Goal: Task Accomplishment & Management: Complete application form

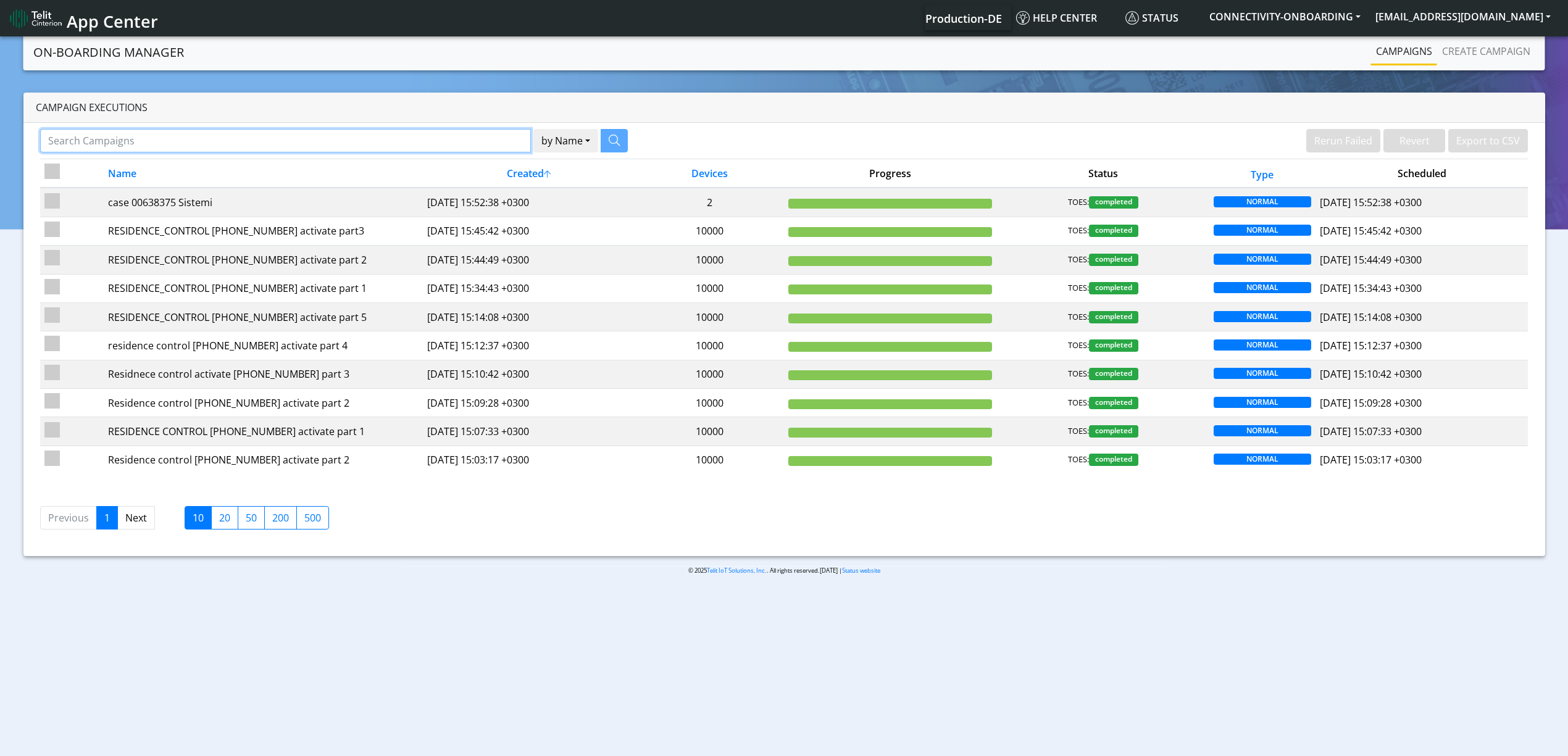
click at [344, 137] on input "Search Campaigns" at bounding box center [286, 141] width 491 height 23
paste input "28121"
type input "28121"
click at [592, 139] on button "button" at bounding box center [598, 141] width 27 height 23
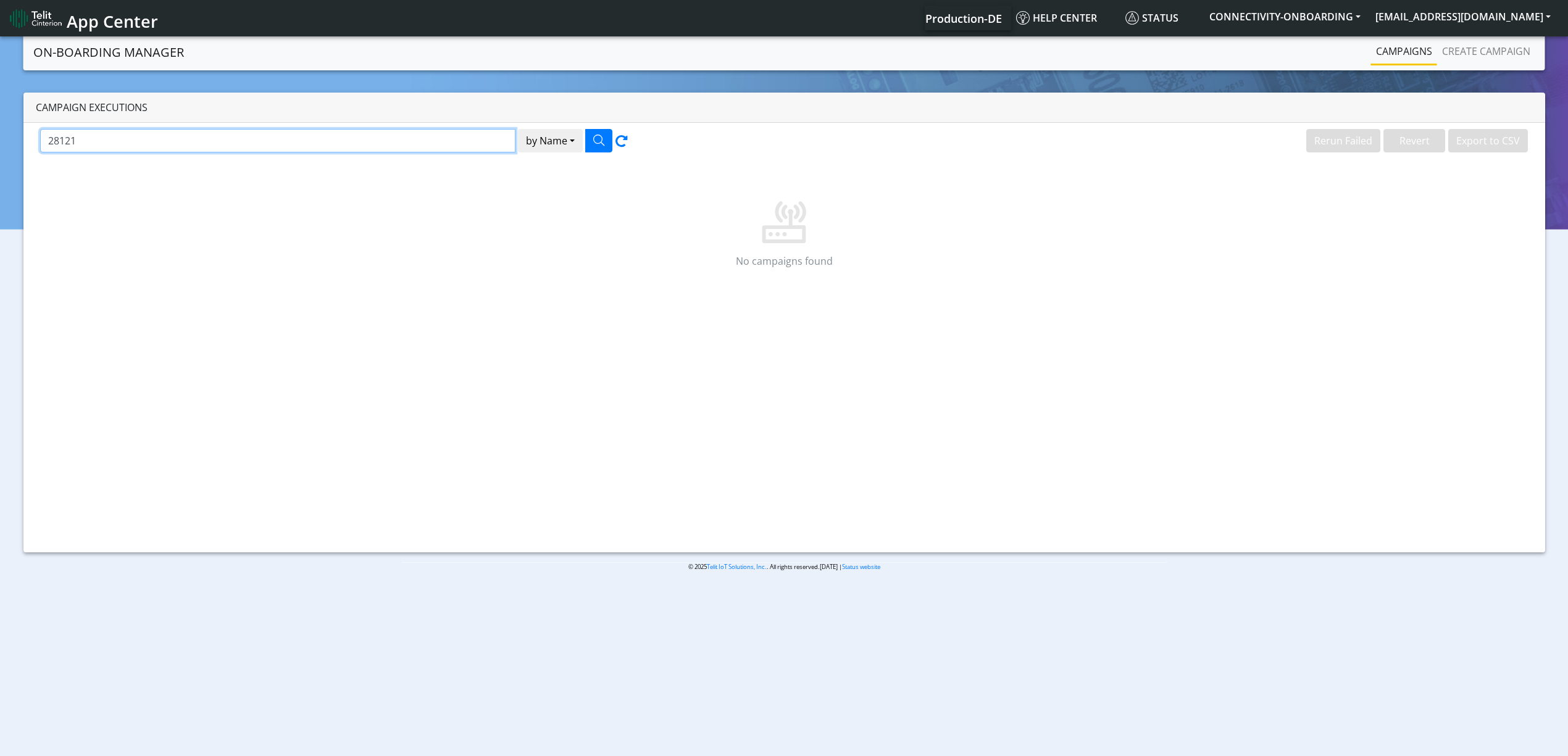
click at [410, 135] on input "28121" at bounding box center [277, 141] width 475 height 23
paste input "NEXBLUE"
type input "NEXBLUE"
click at [590, 137] on button "button" at bounding box center [598, 141] width 27 height 23
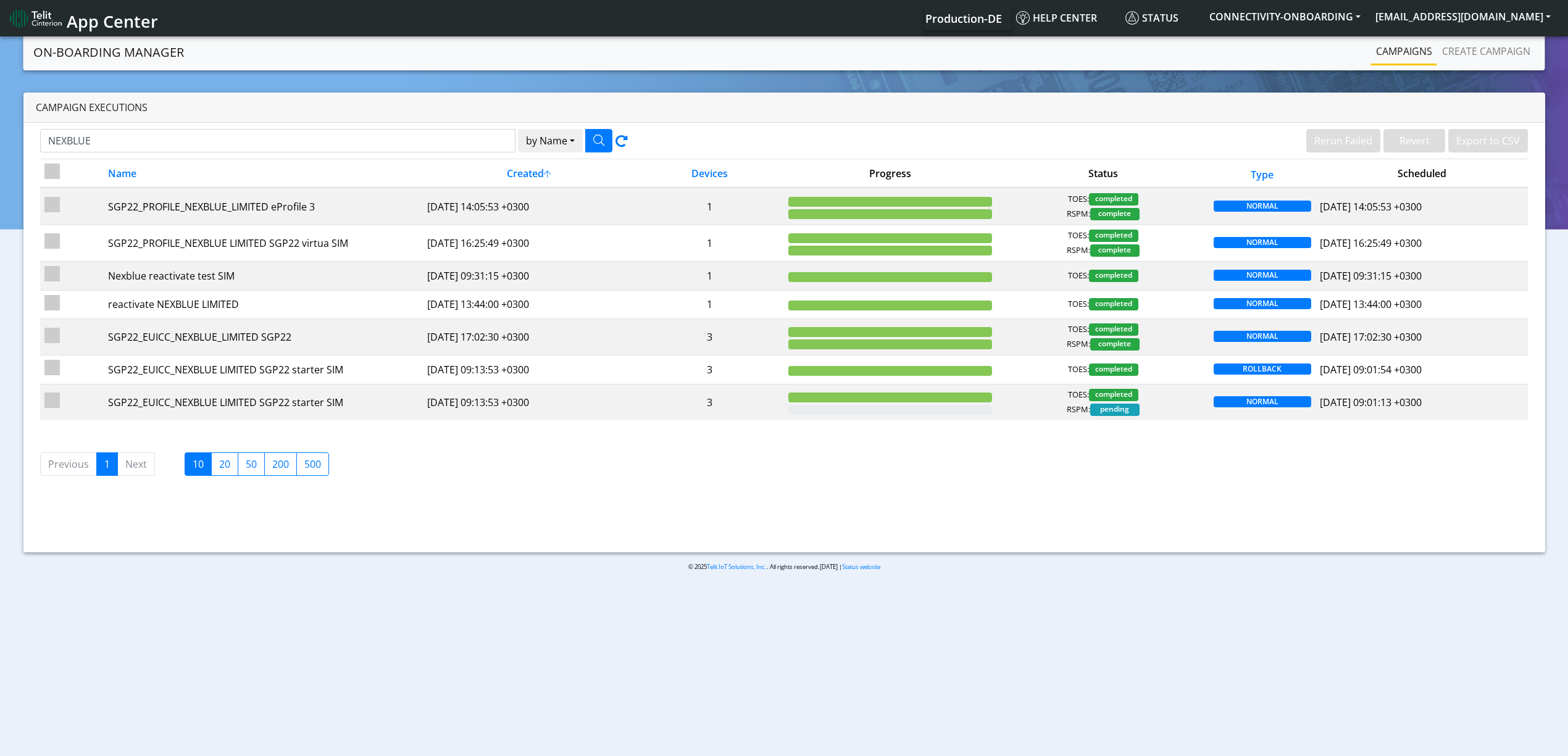
click at [135, 469] on li "Next" at bounding box center [137, 464] width 37 height 23
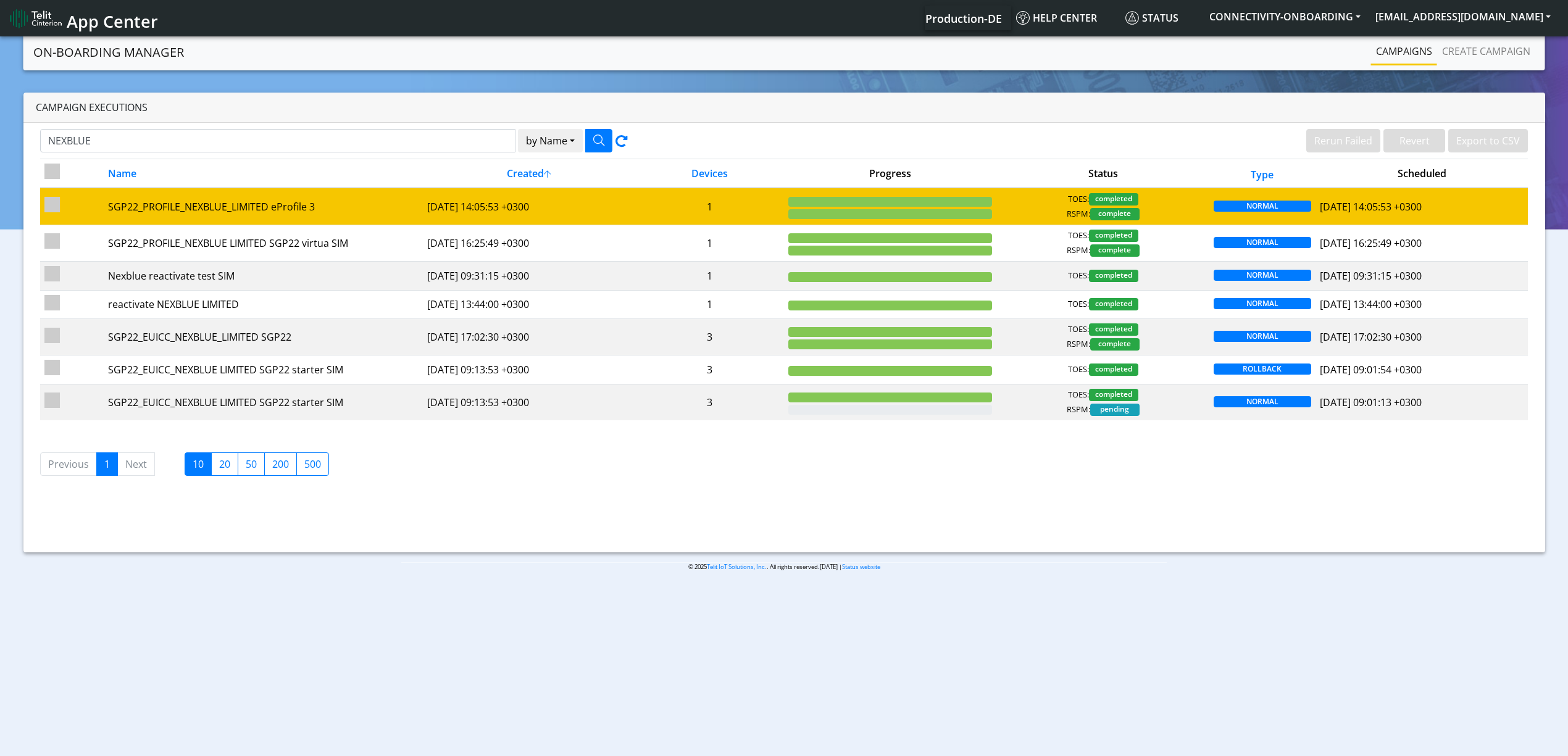
click at [556, 215] on td "2025-07-23 14:05:53 +0300" at bounding box center [529, 206] width 212 height 37
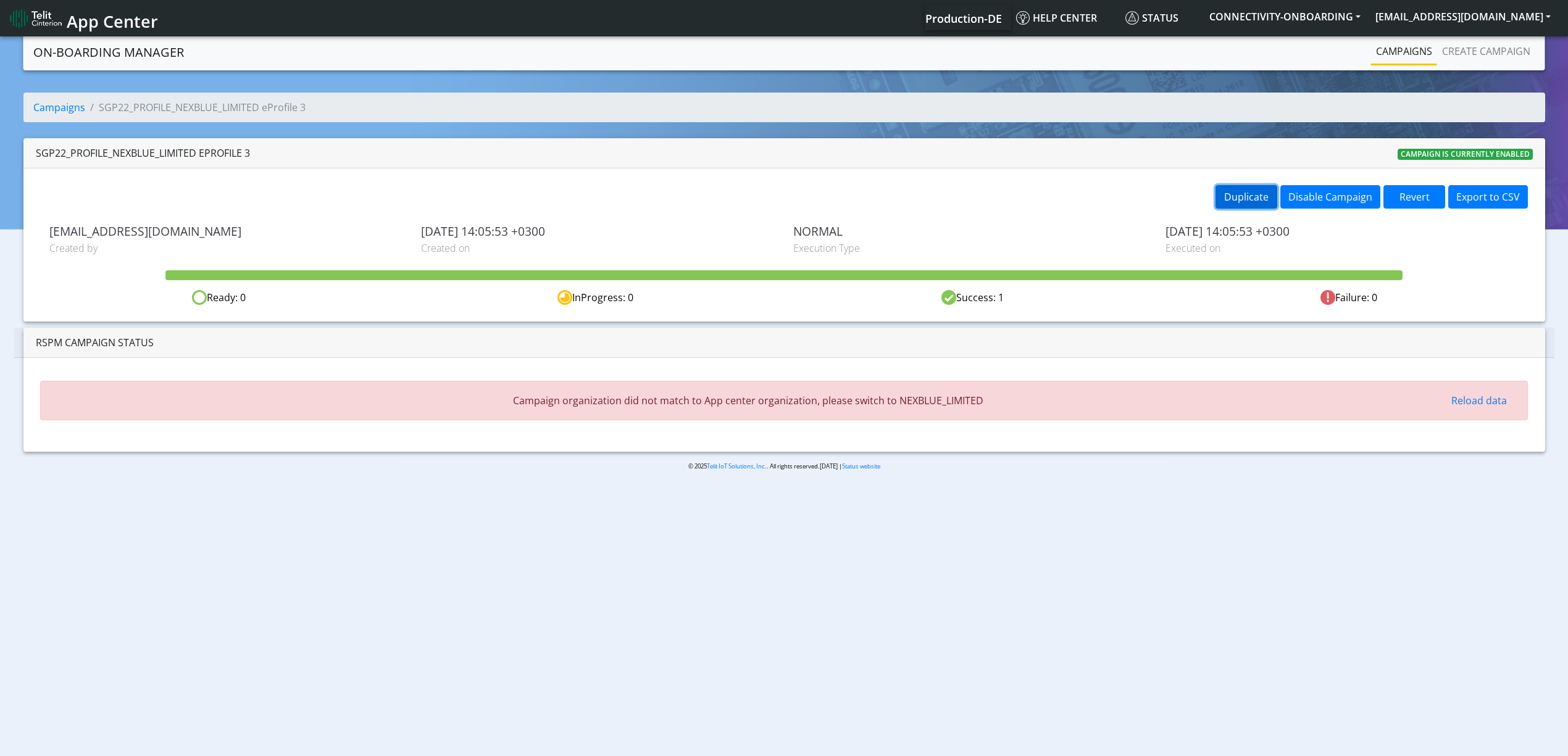
click at [1250, 196] on button "Duplicate" at bounding box center [1246, 197] width 62 height 23
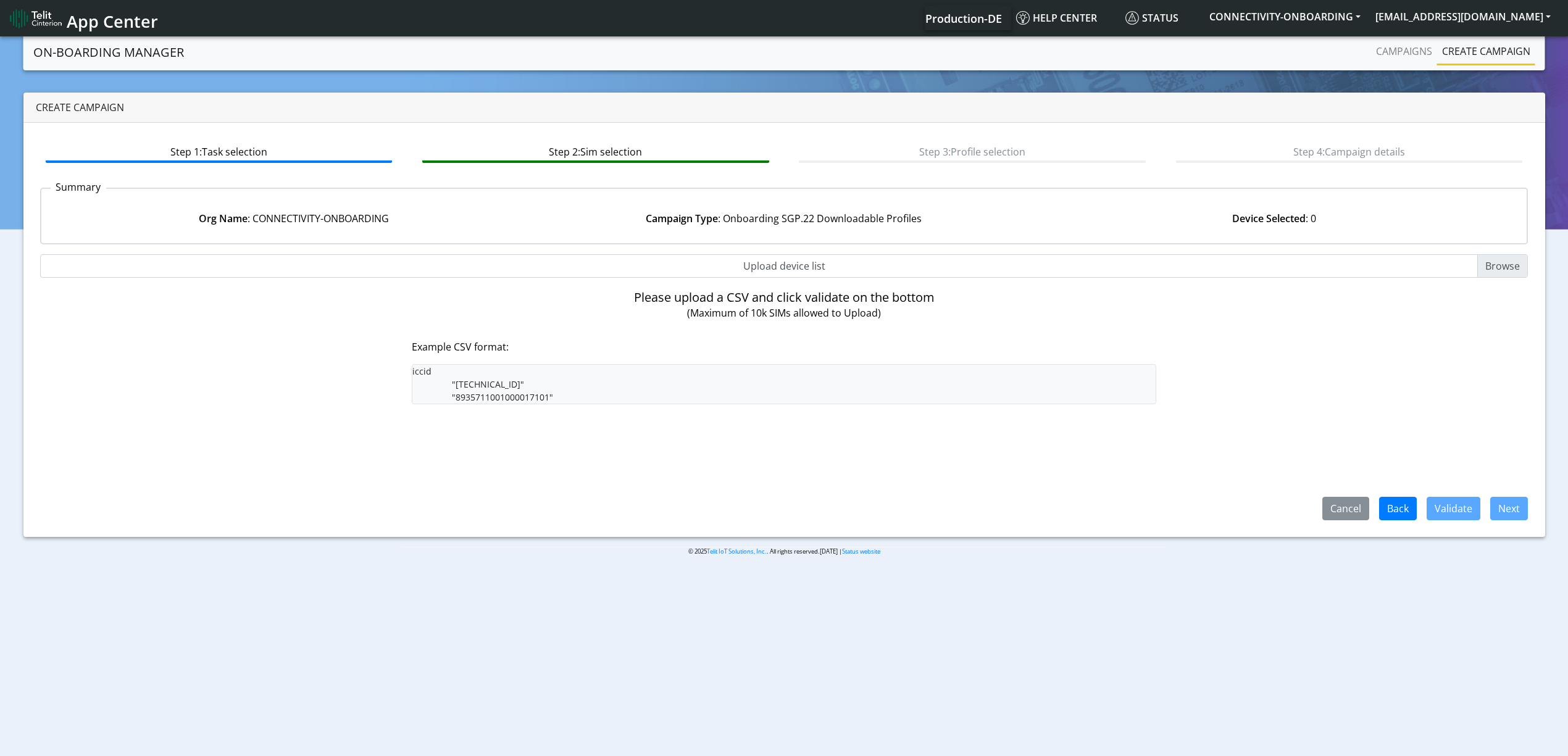
click at [819, 248] on app-summary "Summary Org Name : CONNECTIVITY-ONBOARDING Campaign Type : Onboarding SGP.22 Do…" at bounding box center [784, 215] width 1488 height 76
click at [818, 256] on input "Upload device list" at bounding box center [784, 266] width 1488 height 23
type input "C:\fakepath\nextblue.csv"
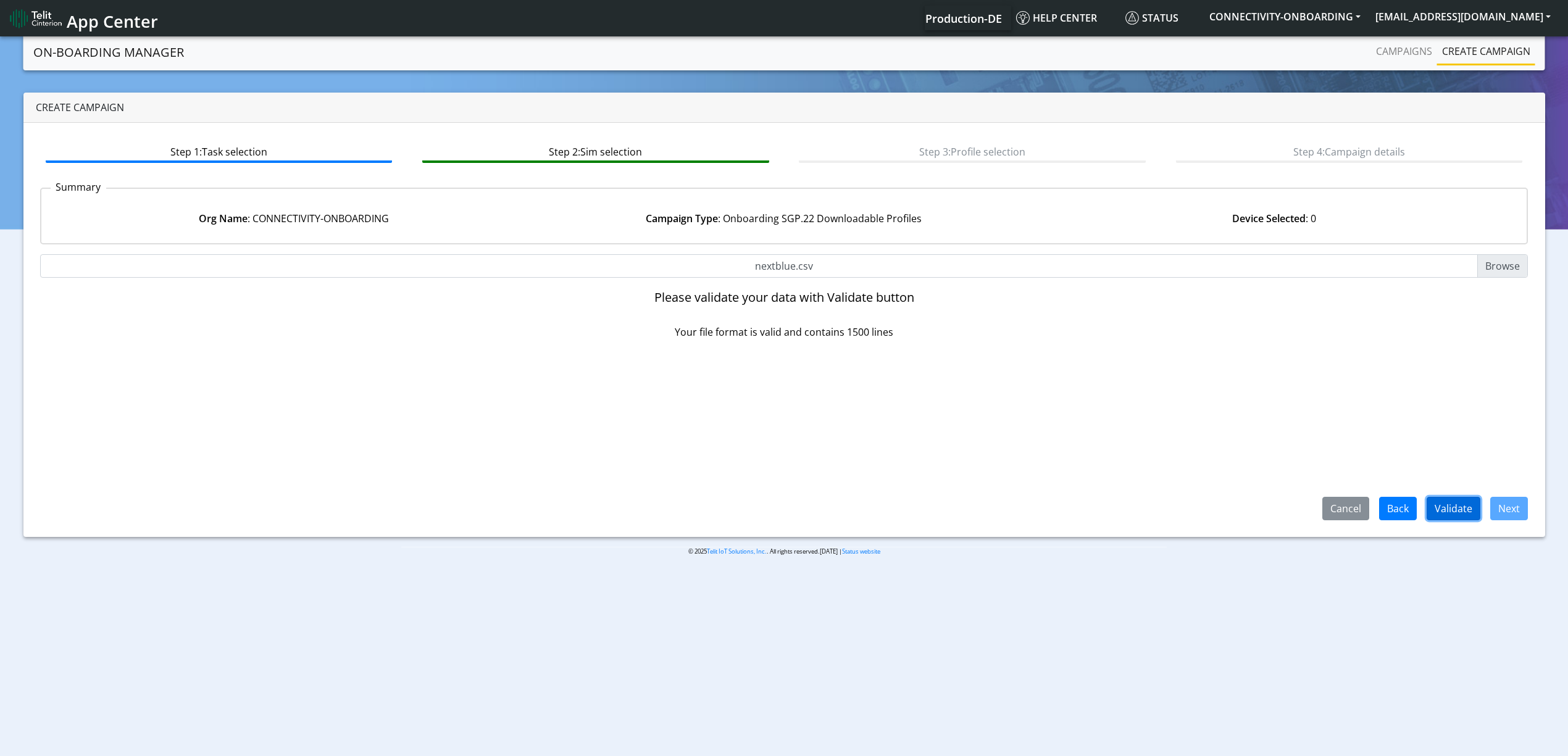
click at [1466, 502] on button "Validate" at bounding box center [1453, 509] width 54 height 23
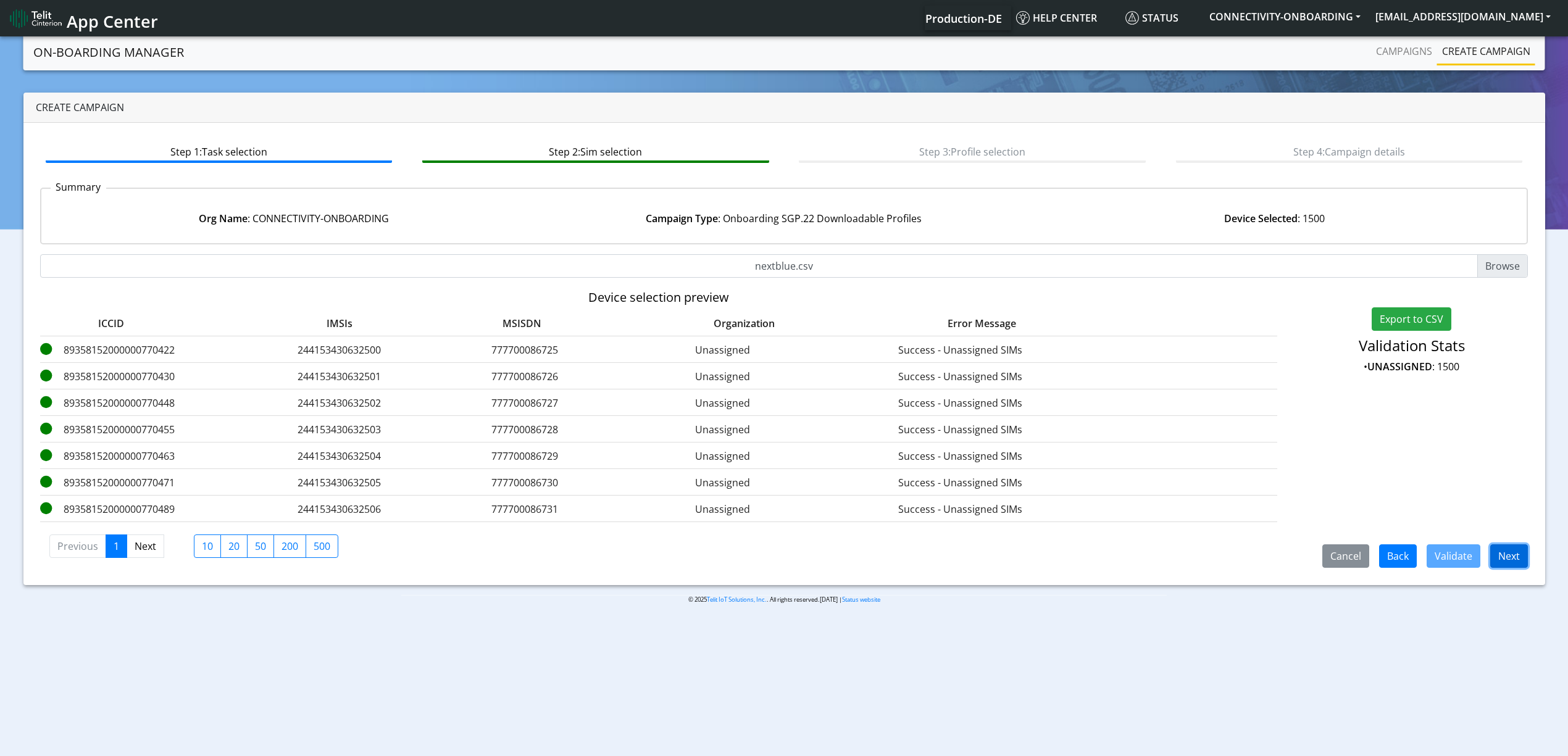
click at [1511, 563] on button "Next" at bounding box center [1508, 557] width 38 height 23
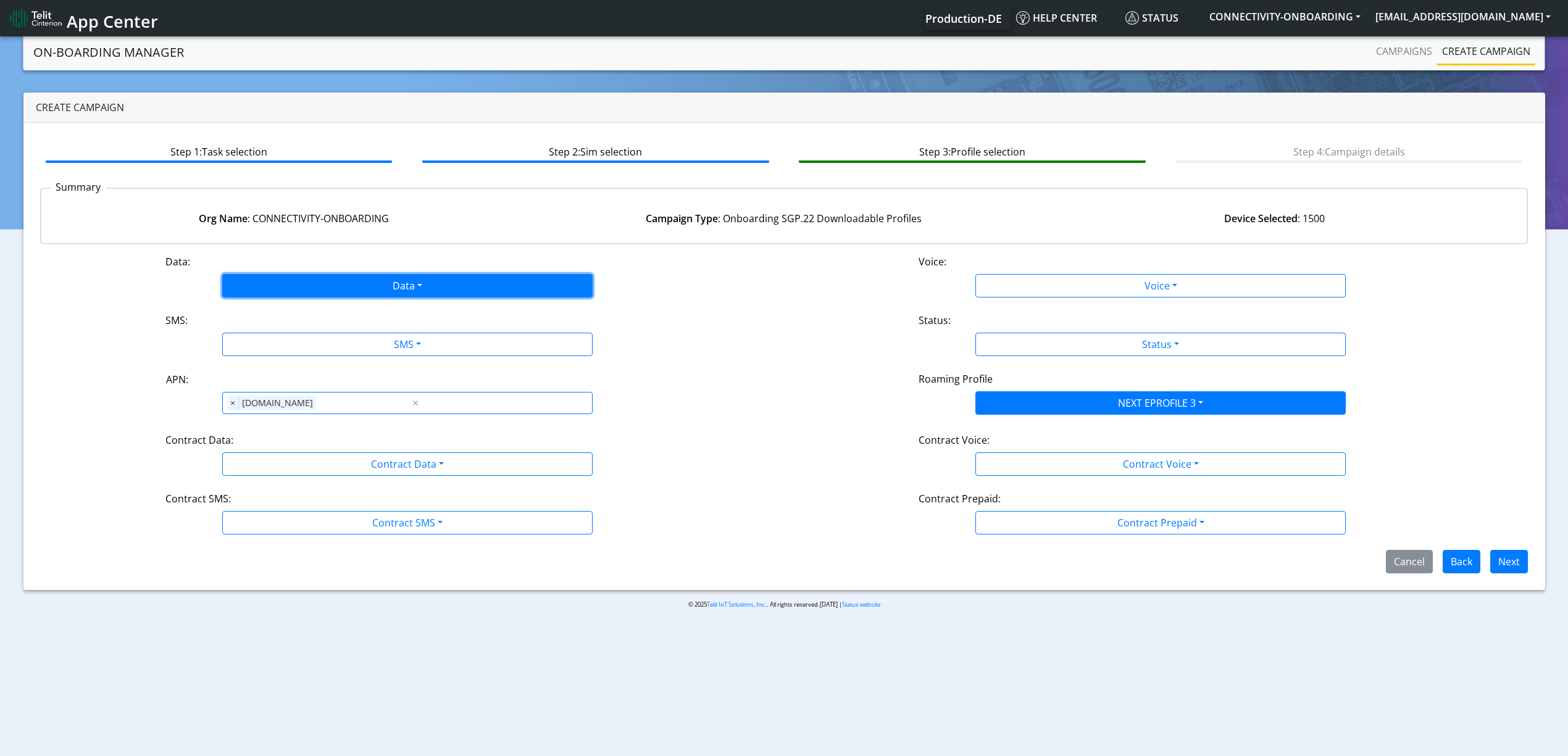
click at [402, 282] on button "Data" at bounding box center [407, 286] width 370 height 23
click at [282, 329] on button "Enabled" at bounding box center [407, 334] width 370 height 20
click at [292, 339] on button "SMS" at bounding box center [407, 344] width 370 height 23
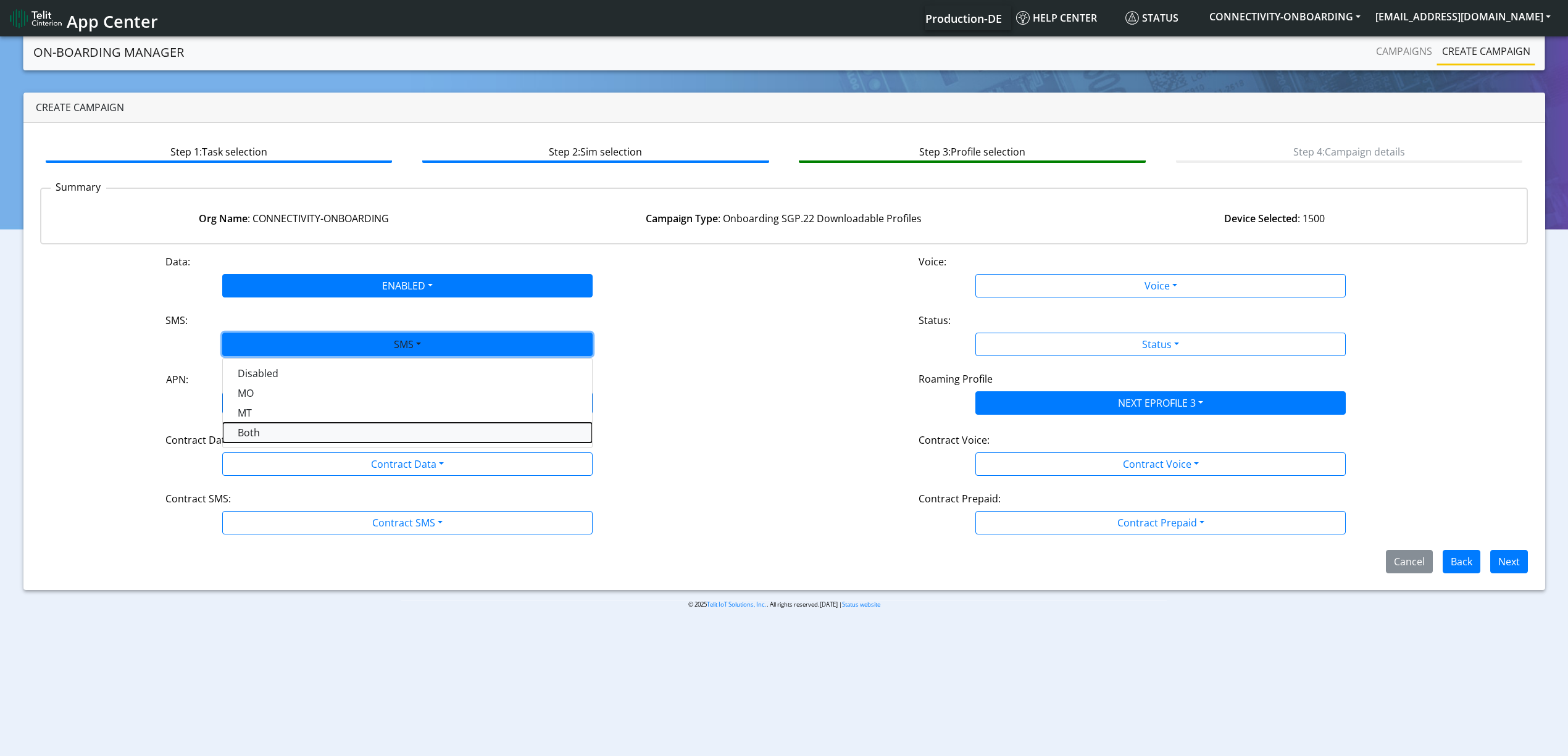
click at [292, 432] on button "Both" at bounding box center [407, 433] width 370 height 20
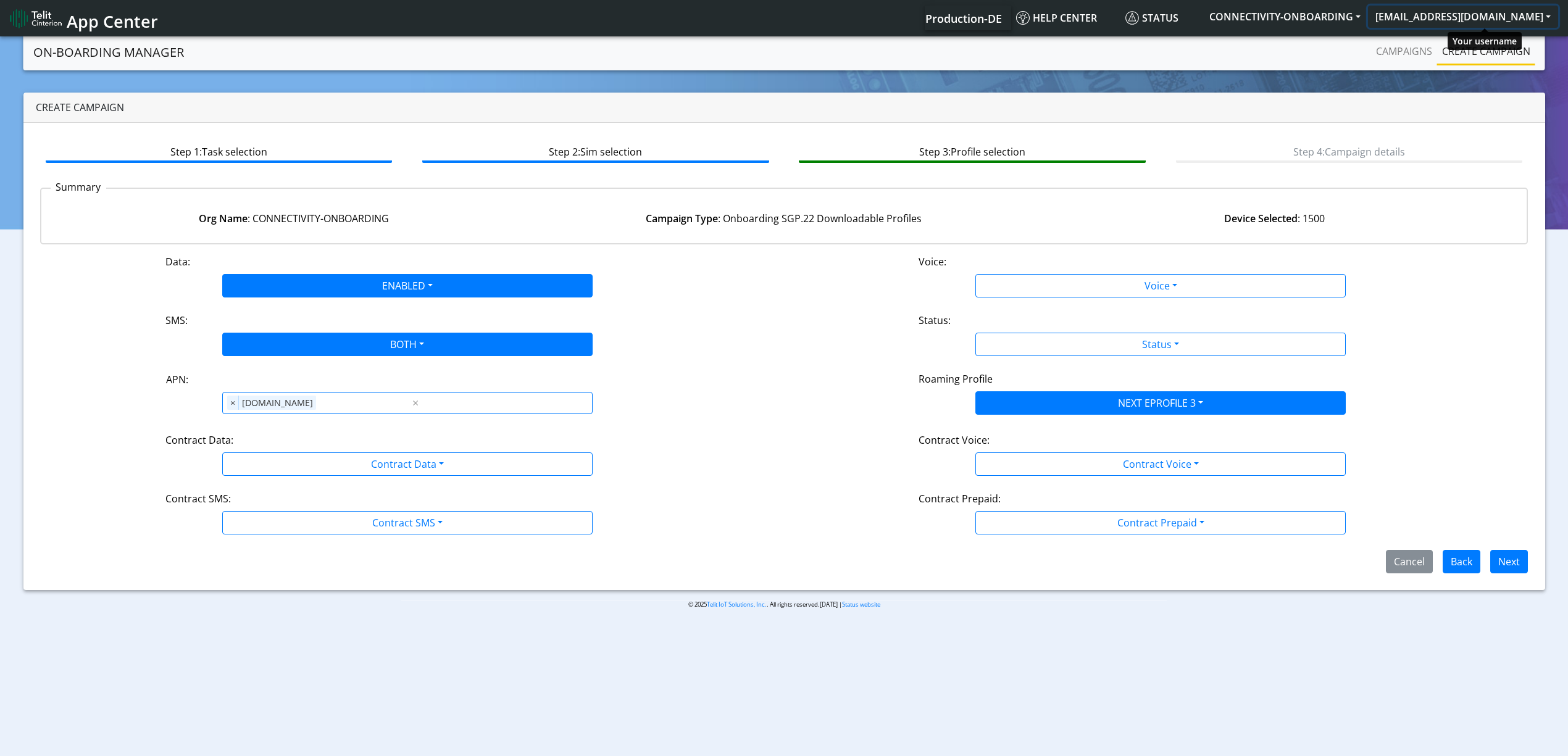
click at [1499, 8] on button "[EMAIL_ADDRESS][DOMAIN_NAME]" at bounding box center [1462, 17] width 190 height 23
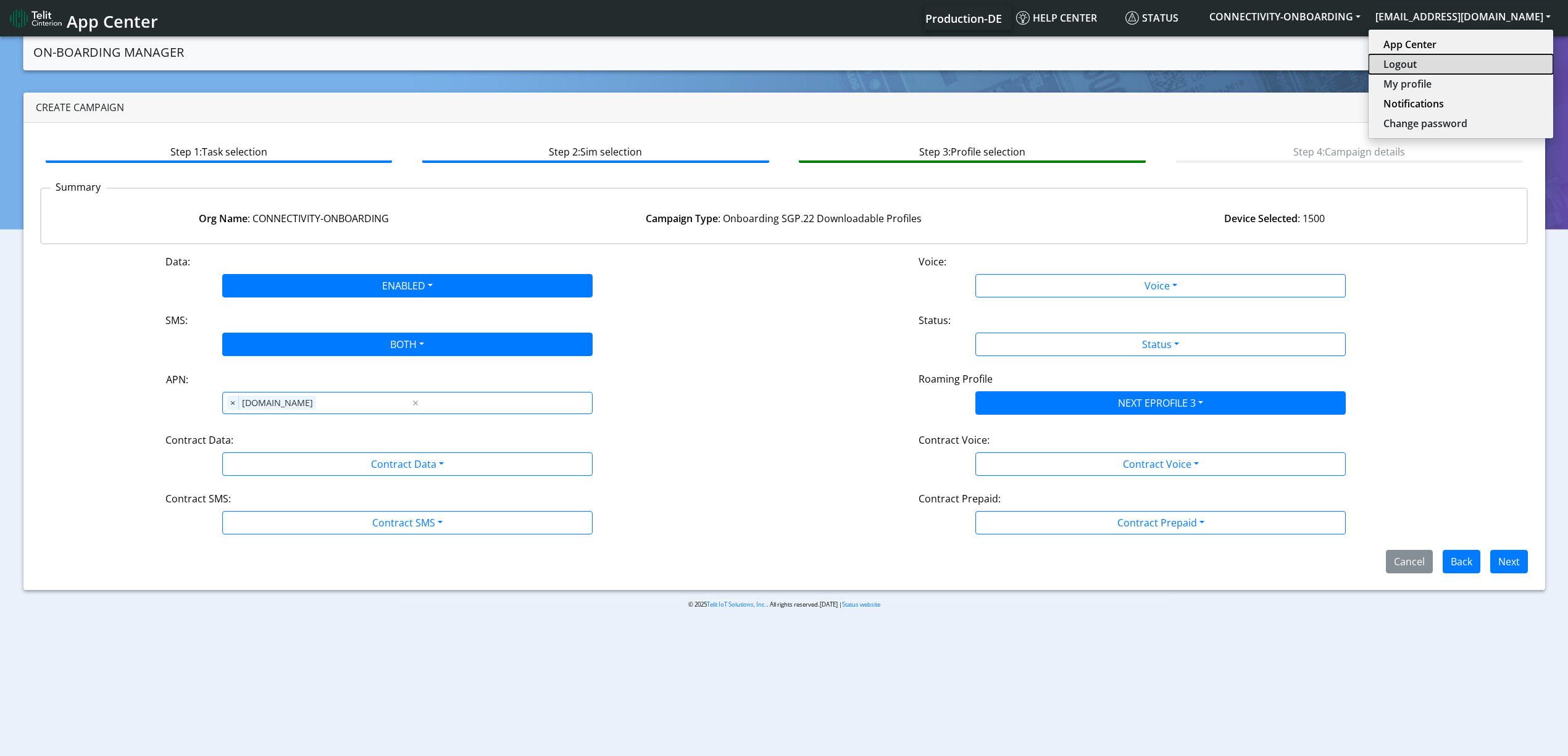
click at [1472, 65] on button "Logout" at bounding box center [1461, 65] width 184 height 20
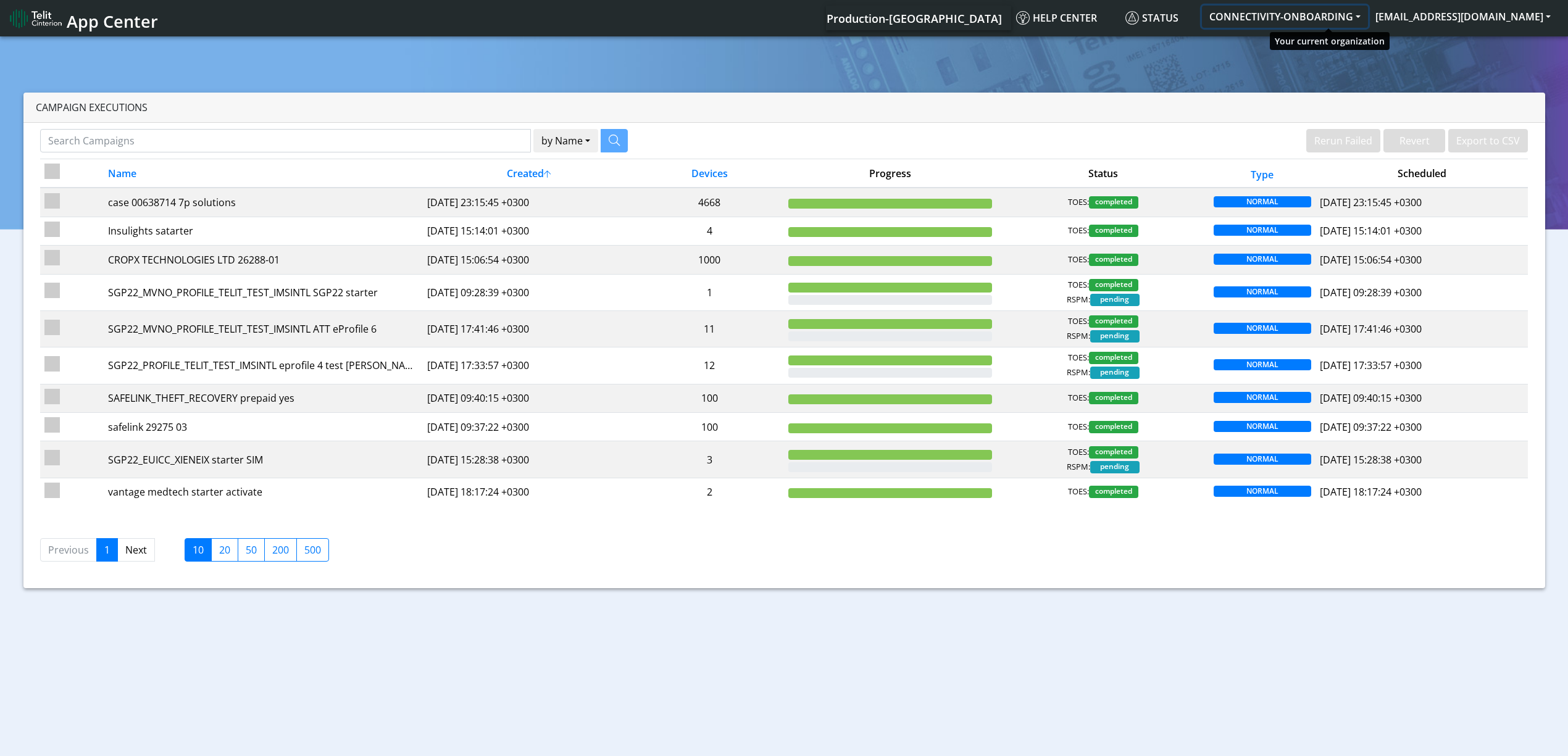
click at [1357, 13] on button "CONNECTIVITY-ONBOARDING" at bounding box center [1285, 17] width 166 height 23
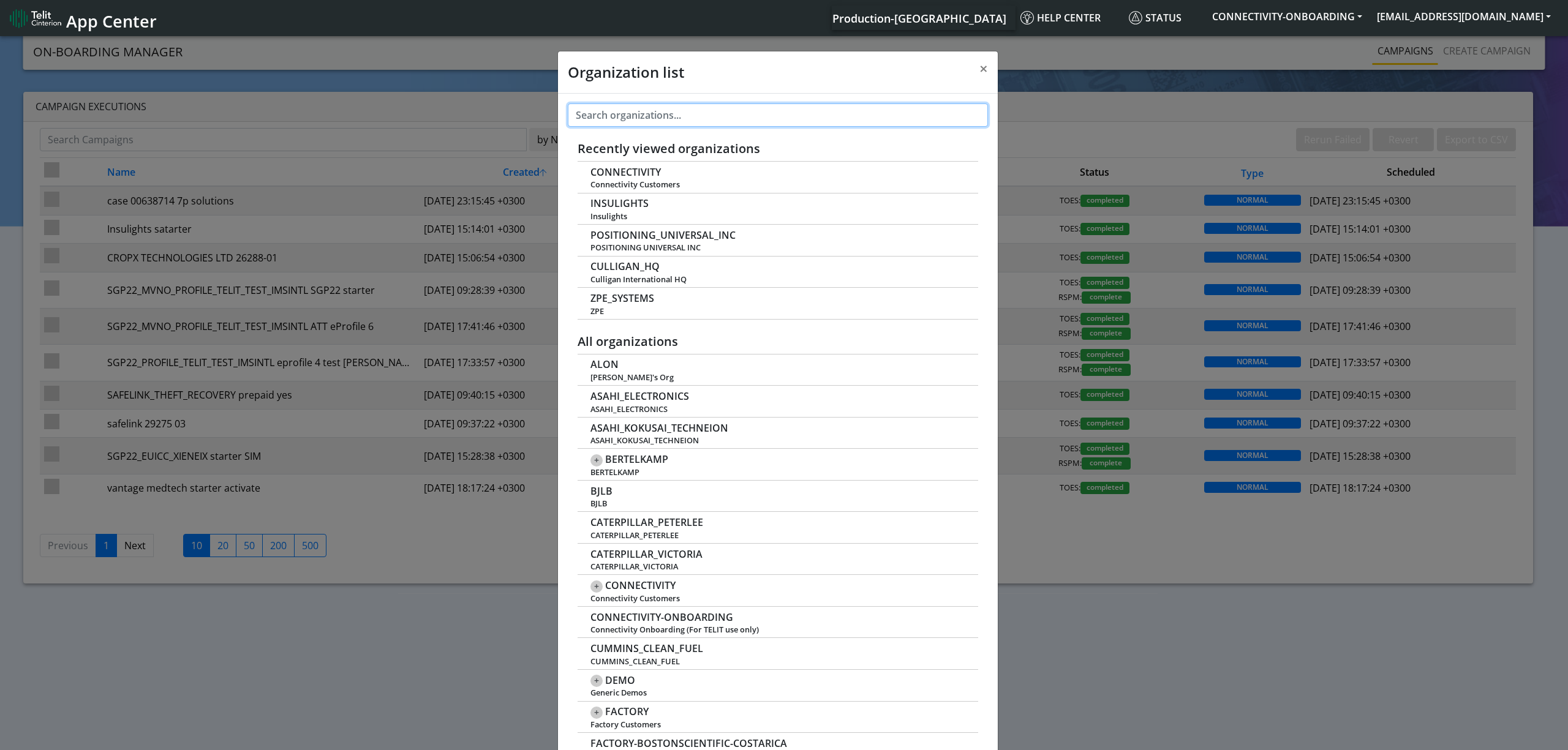
click at [777, 117] on input "text" at bounding box center [778, 115] width 421 height 23
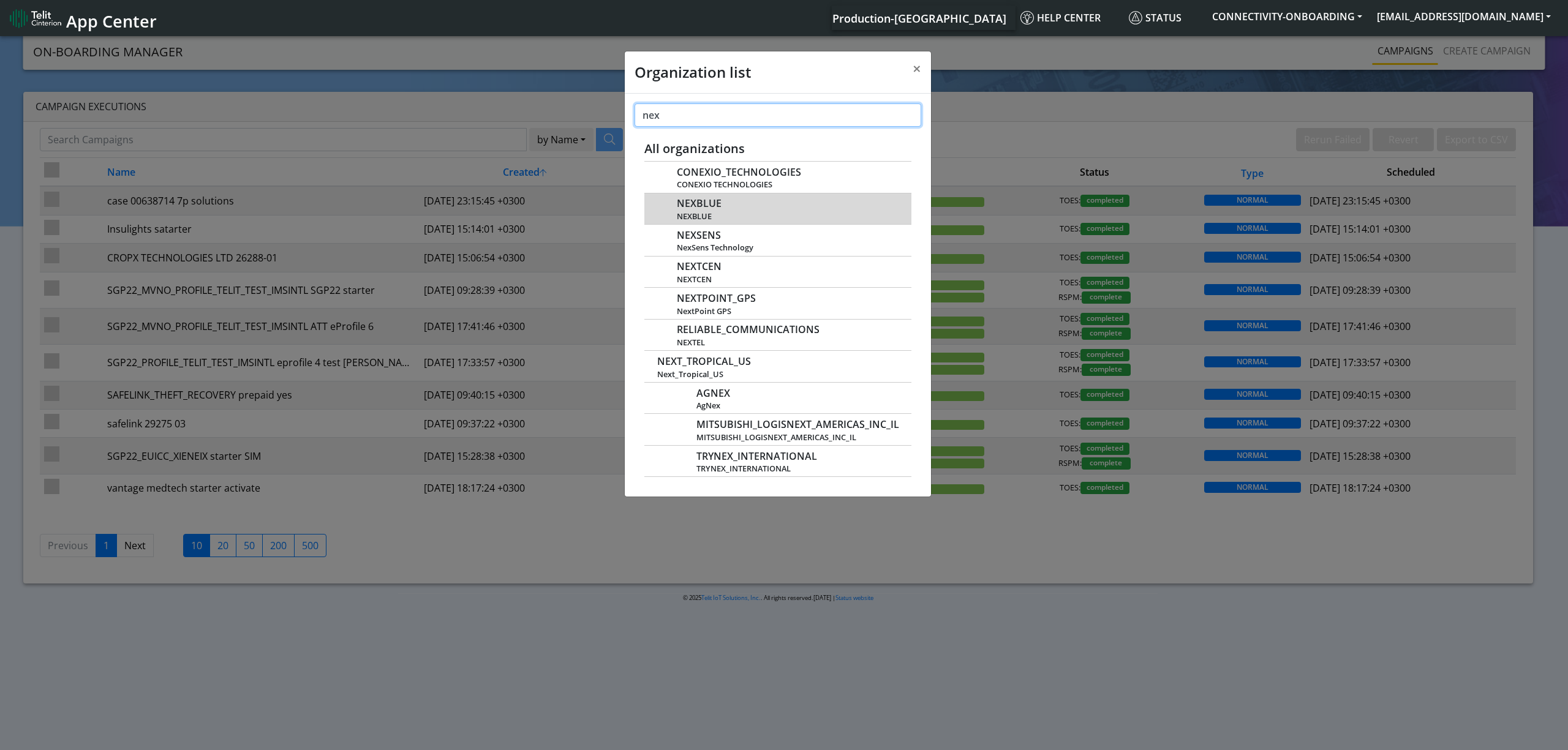
type input "nex"
click at [701, 205] on span "NEXBLUE" at bounding box center [699, 204] width 45 height 12
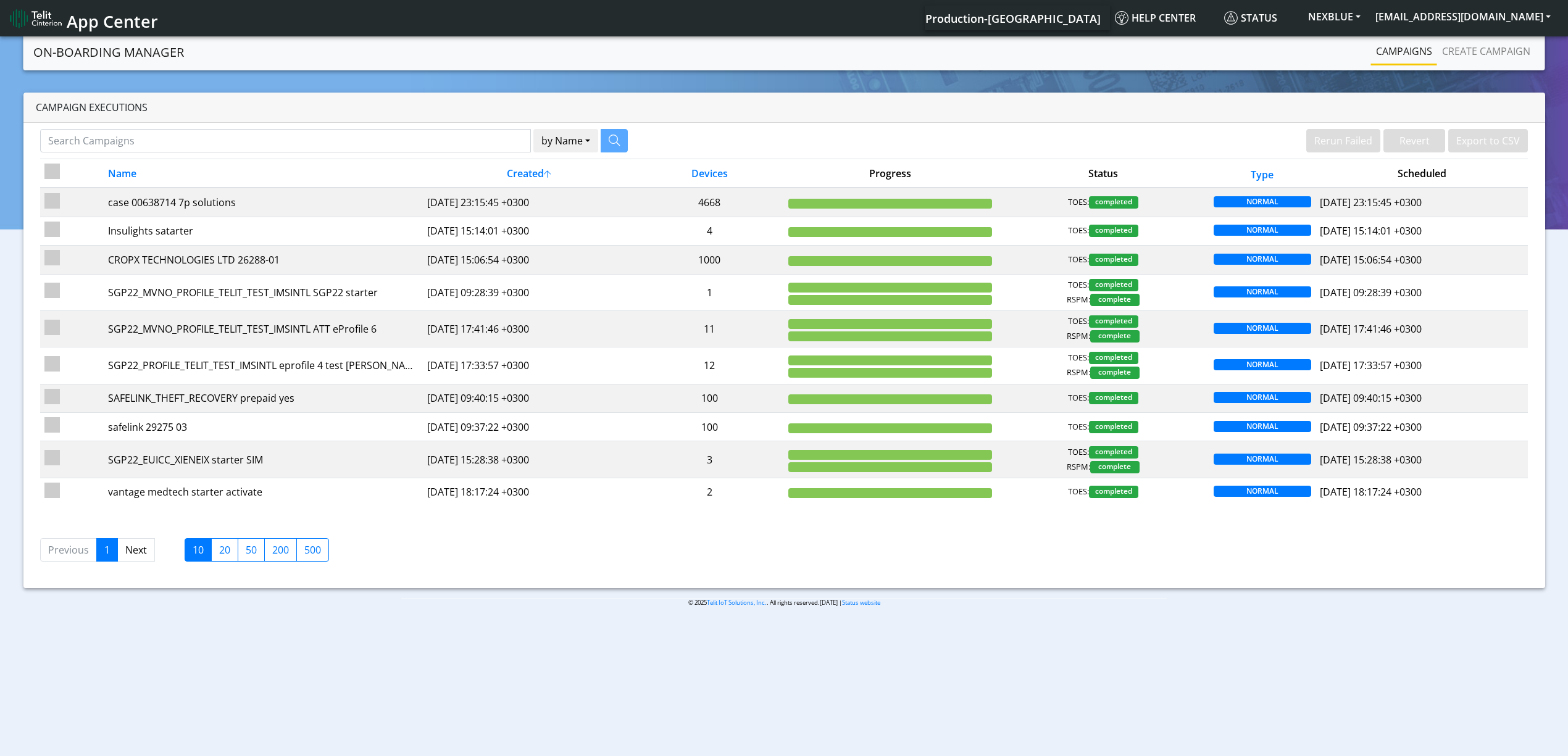
click at [168, 123] on div "by Name Name Device Rerun Failed Revert Export to CSV Name Created Devices Prog…" at bounding box center [784, 355] width 1522 height 465
click at [170, 133] on input "Search Campaigns" at bounding box center [286, 141] width 491 height 23
type input "28121"
click at [599, 142] on icon "button" at bounding box center [598, 140] width 11 height 11
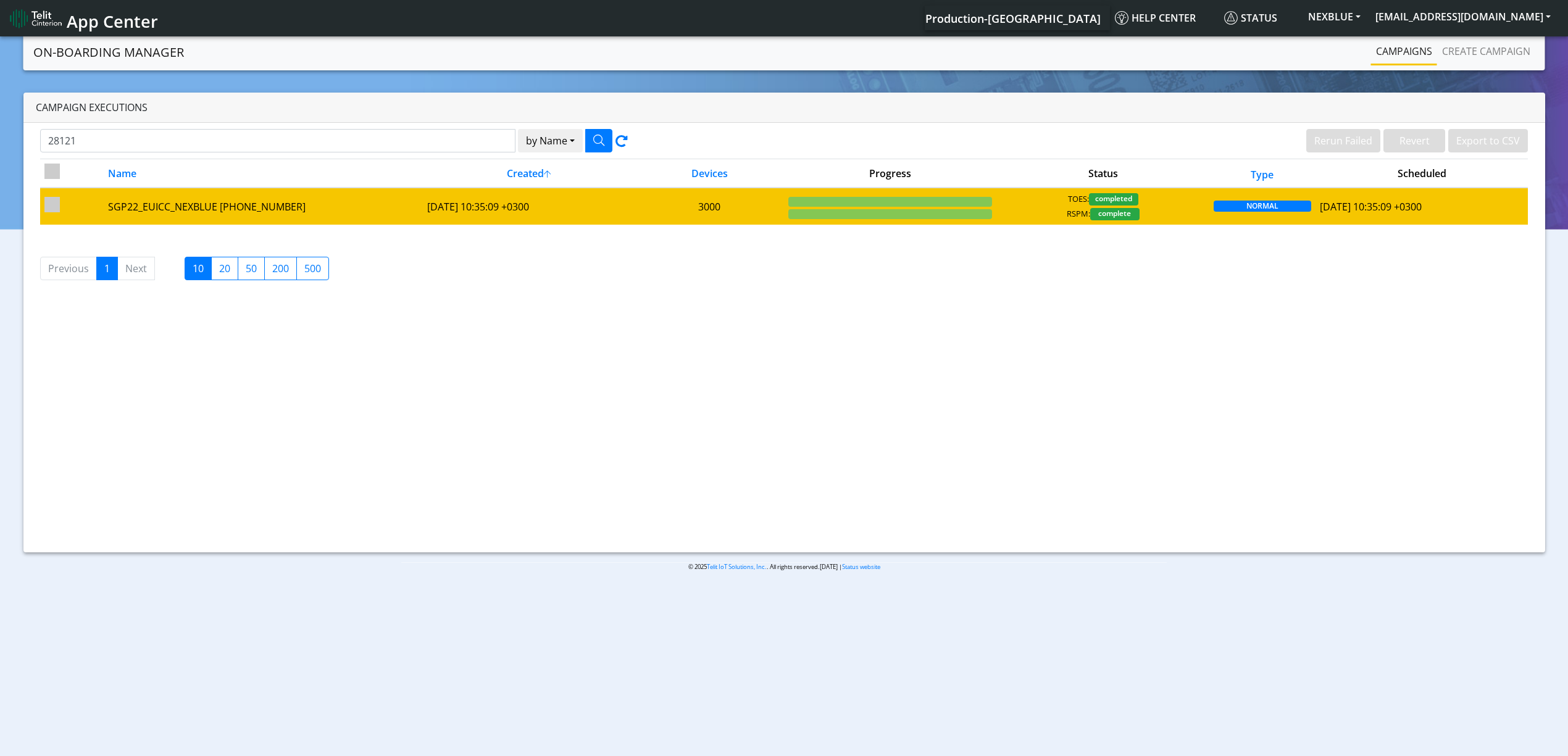
click at [341, 221] on td "SGP22_EUICC_NEXBLUE 28121-01-01" at bounding box center [263, 205] width 319 height 36
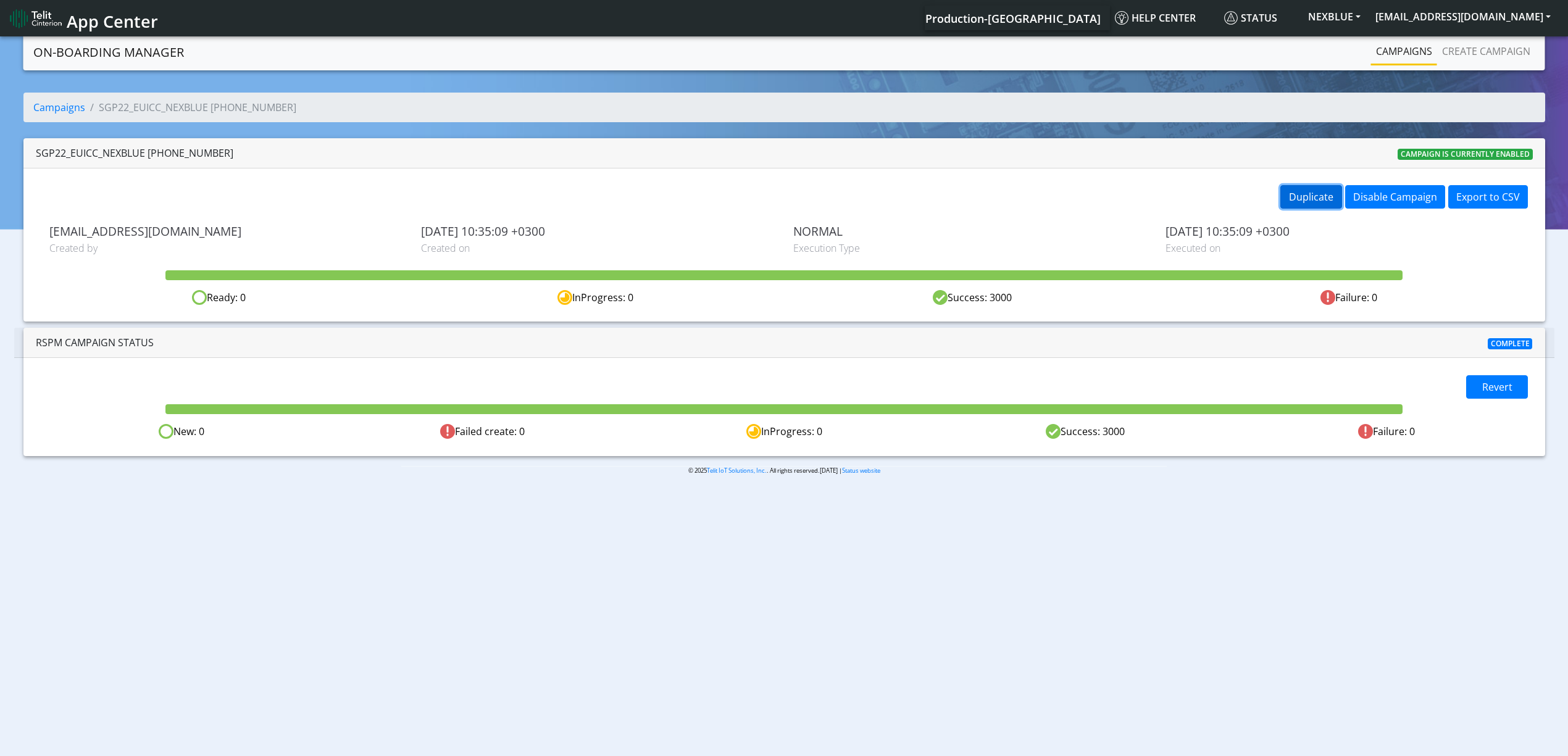
click at [1322, 198] on button "Duplicate" at bounding box center [1312, 197] width 62 height 23
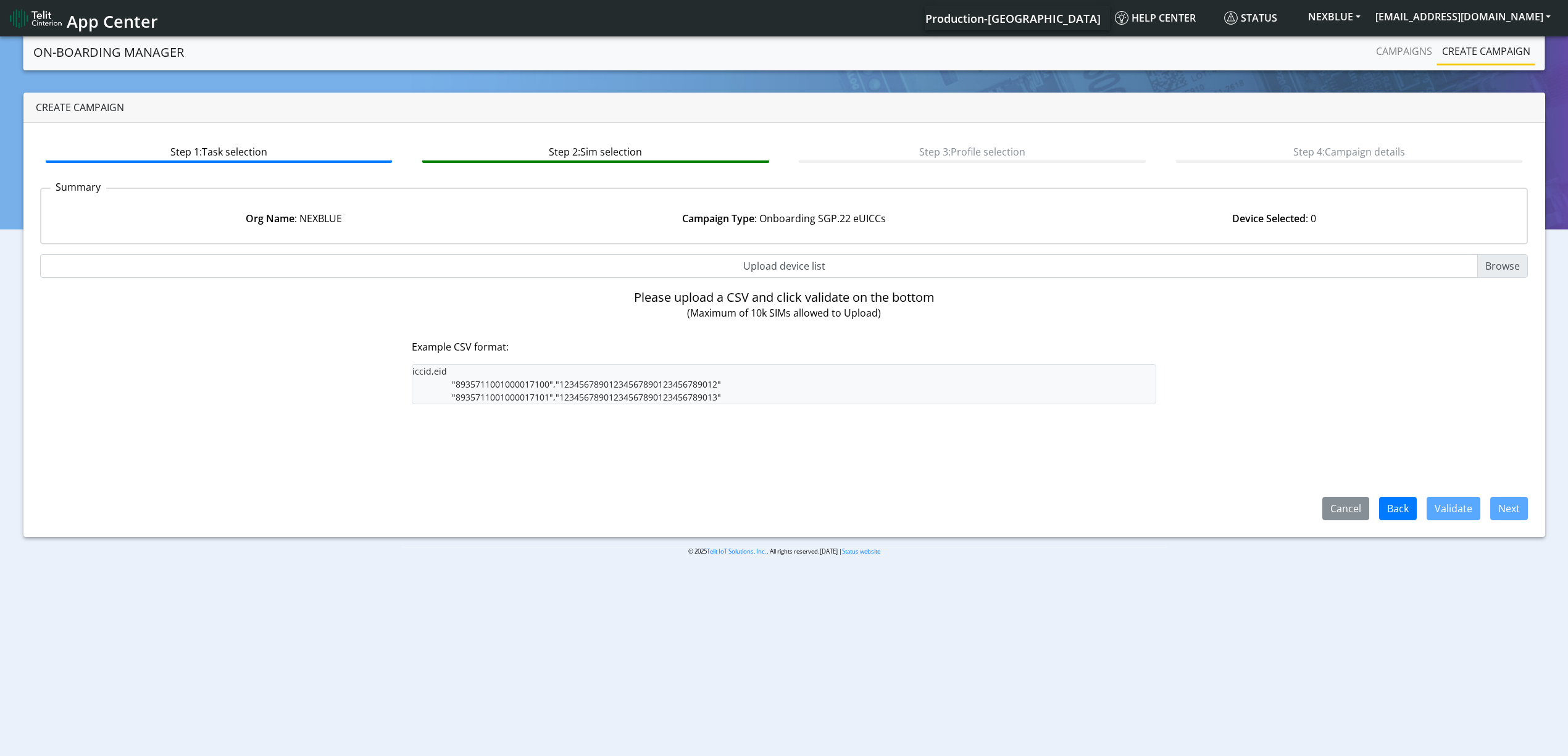
click at [761, 267] on input "Upload device list" at bounding box center [784, 266] width 1488 height 23
type input "C:\fakepath\nextblue.csv"
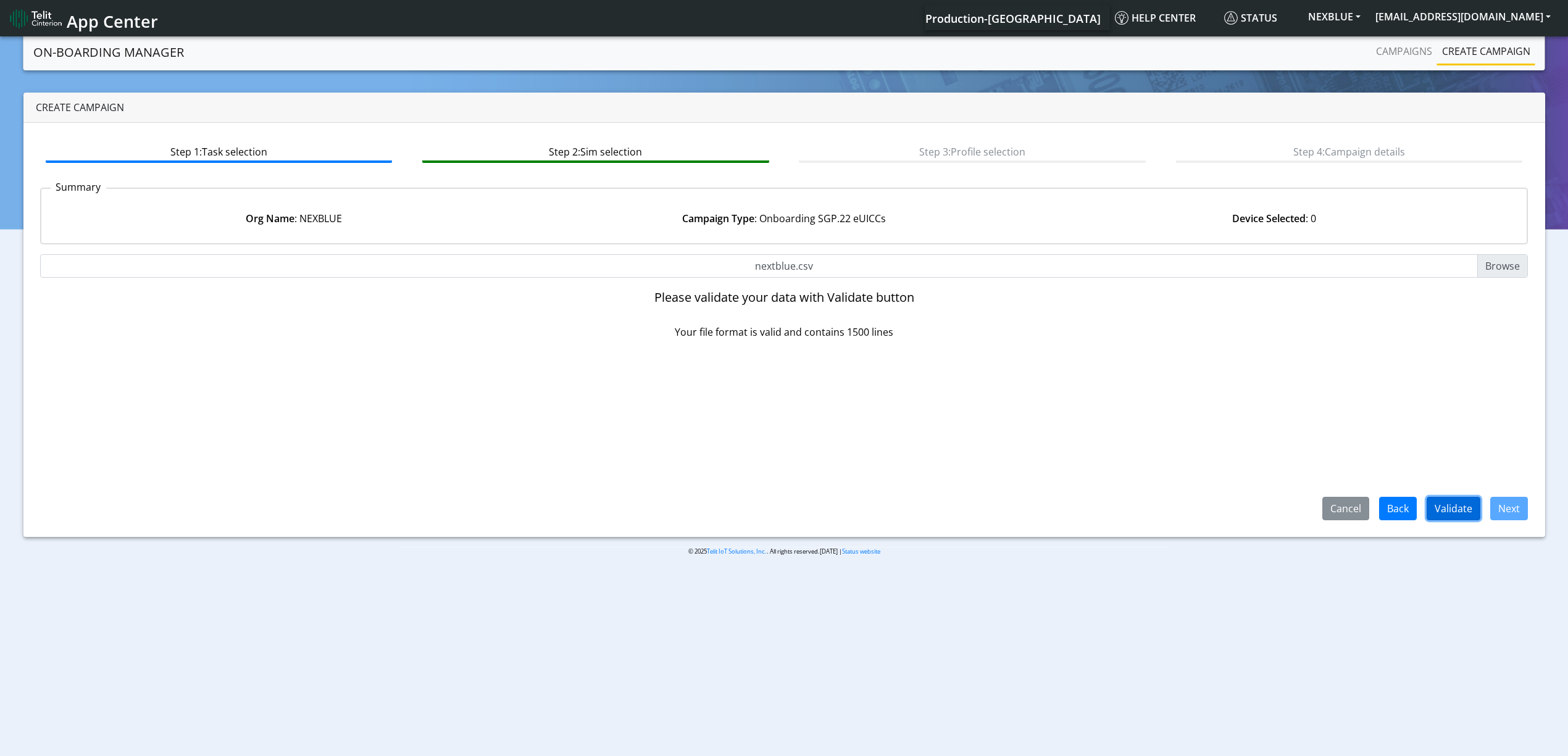
click at [1462, 503] on button "Validate" at bounding box center [1453, 509] width 54 height 23
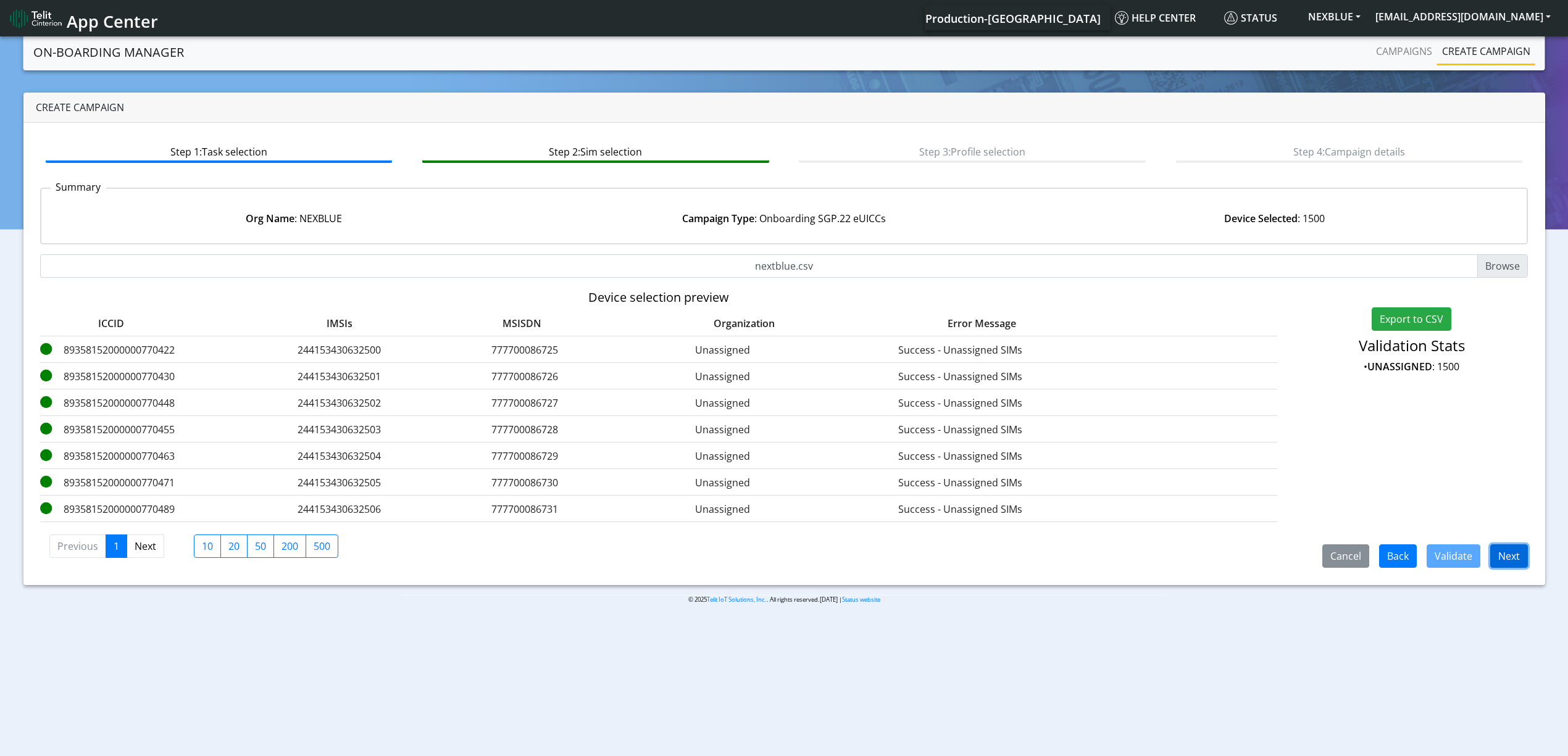
click at [1497, 557] on button "Next" at bounding box center [1508, 557] width 38 height 23
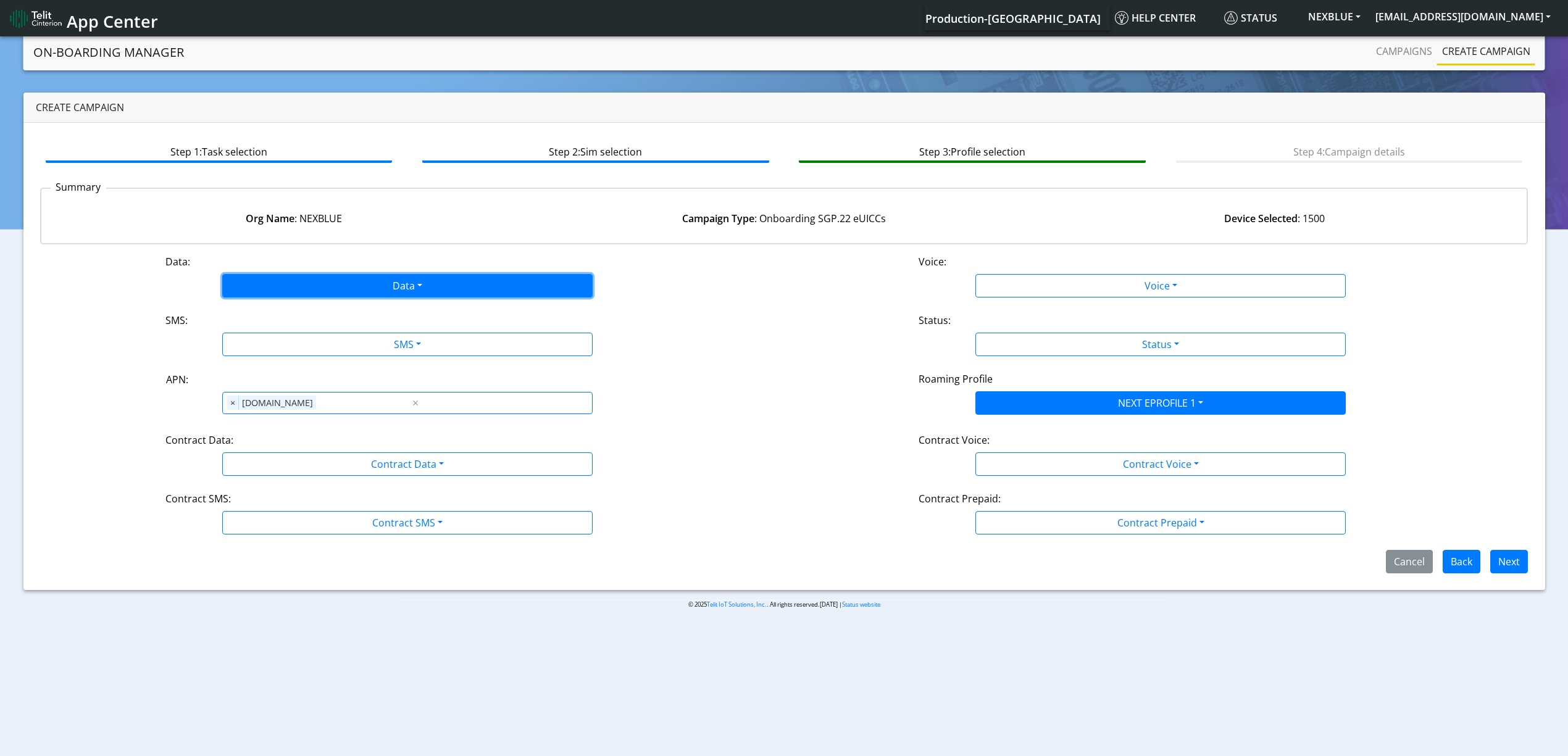
click at [336, 289] on button "Data" at bounding box center [407, 286] width 370 height 23
click at [292, 334] on button "Enabled" at bounding box center [407, 334] width 370 height 20
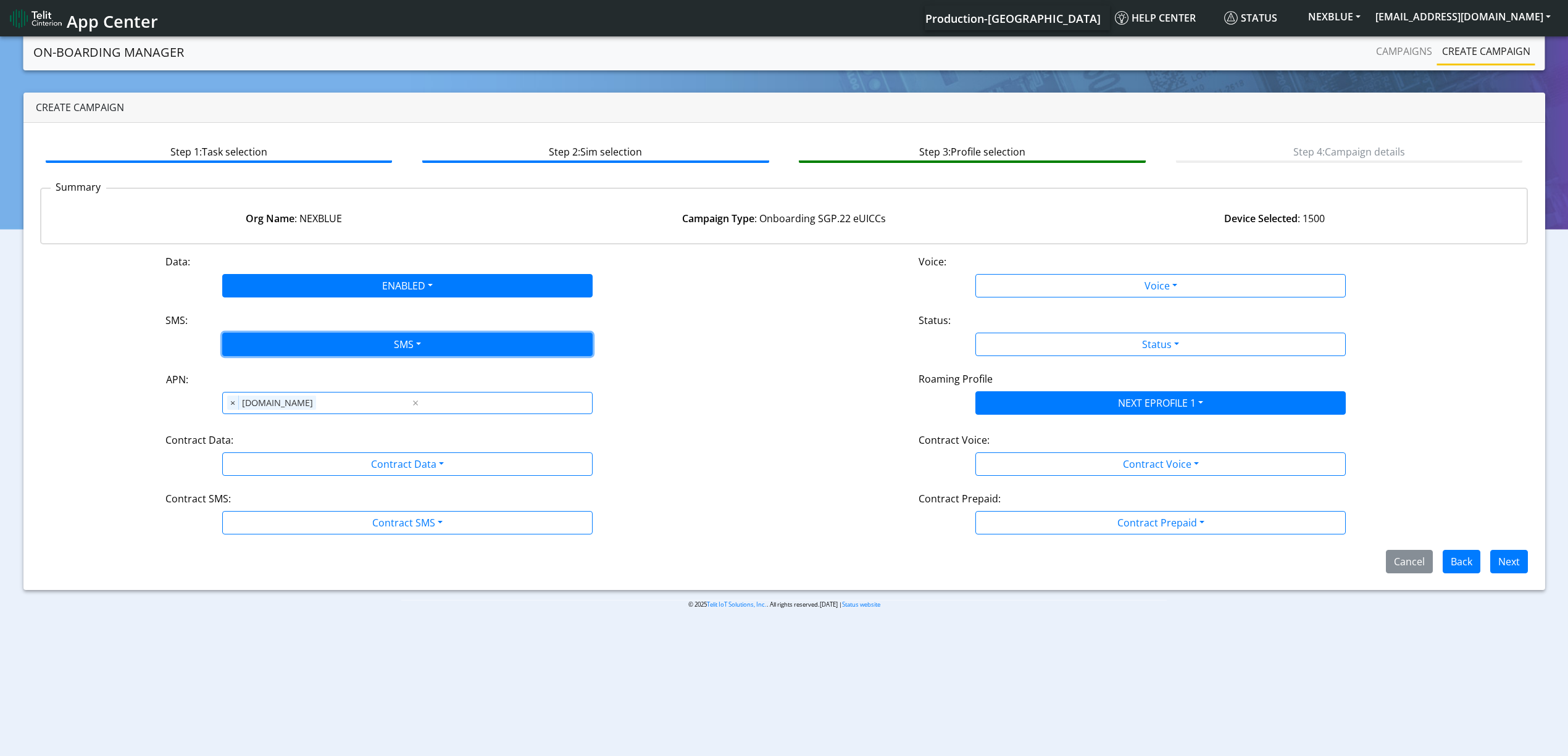
click at [294, 344] on button "SMS" at bounding box center [407, 344] width 370 height 23
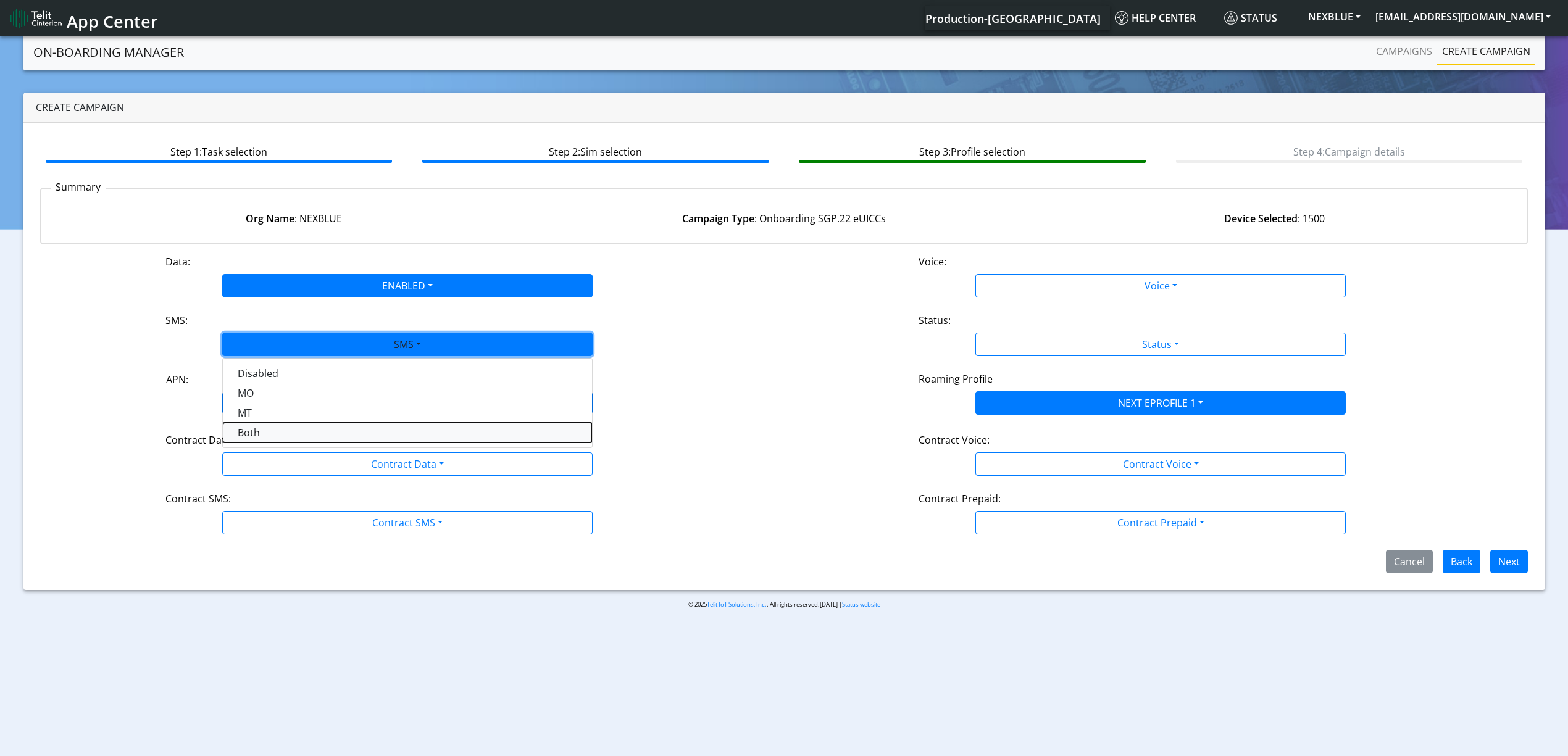
click at [282, 438] on button "Both" at bounding box center [407, 433] width 370 height 20
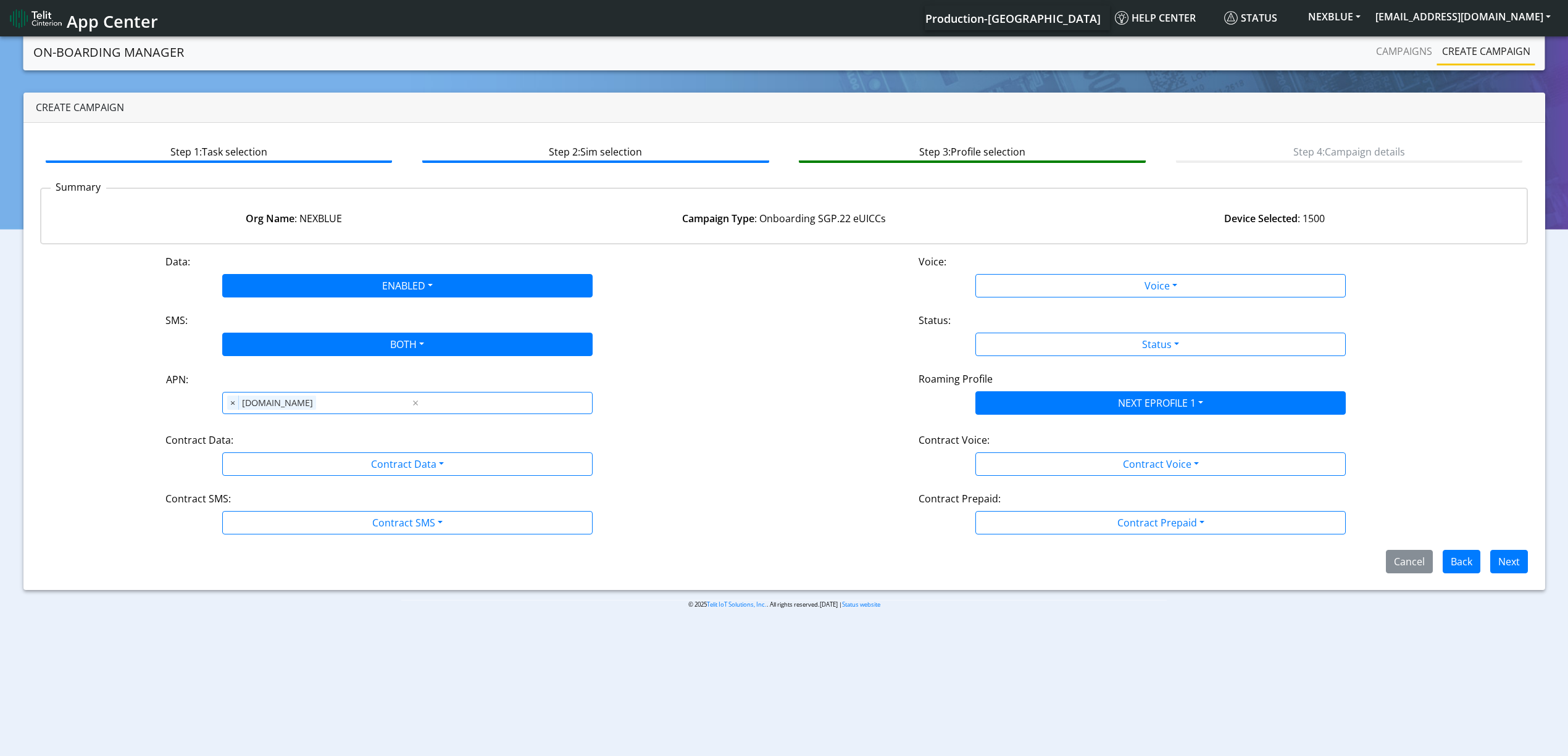
click at [297, 451] on div "Contract Data:" at bounding box center [407, 443] width 503 height 20
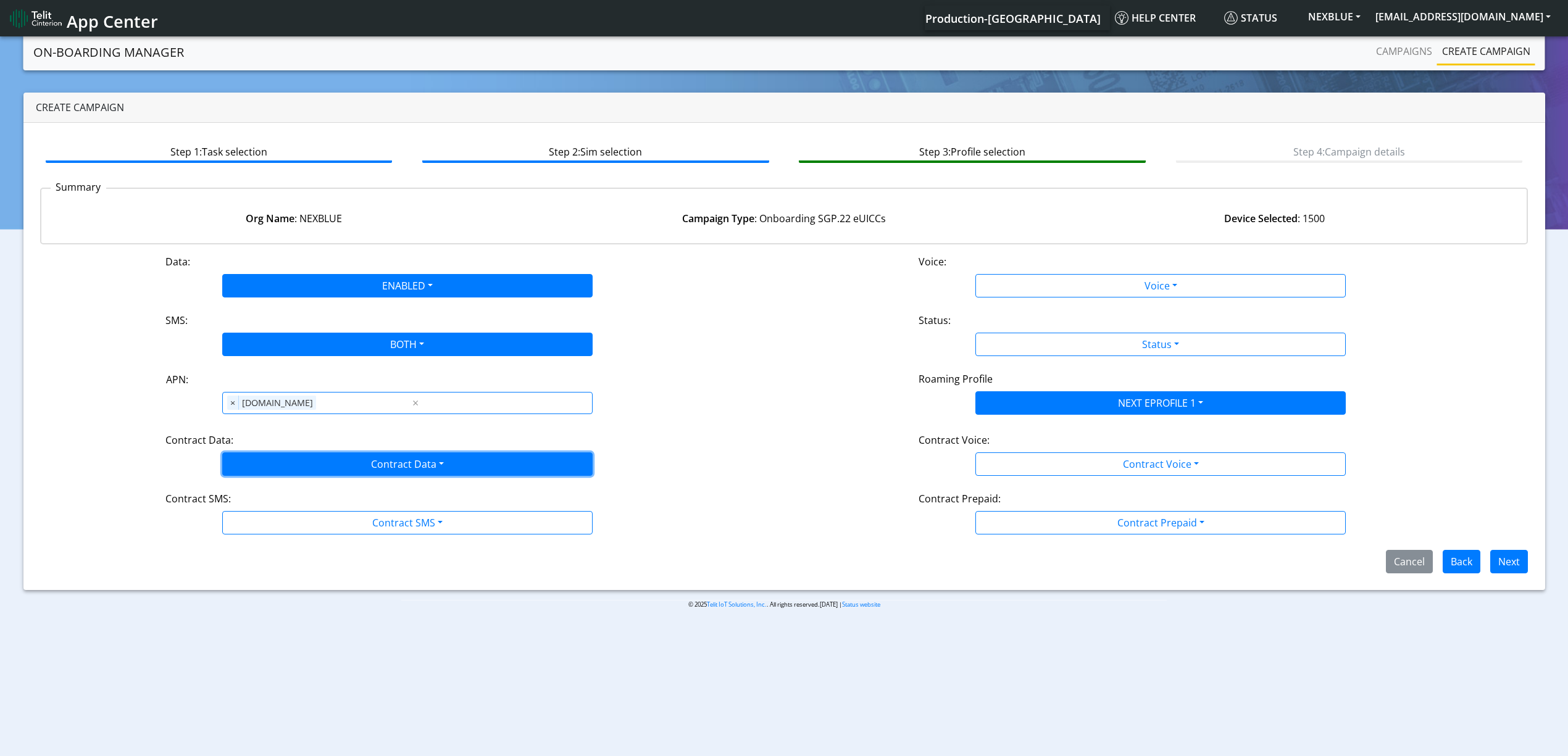
click at [298, 460] on button "Contract Data" at bounding box center [407, 464] width 370 height 23
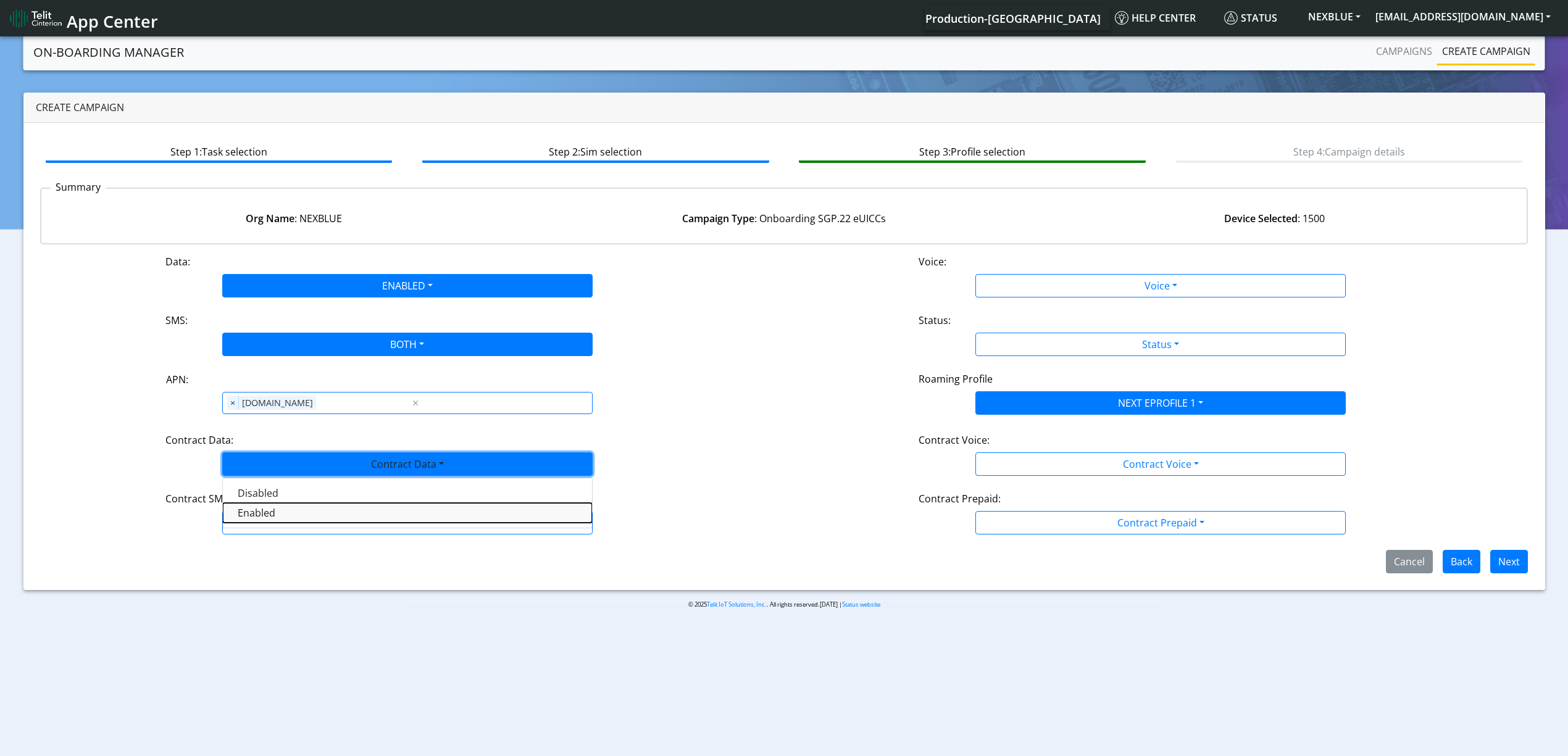
click at [285, 522] on Dataenabled-dropdown "Enabled" at bounding box center [407, 513] width 370 height 20
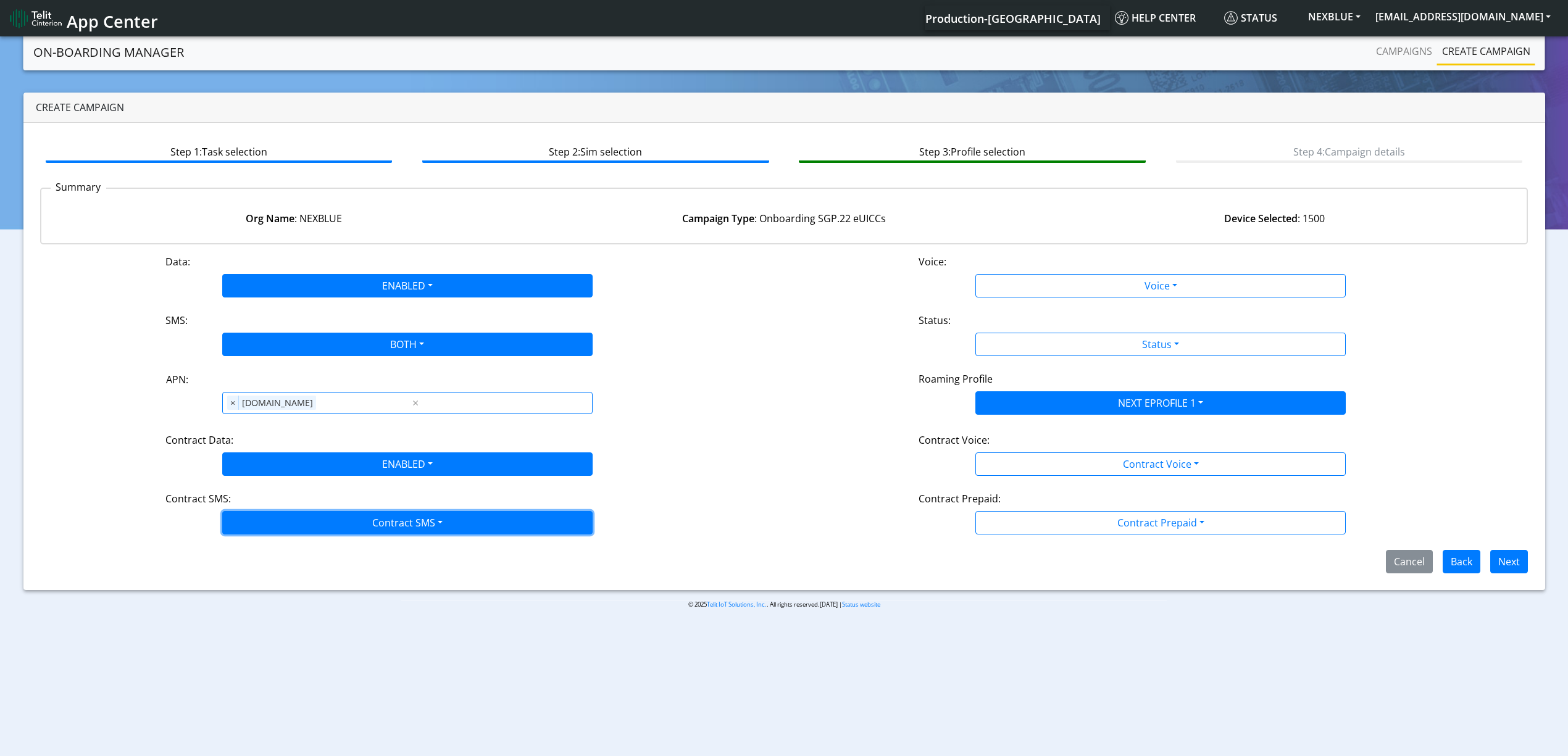
click at [285, 521] on button "Contract SMS" at bounding box center [407, 523] width 370 height 23
click at [282, 618] on SMSboth-dropdown "Both" at bounding box center [407, 611] width 370 height 20
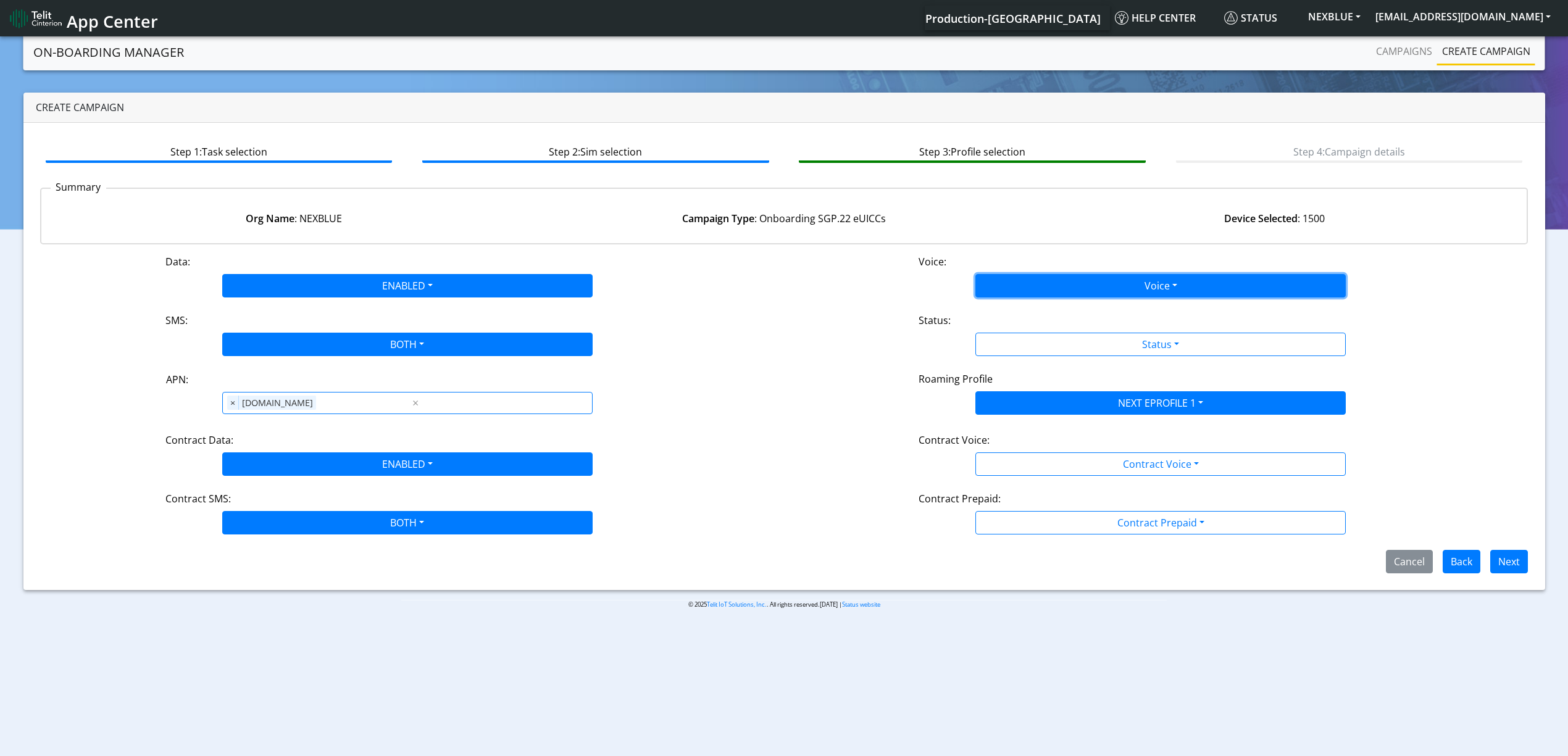
click at [1070, 285] on button "Voice" at bounding box center [1161, 286] width 370 height 23
click at [1045, 308] on button "Disabled" at bounding box center [1161, 315] width 370 height 20
click at [1038, 347] on button "Status" at bounding box center [1161, 344] width 370 height 23
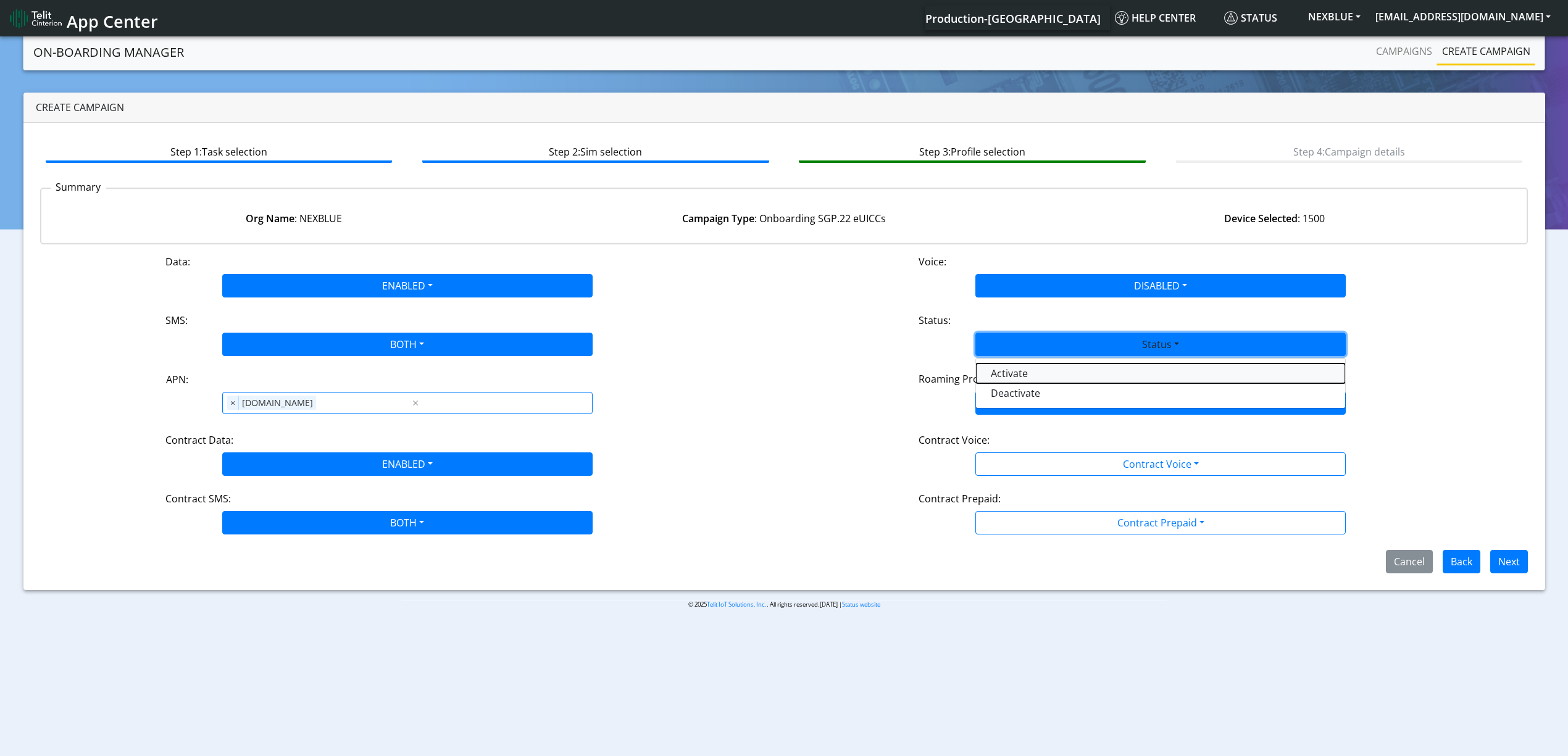
click at [1011, 375] on button "Activate" at bounding box center [1161, 374] width 370 height 20
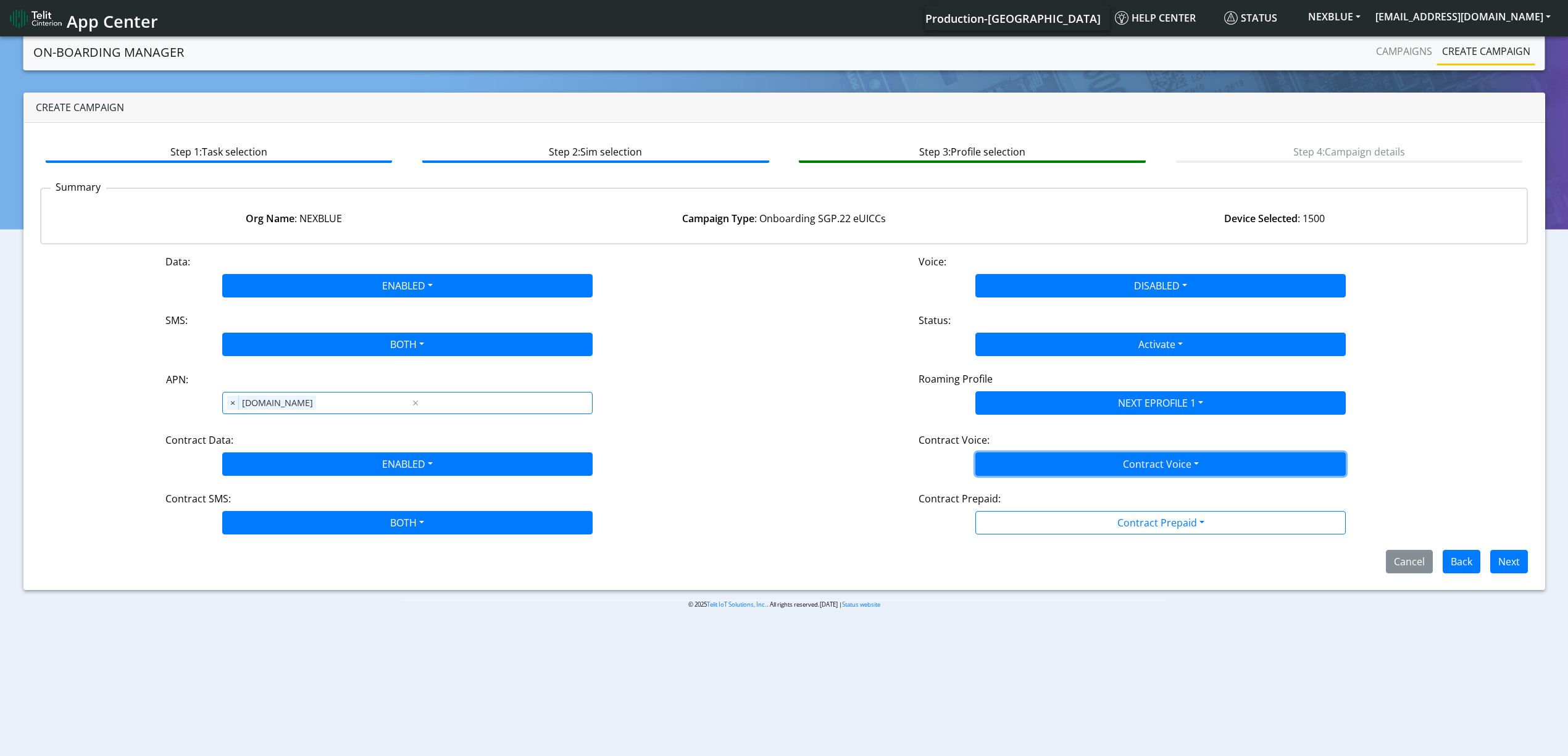
click at [1058, 470] on button "Contract Voice" at bounding box center [1161, 464] width 370 height 23
click at [1041, 490] on Voicedisabled-dropdown "Disabled" at bounding box center [1161, 494] width 370 height 20
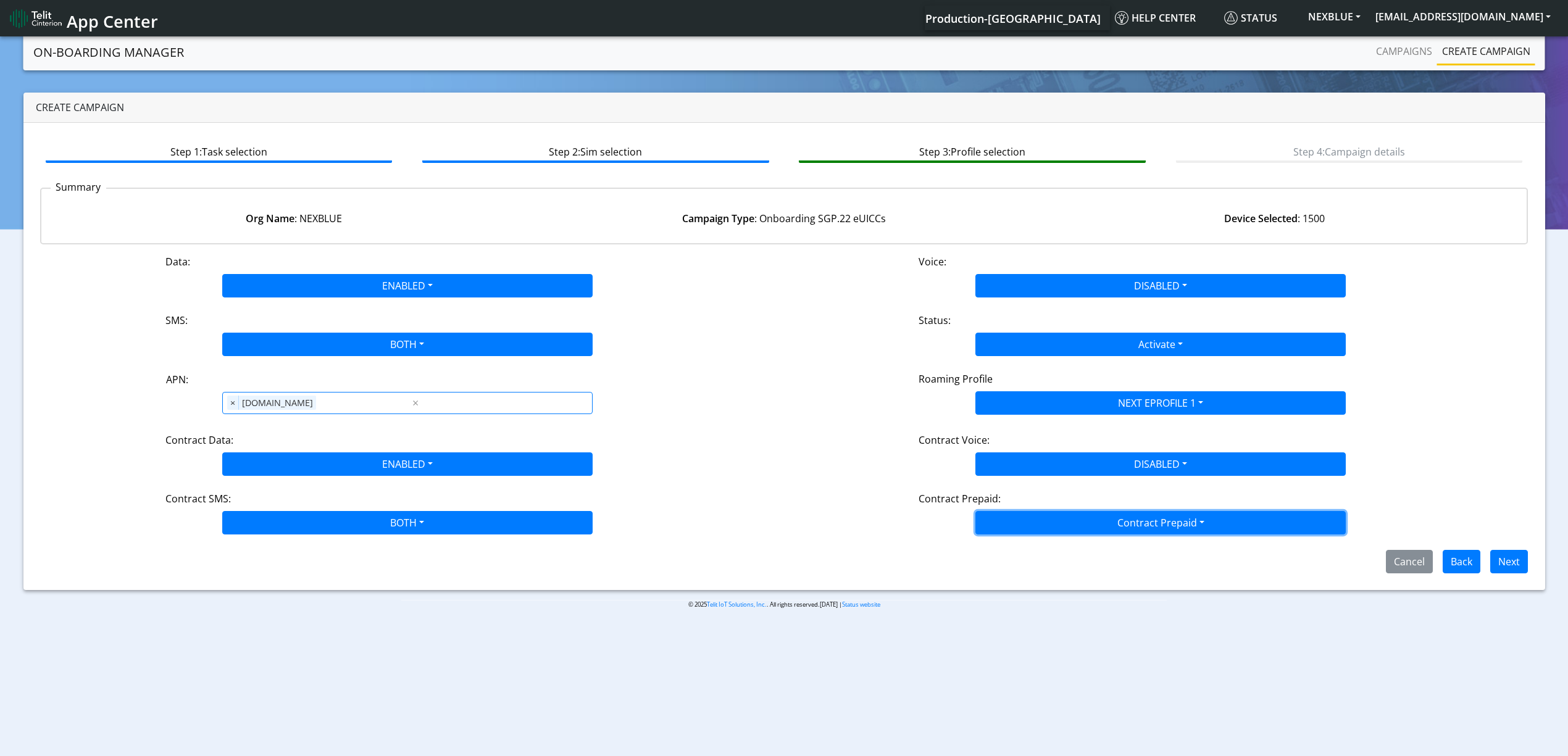
click at [1038, 525] on button "Contract Prepaid" at bounding box center [1161, 523] width 370 height 23
click at [1025, 578] on Prepaidnotprepaid-dropdown "No" at bounding box center [1161, 572] width 370 height 20
click at [1519, 567] on button "Next" at bounding box center [1508, 562] width 38 height 23
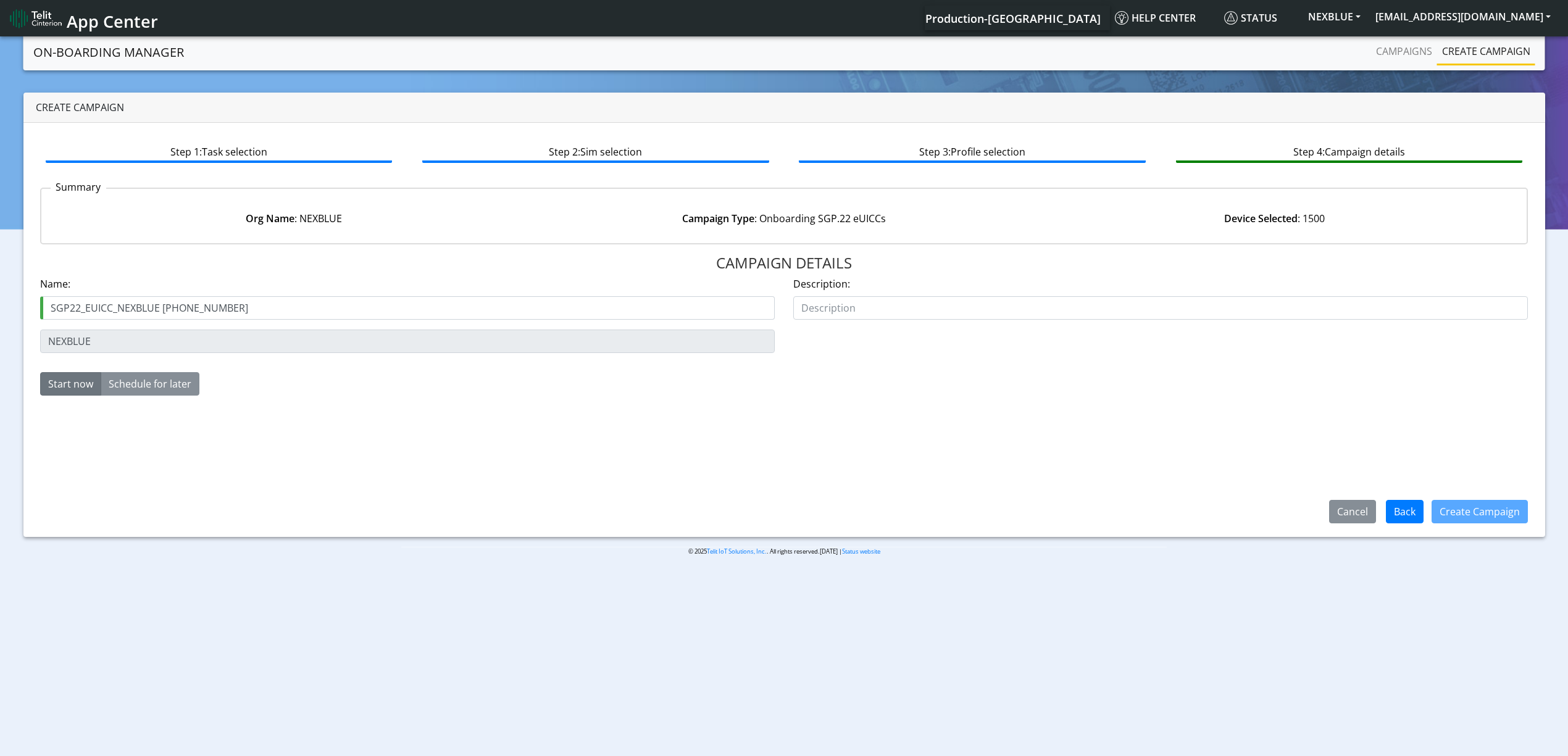
click at [218, 309] on input "SGP22_EUICC_NEXBLUE 28121-01-01" at bounding box center [407, 308] width 735 height 23
click at [245, 308] on input "SGP22_EUICC_NEXBLUE 28121-01-02" at bounding box center [407, 308] width 735 height 23
type input "SGP22_EUICC_NEXBLUE 28121-01-02 1st"
click at [1456, 507] on button "Create Campaign" at bounding box center [1479, 512] width 96 height 23
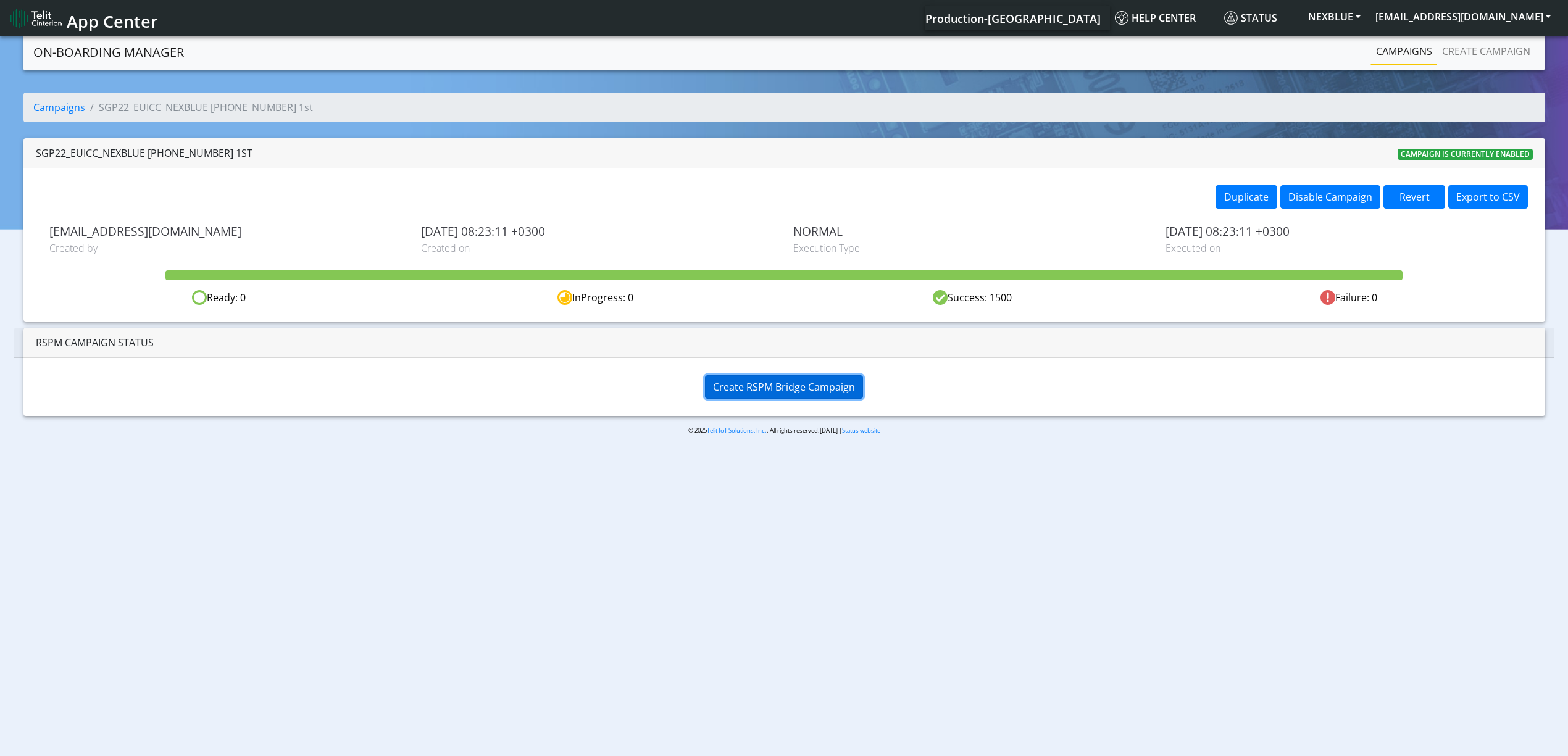
click at [741, 376] on button "Create RSPM Bridge Campaign" at bounding box center [784, 387] width 158 height 23
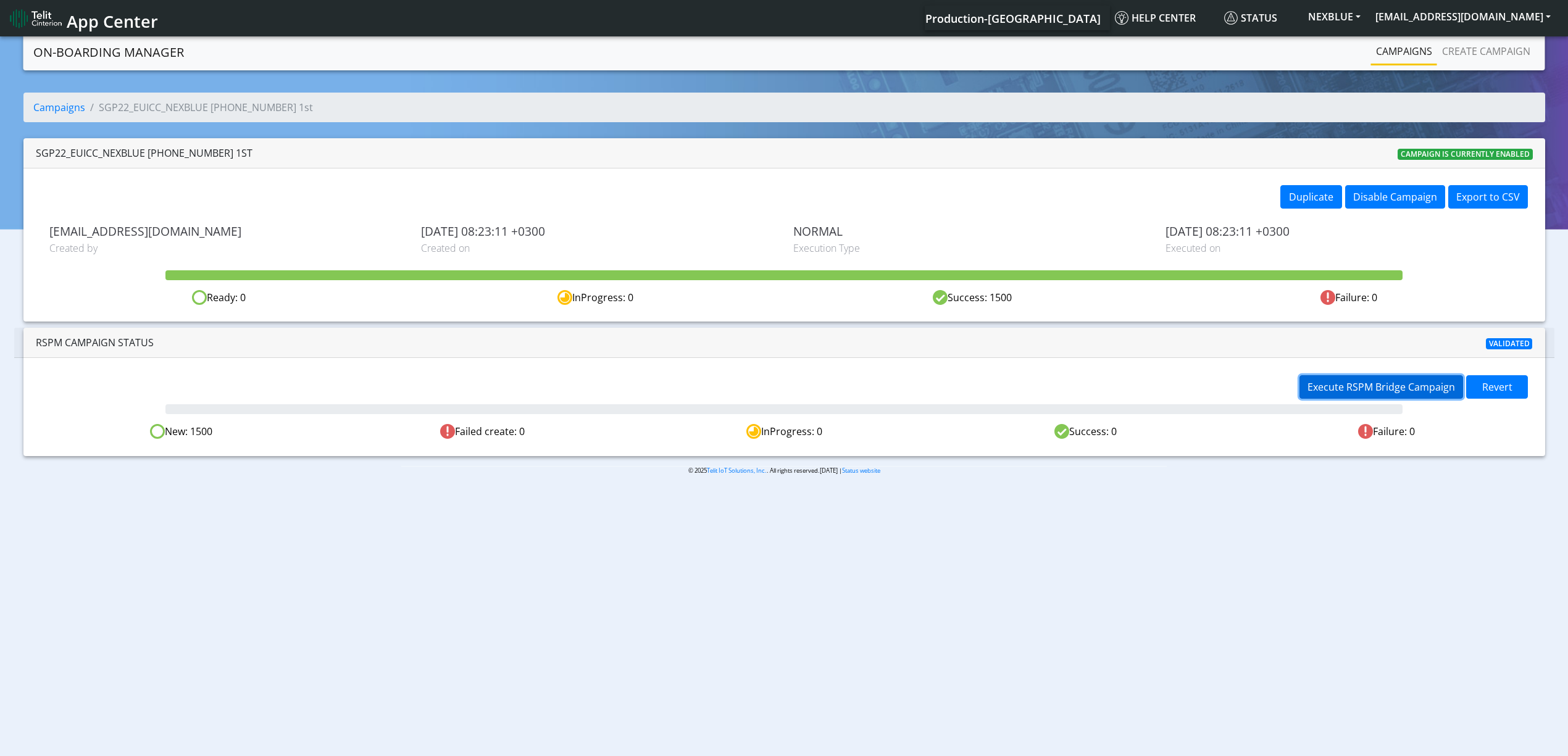
click at [1332, 386] on span "Execute RSPM Bridge Campaign" at bounding box center [1381, 387] width 147 height 13
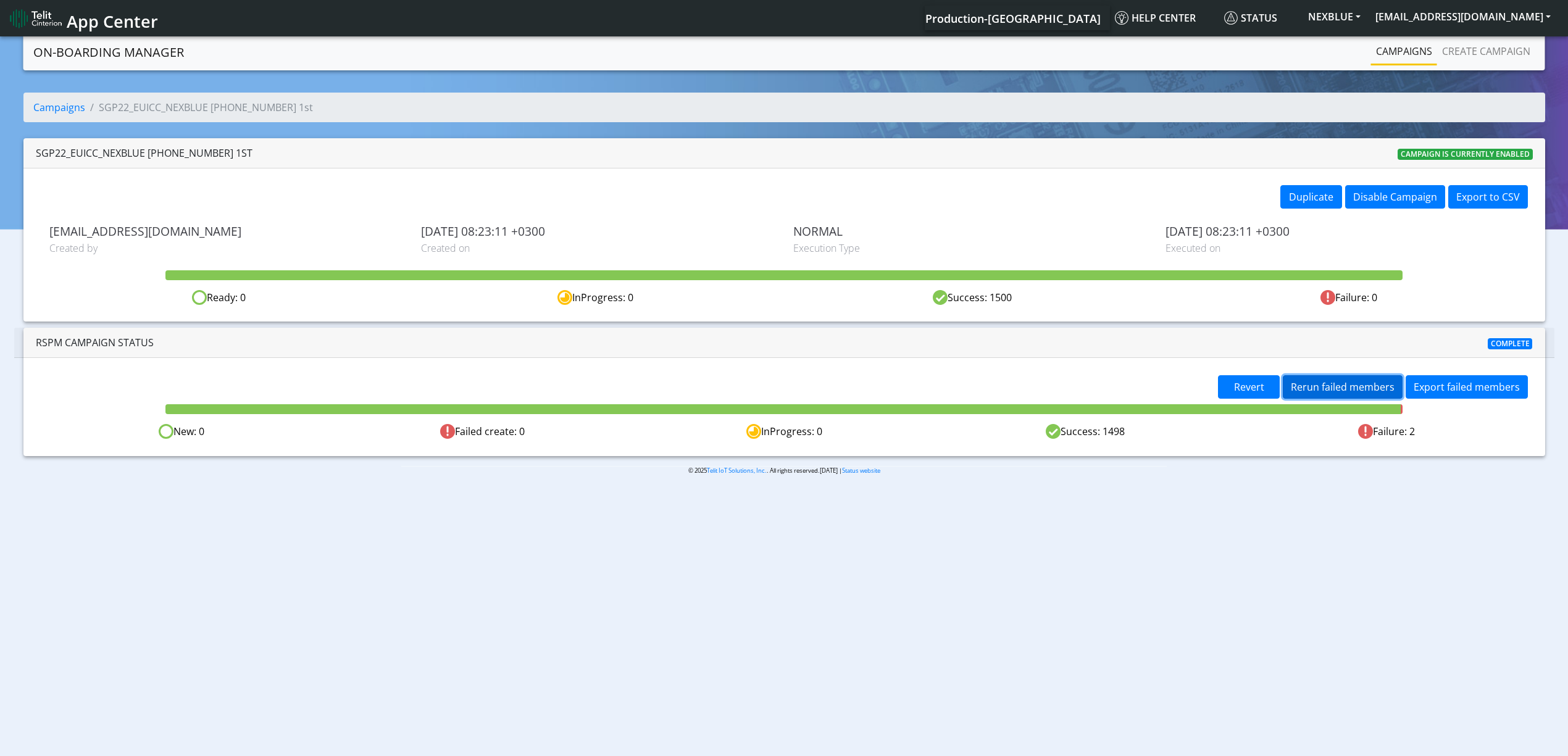
click at [1364, 389] on span "Rerun failed members" at bounding box center [1343, 387] width 104 height 13
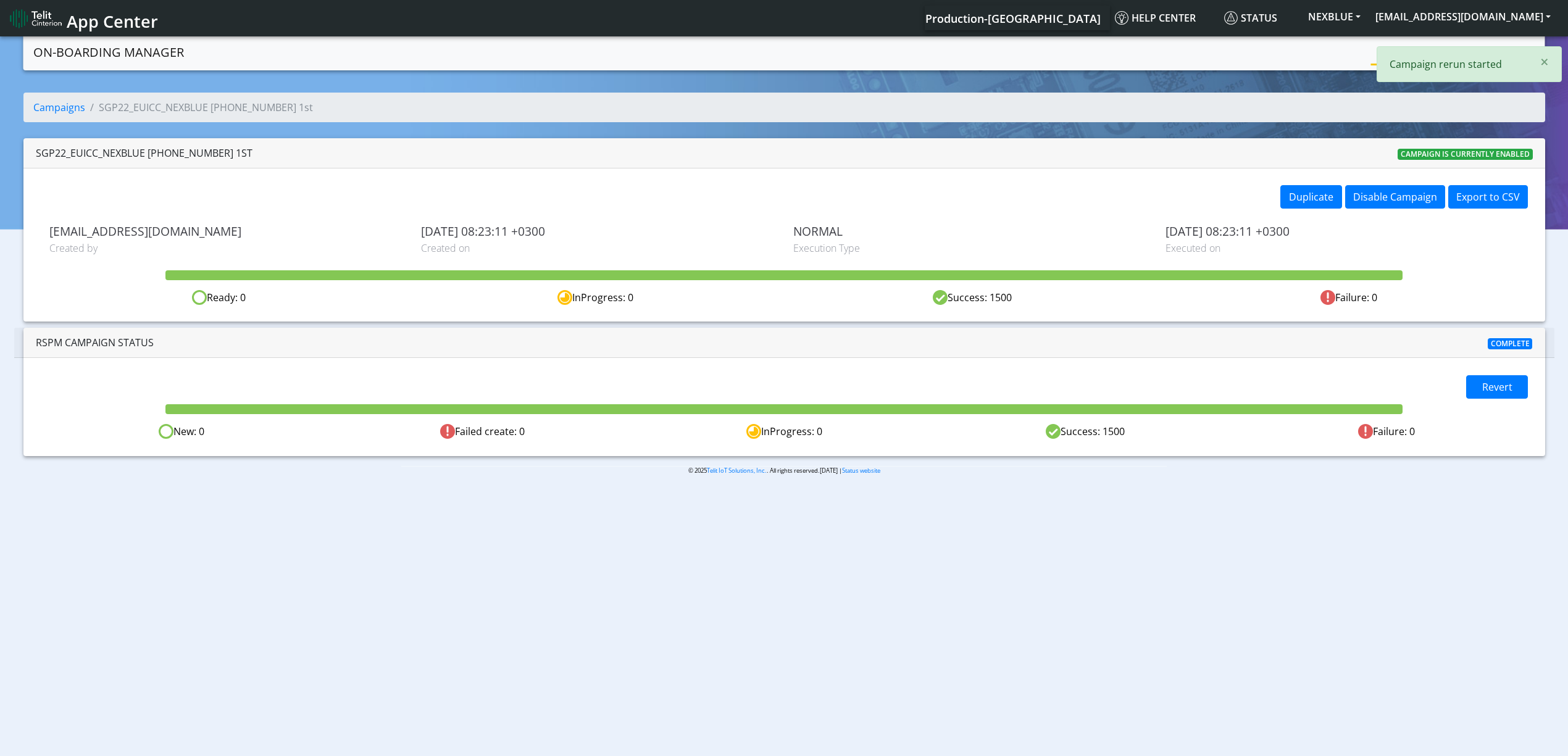
click at [486, 576] on body "App Center Production-US Help center Status NEXBLUE [EMAIL_ADDRESS][DOMAIN_NAME…" at bounding box center [784, 397] width 1568 height 727
click at [1413, 60] on link "Campaigns" at bounding box center [1404, 50] width 66 height 24
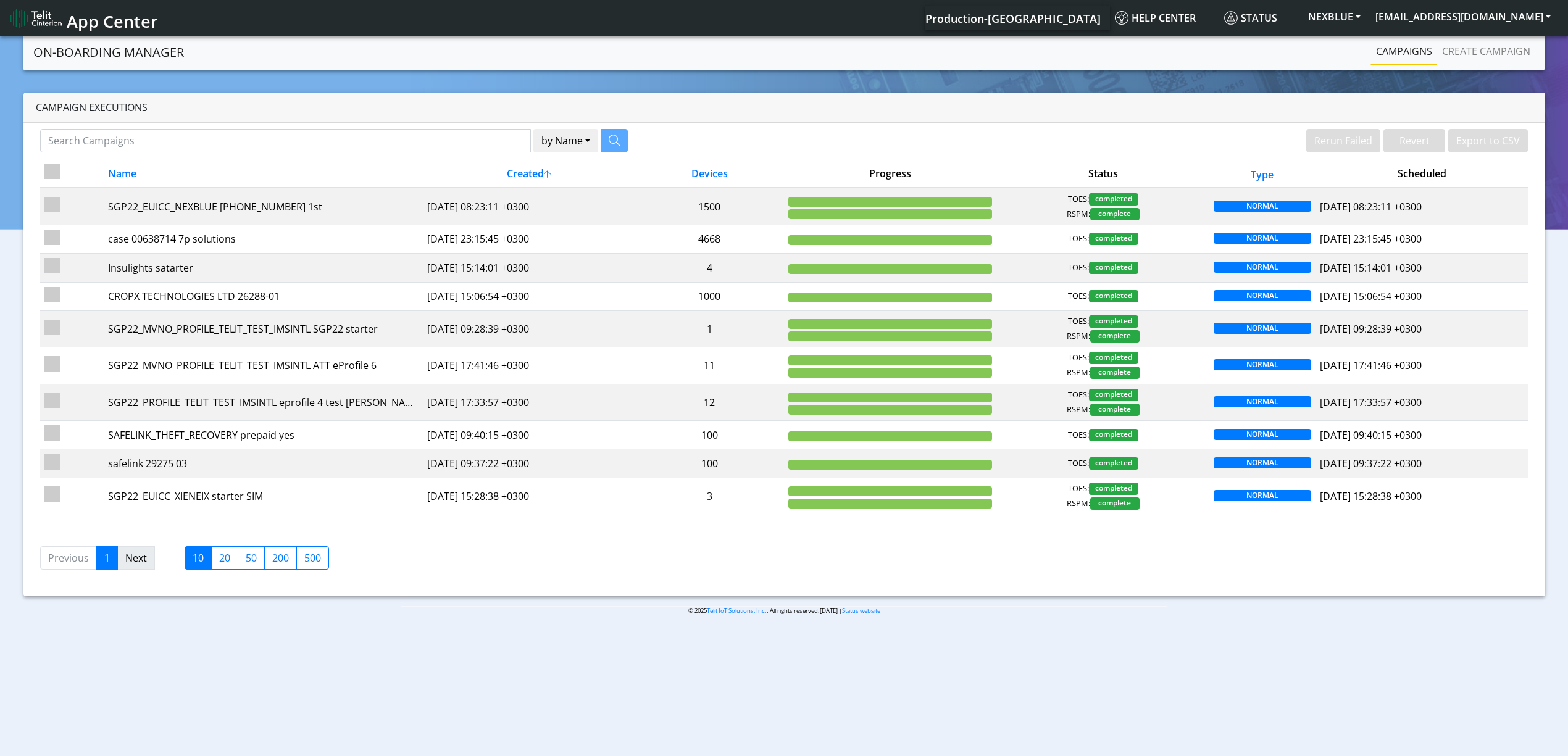
click at [142, 559] on link "Next" at bounding box center [136, 558] width 38 height 23
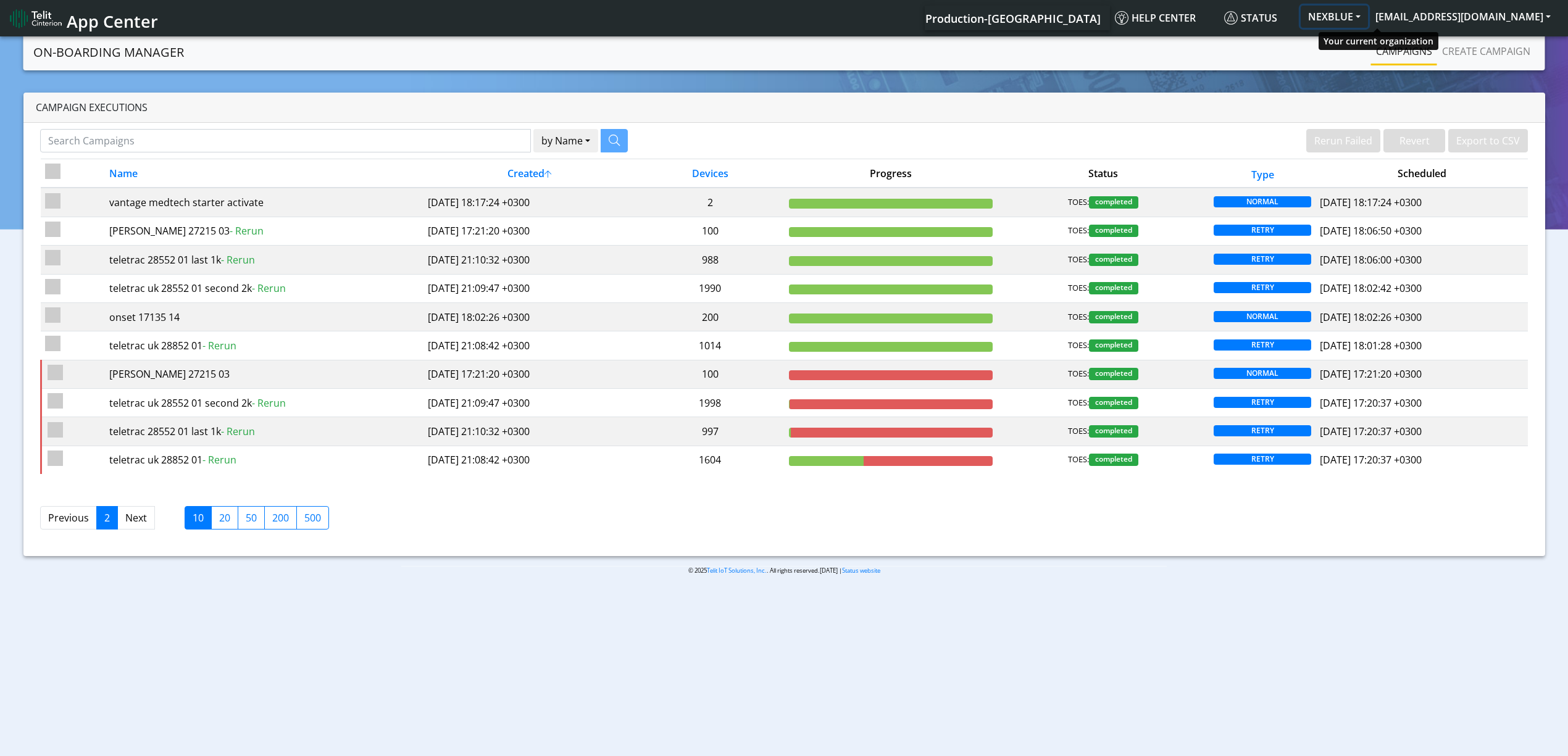
click at [1368, 13] on button "NEXBLUE" at bounding box center [1334, 17] width 67 height 23
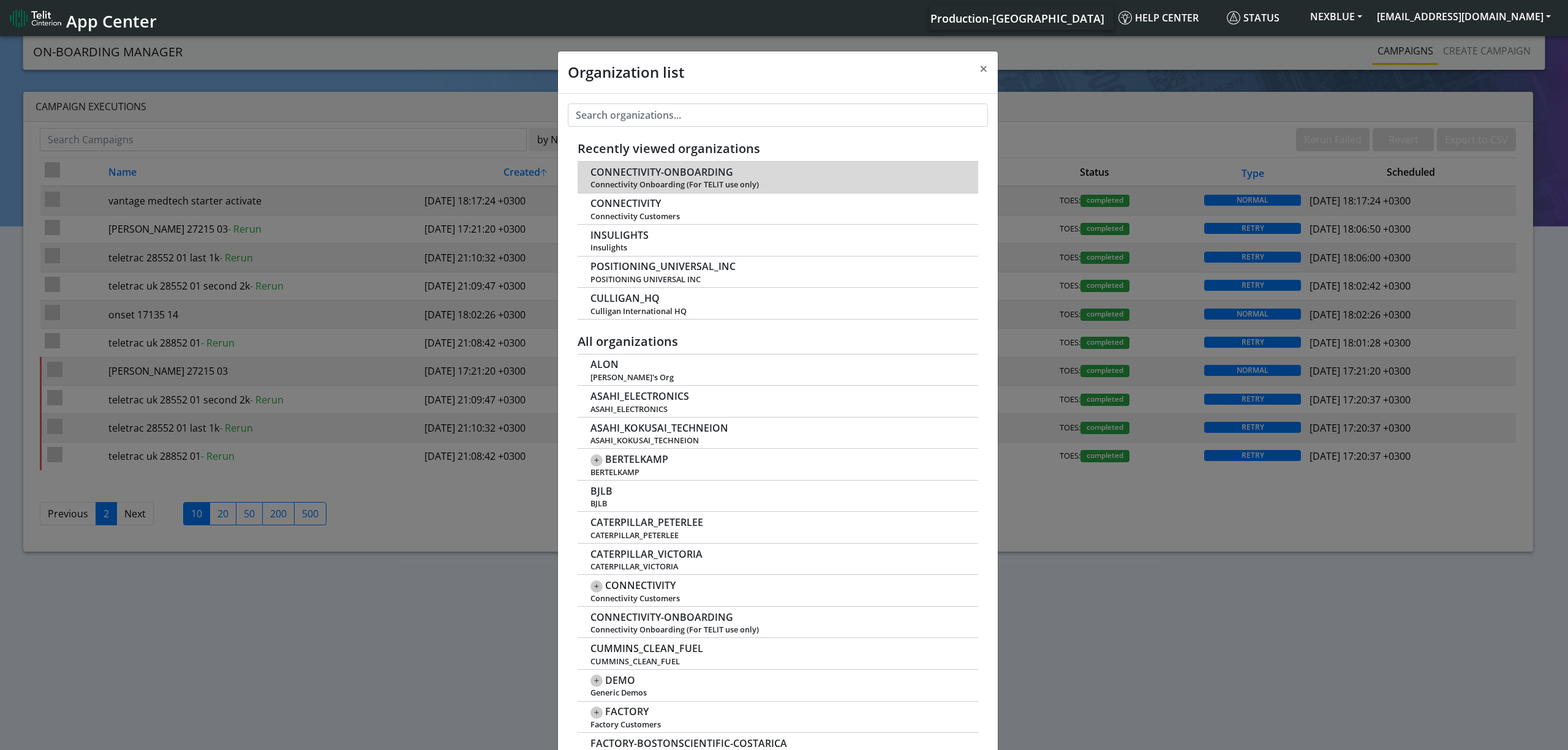
click at [671, 168] on span "CONNECTIVITY-ONBOARDING" at bounding box center [662, 172] width 143 height 12
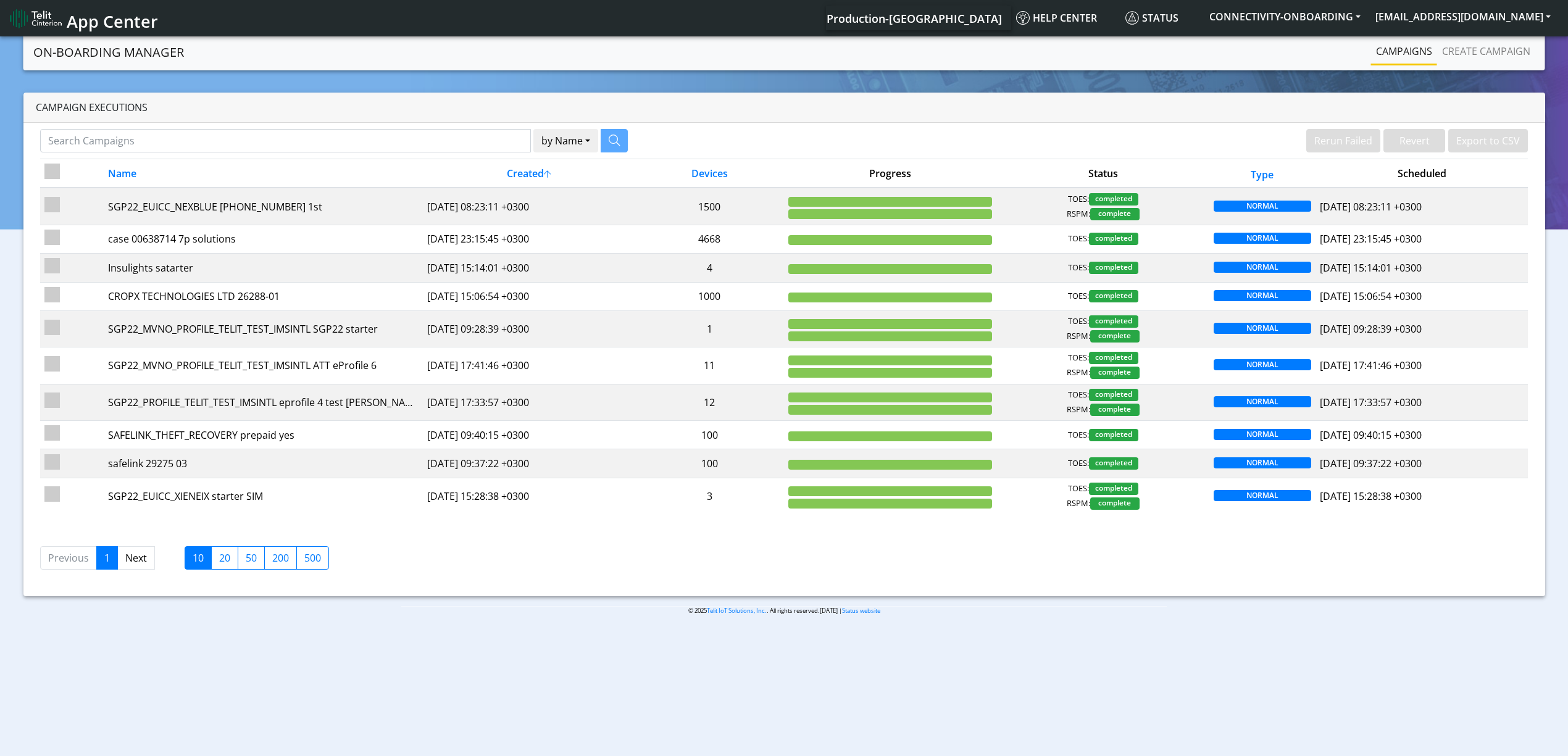
click at [483, 128] on div "by Name Name Device Rerun Failed Revert Export to CSV Name Created Devices Prog…" at bounding box center [784, 360] width 1522 height 474
click at [487, 133] on input "Search Campaigns" at bounding box center [286, 141] width 491 height 23
paste input "26857"
type input "26857"
click at [603, 147] on button "button" at bounding box center [598, 141] width 27 height 23
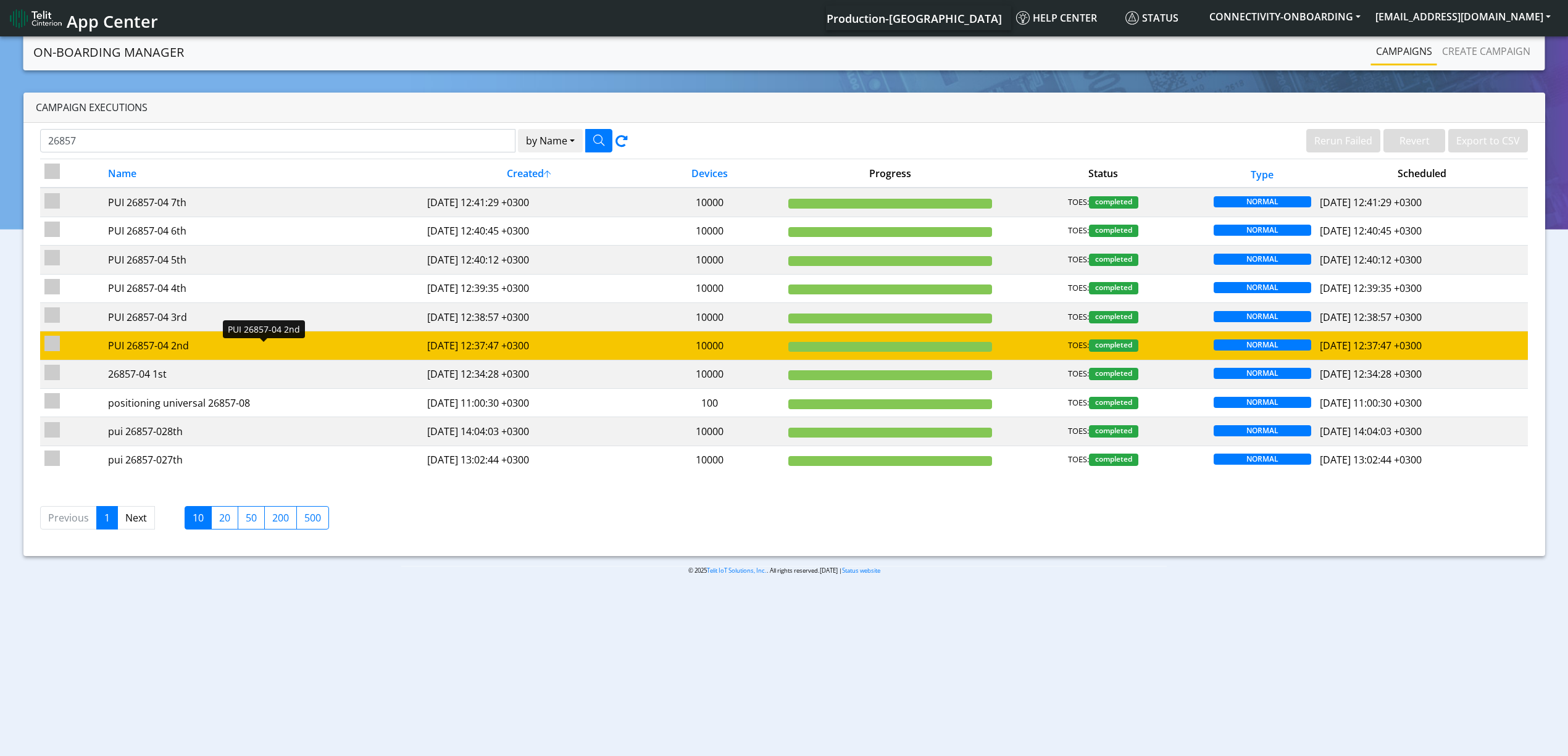
click at [297, 350] on div "PUI 26857-04 2nd" at bounding box center [263, 346] width 310 height 15
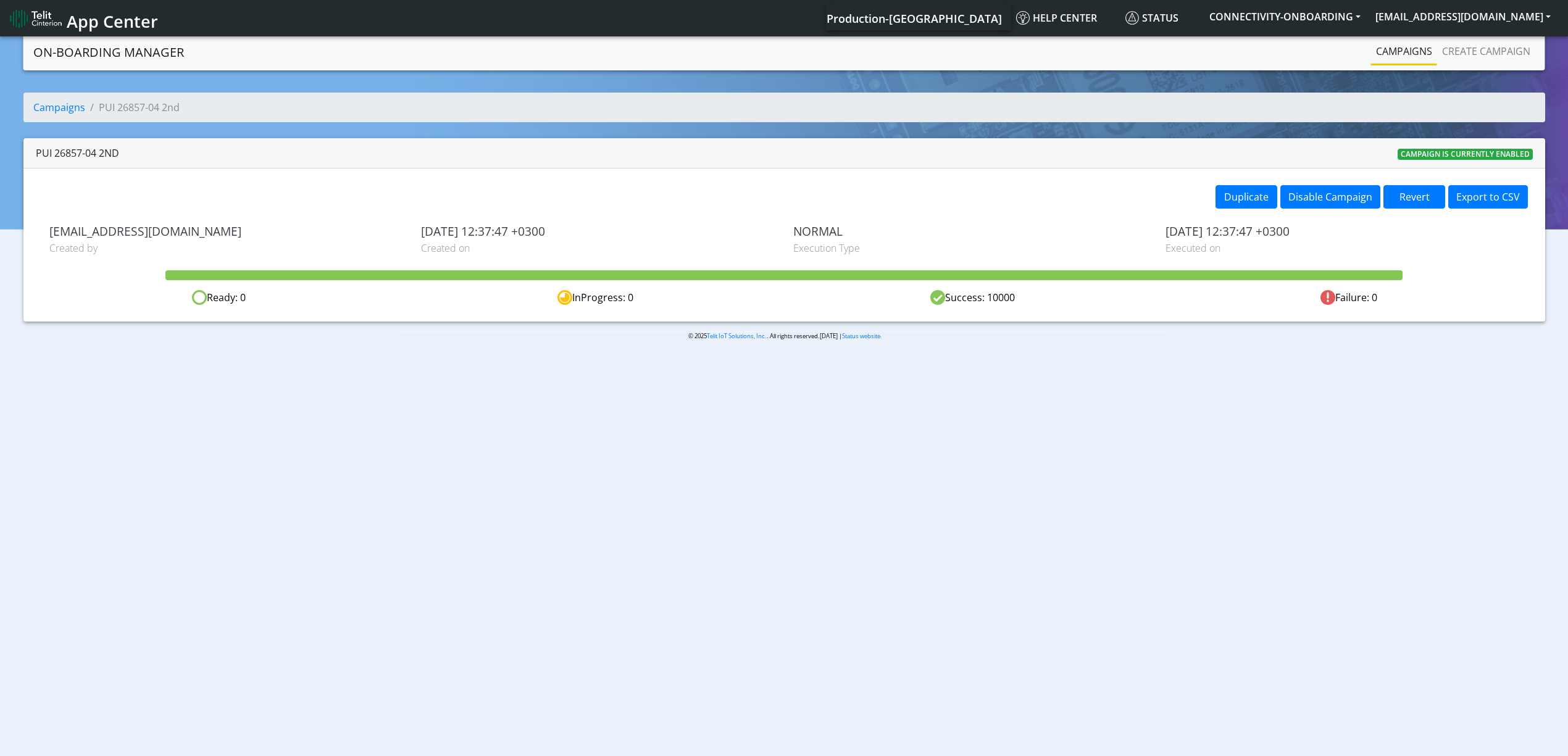
click at [1248, 215] on div "Duplicate Disable Campaign Revert Export to CSV yaniv.avraham@telit.com Created…" at bounding box center [784, 245] width 1522 height 153
click at [1246, 205] on button "Duplicate" at bounding box center [1246, 197] width 62 height 23
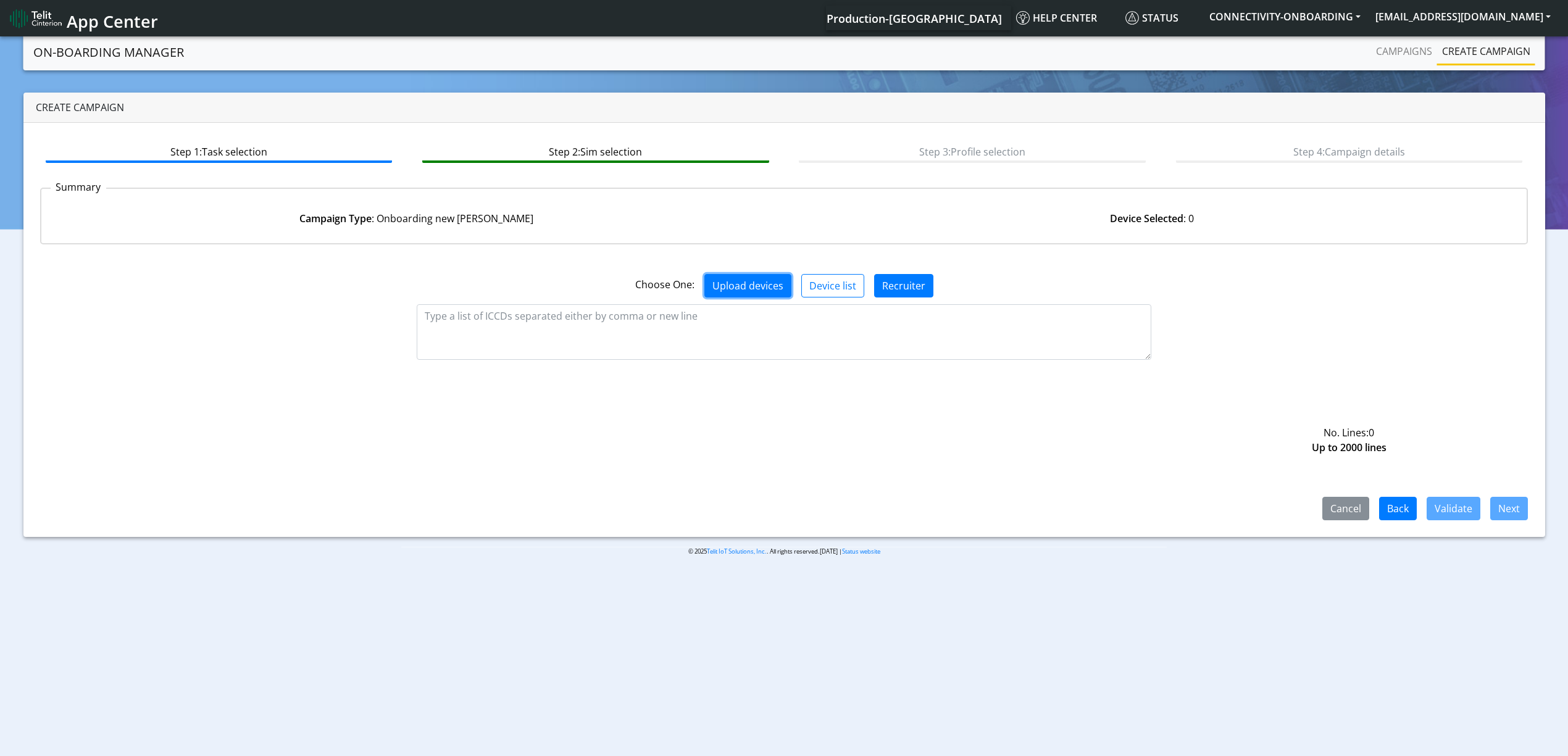
click at [744, 292] on button "Upload devices" at bounding box center [748, 286] width 87 height 23
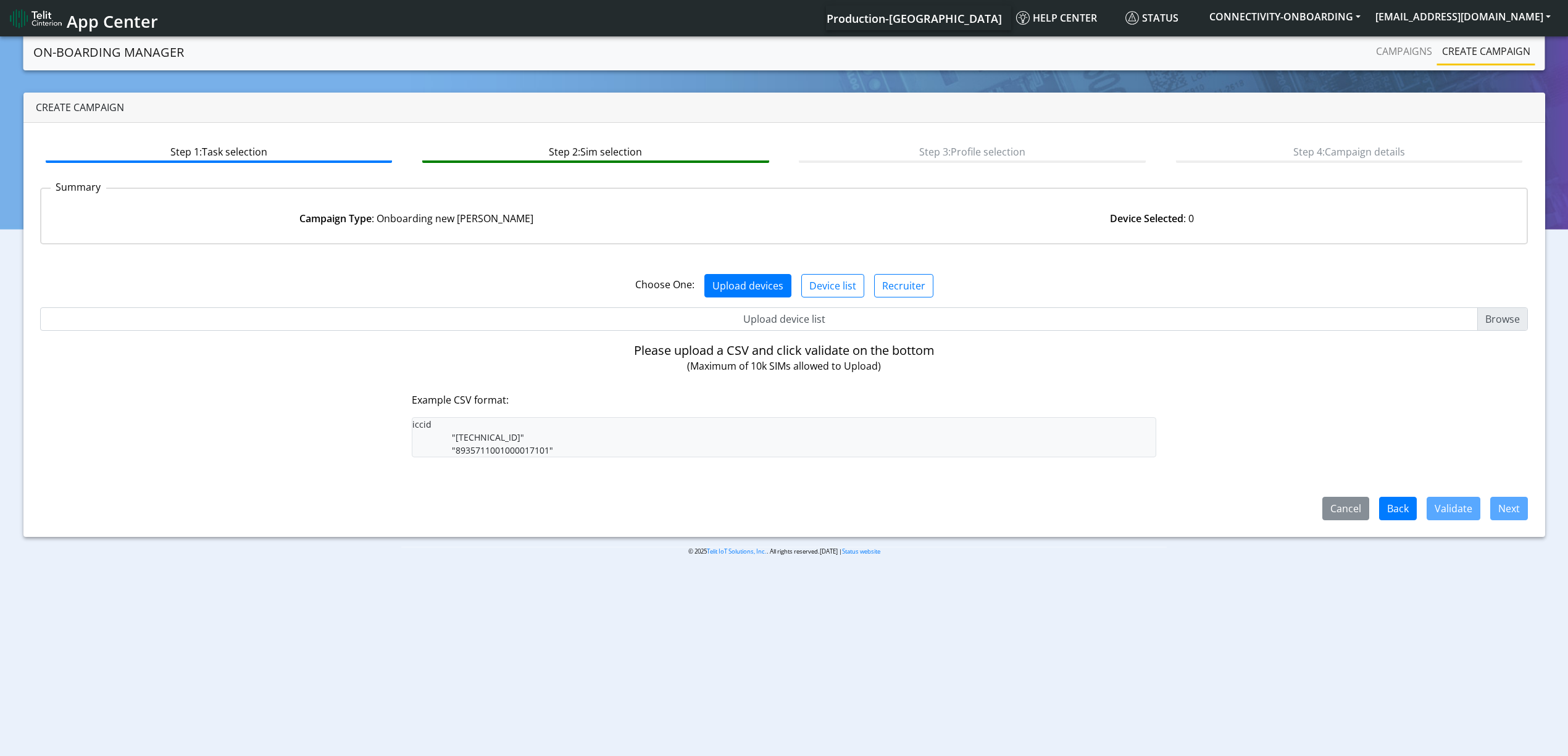
click at [759, 322] on input "Upload device list" at bounding box center [784, 319] width 1488 height 23
type input "C:\fakepath\PUI.csv"
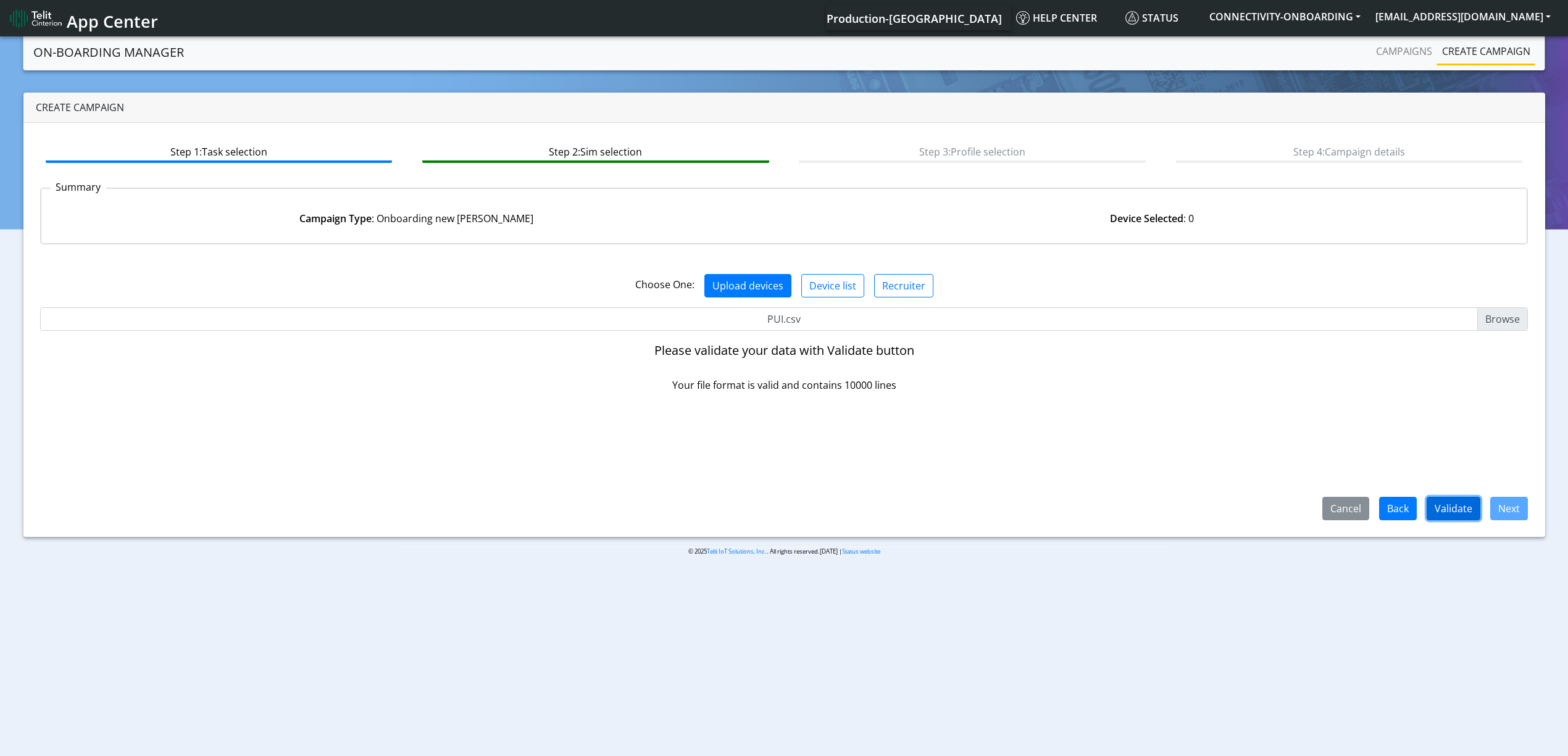
click at [1475, 510] on button "Validate" at bounding box center [1453, 509] width 54 height 23
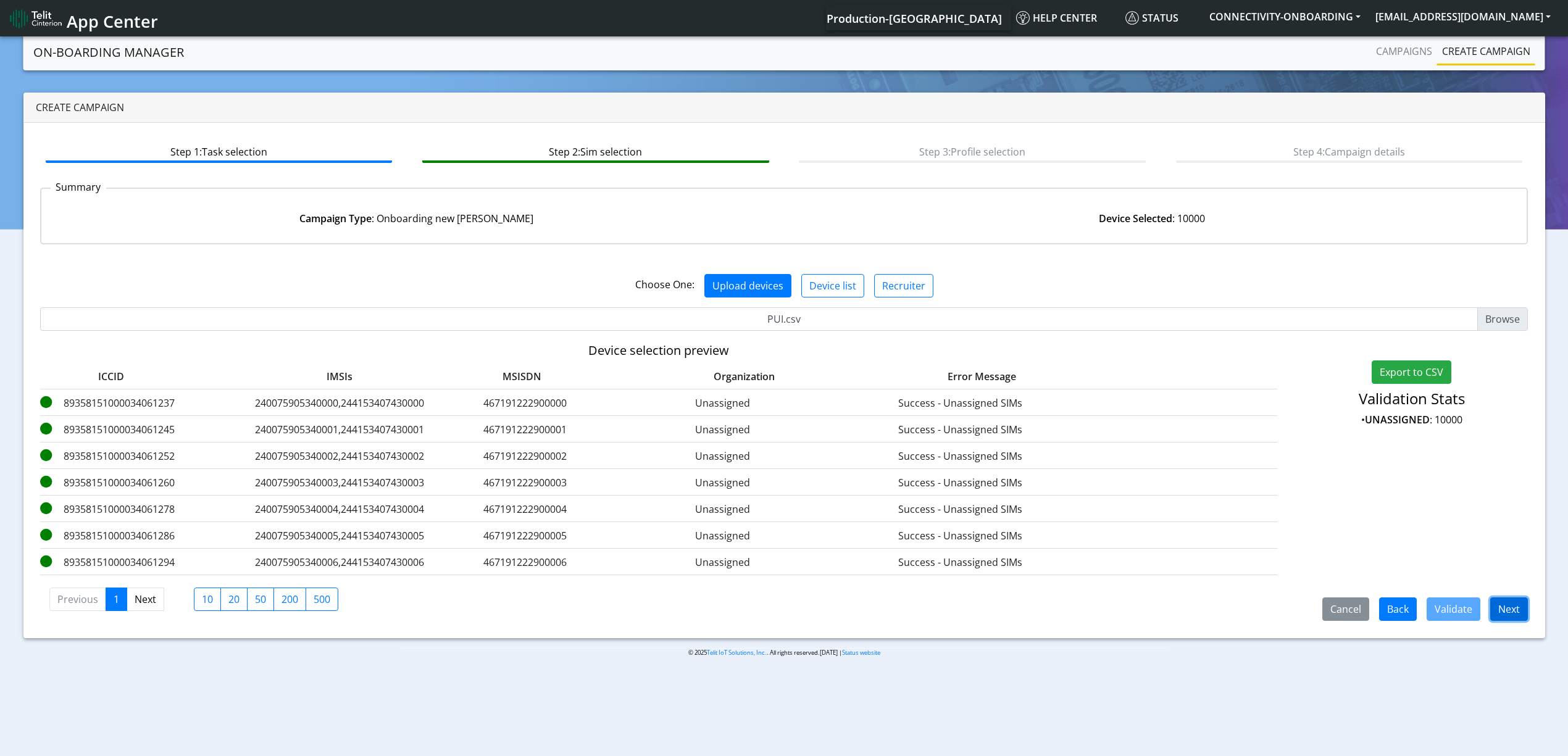
click at [1499, 615] on button "Next" at bounding box center [1508, 609] width 38 height 23
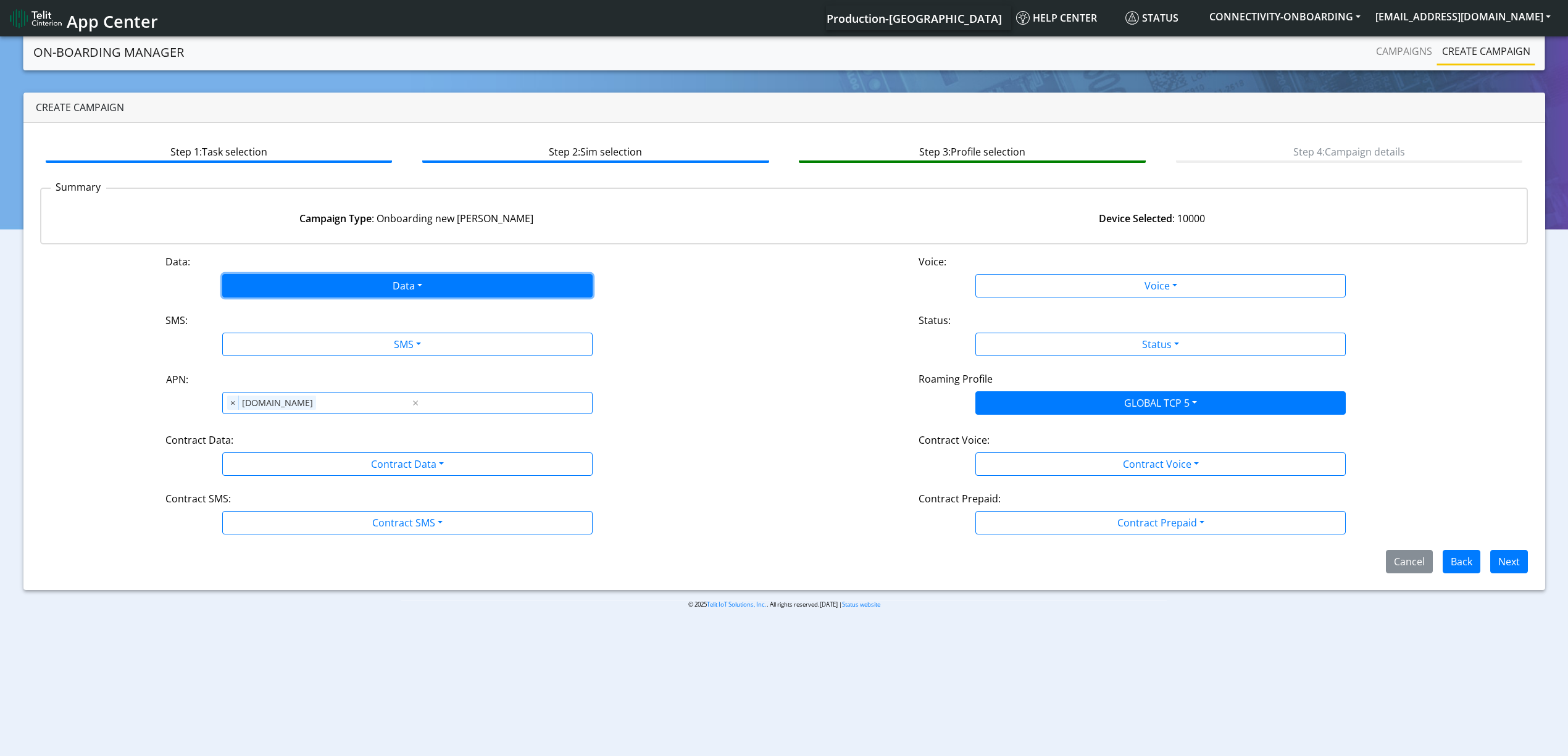
click at [336, 284] on button "Data" at bounding box center [407, 286] width 370 height 23
click at [287, 329] on button "Enabled" at bounding box center [407, 334] width 370 height 20
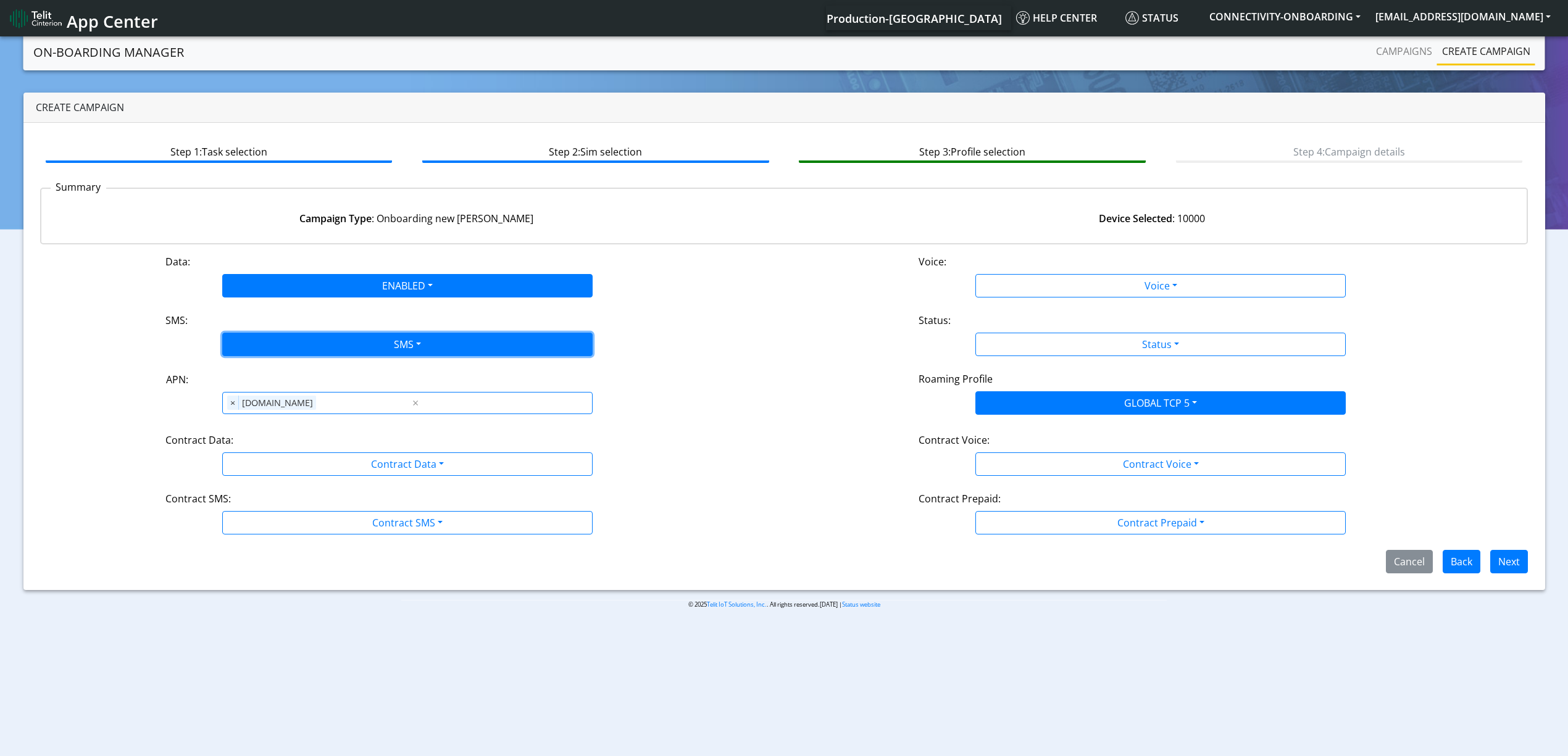
click at [287, 337] on button "SMS" at bounding box center [407, 344] width 370 height 23
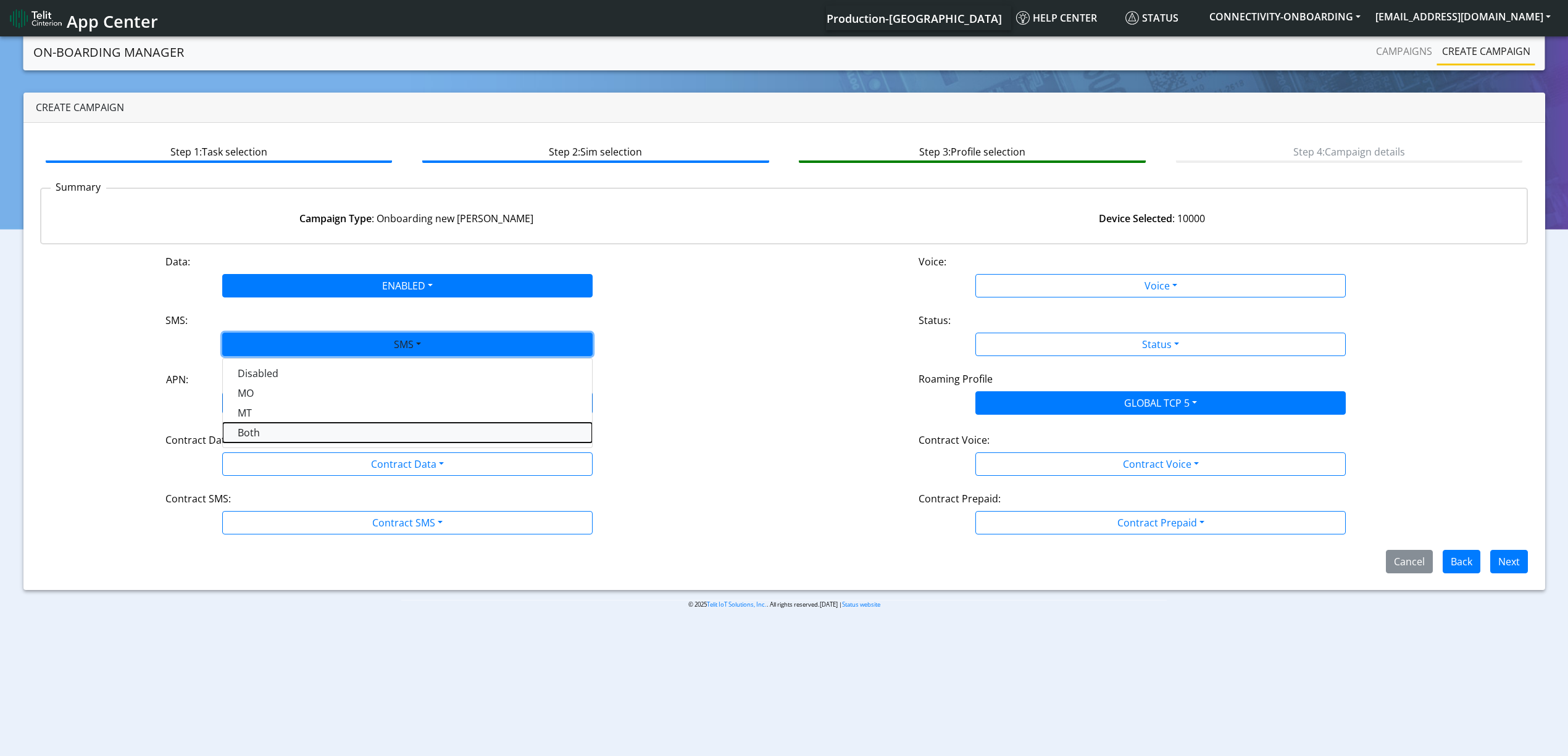
click at [257, 433] on button "Both" at bounding box center [407, 433] width 370 height 20
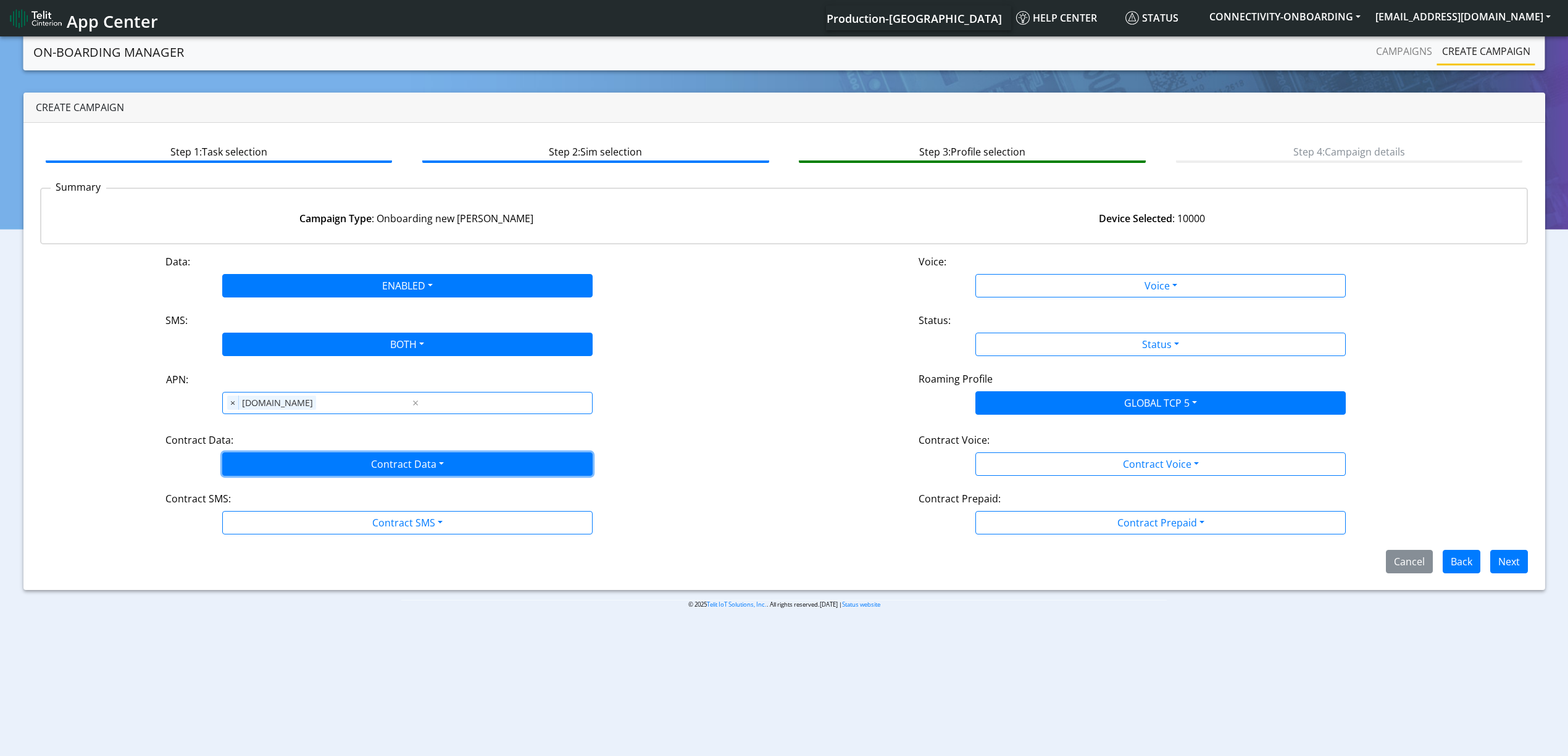
click at [270, 460] on button "Contract Data" at bounding box center [407, 464] width 370 height 23
click at [269, 532] on button "Contract SMS" at bounding box center [407, 523] width 370 height 23
click at [275, 503] on div "Contract SMS:" at bounding box center [407, 501] width 503 height 20
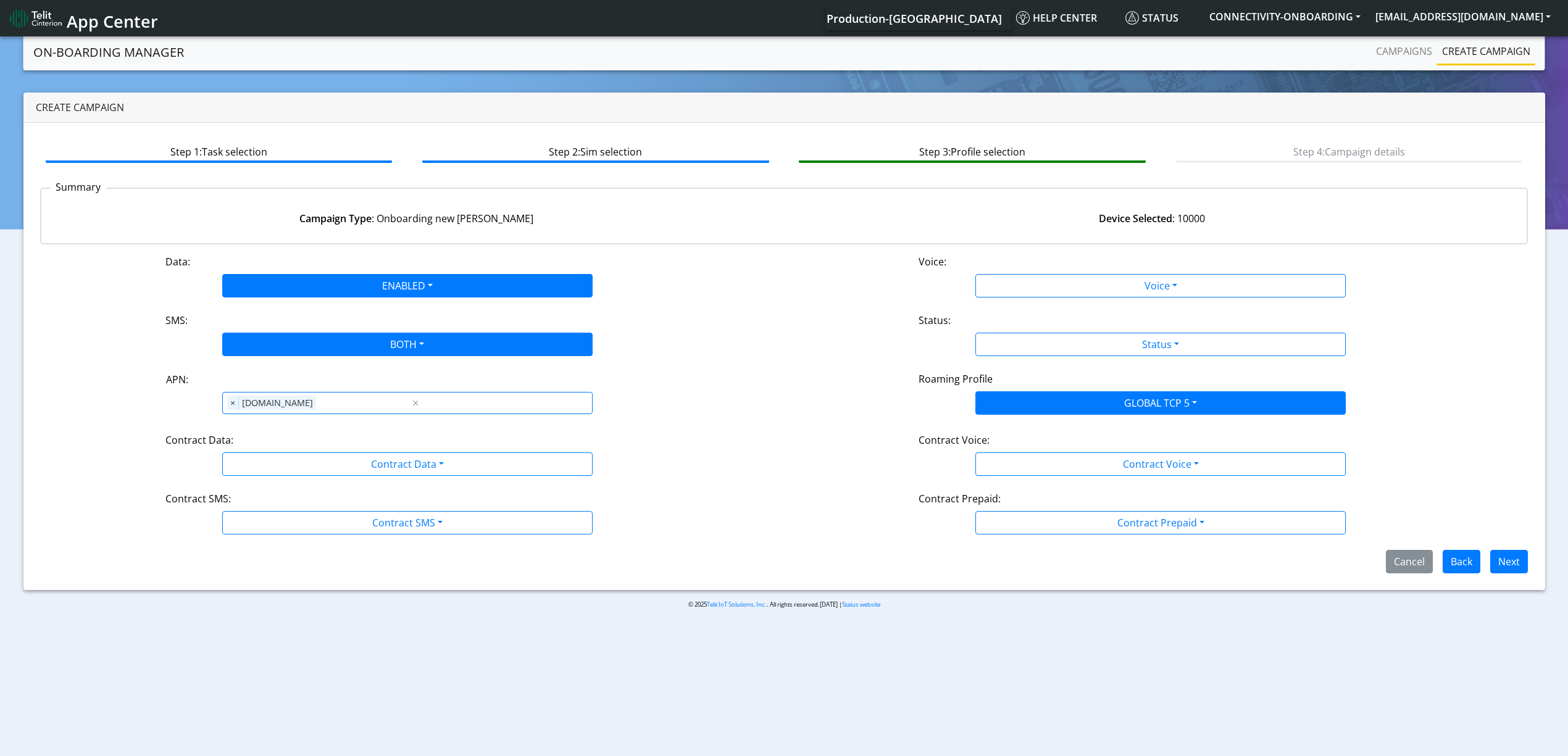
click at [275, 491] on div "Data: ENABLED Disabled Enabled Voice: Voice Disabled Enabled SMS: BOTH Disabled…" at bounding box center [784, 413] width 1488 height 319
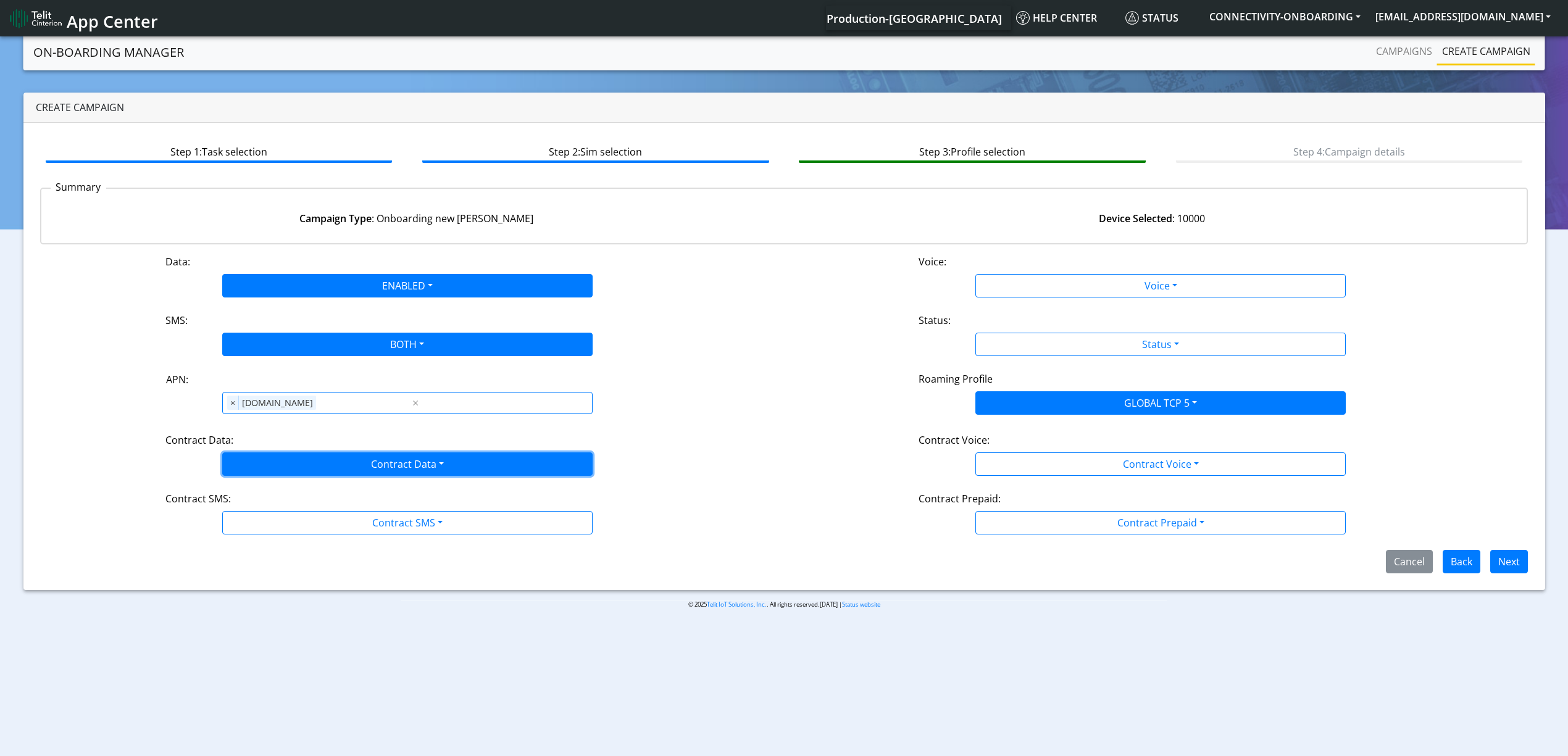
click at [277, 475] on button "Contract Data" at bounding box center [407, 464] width 370 height 23
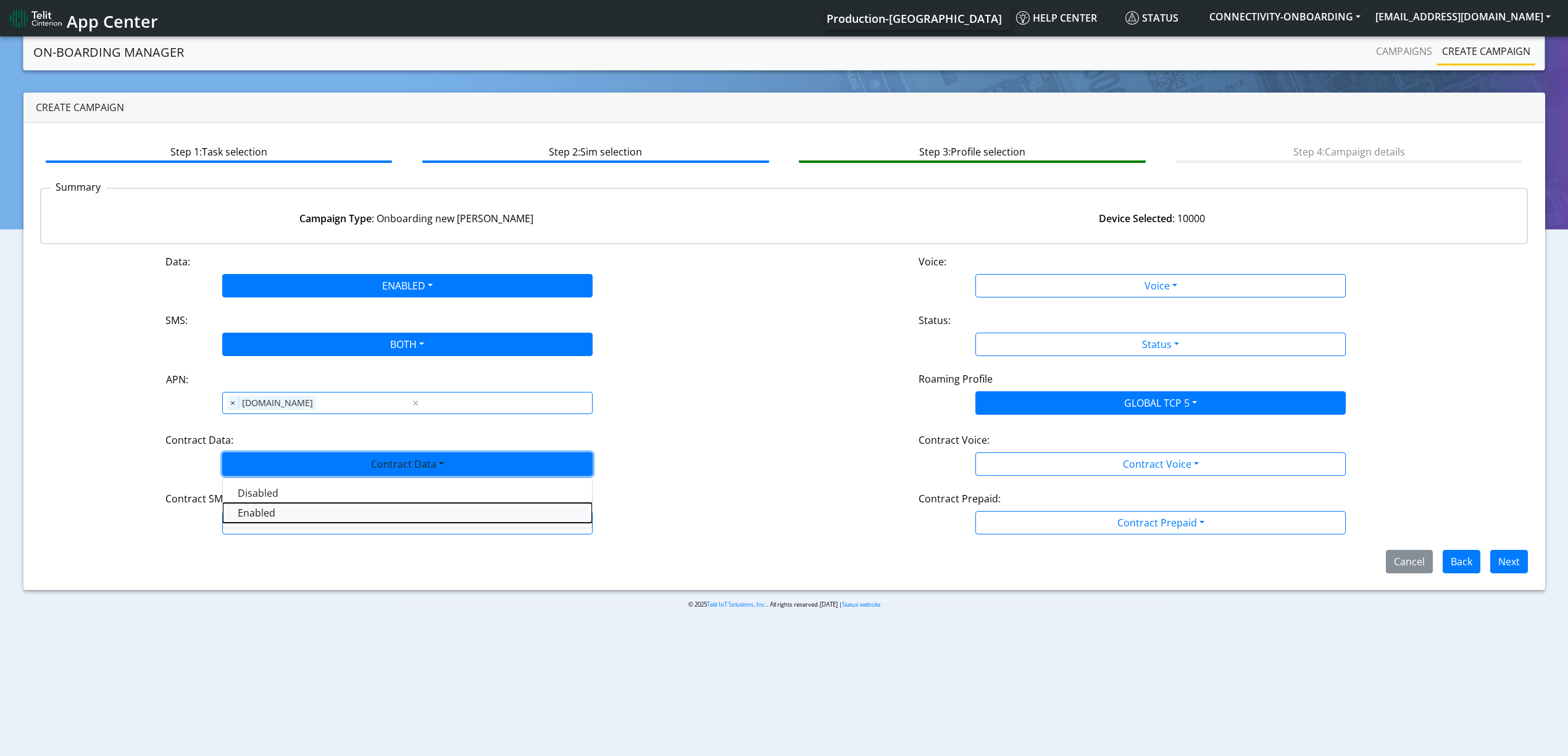
click at [276, 505] on Dataenabled-dropdown "Enabled" at bounding box center [407, 513] width 370 height 20
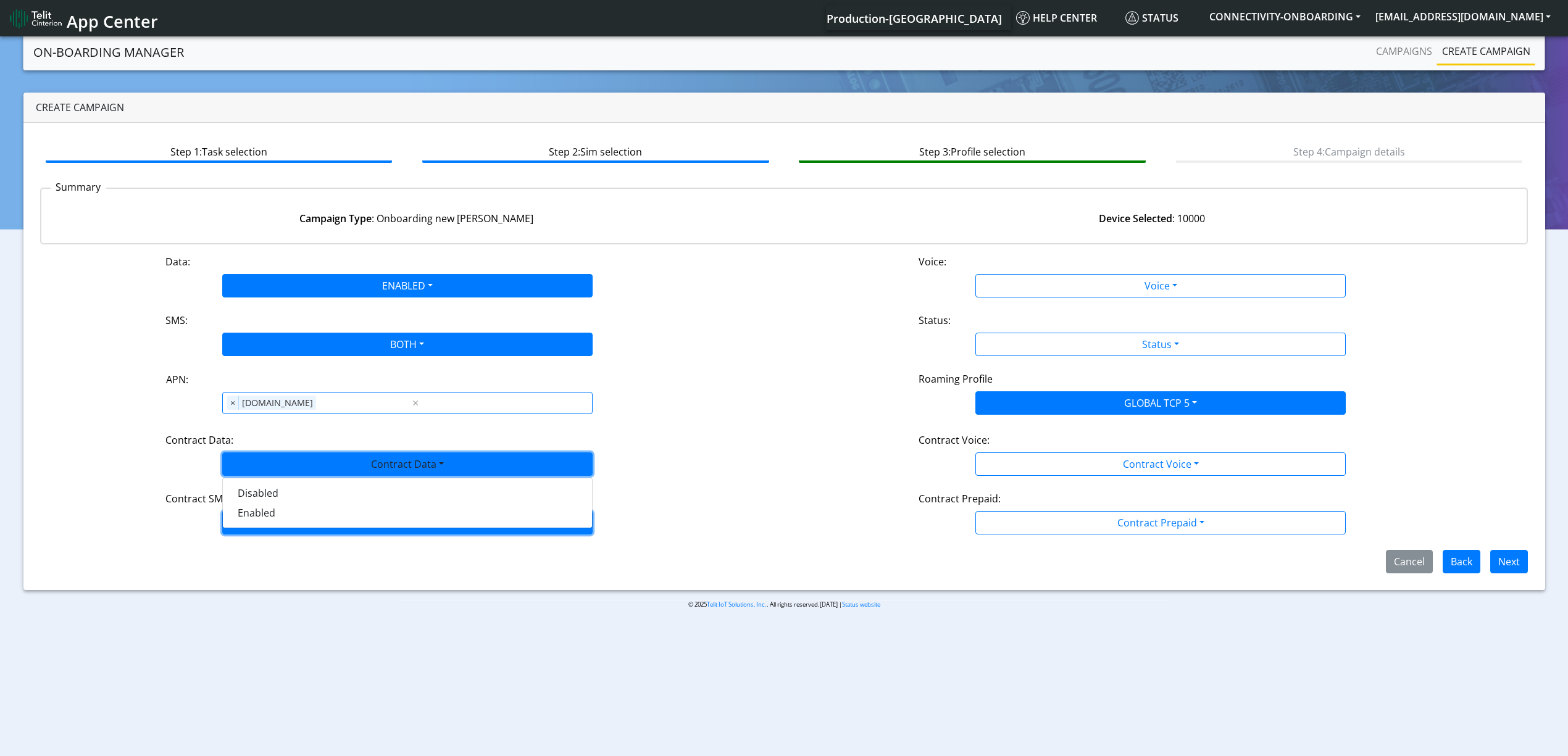
click at [276, 521] on button "Contract SMS" at bounding box center [407, 523] width 370 height 23
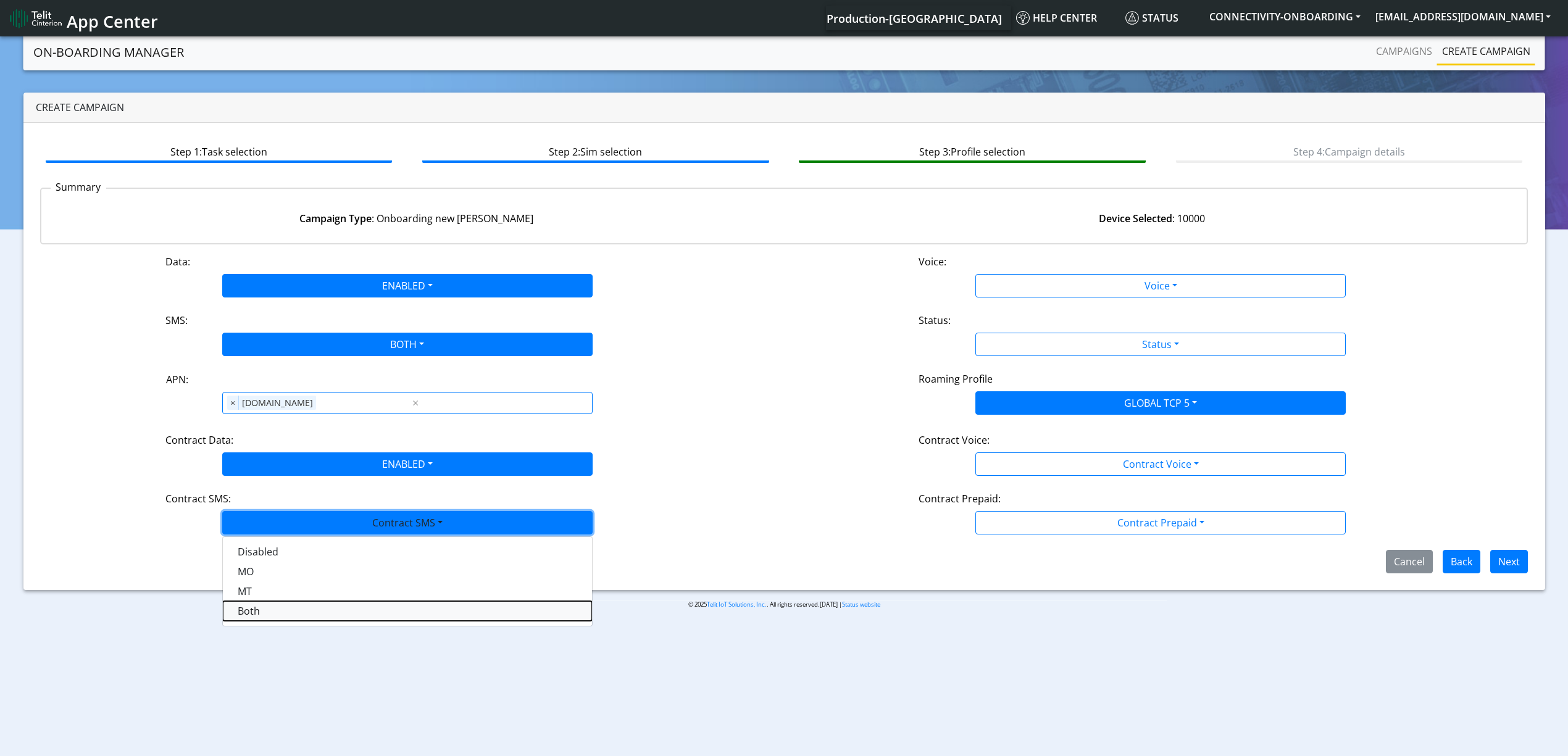
click at [263, 610] on SMSboth-dropdown "Both" at bounding box center [407, 611] width 370 height 20
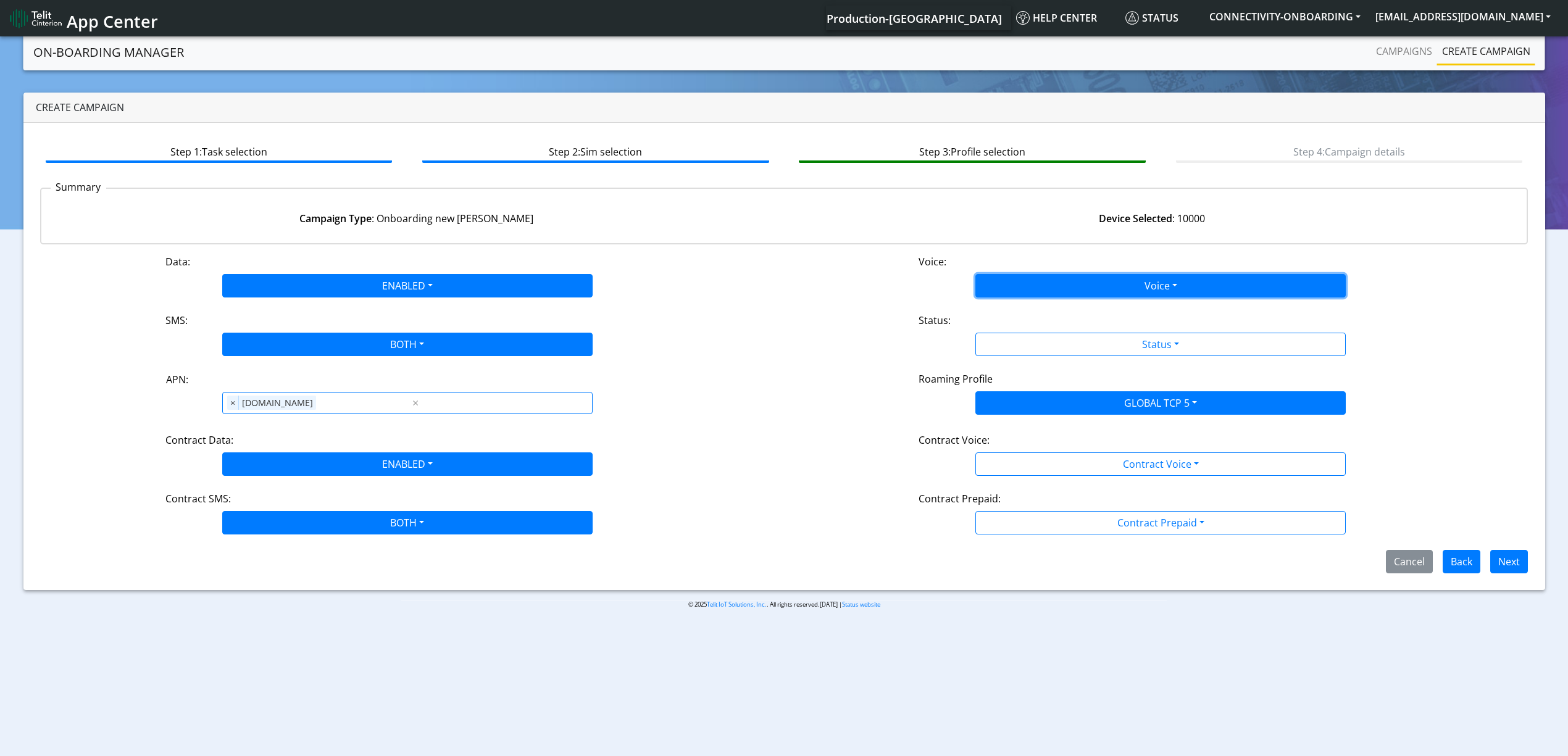
click at [1052, 280] on button "Voice" at bounding box center [1161, 286] width 370 height 23
click at [1033, 305] on button "Disabled" at bounding box center [1161, 315] width 370 height 20
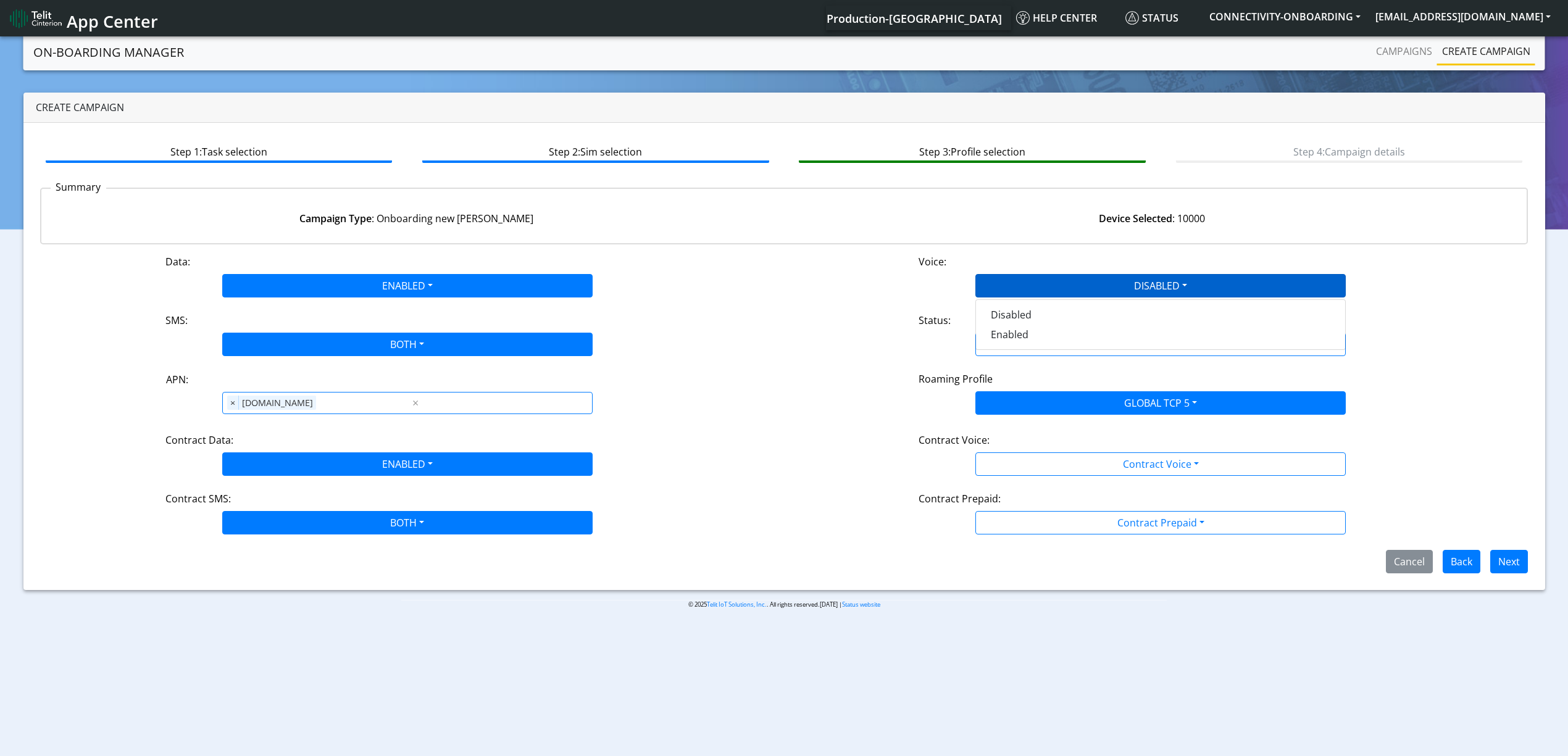
click at [1030, 327] on div "Status:" at bounding box center [1161, 323] width 503 height 20
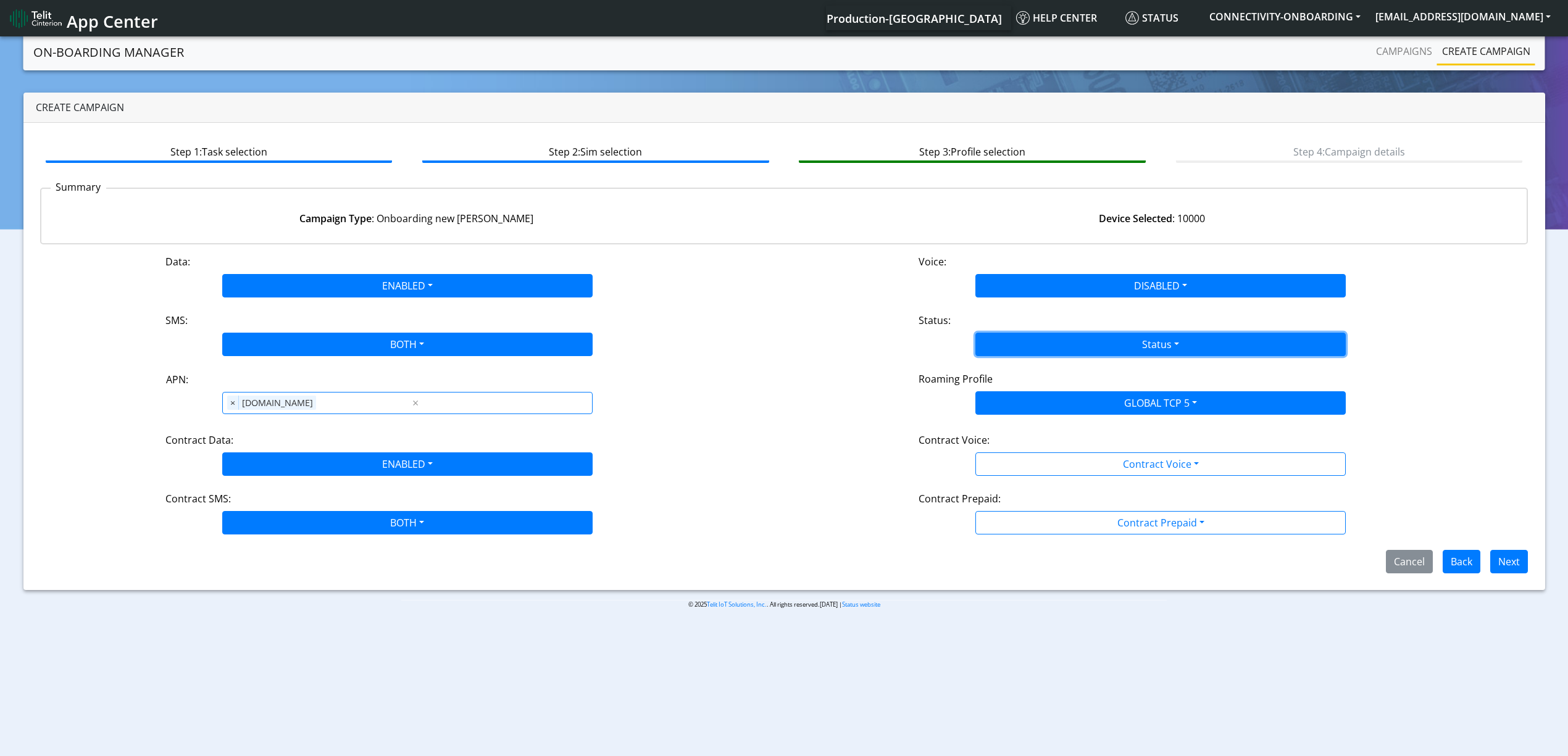
click at [1011, 348] on button "Status" at bounding box center [1161, 344] width 370 height 23
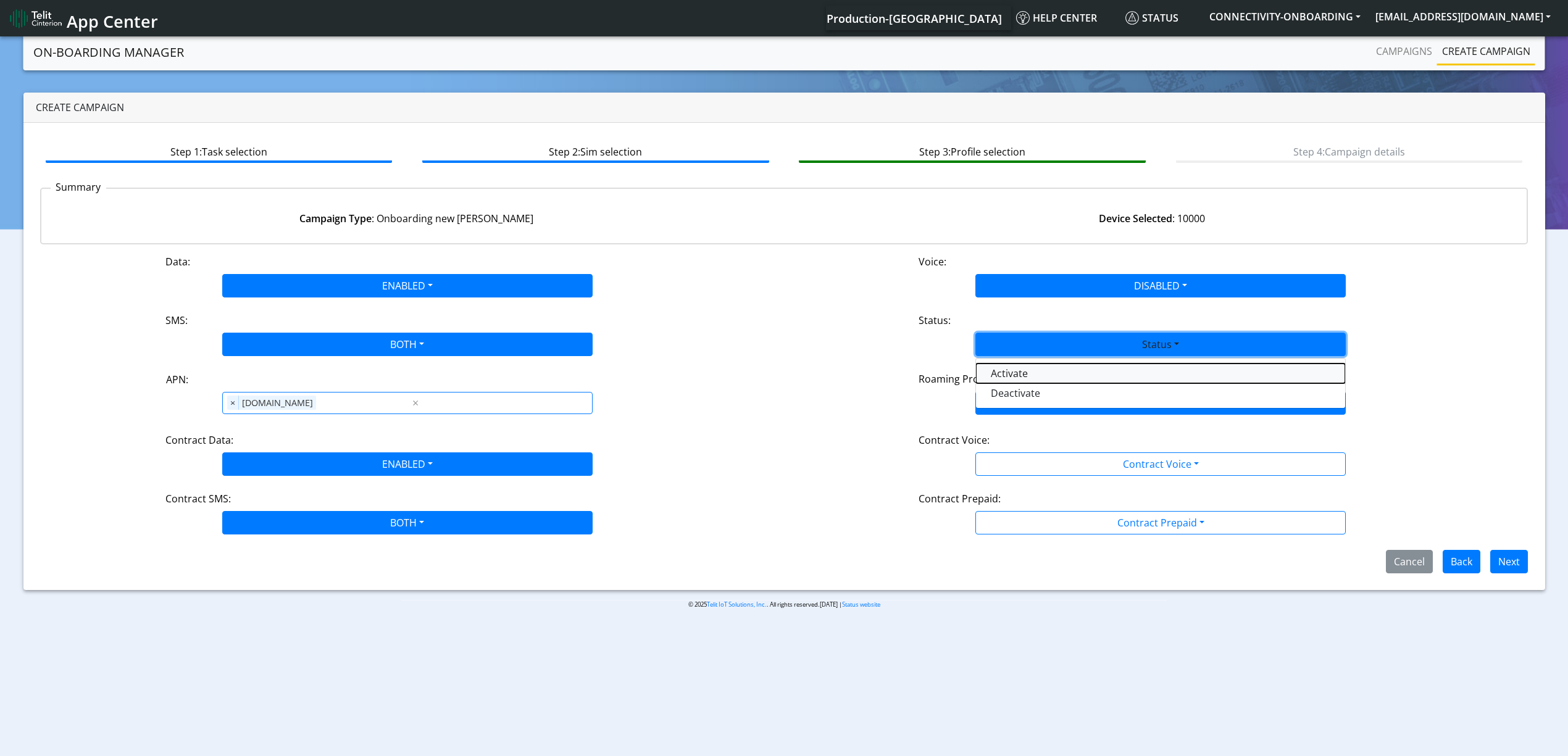
click at [999, 381] on button "Activate" at bounding box center [1161, 374] width 370 height 20
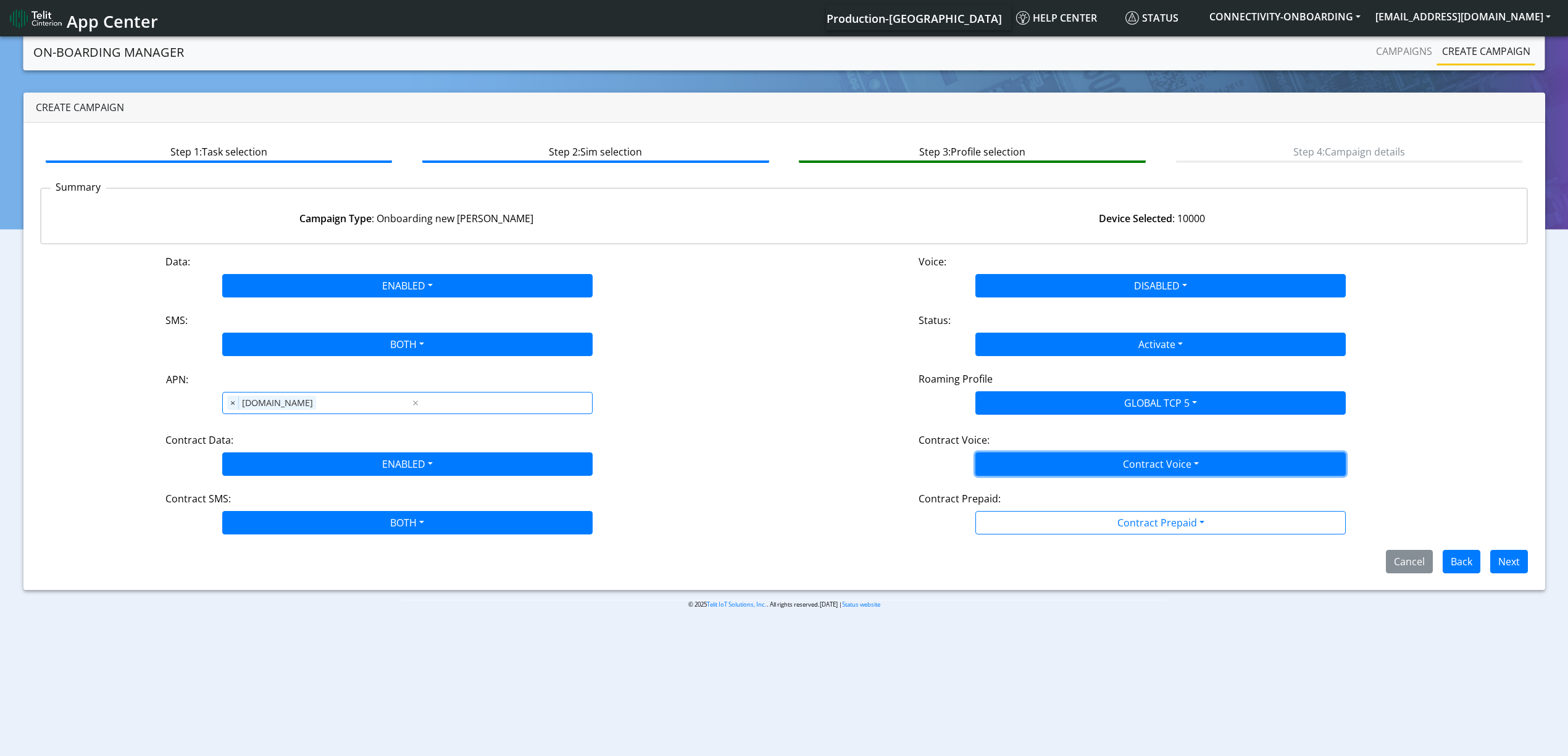
click at [1053, 458] on button "Contract Voice" at bounding box center [1161, 464] width 370 height 23
click at [1033, 489] on Voicedisabled-dropdown "Disabled" at bounding box center [1161, 494] width 370 height 20
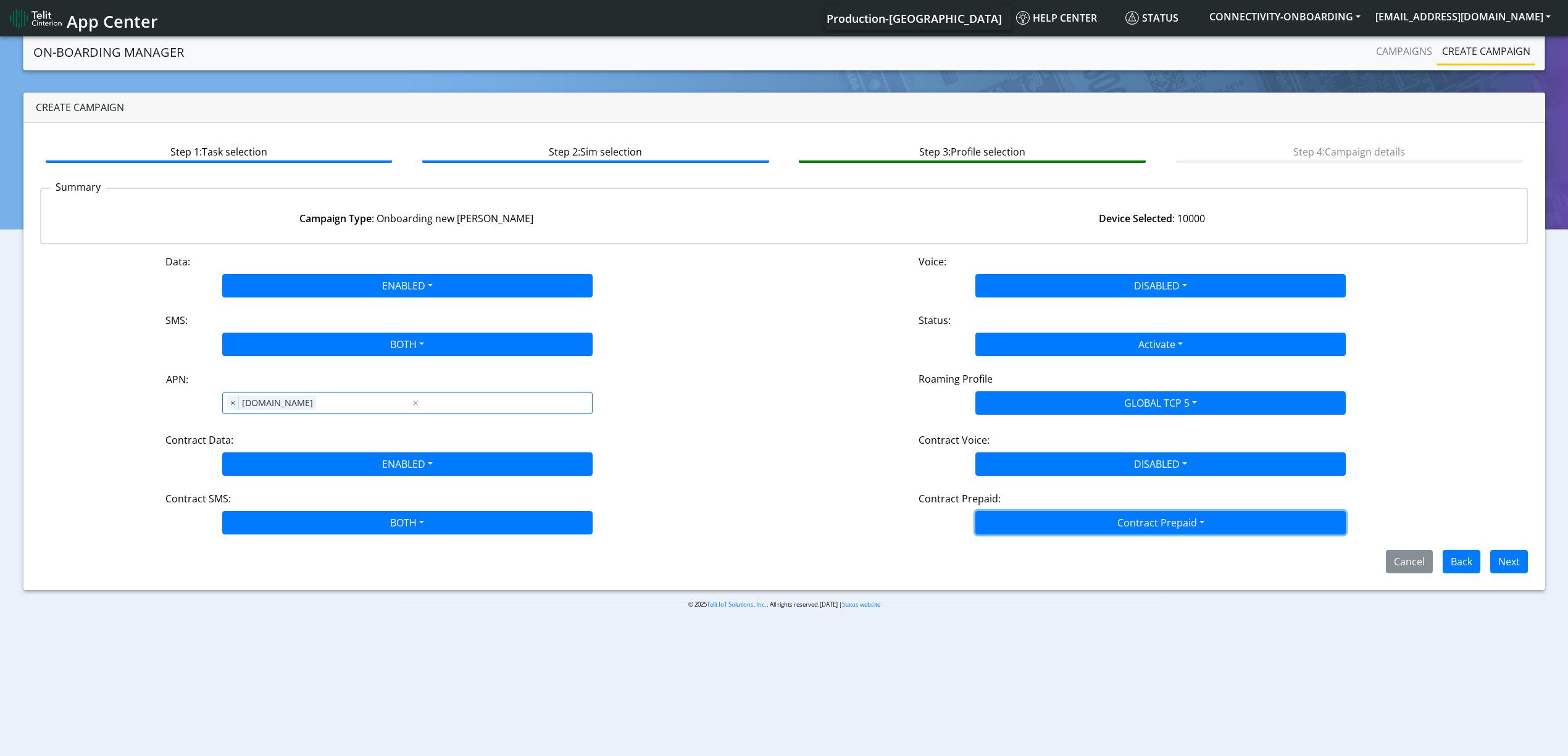
click at [1030, 514] on button "Contract Prepaid" at bounding box center [1161, 523] width 370 height 23
click at [1016, 574] on Prepaidnotprepaid-dropdown "No" at bounding box center [1161, 572] width 370 height 20
click at [1507, 562] on button "Next" at bounding box center [1508, 562] width 38 height 23
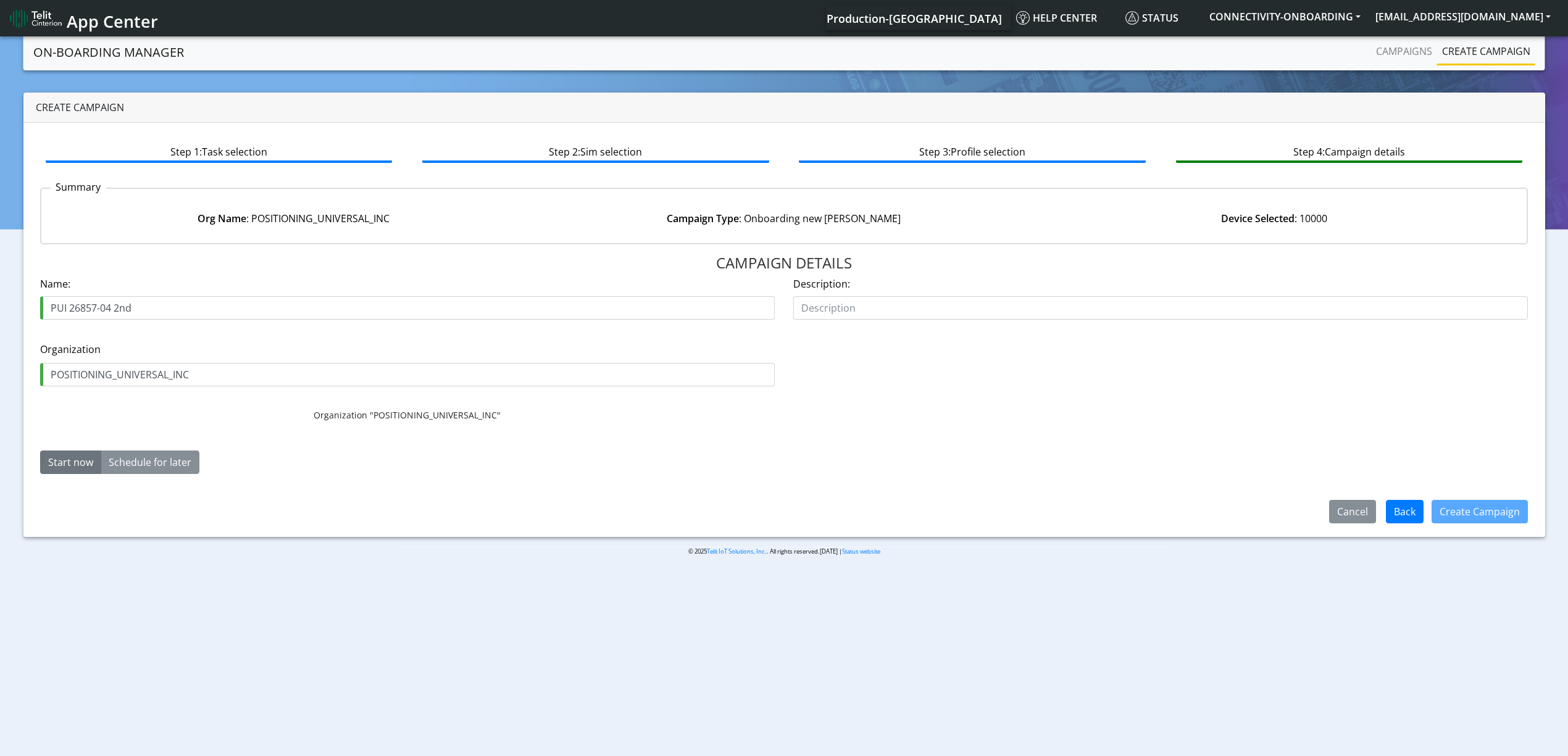
drag, startPoint x: 106, startPoint y: 302, endPoint x: 208, endPoint y: 303, distance: 102.0
click at [208, 303] on input "PUI 26857-04 2nd" at bounding box center [407, 308] width 735 height 23
type input "PUI 26857-06 1st"
click at [1461, 506] on button "Create Campaign" at bounding box center [1479, 512] width 96 height 23
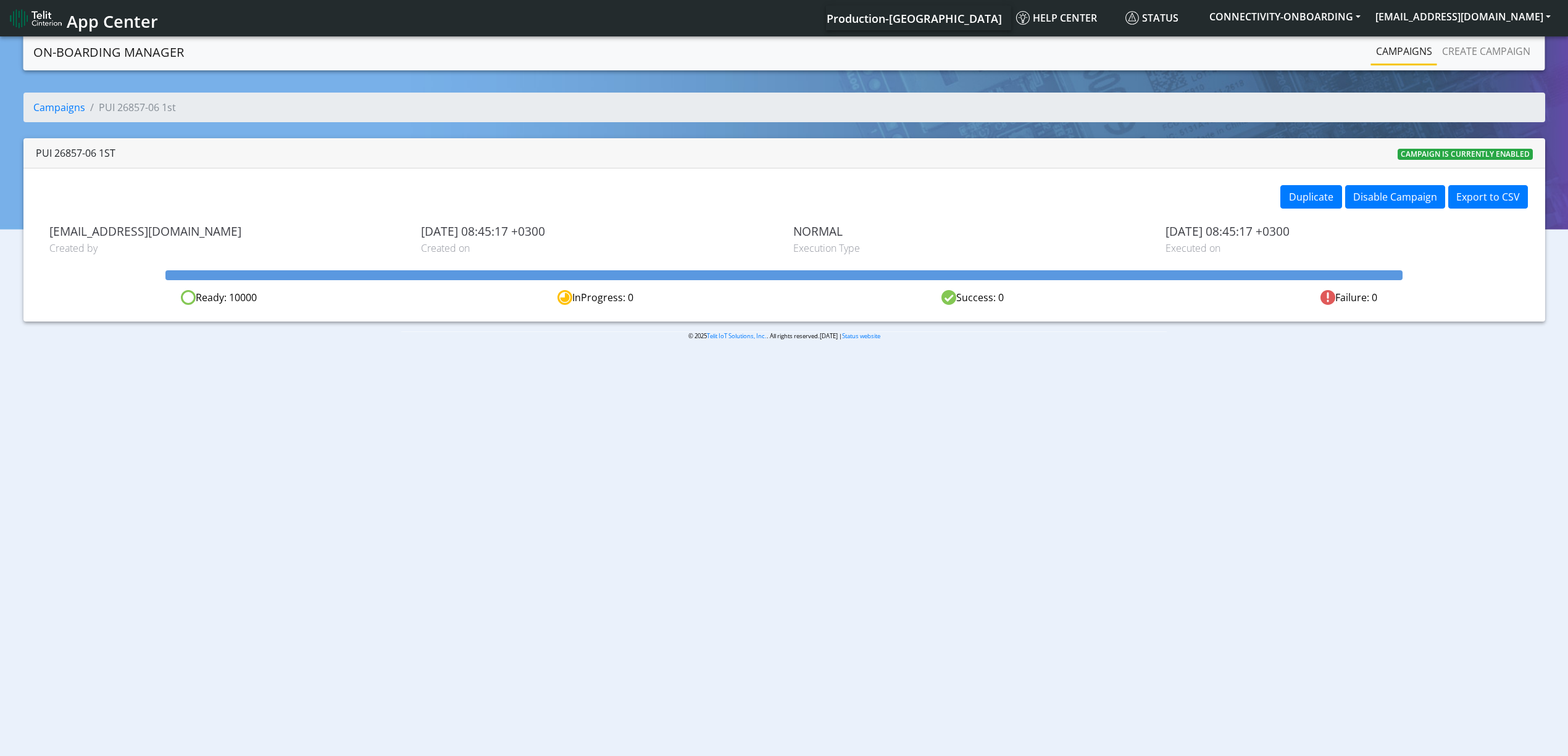
click at [1394, 60] on link "Campaigns" at bounding box center [1404, 50] width 66 height 24
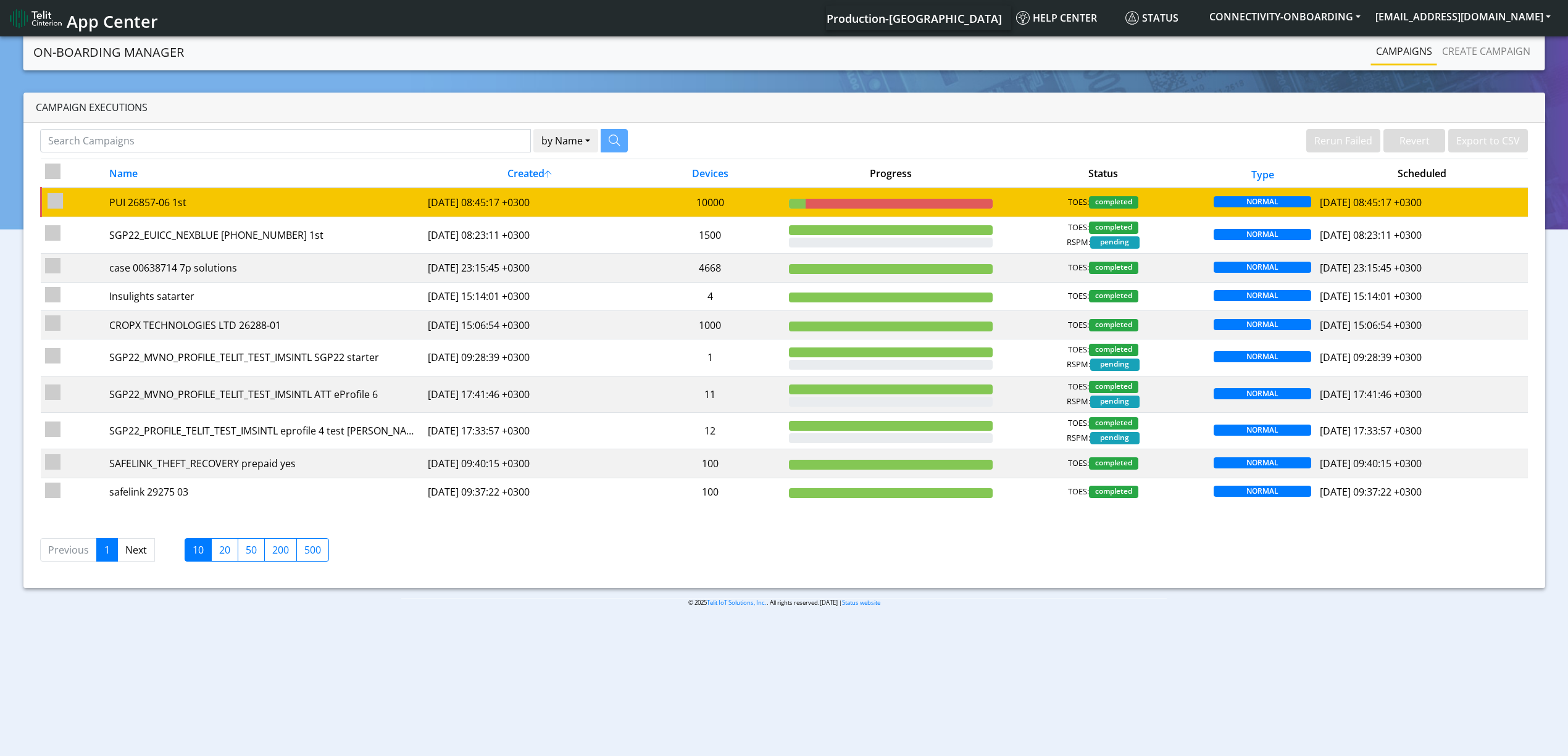
click at [681, 209] on td "10000" at bounding box center [711, 202] width 149 height 29
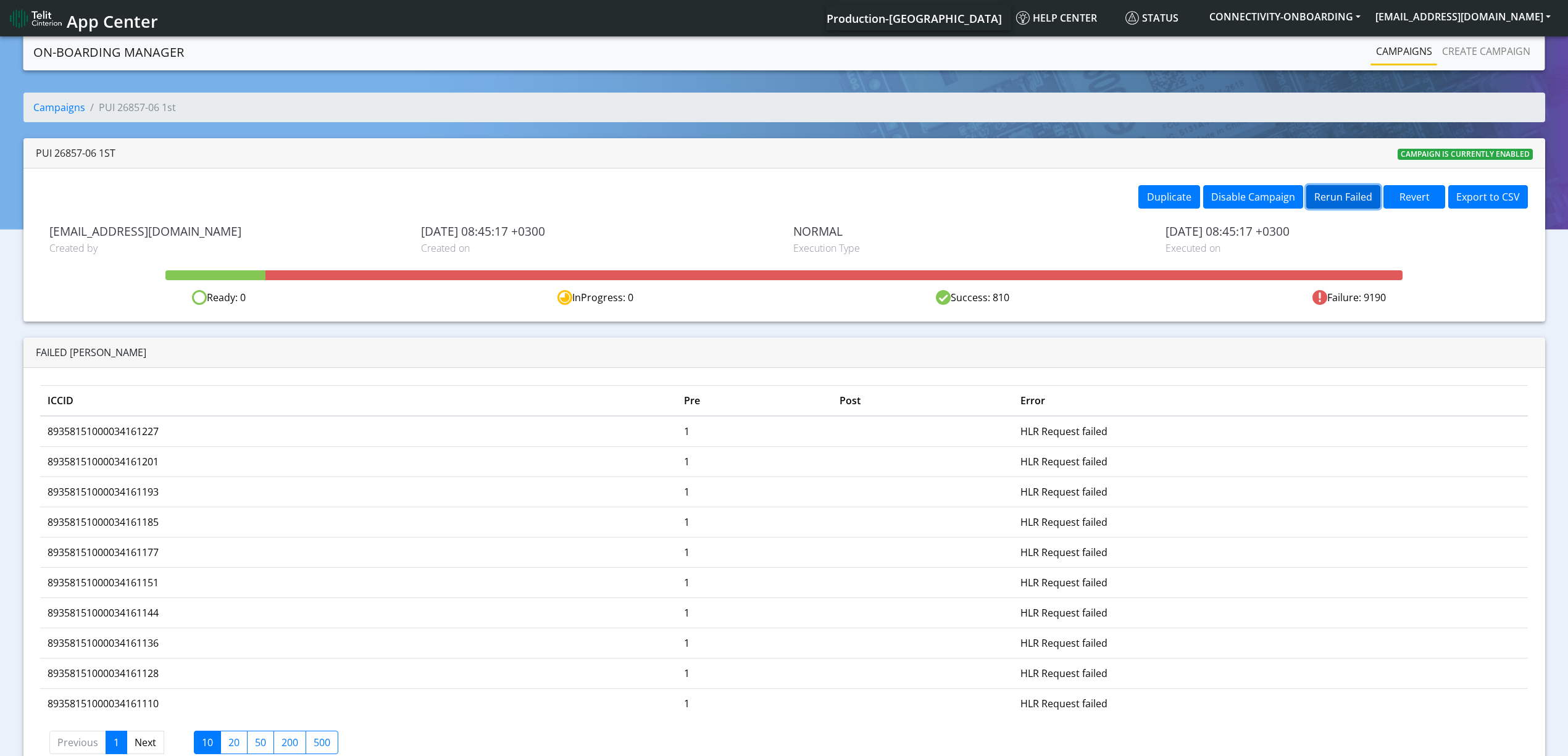
click at [1337, 195] on button "Rerun Failed" at bounding box center [1343, 197] width 74 height 23
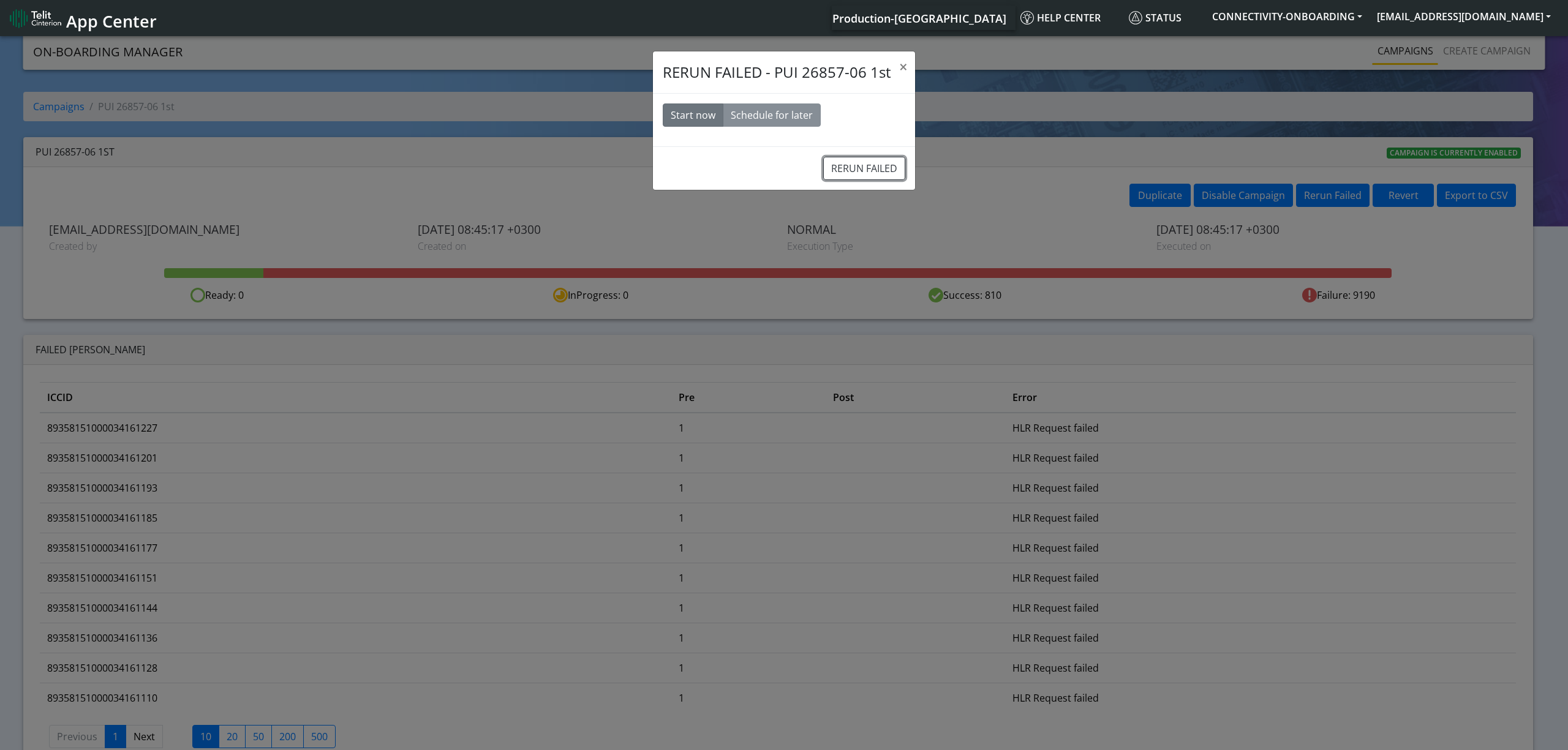
click at [882, 170] on button "RERUN FAILED" at bounding box center [864, 169] width 82 height 23
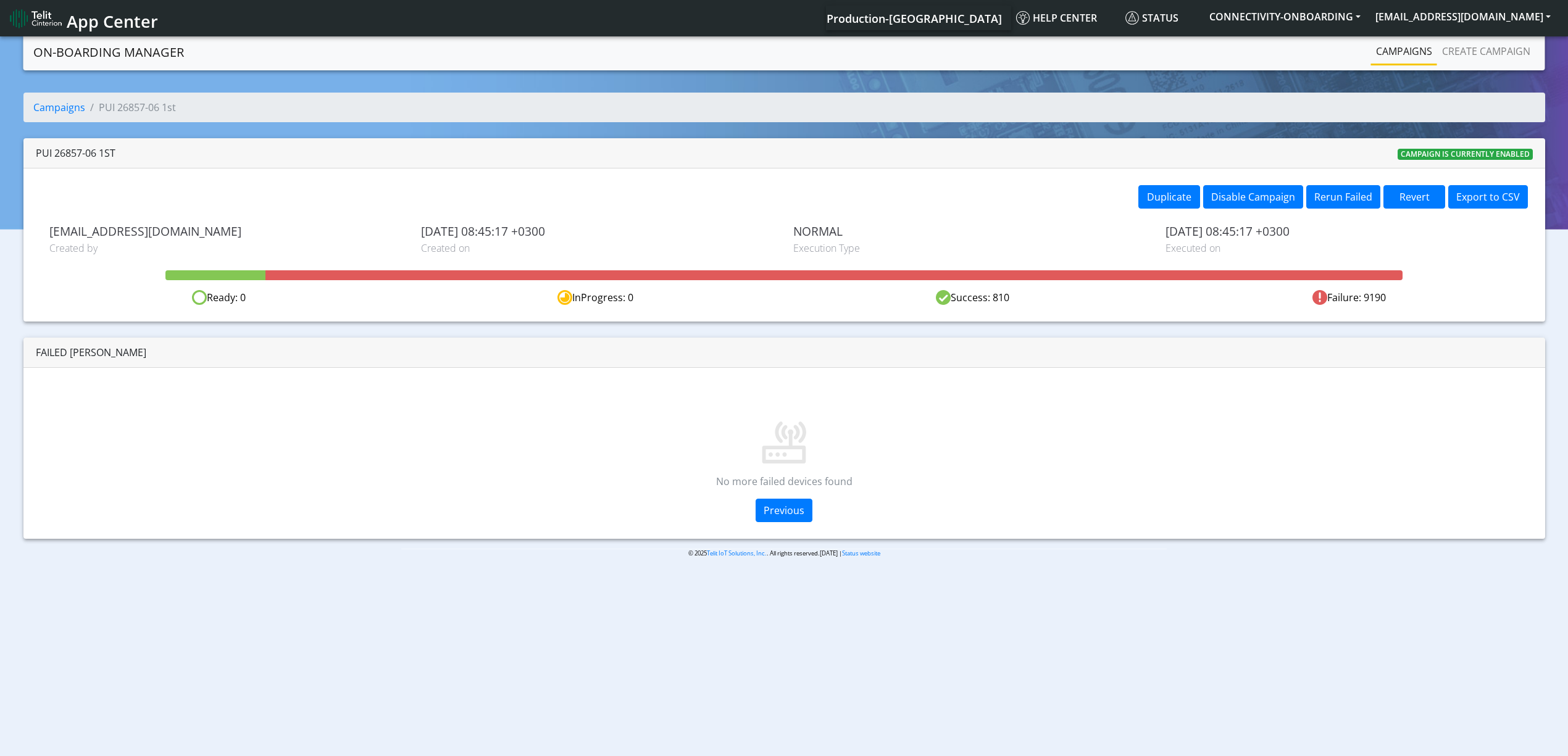
click at [1387, 53] on link "Campaigns" at bounding box center [1404, 50] width 66 height 24
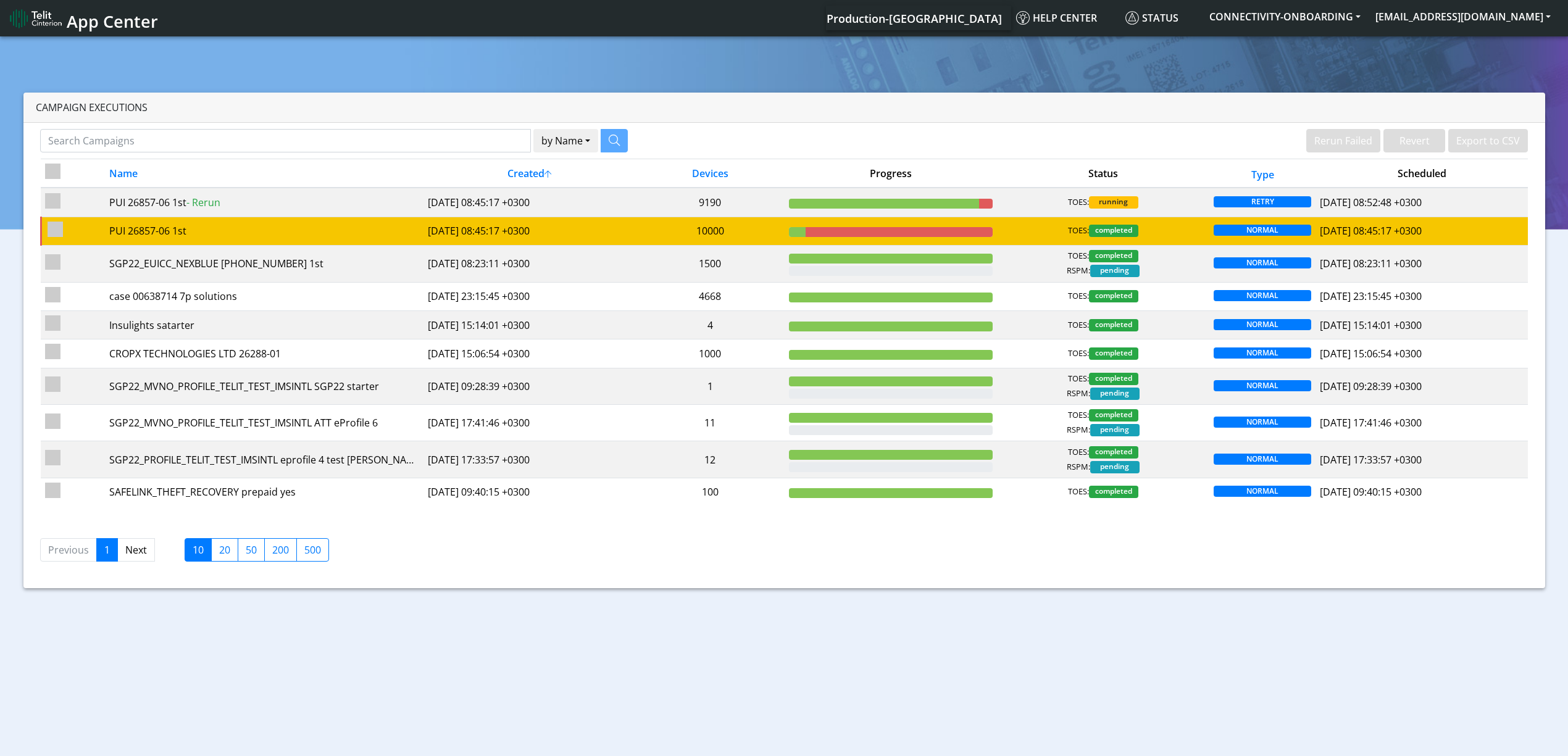
click at [696, 225] on td "10000" at bounding box center [711, 231] width 149 height 28
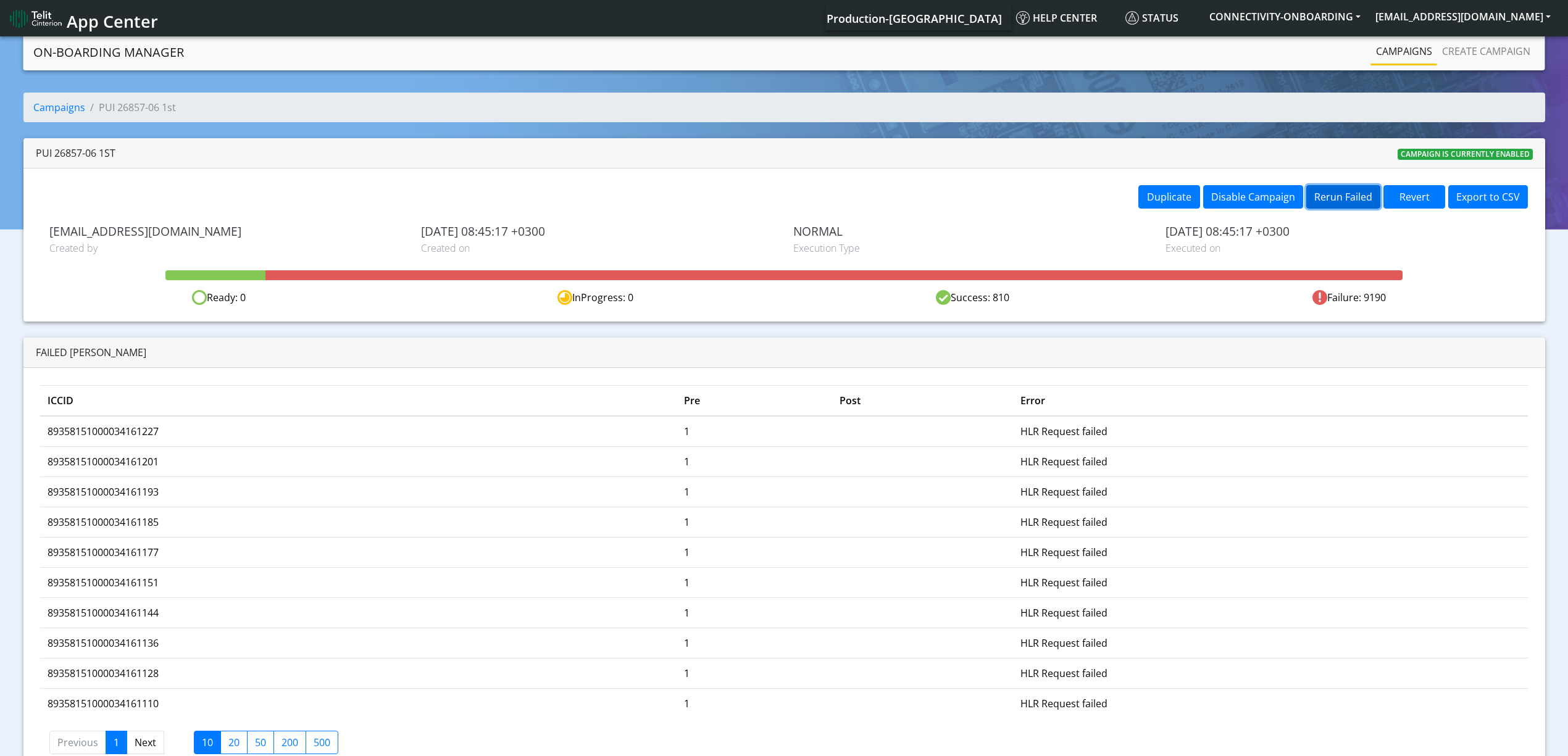
click at [1348, 199] on button "Rerun Failed" at bounding box center [1343, 197] width 74 height 23
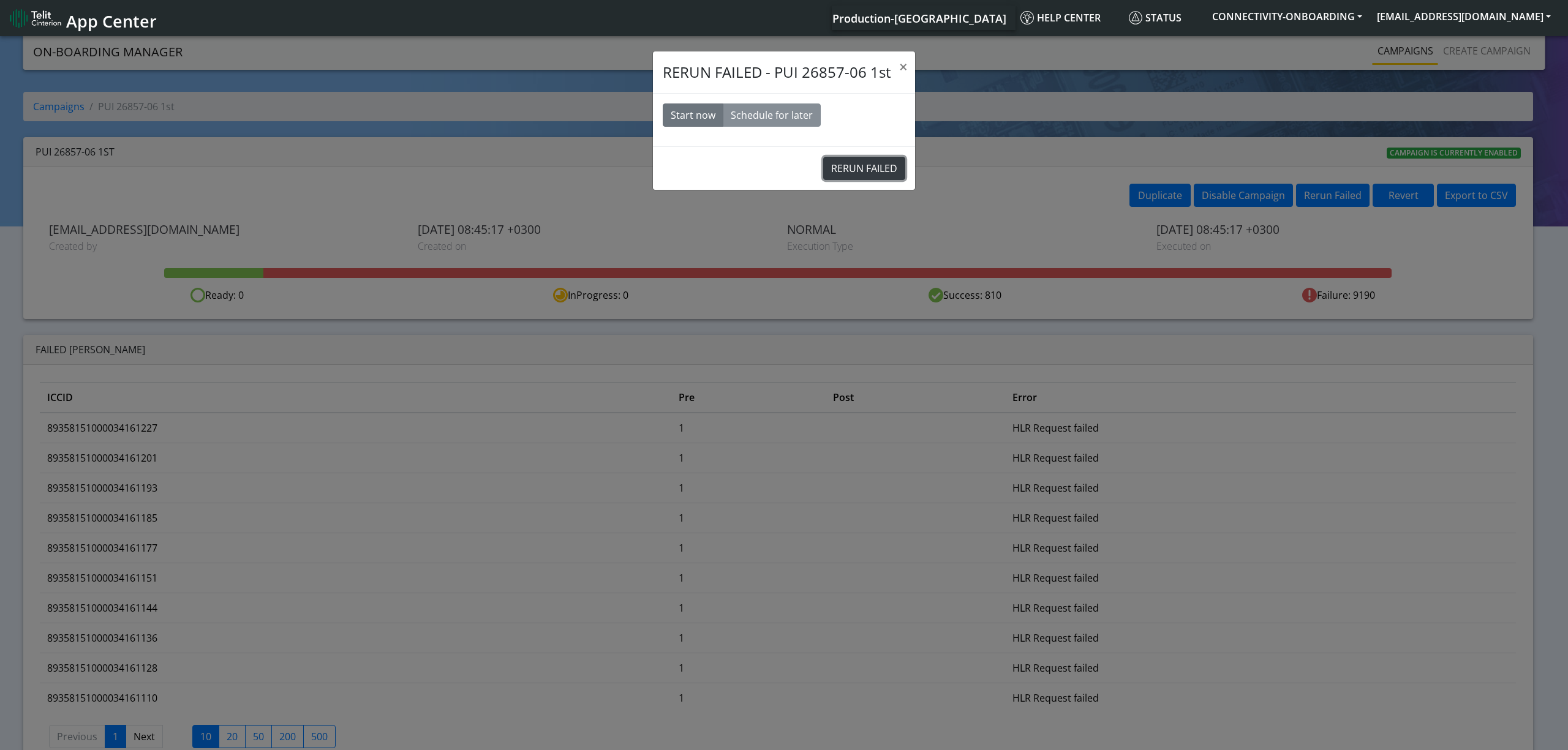
click at [887, 178] on button "RERUN FAILED" at bounding box center [864, 169] width 82 height 23
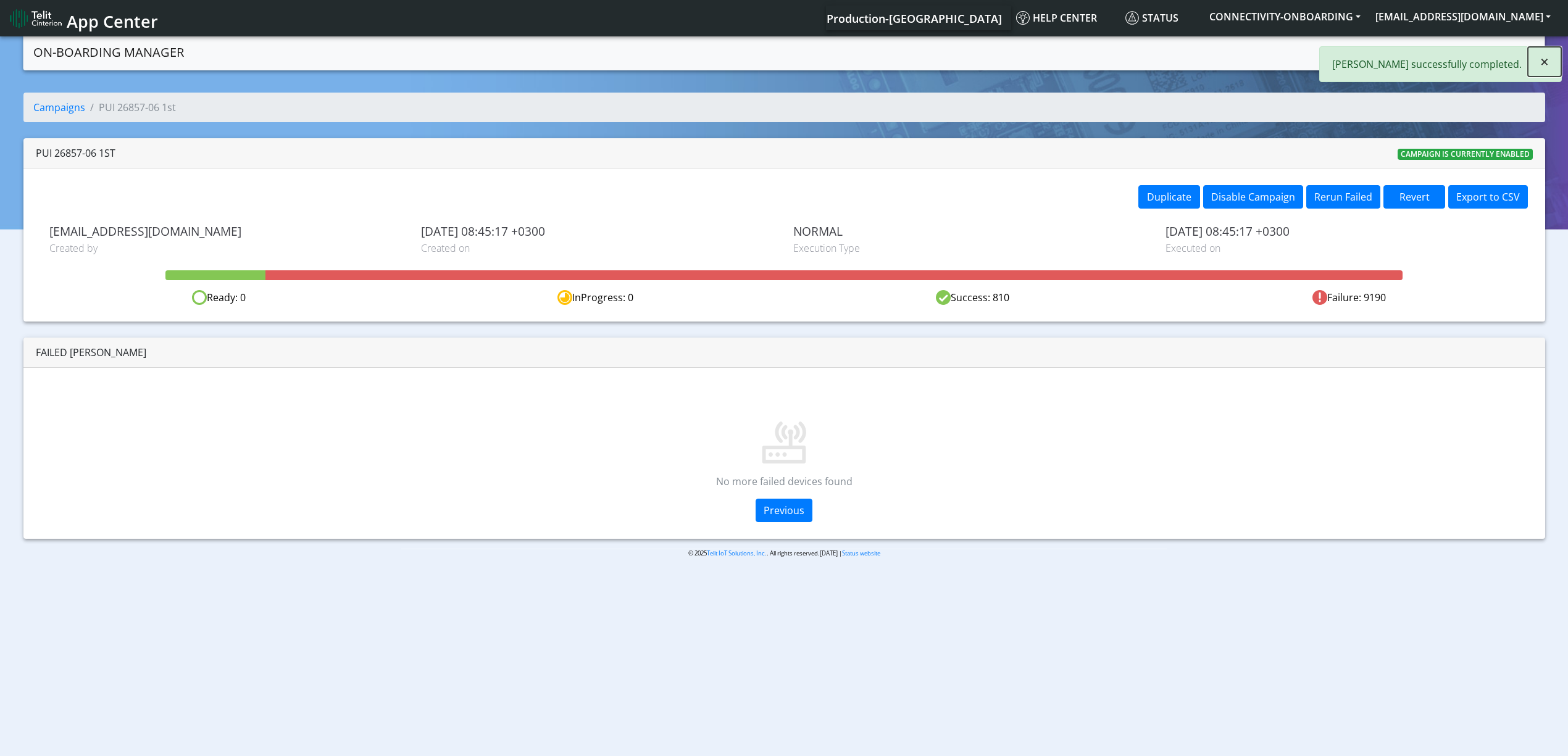
click at [1547, 65] on span "×" at bounding box center [1545, 61] width 8 height 20
click at [1399, 50] on link "Campaigns" at bounding box center [1404, 50] width 66 height 24
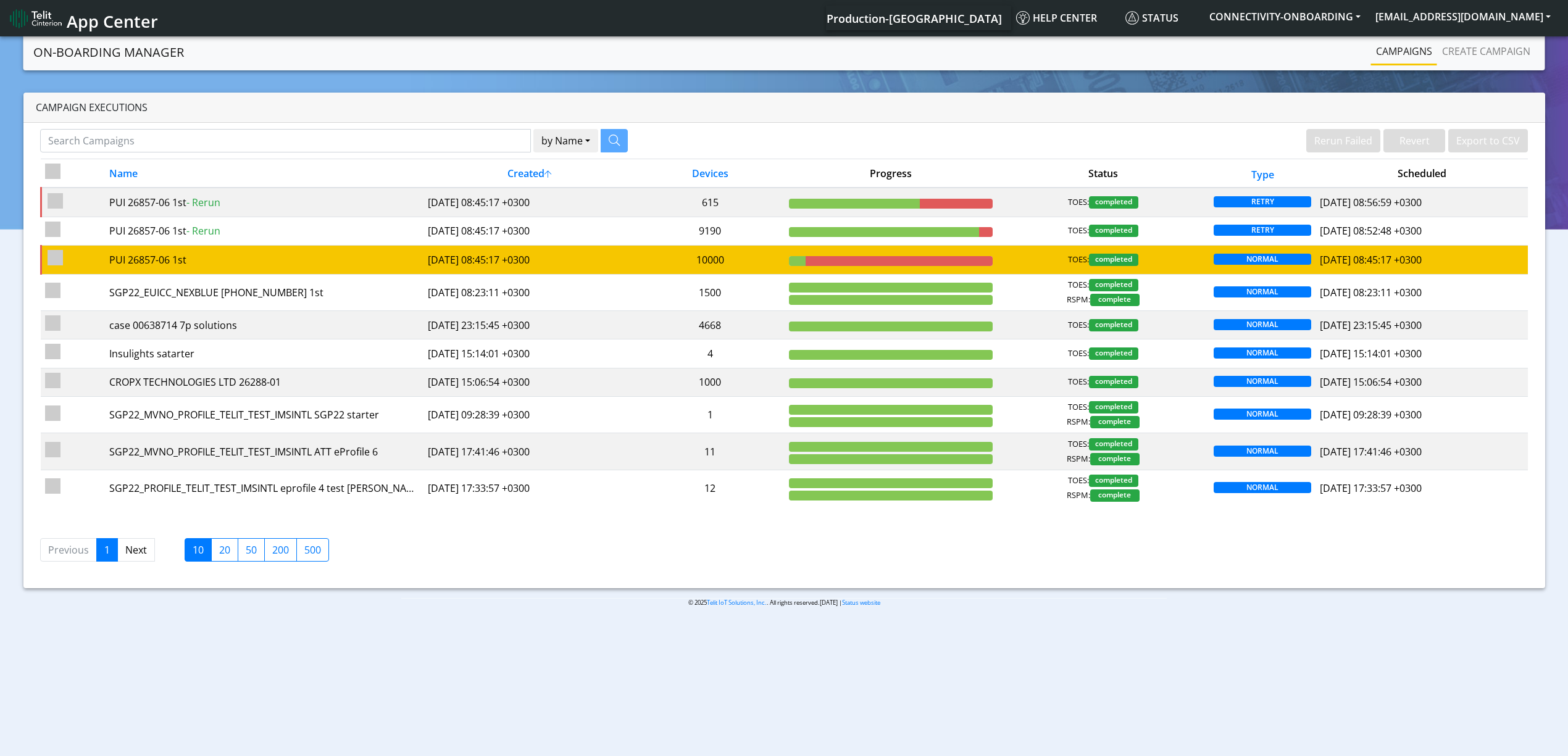
click at [724, 258] on td "10000" at bounding box center [711, 260] width 149 height 28
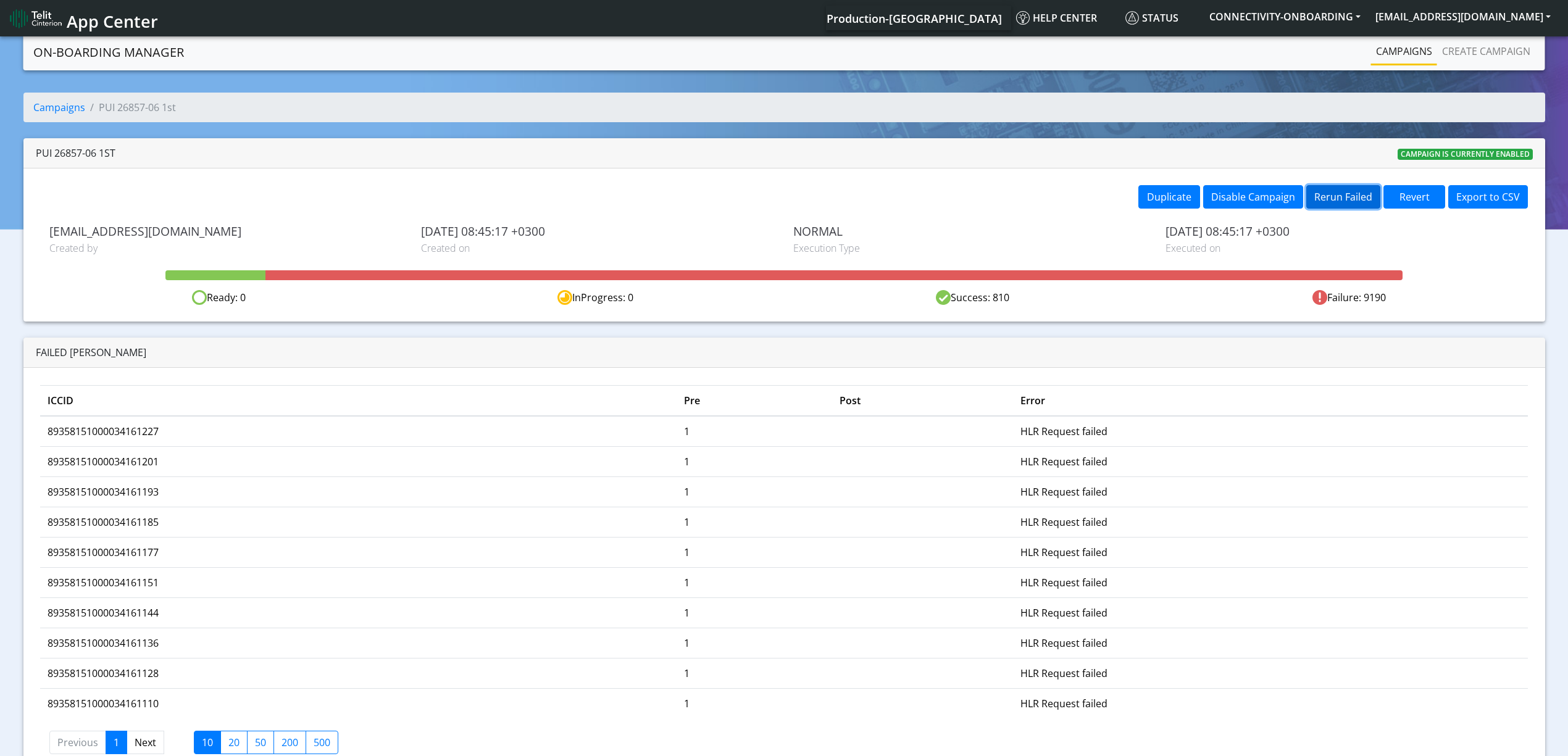
click at [1341, 193] on button "Rerun Failed" at bounding box center [1343, 197] width 74 height 23
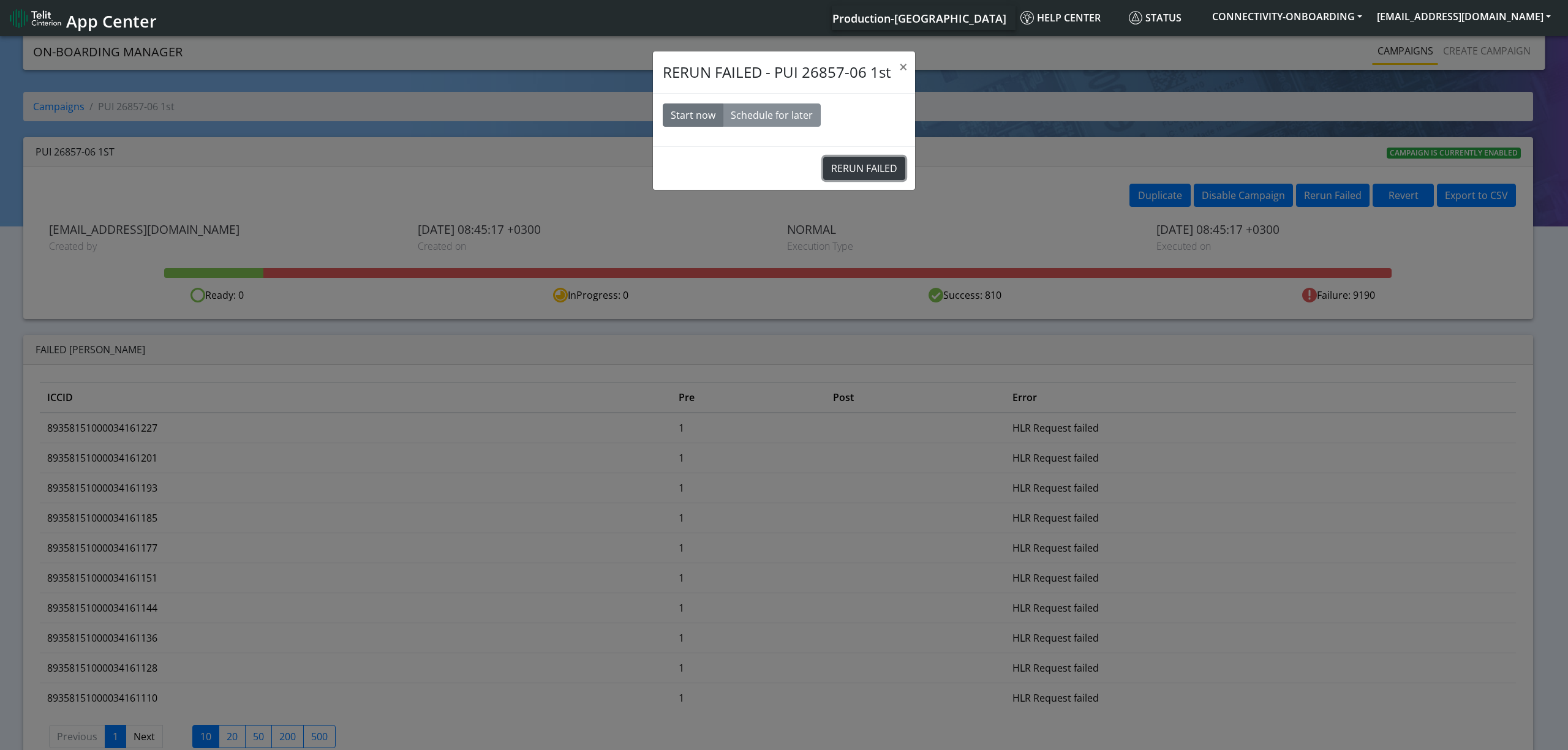
click at [867, 171] on button "RERUN FAILED" at bounding box center [864, 169] width 82 height 23
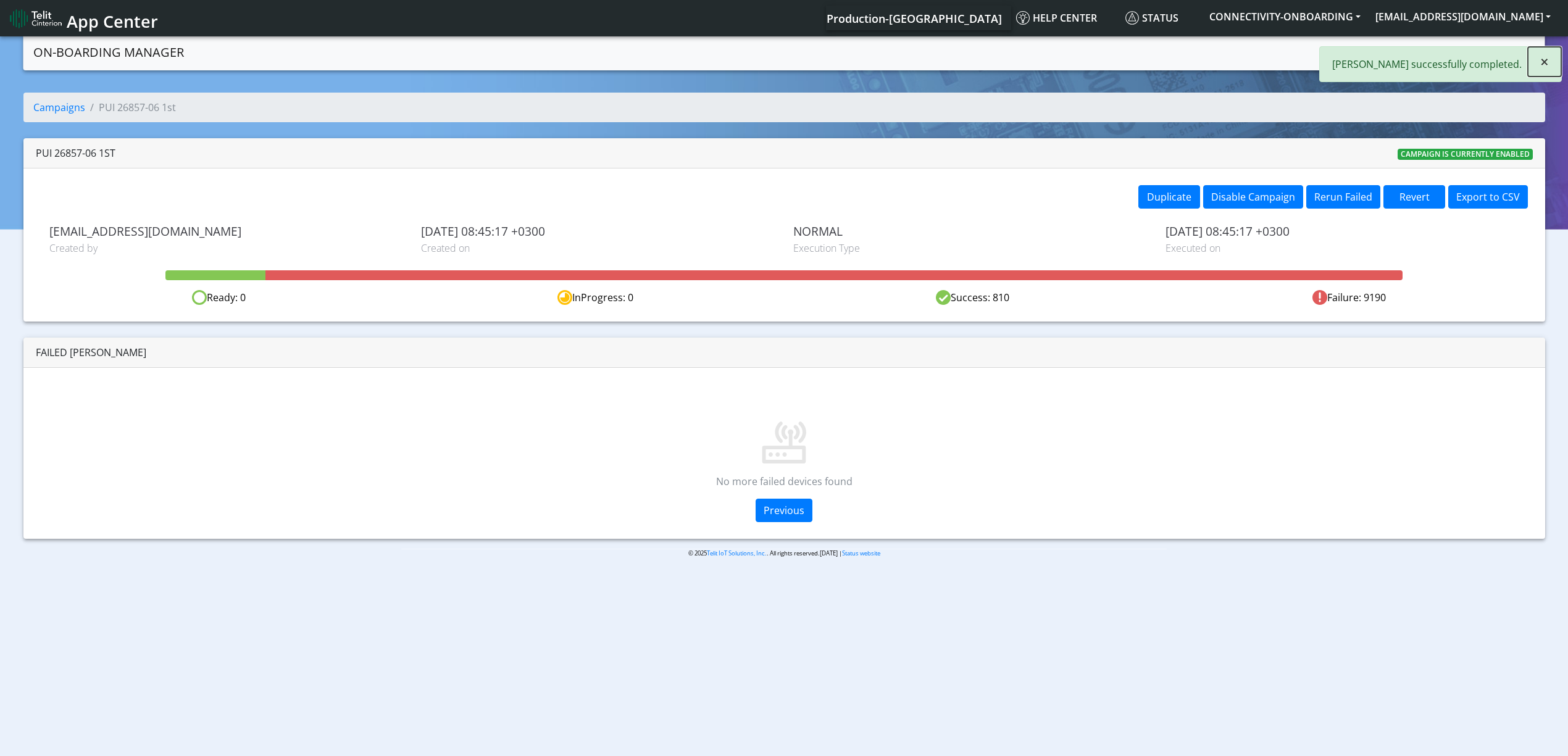
click at [1534, 54] on button "×" at bounding box center [1545, 61] width 34 height 29
click at [1371, 43] on link "Campaigns" at bounding box center [1404, 50] width 66 height 24
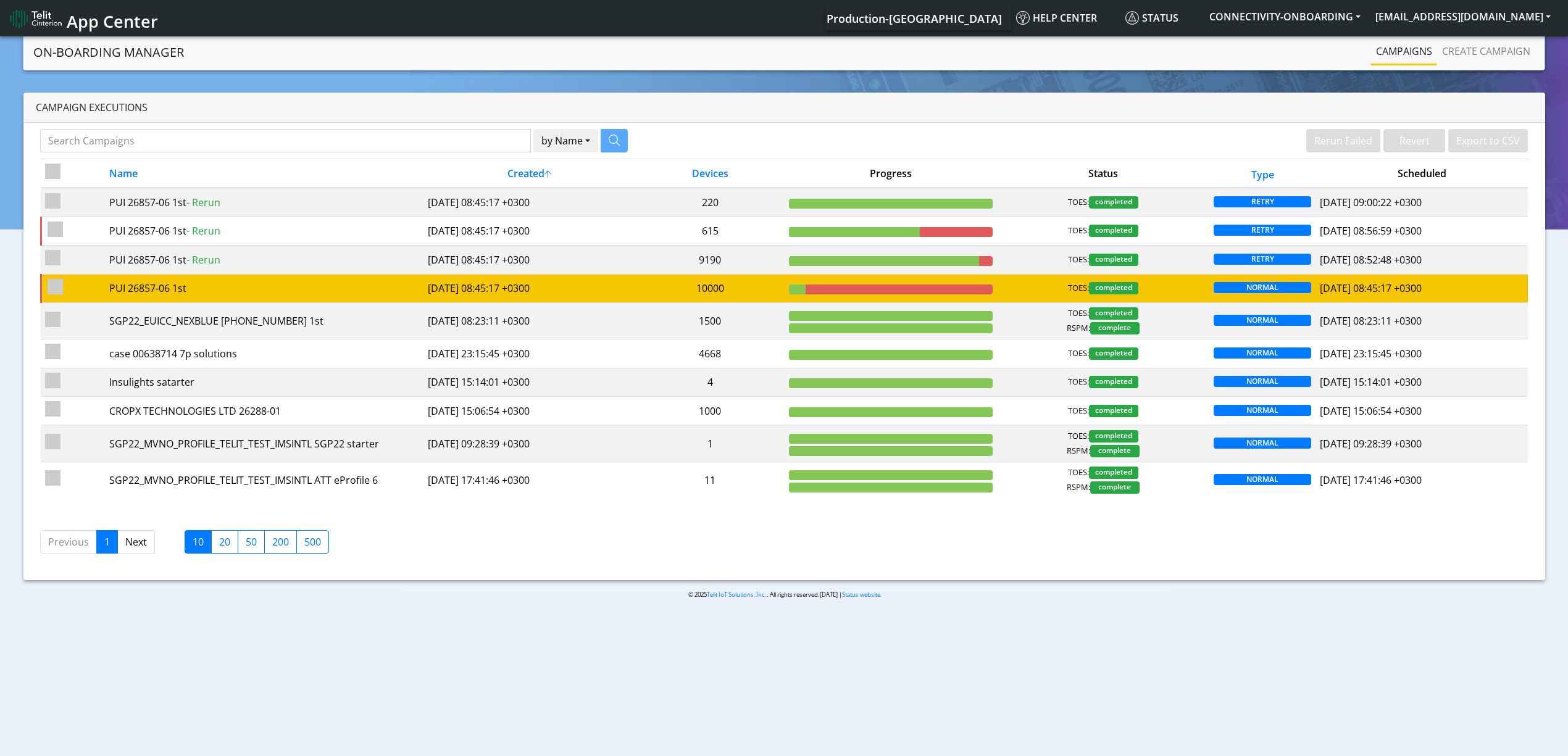
click at [670, 285] on td "10000" at bounding box center [711, 288] width 149 height 28
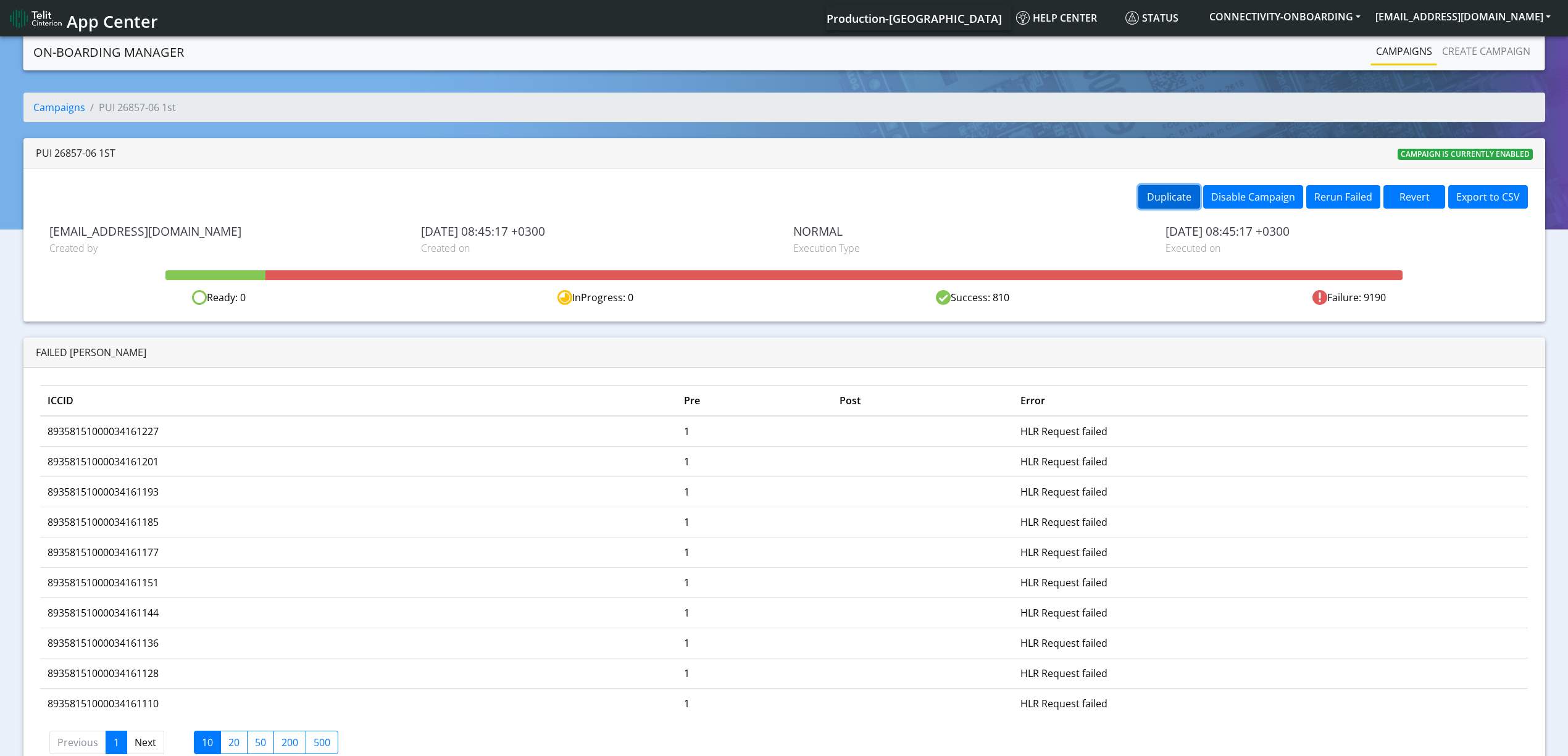
click at [1178, 196] on button "Duplicate" at bounding box center [1169, 197] width 62 height 23
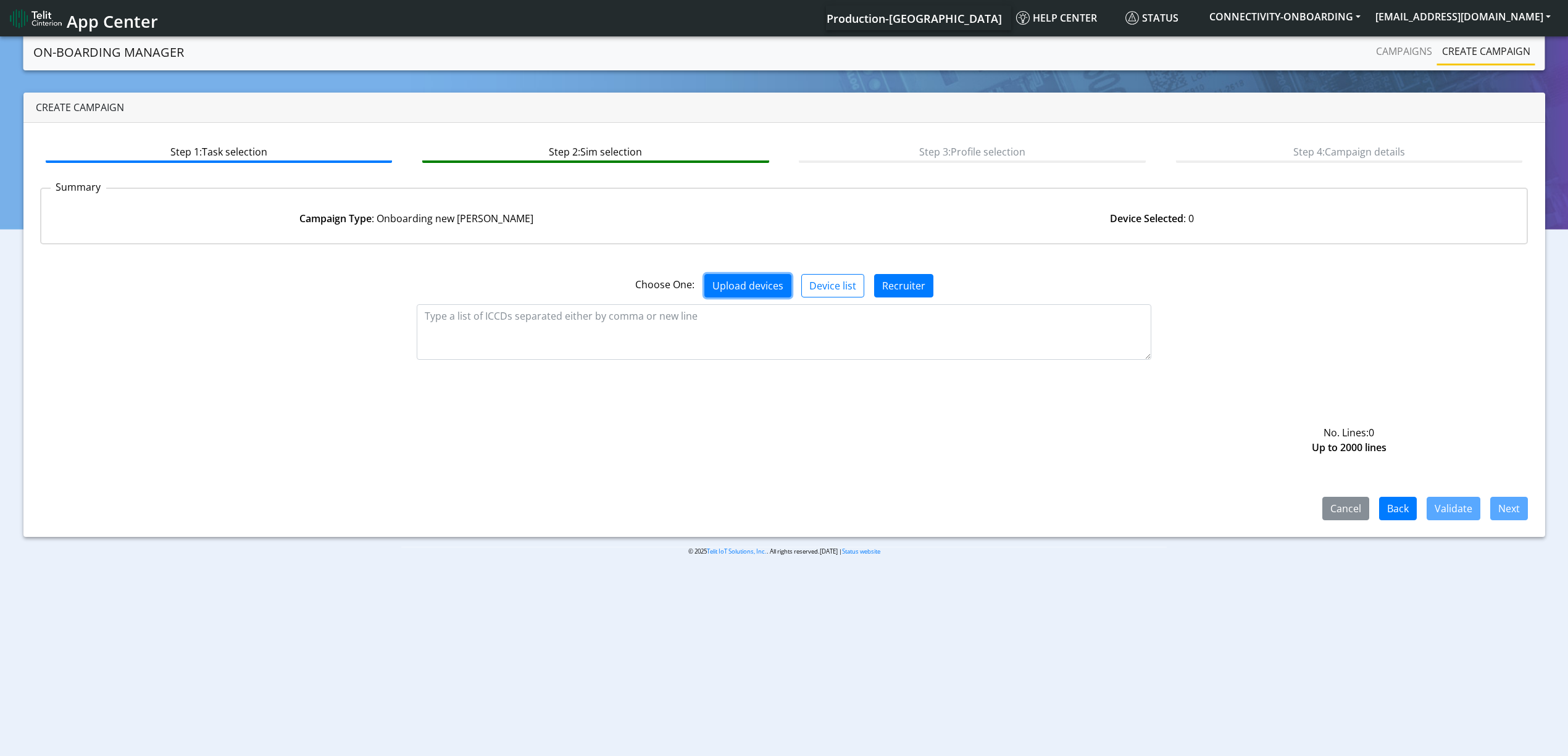
click at [733, 292] on button "Upload devices" at bounding box center [748, 286] width 87 height 23
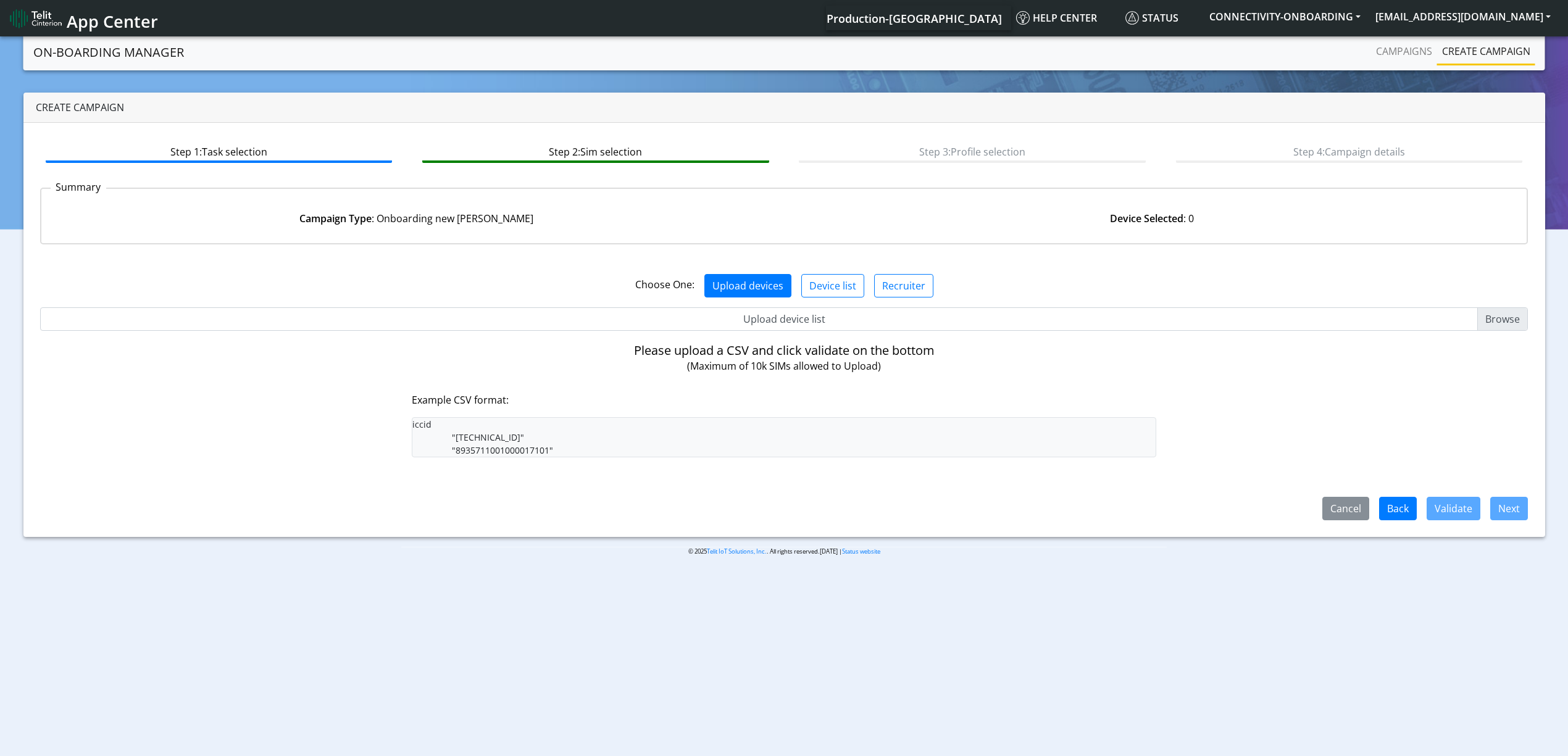
click at [759, 326] on input "Upload device list" at bounding box center [784, 319] width 1488 height 23
type input "C:\fakepath\PUI1.csv"
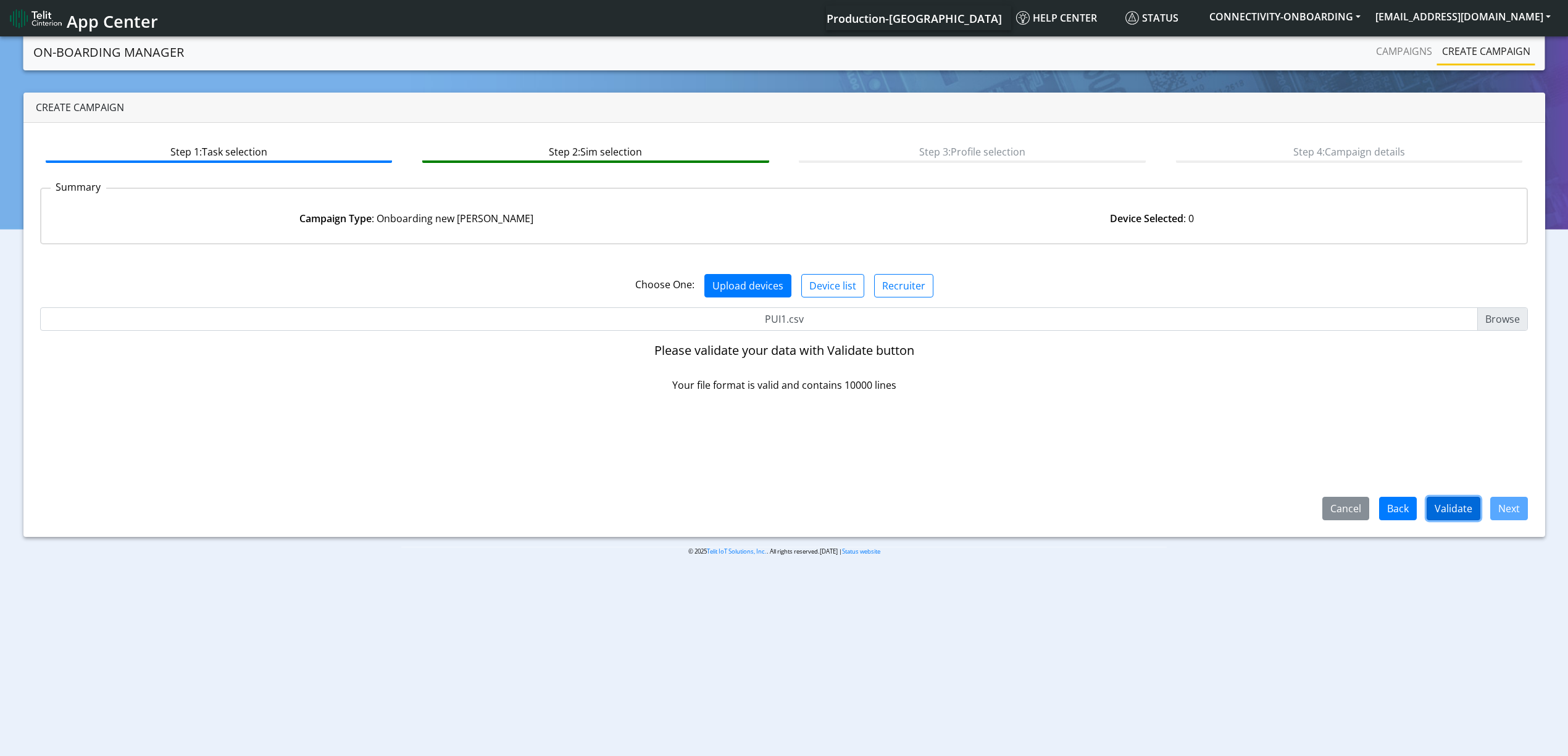
click at [1464, 511] on button "Validate" at bounding box center [1453, 509] width 54 height 23
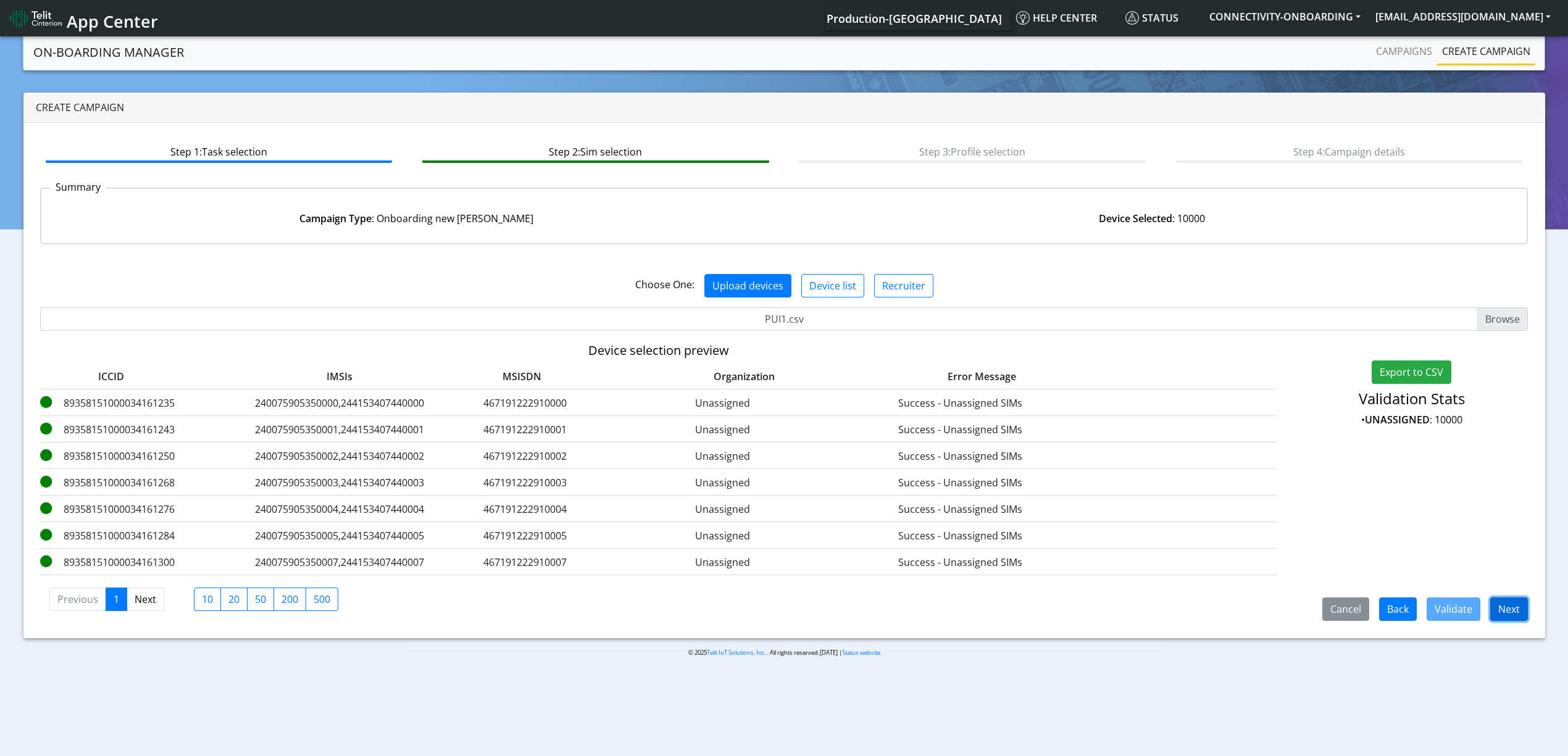
click at [1510, 608] on button "Next" at bounding box center [1508, 609] width 38 height 23
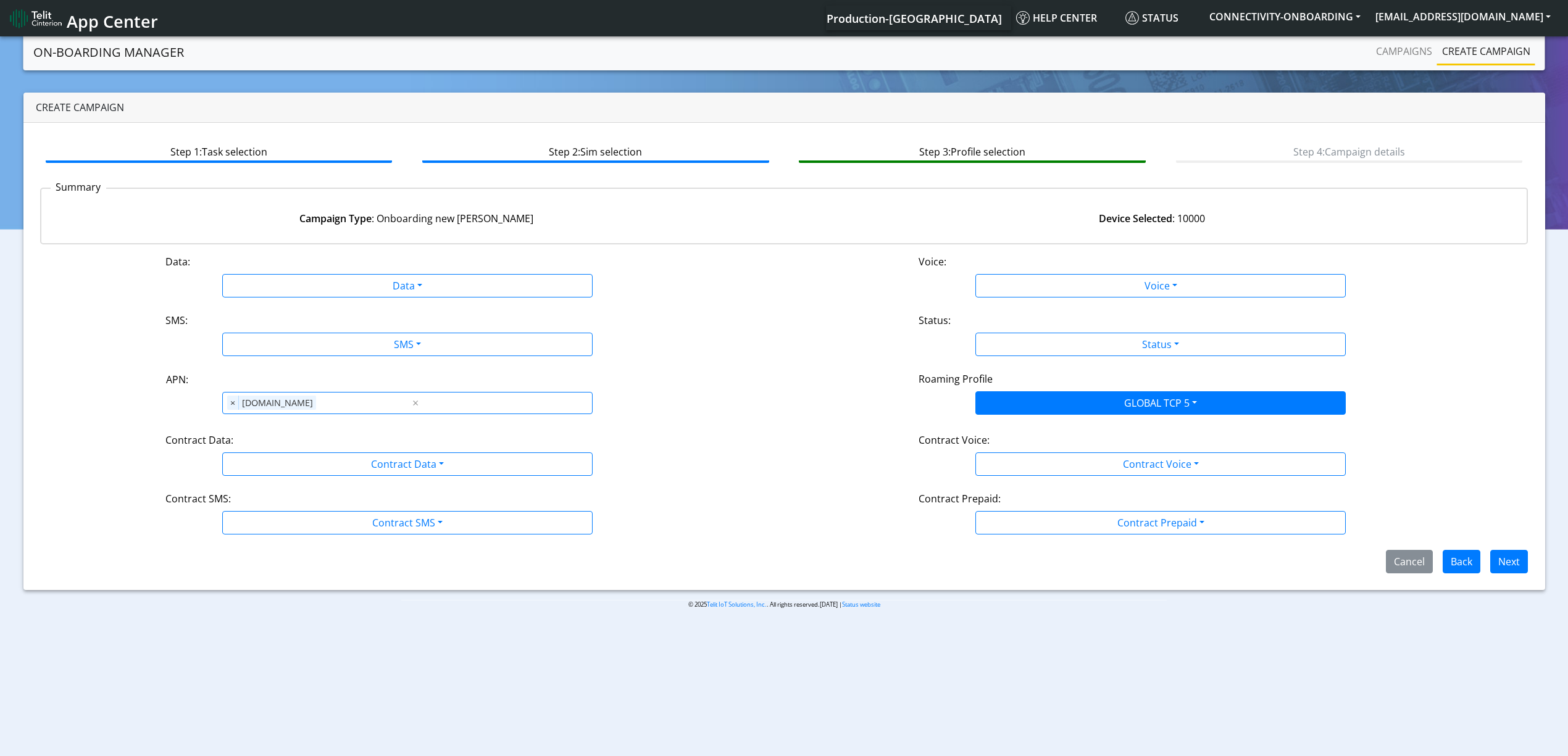
click at [346, 265] on div "Data:" at bounding box center [407, 264] width 503 height 20
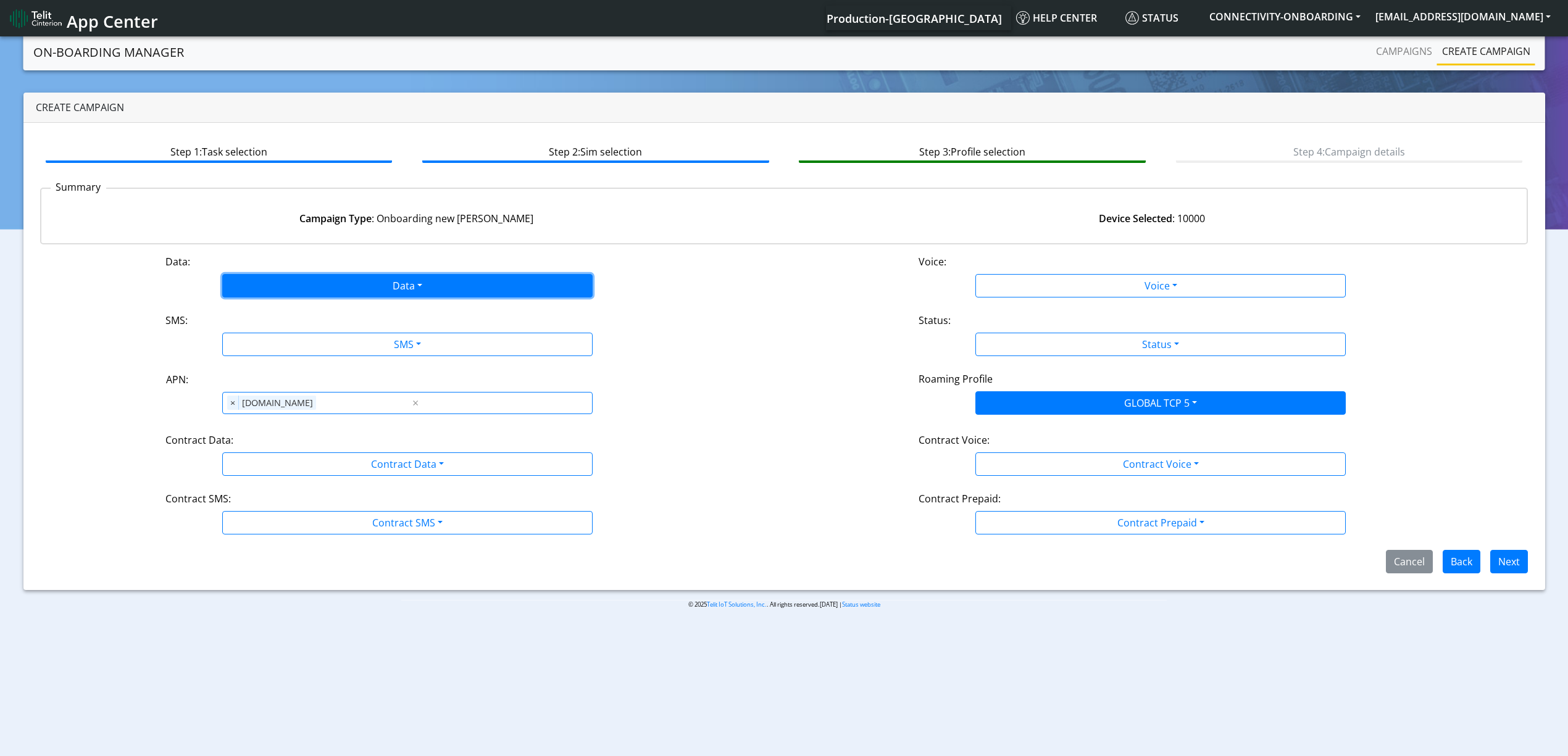
click at [311, 287] on button "Data" at bounding box center [407, 286] width 370 height 23
click at [289, 329] on button "Enabled" at bounding box center [407, 334] width 370 height 20
click at [289, 334] on button "SMS" at bounding box center [407, 344] width 370 height 23
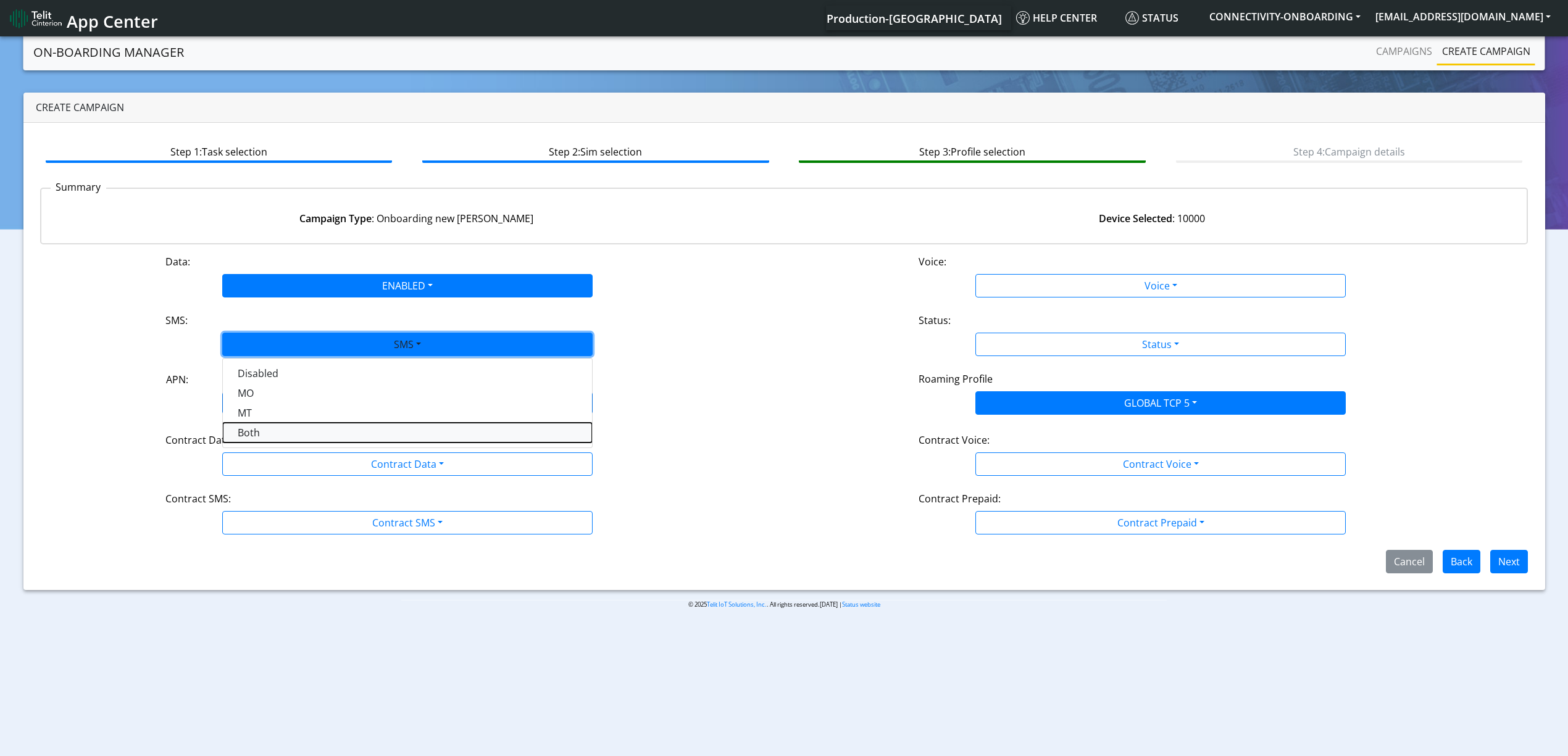
click at [267, 426] on button "Both" at bounding box center [407, 433] width 370 height 20
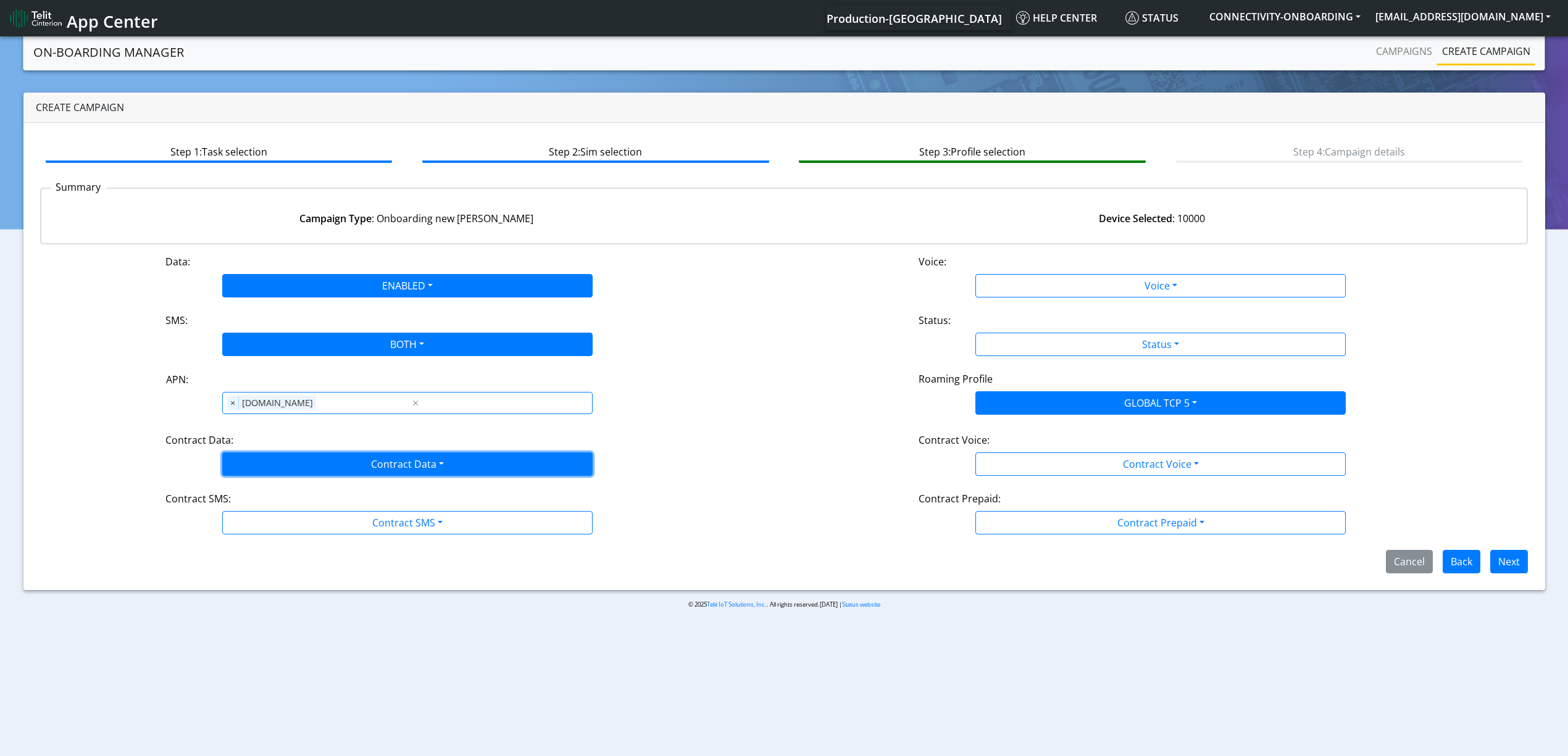
click at [280, 473] on button "Contract Data" at bounding box center [407, 464] width 370 height 23
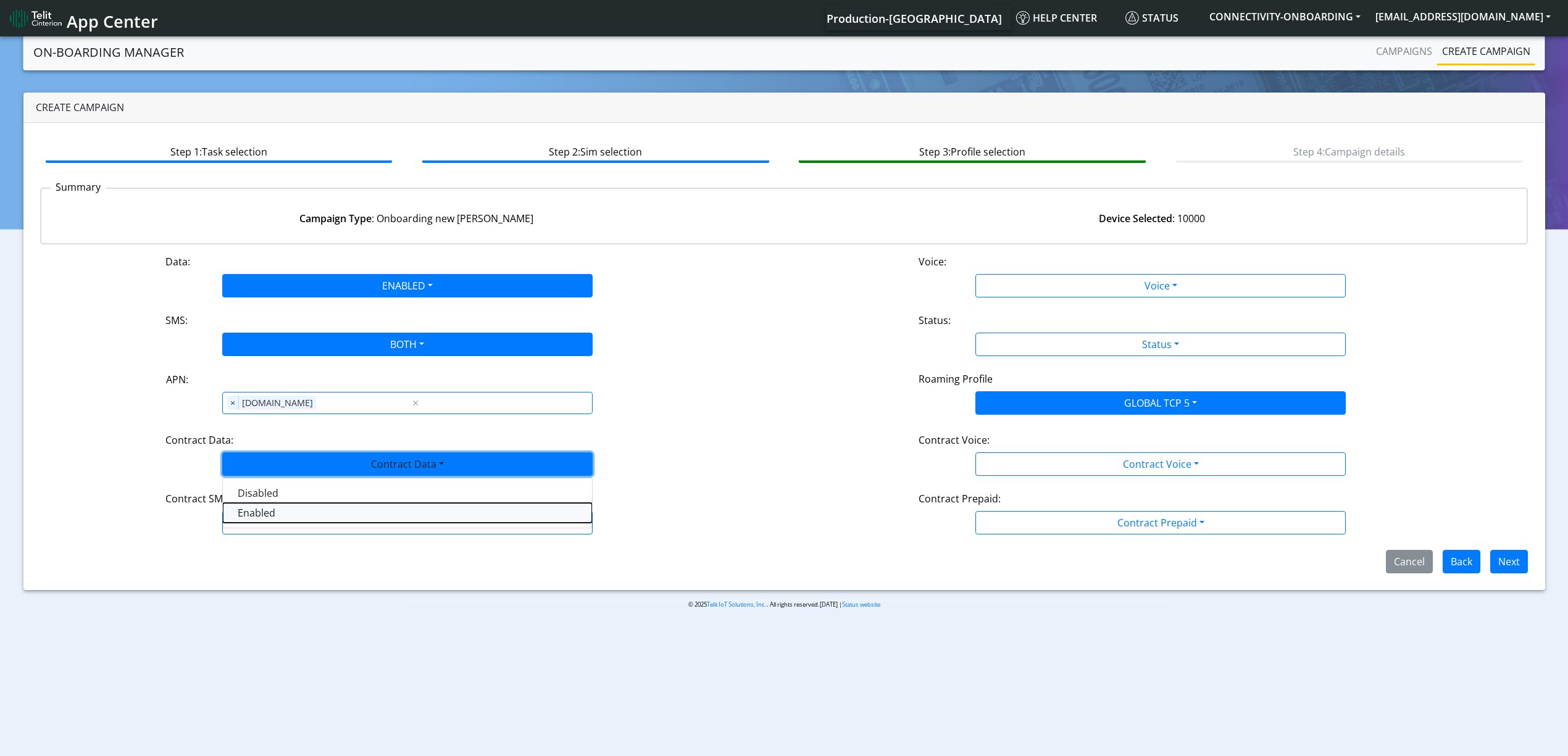
click at [274, 506] on Dataenabled-dropdown "Enabled" at bounding box center [407, 513] width 370 height 20
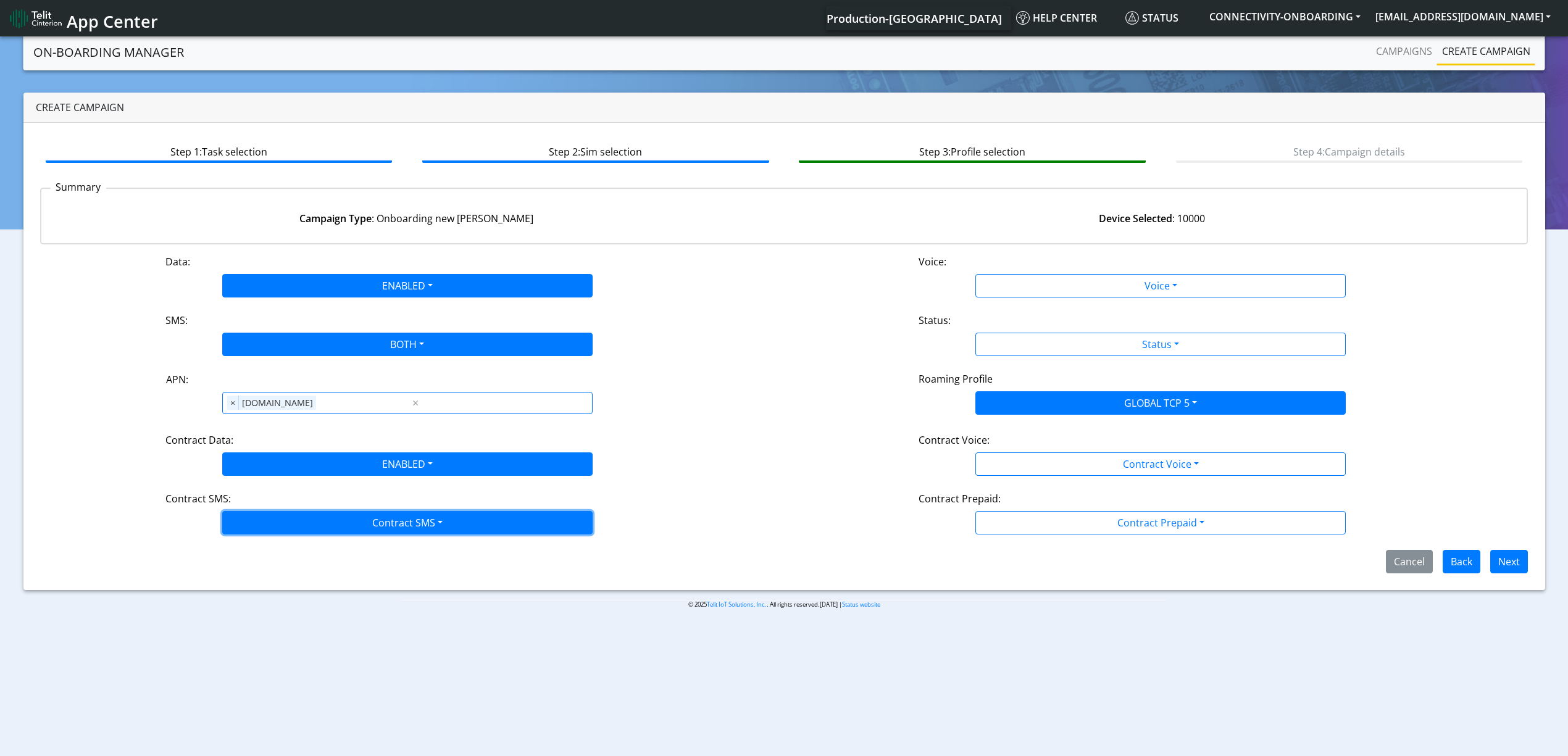
click at [277, 520] on button "Contract SMS" at bounding box center [407, 523] width 370 height 23
click at [285, 603] on SMSboth-dropdown "Both" at bounding box center [407, 611] width 370 height 20
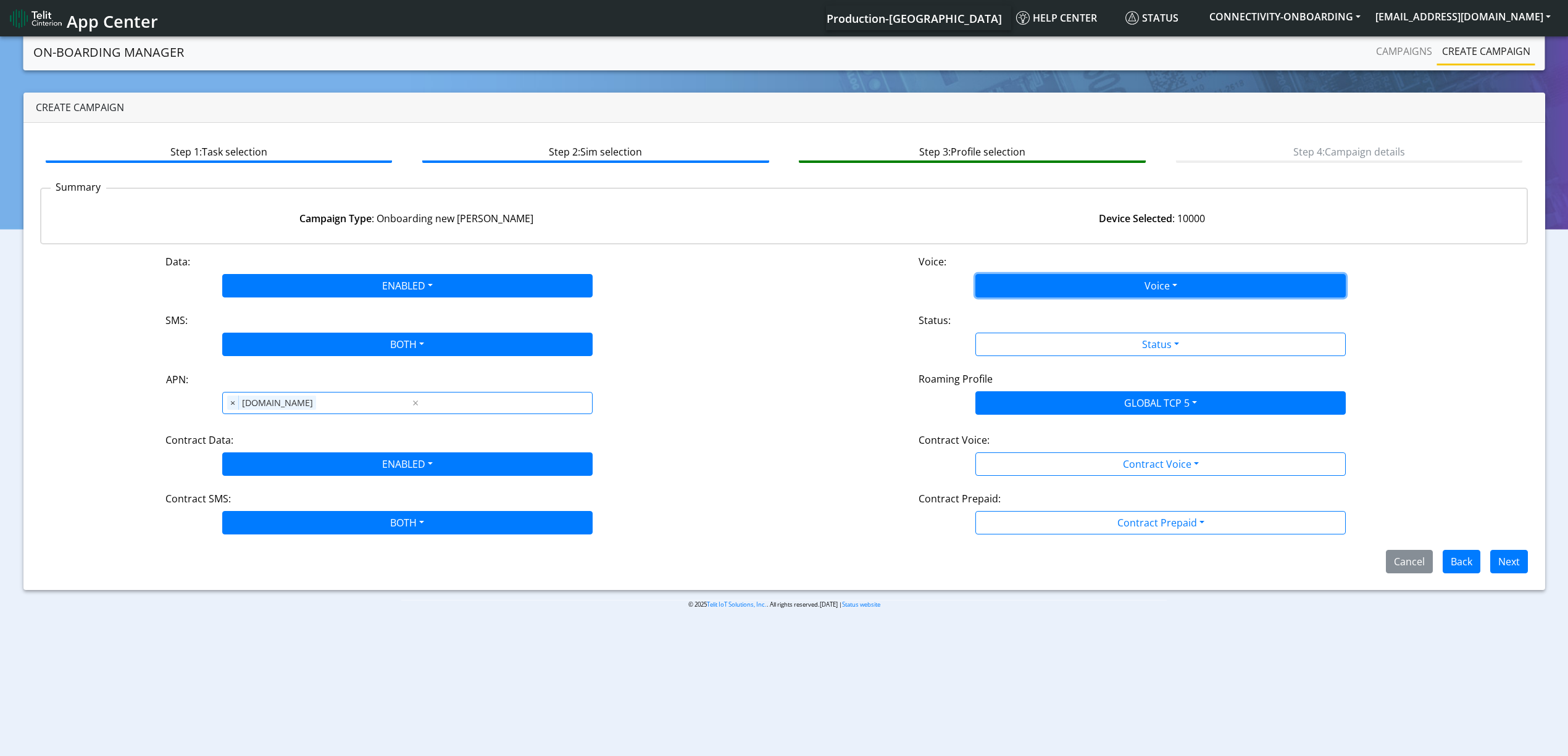
click at [1093, 295] on button "Voice" at bounding box center [1161, 286] width 370 height 23
click at [1060, 287] on button "Voice" at bounding box center [1161, 286] width 370 height 23
click at [1054, 290] on button "Voice" at bounding box center [1161, 286] width 370 height 23
click at [1046, 308] on button "Disabled" at bounding box center [1161, 315] width 370 height 20
click at [1046, 326] on div "Status:" at bounding box center [1161, 323] width 503 height 20
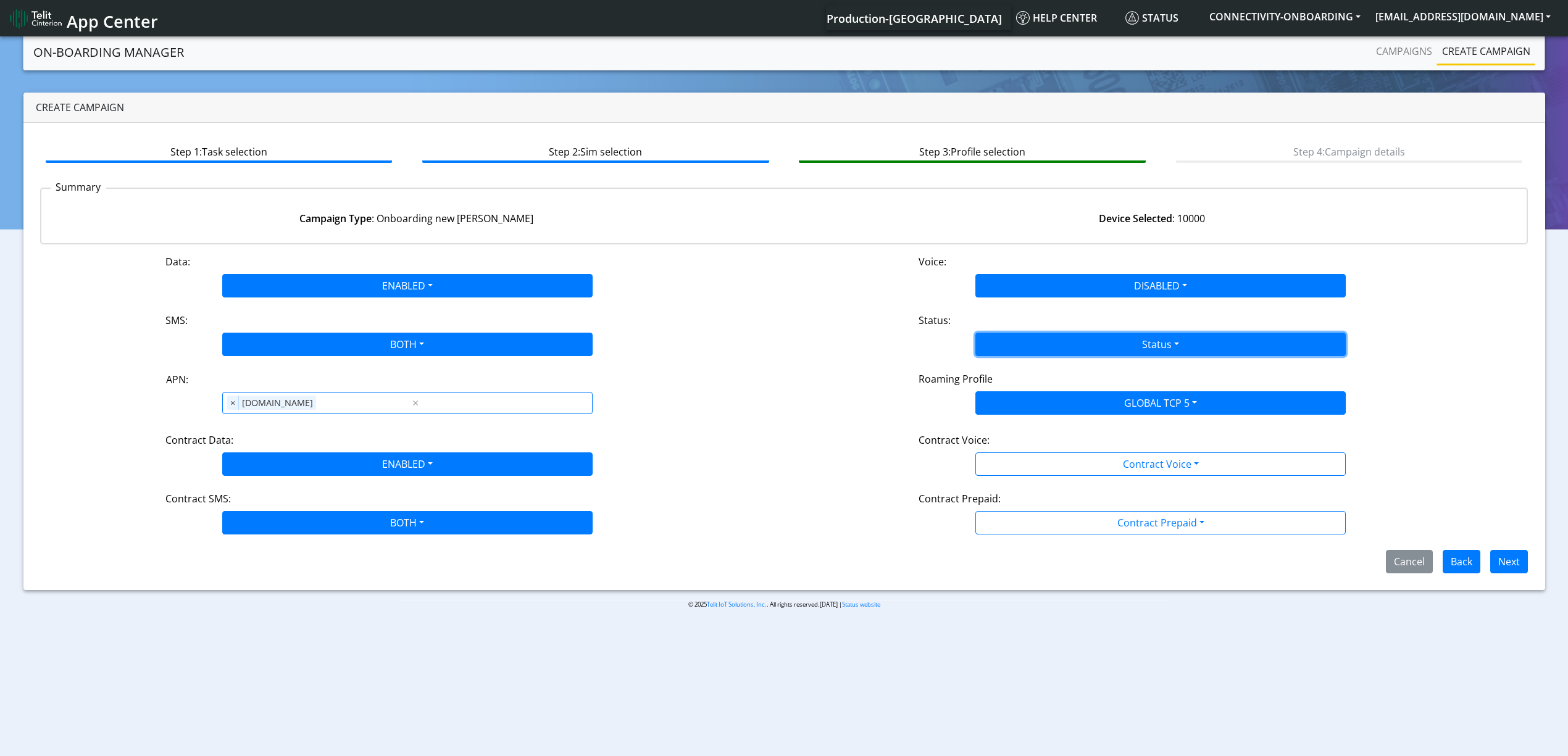
click at [1044, 334] on button "Status" at bounding box center [1161, 344] width 370 height 23
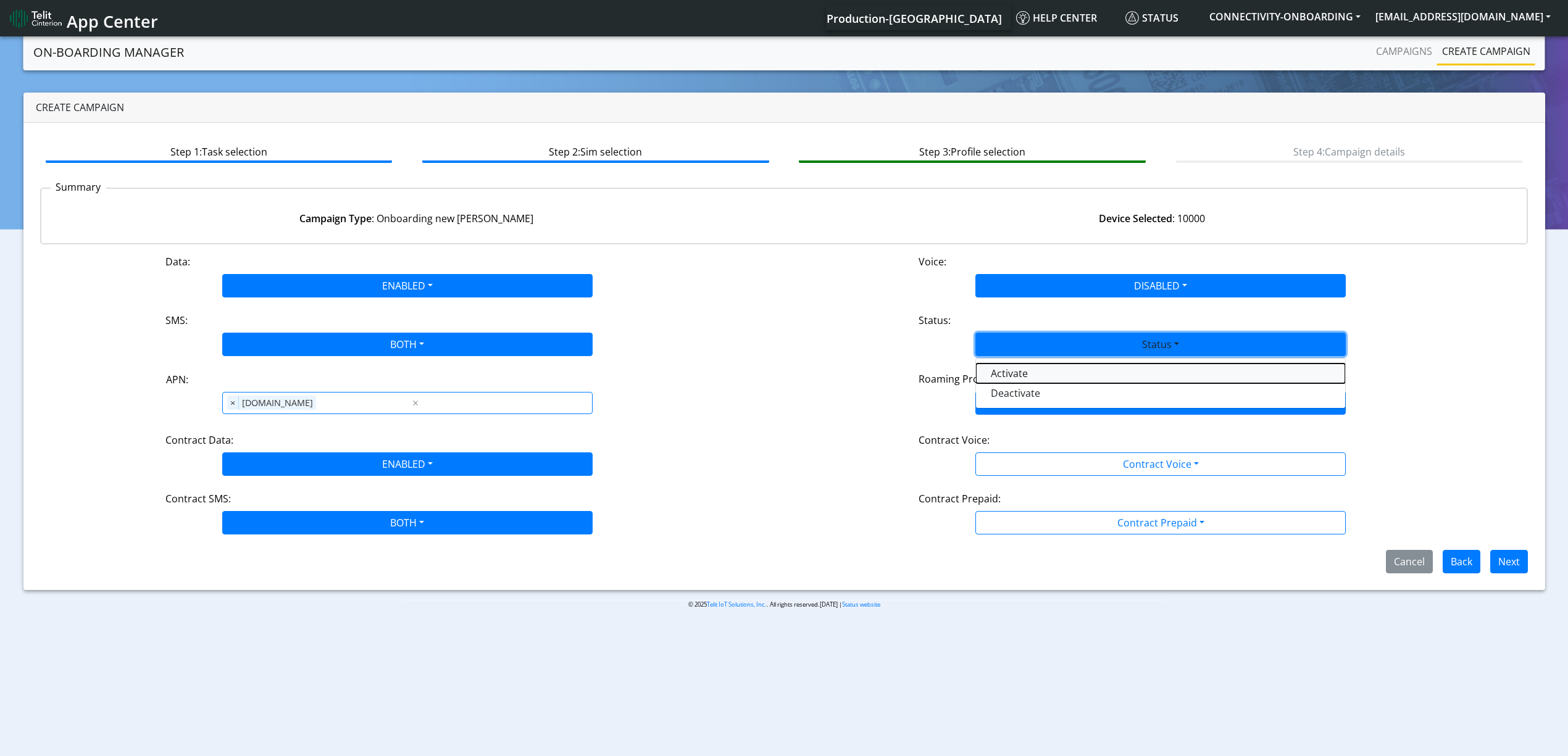
click at [1021, 370] on button "Activate" at bounding box center [1161, 374] width 370 height 20
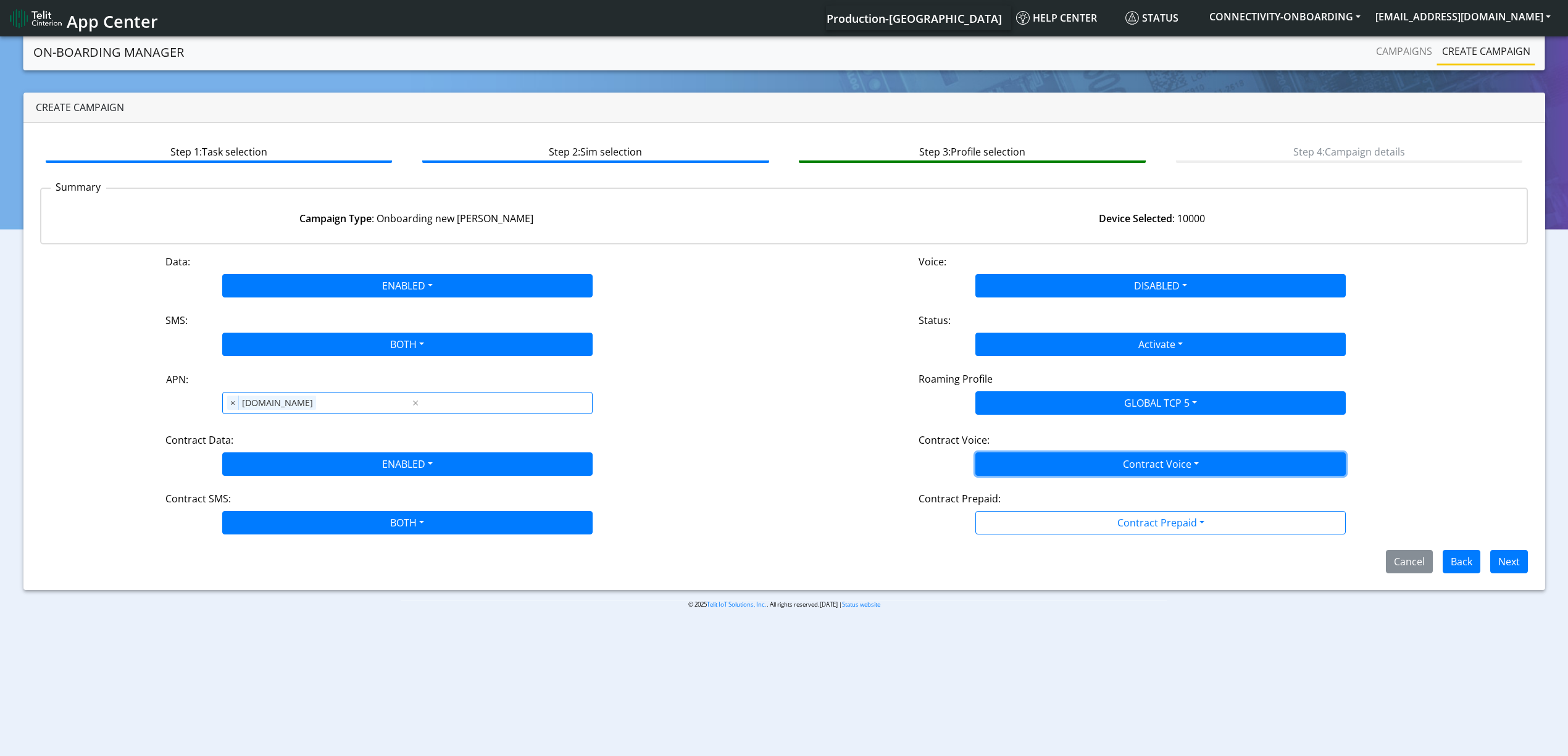
click at [1028, 460] on button "Contract Voice" at bounding box center [1161, 464] width 370 height 23
click at [1021, 488] on Voicedisabled-dropdown "Disabled" at bounding box center [1161, 494] width 370 height 20
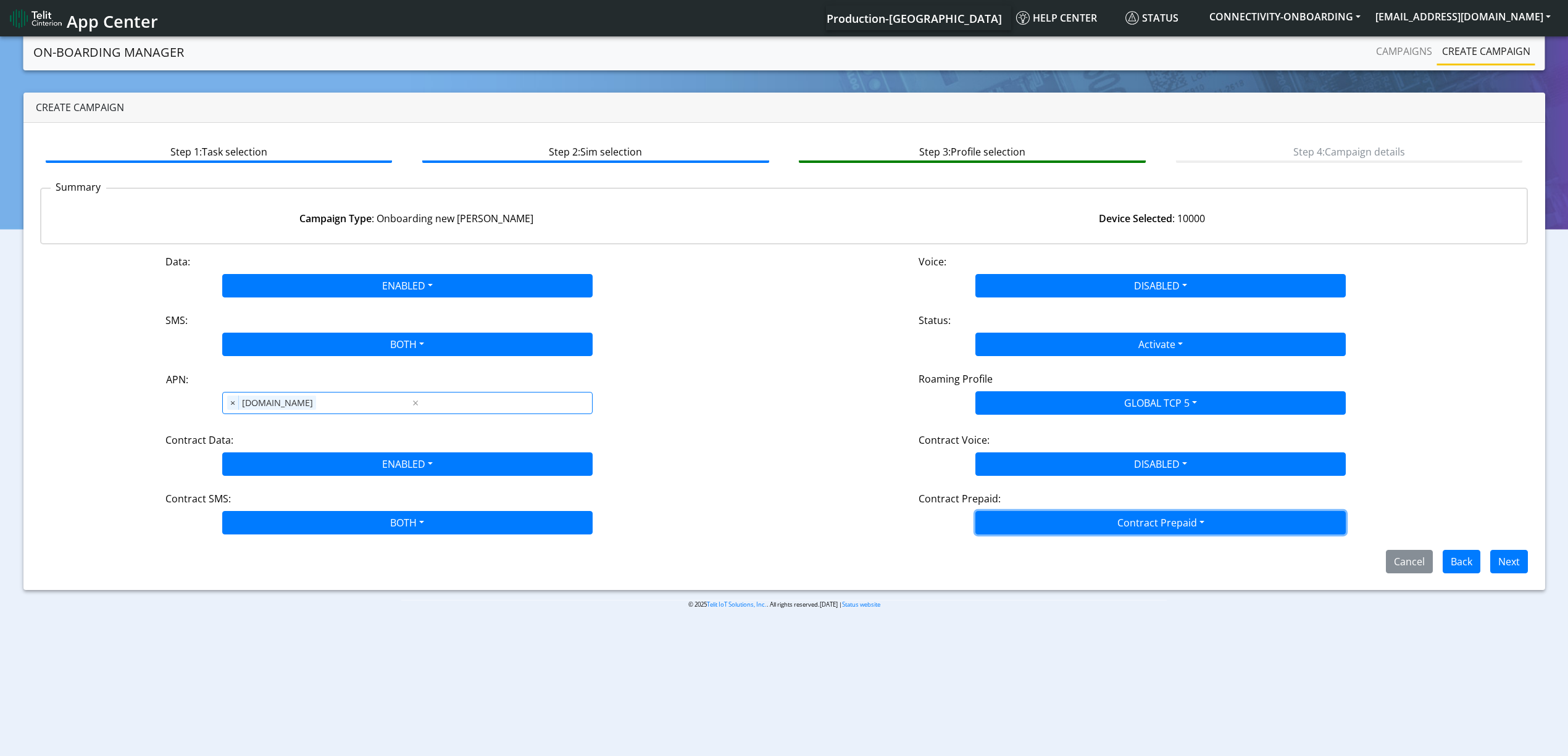
click at [1028, 524] on button "Contract Prepaid" at bounding box center [1161, 523] width 370 height 23
click at [1026, 569] on Prepaidnotprepaid-dropdown "No" at bounding box center [1161, 572] width 370 height 20
click at [1536, 568] on div "Cancel Back Next" at bounding box center [784, 562] width 1507 height 23
click at [1517, 563] on button "Next" at bounding box center [1508, 562] width 38 height 23
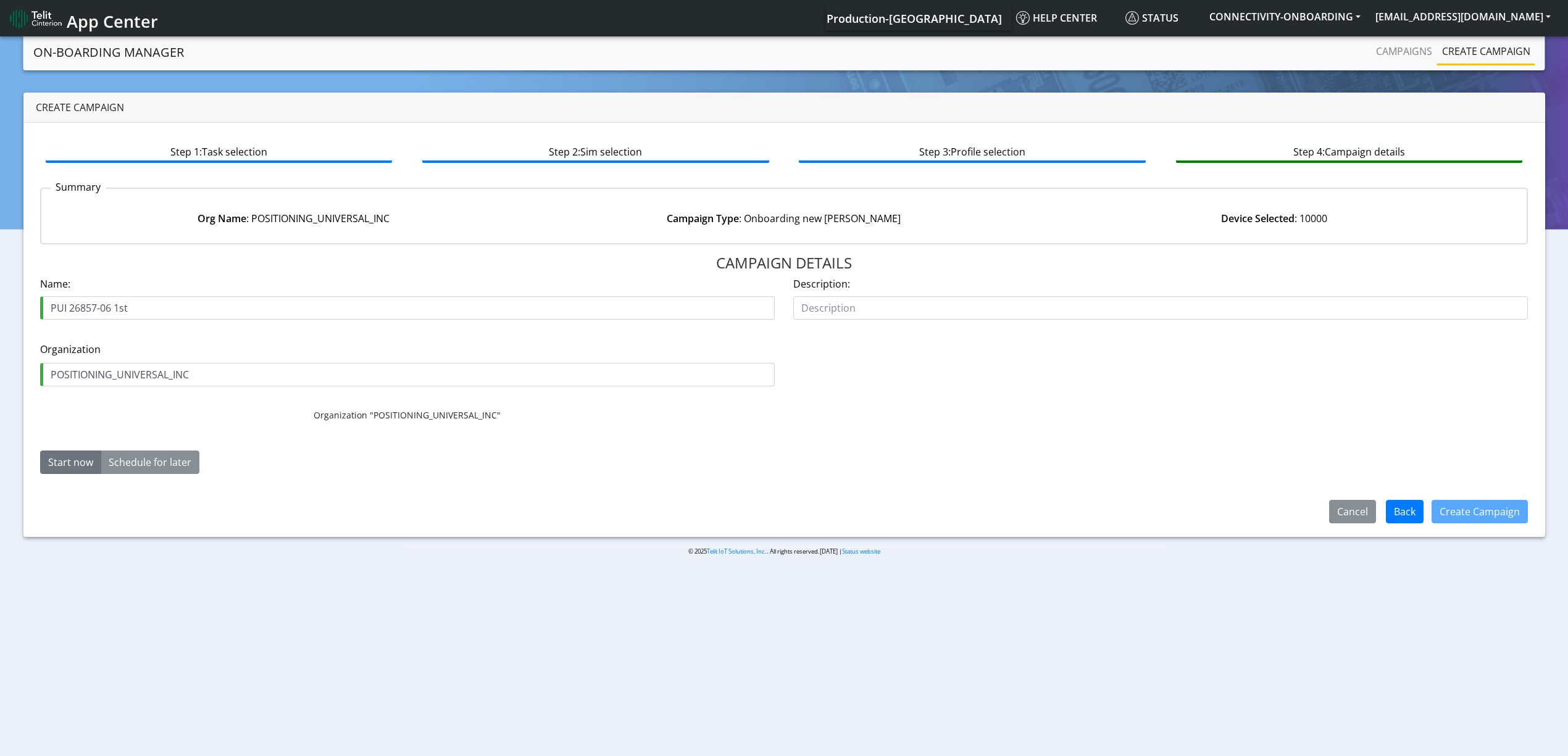
drag, startPoint x: 114, startPoint y: 303, endPoint x: 185, endPoint y: 308, distance: 71.2
click at [185, 308] on input "PUI 26857-06 1st" at bounding box center [407, 308] width 735 height 23
type input "PUI 26857-06 2מג"
click at [1457, 510] on button "Create Campaign" at bounding box center [1479, 512] width 96 height 23
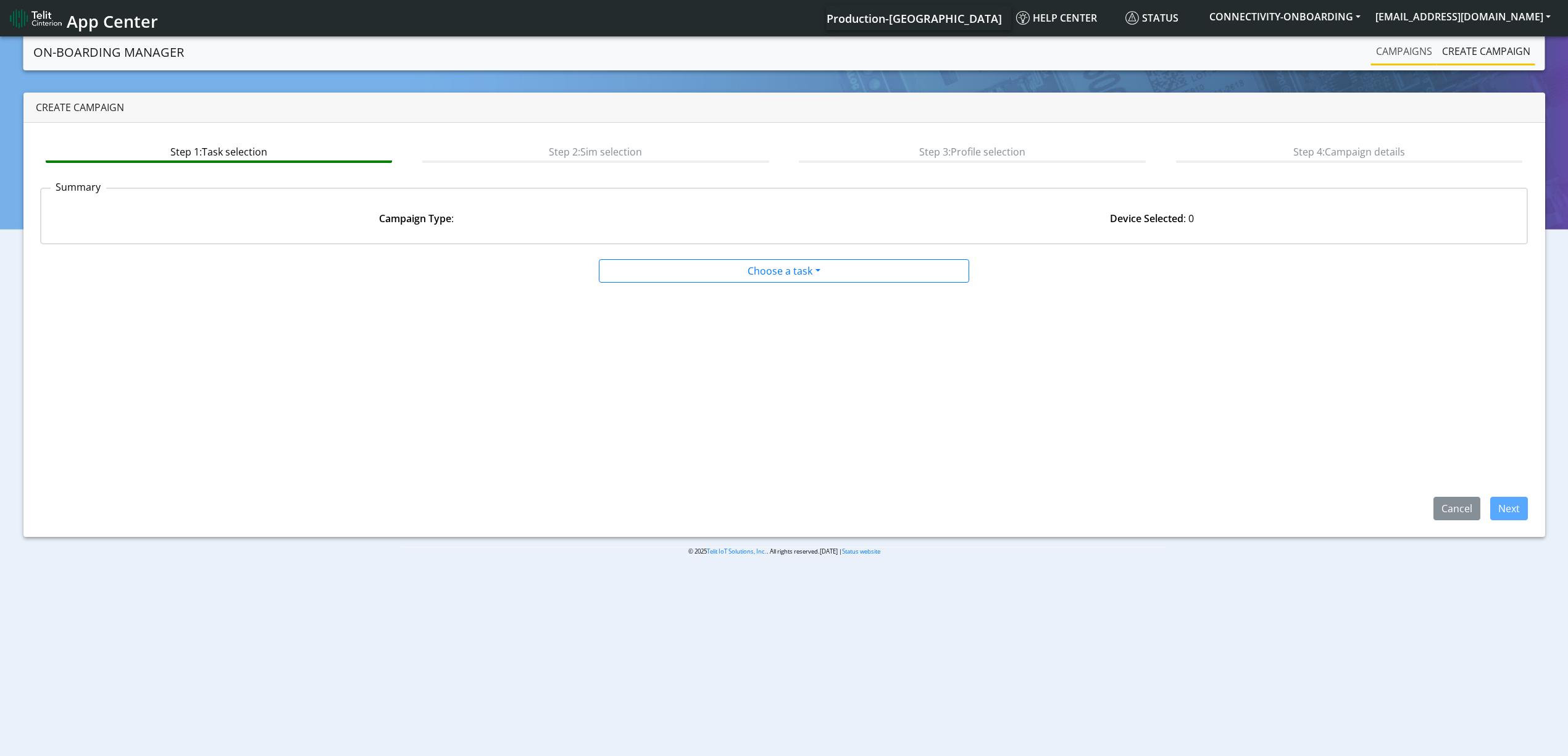
click at [1391, 46] on link "Campaigns" at bounding box center [1404, 50] width 66 height 24
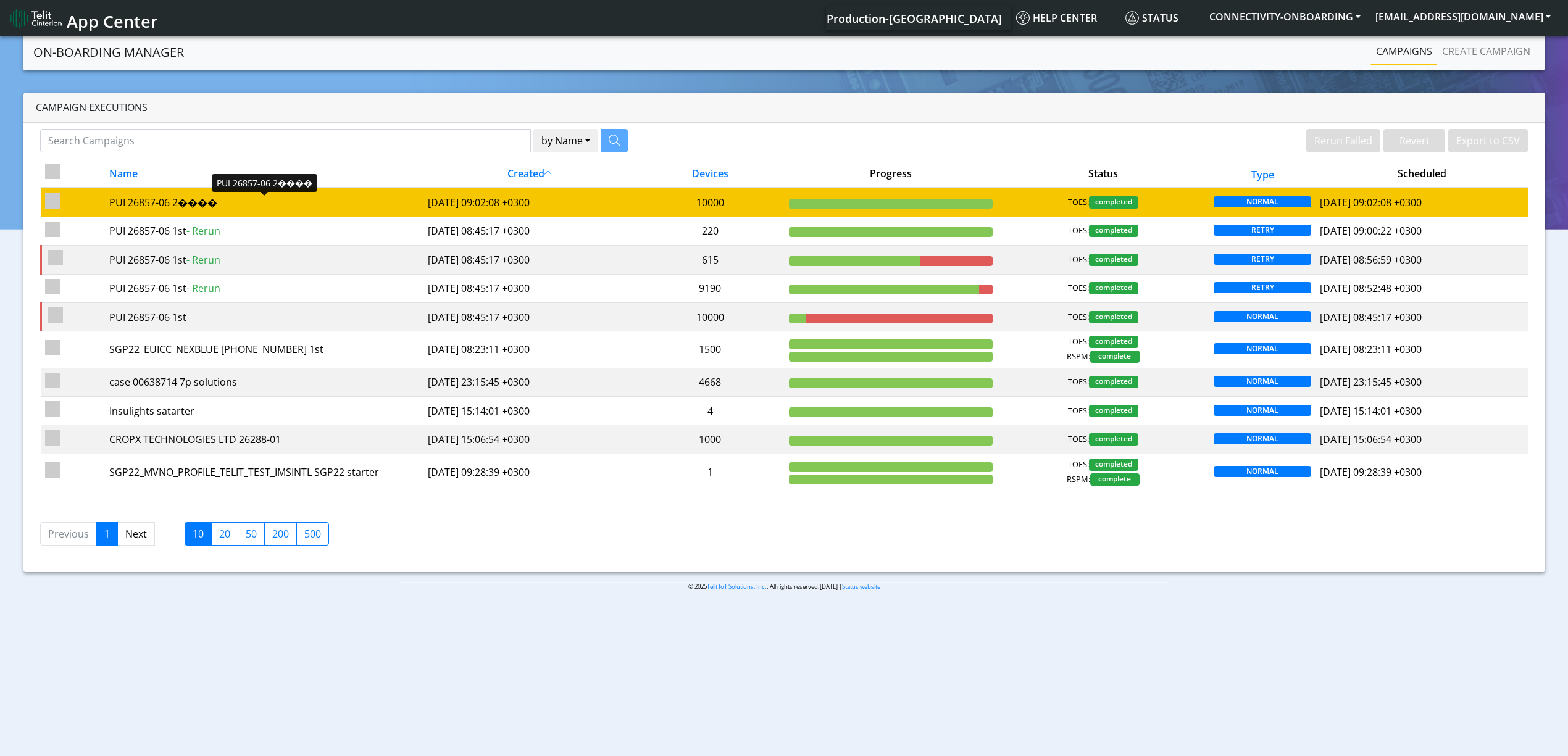
click at [407, 201] on div "PUI 26857-06 2����" at bounding box center [264, 203] width 310 height 15
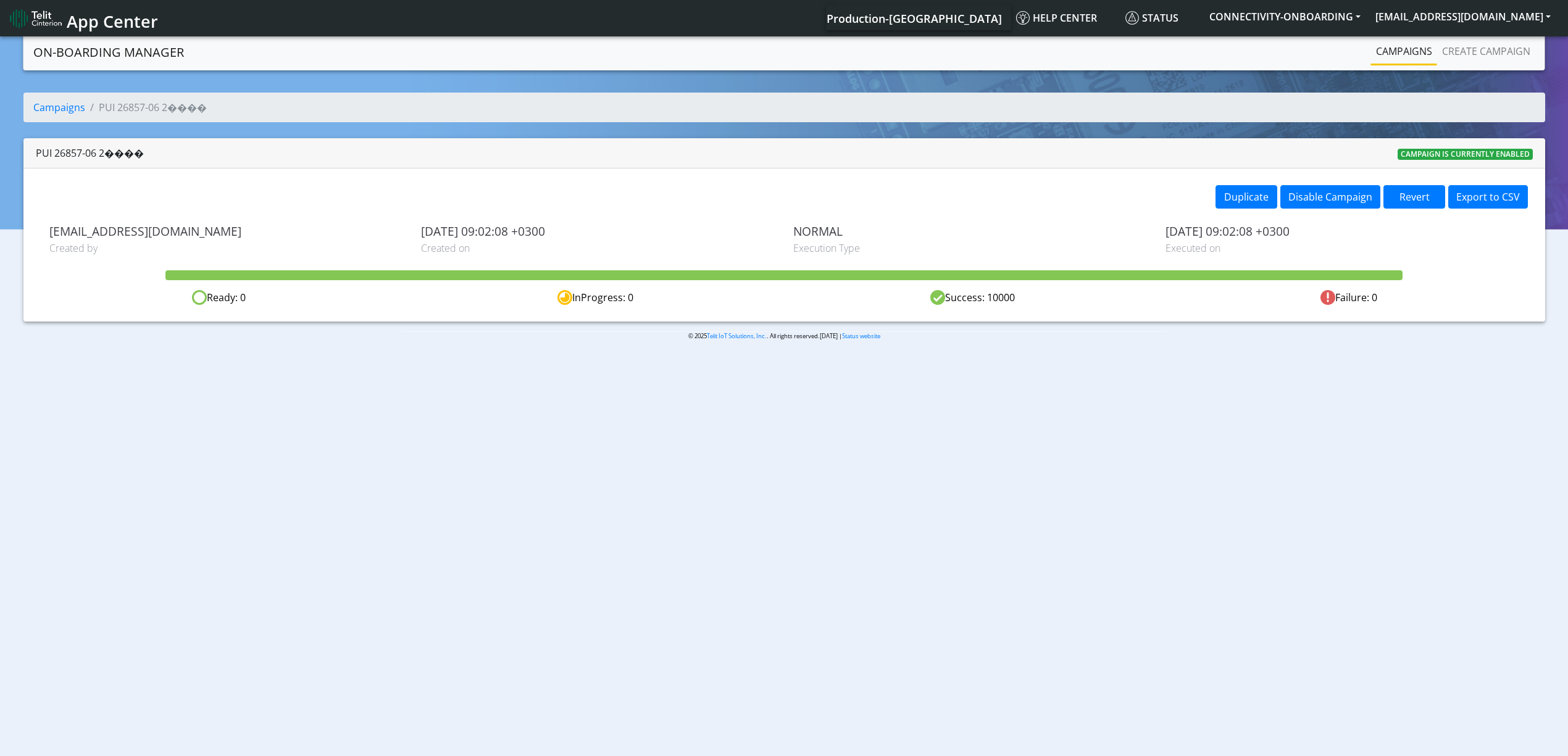
click at [1405, 58] on link "Campaigns" at bounding box center [1404, 50] width 66 height 24
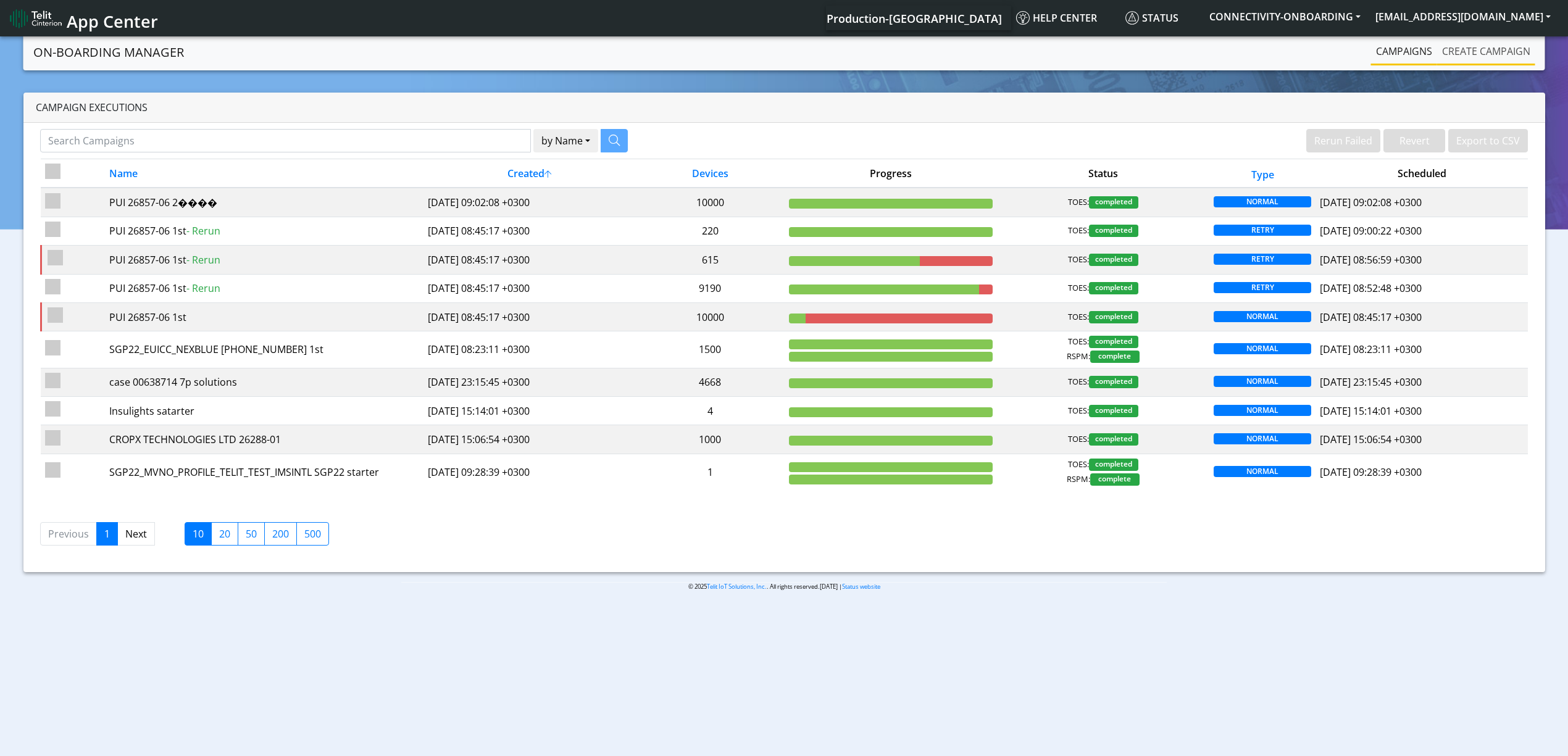
click at [1460, 62] on link "Create campaign" at bounding box center [1486, 50] width 98 height 24
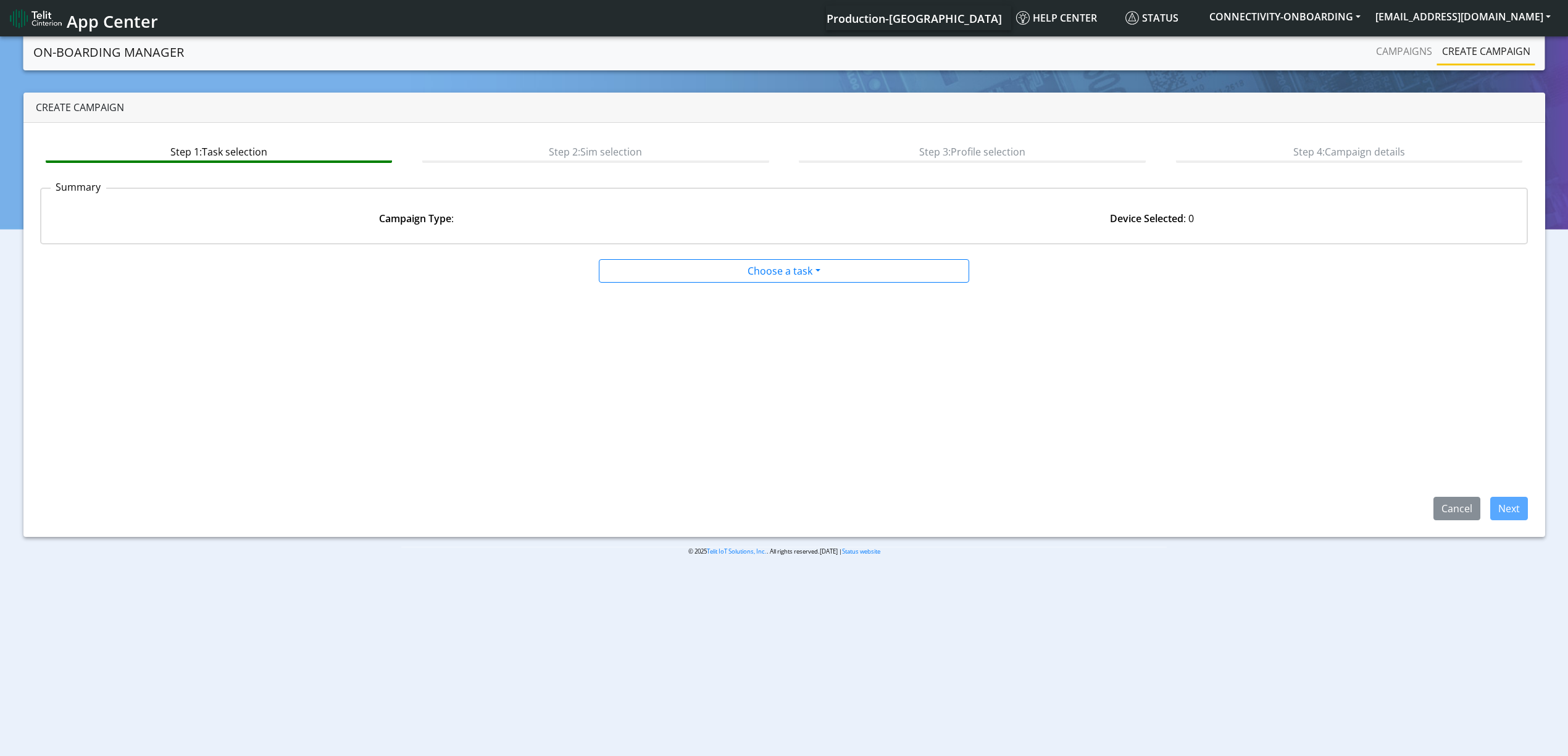
click at [751, 254] on div at bounding box center [784, 256] width 1005 height 5
click at [732, 282] on div at bounding box center [784, 282] width 753 height 1
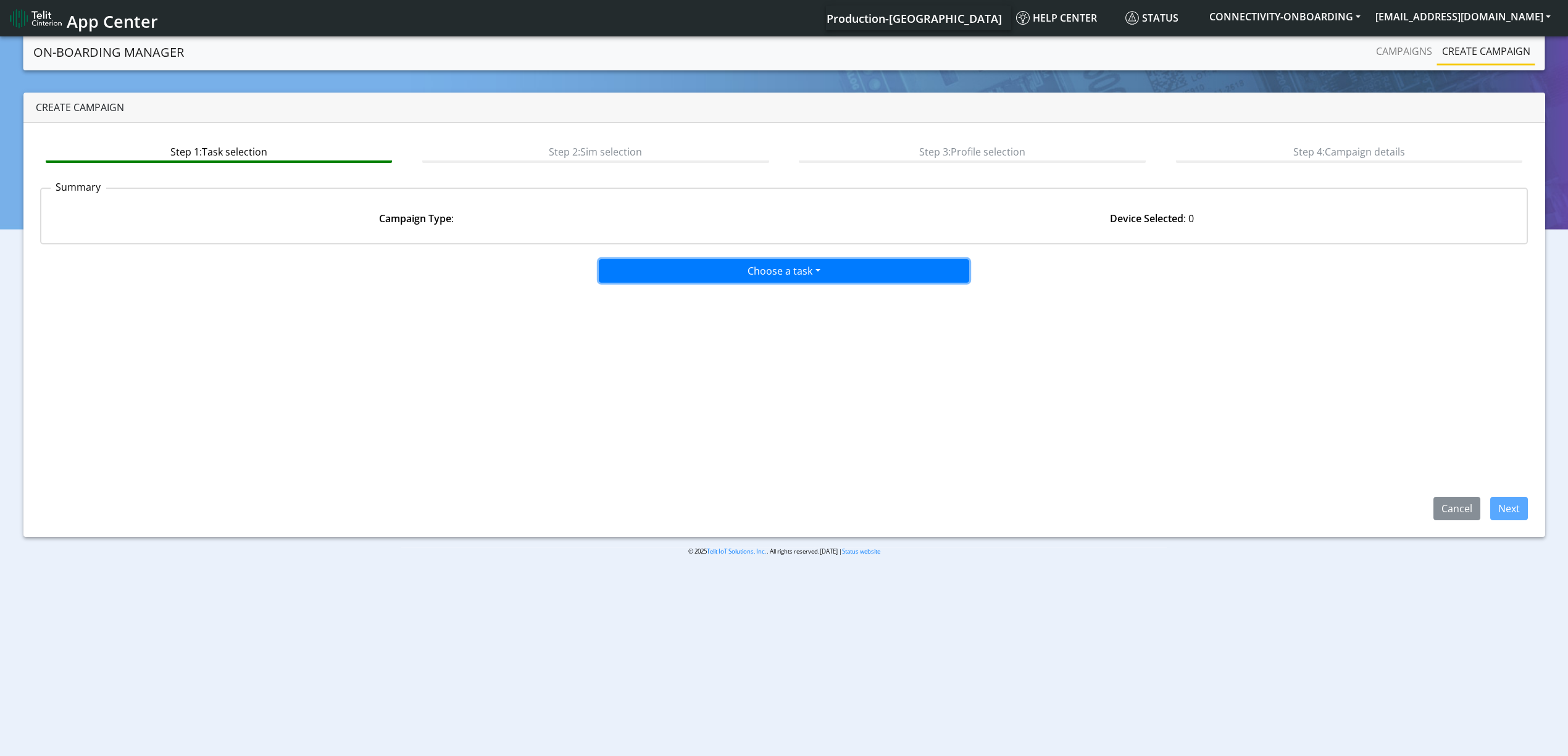
click at [726, 265] on button "Choose a task" at bounding box center [784, 271] width 370 height 23
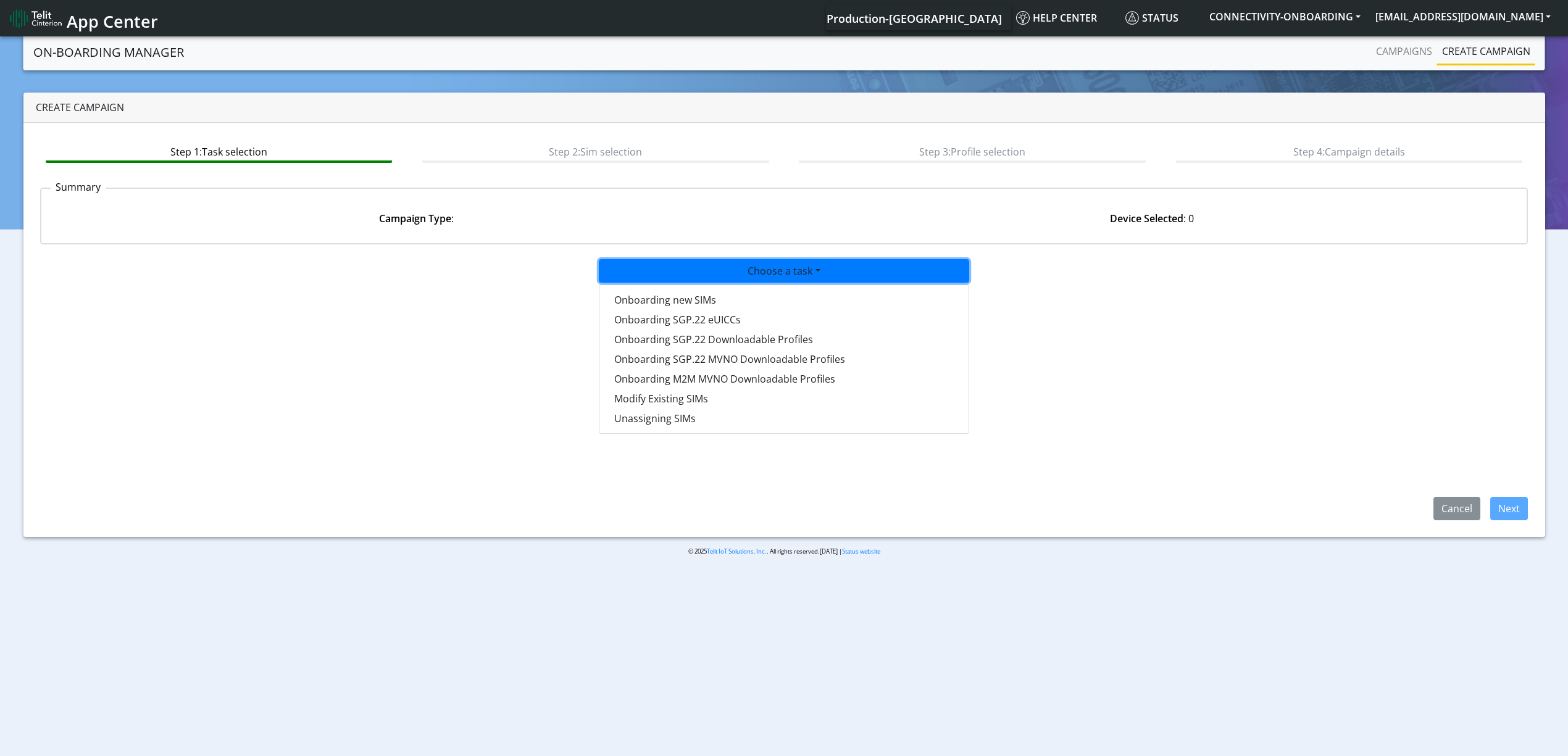
click at [397, 342] on app-paging-btns "Cancel Next" at bounding box center [784, 401] width 1488 height 237
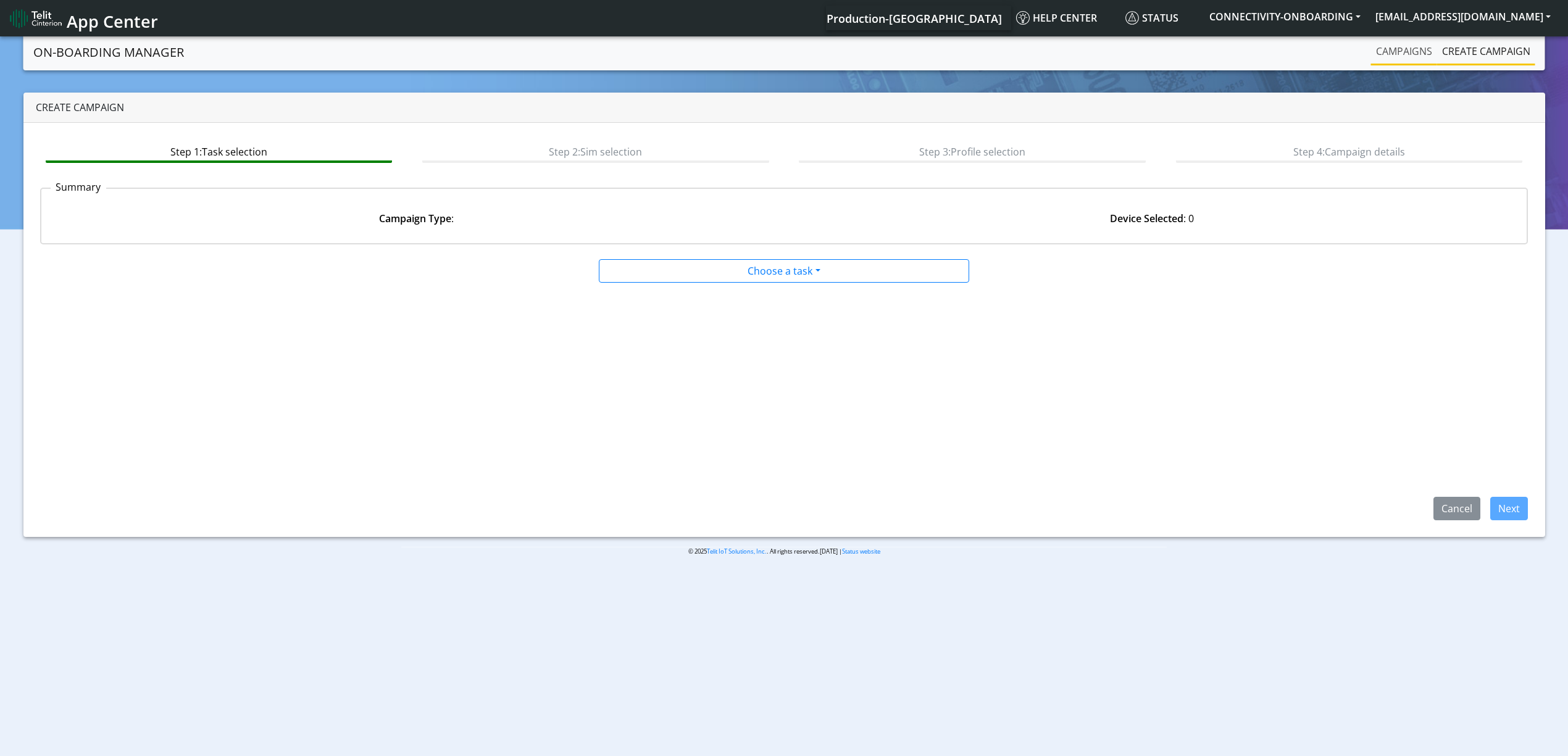
click at [1390, 62] on link "Campaigns" at bounding box center [1404, 50] width 66 height 24
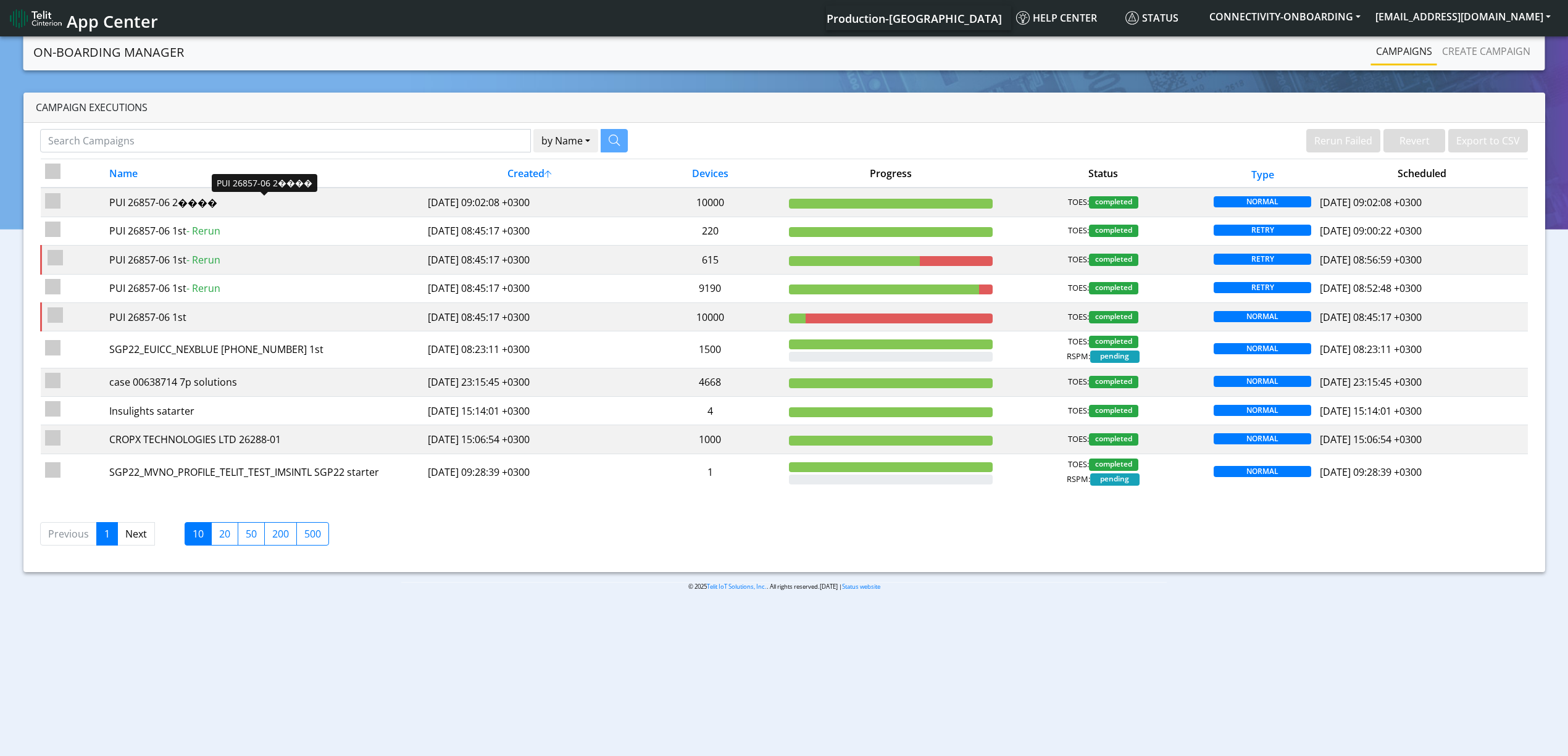
click at [396, 204] on div "PUI 26857-06 2����" at bounding box center [264, 203] width 310 height 15
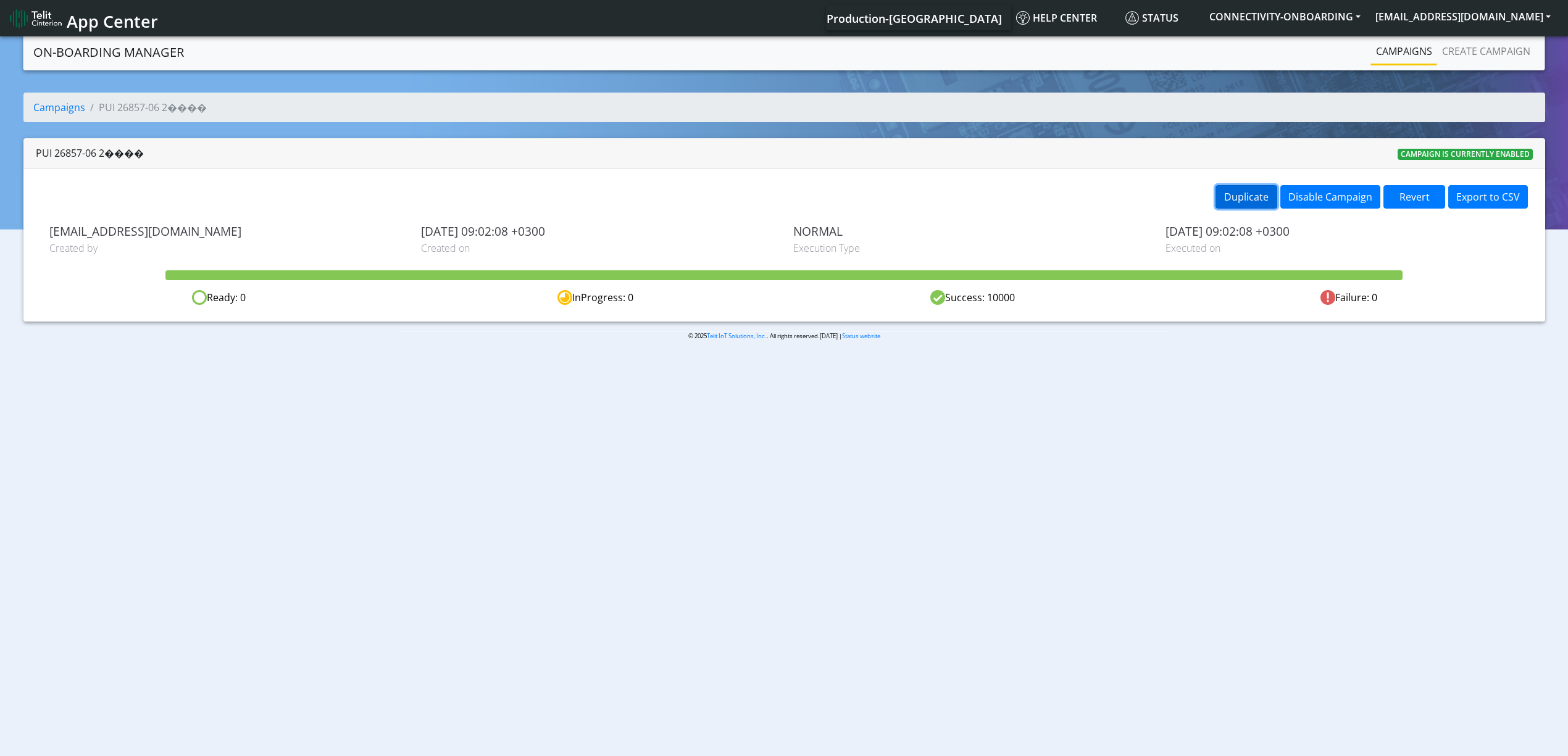
click at [1231, 206] on button "Duplicate" at bounding box center [1246, 197] width 62 height 23
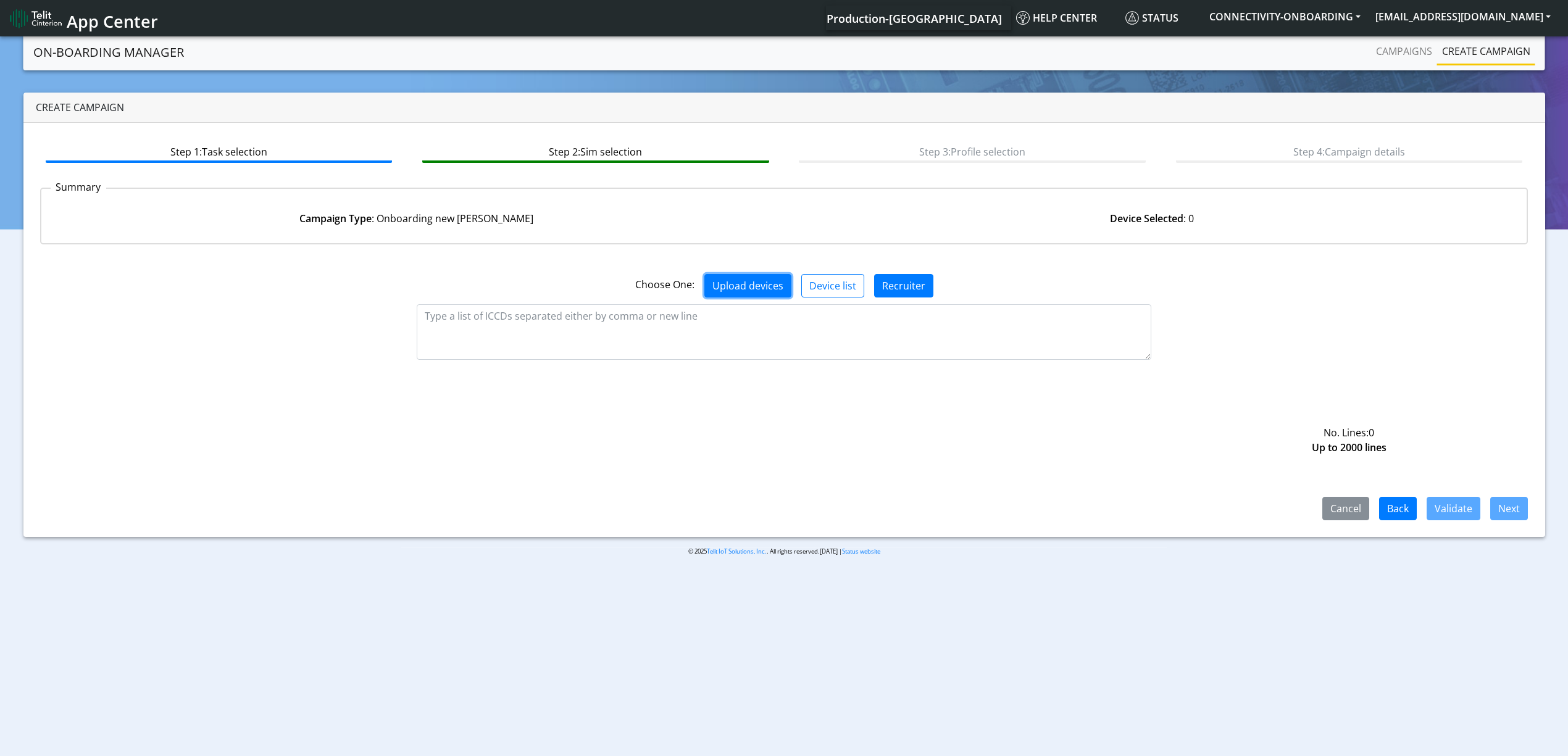
click at [759, 287] on button "Upload devices" at bounding box center [748, 286] width 87 height 23
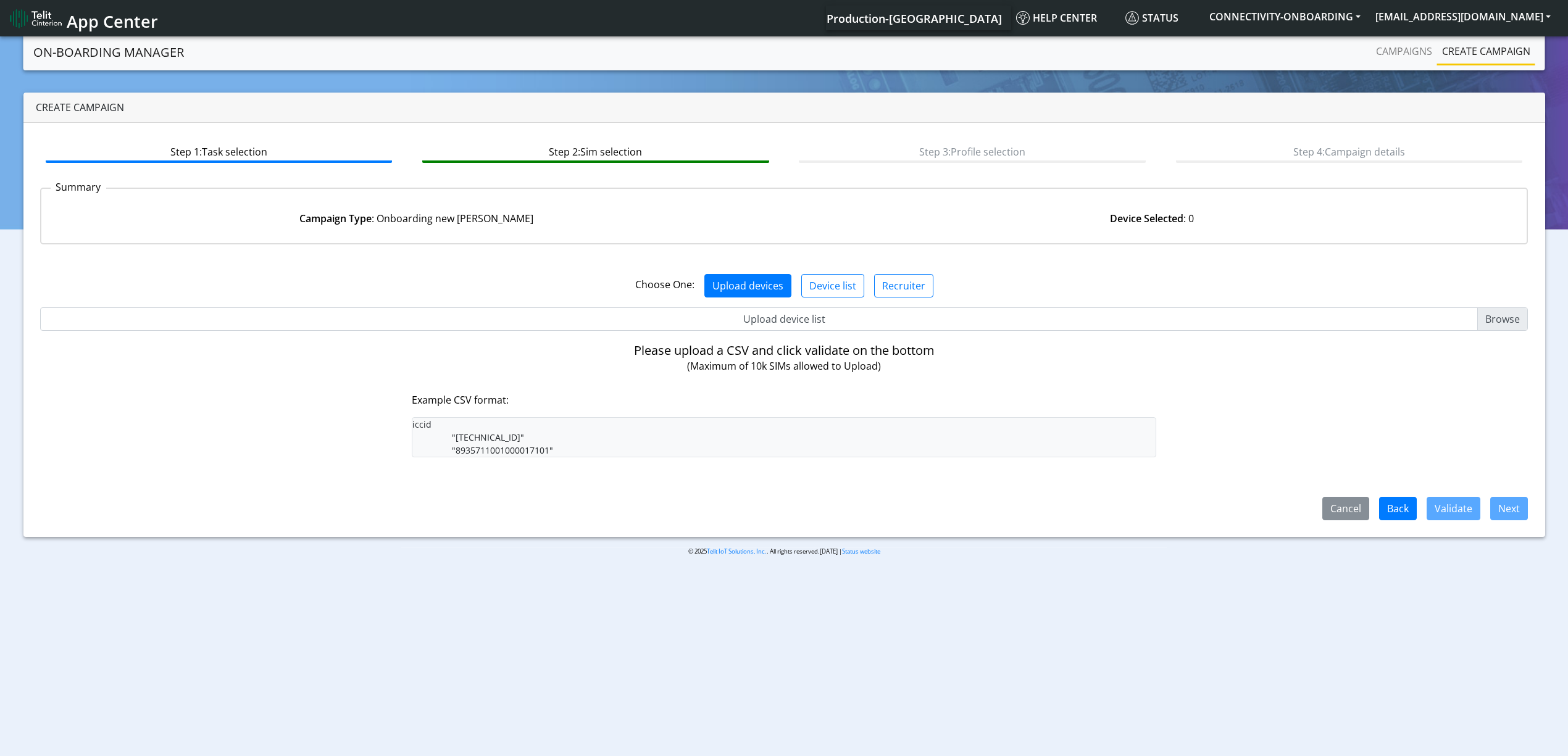
click at [756, 329] on input "Upload device list" at bounding box center [784, 319] width 1488 height 23
type input "C:\fakepath\PUI2.csv"
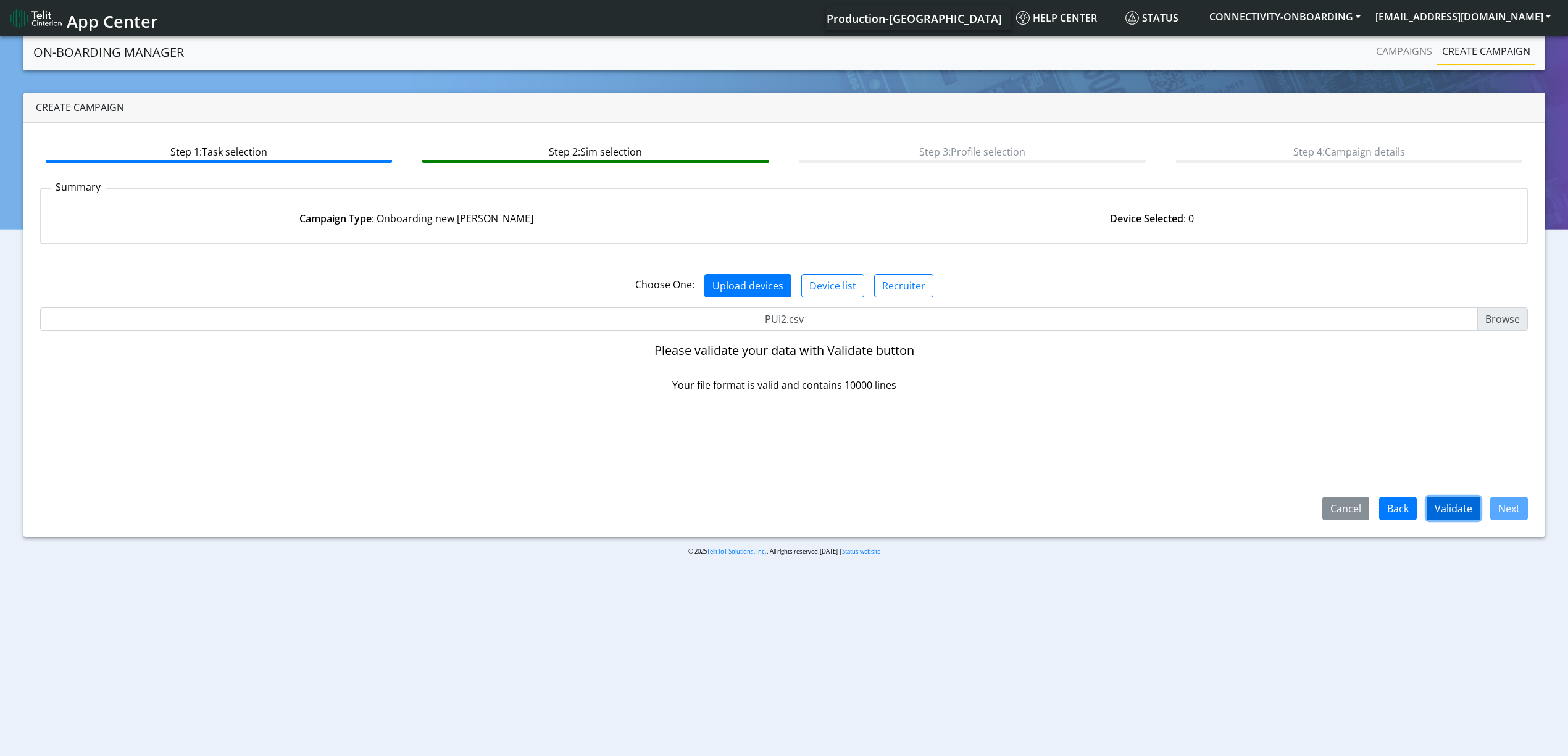
click at [1469, 515] on button "Validate" at bounding box center [1453, 509] width 54 height 23
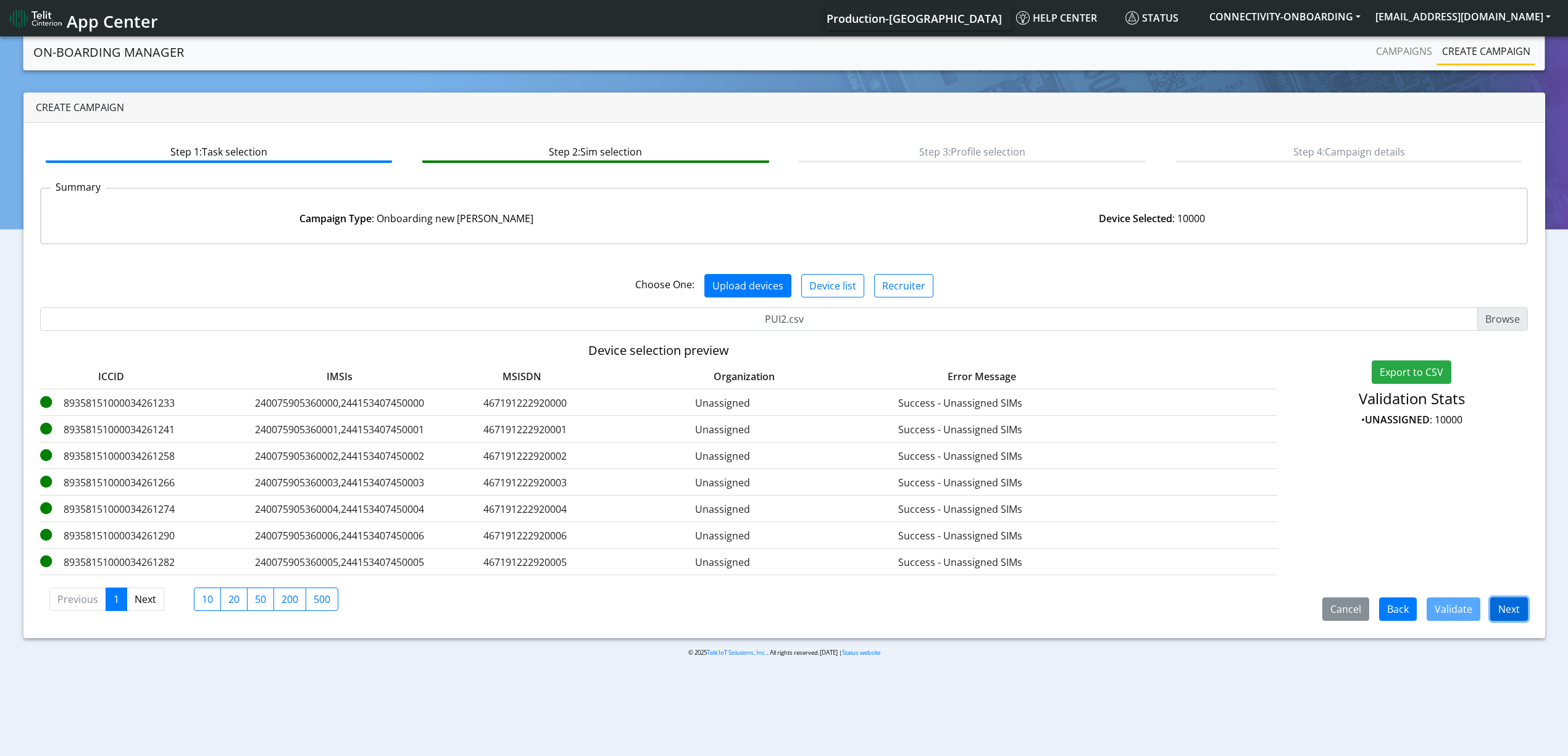
click at [1519, 613] on button "Next" at bounding box center [1508, 609] width 38 height 23
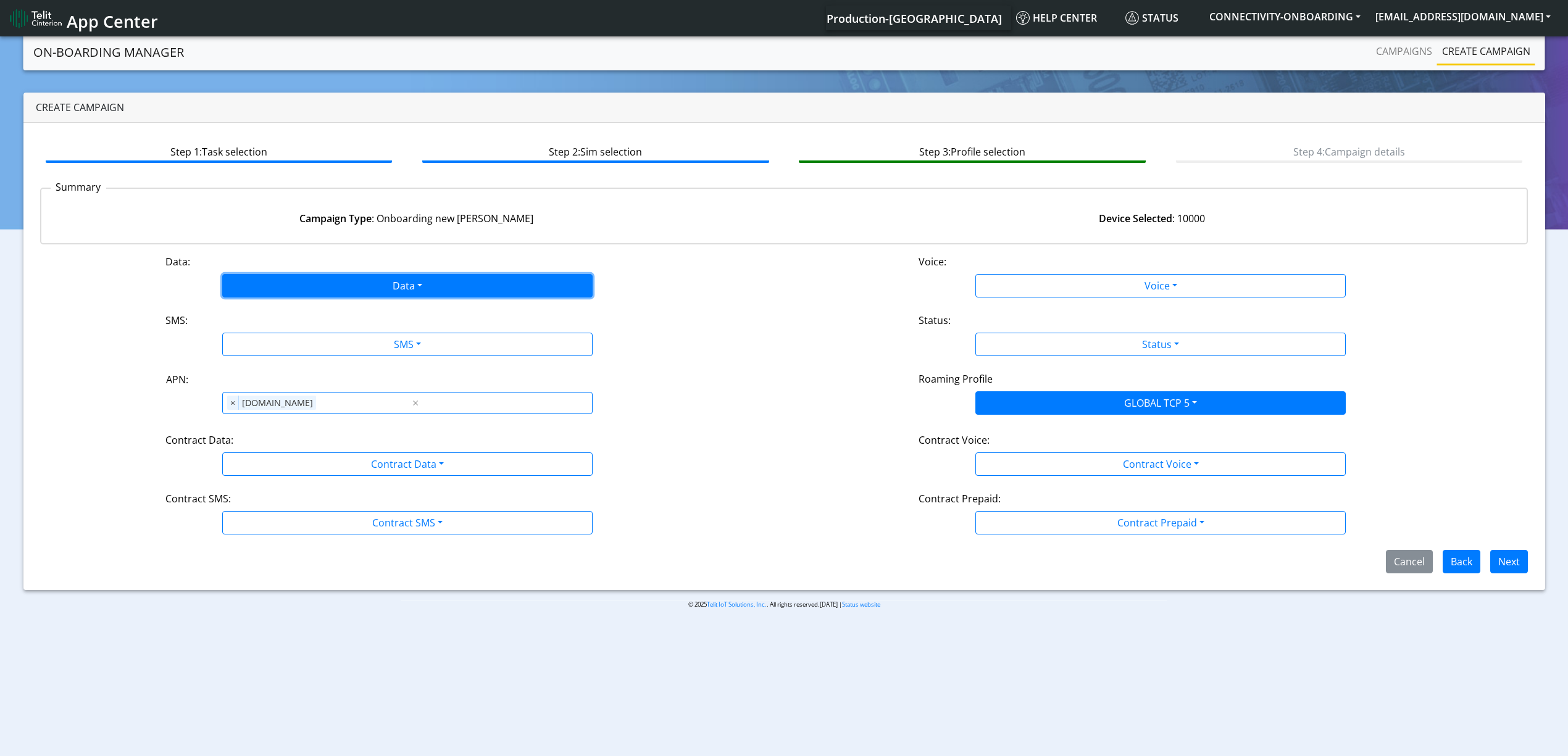
click at [346, 276] on button "Data" at bounding box center [407, 286] width 370 height 23
click at [289, 331] on button "Enabled" at bounding box center [407, 334] width 370 height 20
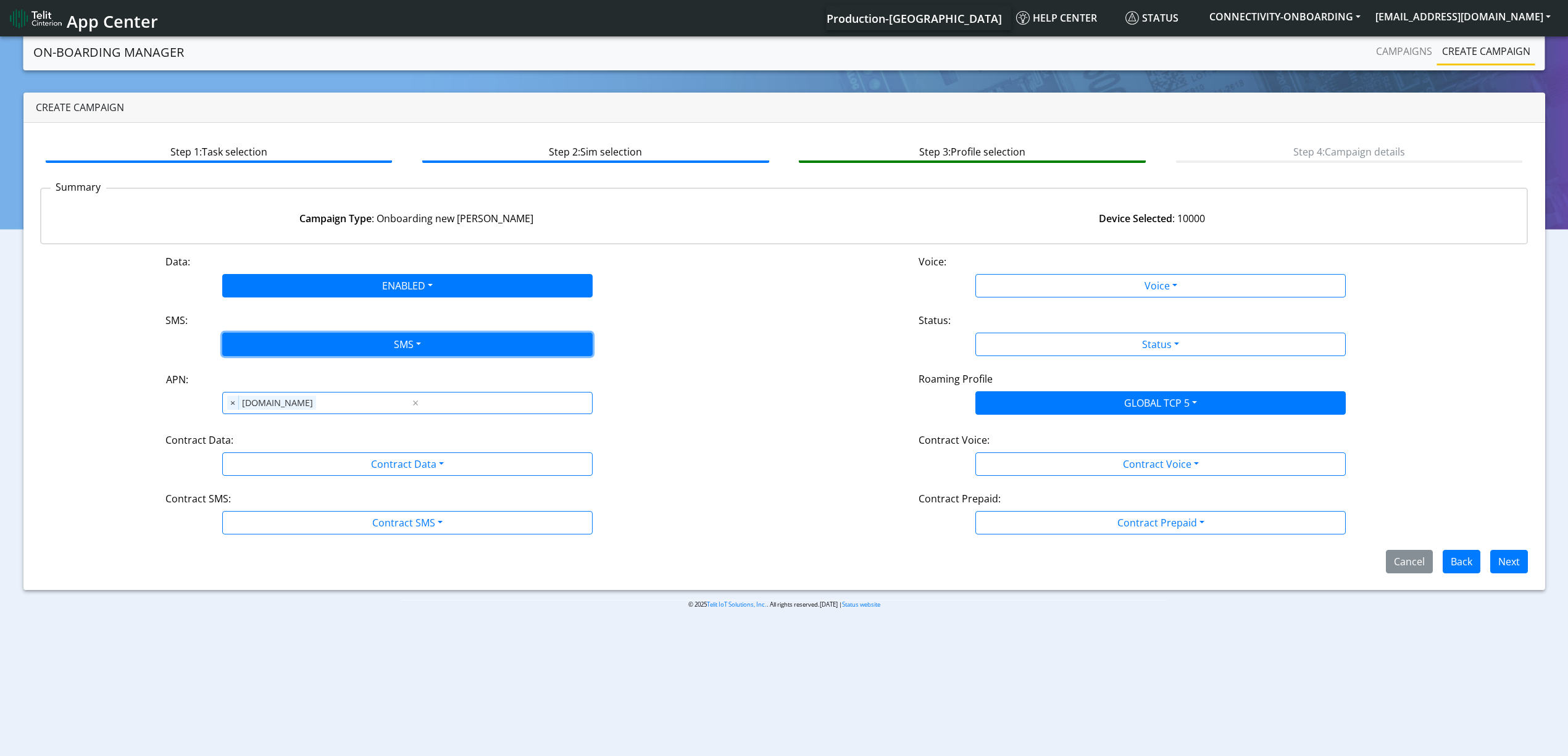
click at [292, 346] on button "SMS" at bounding box center [407, 344] width 370 height 23
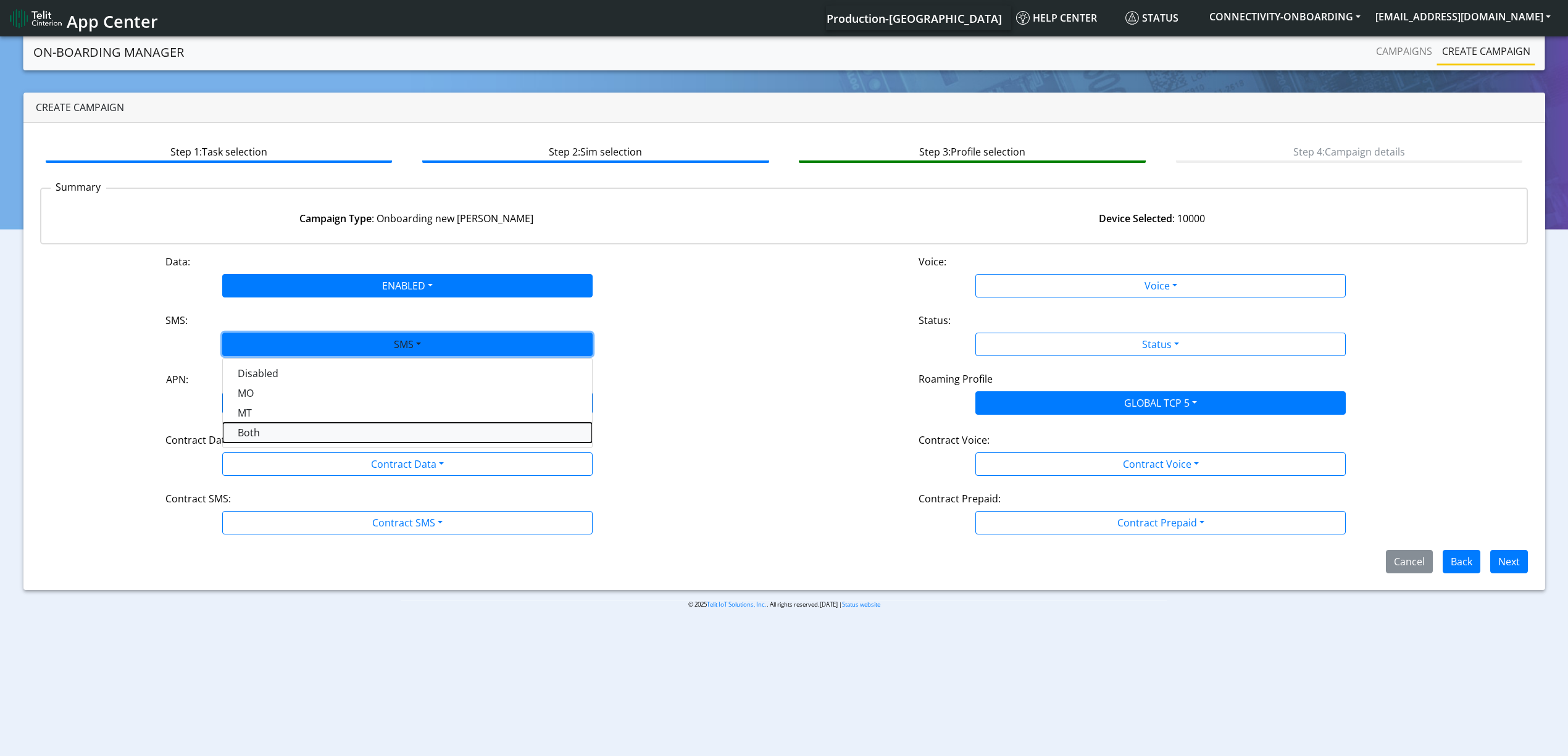
click at [260, 431] on button "Both" at bounding box center [407, 433] width 370 height 20
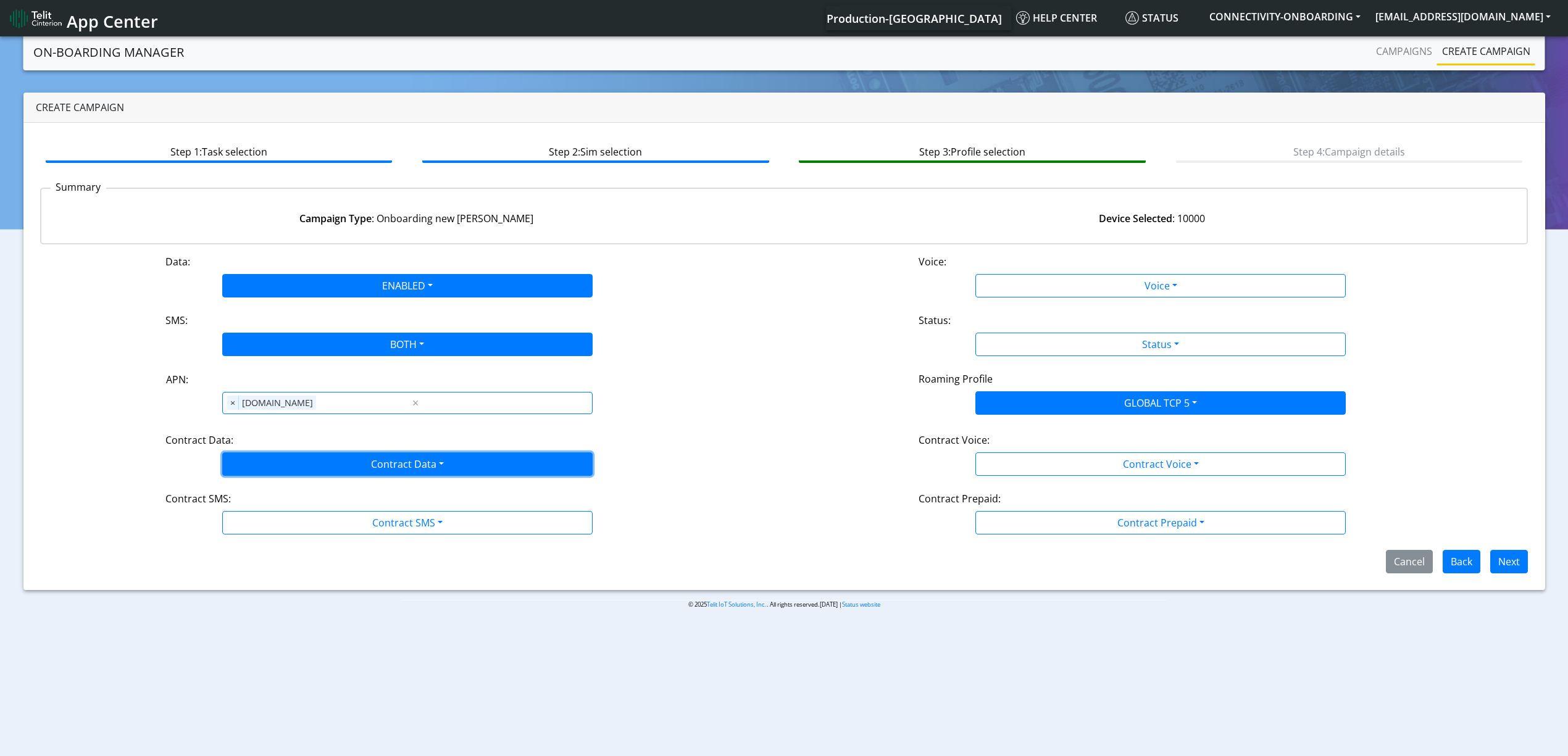
click at [274, 474] on button "Contract Data" at bounding box center [407, 464] width 370 height 23
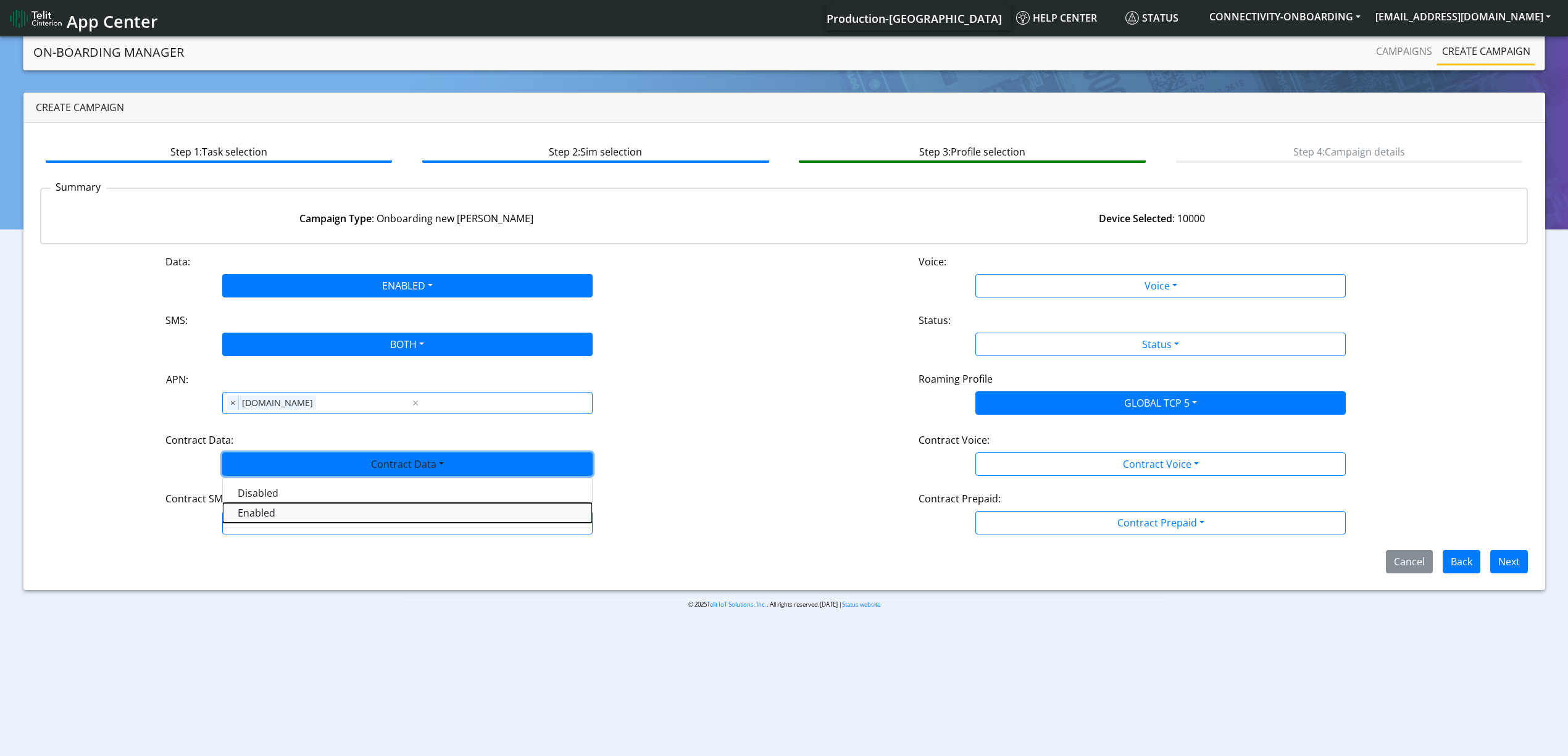
click at [265, 512] on Dataenabled-dropdown "Enabled" at bounding box center [407, 513] width 370 height 20
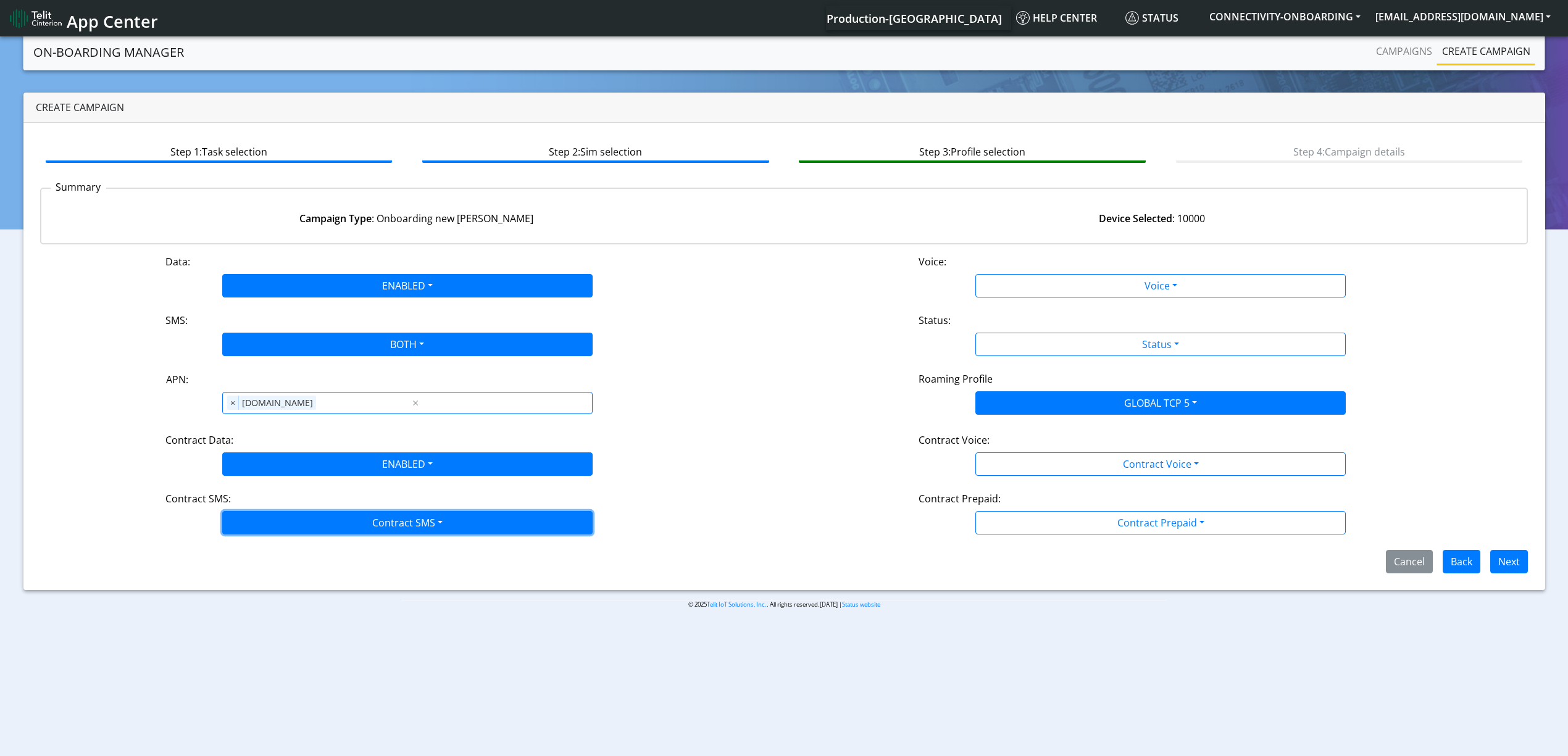
click at [270, 520] on button "Contract SMS" at bounding box center [407, 523] width 370 height 23
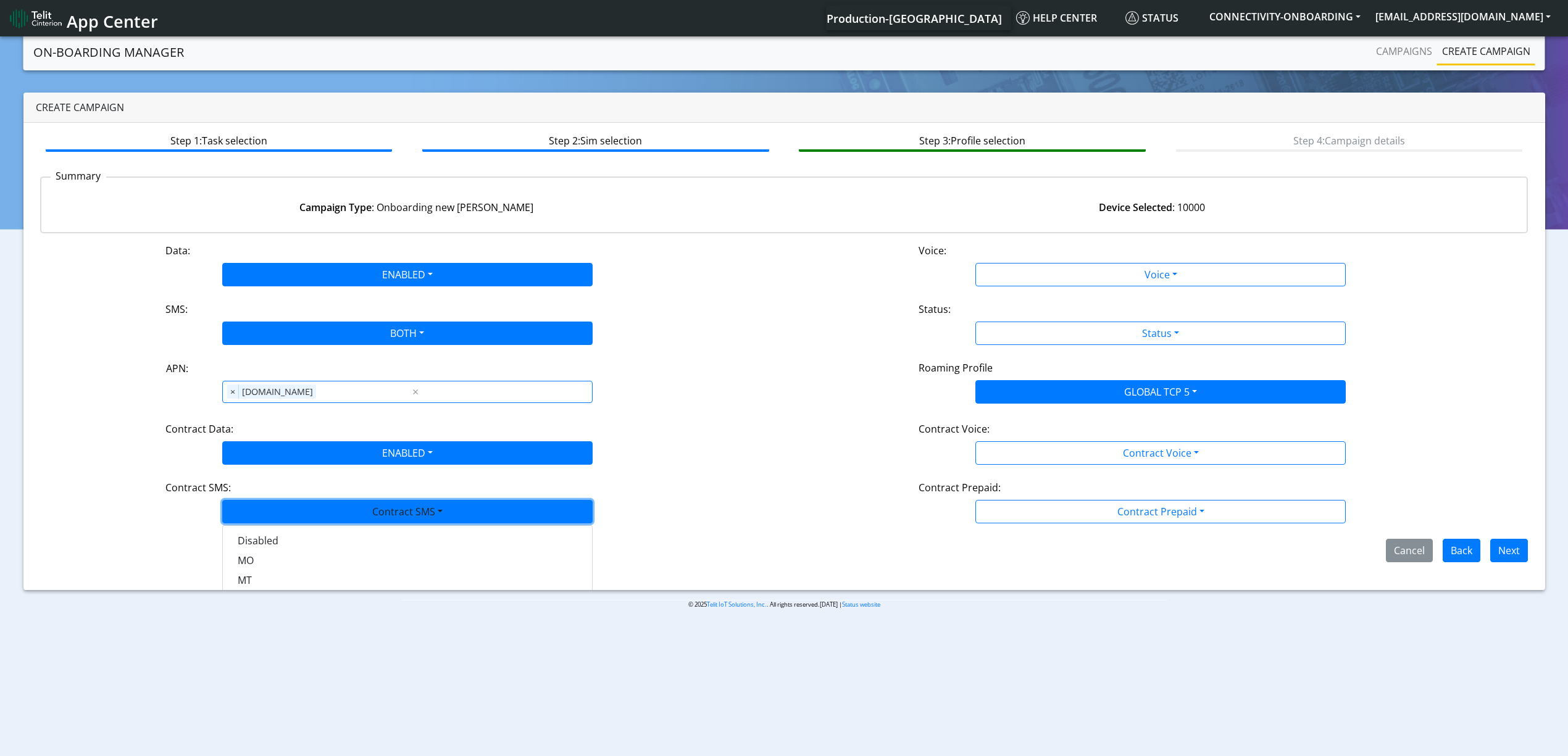
scroll to position [35, 0]
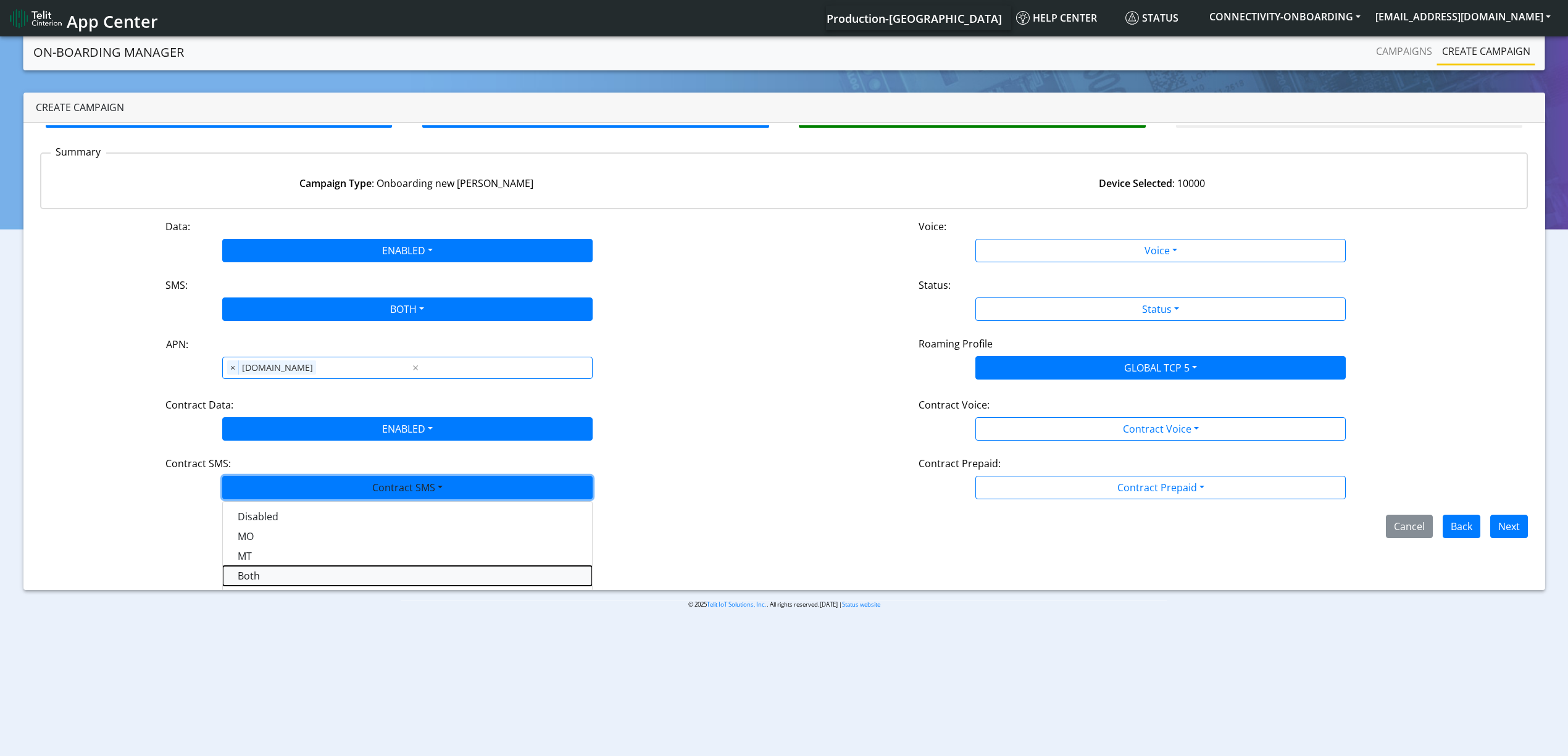
click at [269, 582] on SMSboth-dropdown "Both" at bounding box center [407, 577] width 370 height 20
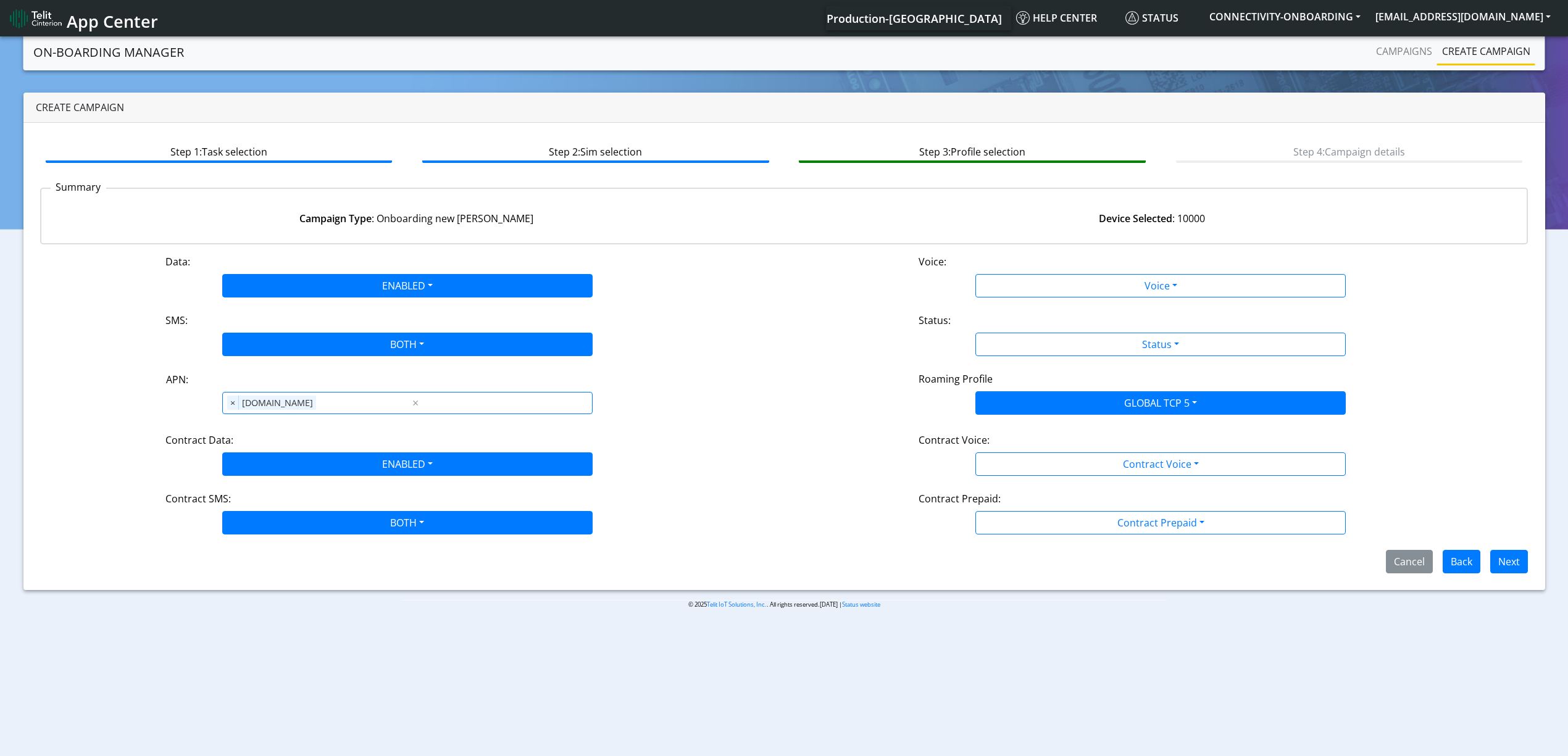
scroll to position [0, 0]
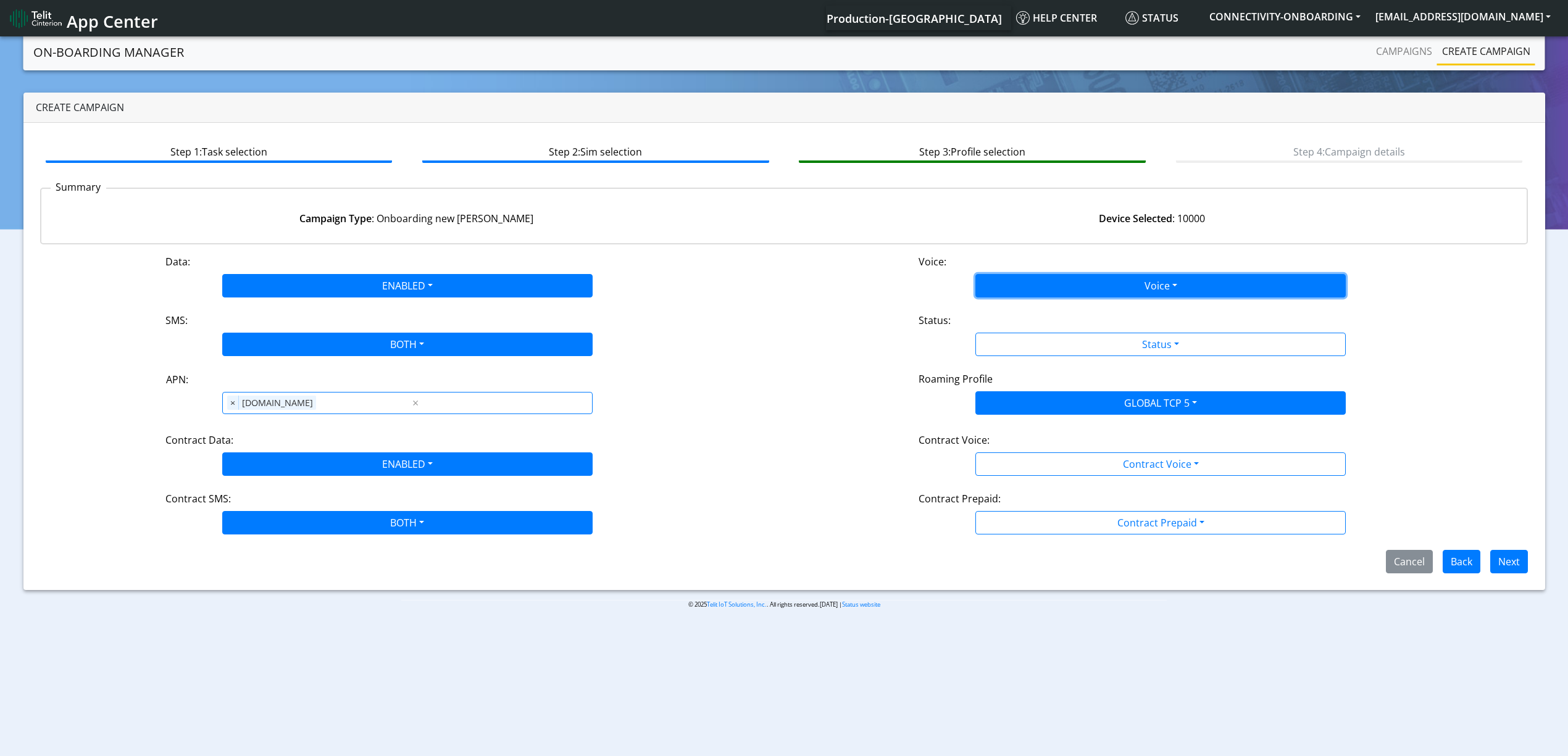
click at [1026, 282] on button "Voice" at bounding box center [1161, 286] width 370 height 23
click at [1023, 306] on button "Disabled" at bounding box center [1161, 315] width 370 height 20
click at [1032, 324] on div "Status:" at bounding box center [1161, 323] width 503 height 20
click at [1032, 331] on div "Status:" at bounding box center [1161, 323] width 503 height 20
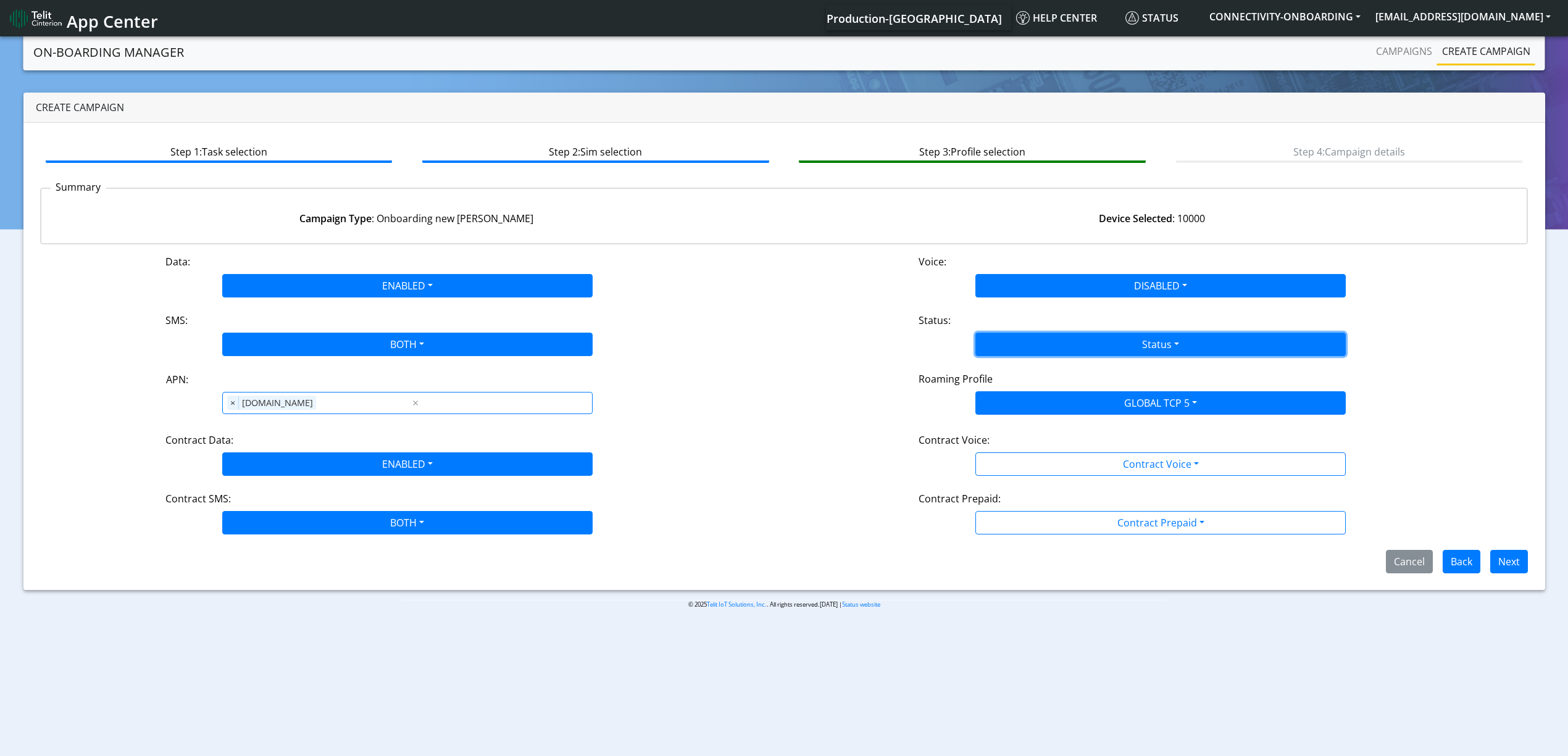
click at [1030, 344] on button "Status" at bounding box center [1161, 344] width 370 height 23
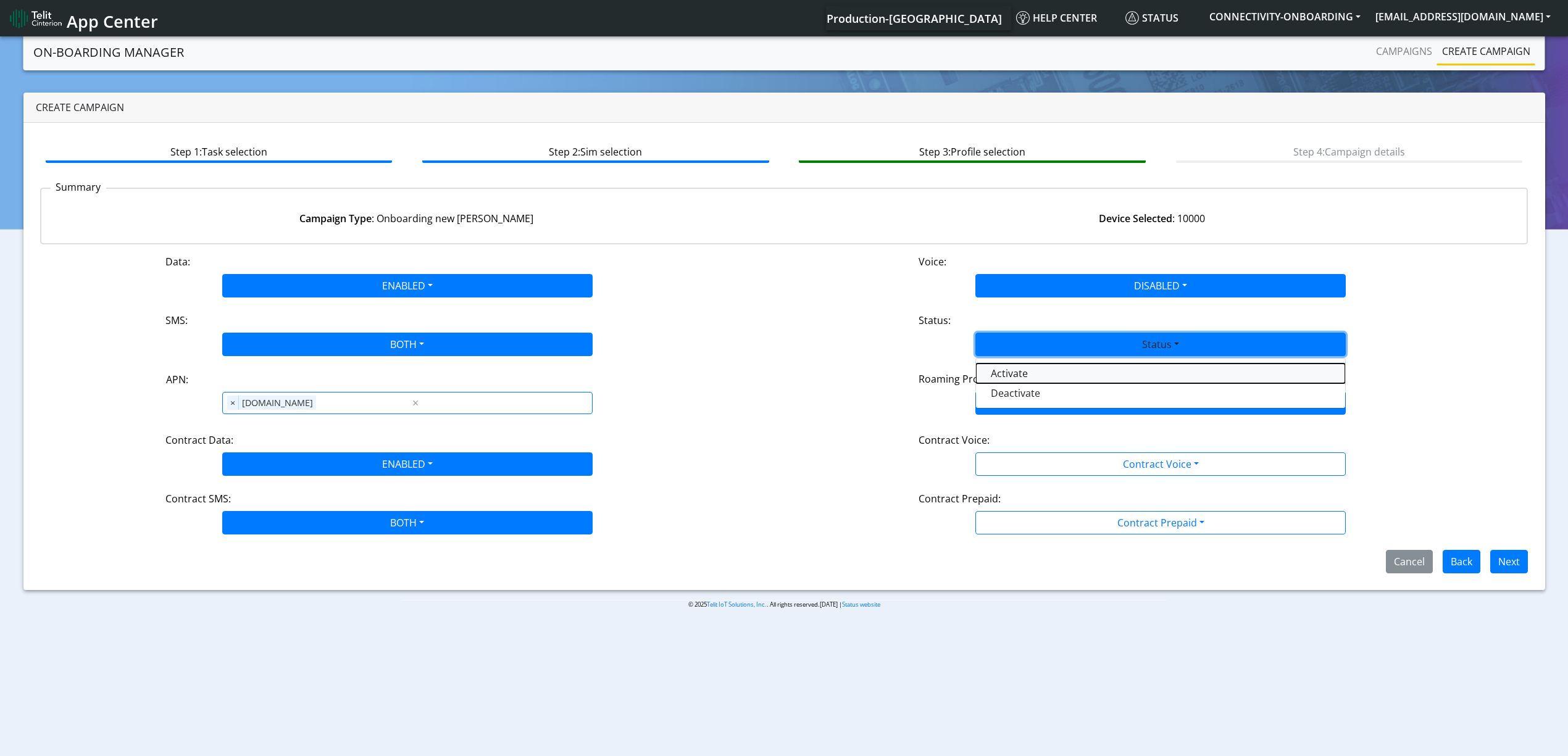
click at [1028, 366] on button "Activate" at bounding box center [1161, 374] width 370 height 20
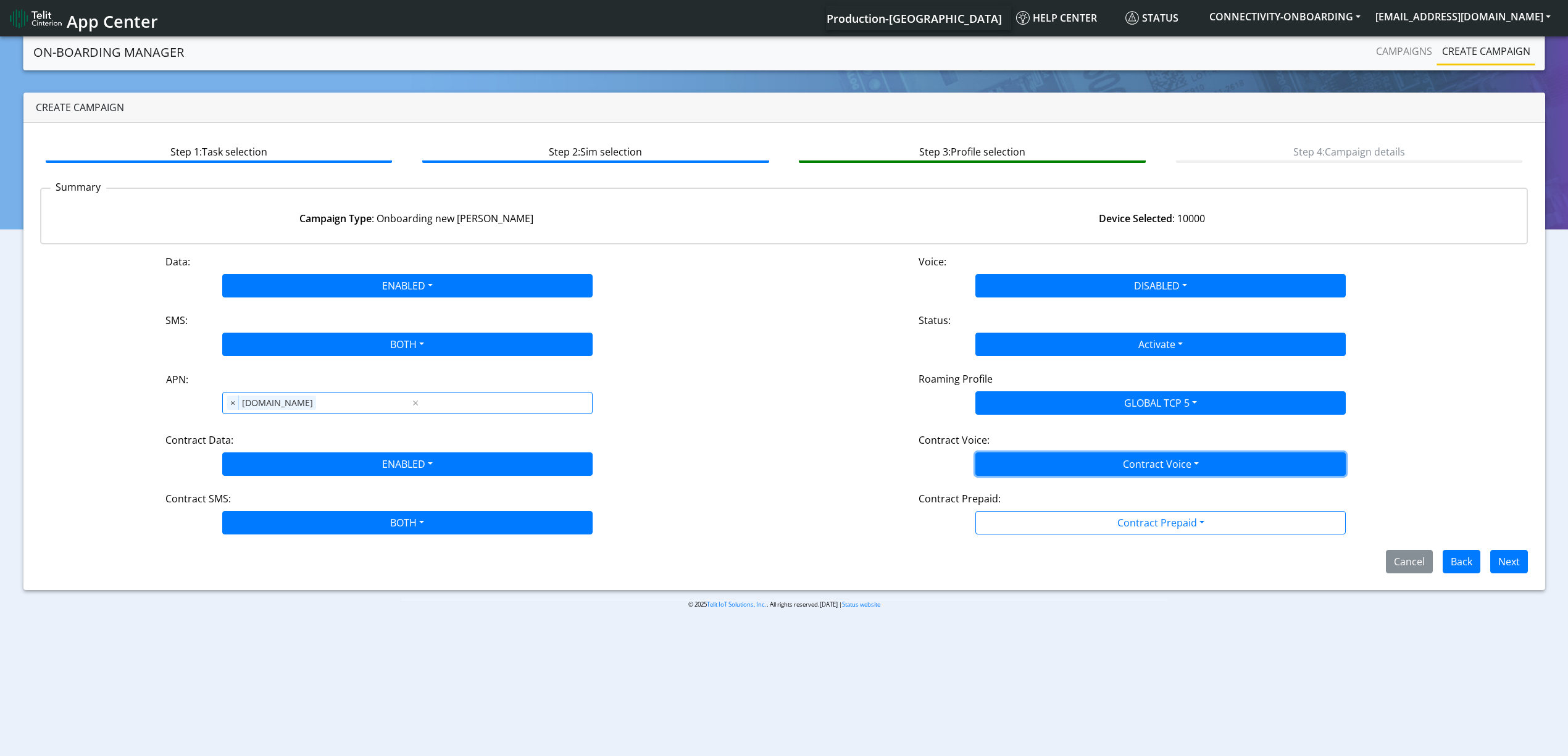
click at [1028, 462] on button "Contract Voice" at bounding box center [1161, 464] width 370 height 23
click at [1017, 500] on Voicedisabled-dropdown "Disabled" at bounding box center [1161, 494] width 370 height 20
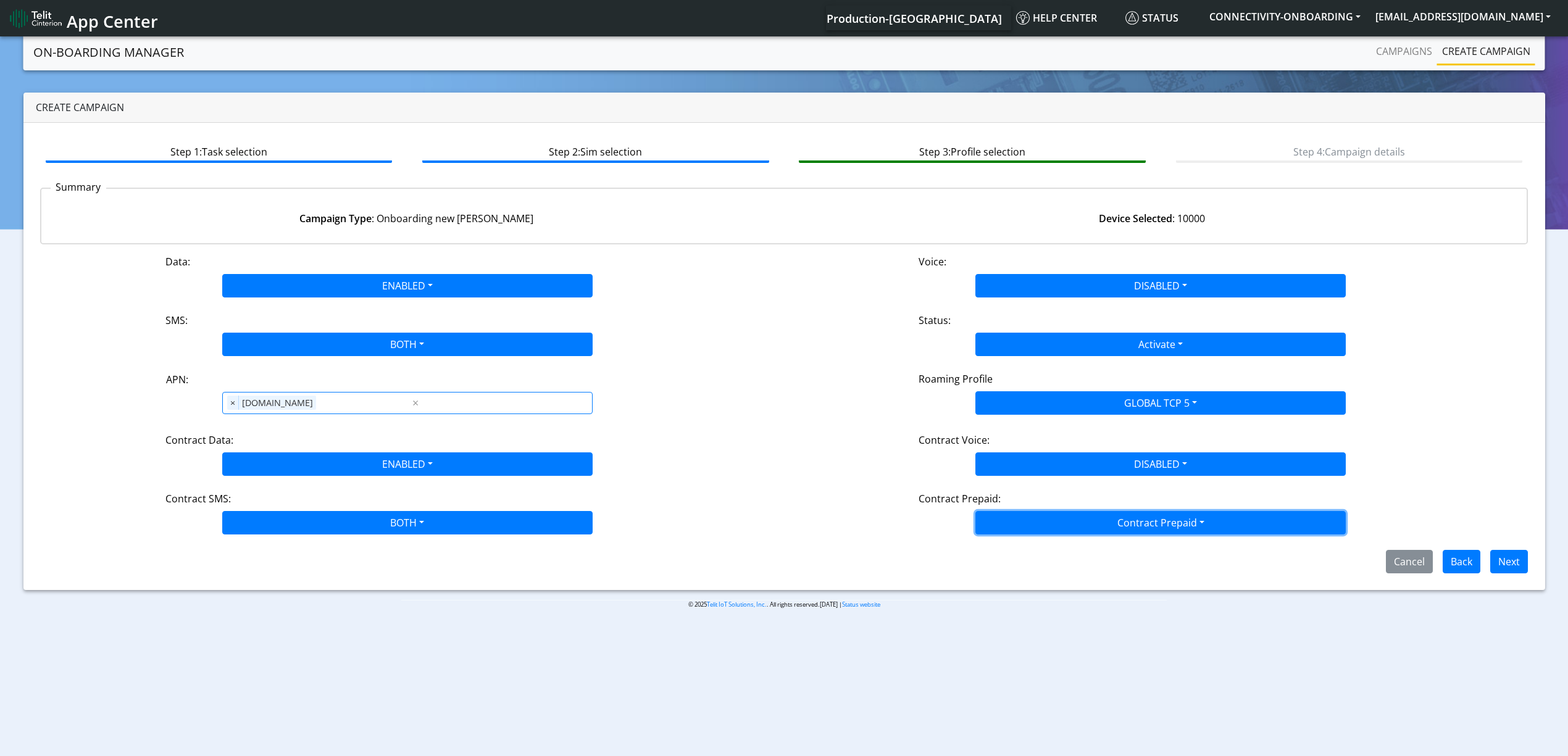
click at [1030, 533] on button "Contract Prepaid" at bounding box center [1161, 523] width 370 height 23
click at [1027, 582] on Prepaidnotprepaid-dropdown "No" at bounding box center [1161, 572] width 370 height 20
click at [1518, 576] on div "Step 1: Task selection Step 2: Sim selection Step 3: Profile selection Step 4: …" at bounding box center [784, 357] width 1522 height 468
click at [1513, 567] on button "Next" at bounding box center [1508, 562] width 38 height 23
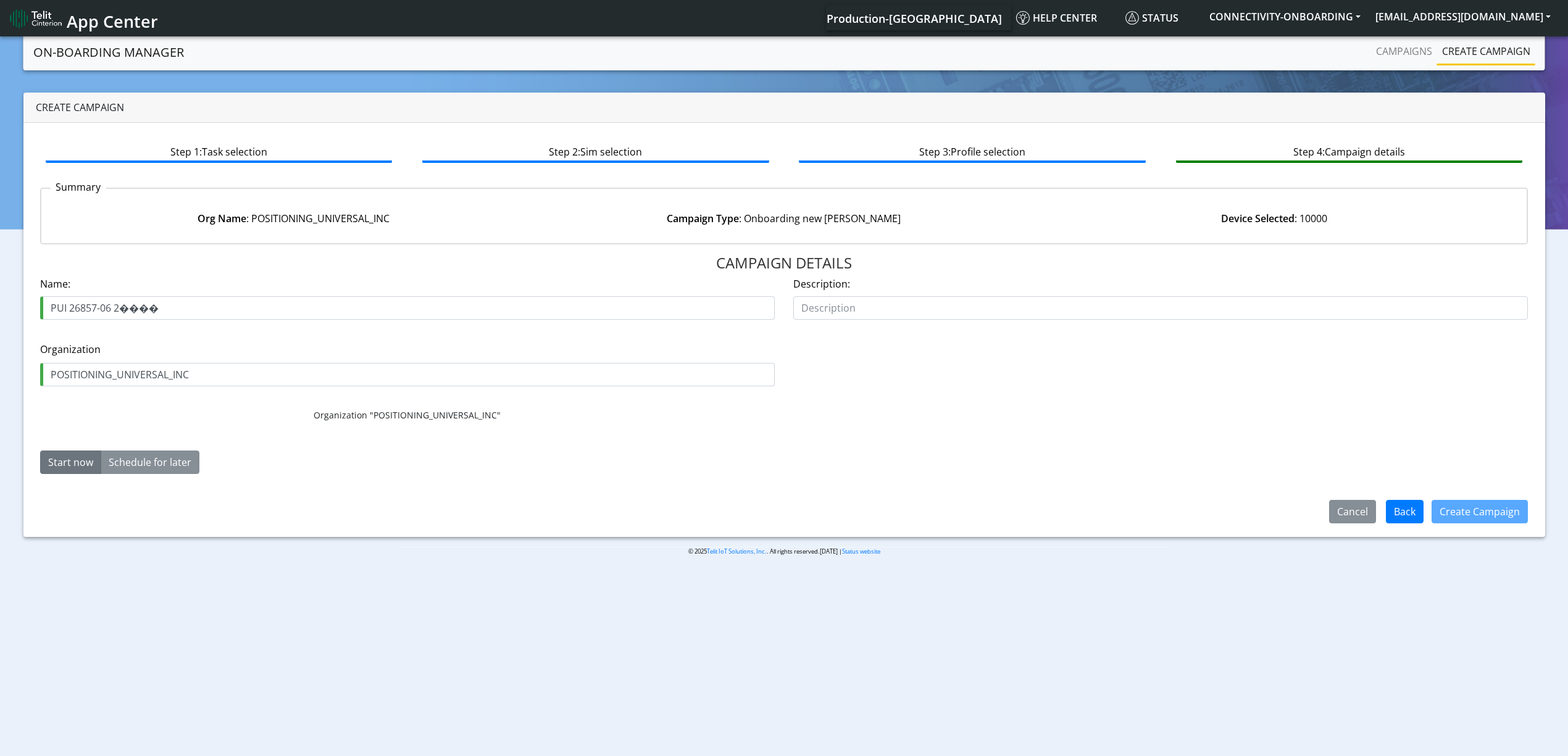
drag, startPoint x: 114, startPoint y: 309, endPoint x: 294, endPoint y: 308, distance: 180.0
click at [294, 308] on input "PUI 26857-06 2����" at bounding box center [407, 308] width 735 height 23
type input "PUI 26857-06 3rd"
click at [1502, 519] on button "Create Campaign" at bounding box center [1479, 512] width 96 height 23
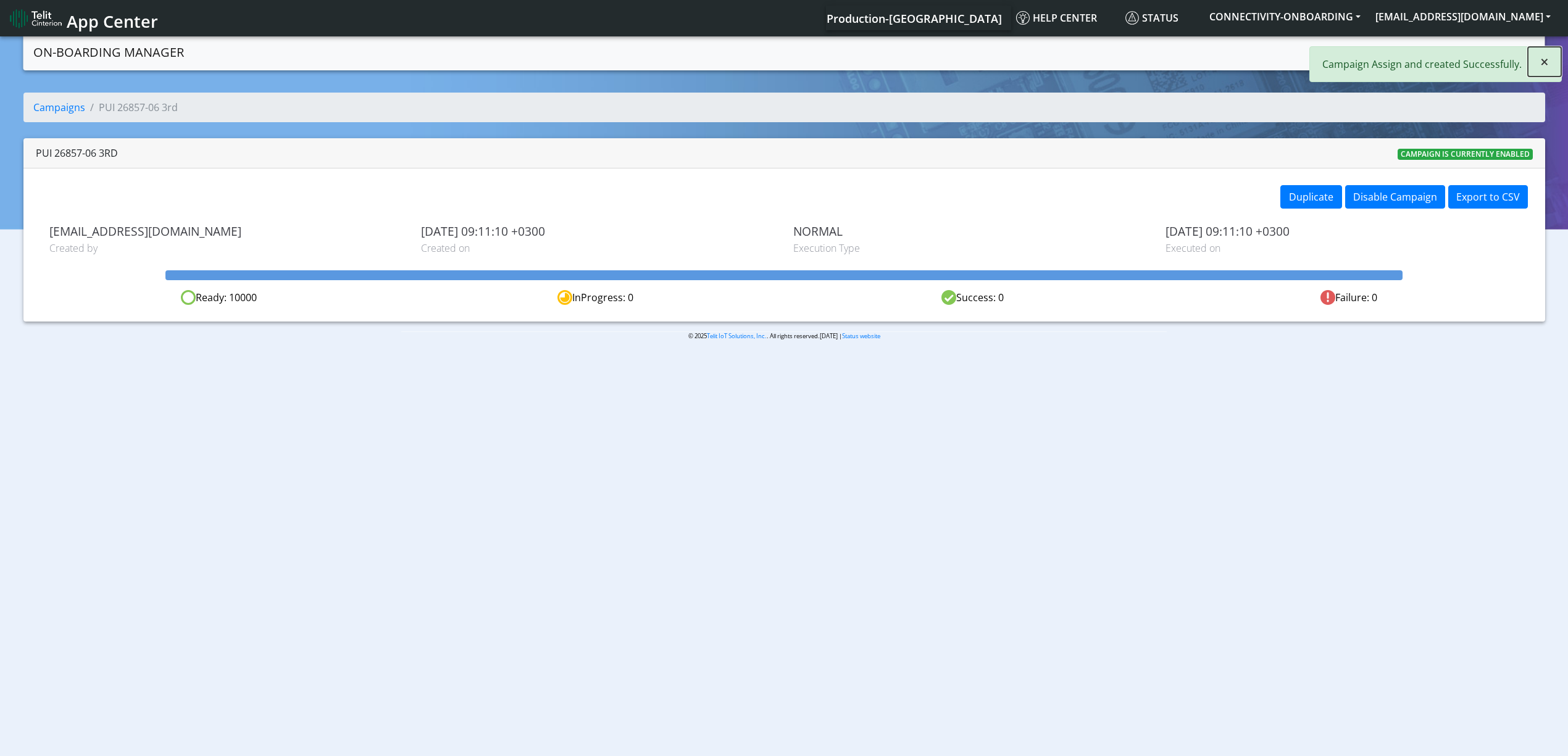
click at [1549, 67] on button "×" at bounding box center [1545, 61] width 34 height 29
click at [1426, 46] on link "Campaigns" at bounding box center [1404, 50] width 66 height 24
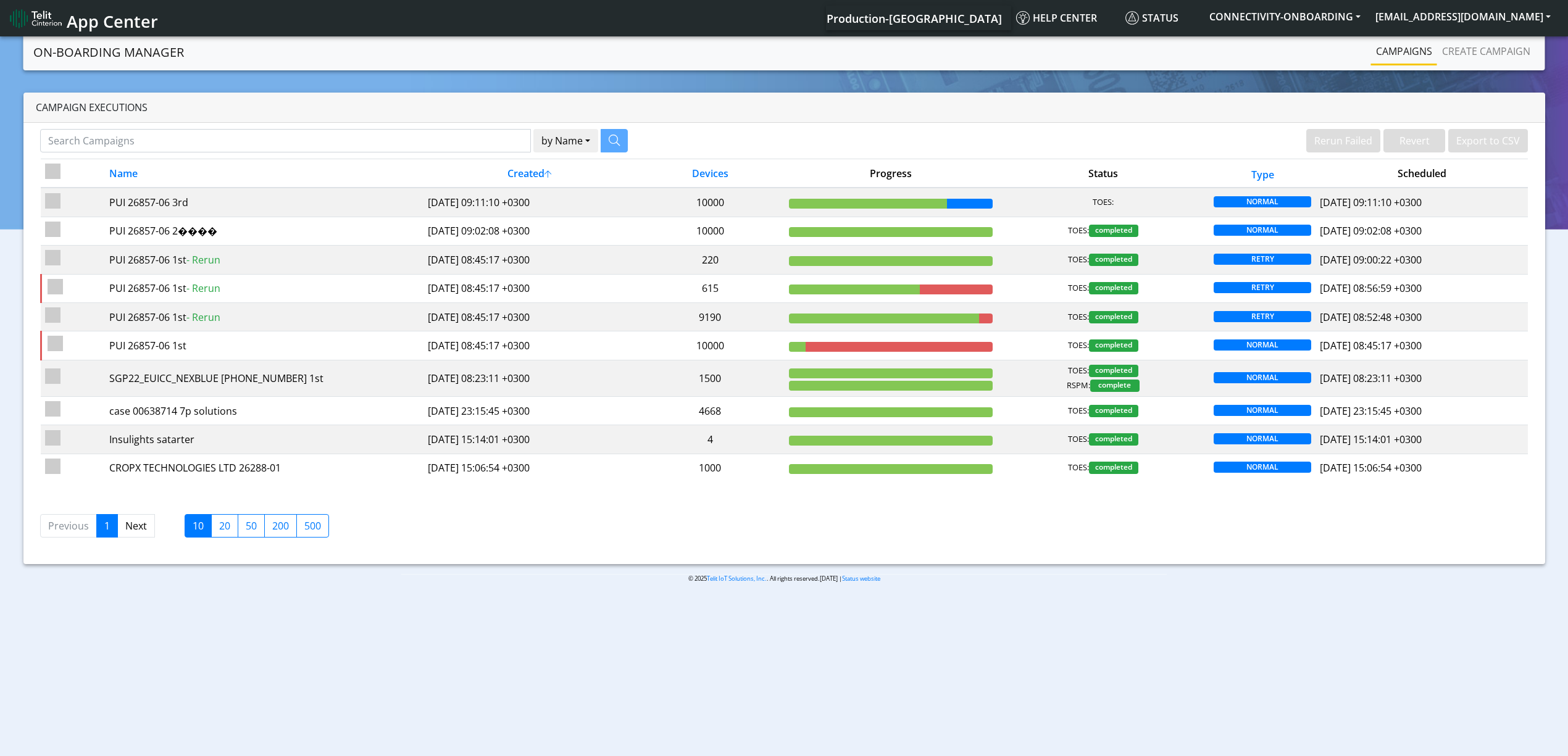
click at [526, 676] on body "App Center Production-US Help center Status CONNECTIVITY-ONBOARDING [EMAIL_ADDR…" at bounding box center [784, 397] width 1568 height 727
click at [139, 133] on input "Search Campaigns" at bounding box center [286, 141] width 491 height 23
type input "PUI"
click at [598, 139] on icon "button" at bounding box center [598, 140] width 11 height 11
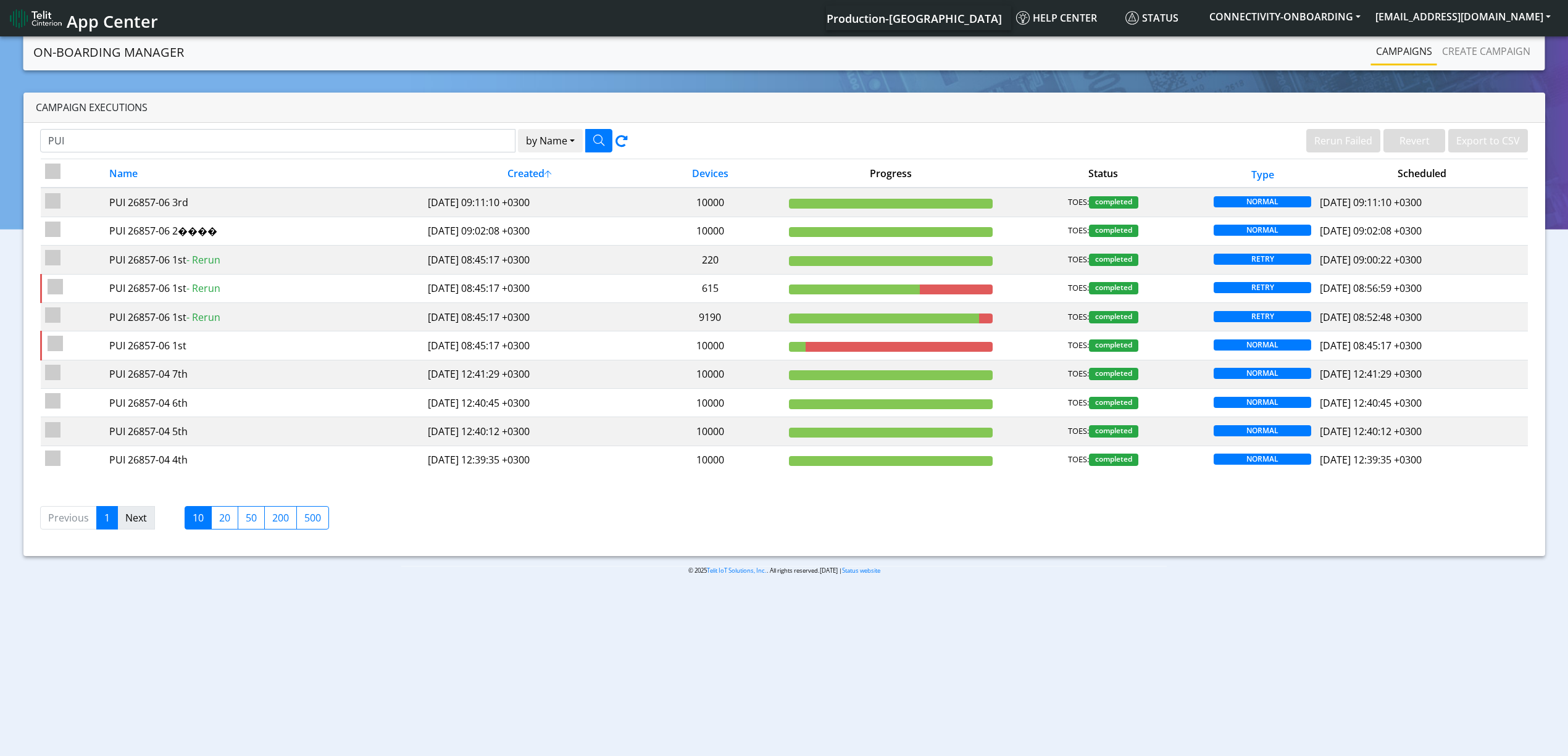
click at [135, 524] on link "Next" at bounding box center [136, 518] width 38 height 23
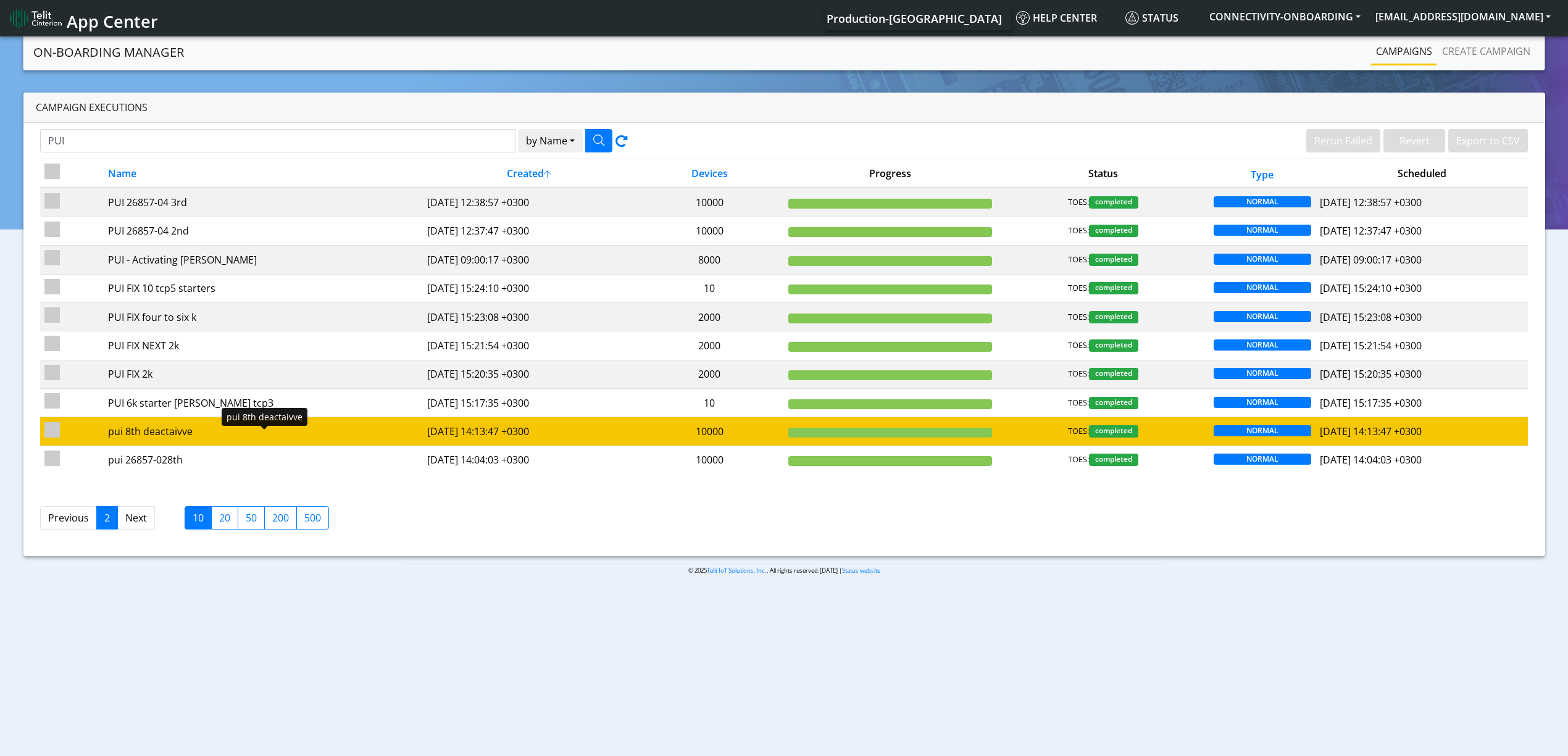
click at [227, 438] on div "pui 8th deactaivve" at bounding box center [263, 432] width 310 height 15
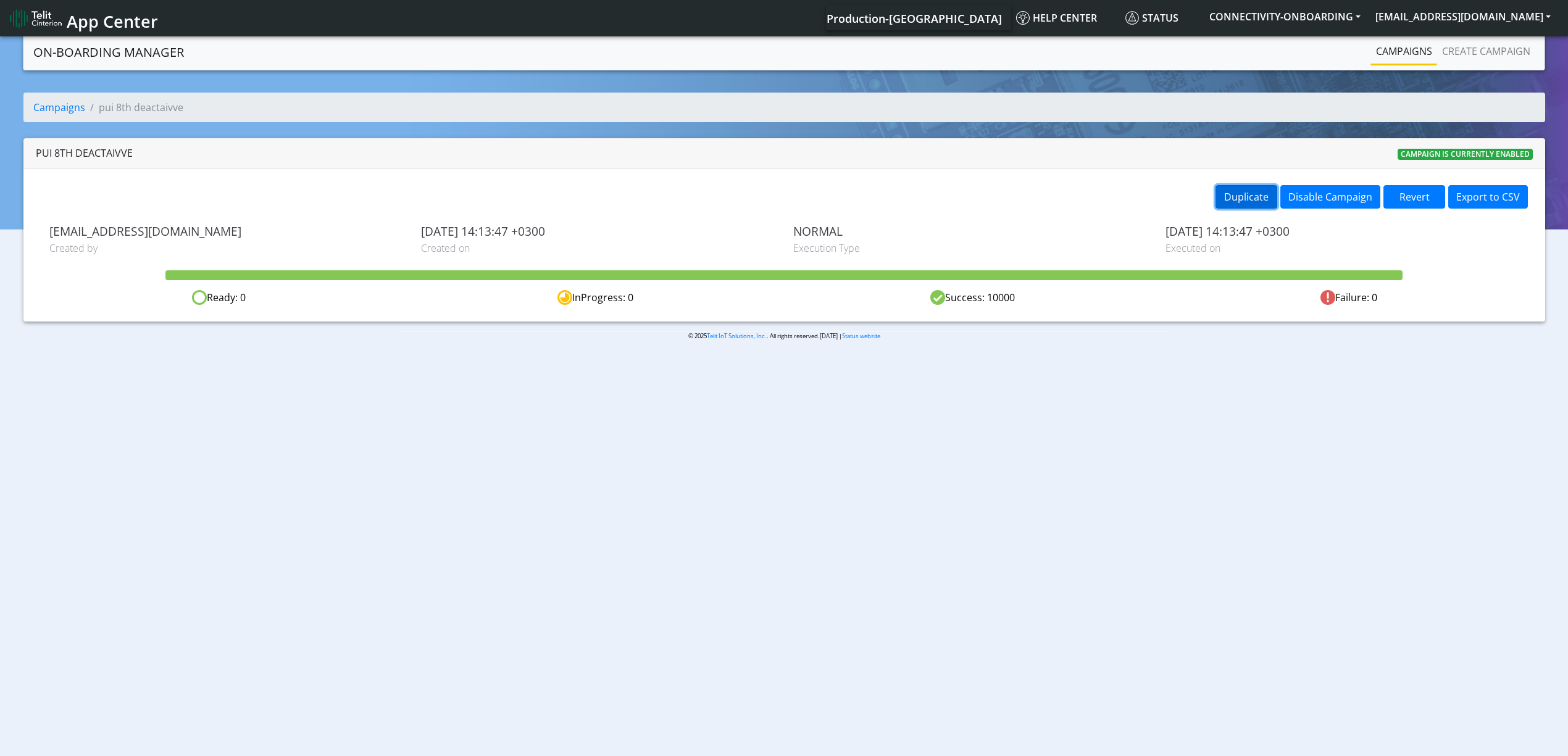
click at [1245, 201] on button "Duplicate" at bounding box center [1246, 197] width 62 height 23
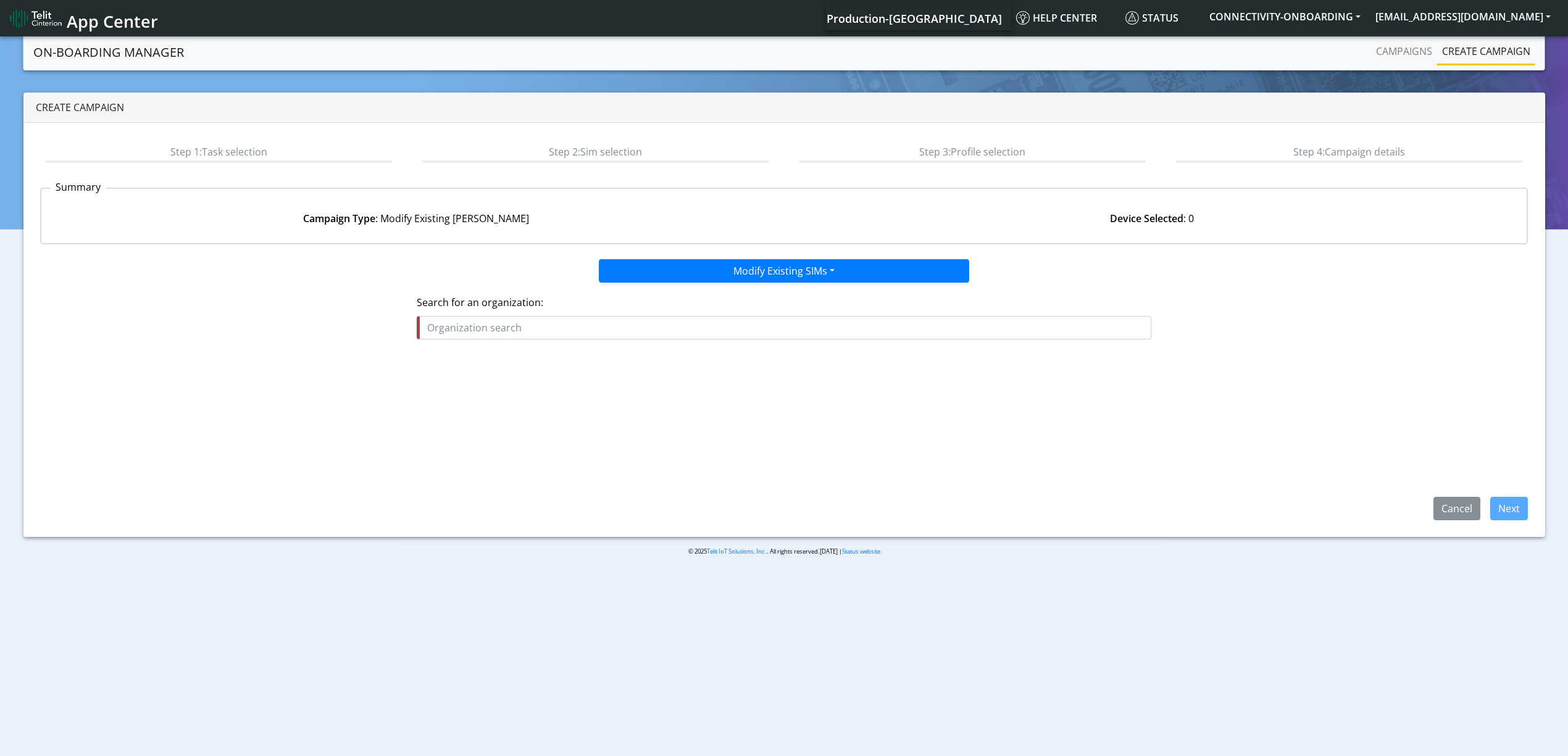
click at [707, 344] on fieldset "Search for an organization:" at bounding box center [784, 322] width 735 height 54
click at [701, 327] on input "text" at bounding box center [784, 328] width 735 height 23
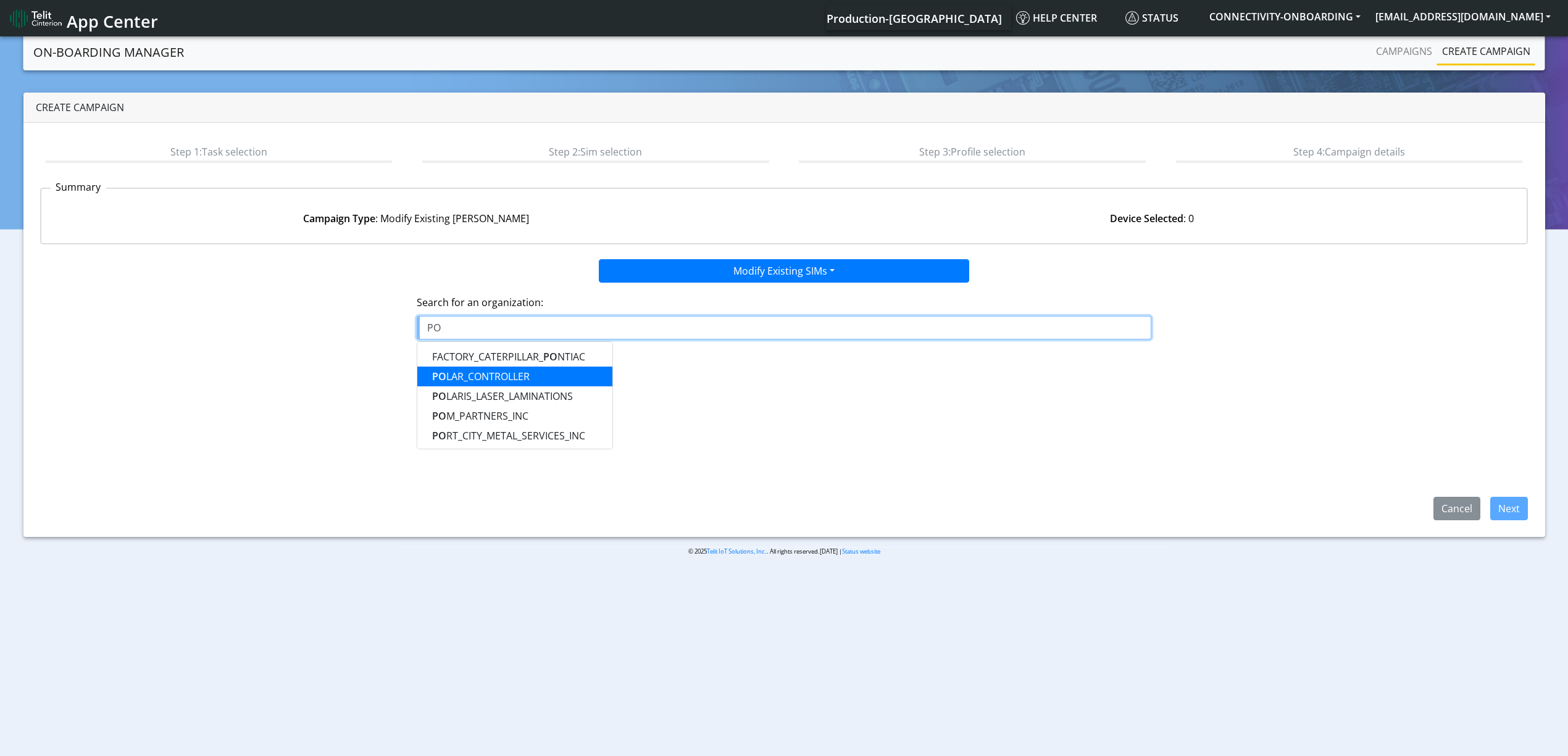
scroll to position [82, 0]
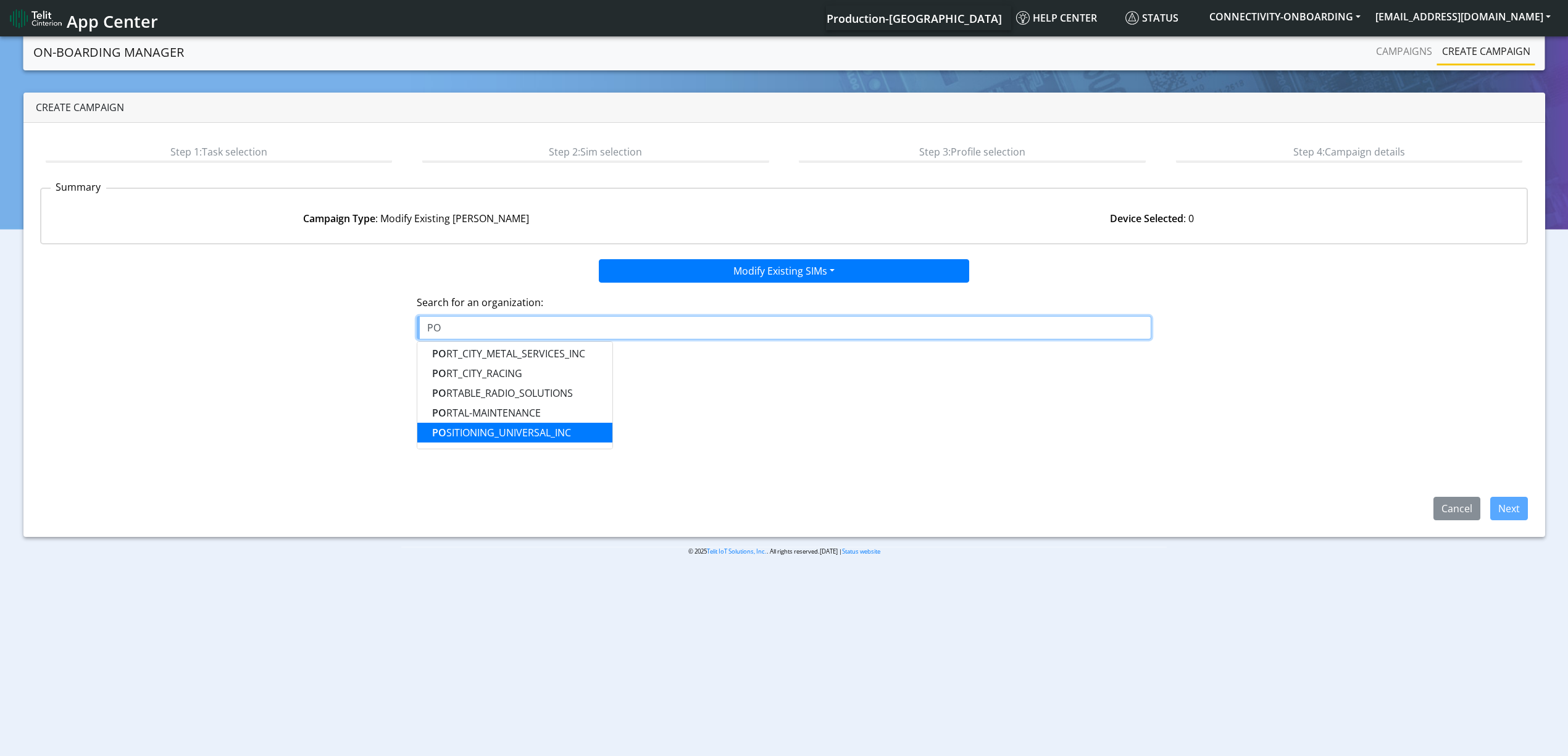
click at [585, 430] on button "PO SITIONING_UNIVERSAL_INC" at bounding box center [515, 433] width 195 height 20
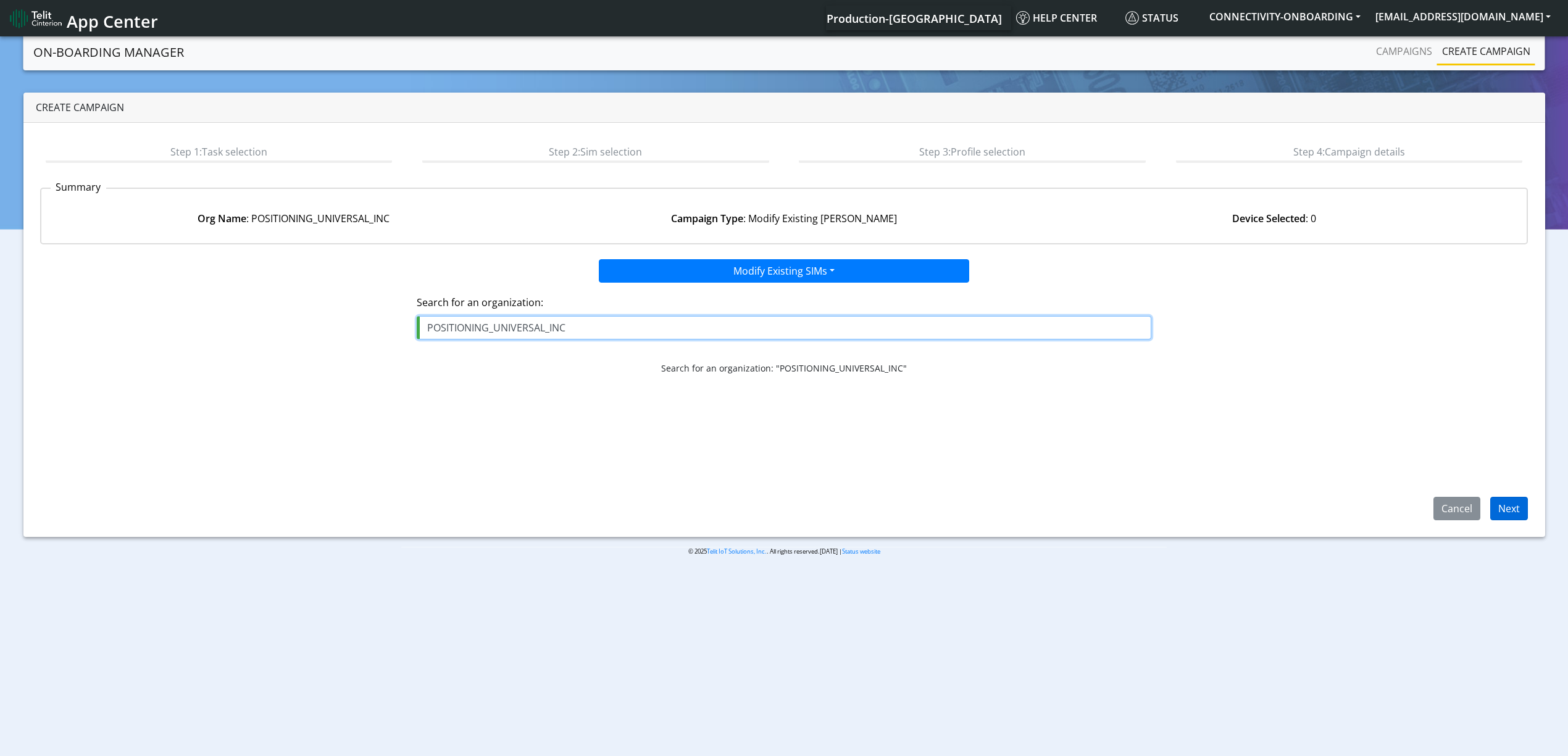
type input "POSITIONING_UNIVERSAL_INC"
click at [1505, 507] on button "Next" at bounding box center [1508, 509] width 38 height 23
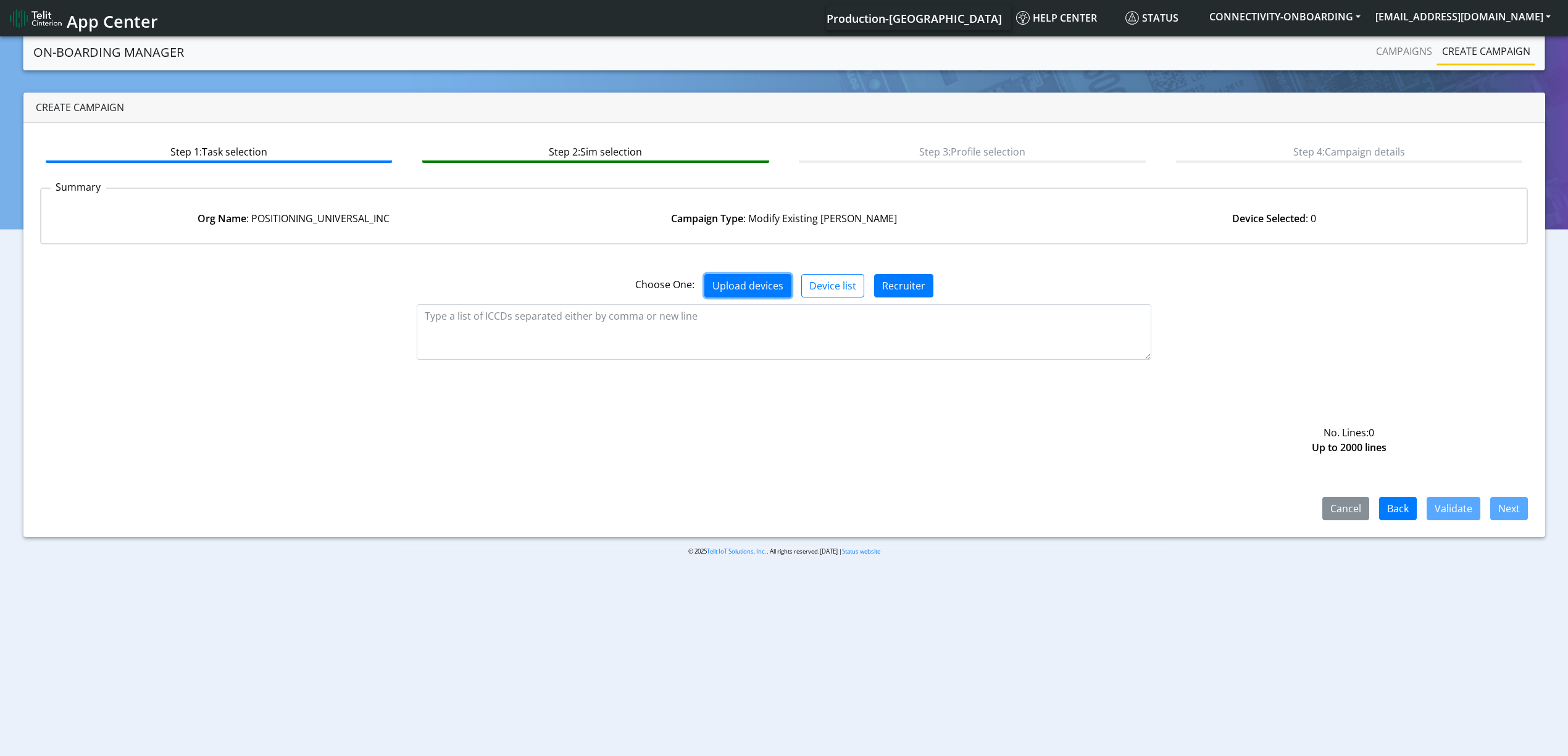
click at [768, 280] on button "Upload devices" at bounding box center [748, 286] width 87 height 23
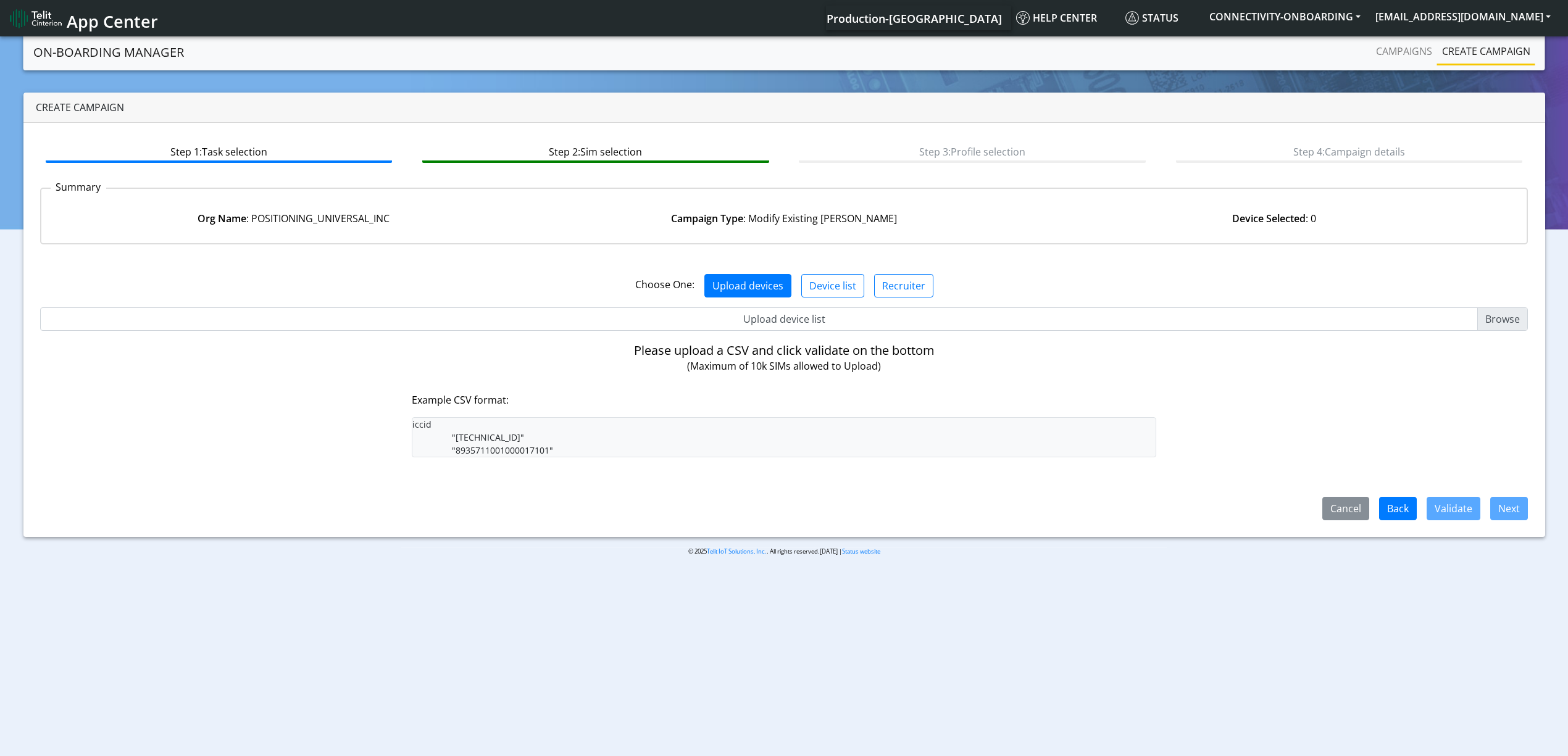
click at [779, 305] on div "Choose One: Upload devices Device list Recruiter" at bounding box center [784, 280] width 1507 height 53
click at [780, 312] on input "Upload device list" at bounding box center [784, 319] width 1488 height 23
type input "C:\fakepath\PUI.csv"
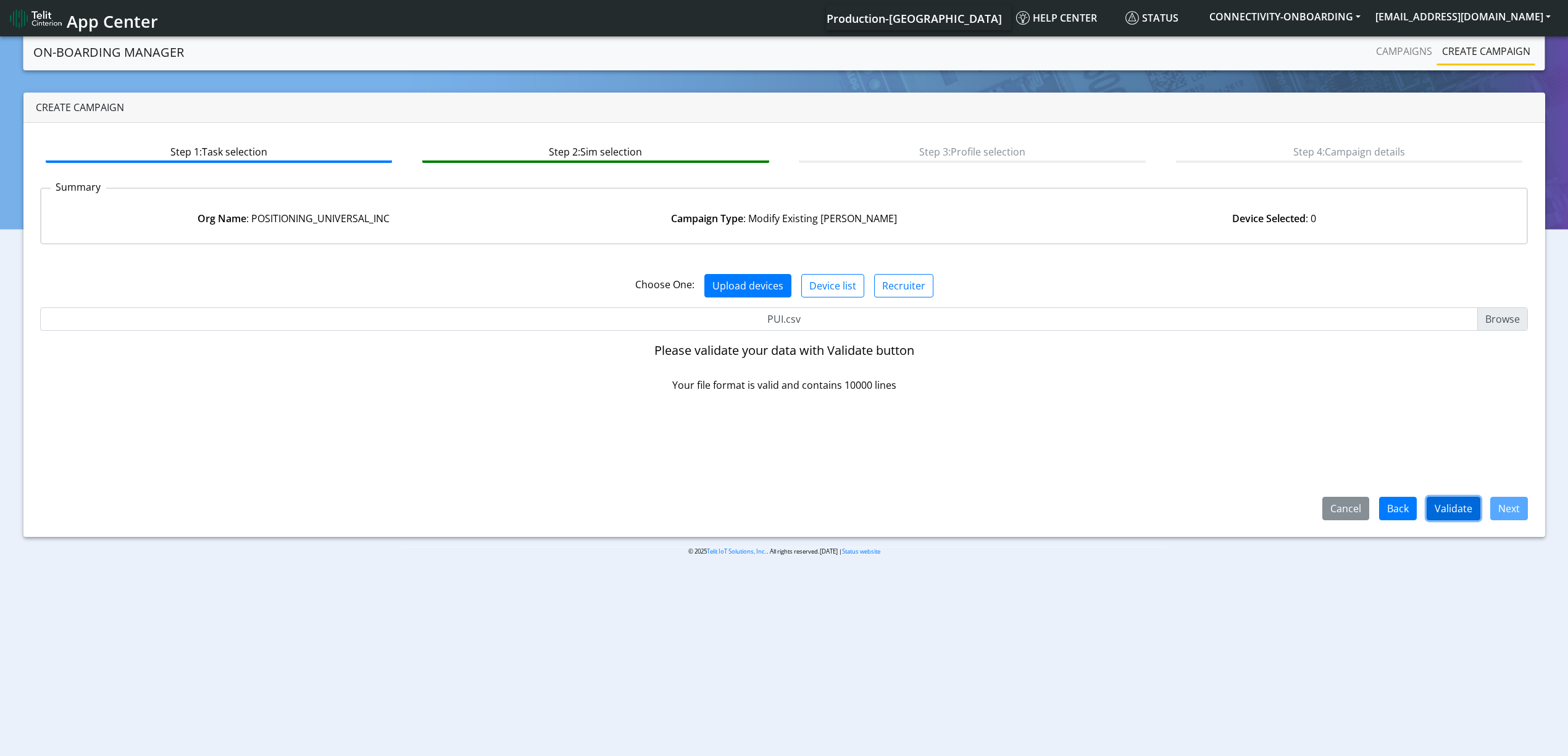
click at [1459, 498] on button "Validate" at bounding box center [1453, 509] width 54 height 23
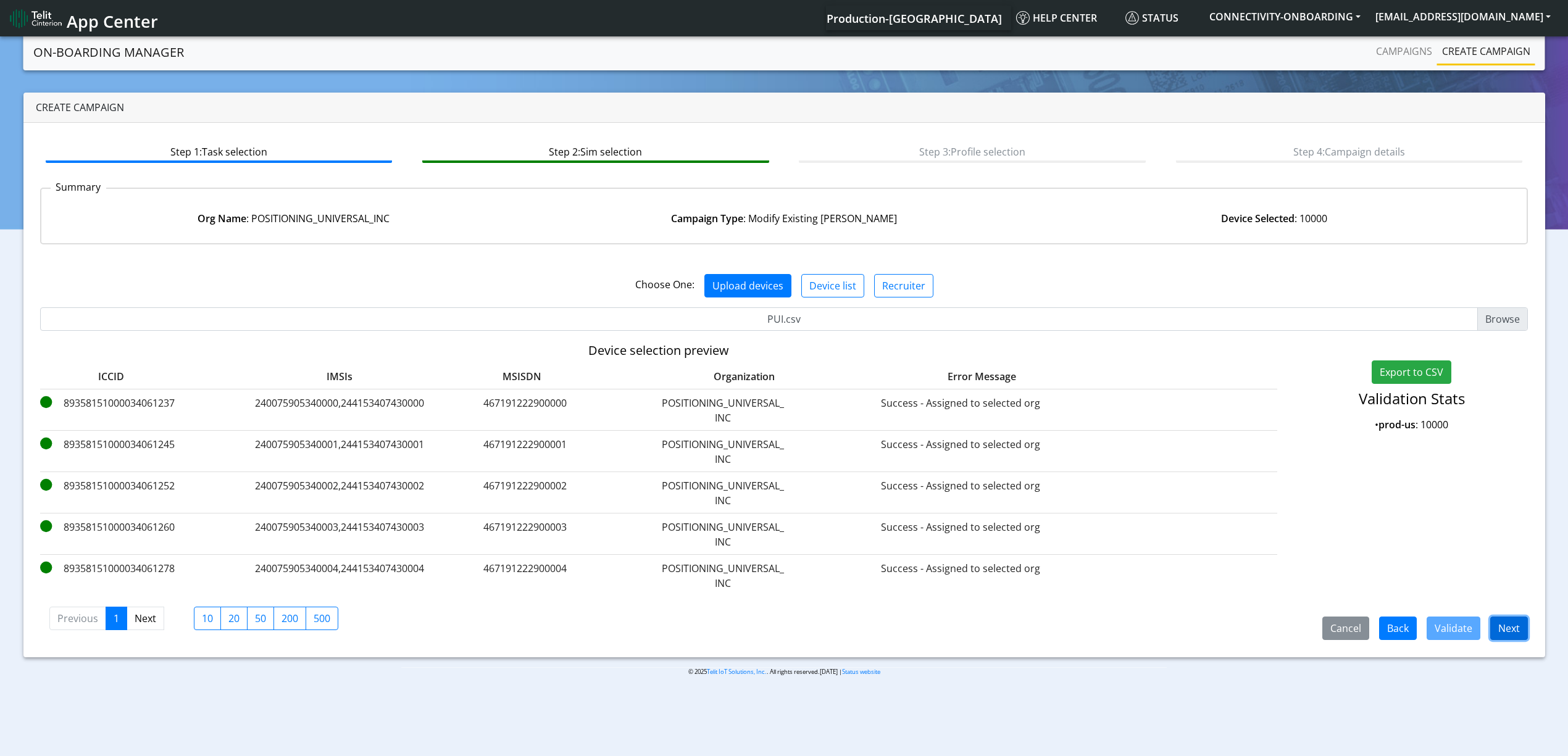
click at [1500, 637] on button "Next" at bounding box center [1508, 629] width 38 height 23
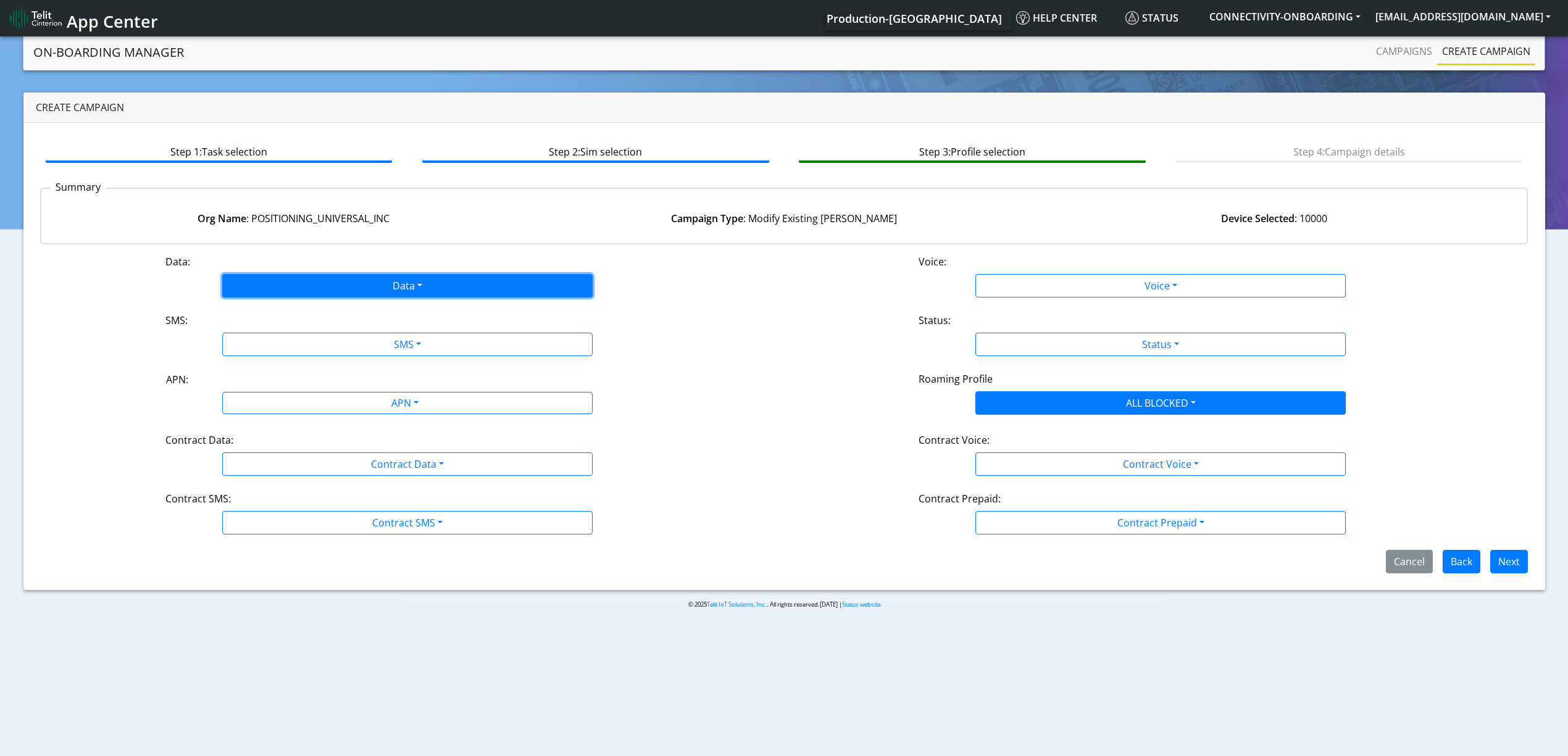
click at [314, 280] on button "Data" at bounding box center [407, 286] width 370 height 23
click at [305, 334] on button "Enabled" at bounding box center [407, 334] width 370 height 20
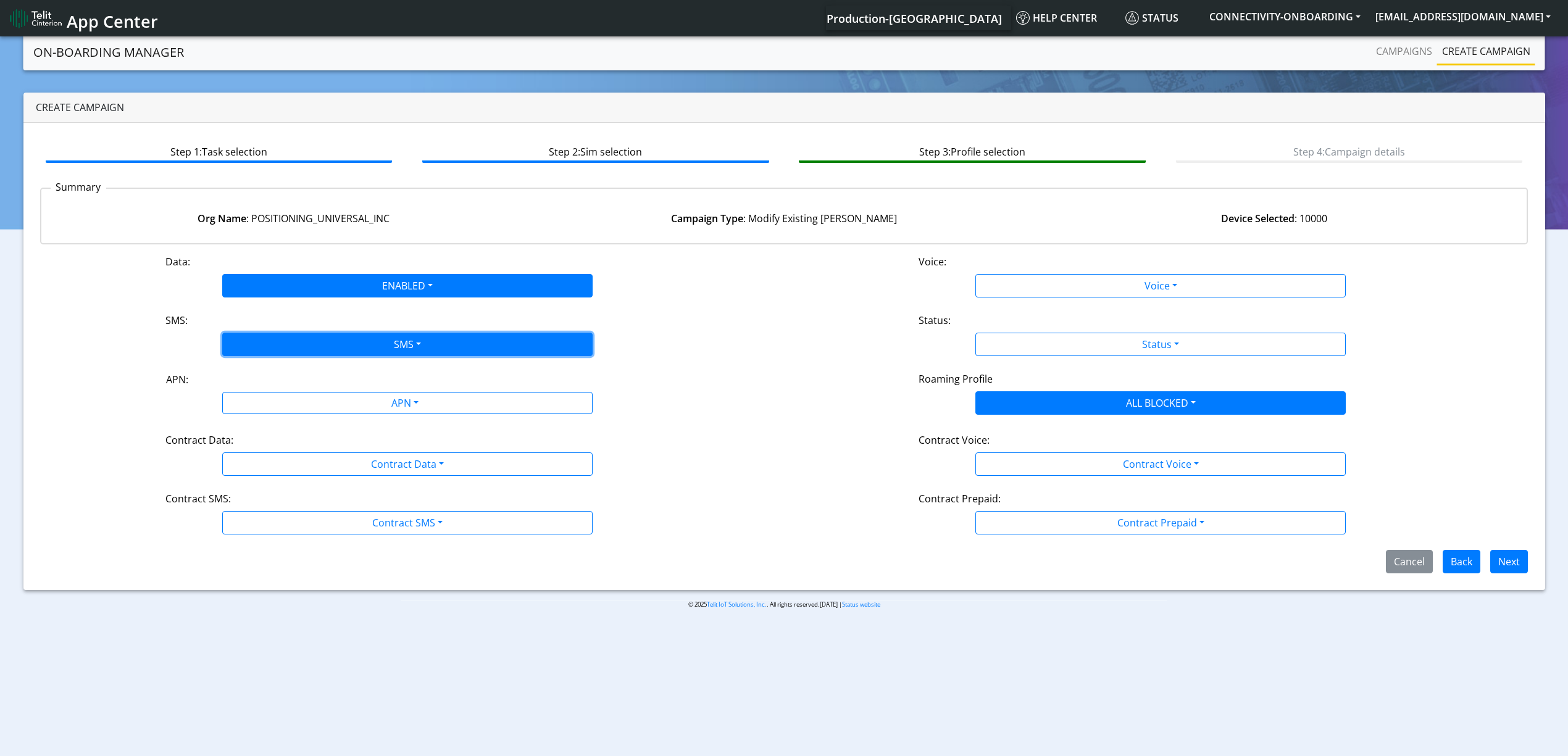
click at [304, 336] on button "SMS" at bounding box center [407, 344] width 370 height 23
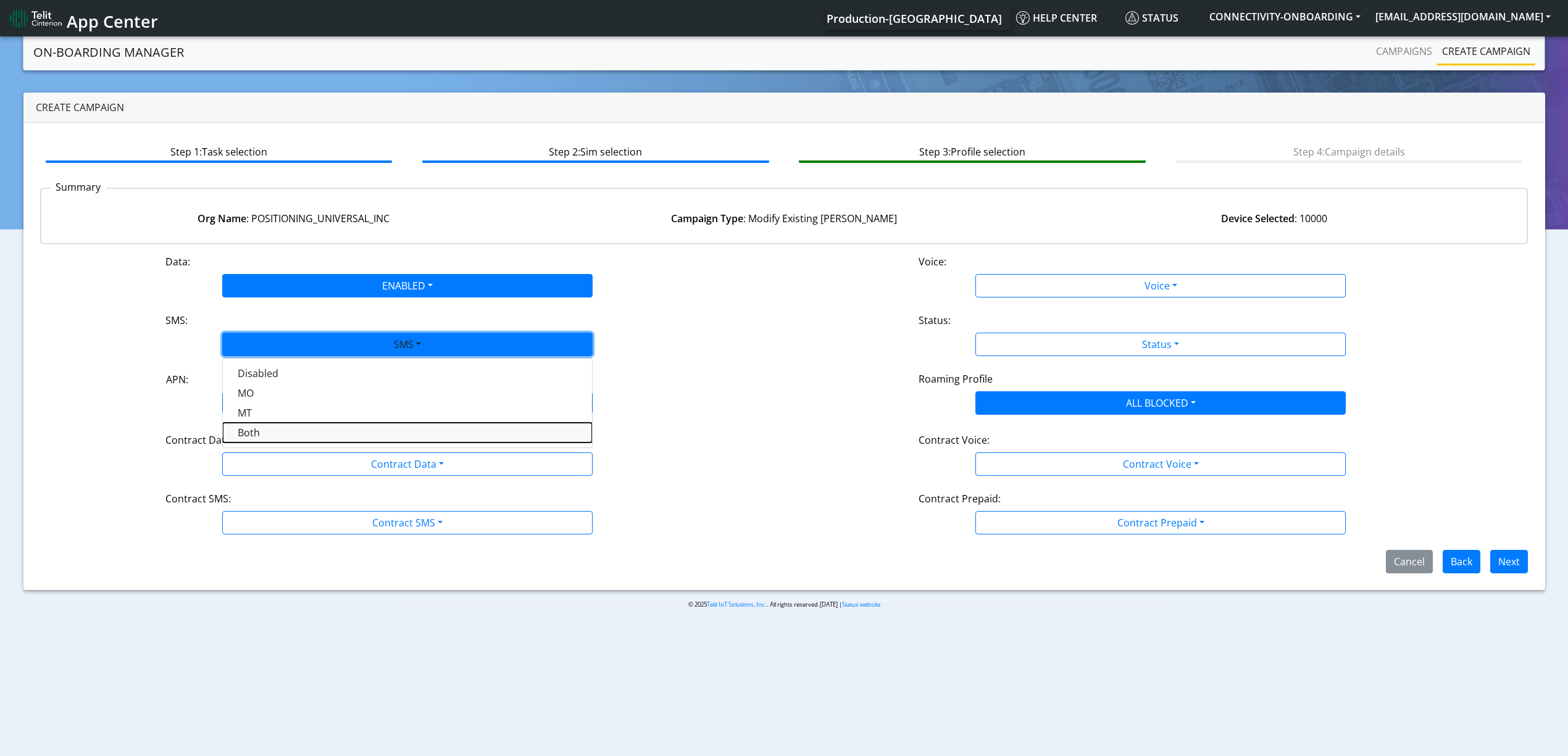
click at [257, 438] on button "Both" at bounding box center [407, 433] width 370 height 20
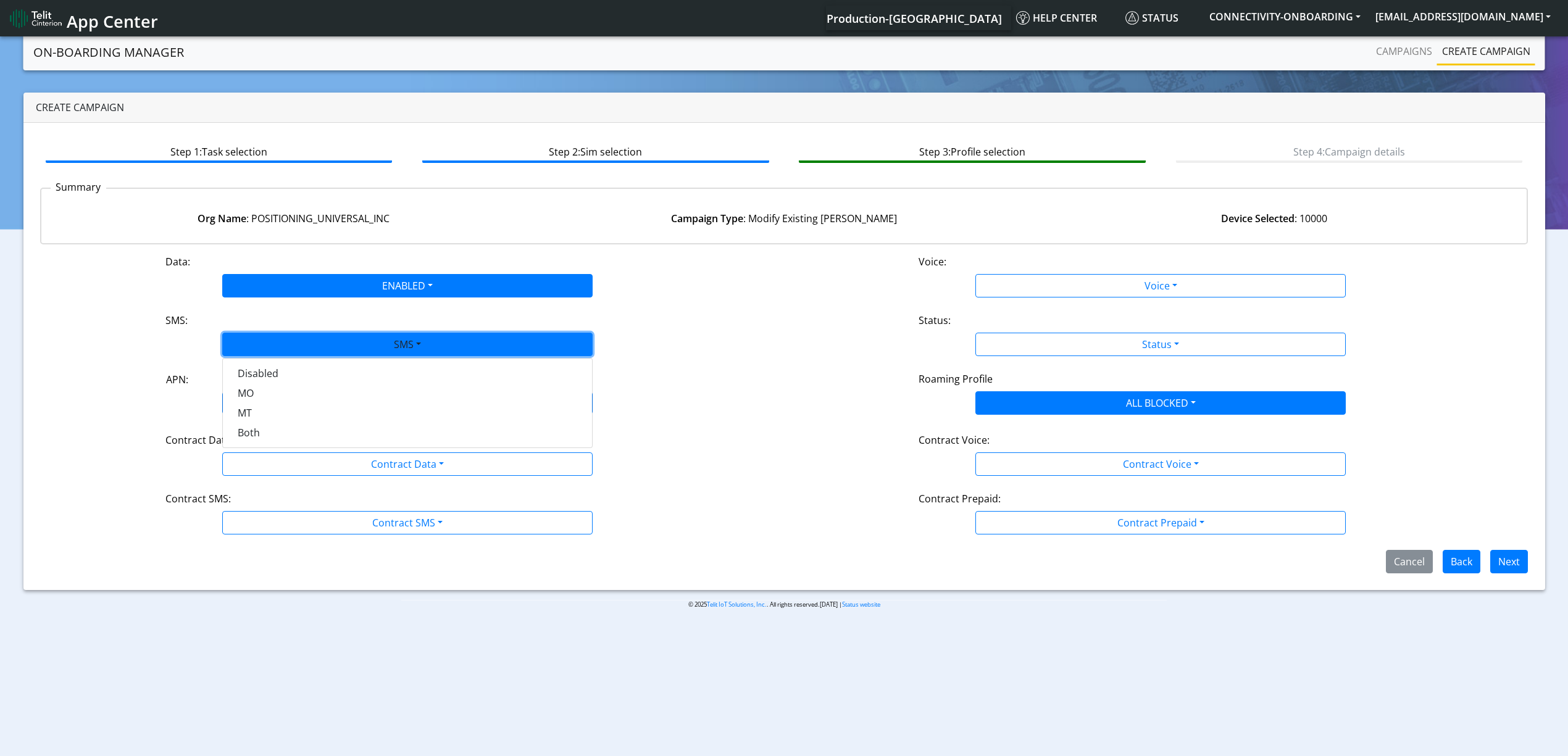
click at [274, 421] on div "Data: ENABLED Disabled Enabled Voice: Voice Disabled Enabled SMS: SMS Disabled …" at bounding box center [784, 413] width 1488 height 319
click at [299, 450] on div "Contract Data:" at bounding box center [407, 443] width 503 height 20
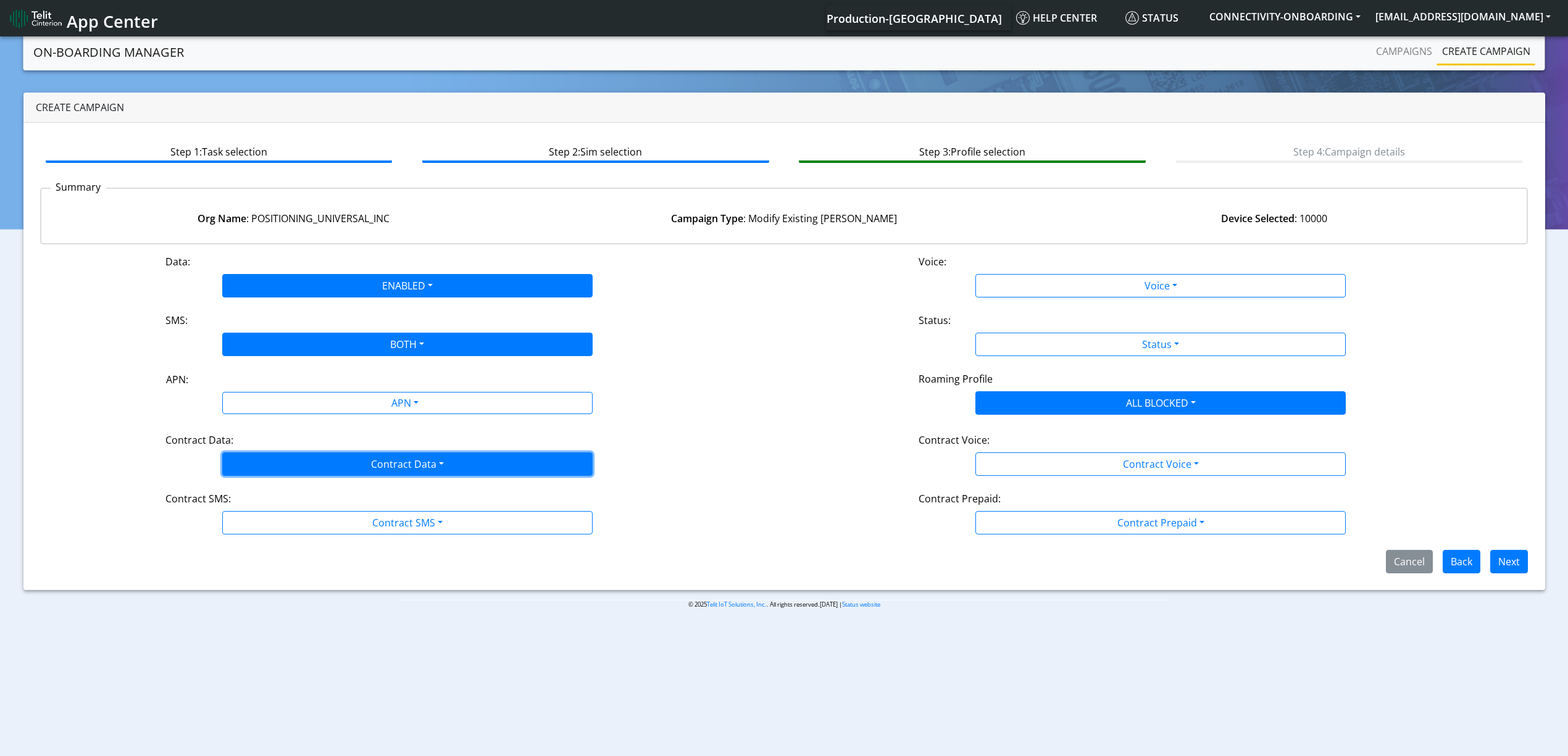
click at [303, 462] on button "Contract Data" at bounding box center [407, 464] width 370 height 23
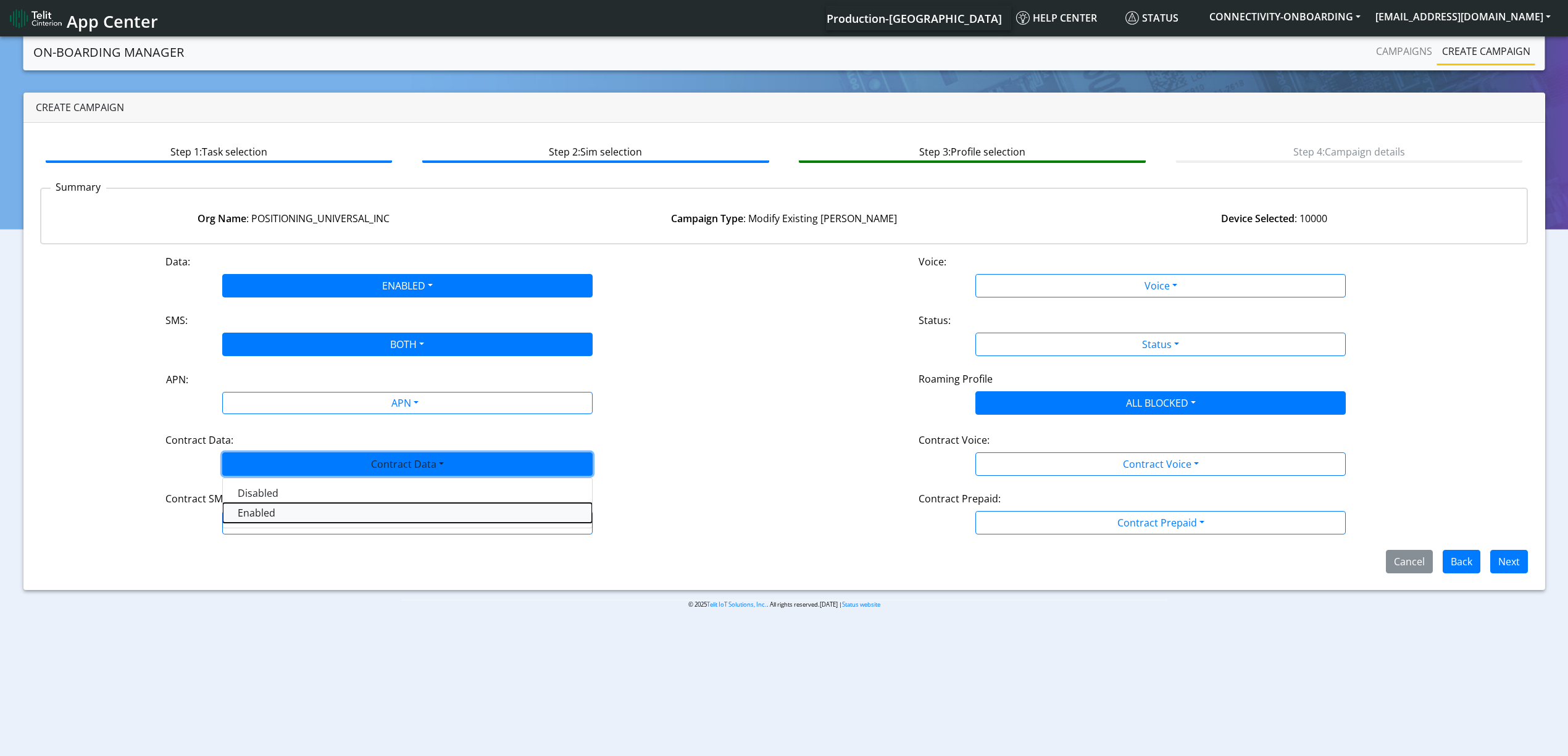
click at [277, 510] on Dataenabled-dropdown "Enabled" at bounding box center [407, 513] width 370 height 20
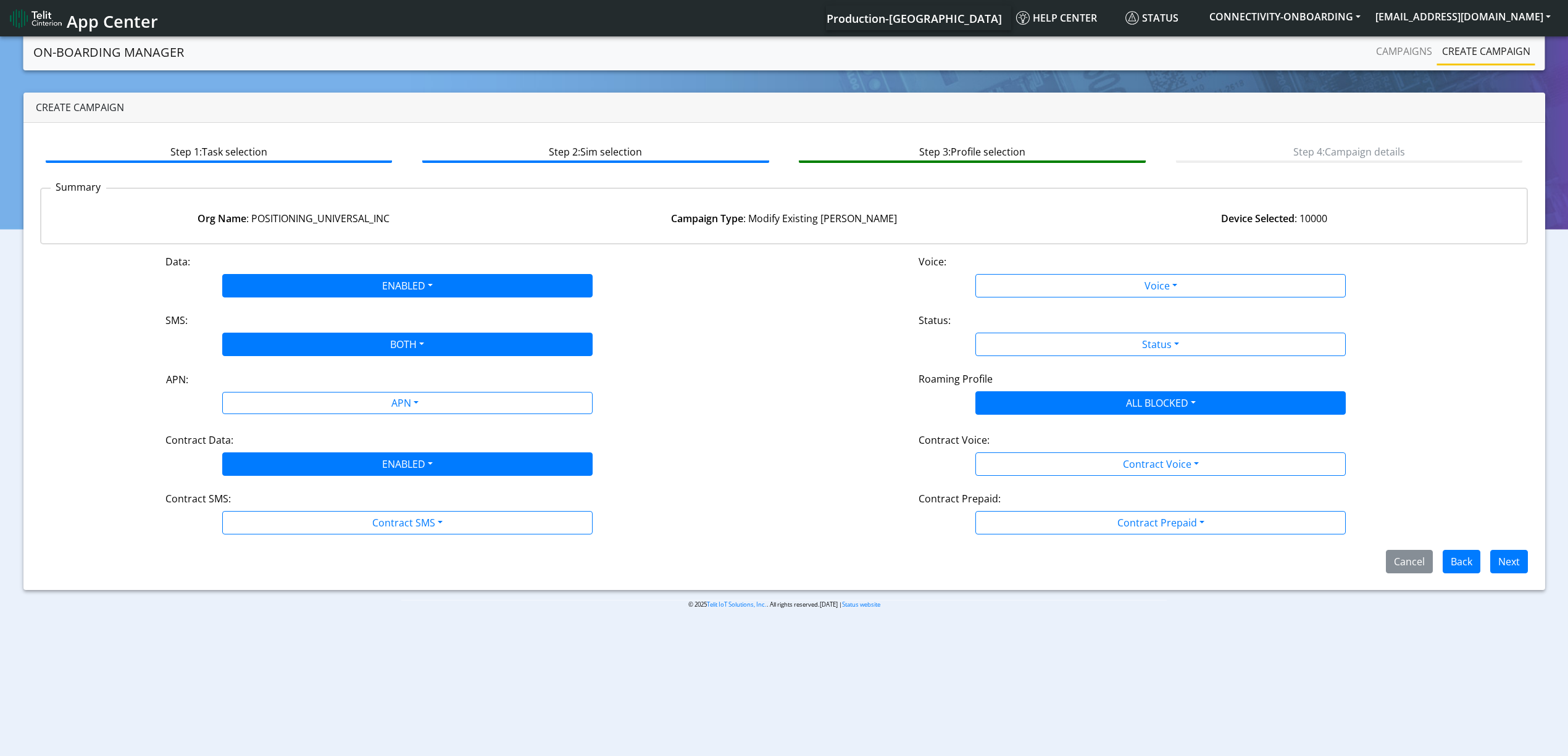
click at [277, 538] on div "Data: ENABLED Disabled Enabled Voice: Voice Disabled Enabled SMS: BOTH Disabled…" at bounding box center [784, 413] width 1488 height 319
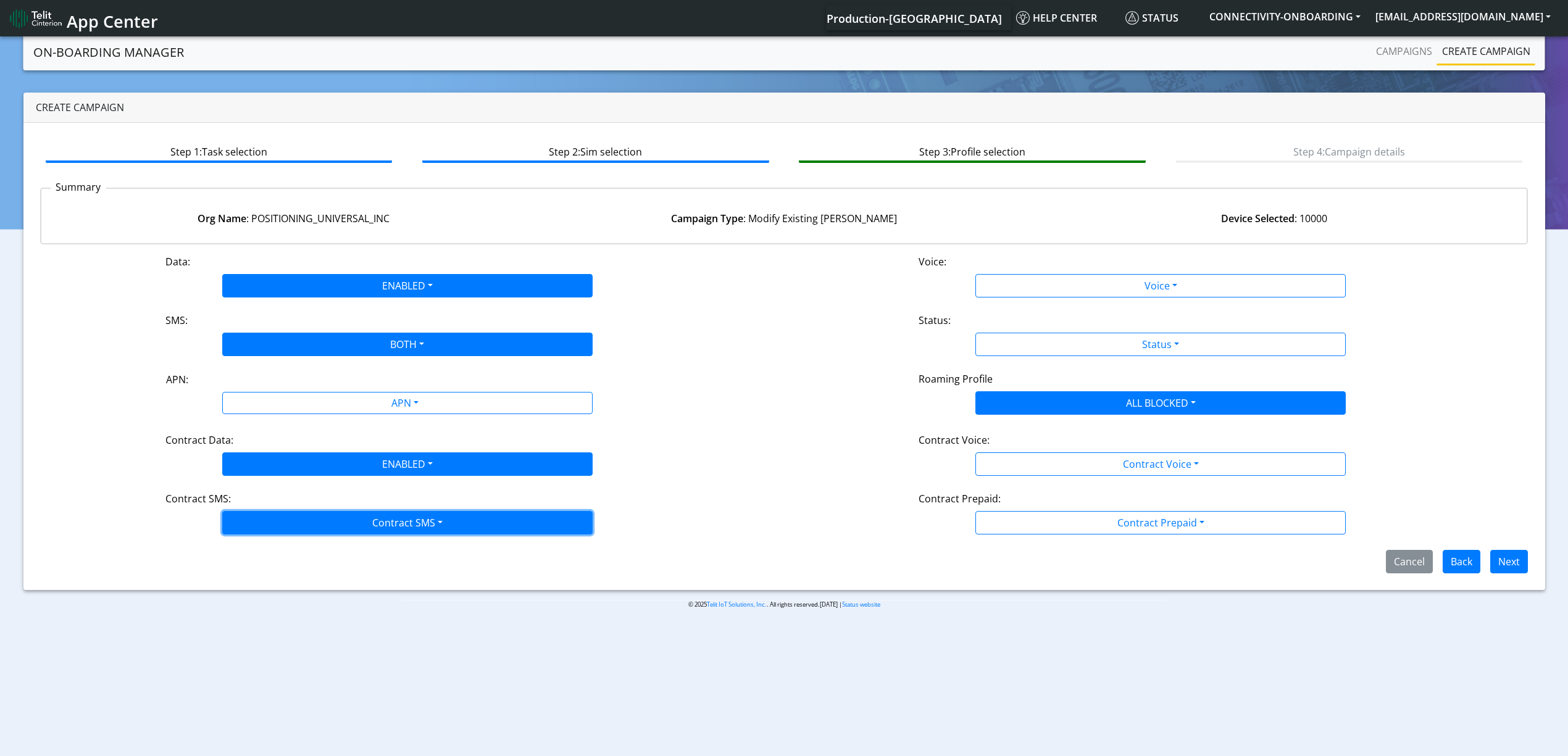
click at [277, 531] on button "Contract SMS" at bounding box center [407, 523] width 370 height 23
click at [277, 608] on SMSboth-dropdown "Both" at bounding box center [407, 611] width 370 height 20
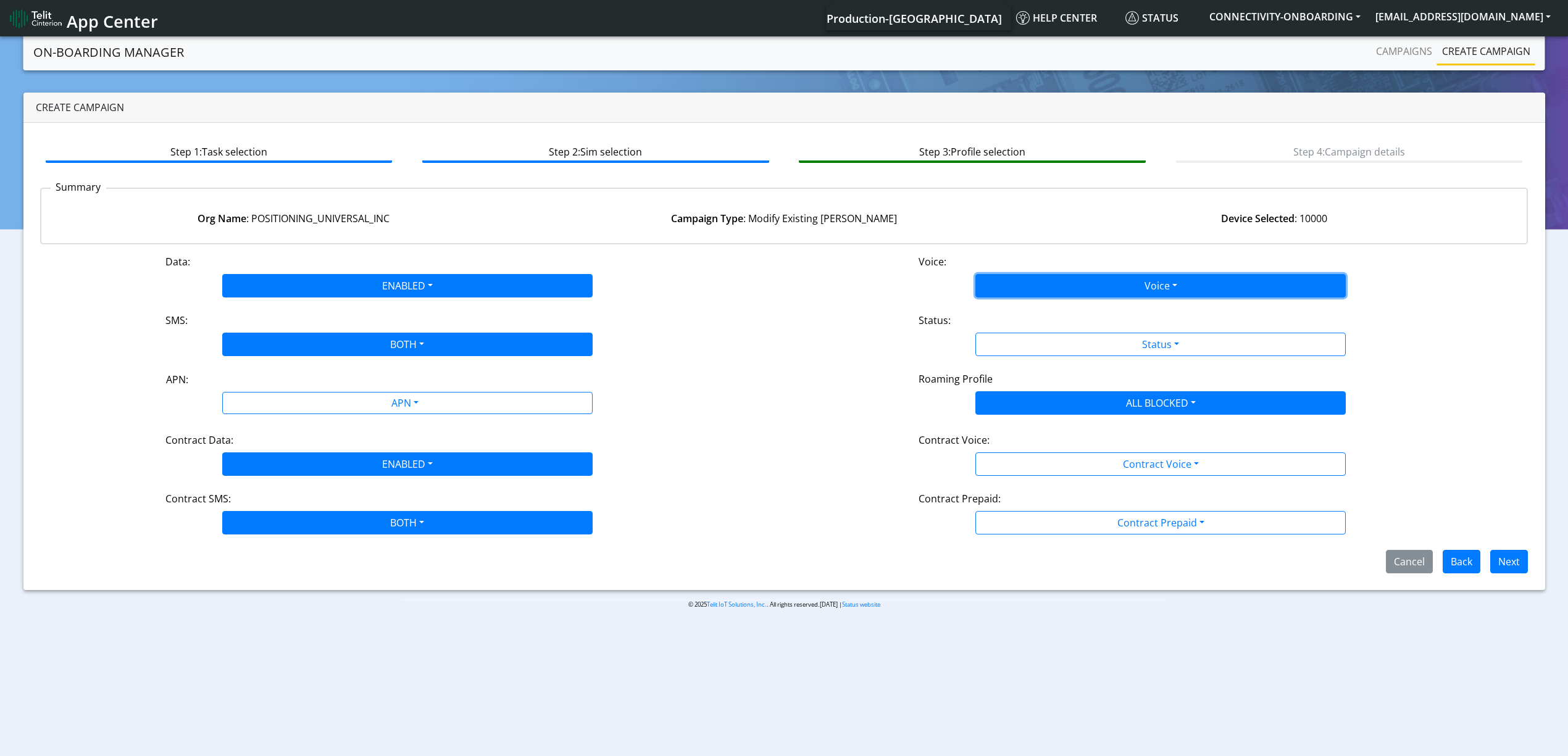
click at [1079, 290] on button "Voice" at bounding box center [1161, 286] width 370 height 23
click at [1054, 318] on button "Disabled" at bounding box center [1161, 315] width 370 height 20
click at [1053, 331] on div "Status:" at bounding box center [1161, 323] width 503 height 20
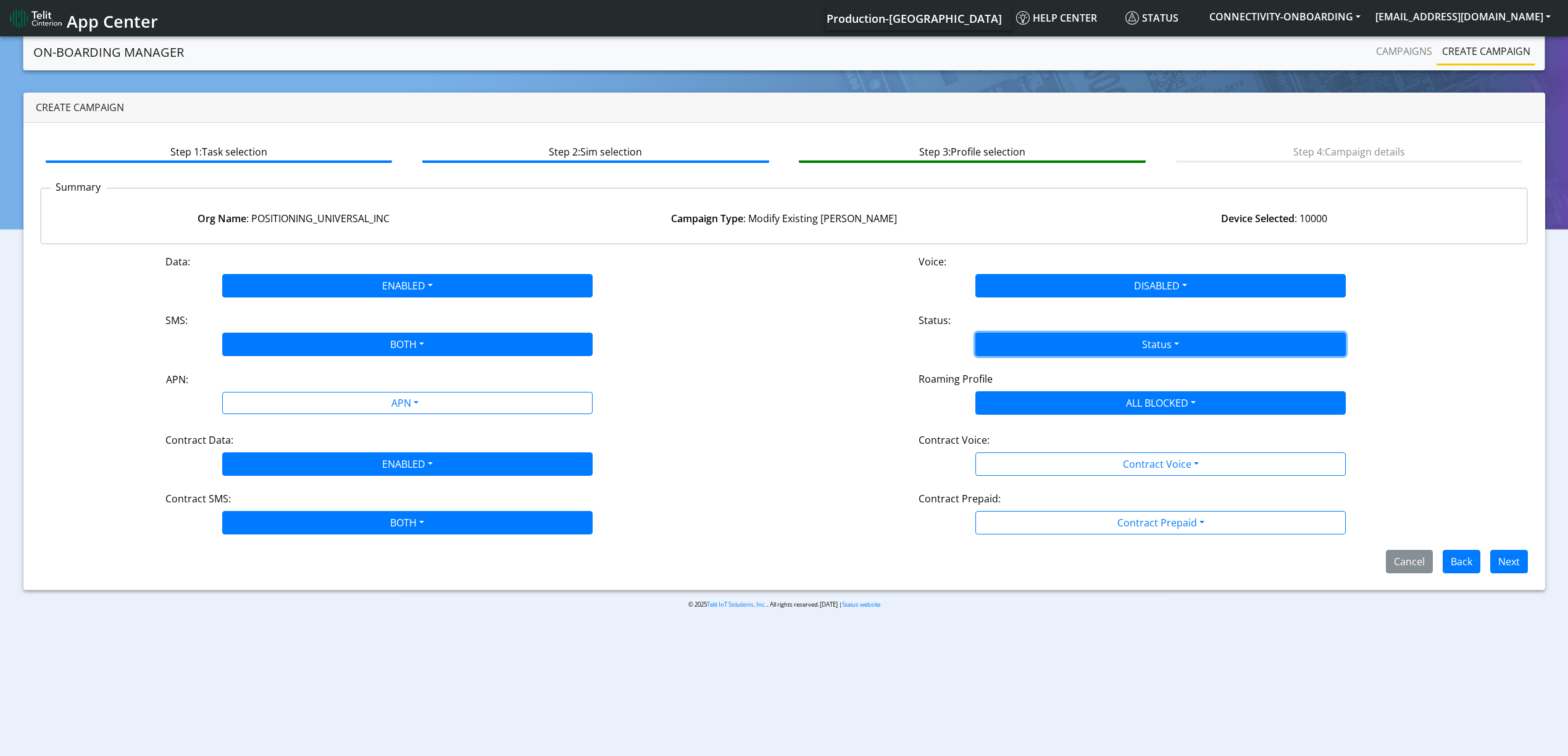
click at [1053, 344] on button "Status" at bounding box center [1161, 344] width 370 height 23
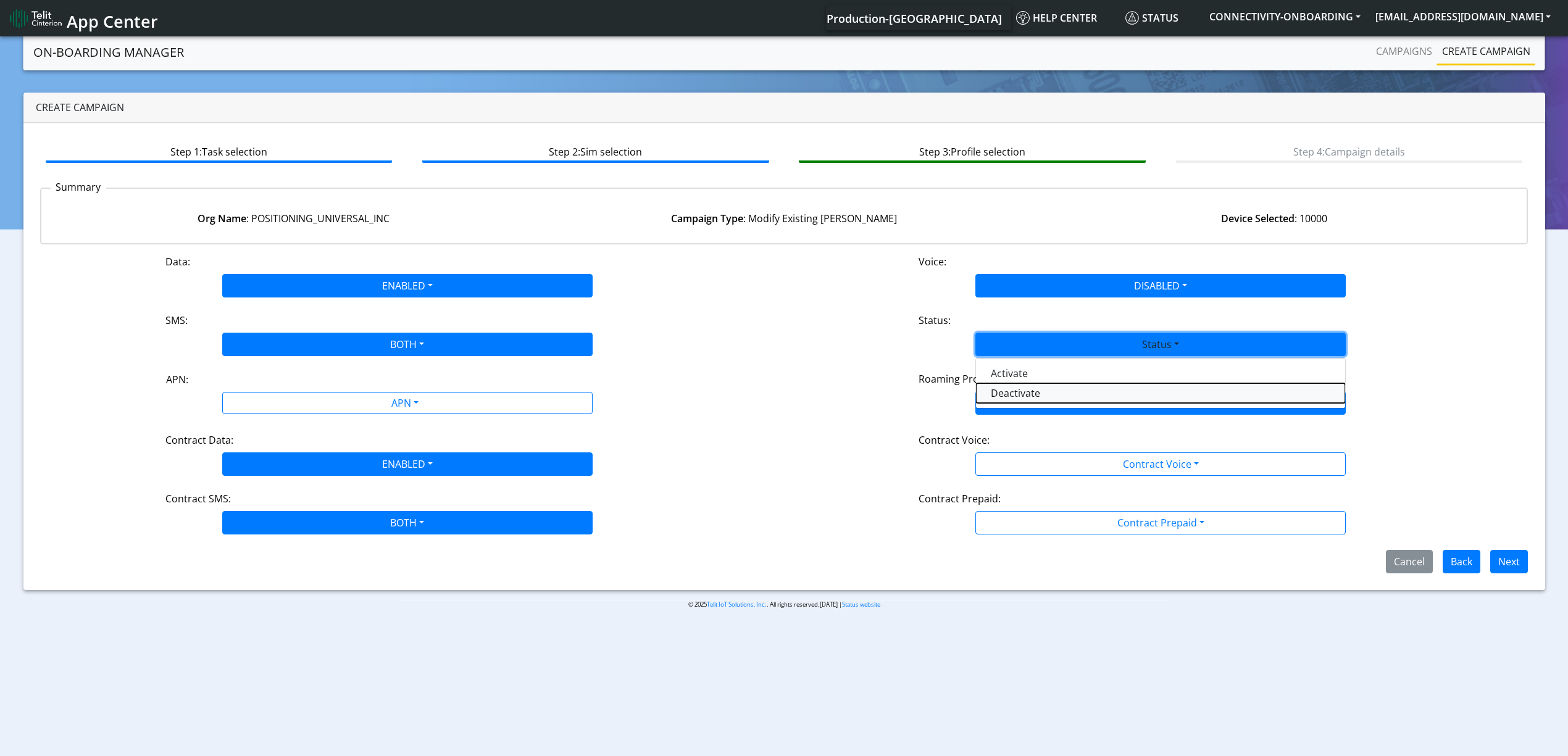
click at [1058, 397] on button "Deactivate" at bounding box center [1161, 393] width 370 height 20
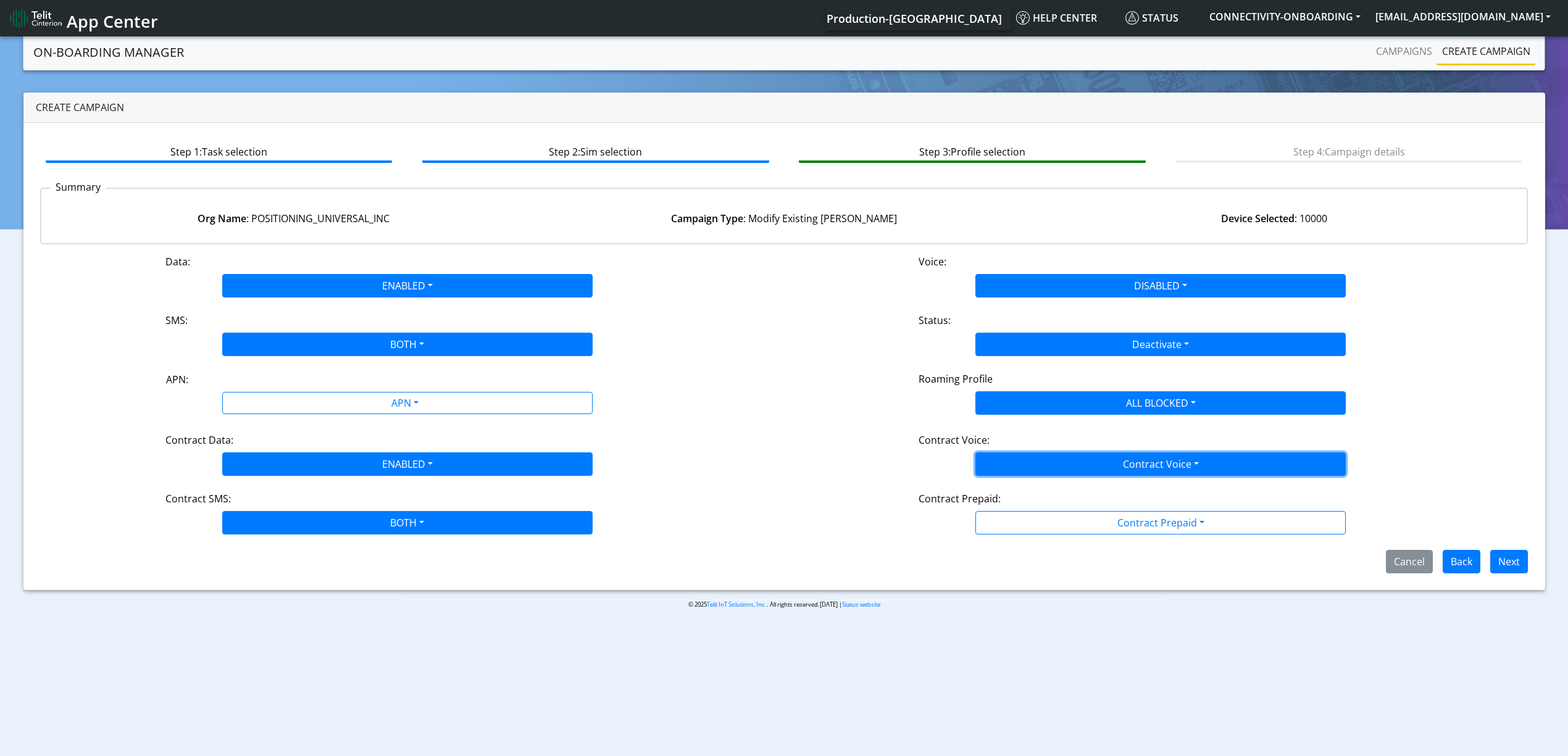
click at [1064, 454] on button "Contract Voice" at bounding box center [1161, 464] width 370 height 23
click at [1045, 492] on Voicedisabled-dropdown "Disabled" at bounding box center [1161, 494] width 370 height 20
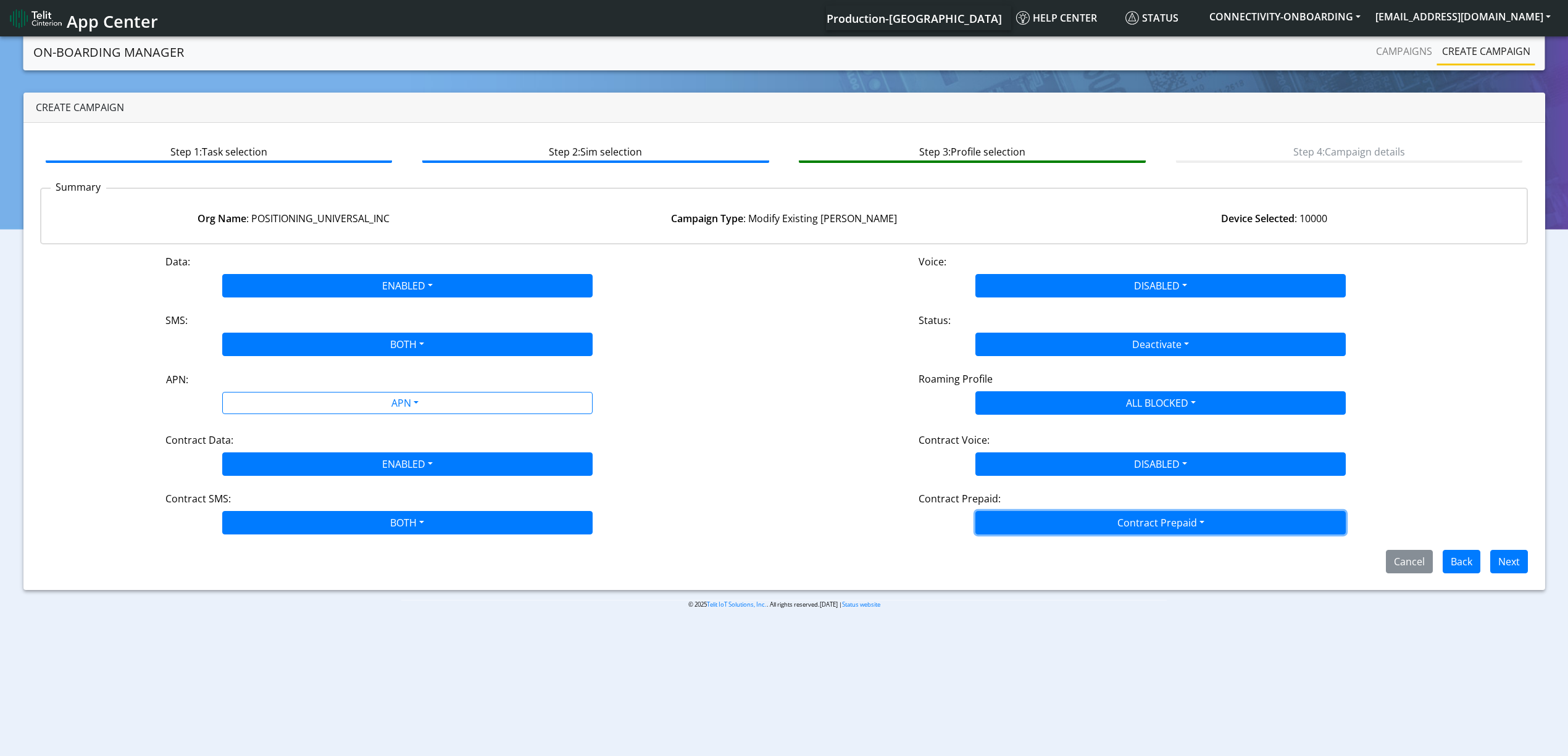
click at [1054, 526] on button "Contract Prepaid" at bounding box center [1161, 523] width 370 height 23
click at [1038, 571] on Prepaidnotprepaid-dropdown "No" at bounding box center [1161, 572] width 370 height 20
click at [1494, 559] on button "Next" at bounding box center [1508, 562] width 38 height 23
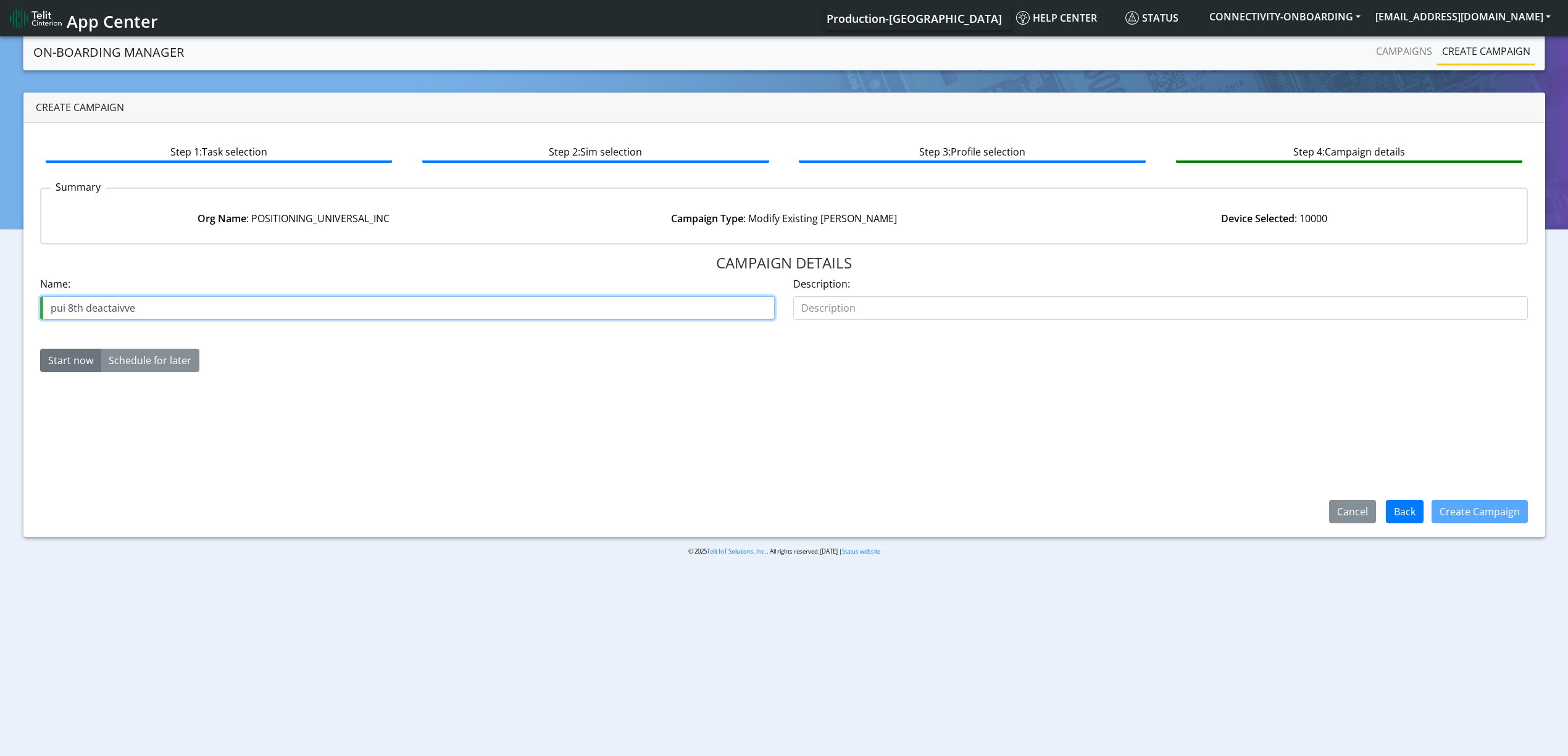
drag, startPoint x: 67, startPoint y: 307, endPoint x: 142, endPoint y: 309, distance: 75.0
click at [137, 309] on input "pui 8th deactaivve" at bounding box center [407, 308] width 735 height 23
paste input "26857-06"
click at [49, 302] on input "pui 26857-06 Deactivate 1st" at bounding box center [407, 308] width 735 height 23
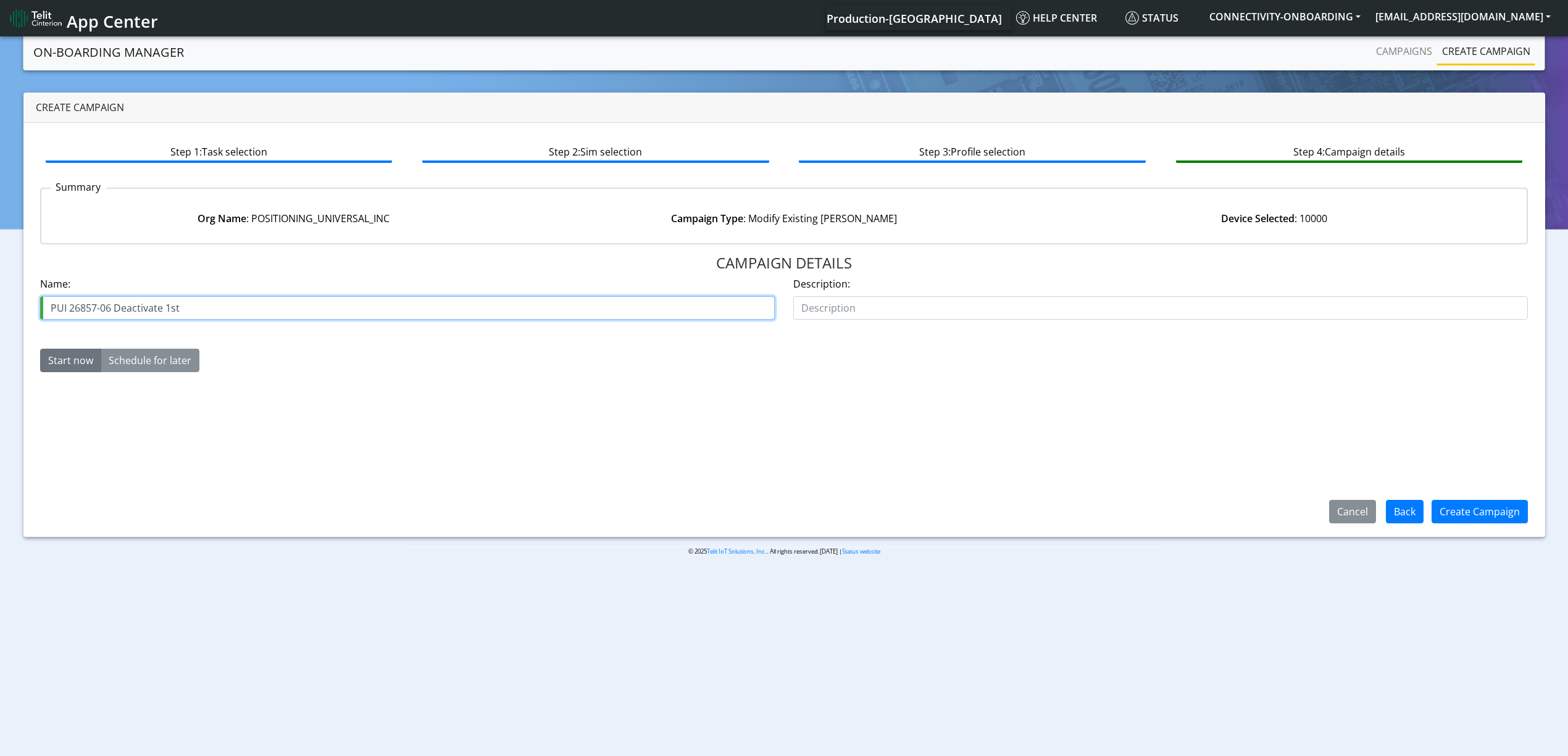
type input "PUI 26857-06 Deactivate 1st"
click at [210, 294] on div "Name: PUI 26857-06 Deactivate 1st" at bounding box center [407, 298] width 735 height 44
click at [258, 316] on input "PUI 26857-06 Deactivate 1st" at bounding box center [407, 308] width 735 height 23
click at [1474, 521] on button "Create Campaign" at bounding box center [1479, 512] width 96 height 23
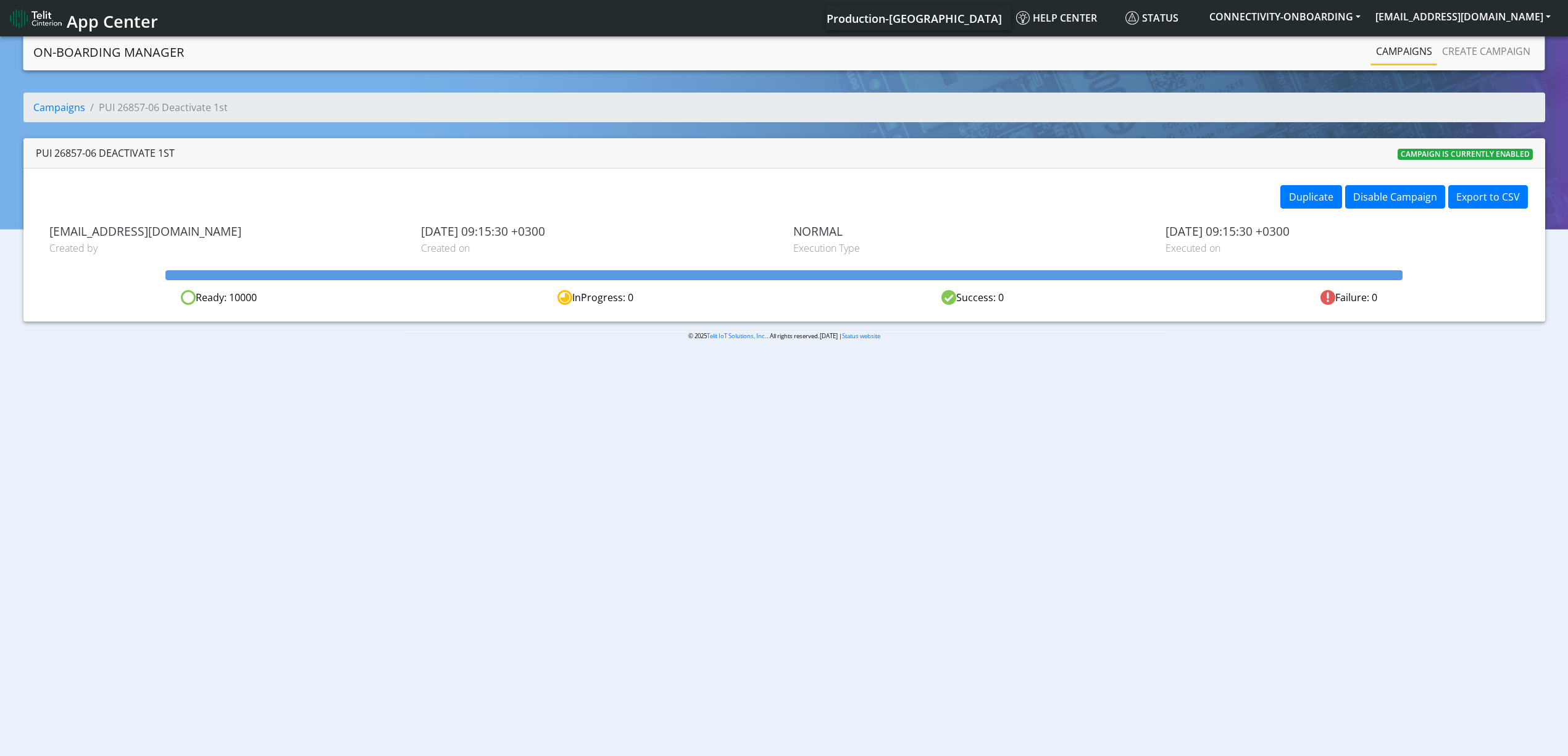
click at [1433, 57] on link "Campaigns" at bounding box center [1404, 50] width 66 height 24
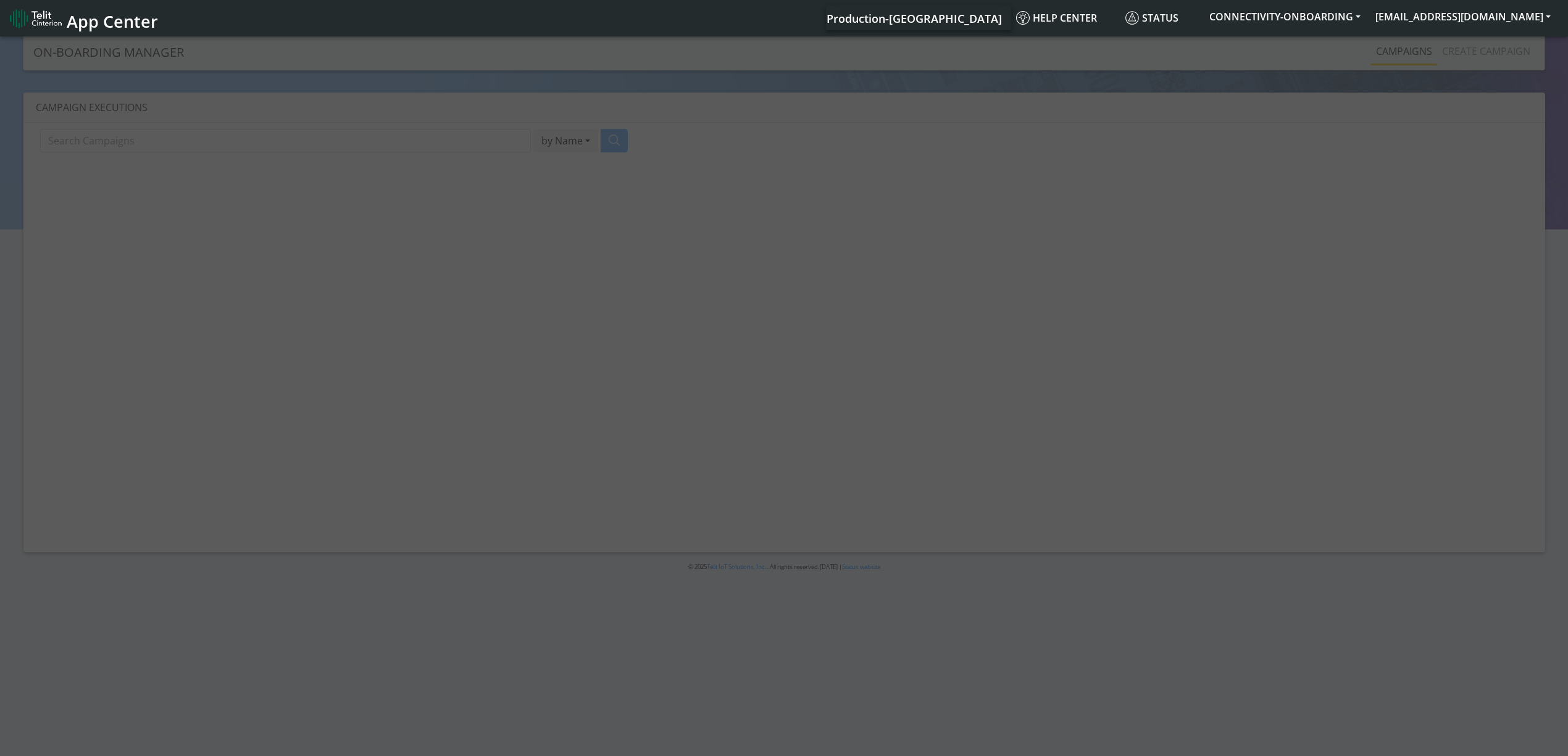
click at [1400, 53] on div at bounding box center [784, 397] width 1568 height 727
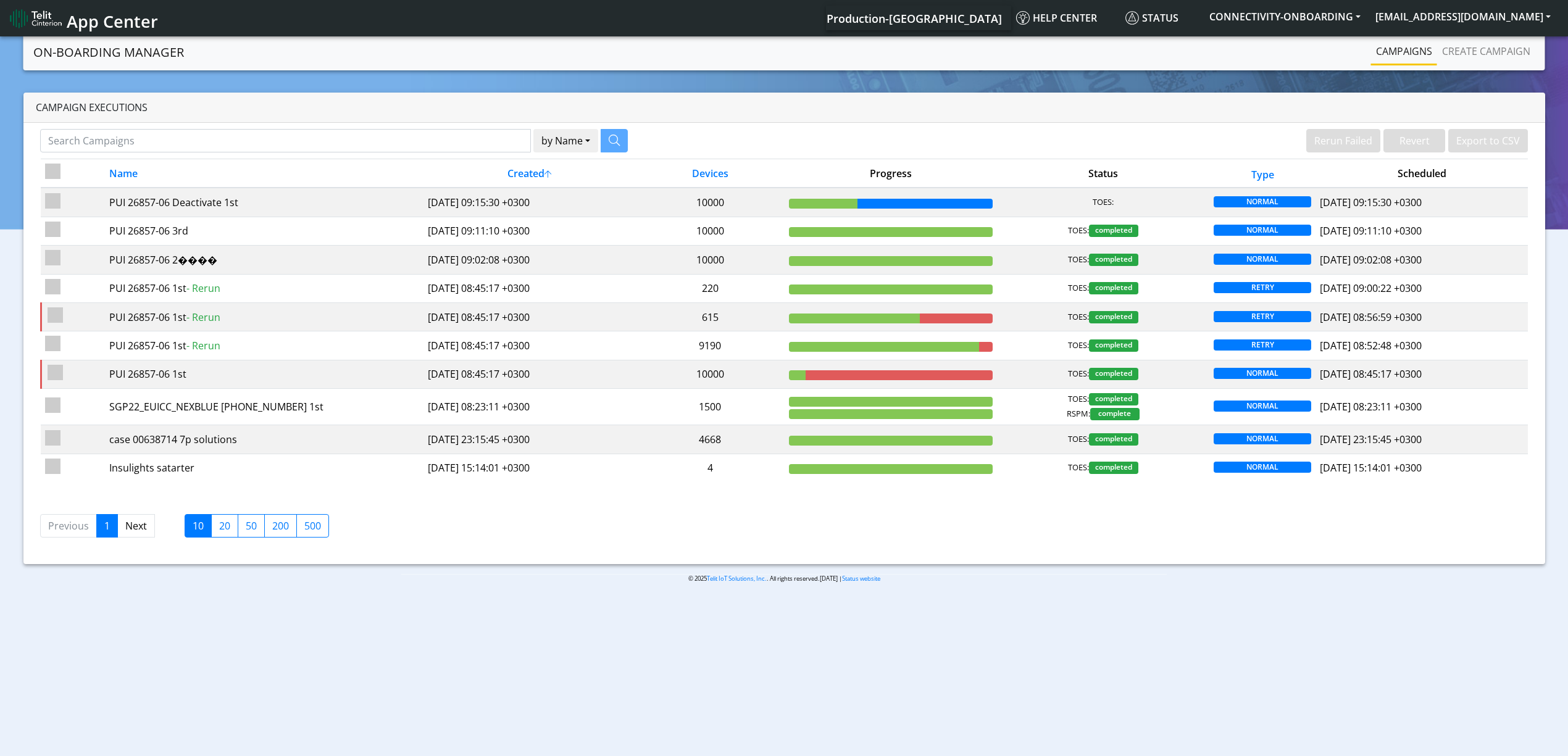
drag, startPoint x: 722, startPoint y: 168, endPoint x: 761, endPoint y: 119, distance: 62.6
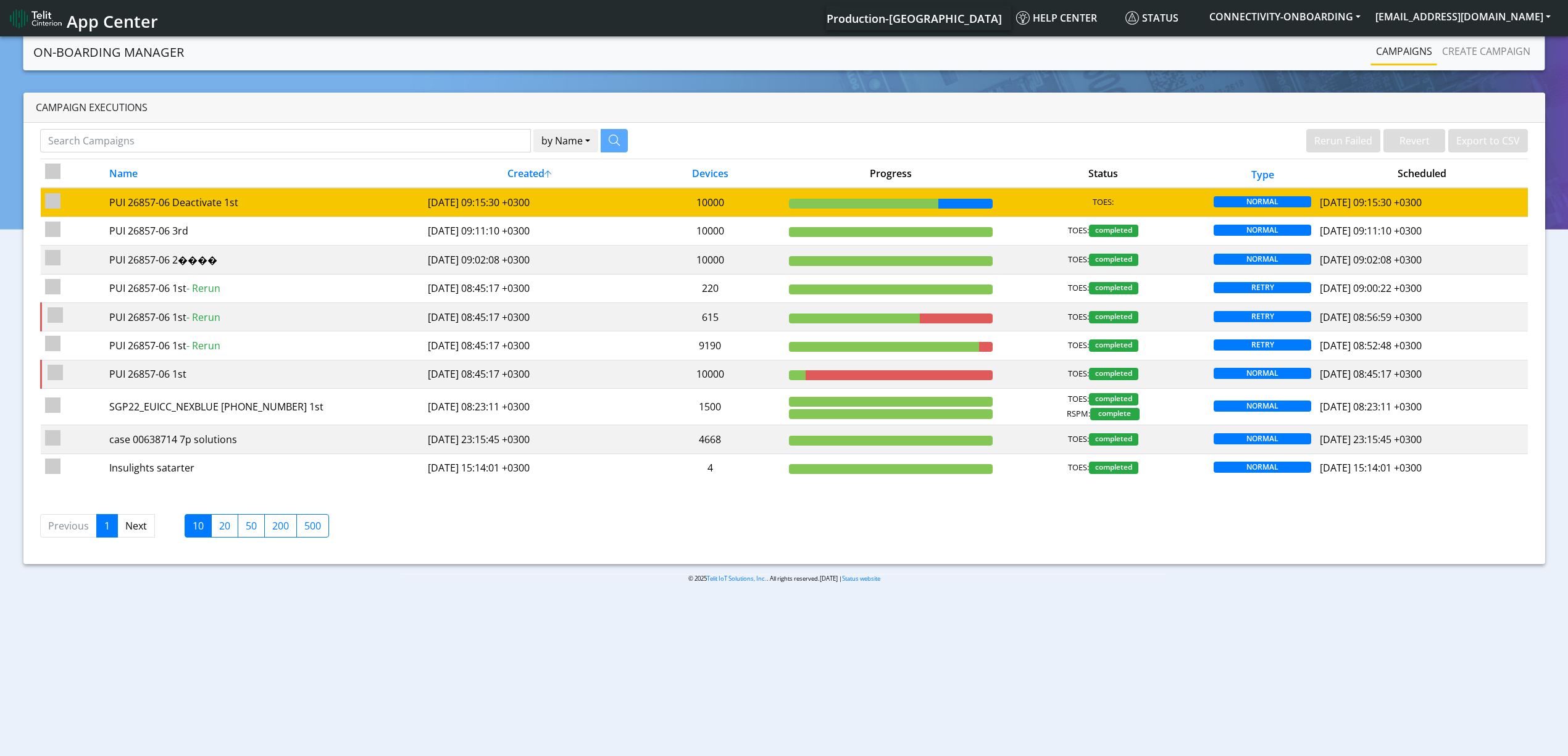
click at [598, 200] on td "[DATE] 09:15:30 +0300" at bounding box center [529, 202] width 212 height 29
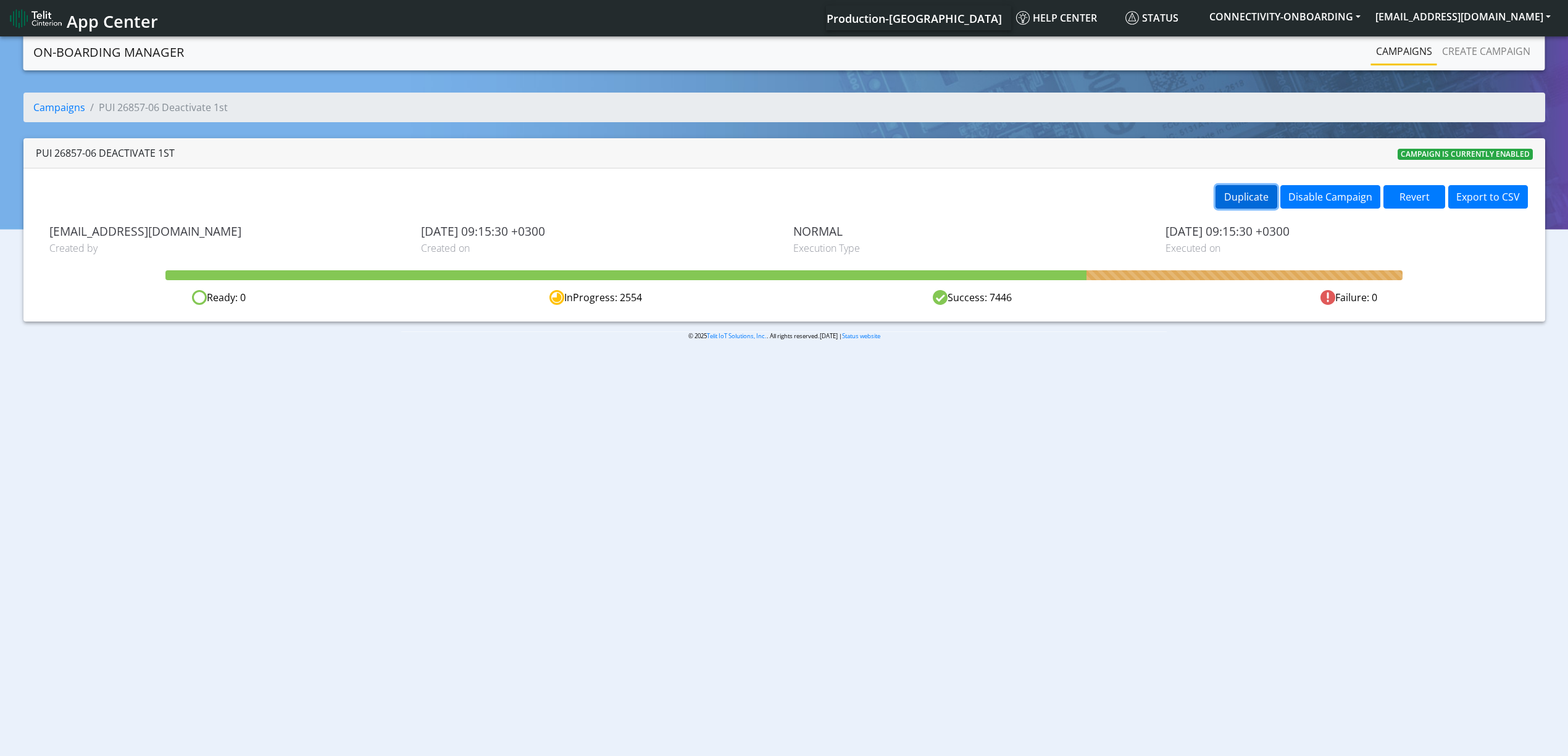
click at [1240, 196] on button "Duplicate" at bounding box center [1246, 197] width 62 height 23
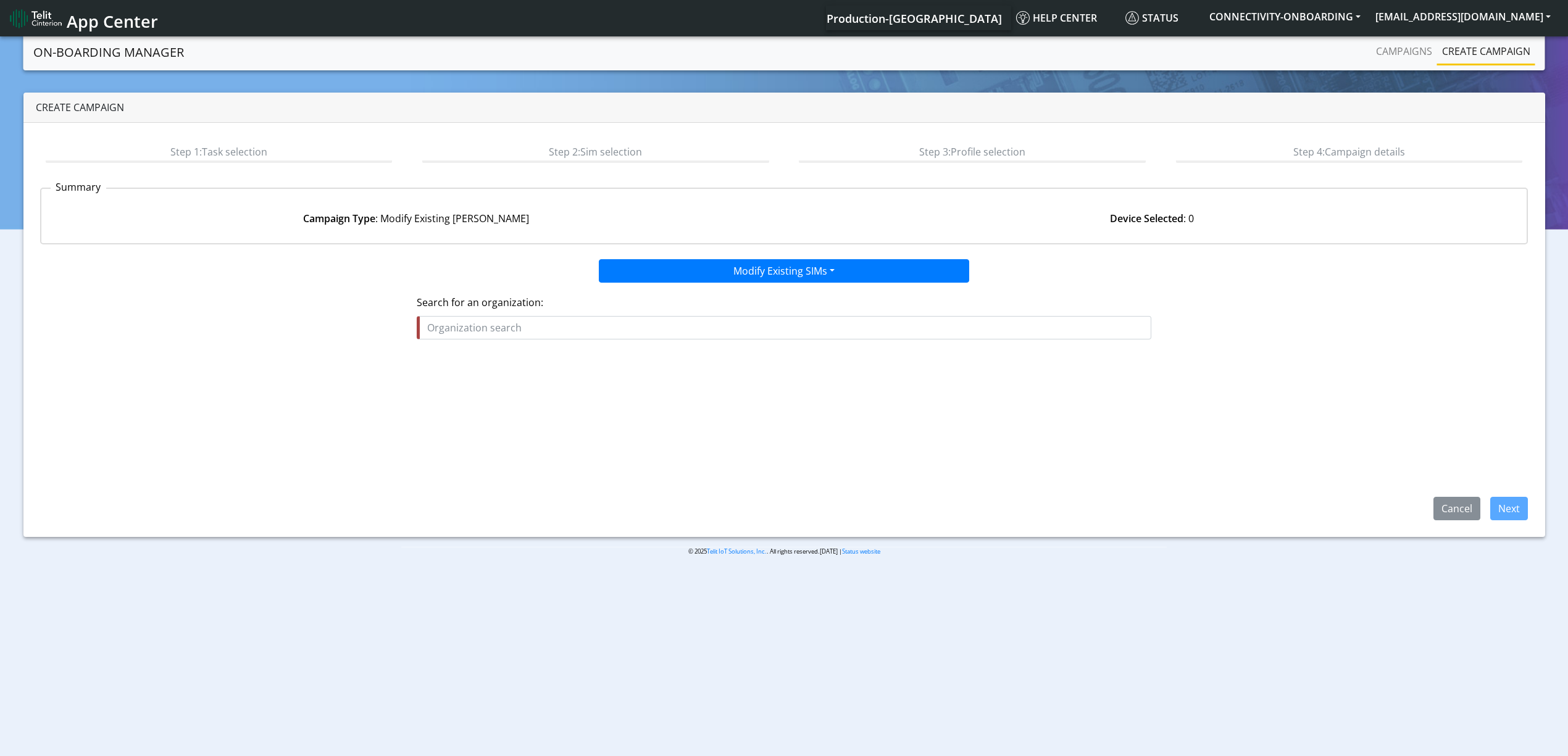
click at [564, 329] on input "text" at bounding box center [784, 328] width 735 height 23
click at [508, 350] on ngb-highlight "POS ITIONING_UNIVERSAL_INC" at bounding box center [502, 357] width 139 height 13
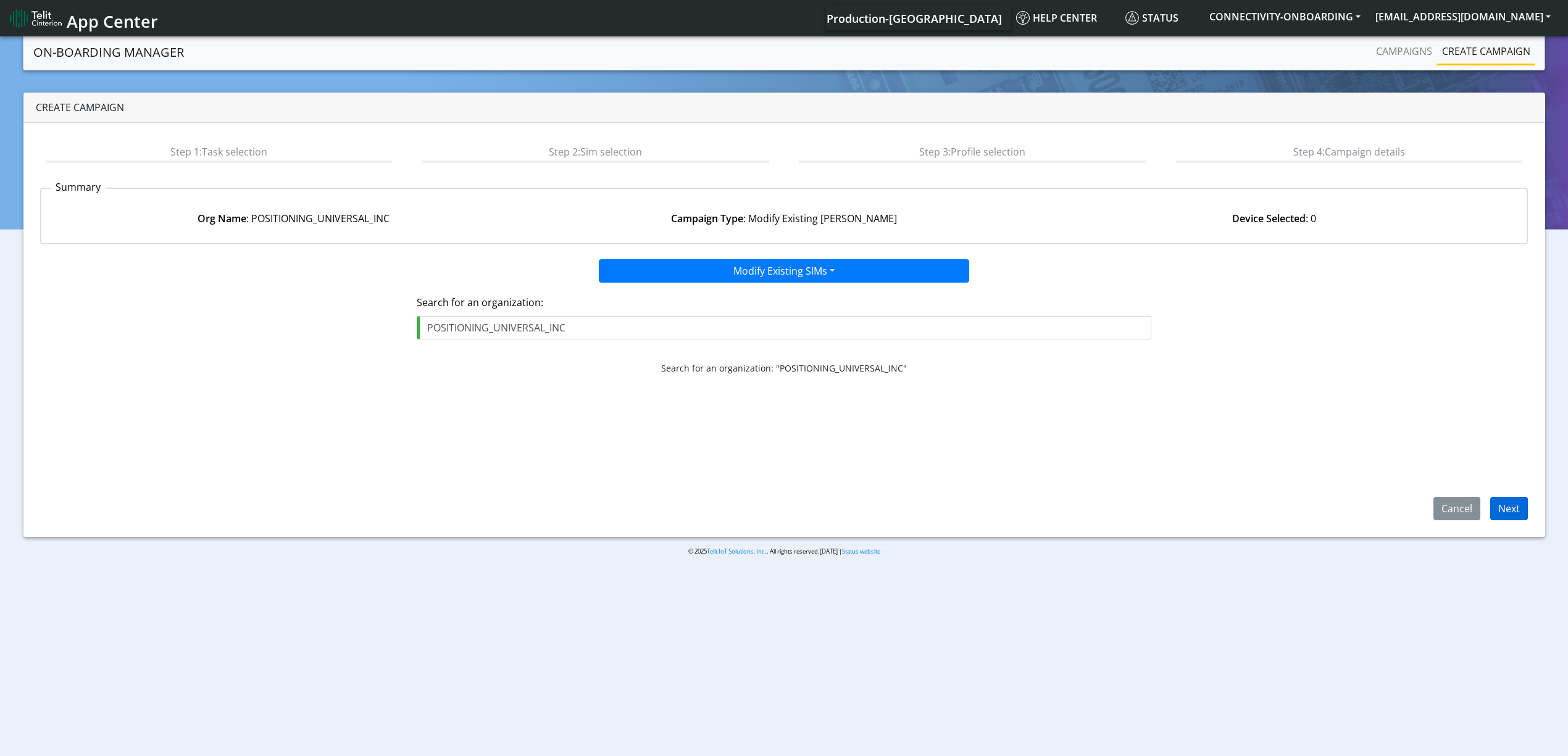
type input "POSITIONING_UNIVERSAL_INC"
click at [1495, 498] on button "Next" at bounding box center [1508, 509] width 38 height 23
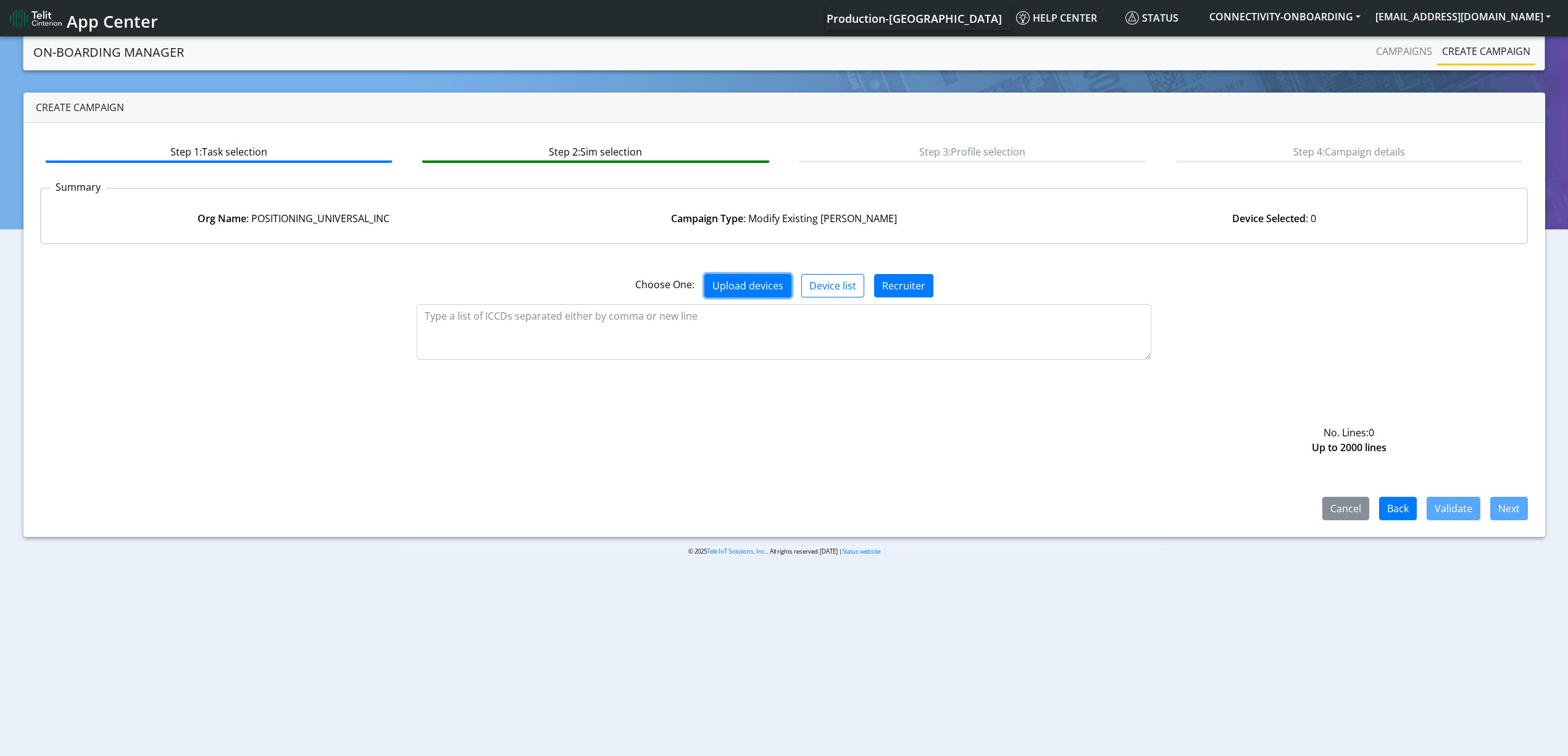
click at [714, 285] on button "Upload devices" at bounding box center [748, 286] width 87 height 23
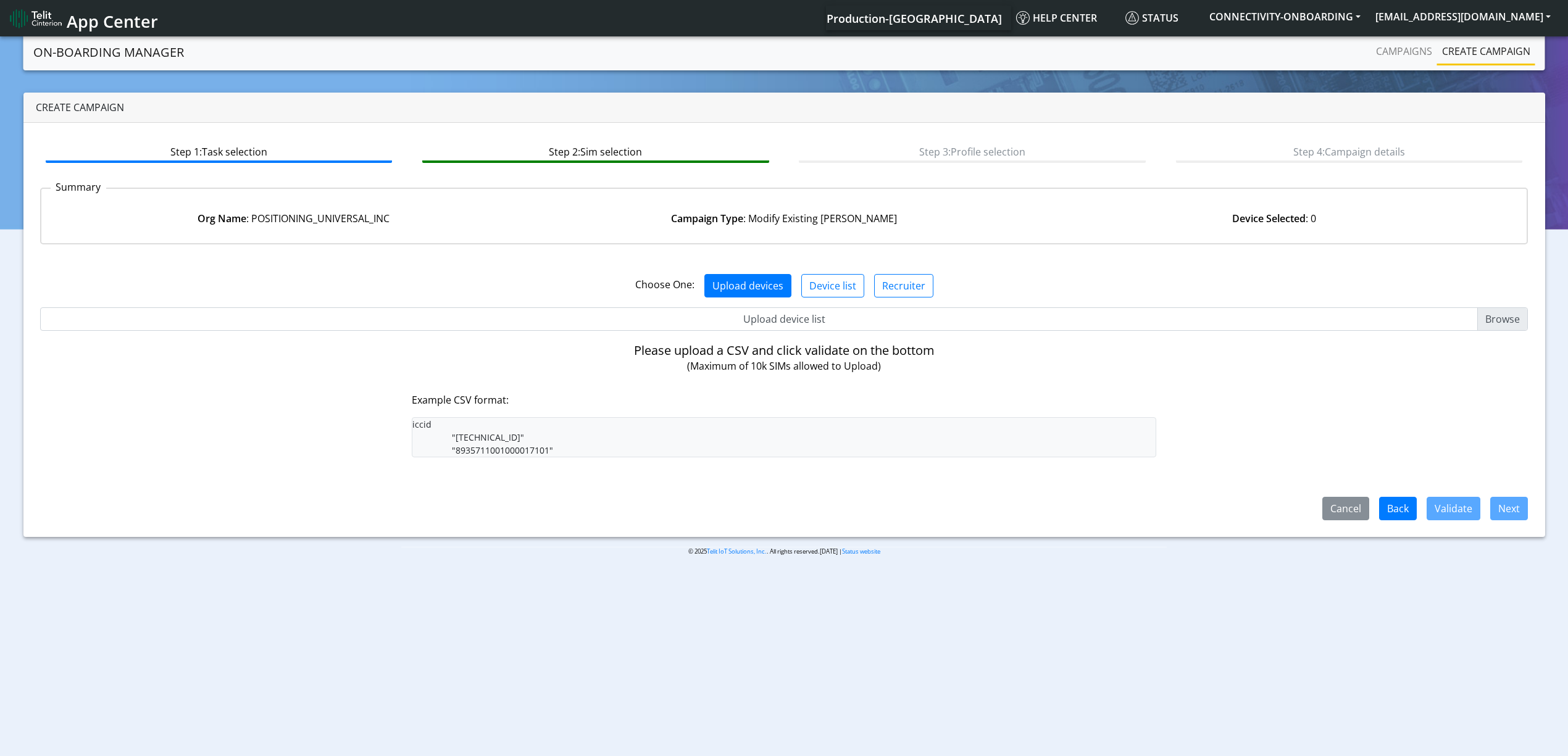
click at [712, 308] on input "Upload device list" at bounding box center [784, 319] width 1488 height 23
type input "C:\fakepath\PUI1.csv"
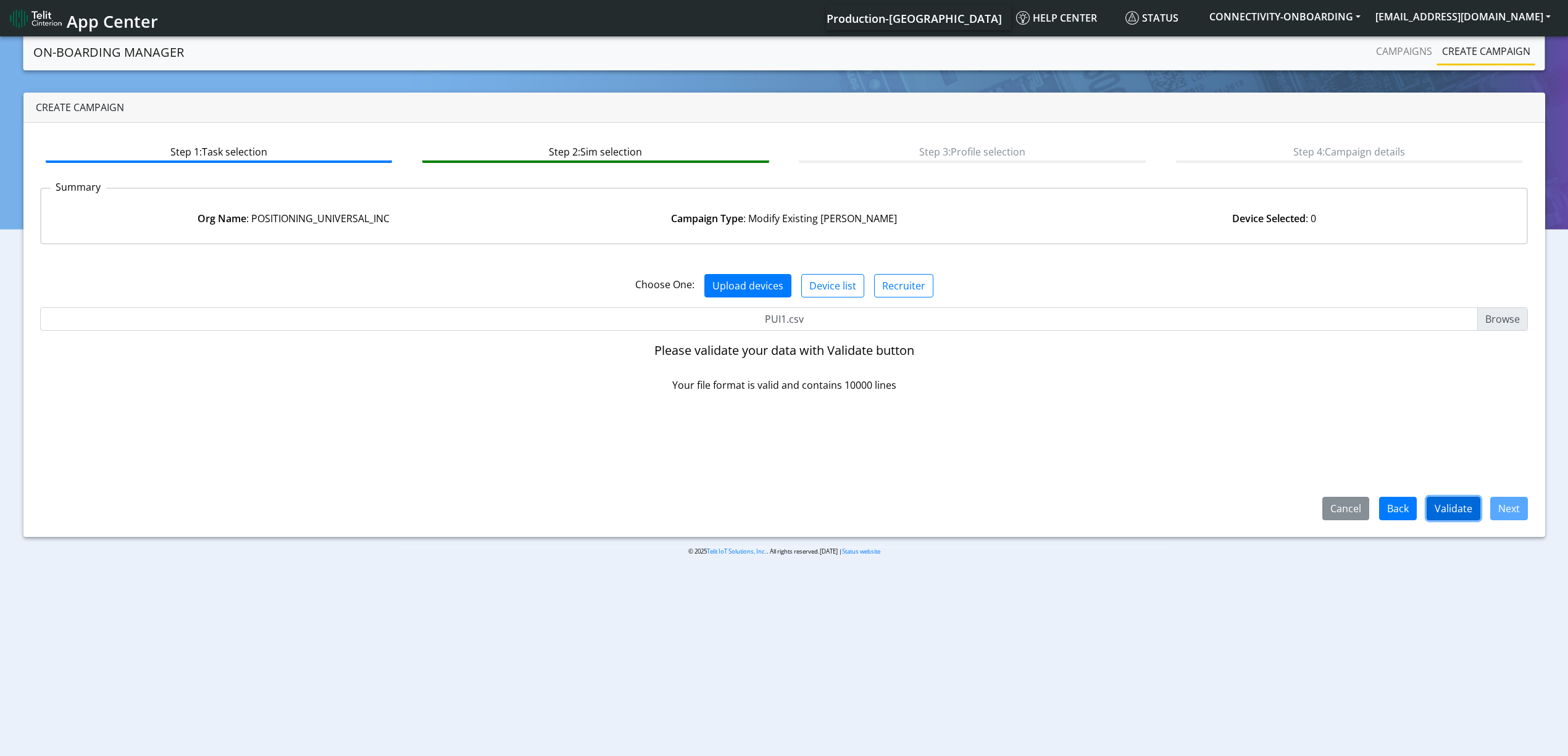
click at [1450, 515] on button "Validate" at bounding box center [1453, 509] width 54 height 23
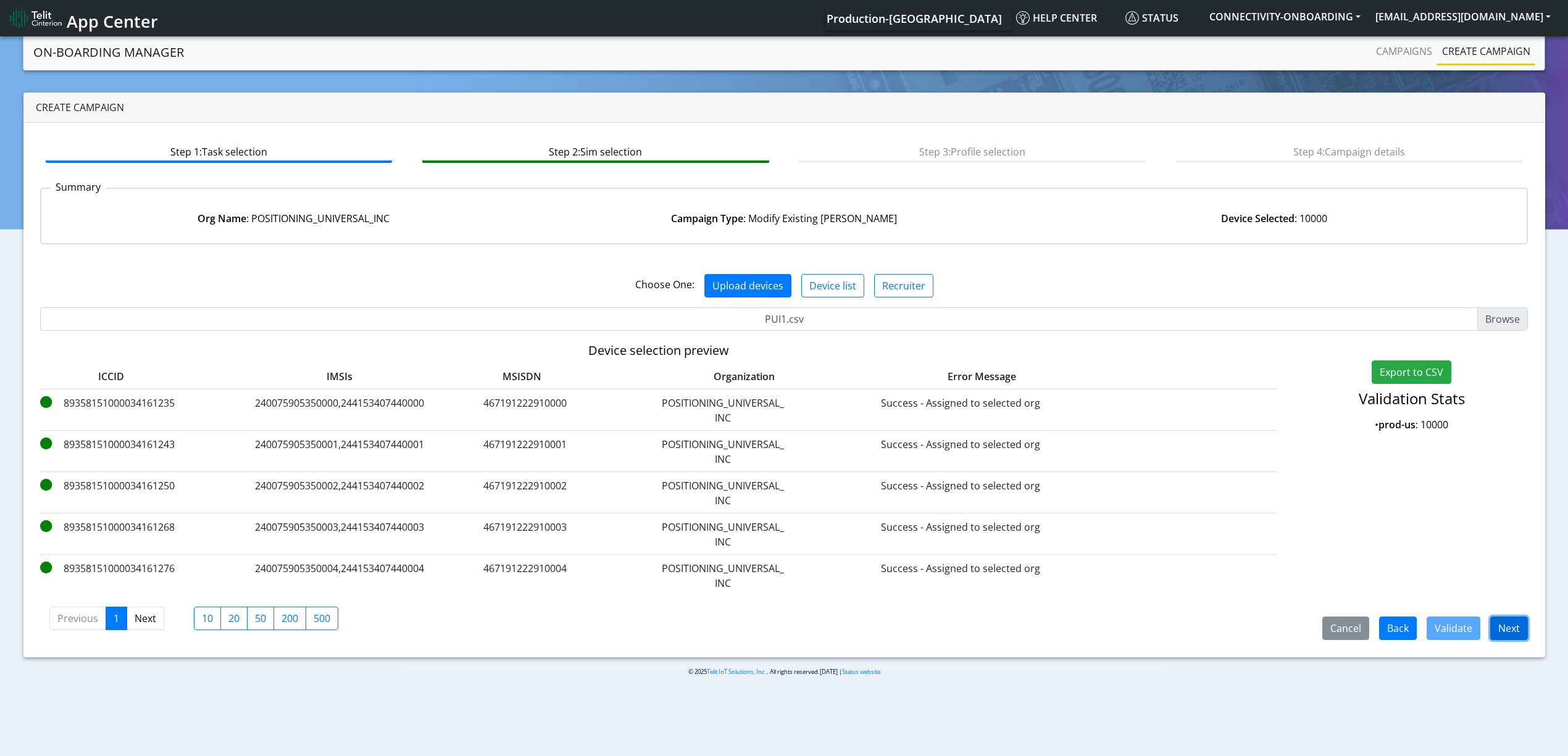
click at [1510, 629] on button "Next" at bounding box center [1508, 629] width 38 height 23
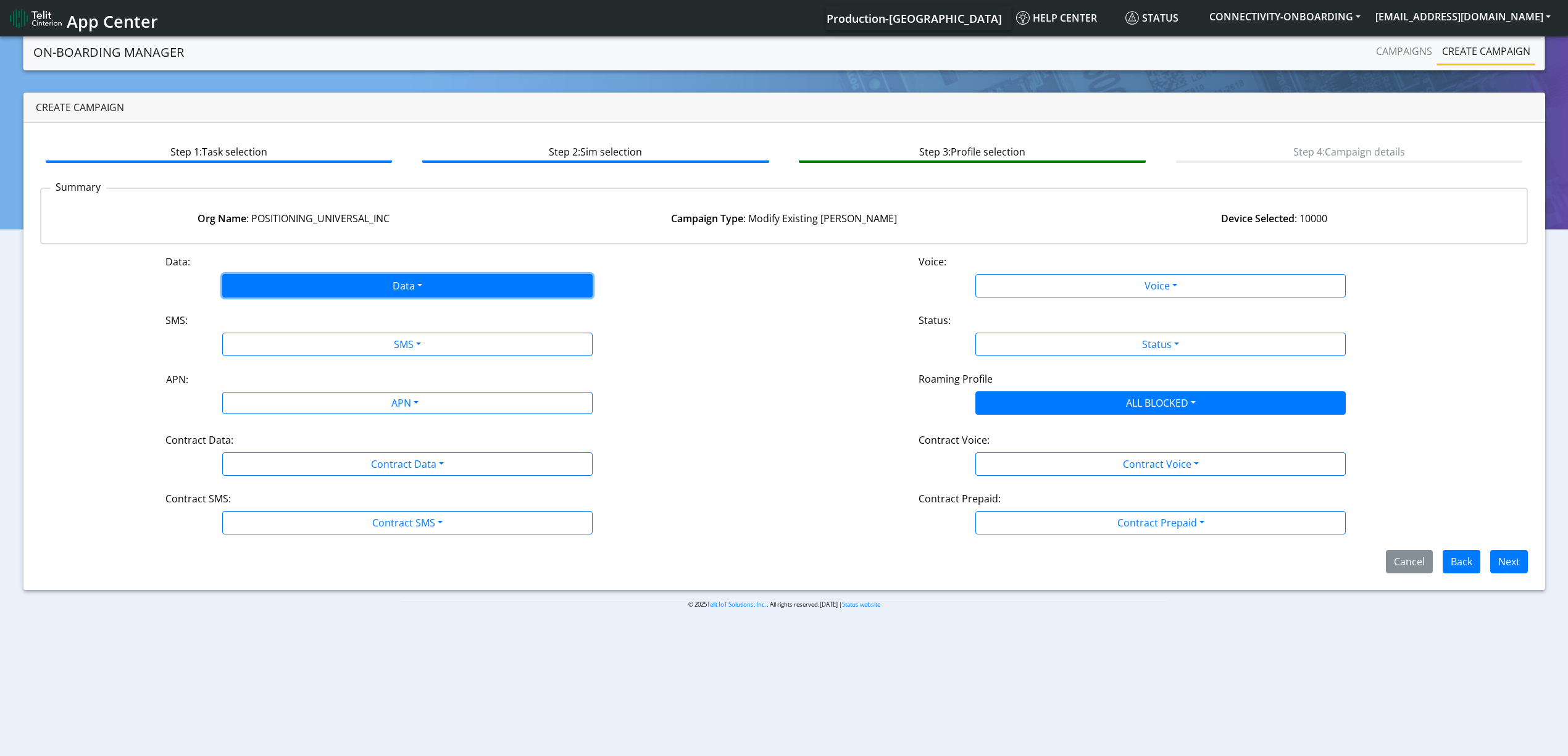
click at [379, 284] on button "Data" at bounding box center [407, 286] width 370 height 23
click at [317, 336] on button "Enabled" at bounding box center [407, 334] width 370 height 20
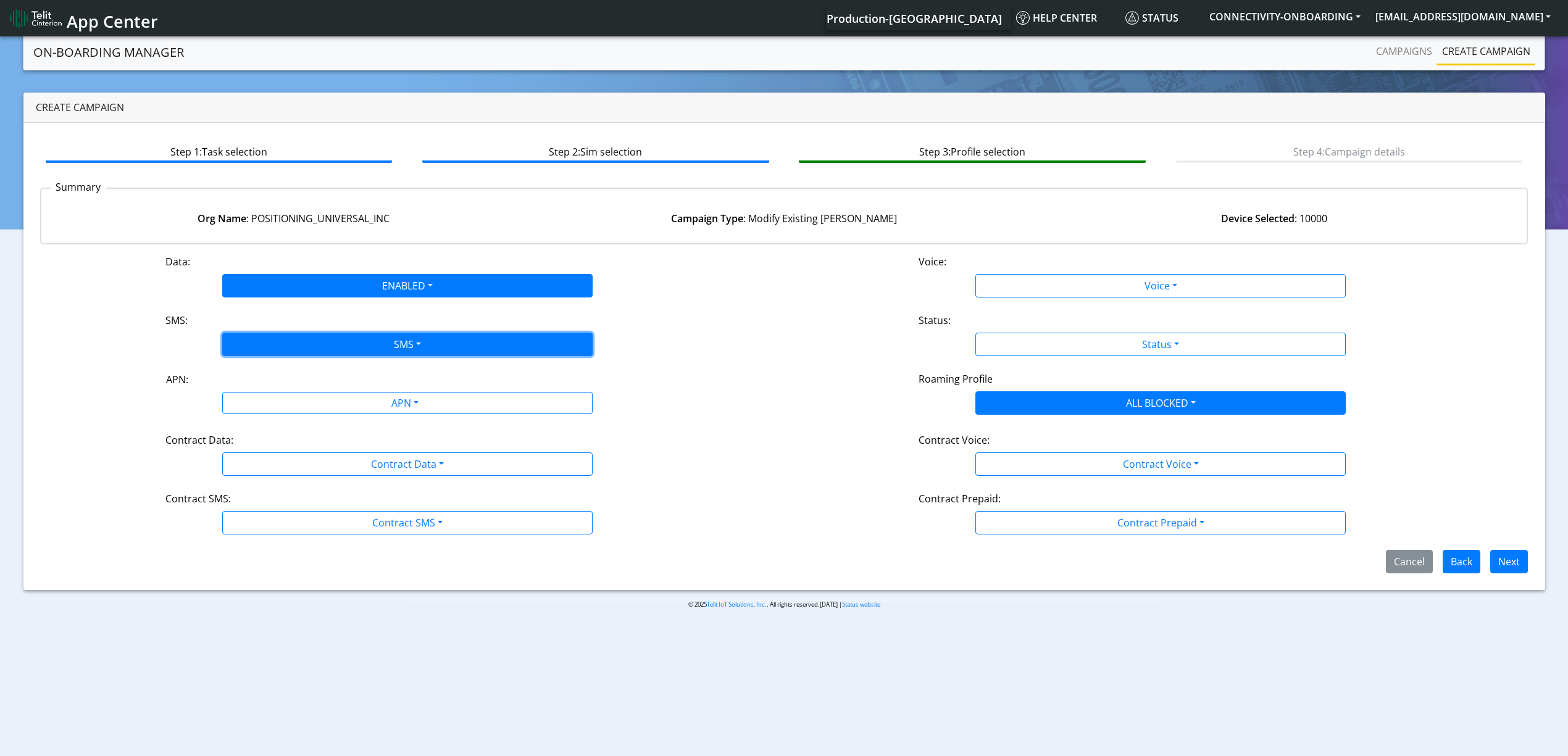
click at [317, 346] on button "SMS" at bounding box center [407, 344] width 370 height 23
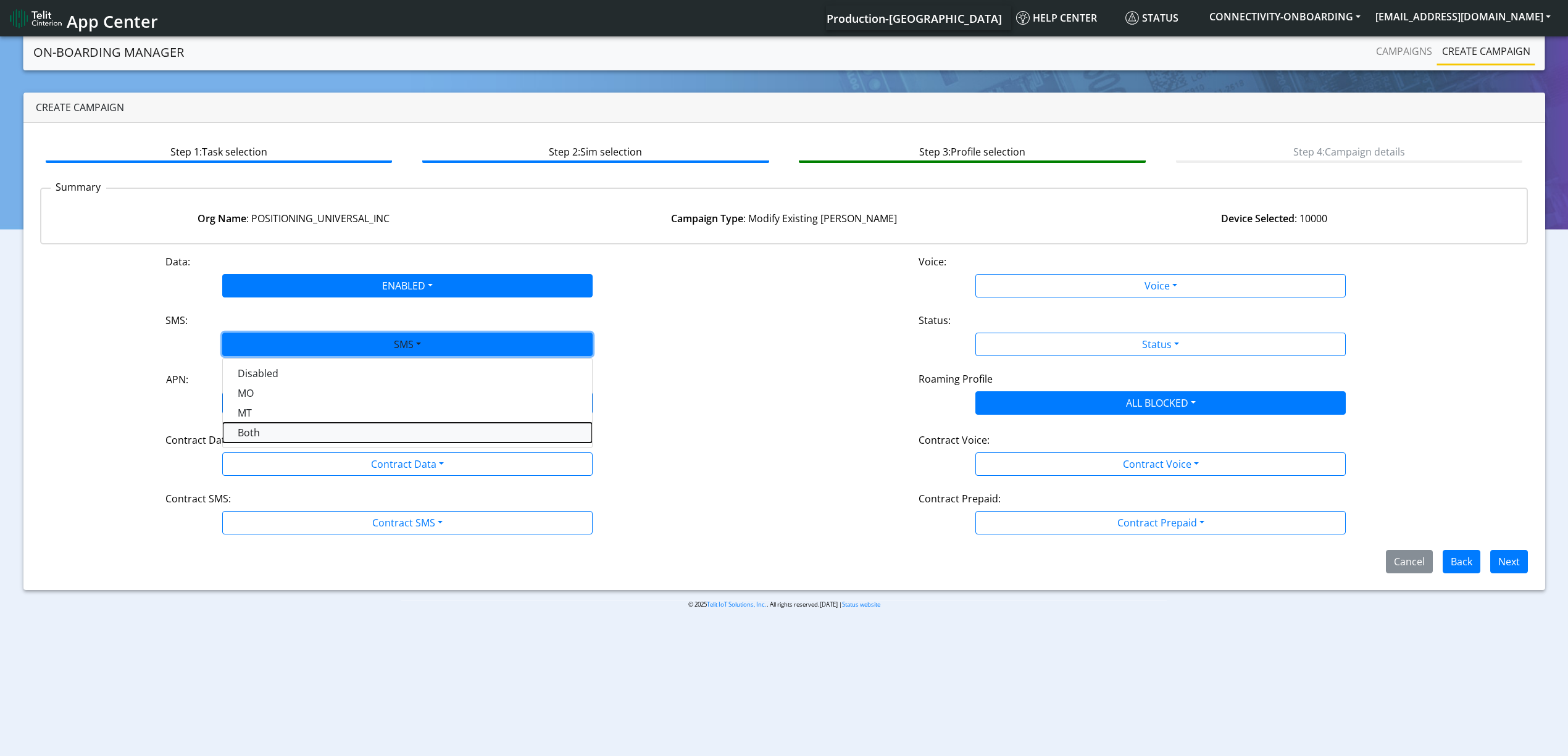
click at [256, 438] on button "Both" at bounding box center [407, 433] width 370 height 20
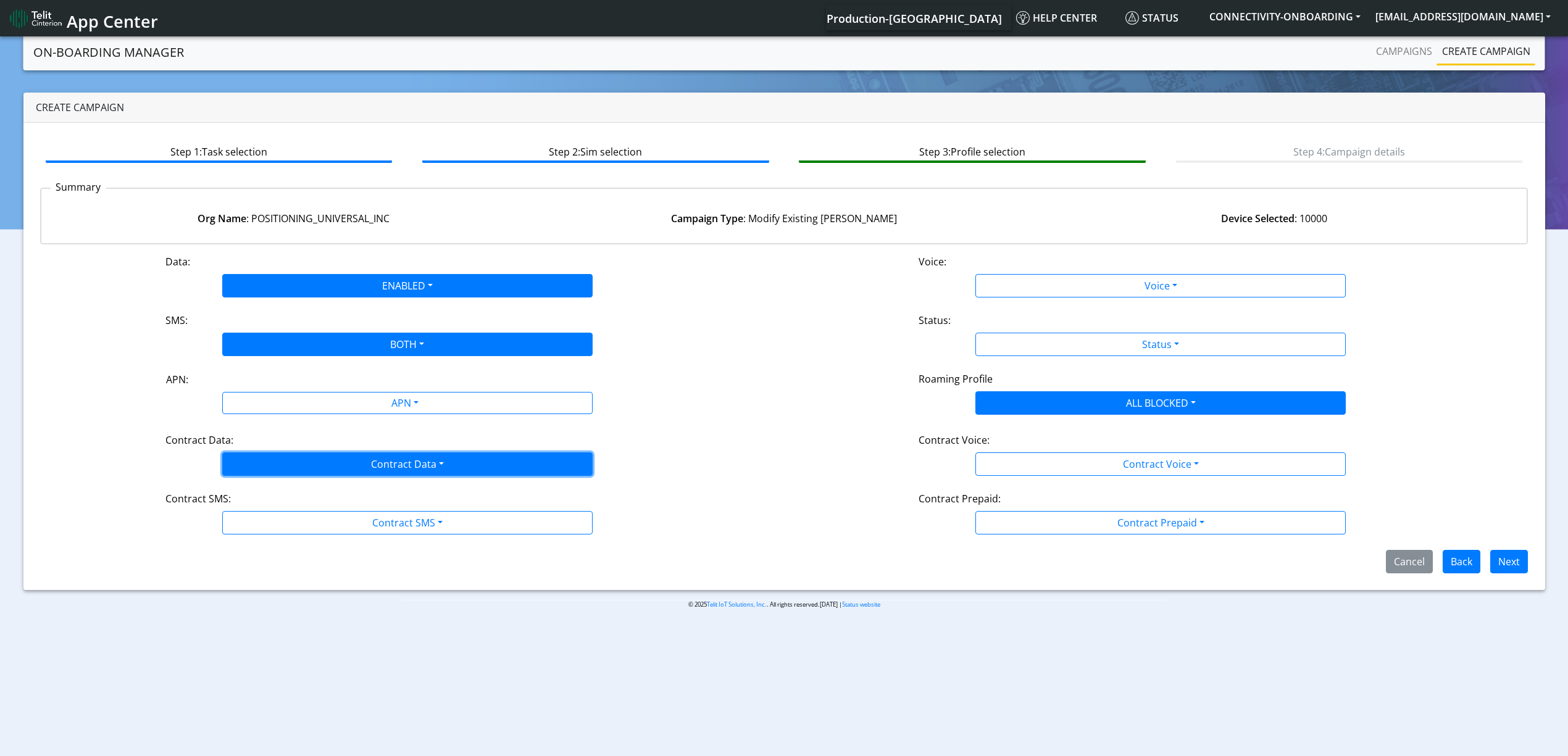
click at [287, 456] on button "Contract Data" at bounding box center [407, 464] width 370 height 23
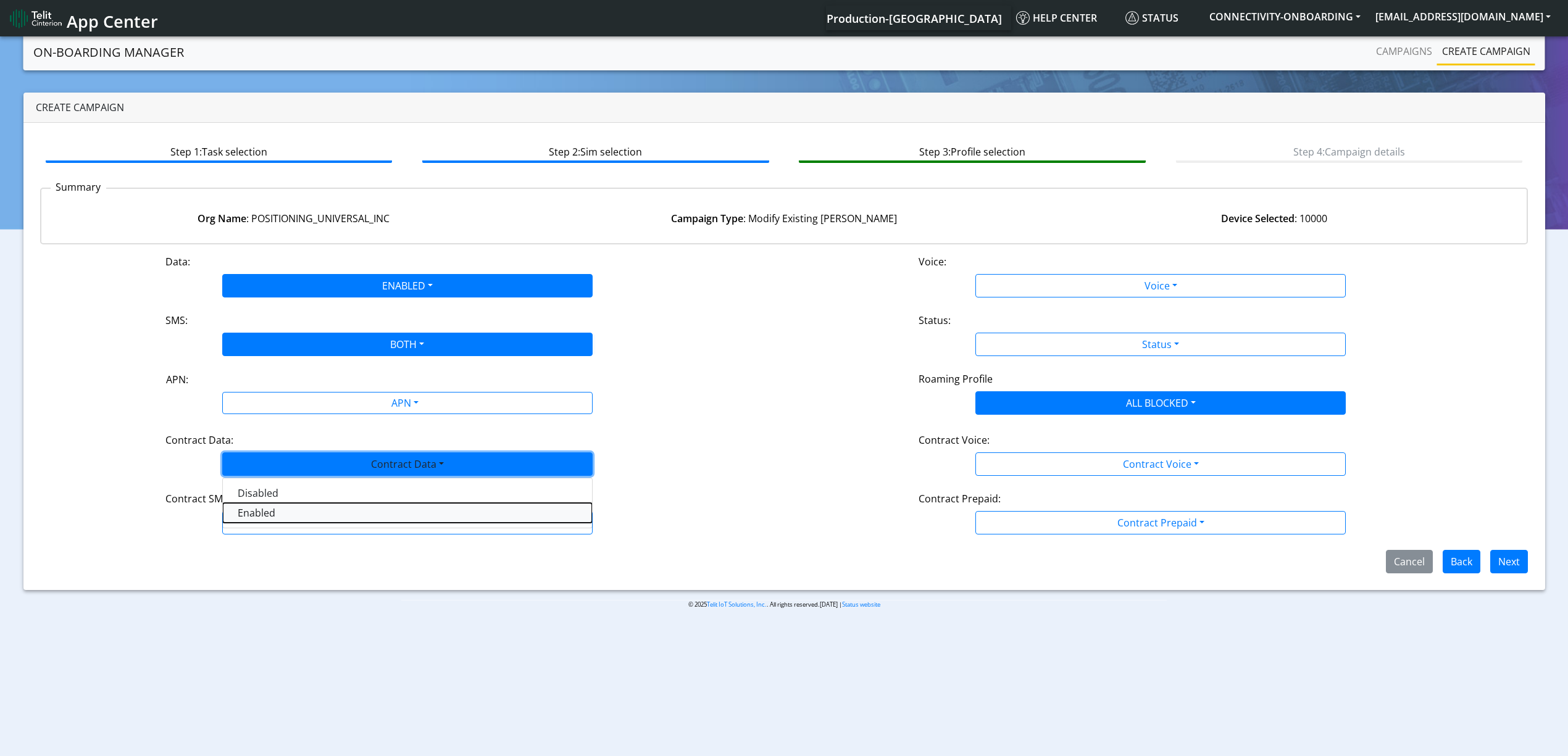
click at [261, 507] on Dataenabled-dropdown "Enabled" at bounding box center [407, 513] width 370 height 20
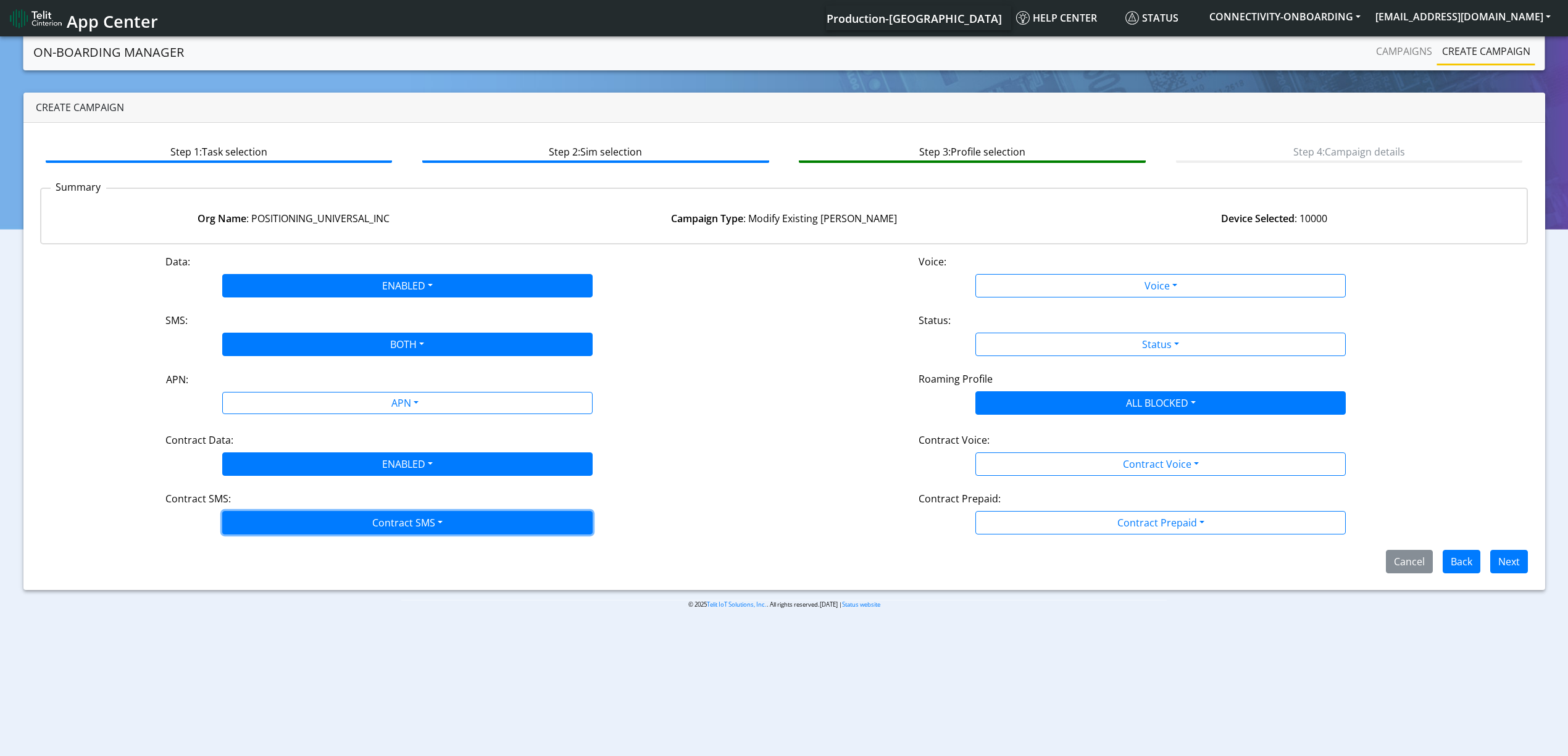
click at [270, 524] on button "Contract SMS" at bounding box center [407, 523] width 370 height 23
click at [265, 611] on SMSboth-dropdown "Both" at bounding box center [407, 611] width 370 height 20
click at [1109, 258] on div "Voice:" at bounding box center [1161, 264] width 503 height 20
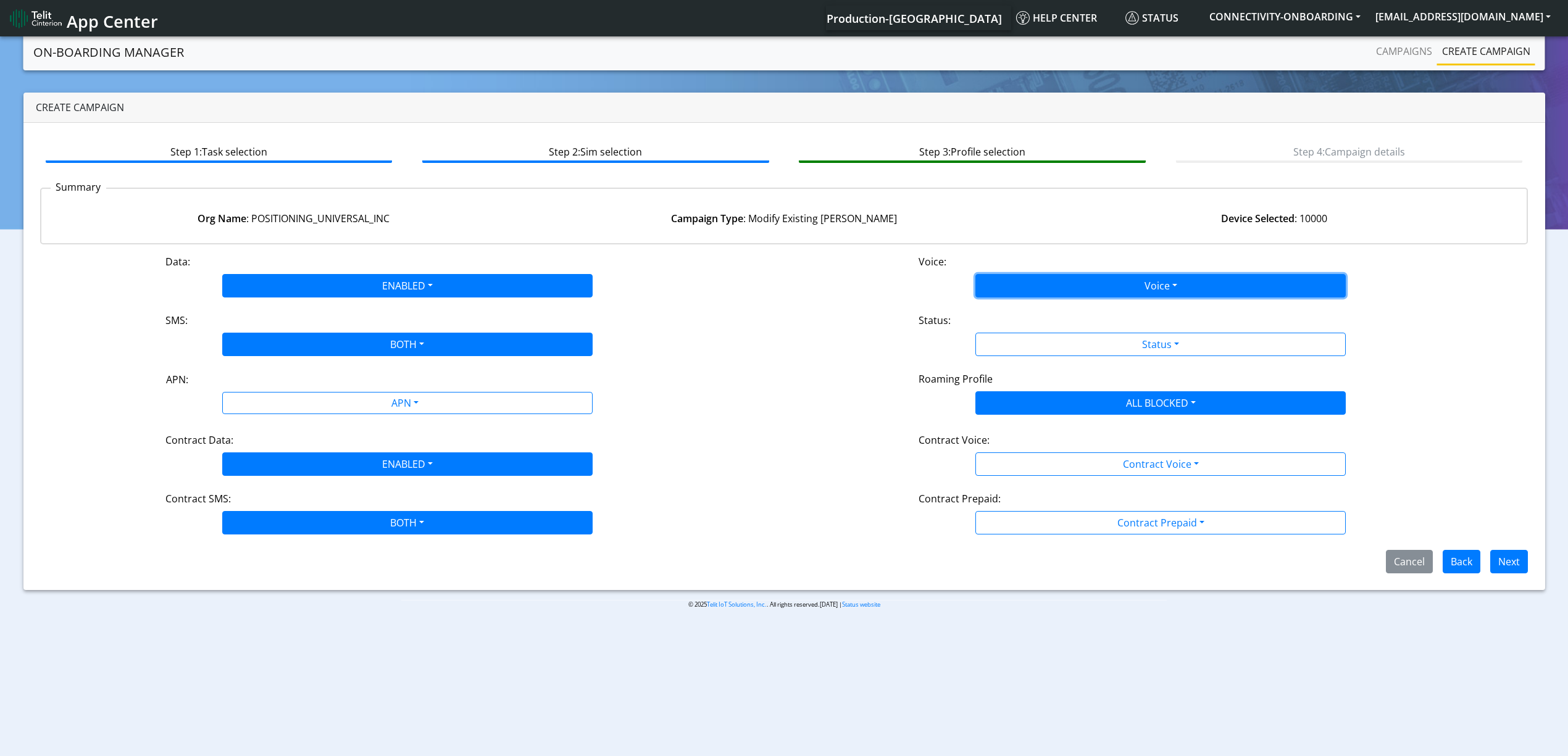
click at [1101, 282] on button "Voice" at bounding box center [1161, 286] width 370 height 23
click at [1088, 297] on div "Data: ENABLED Disabled Enabled Voice: Voice Disabled Enabled SMS: BOTH Disabled…" at bounding box center [784, 413] width 1488 height 319
click at [1078, 287] on button "Voice" at bounding box center [1161, 286] width 370 height 23
click at [1073, 312] on button "Disabled" at bounding box center [1161, 315] width 370 height 20
click at [1073, 323] on div "Status:" at bounding box center [1161, 323] width 503 height 20
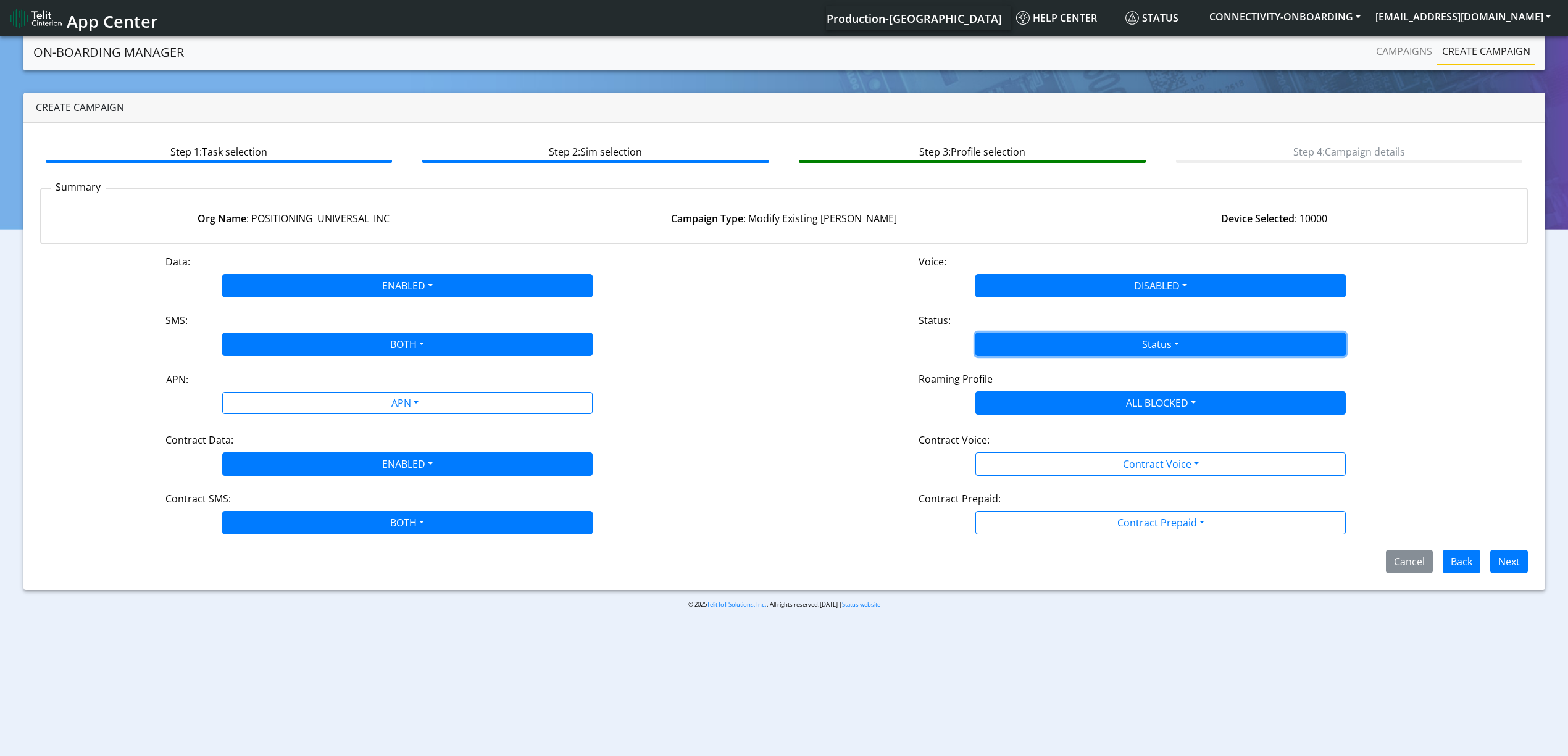
click at [1072, 336] on button "Status" at bounding box center [1161, 344] width 370 height 23
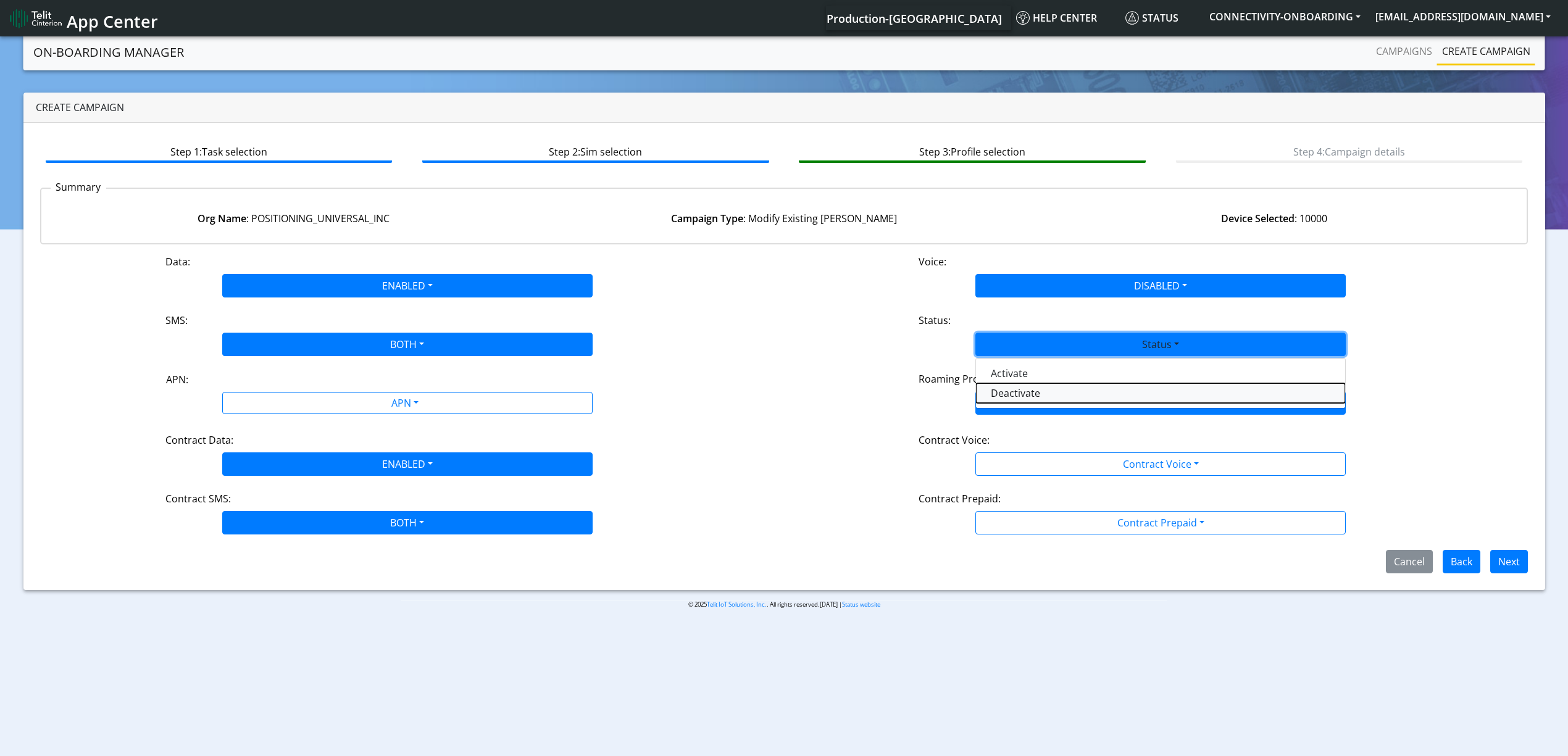
click at [1040, 393] on button "Deactivate" at bounding box center [1161, 393] width 370 height 20
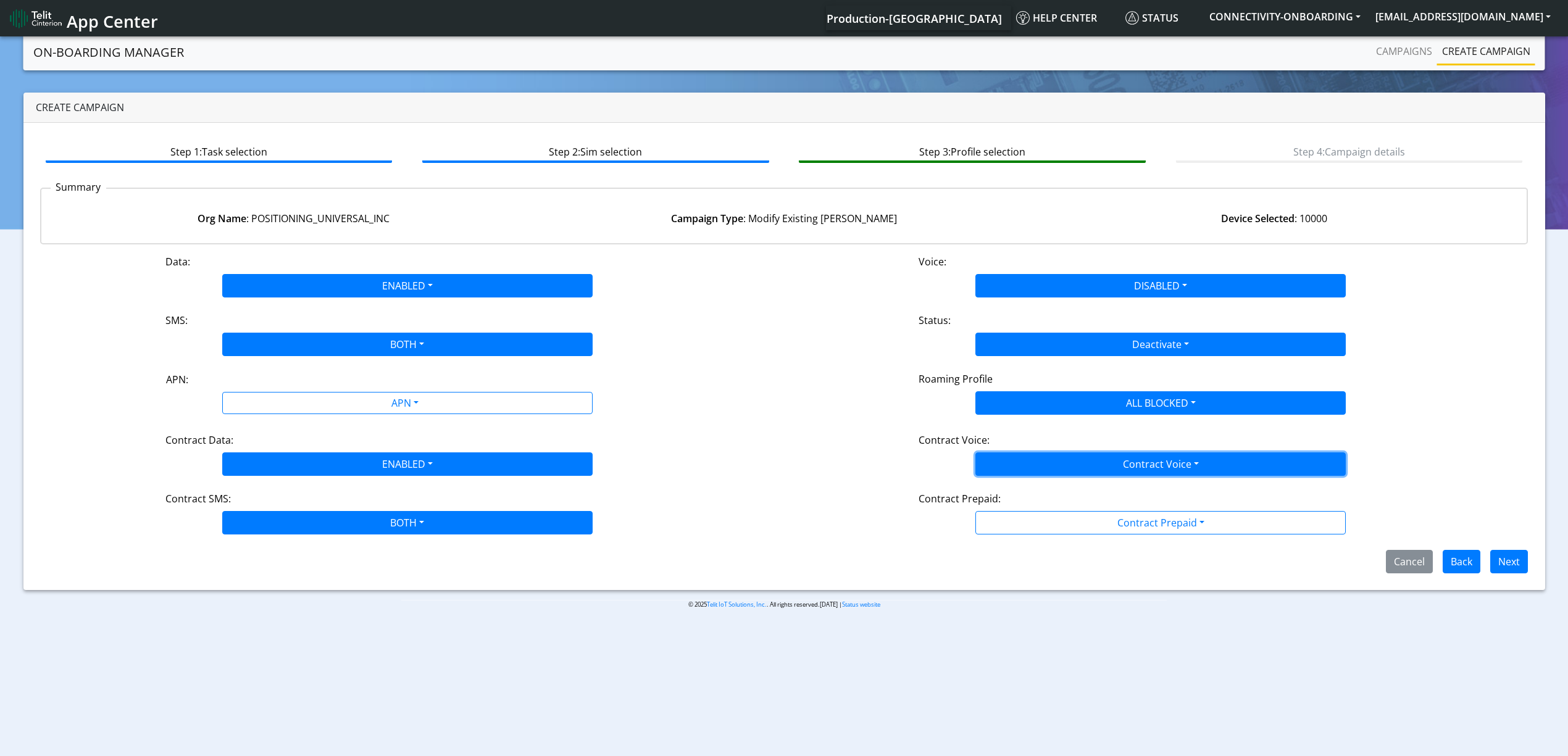
click at [1043, 470] on button "Contract Voice" at bounding box center [1161, 464] width 370 height 23
click at [1023, 496] on Voicedisabled-dropdown "Disabled" at bounding box center [1161, 494] width 370 height 20
click at [1036, 535] on button "Contract Prepaid" at bounding box center [1161, 523] width 370 height 23
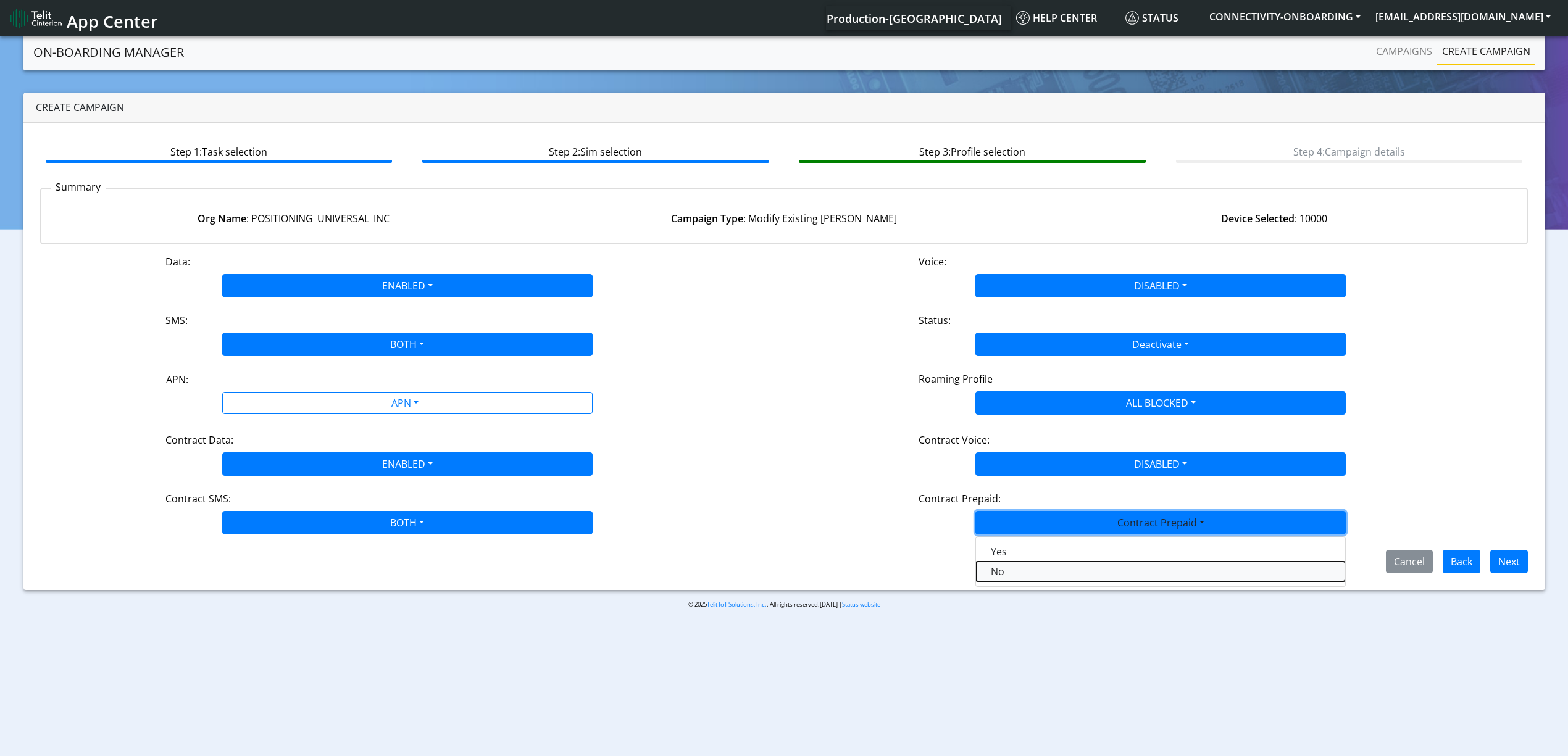
click at [1023, 564] on Prepaidnotprepaid-dropdown "No" at bounding box center [1161, 572] width 370 height 20
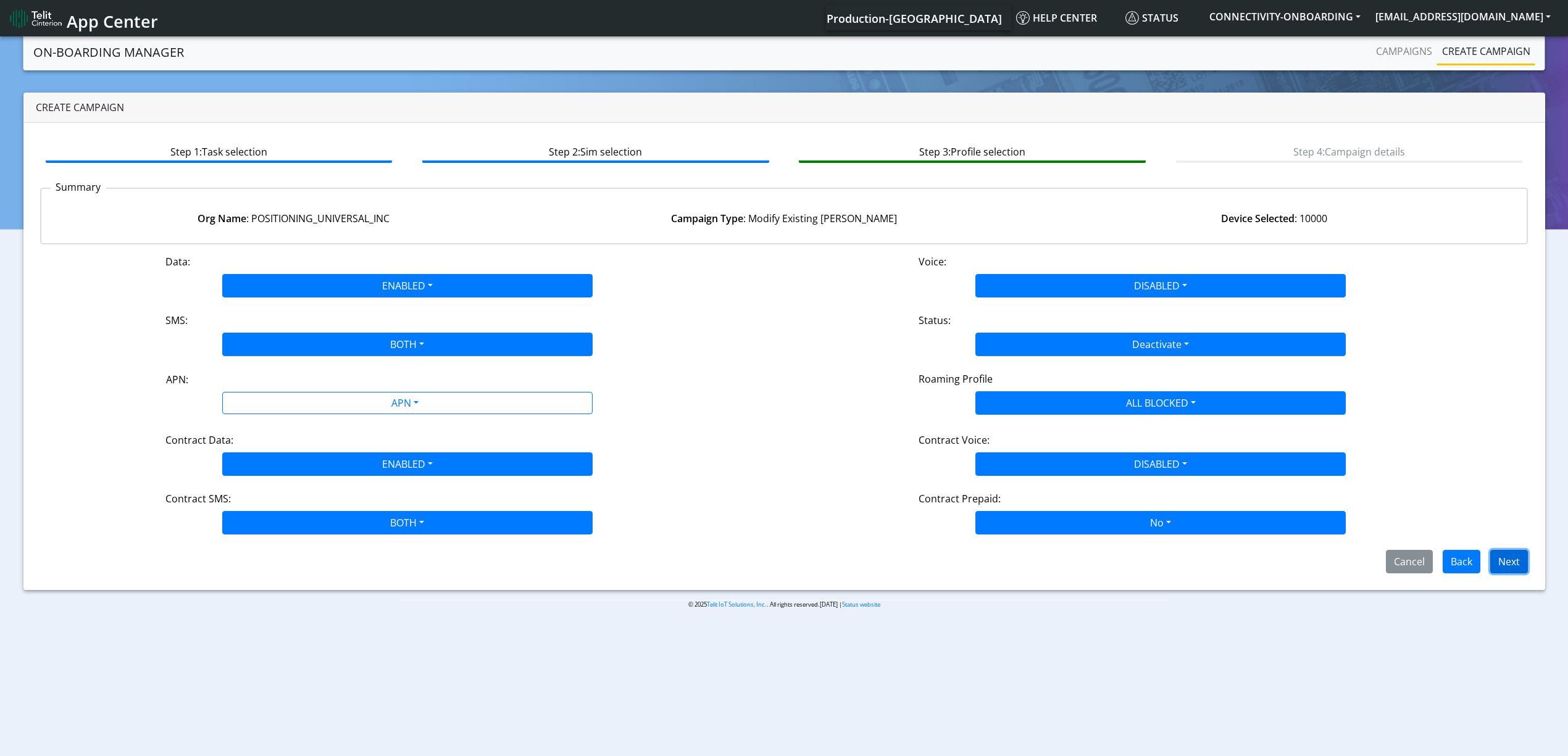
click at [1524, 562] on button "Next" at bounding box center [1508, 562] width 38 height 23
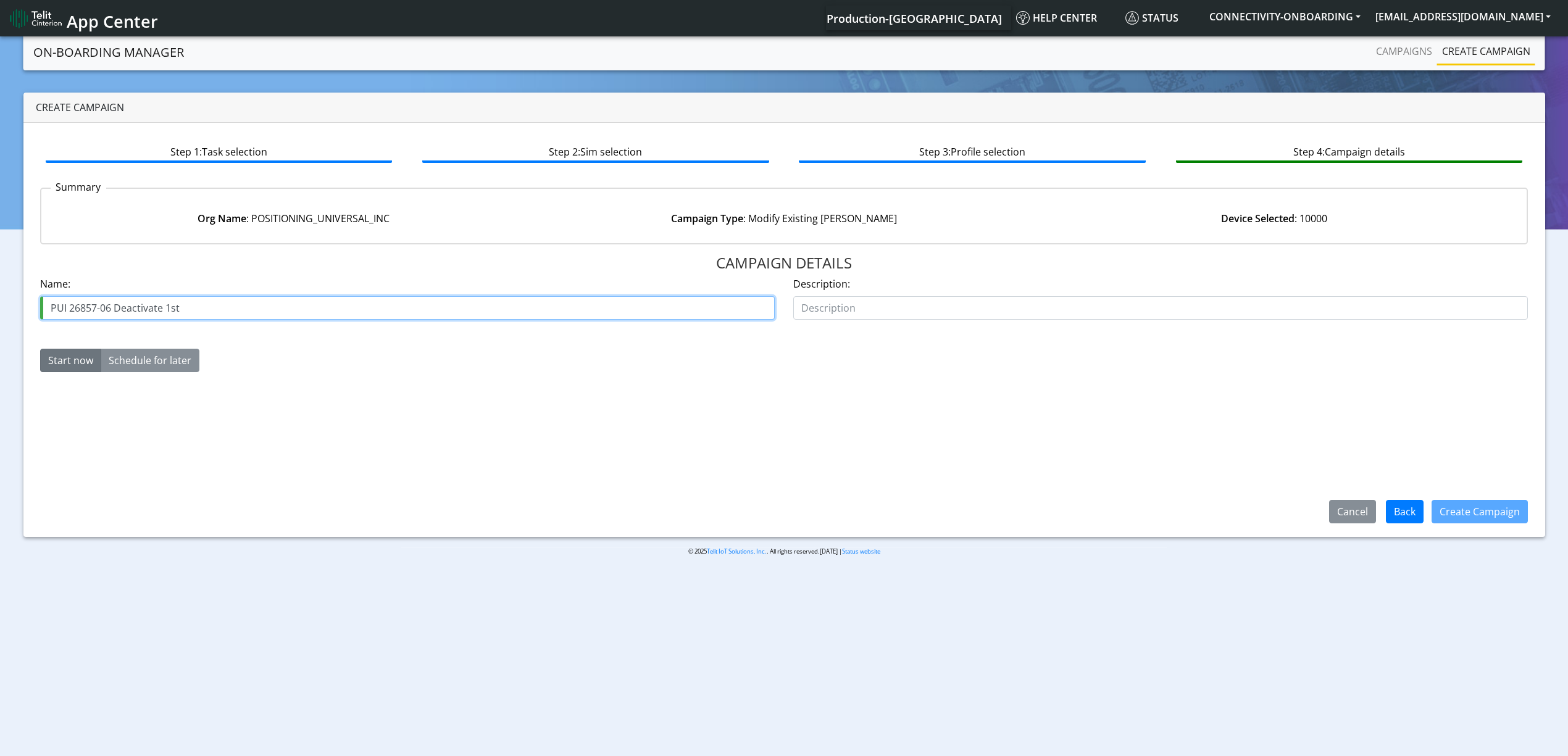
drag, startPoint x: 166, startPoint y: 309, endPoint x: 230, endPoint y: 309, distance: 64.0
click at [230, 309] on input "PUI 26857-06 Deactivate 1st" at bounding box center [407, 308] width 735 height 23
type input "PUI 26857-06 Deactivate2nd"
click at [1489, 503] on button "Create Campaign" at bounding box center [1479, 512] width 96 height 23
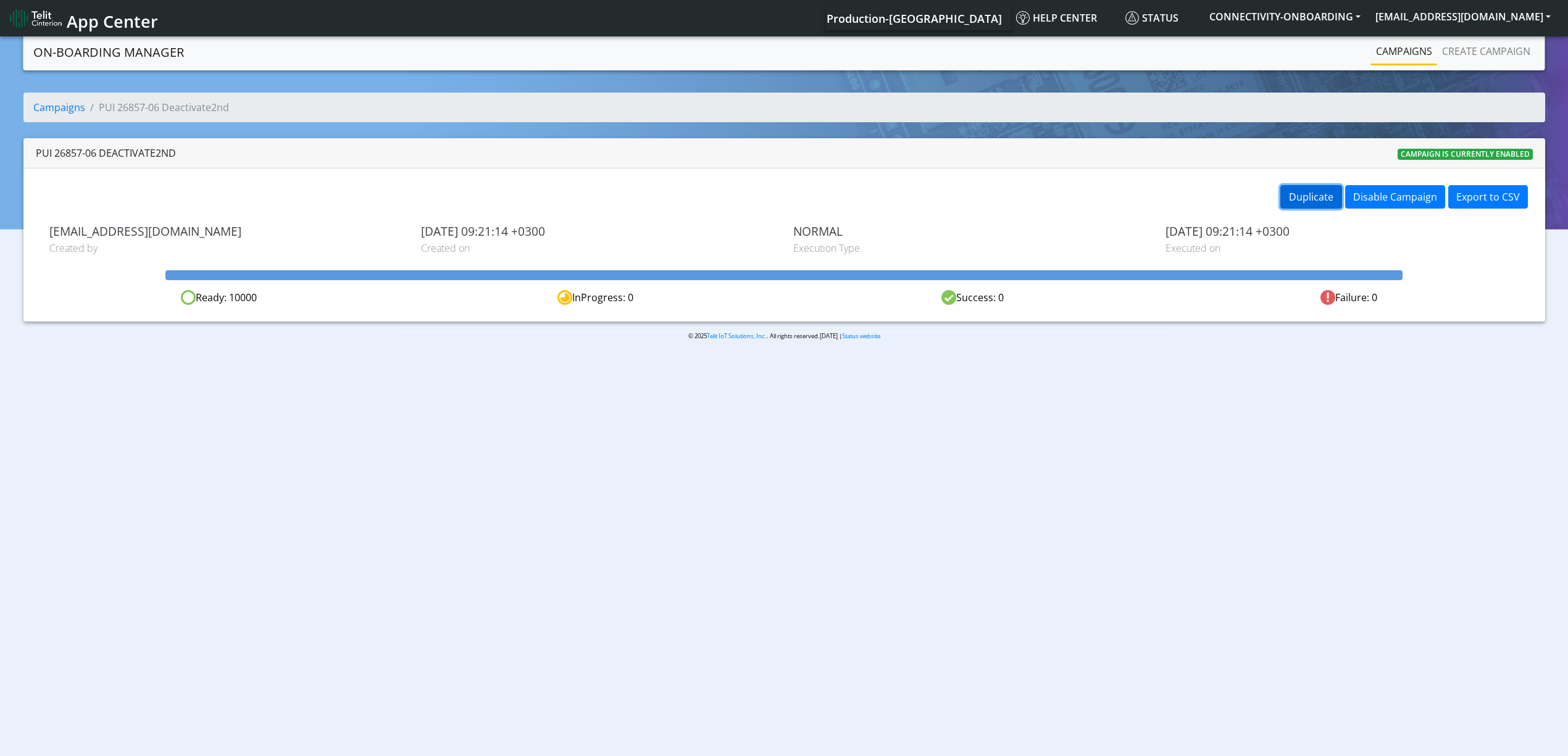
click at [1317, 204] on button "Duplicate" at bounding box center [1312, 197] width 62 height 23
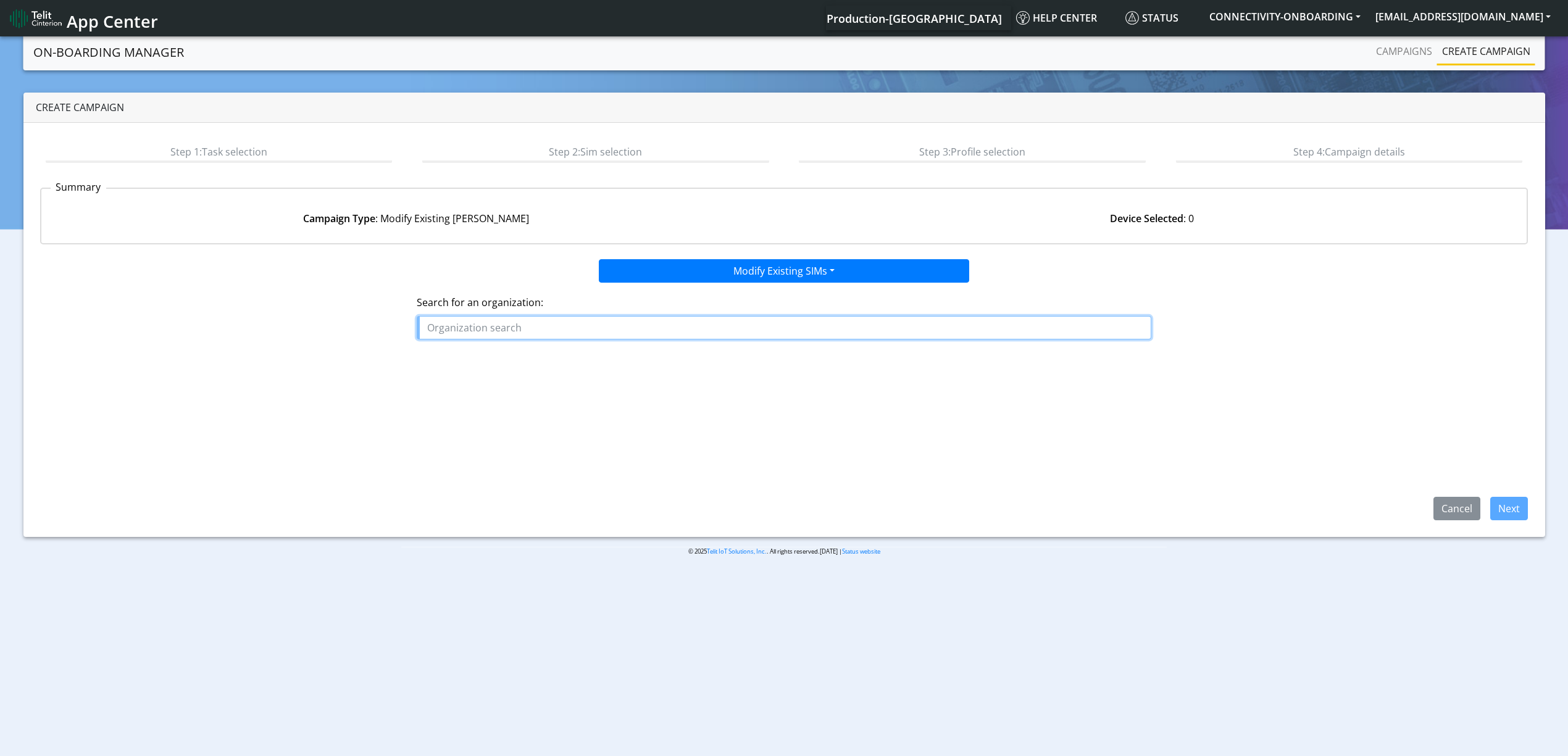
click at [695, 320] on input "text" at bounding box center [784, 328] width 735 height 23
click at [452, 355] on ngb-highlight "POS ITIONING_UNIVERSAL_INC" at bounding box center [502, 357] width 139 height 13
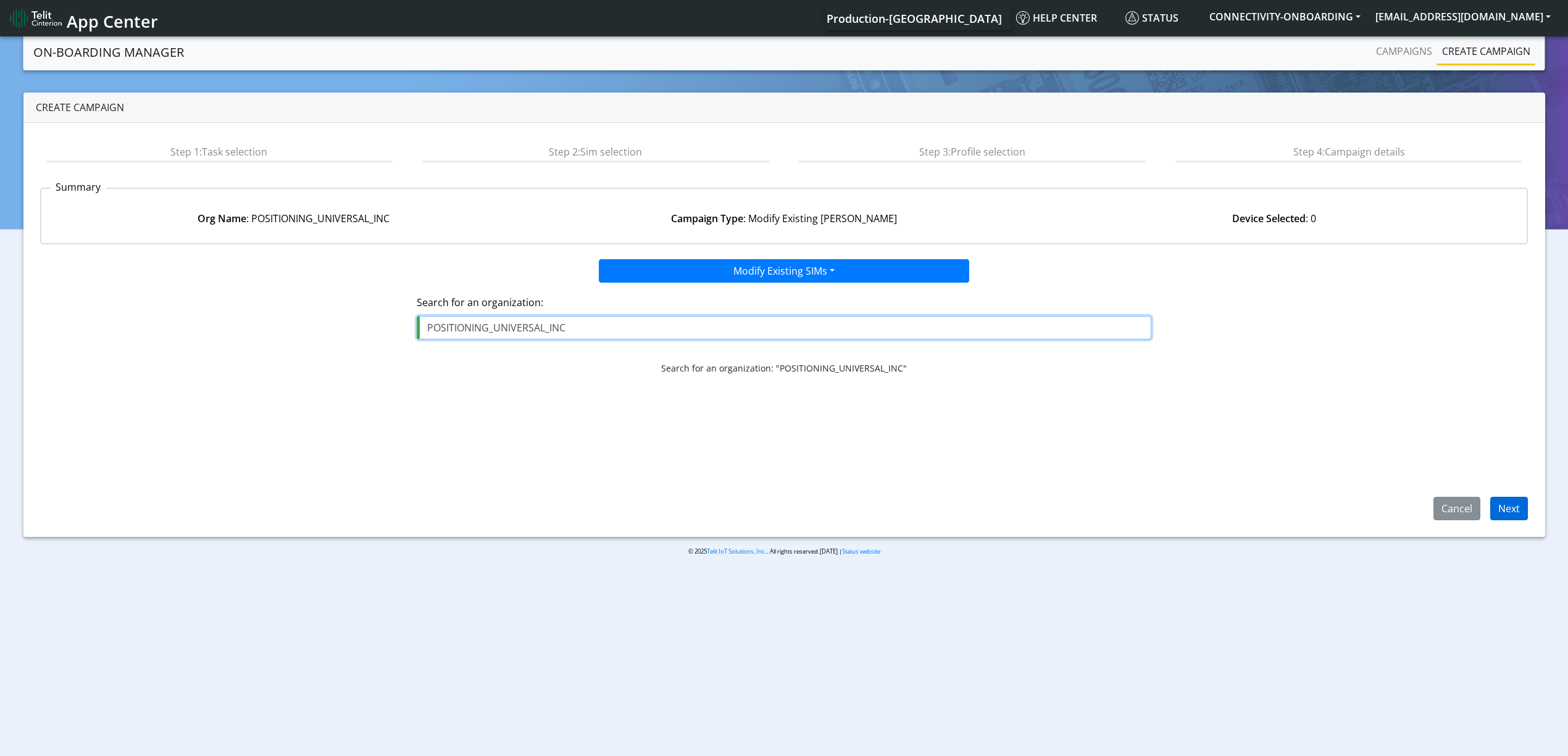
type input "POSITIONING_UNIVERSAL_INC"
click at [1494, 511] on button "Next" at bounding box center [1508, 509] width 38 height 23
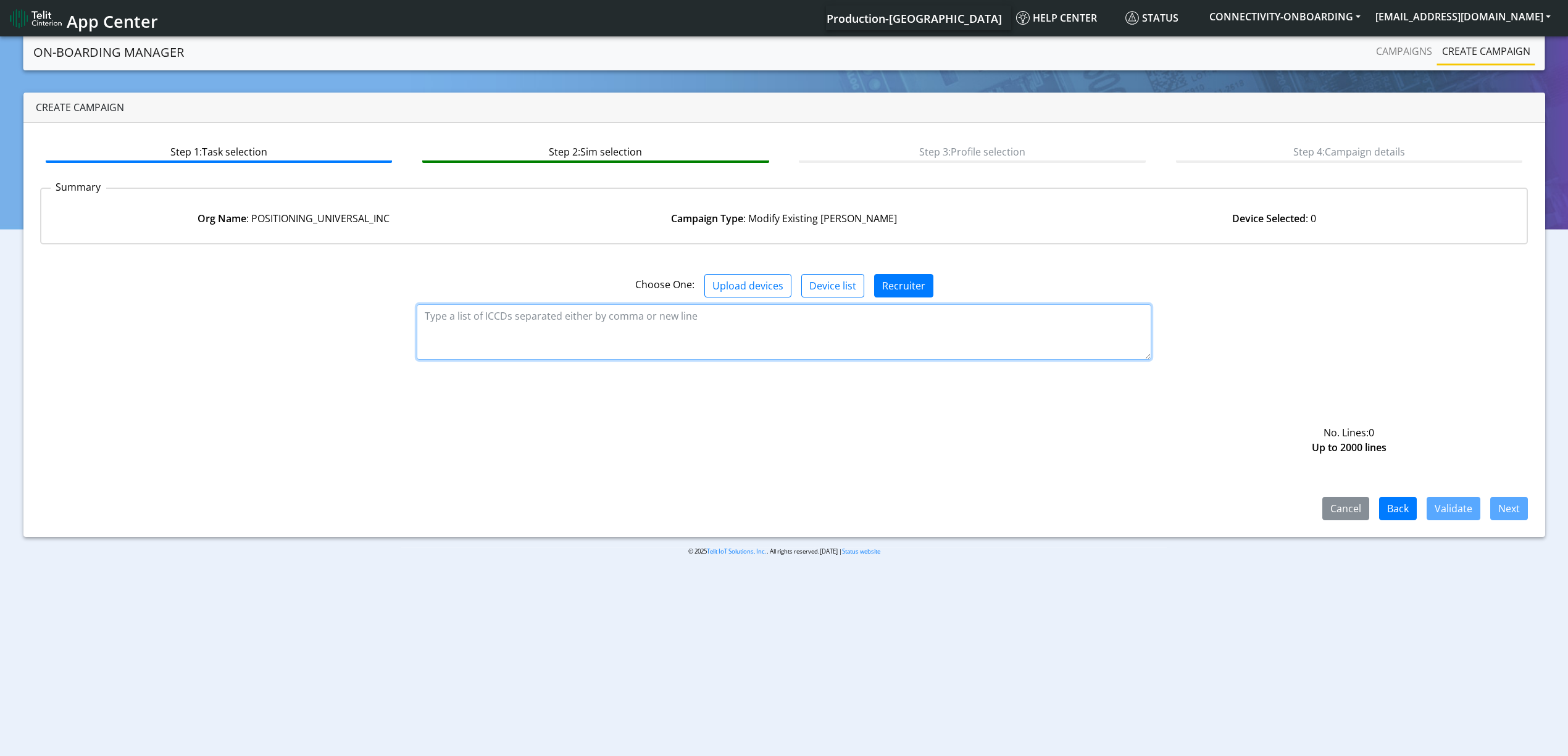
click at [979, 344] on textarea at bounding box center [784, 332] width 735 height 55
click at [734, 274] on button "Upload devices" at bounding box center [748, 286] width 87 height 23
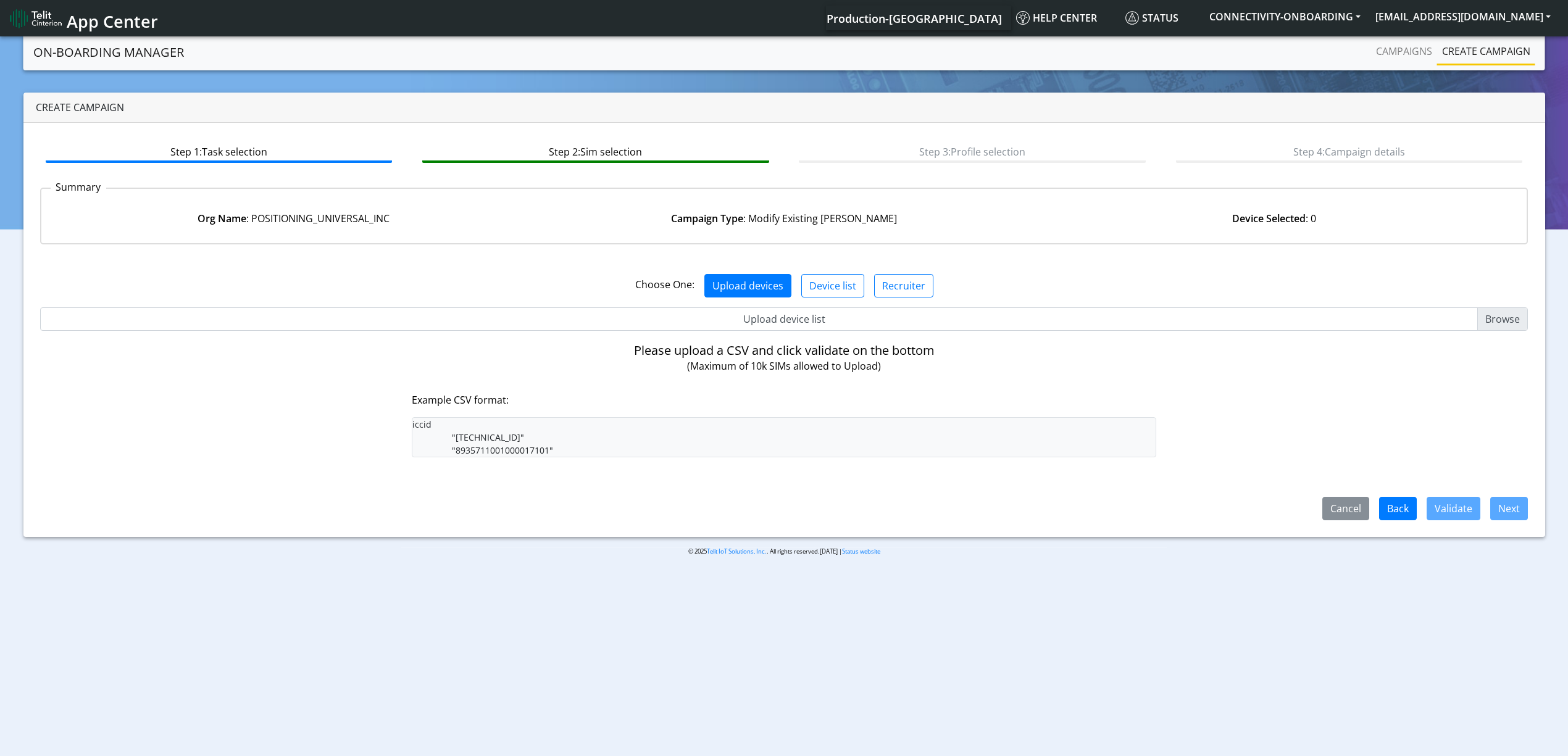
click at [736, 323] on input "Upload device list" at bounding box center [784, 319] width 1488 height 23
type input "C:\fakepath\PUI2.csv"
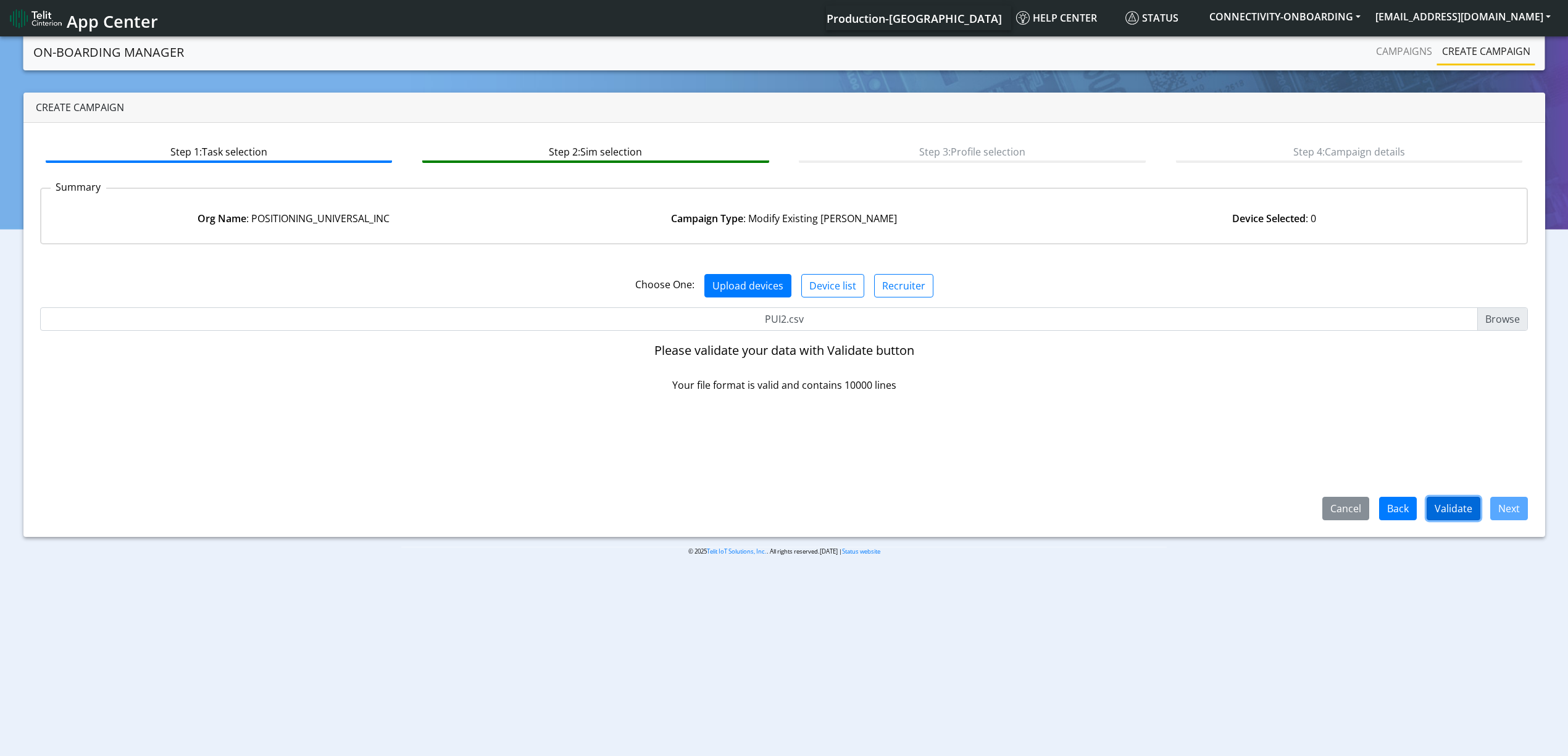
click at [1473, 514] on button "Validate" at bounding box center [1453, 509] width 54 height 23
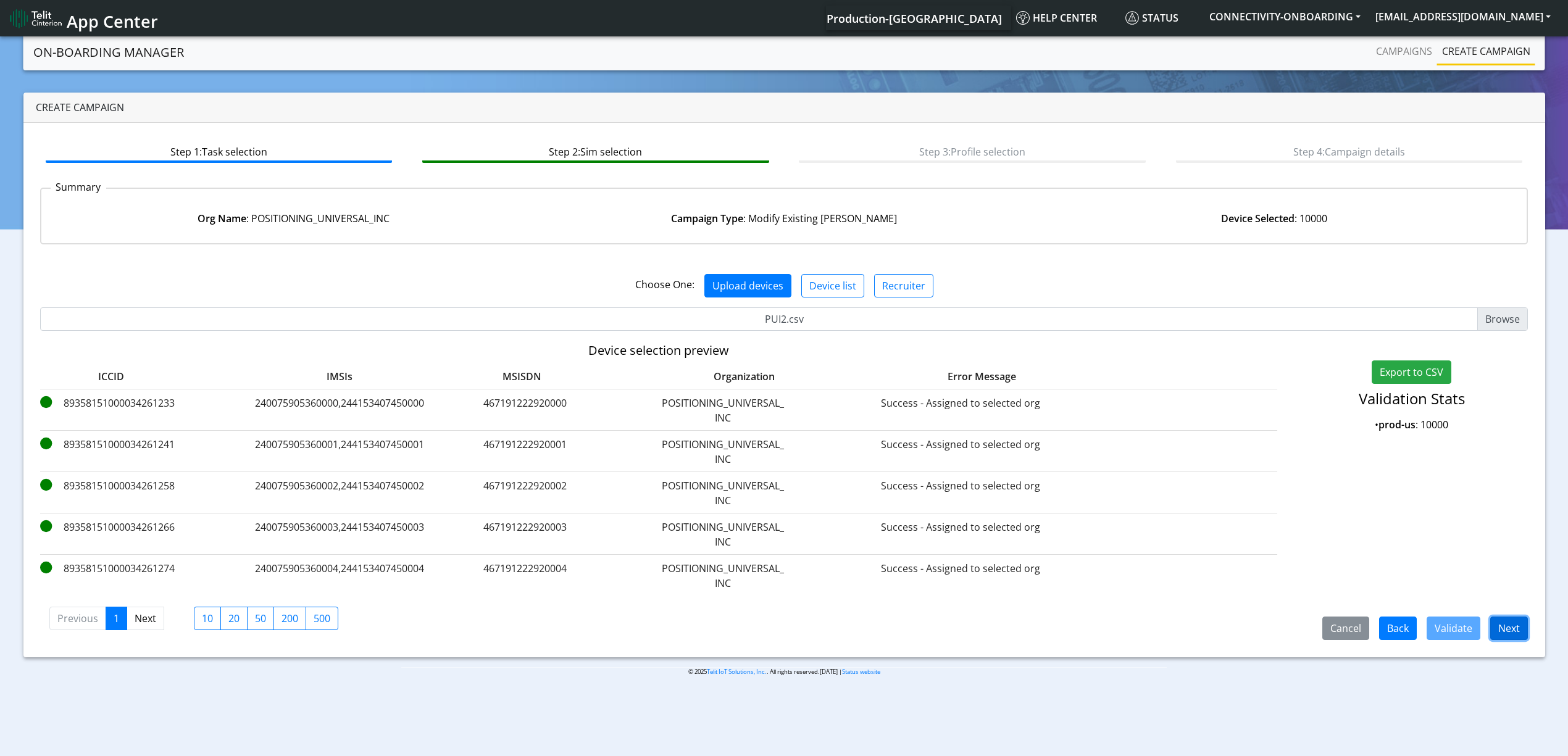
click at [1522, 623] on button "Next" at bounding box center [1508, 629] width 38 height 23
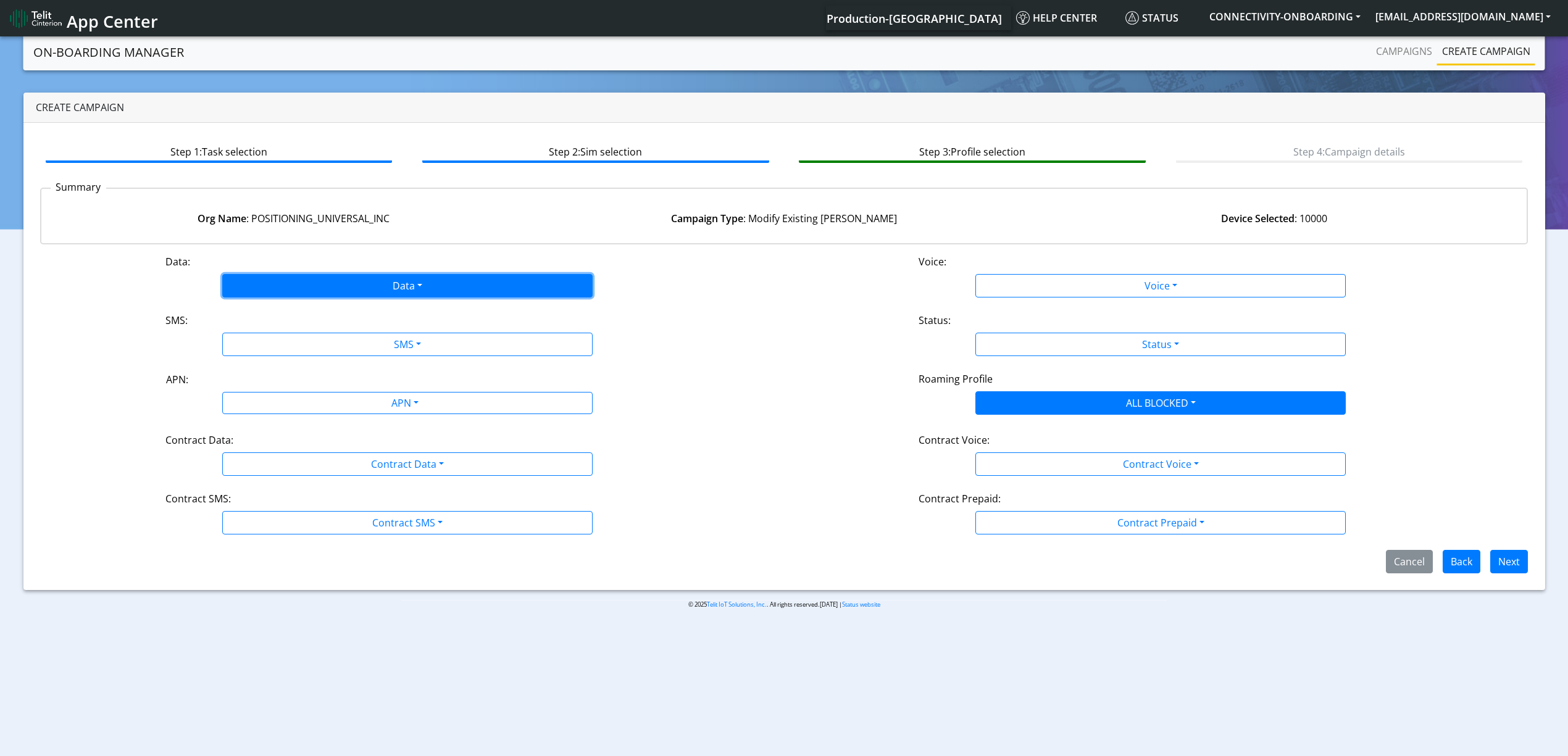
click at [339, 287] on button "Data" at bounding box center [407, 286] width 370 height 23
click at [299, 310] on button "Disabled" at bounding box center [407, 315] width 370 height 20
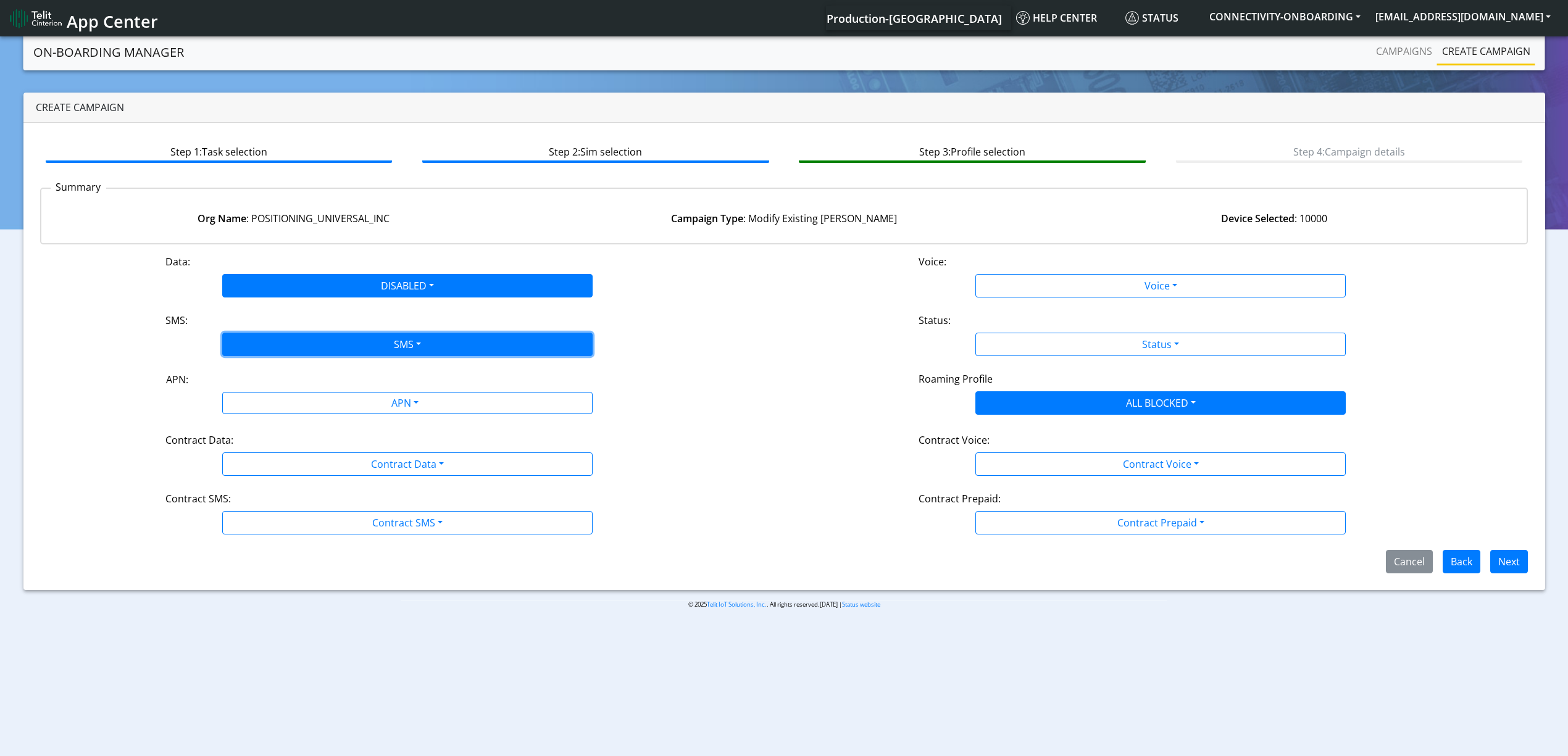
click at [298, 334] on button "SMS" at bounding box center [407, 344] width 370 height 23
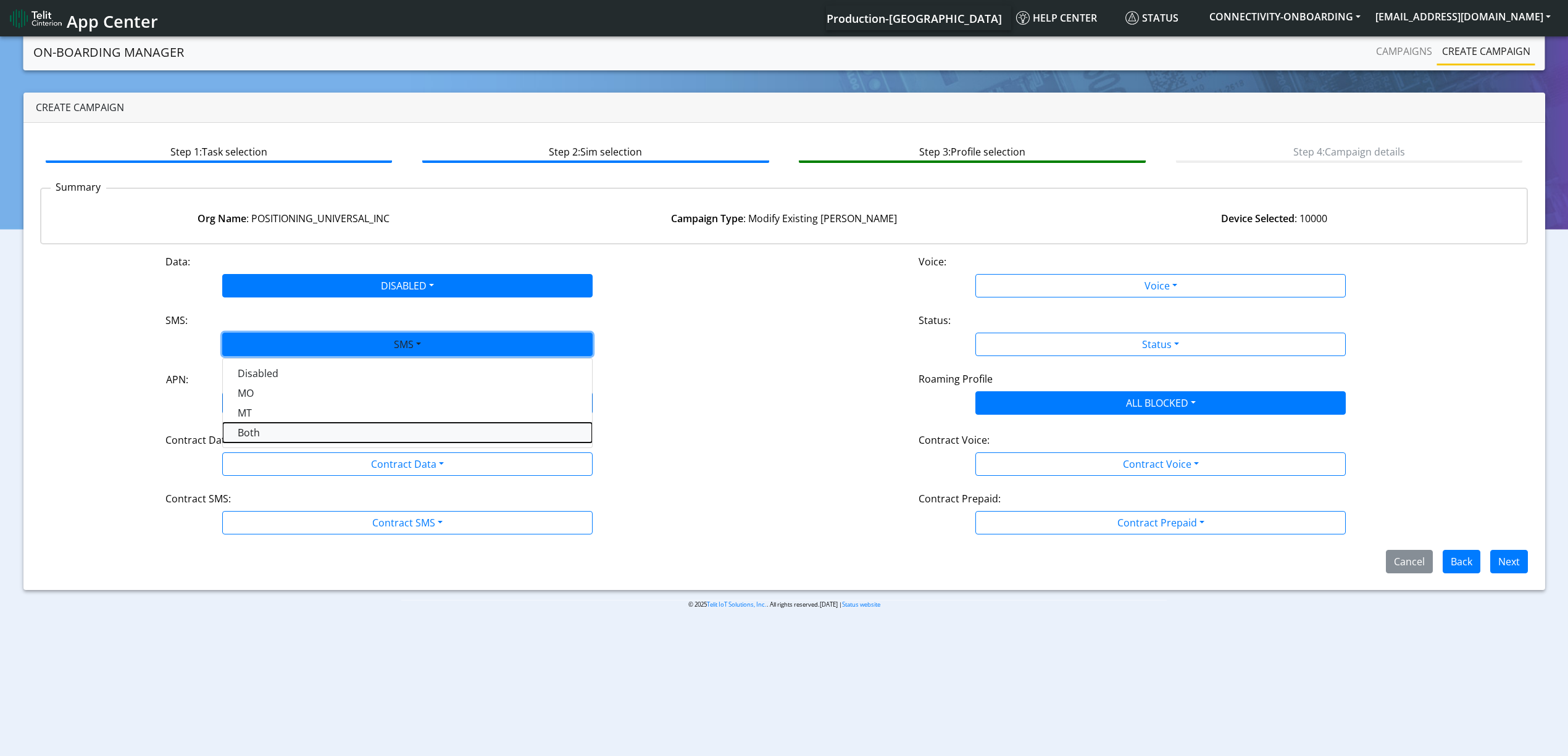
click at [262, 427] on button "Both" at bounding box center [407, 433] width 370 height 20
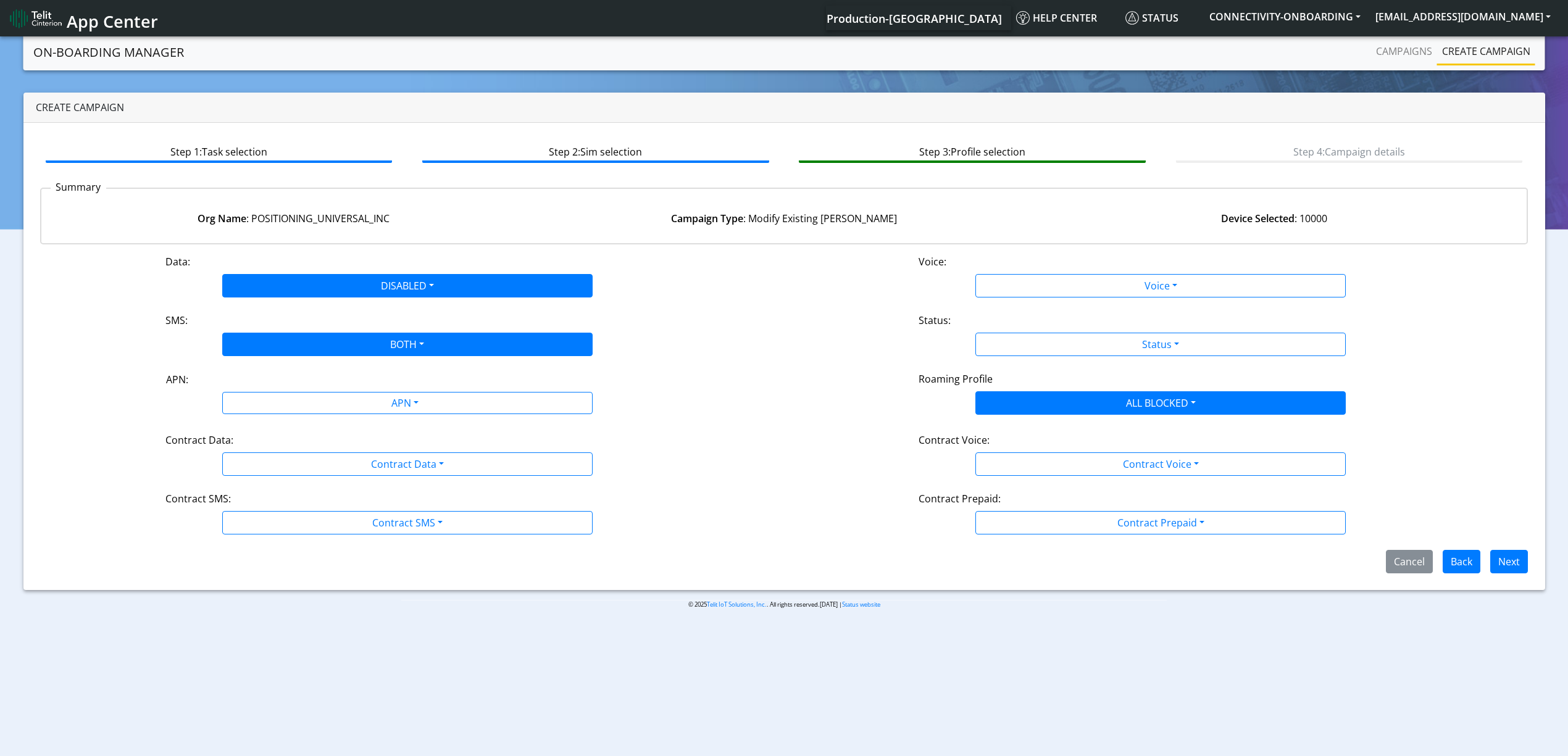
click at [262, 421] on div "Data: DISABLED Disabled Enabled Voice: Voice Disabled Enabled SMS: BOTH Disable…" at bounding box center [784, 413] width 1488 height 319
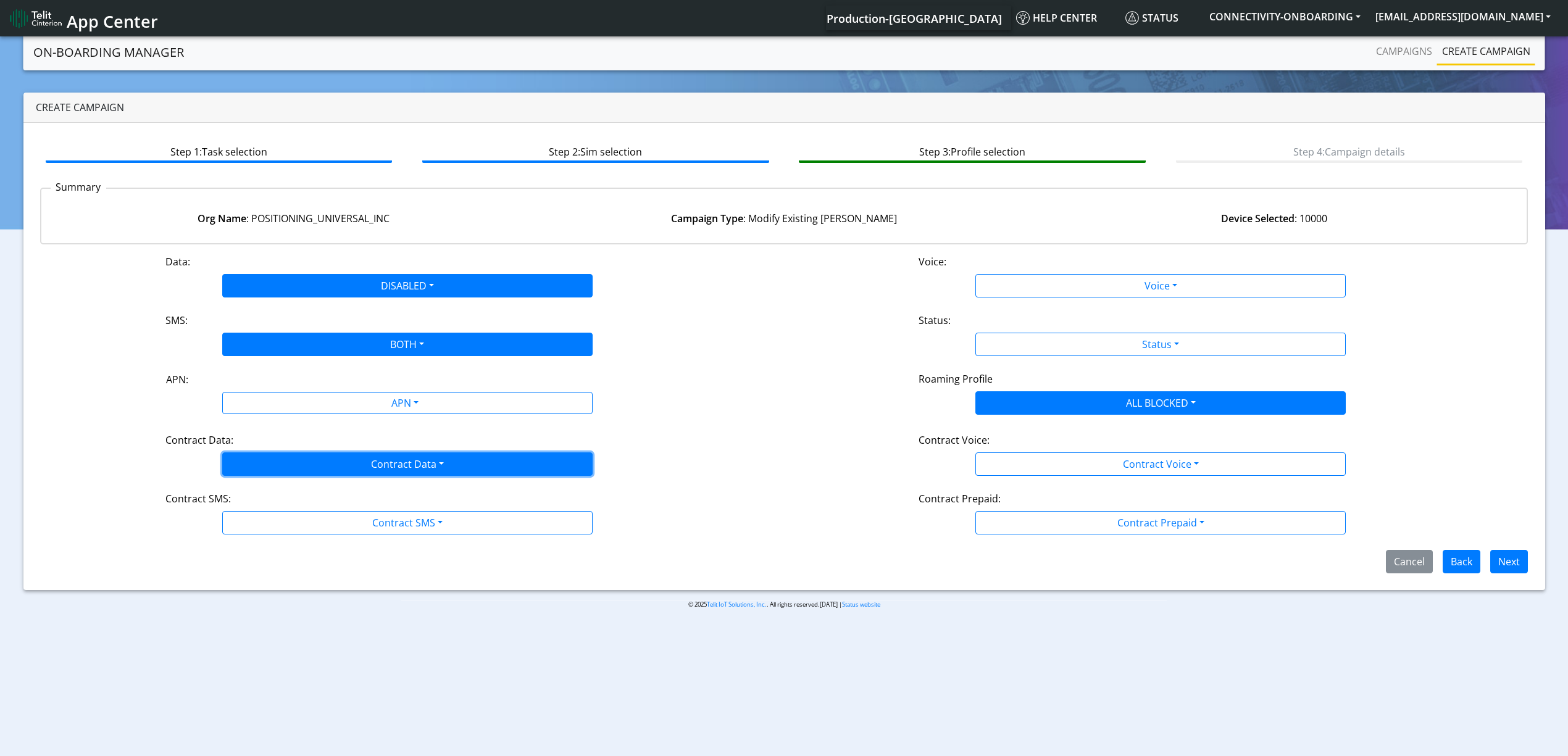
click at [277, 460] on button "Contract Data" at bounding box center [407, 464] width 370 height 23
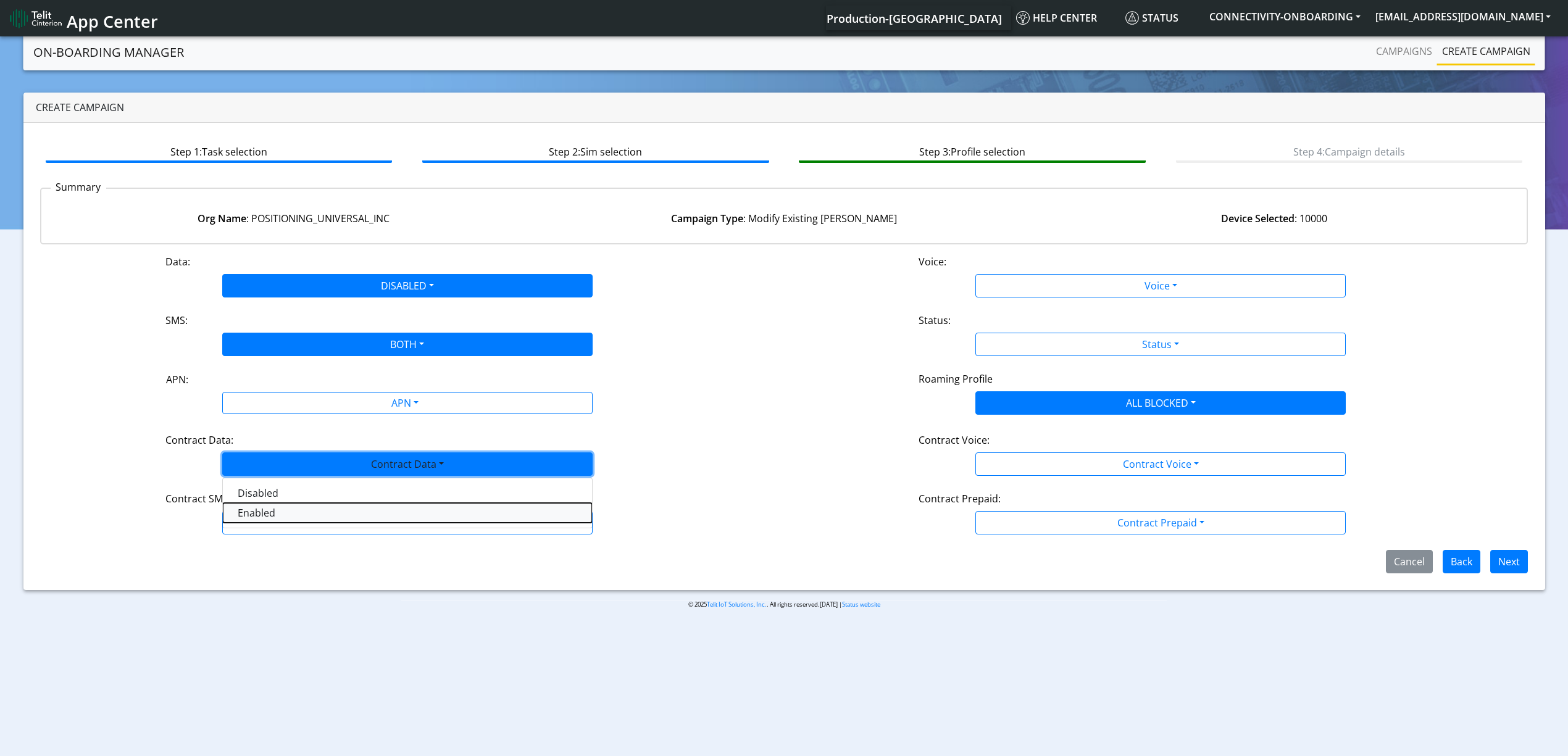
click at [277, 505] on Dataenabled-dropdown "Enabled" at bounding box center [407, 513] width 370 height 20
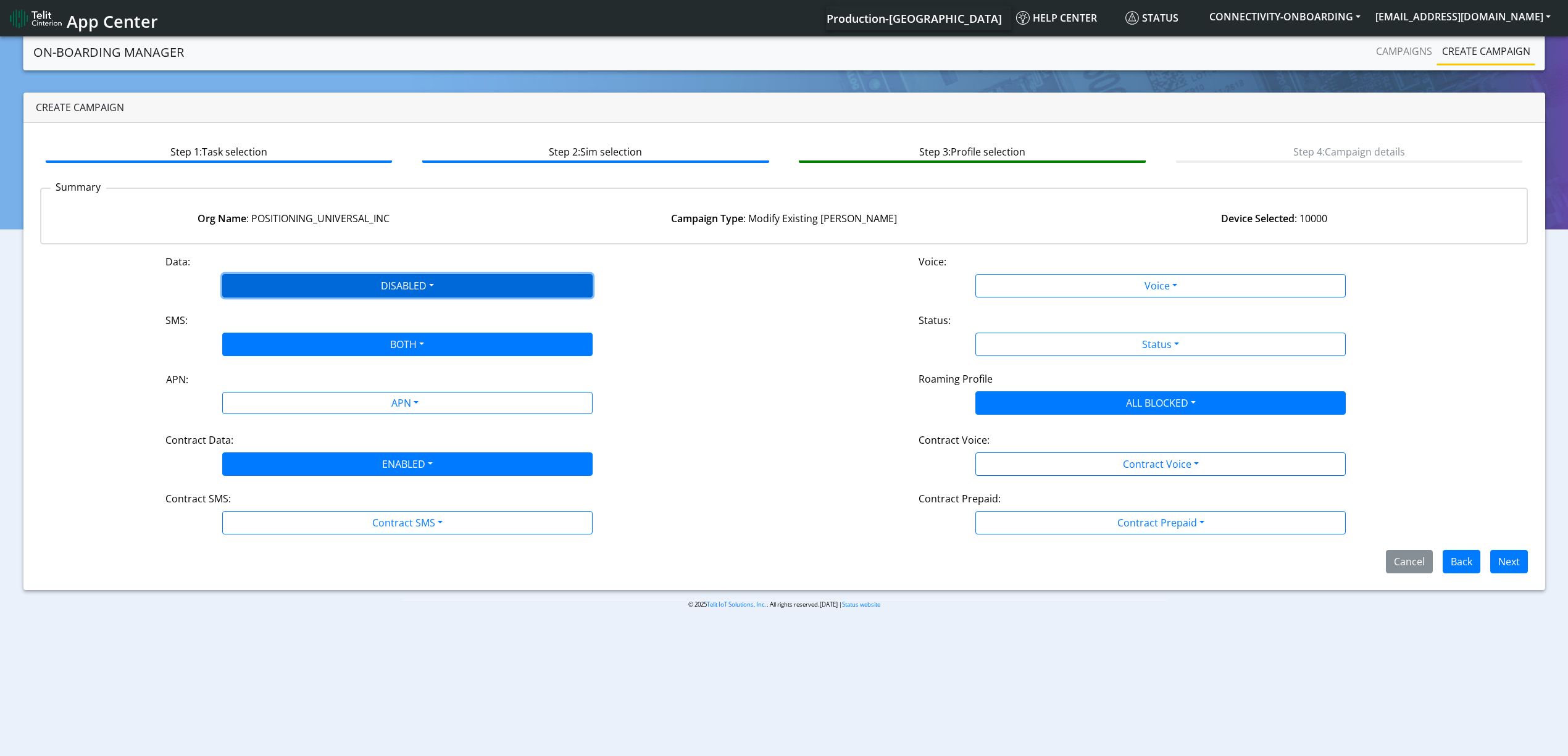
click at [381, 287] on button "DISABLED" at bounding box center [407, 286] width 370 height 23
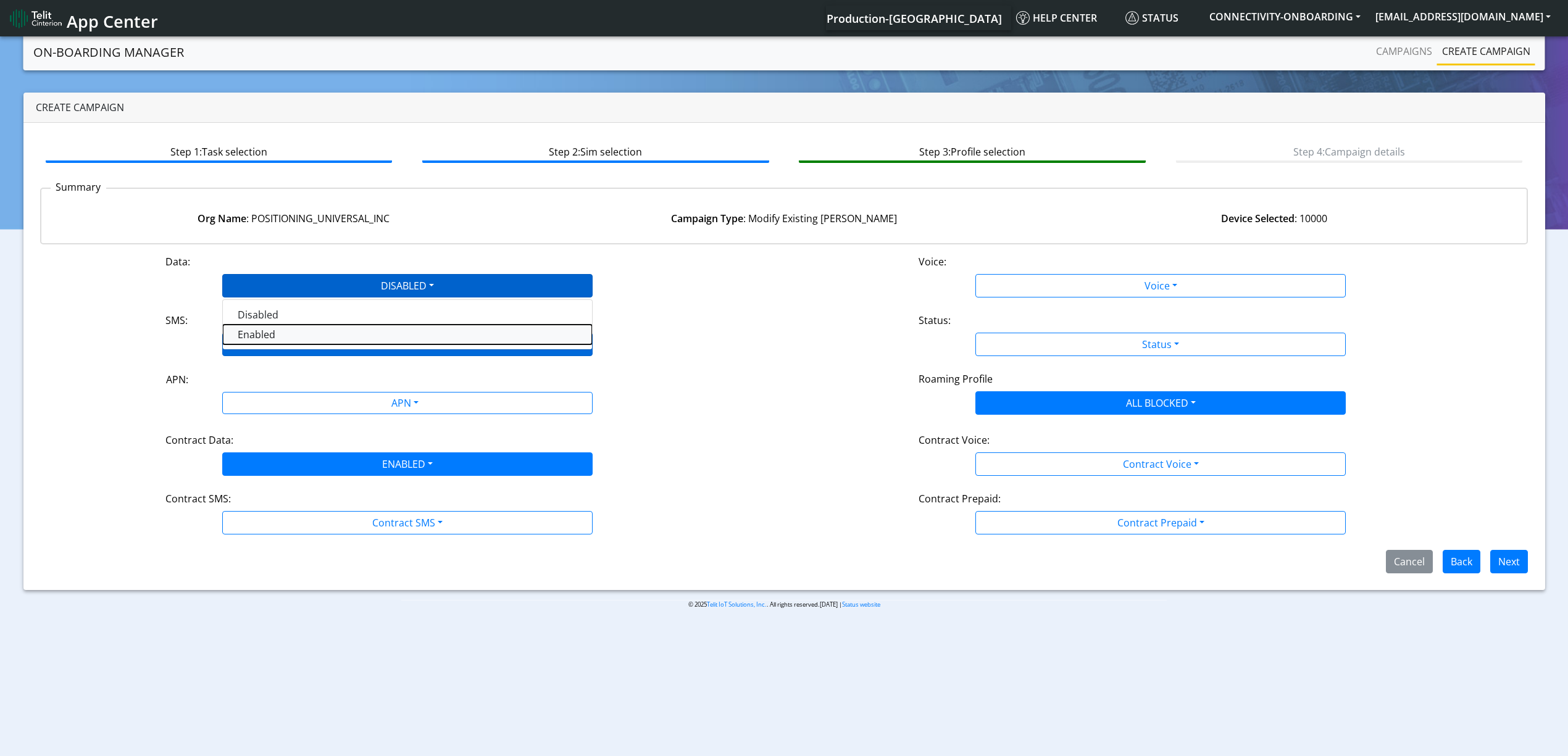
click at [322, 334] on button "Enabled" at bounding box center [407, 334] width 370 height 20
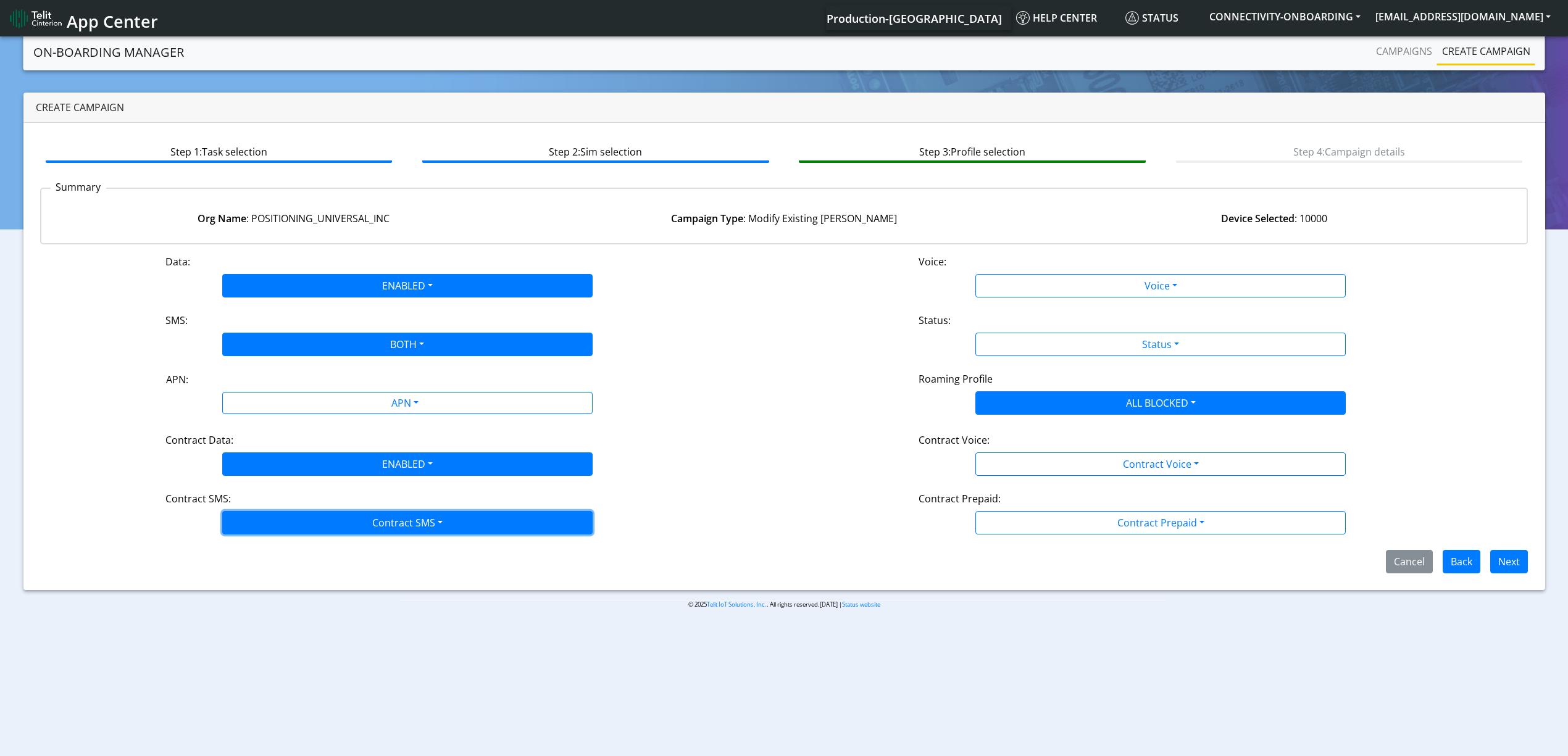
click at [331, 520] on button "Contract SMS" at bounding box center [407, 523] width 370 height 23
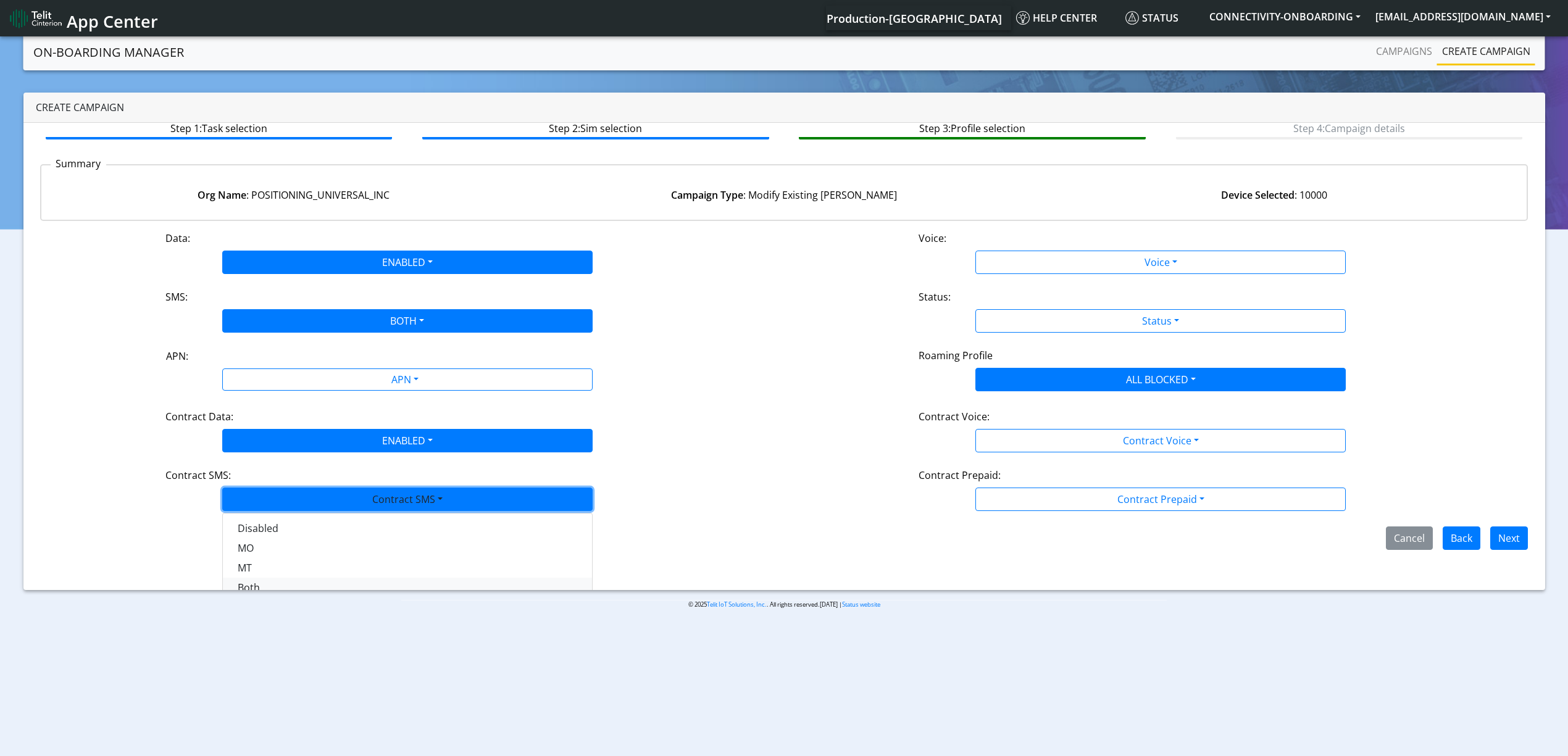
scroll to position [35, 0]
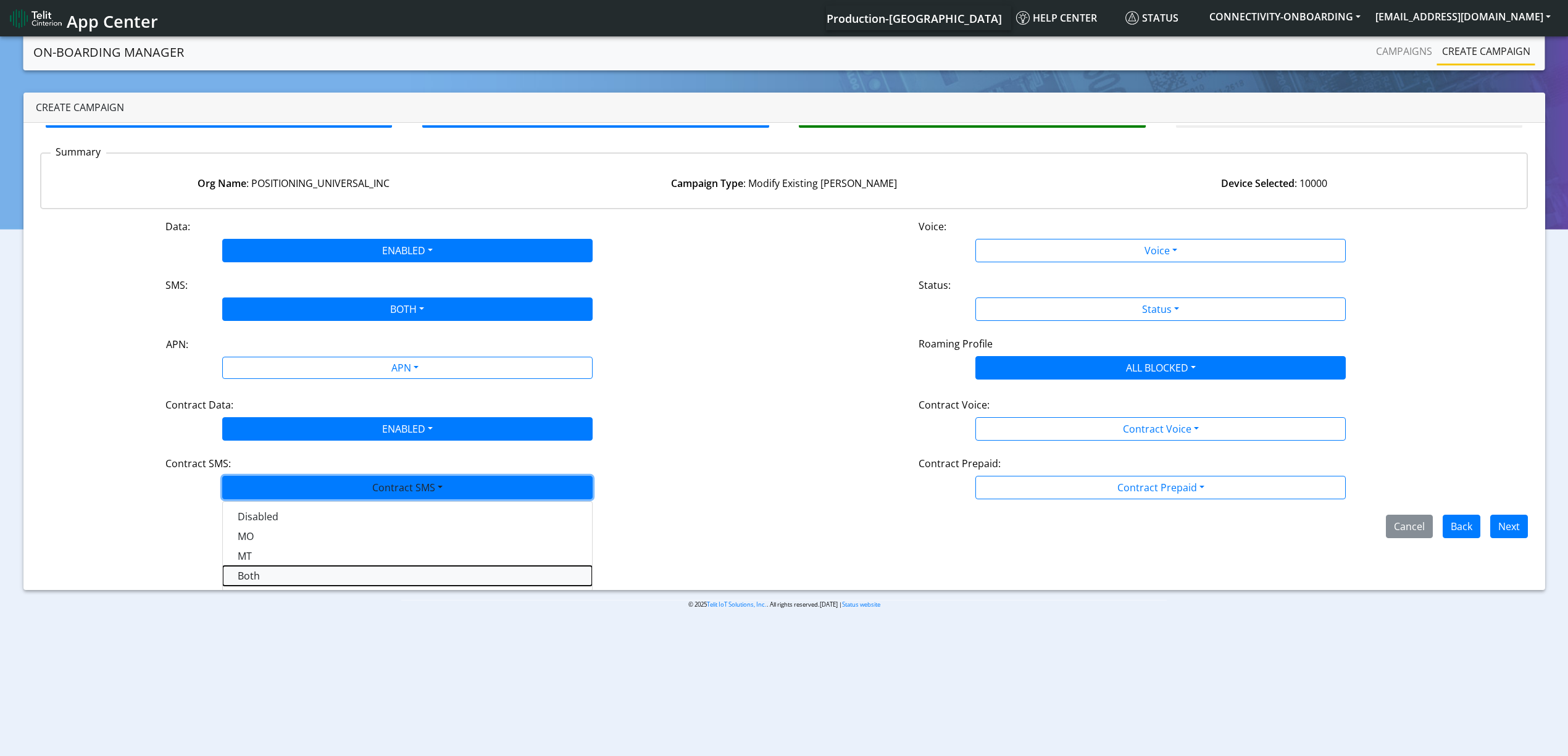
click at [275, 578] on SMSboth-dropdown "Both" at bounding box center [407, 577] width 370 height 20
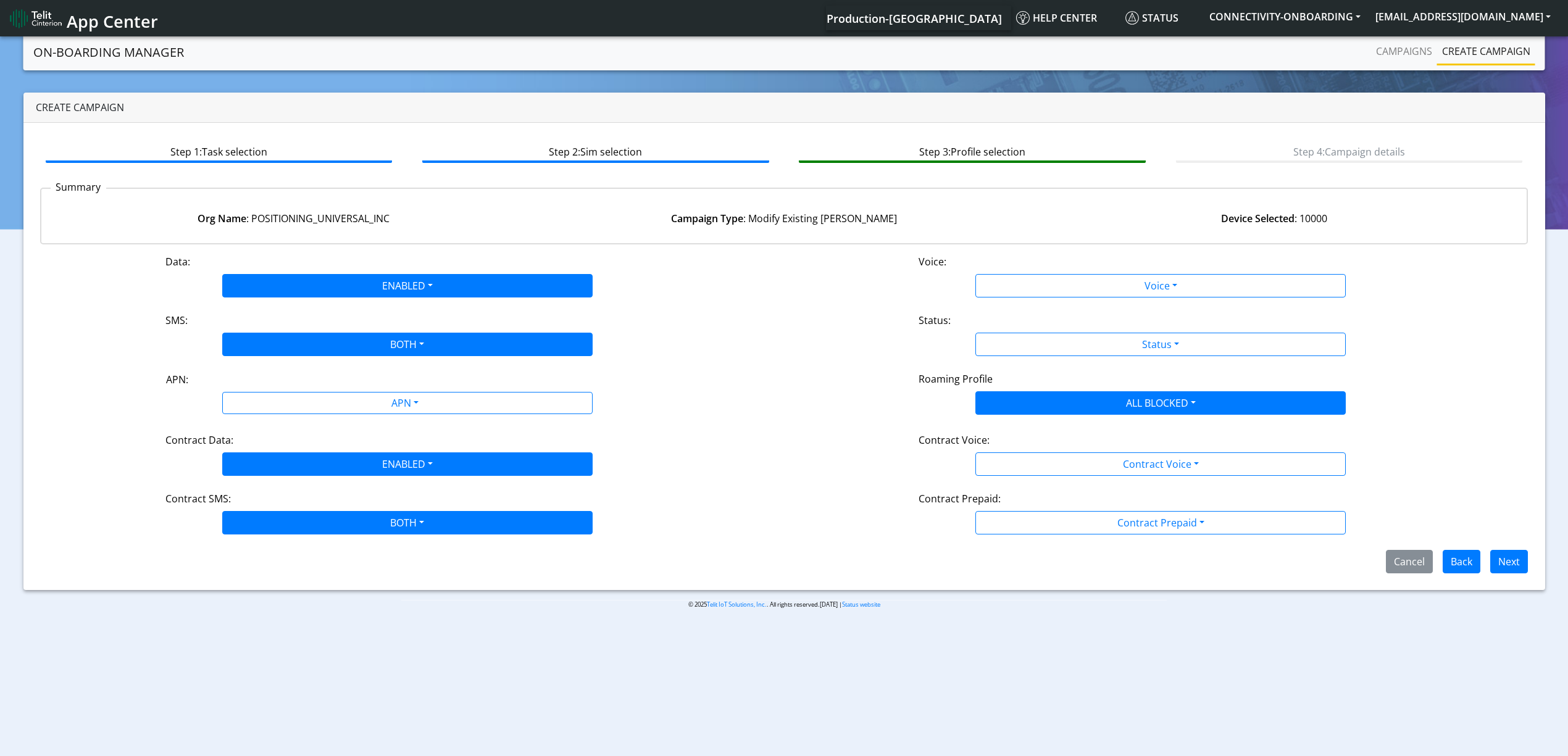
scroll to position [0, 0]
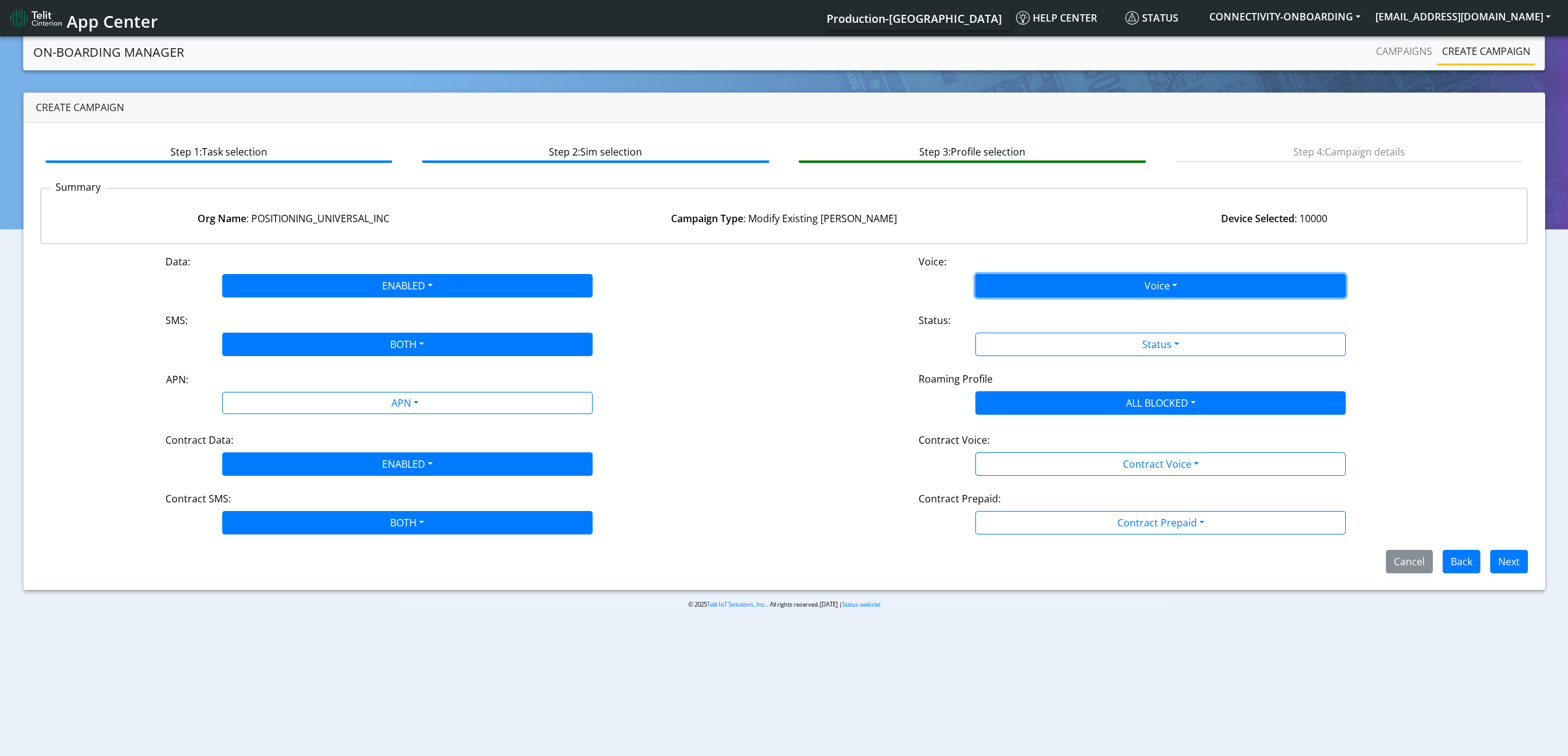
click at [1072, 280] on button "Voice" at bounding box center [1161, 286] width 370 height 23
click at [1050, 305] on button "Disabled" at bounding box center [1161, 315] width 370 height 20
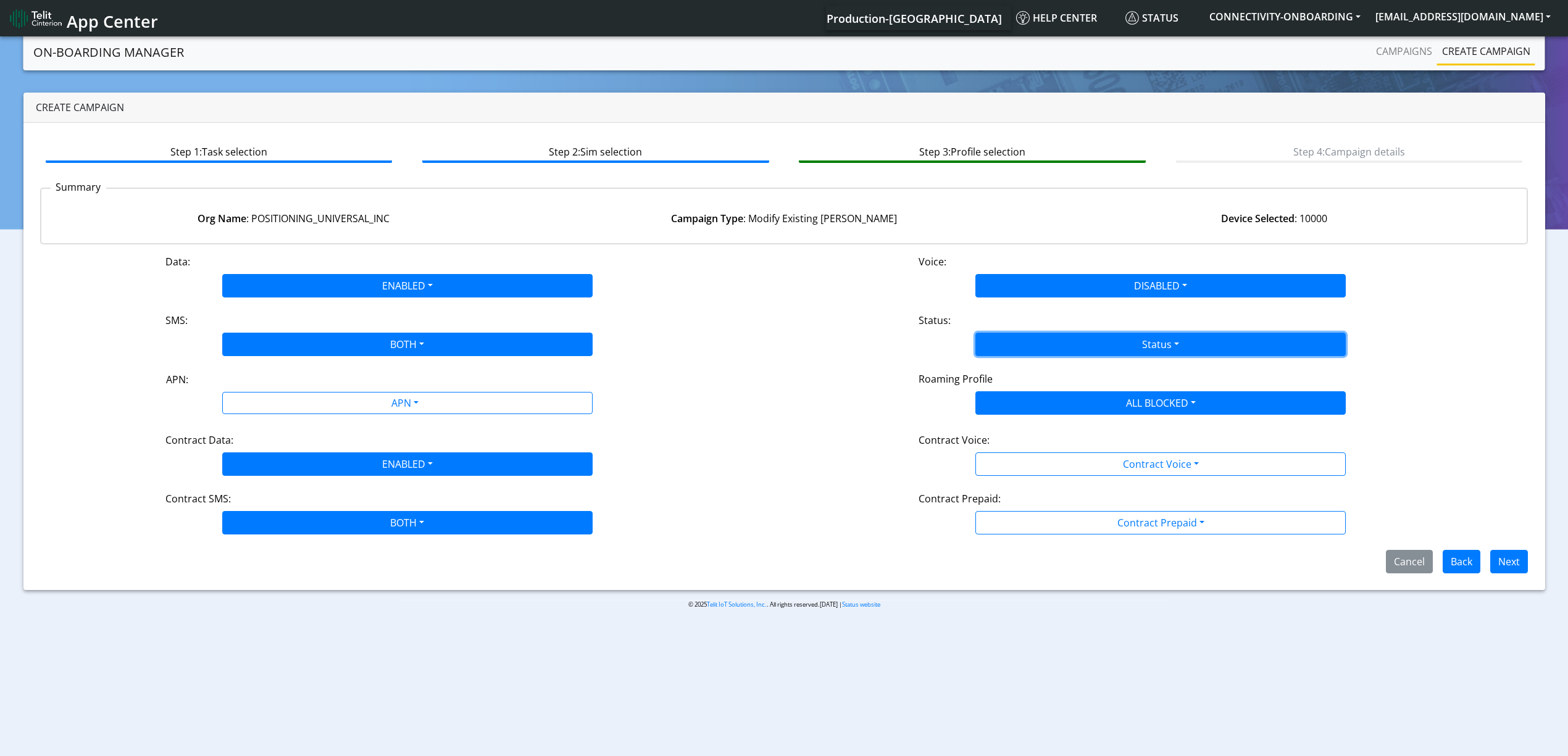
click at [1051, 339] on button "Status" at bounding box center [1161, 344] width 370 height 23
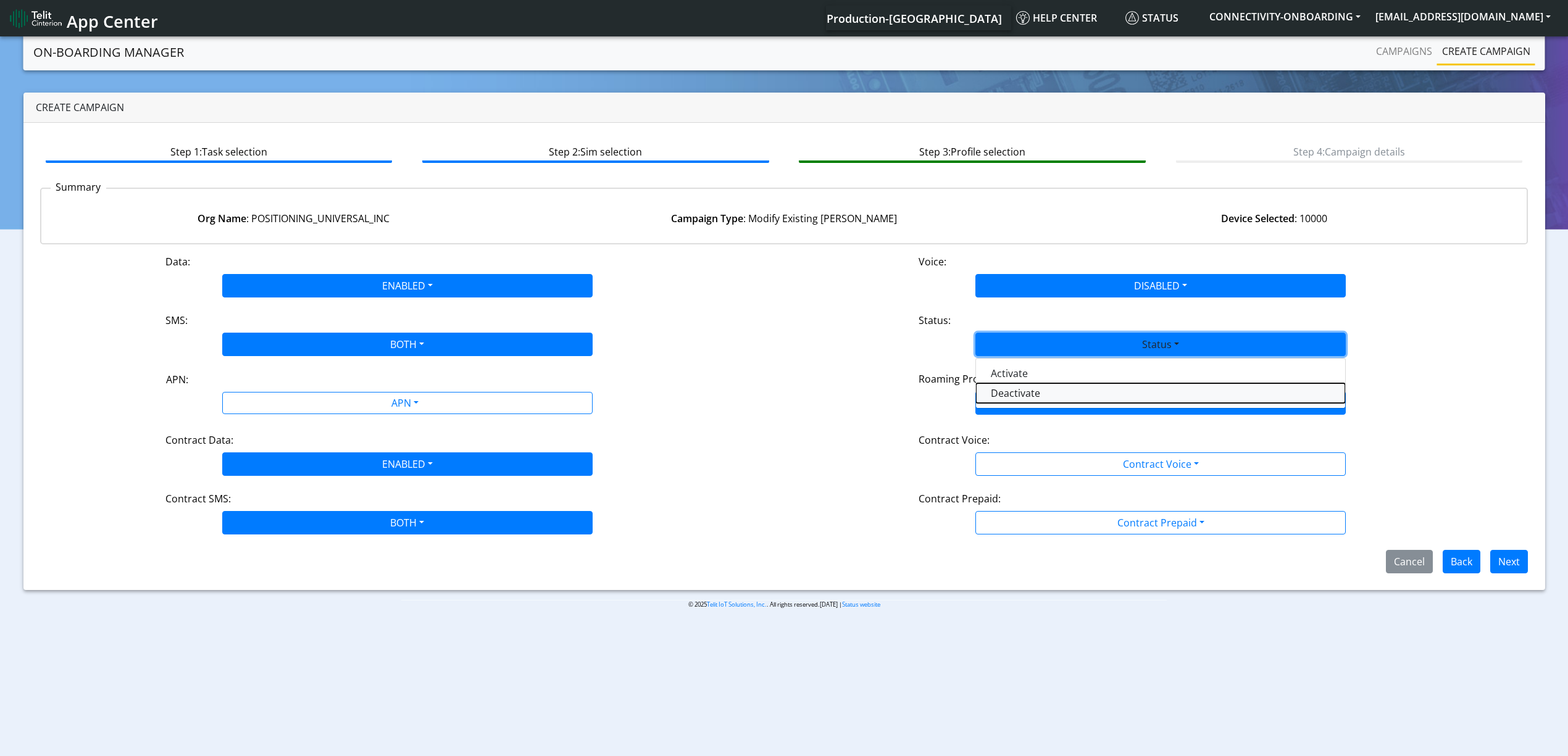
click at [1030, 389] on button "Deactivate" at bounding box center [1161, 393] width 370 height 20
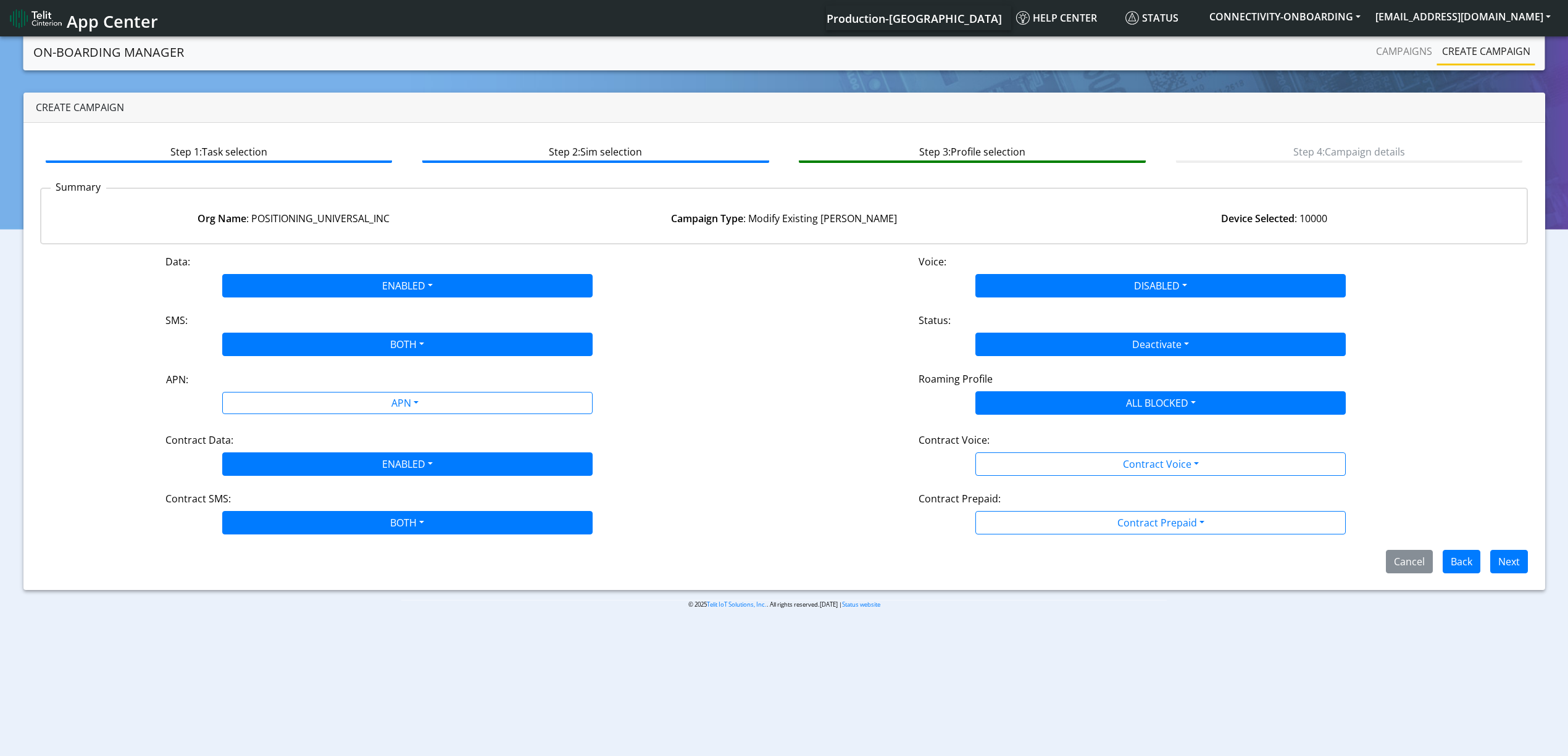
click at [1032, 439] on div "Contract Voice:" at bounding box center [1161, 443] width 503 height 20
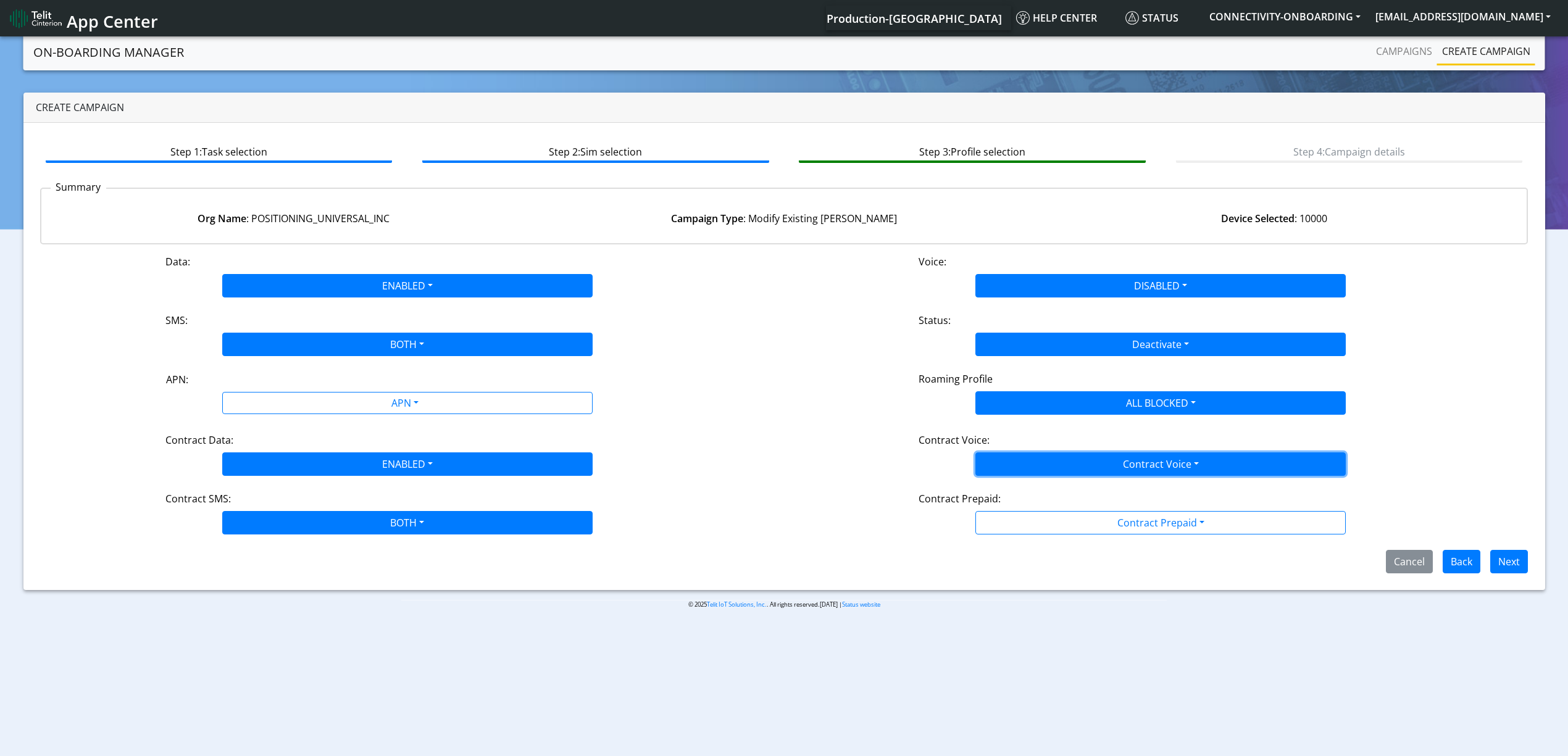
click at [1032, 461] on button "Contract Voice" at bounding box center [1161, 464] width 370 height 23
click at [1021, 482] on div "Disabled Enabled" at bounding box center [1161, 503] width 370 height 50
click at [1017, 498] on Voicedisabled-dropdown "Disabled" at bounding box center [1161, 494] width 370 height 20
click at [1026, 547] on div "Data: ENABLED Disabled Enabled Voice: DISABLED Disabled Enabled SMS: BOTH Disab…" at bounding box center [784, 413] width 1488 height 319
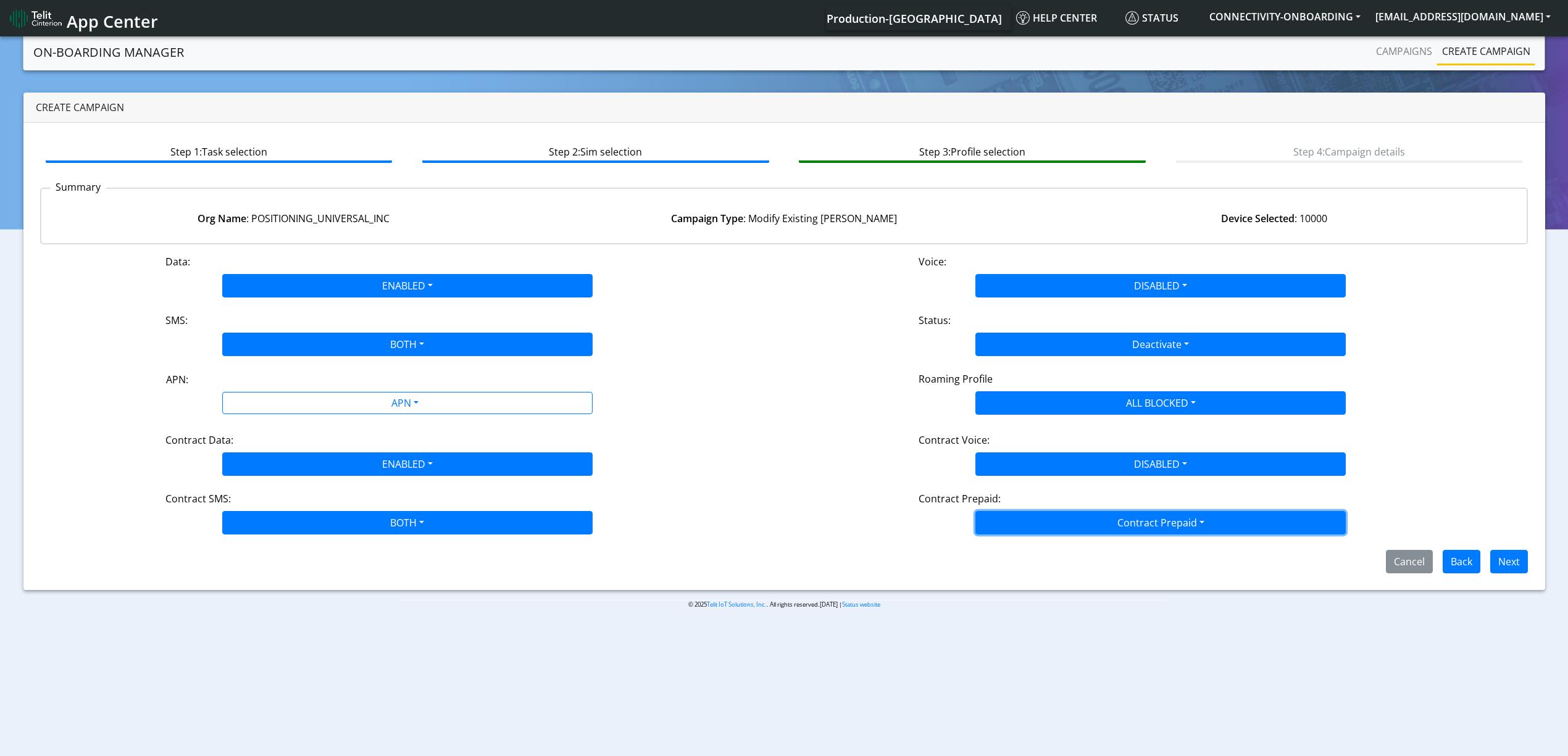
click at [1026, 529] on button "Contract Prepaid" at bounding box center [1161, 523] width 370 height 23
click at [1026, 578] on Prepaidnotprepaid-dropdown "No" at bounding box center [1161, 572] width 370 height 20
click at [1534, 569] on div "Cancel Back Next" at bounding box center [784, 562] width 1507 height 23
click at [1510, 553] on button "Next" at bounding box center [1508, 562] width 38 height 23
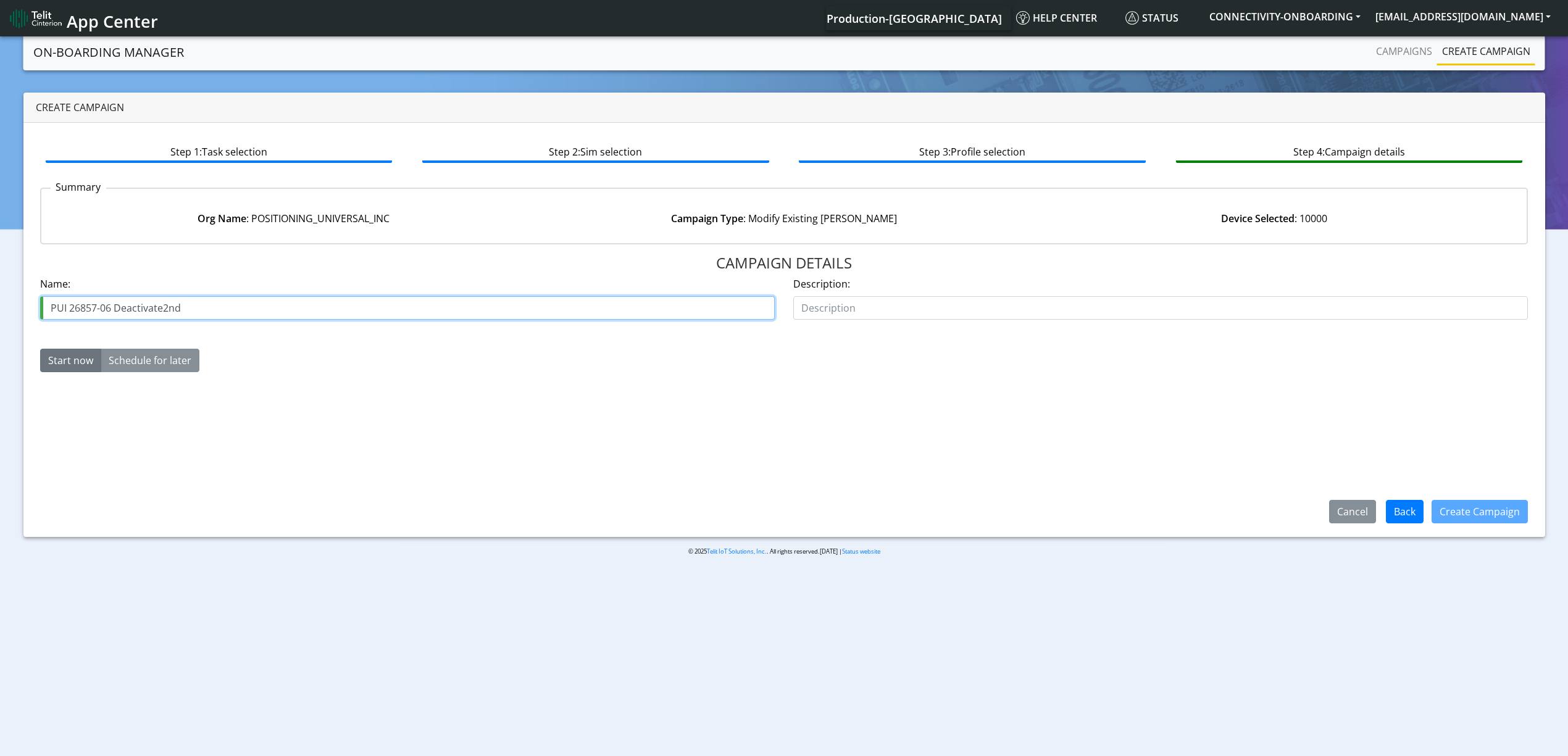
drag, startPoint x: 162, startPoint y: 300, endPoint x: 223, endPoint y: 307, distance: 61.4
click at [223, 307] on input "PUI 26857-06 Deactivate2nd" at bounding box center [407, 308] width 735 height 23
type input "PUI 26857-06 Deactivate3rd"
click at [1463, 500] on button "Create Campaign" at bounding box center [1479, 512] width 96 height 23
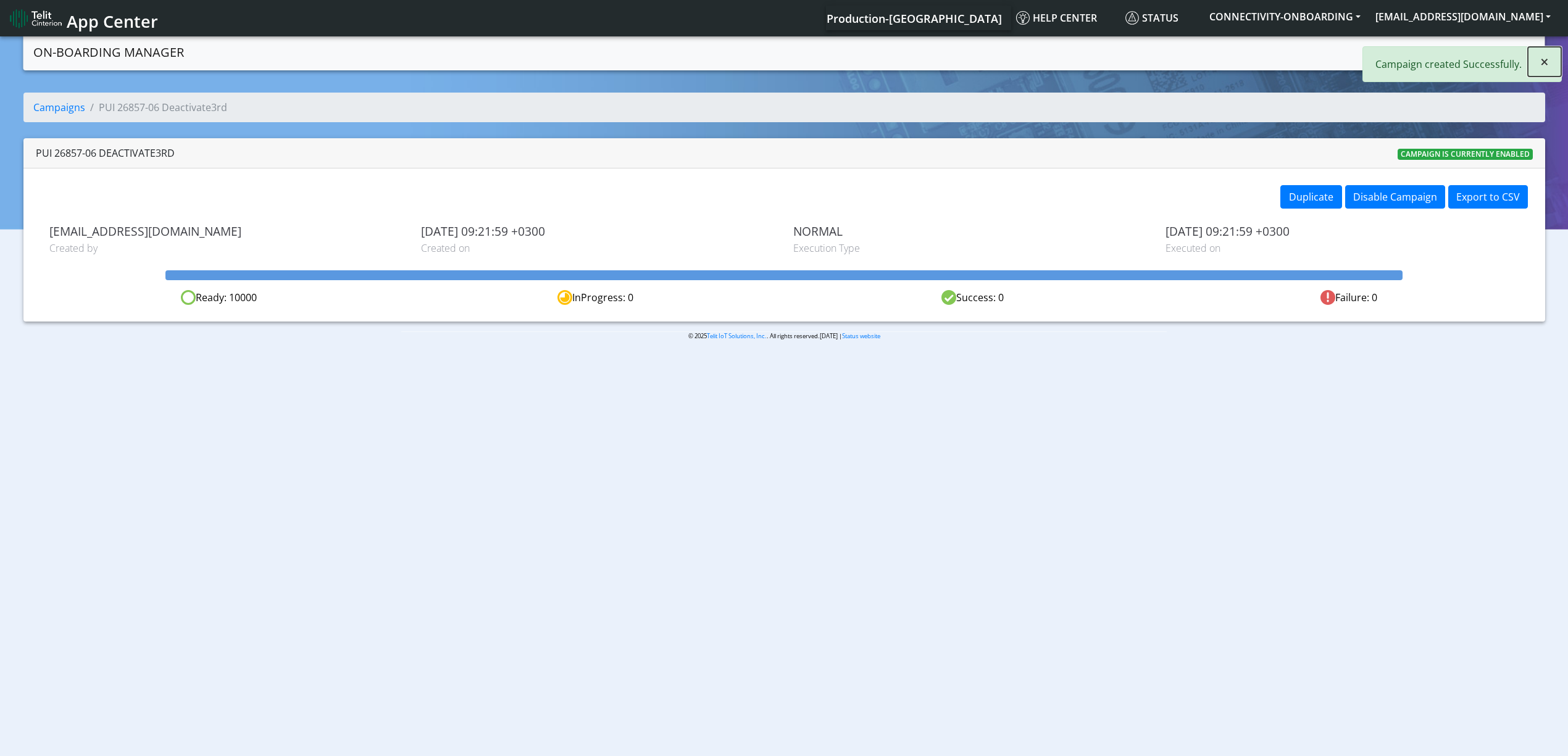
click at [1549, 55] on button "×" at bounding box center [1545, 61] width 34 height 29
click at [1406, 53] on link "Campaigns" at bounding box center [1404, 50] width 66 height 24
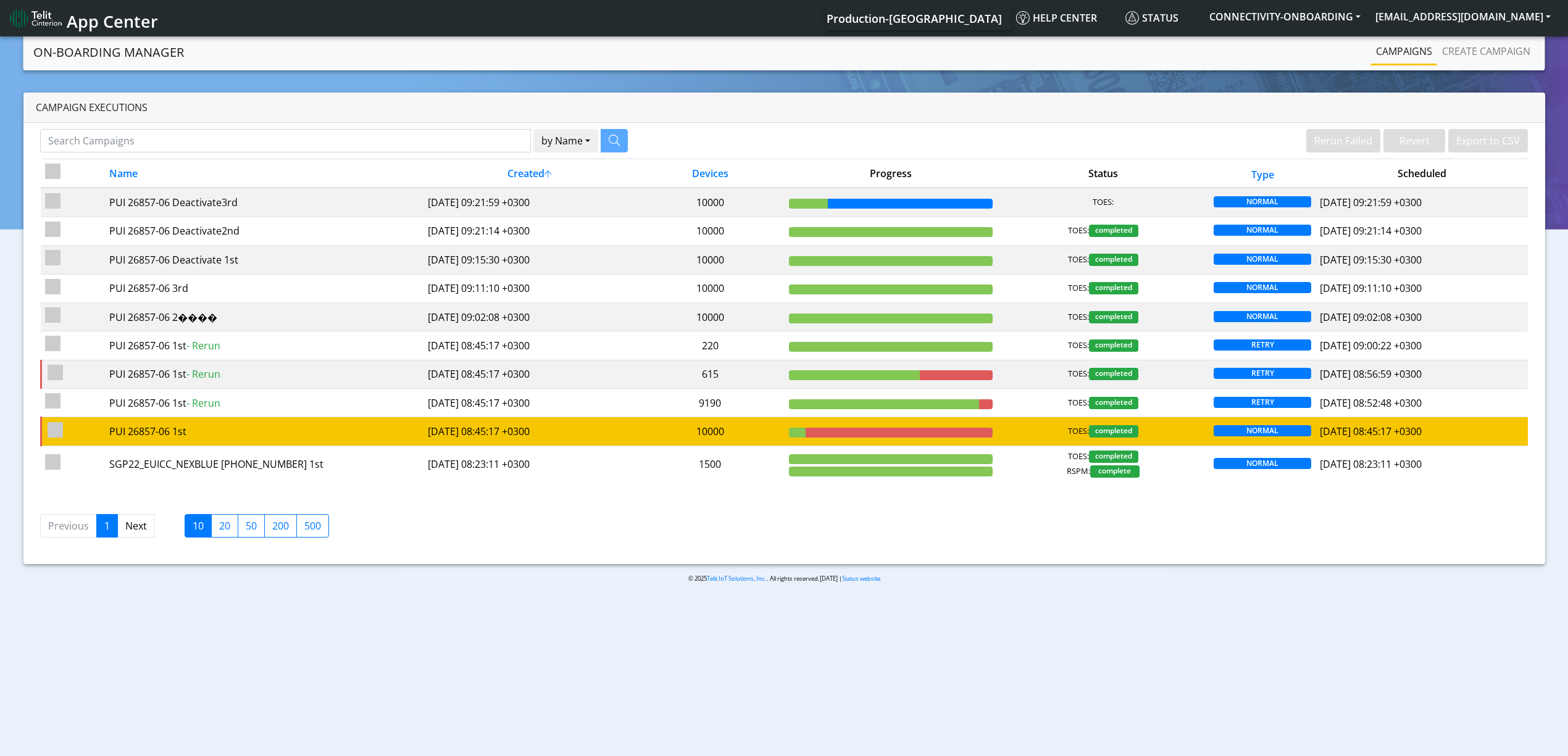
click at [354, 446] on td "PUI 26857-06 1st" at bounding box center [263, 432] width 318 height 28
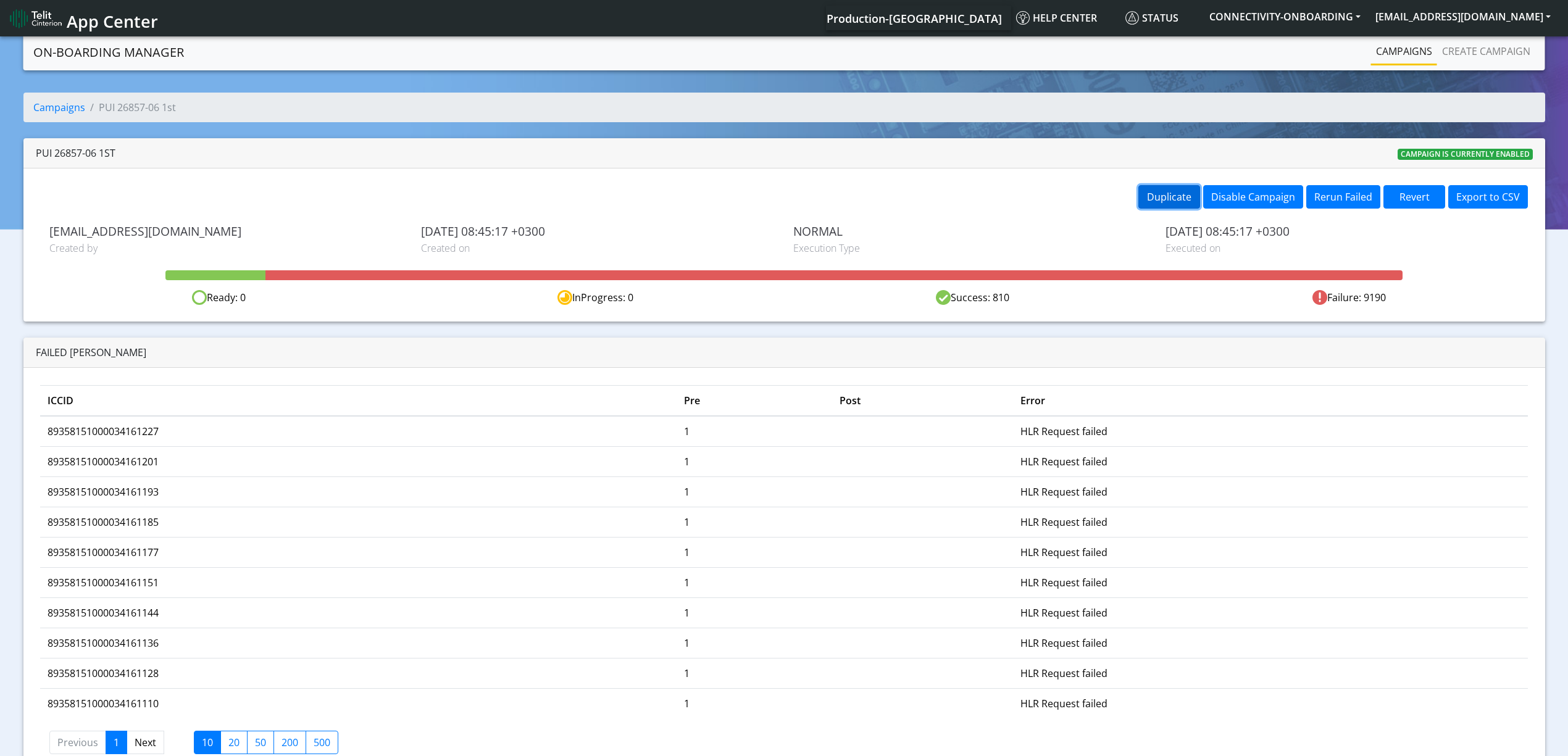
click at [1152, 198] on button "Duplicate" at bounding box center [1169, 197] width 62 height 23
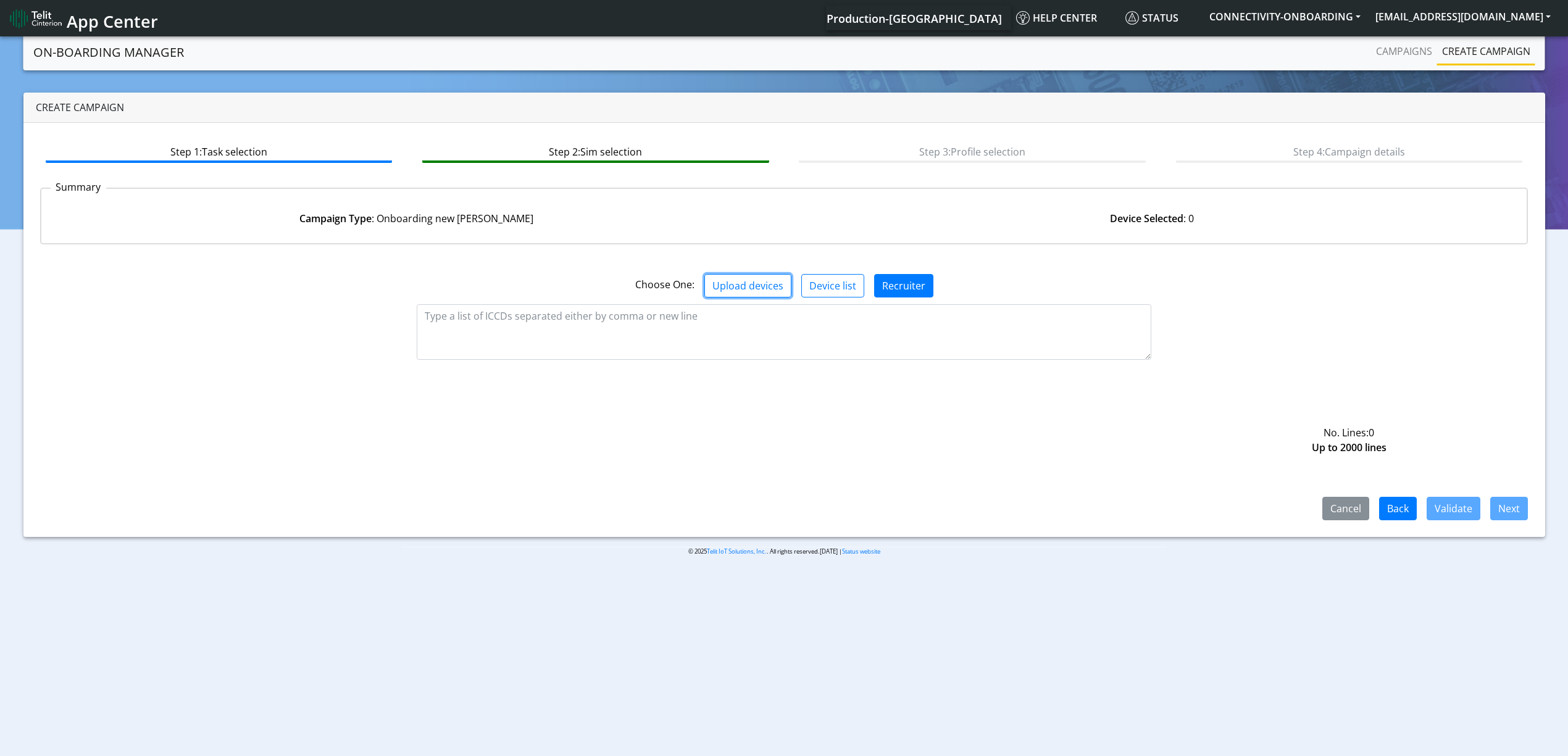
click at [741, 287] on button "Upload devices" at bounding box center [748, 286] width 87 height 23
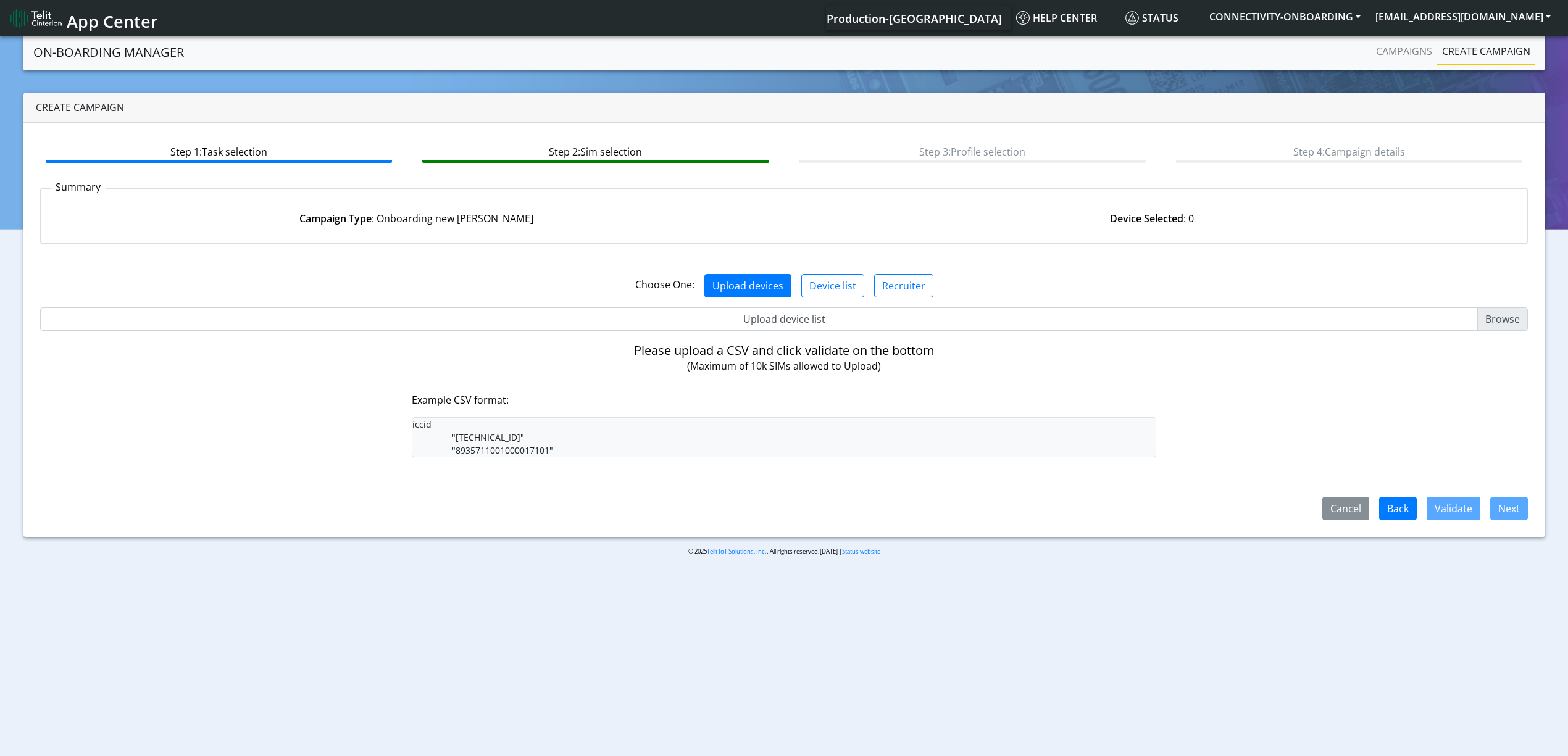
click at [752, 319] on input "Upload device list" at bounding box center [784, 319] width 1488 height 23
type input "C:\fakepath\PUI3.csv"
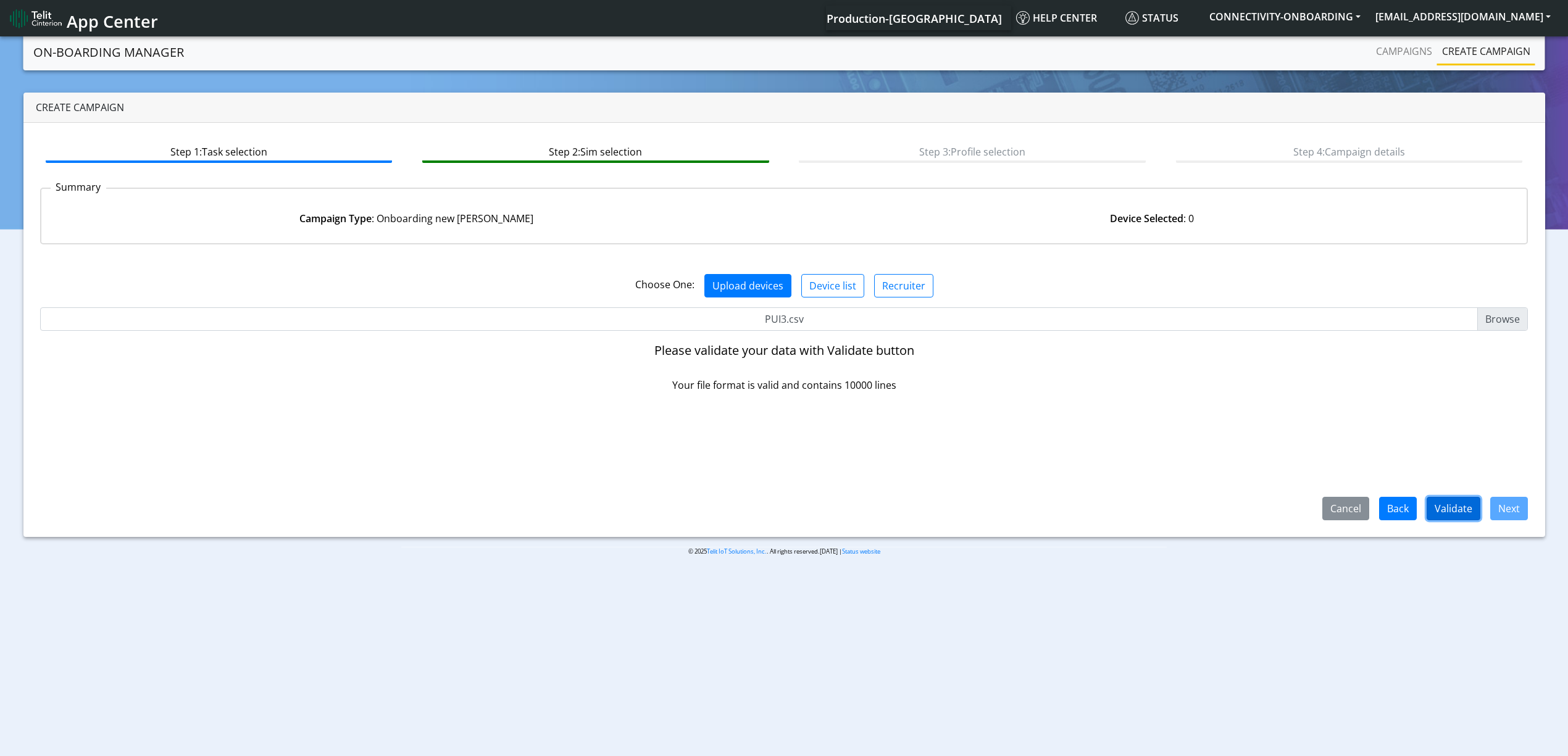
click at [1471, 510] on button "Validate" at bounding box center [1453, 509] width 54 height 23
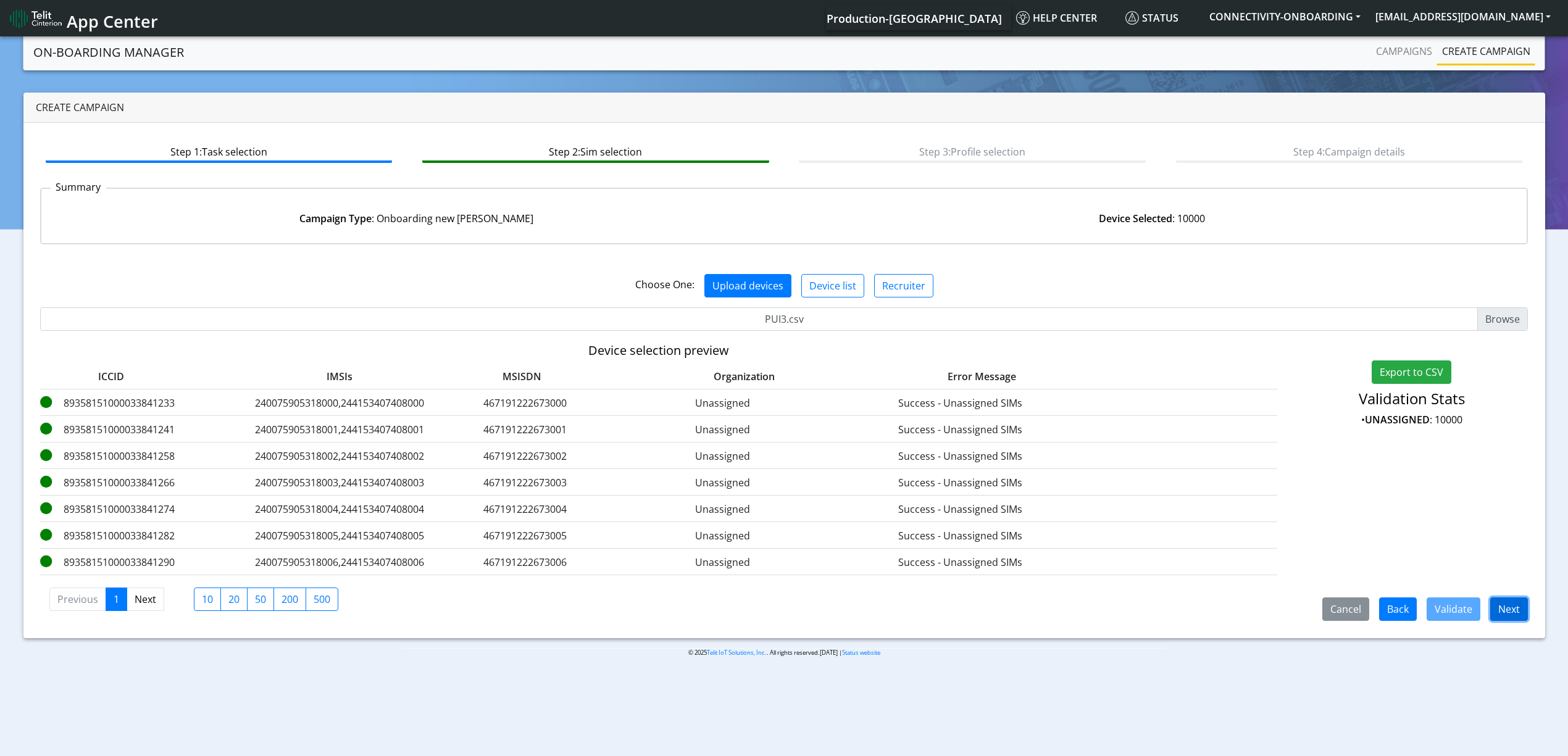
click at [1499, 605] on button "Next" at bounding box center [1508, 609] width 38 height 23
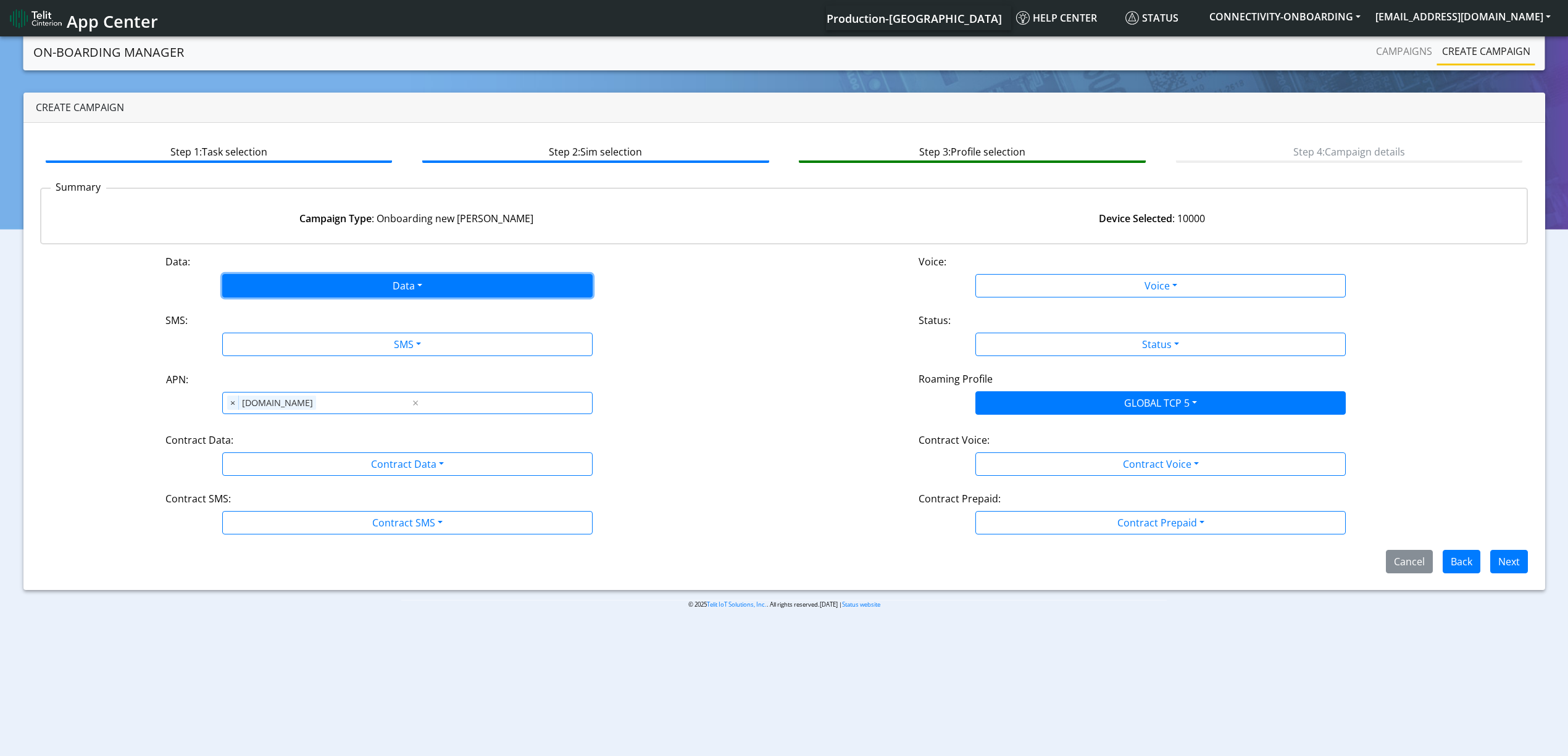
click at [280, 276] on button "Data" at bounding box center [407, 286] width 370 height 23
click at [259, 327] on button "Enabled" at bounding box center [407, 334] width 370 height 20
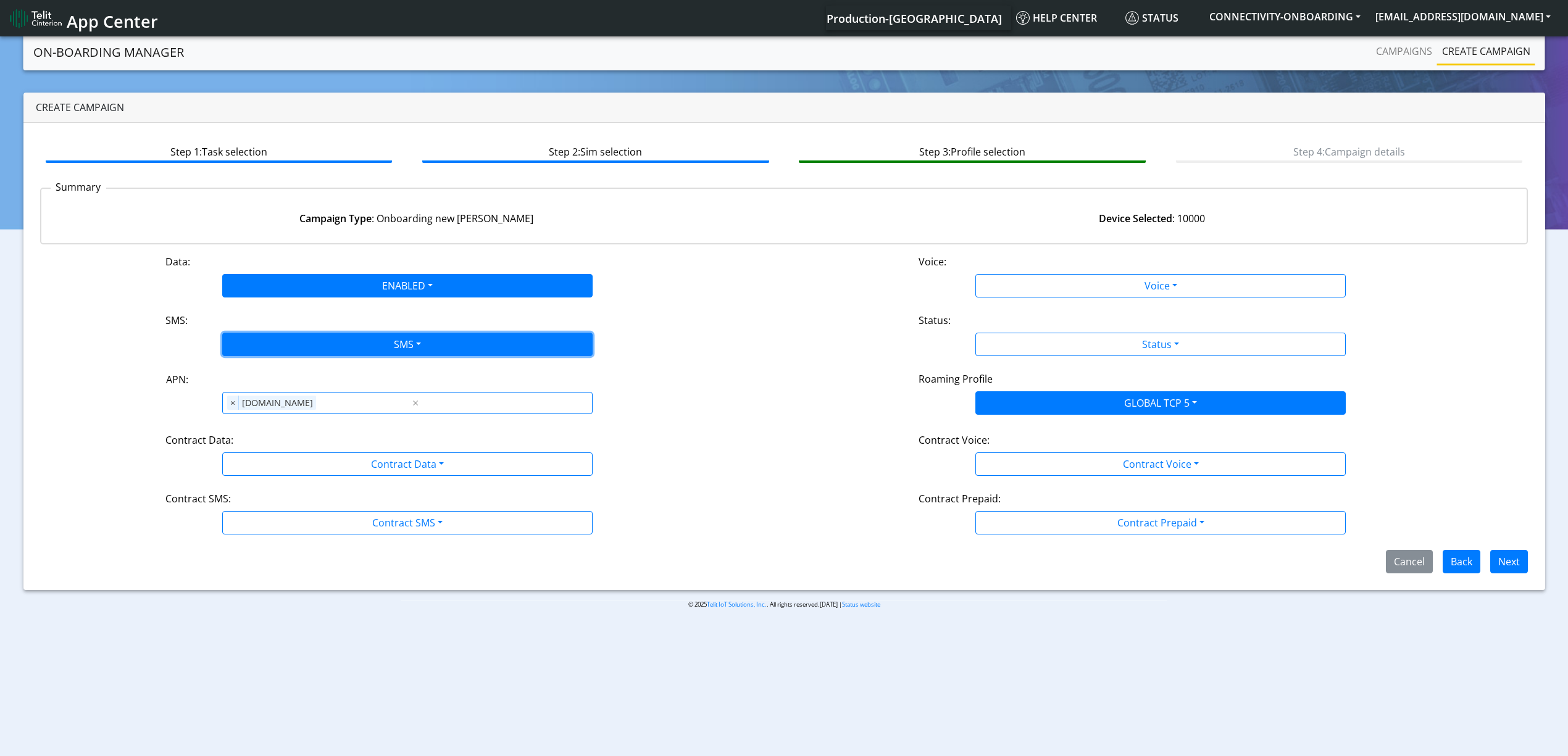
click at [262, 346] on button "SMS" at bounding box center [407, 344] width 370 height 23
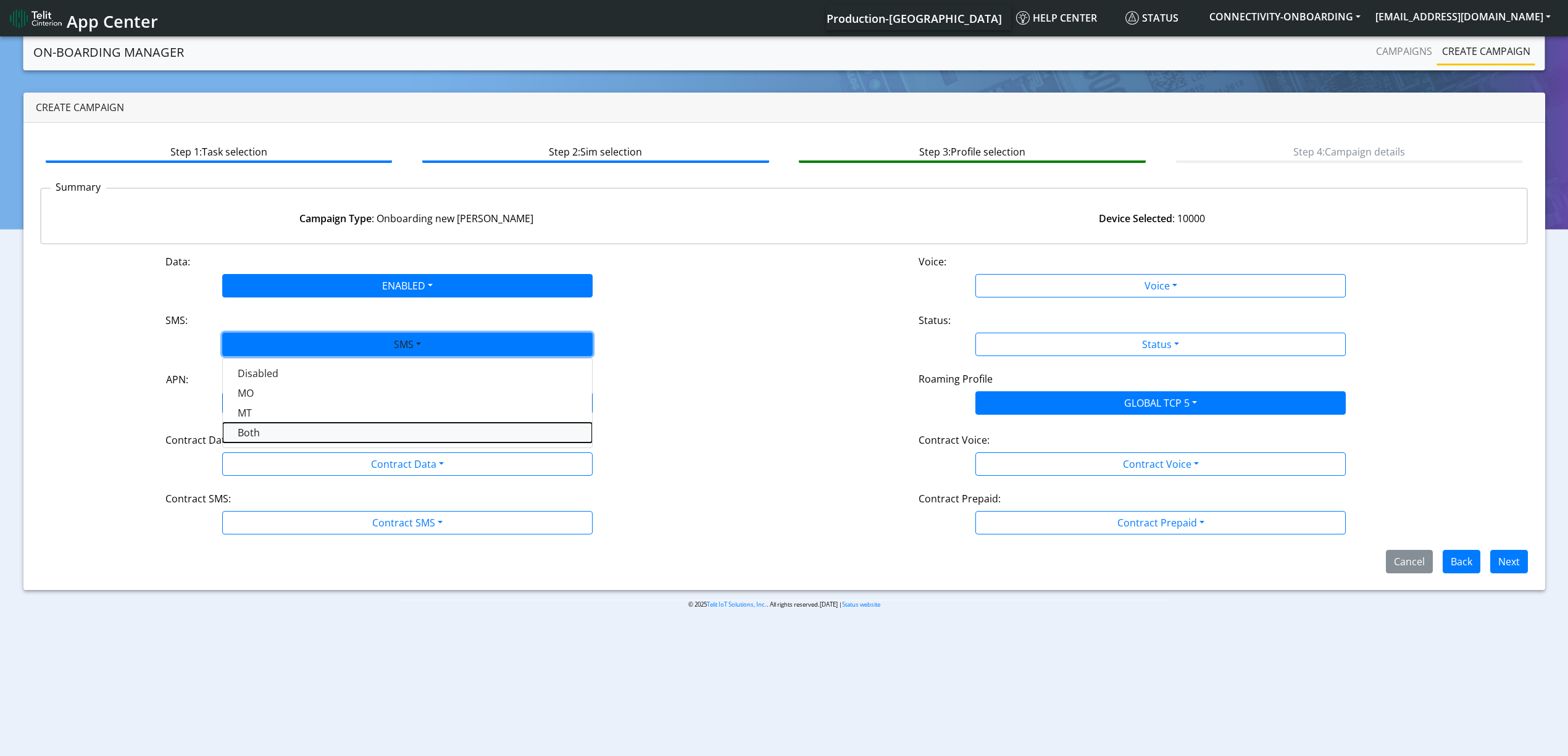
click at [263, 430] on button "Both" at bounding box center [407, 433] width 370 height 20
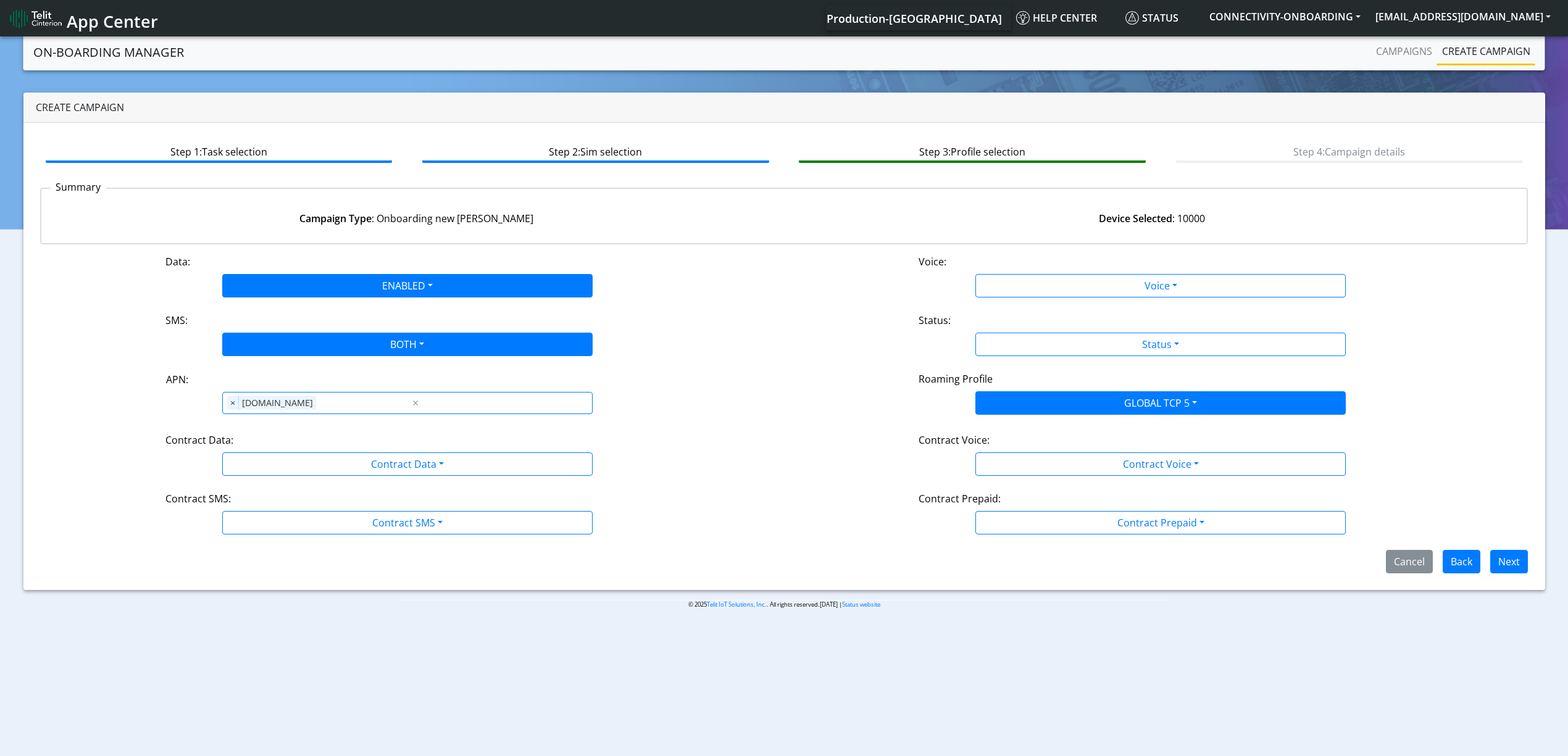
click at [284, 479] on div "Data: ENABLED Disabled Enabled Voice: Voice Disabled Enabled SMS: BOTH Disabled…" at bounding box center [784, 413] width 1488 height 319
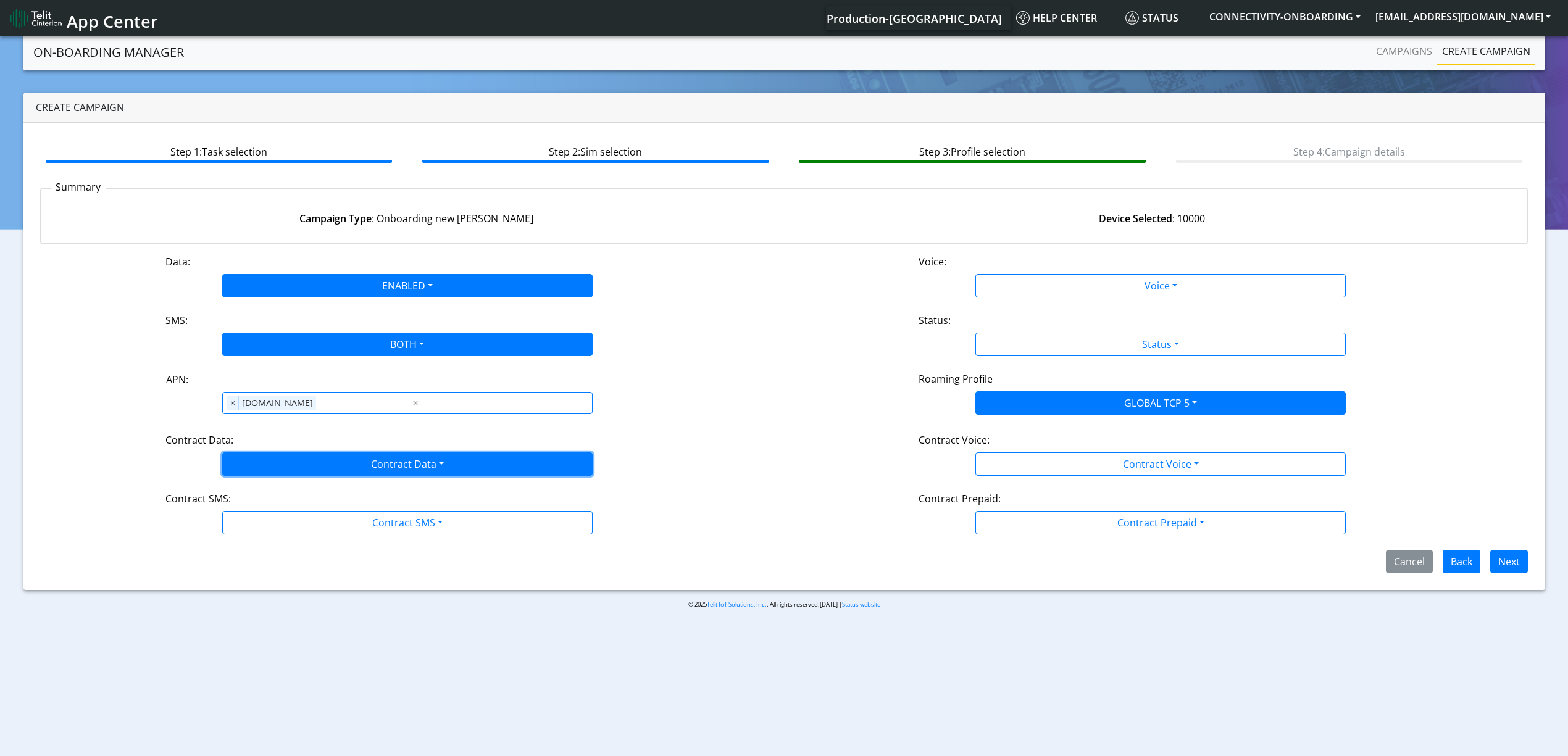
click at [276, 462] on button "Contract Data" at bounding box center [407, 464] width 370 height 23
click at [264, 526] on div "Disabled Enabled" at bounding box center [407, 503] width 370 height 50
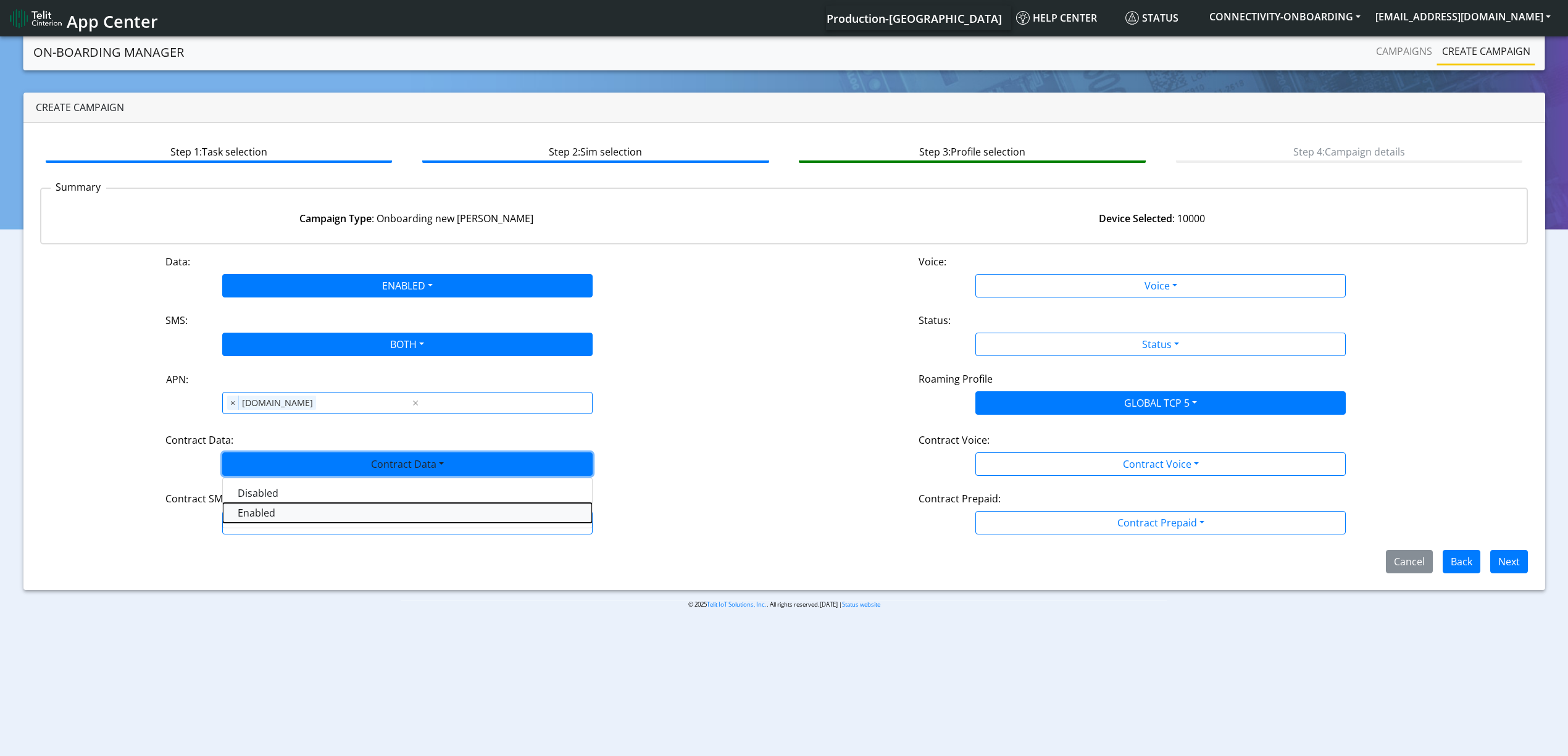
click at [261, 515] on Dataenabled-dropdown "Enabled" at bounding box center [407, 513] width 370 height 20
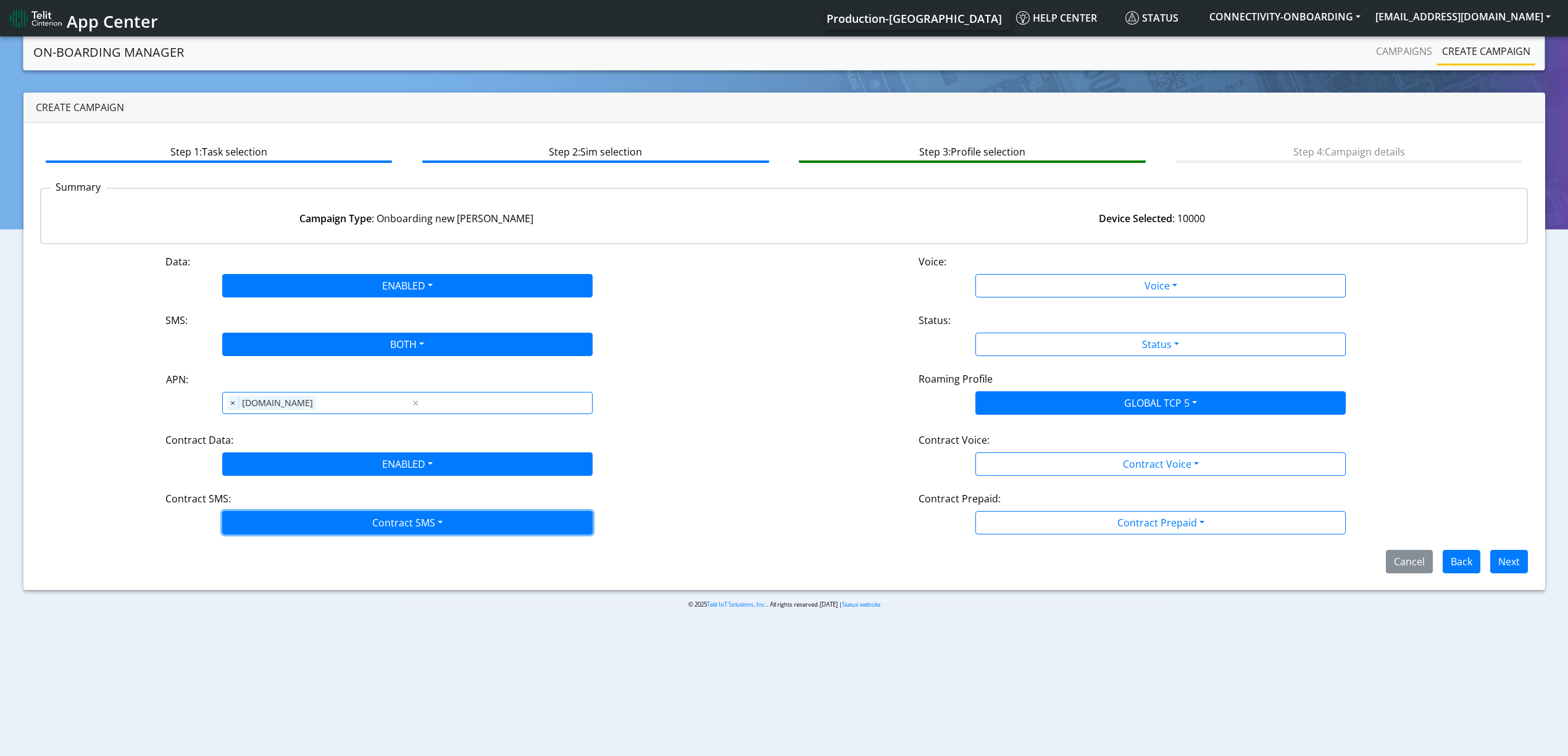
click at [268, 524] on button "Contract SMS" at bounding box center [407, 523] width 370 height 23
click at [261, 608] on SMSboth-dropdown "Both" at bounding box center [407, 611] width 370 height 20
click at [1001, 303] on div "Data: ENABLED Disabled Enabled Voice: Voice Disabled Enabled SMS: BOTH Disabled…" at bounding box center [784, 413] width 1488 height 319
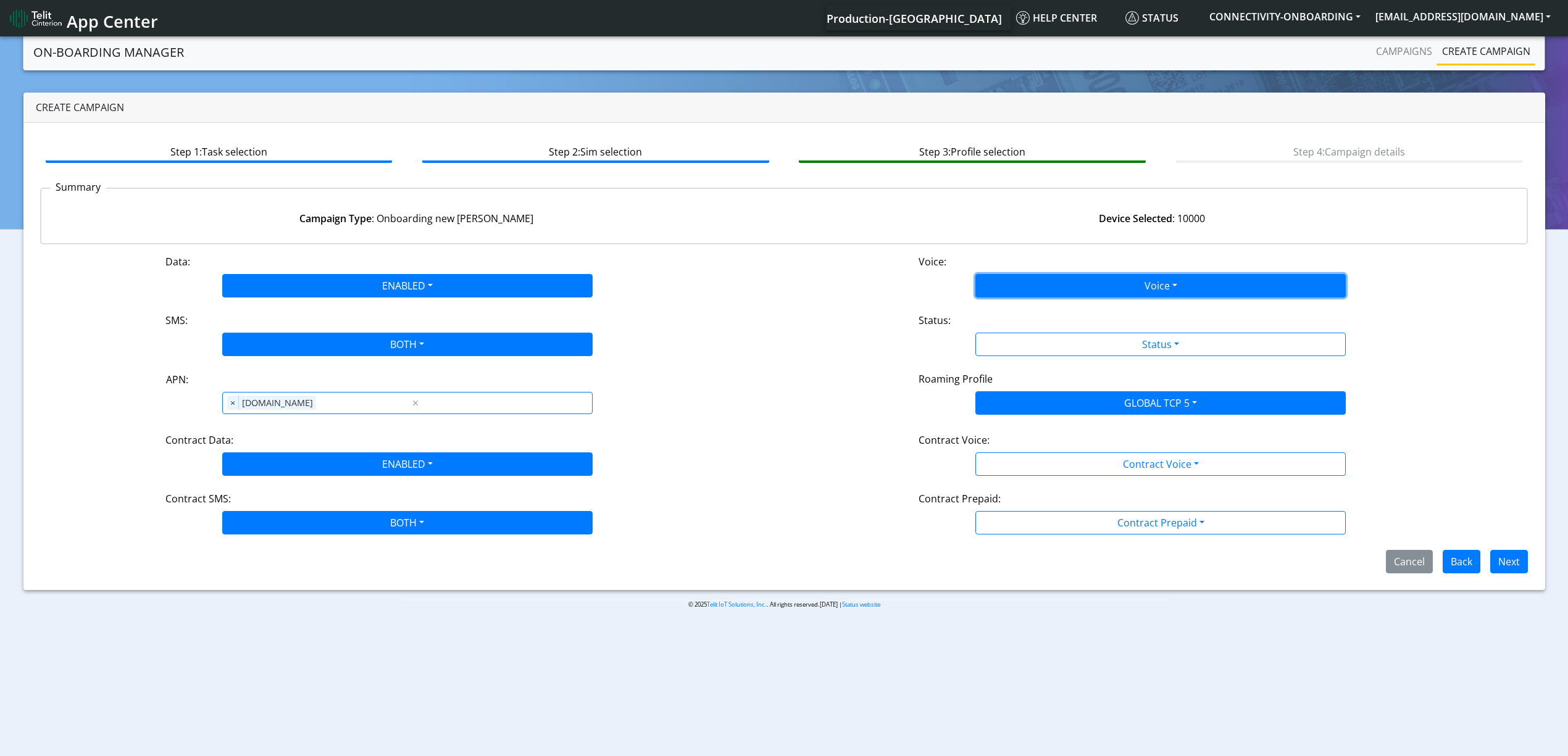
click at [1013, 287] on button "Voice" at bounding box center [1161, 286] width 370 height 23
click at [1013, 305] on button "Disabled" at bounding box center [1161, 315] width 370 height 20
click at [1013, 327] on div "Status:" at bounding box center [1161, 323] width 503 height 20
click at [1013, 329] on div "Status:" at bounding box center [1161, 323] width 503 height 20
click at [1027, 318] on div "Status:" at bounding box center [1161, 323] width 503 height 20
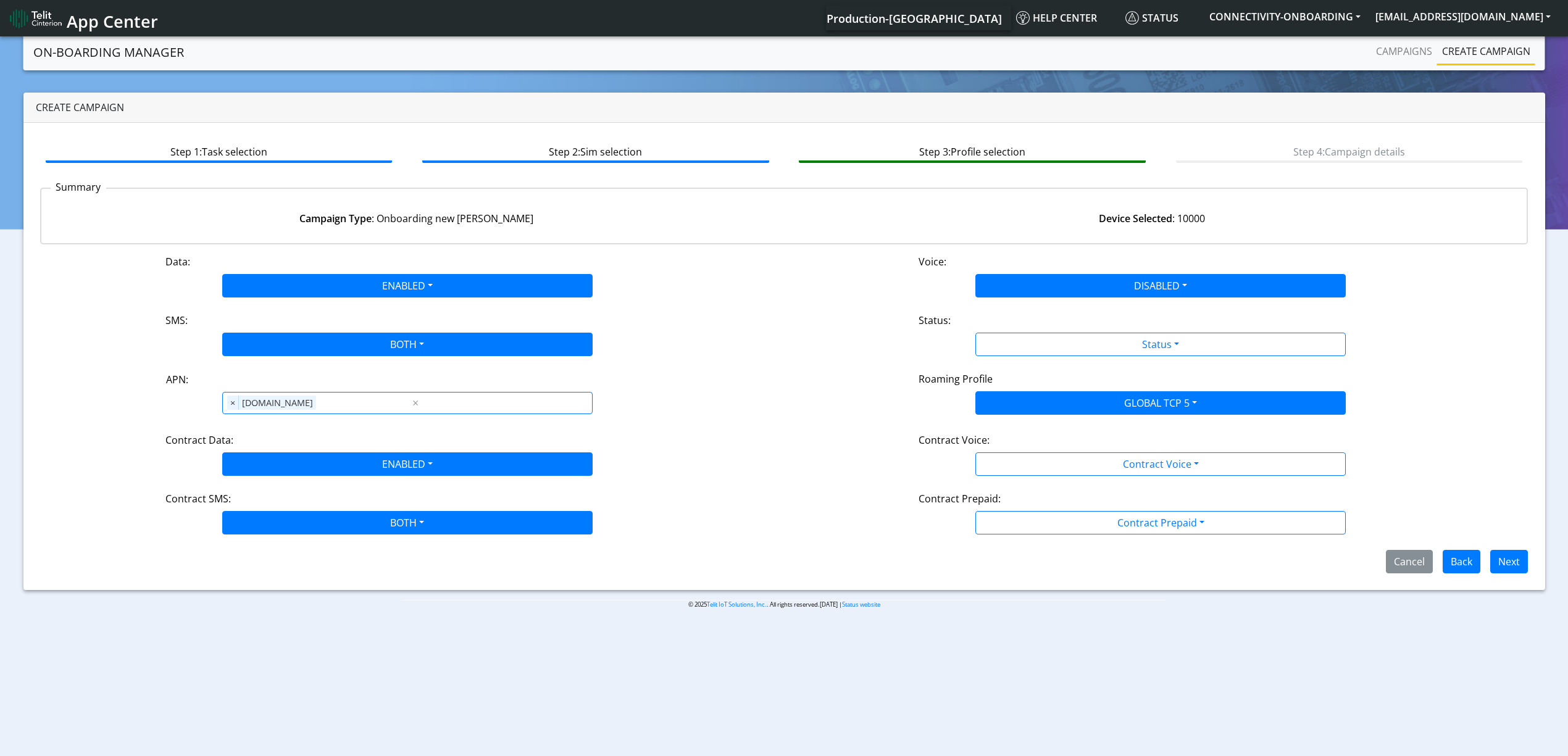
click at [1030, 329] on div "Status:" at bounding box center [1161, 323] width 503 height 20
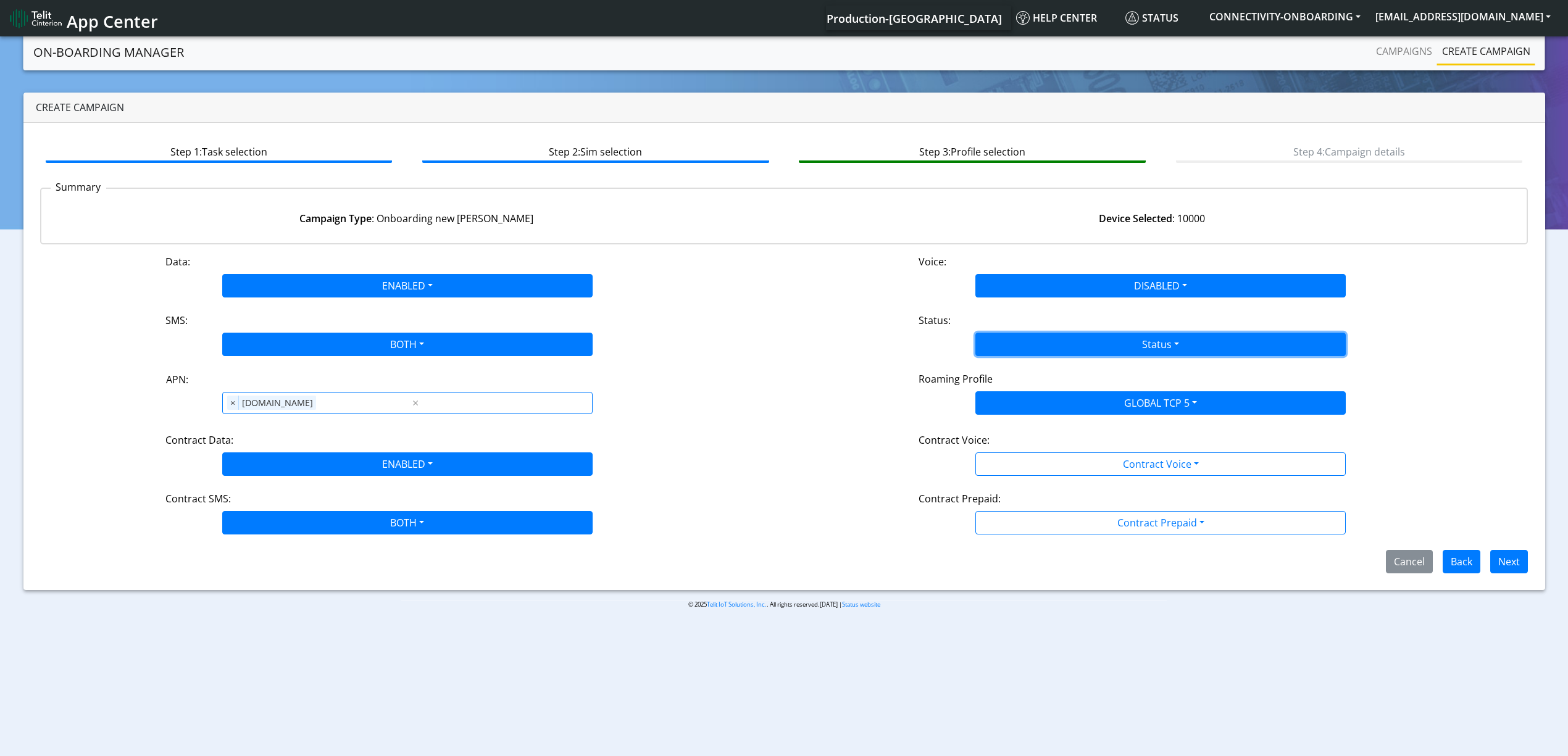
click at [1035, 342] on button "Status" at bounding box center [1161, 344] width 370 height 23
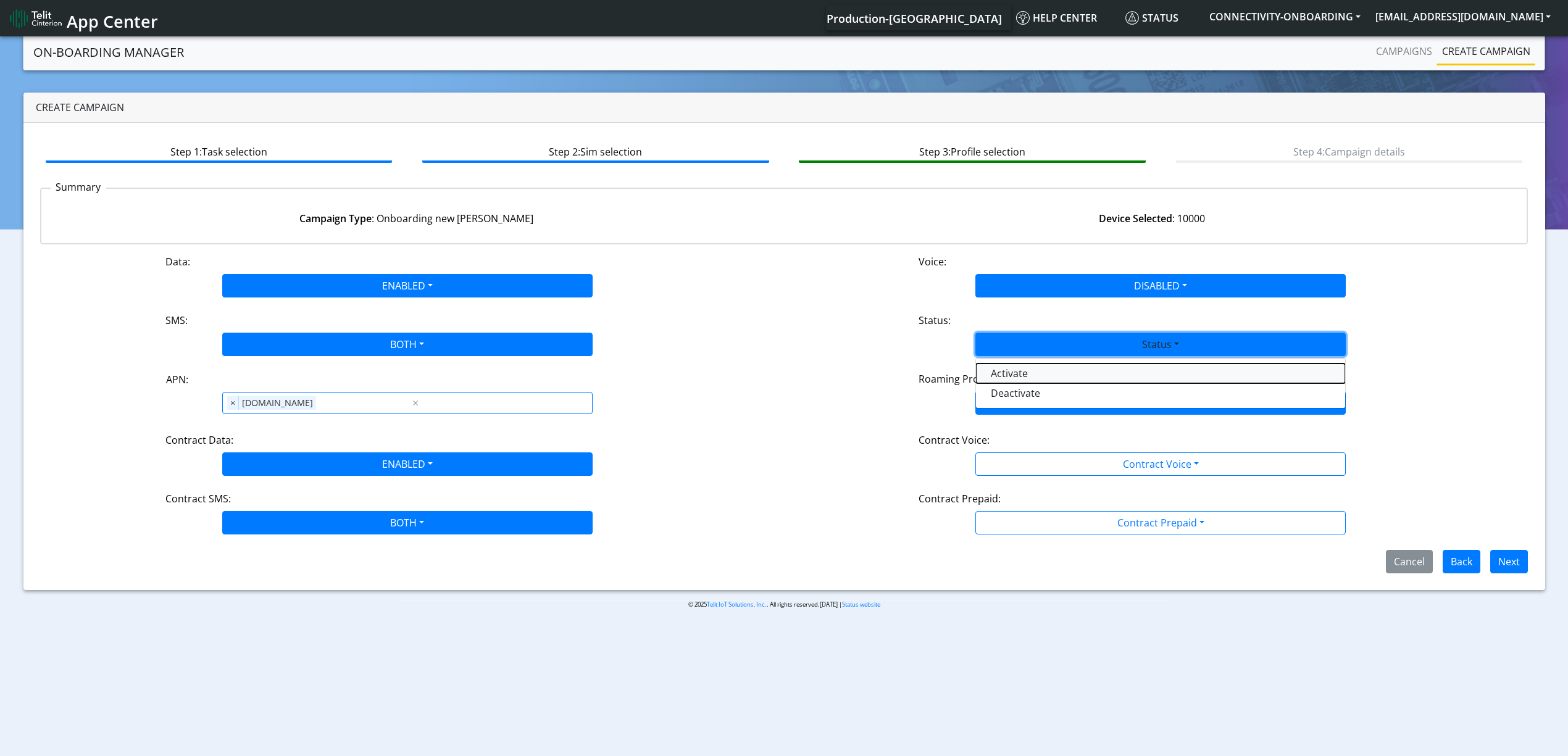
click at [1028, 371] on button "Activate" at bounding box center [1161, 374] width 370 height 20
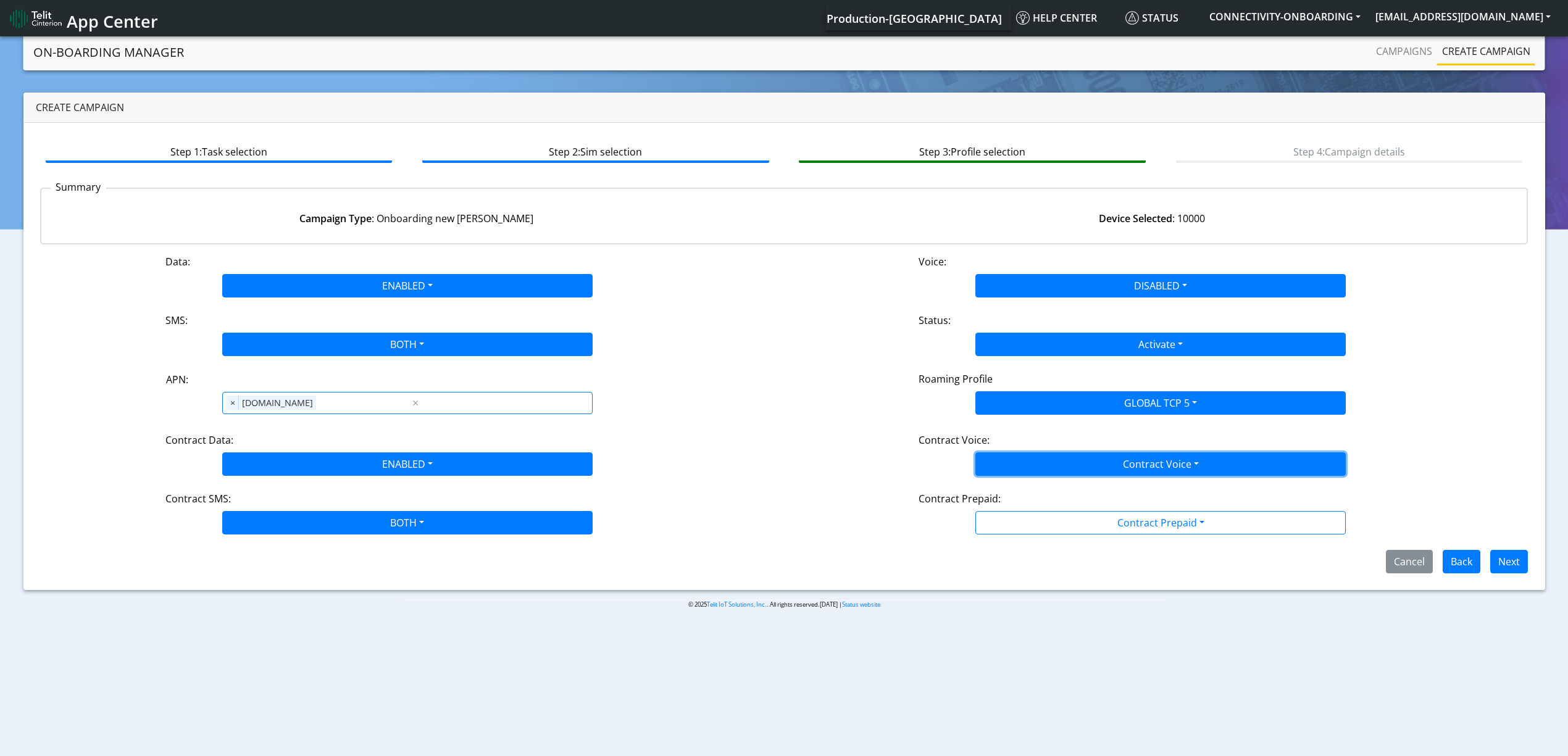
click at [1028, 469] on button "Contract Voice" at bounding box center [1161, 464] width 370 height 23
click at [1025, 489] on Voicedisabled-dropdown "Disabled" at bounding box center [1161, 494] width 370 height 20
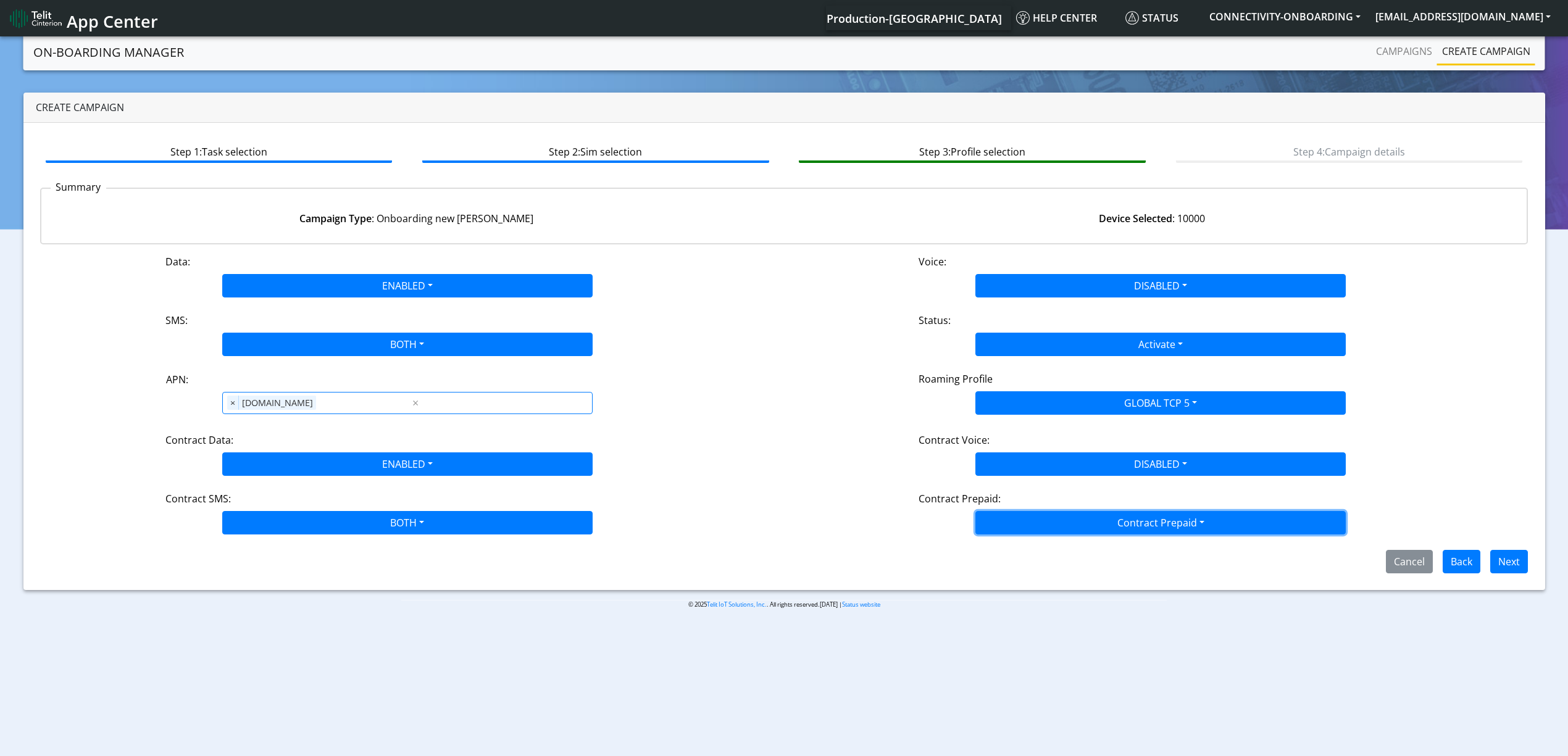
click at [1028, 530] on button "Contract Prepaid" at bounding box center [1161, 523] width 370 height 23
click at [1028, 579] on Prepaidnotprepaid-dropdown "No" at bounding box center [1161, 572] width 370 height 20
click at [1507, 567] on button "Next" at bounding box center [1508, 562] width 38 height 23
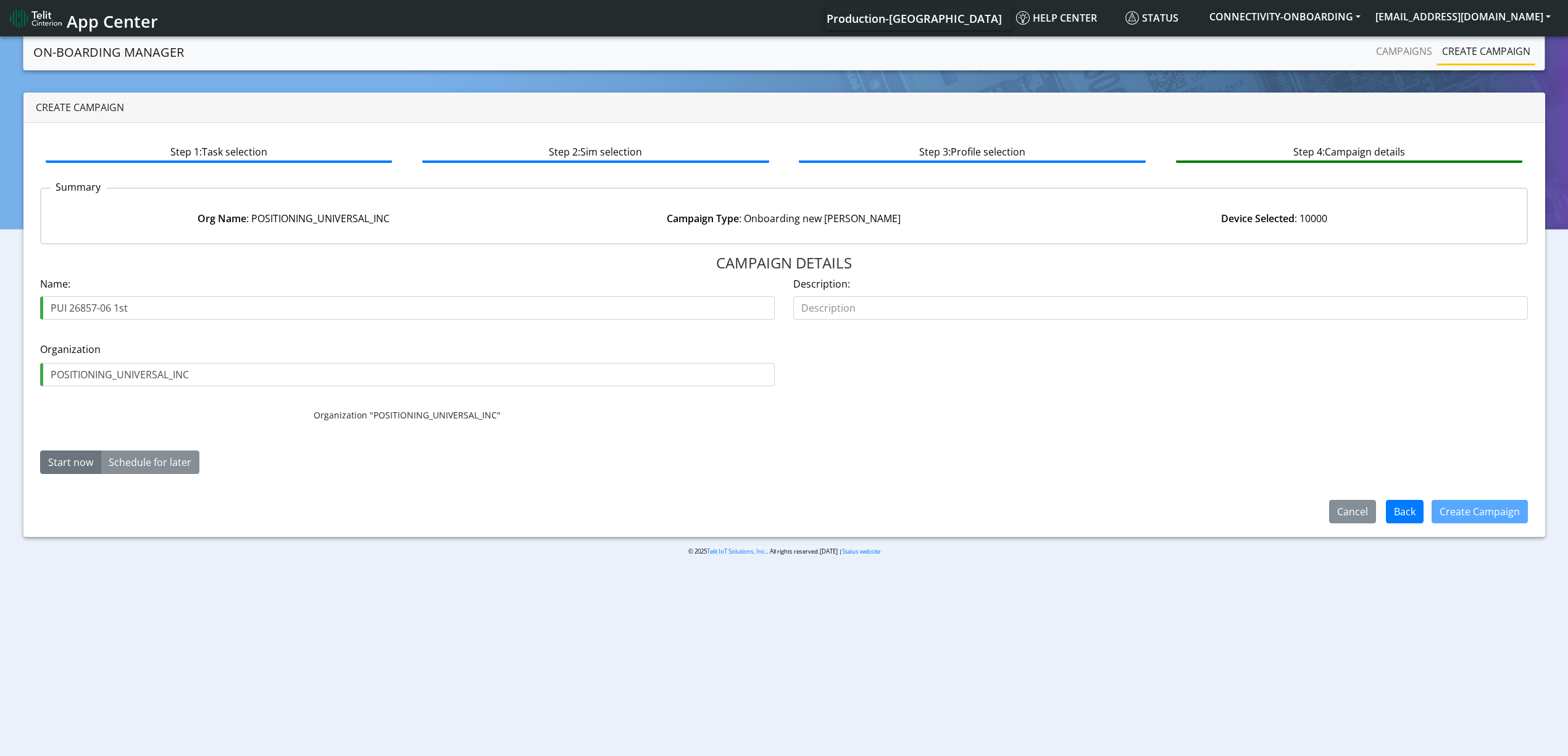
drag, startPoint x: 115, startPoint y: 310, endPoint x: 139, endPoint y: 307, distance: 24.2
click at [139, 307] on input "PUI 26857-06 1st" at bounding box center [407, 308] width 735 height 23
type input "PUI 26857-06 4th"
click at [1457, 510] on button "Create Campaign" at bounding box center [1479, 512] width 96 height 23
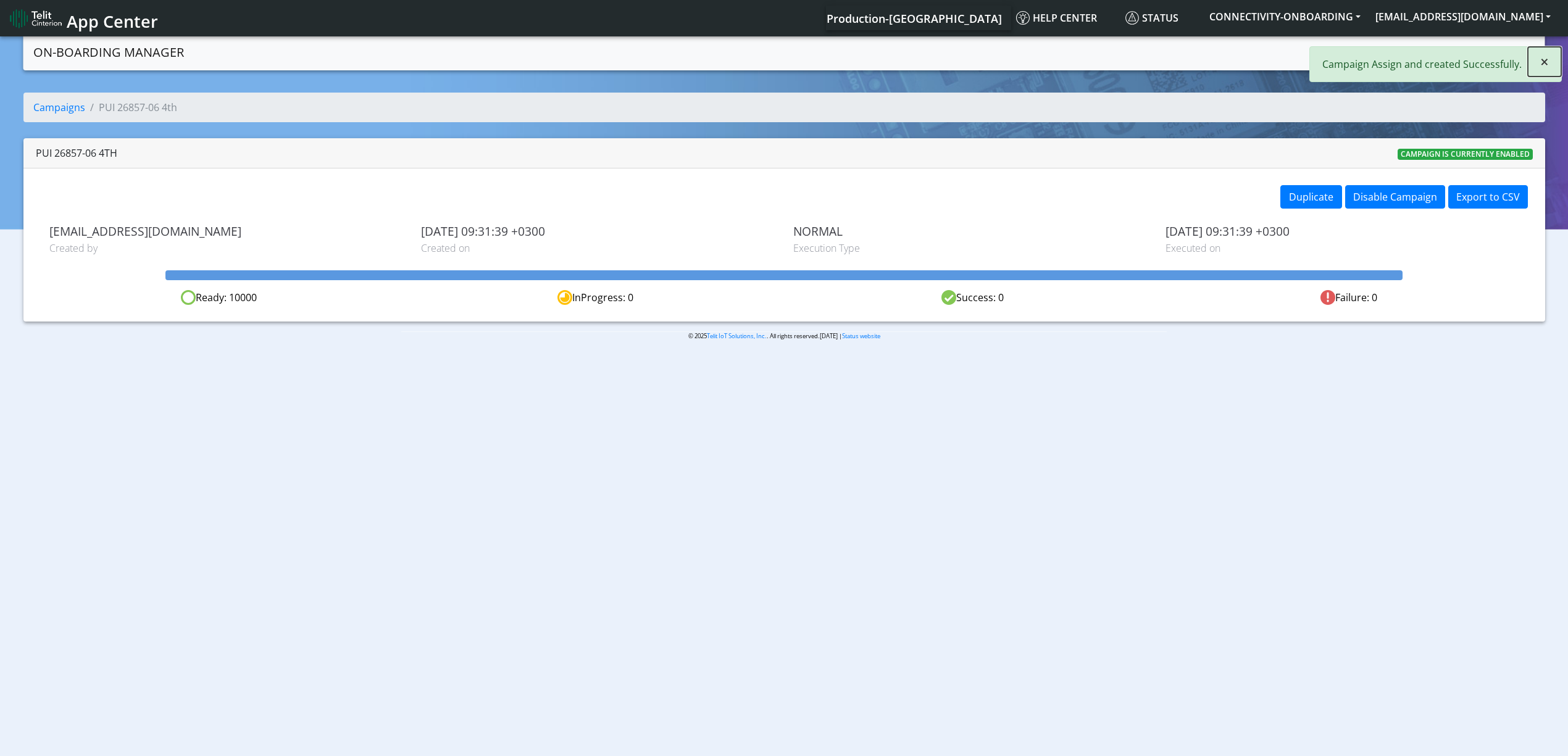
click at [1542, 60] on span "×" at bounding box center [1545, 61] width 8 height 20
click at [1382, 62] on link "Campaigns" at bounding box center [1404, 50] width 66 height 24
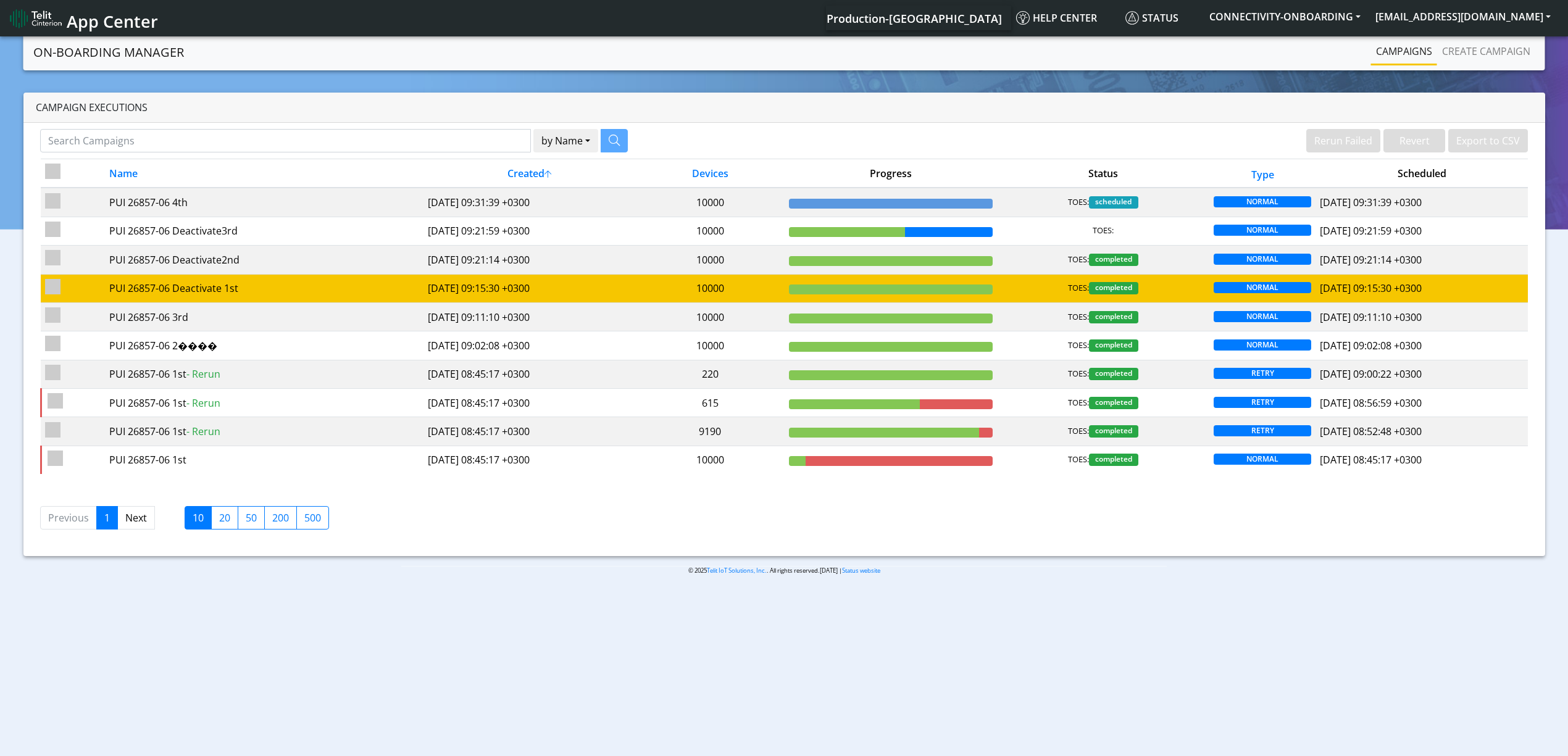
click at [334, 303] on td "PUI 26857-06 Deactivate 1st" at bounding box center [263, 288] width 318 height 28
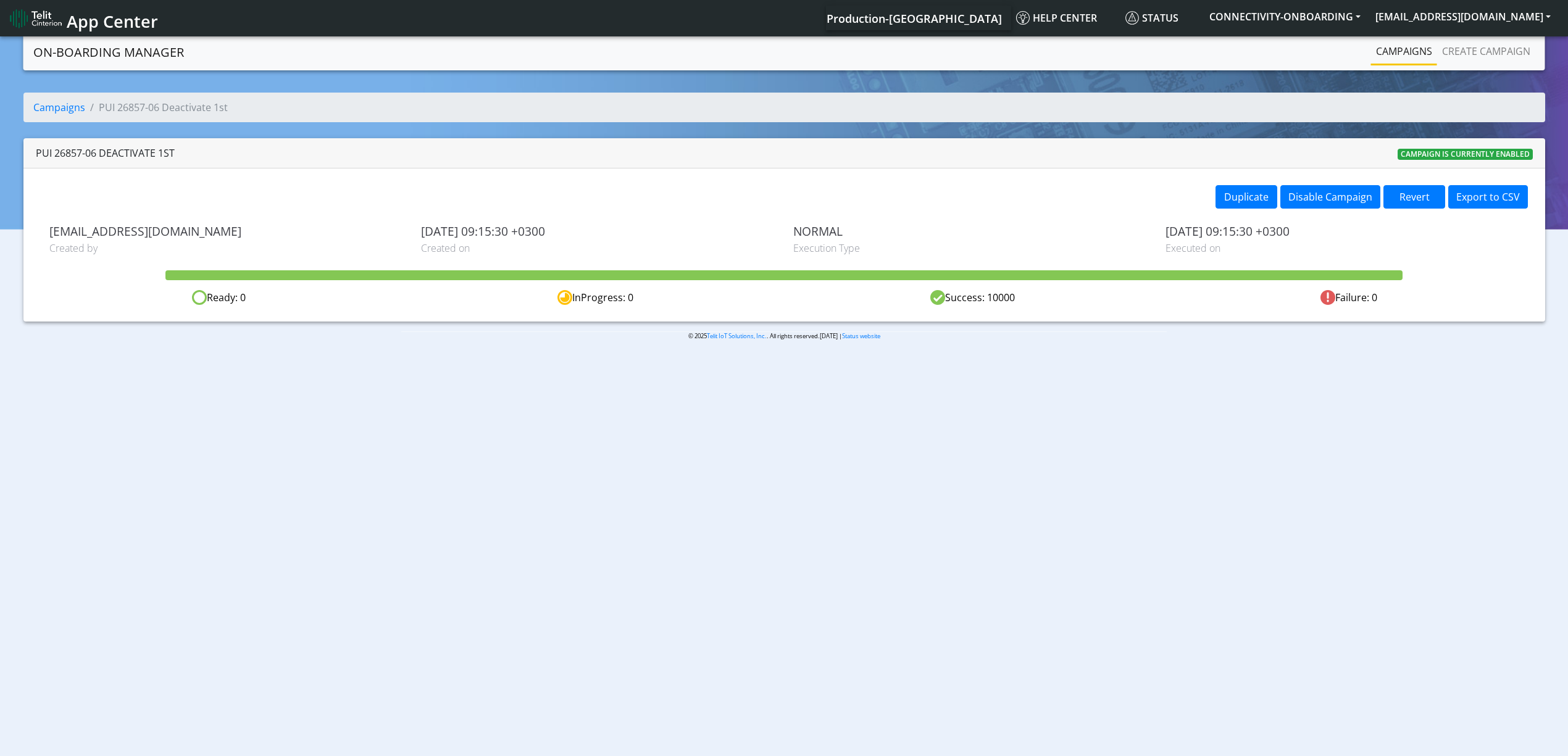
click at [1404, 48] on link "Campaigns" at bounding box center [1404, 50] width 66 height 24
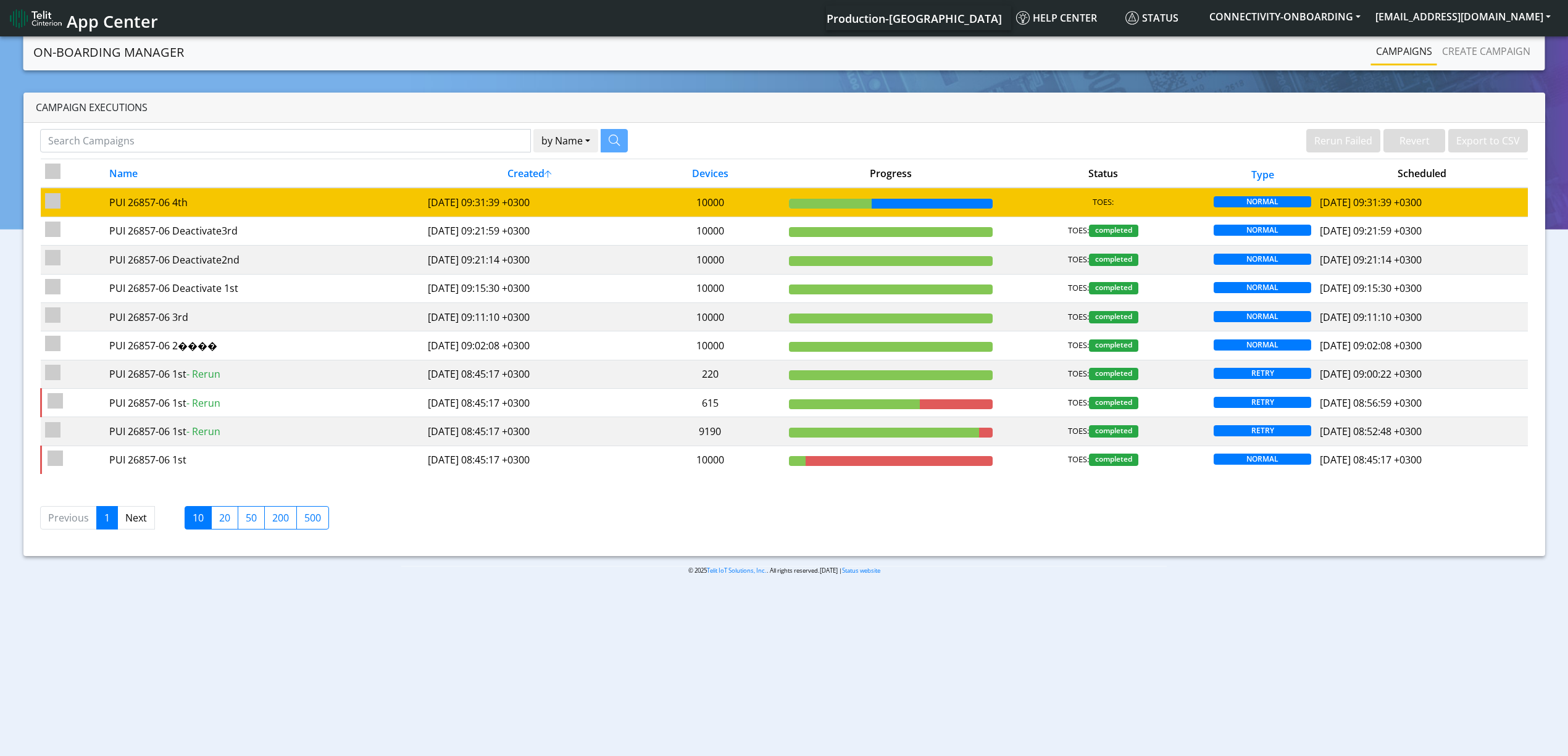
click at [717, 195] on td "10000" at bounding box center [711, 202] width 149 height 29
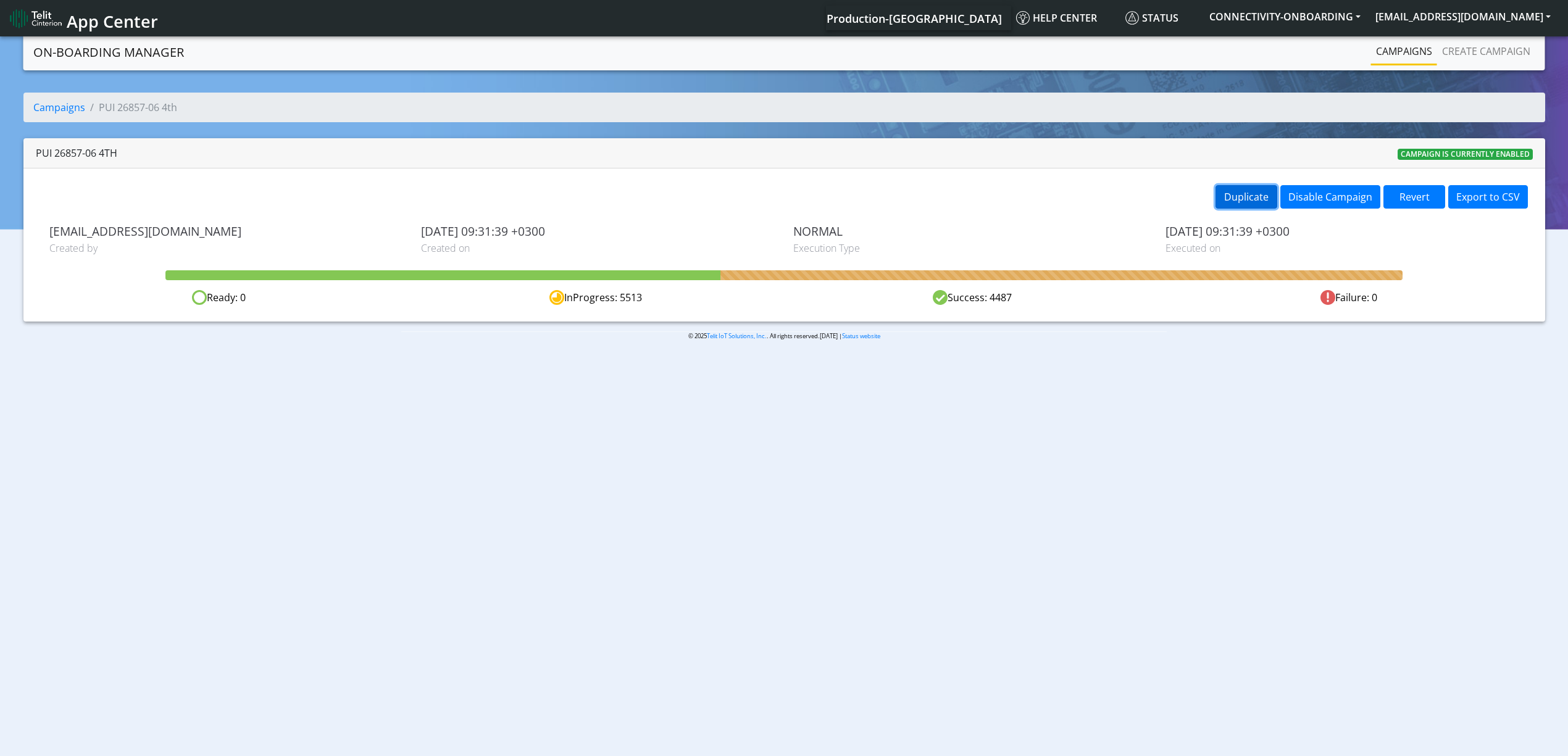
click at [1243, 186] on button "Duplicate" at bounding box center [1246, 197] width 62 height 23
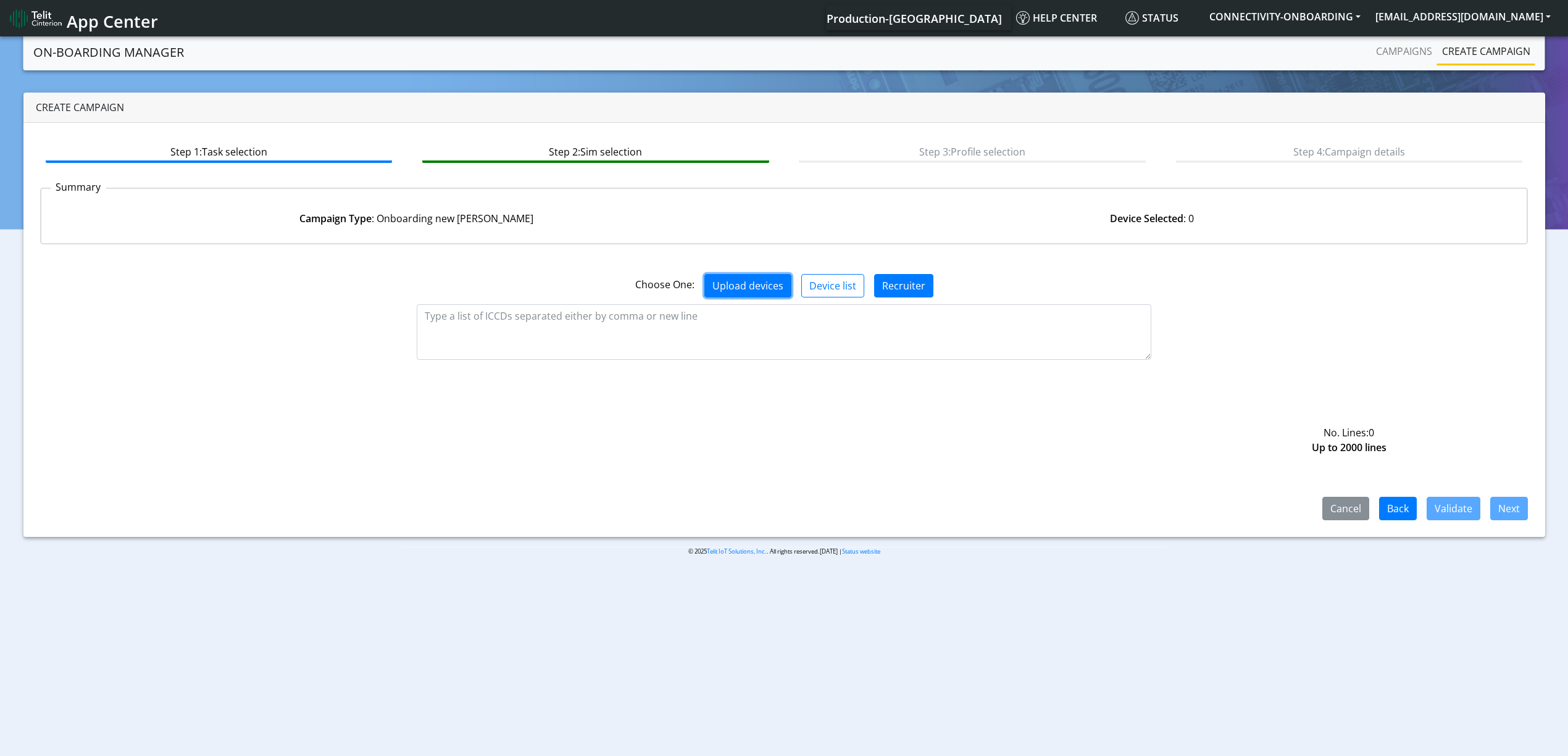
click at [749, 279] on button "Upload devices" at bounding box center [748, 286] width 87 height 23
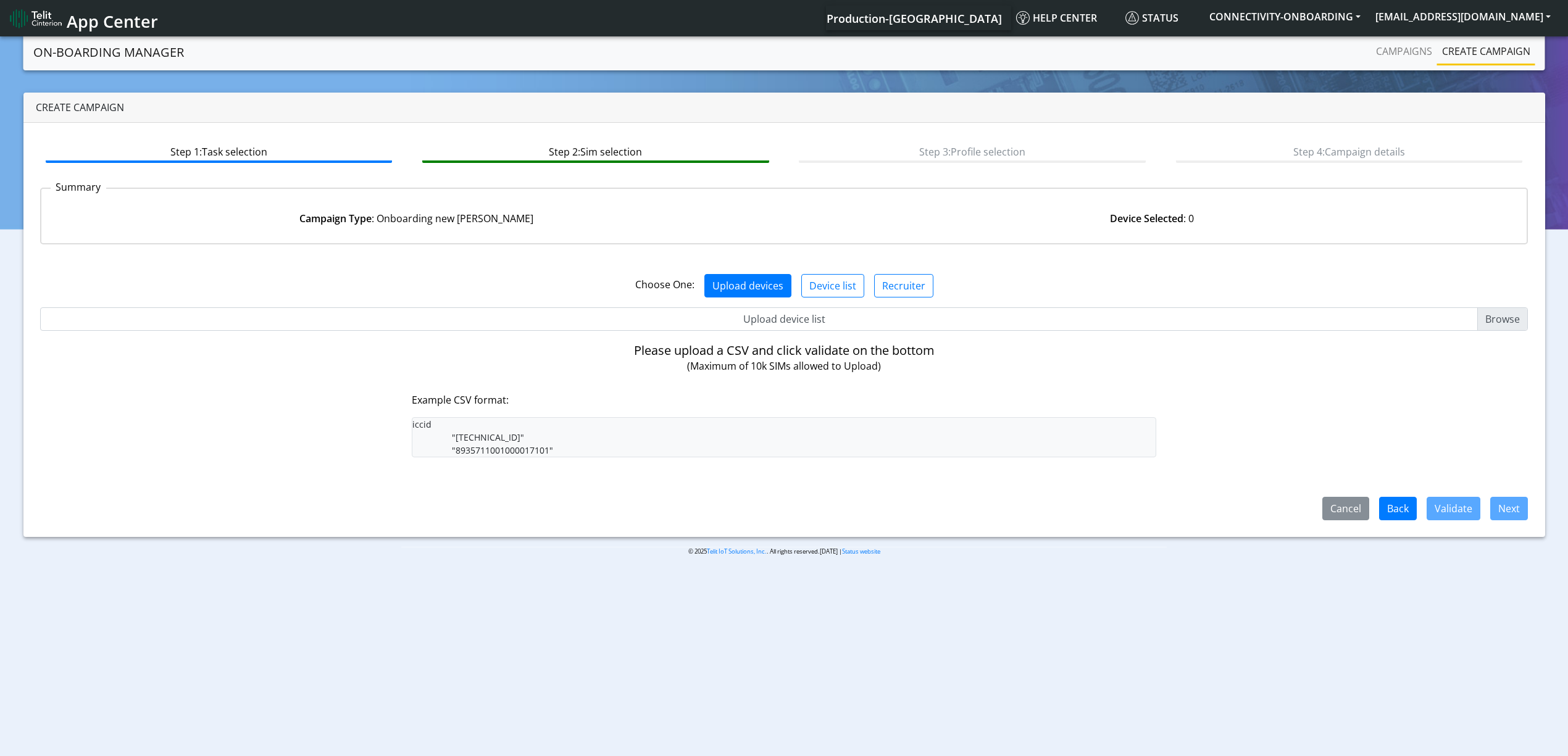
click at [761, 313] on input "Upload device list" at bounding box center [784, 319] width 1488 height 23
type input "C:\fakepath\PUI4.csv"
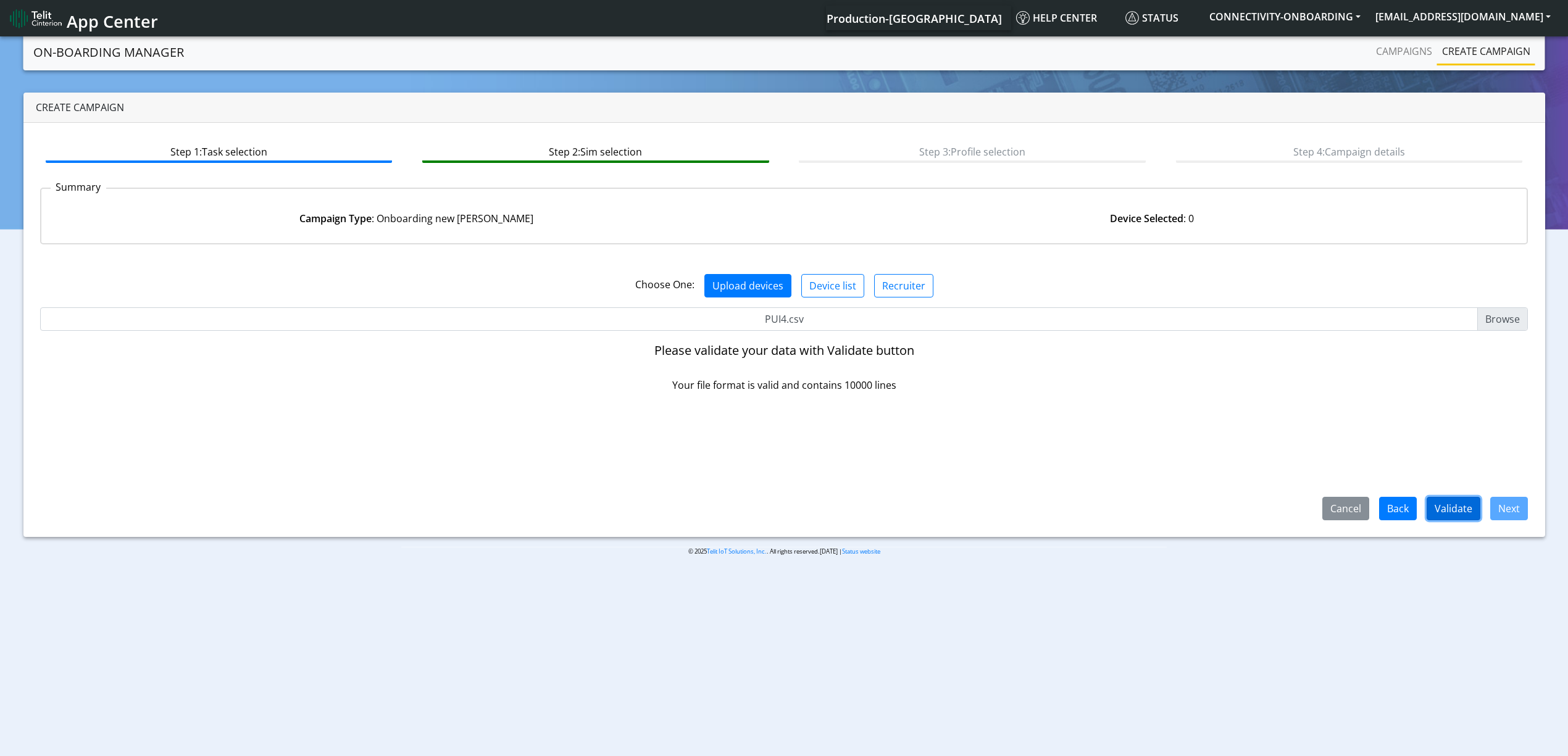
click at [1436, 505] on button "Validate" at bounding box center [1453, 509] width 54 height 23
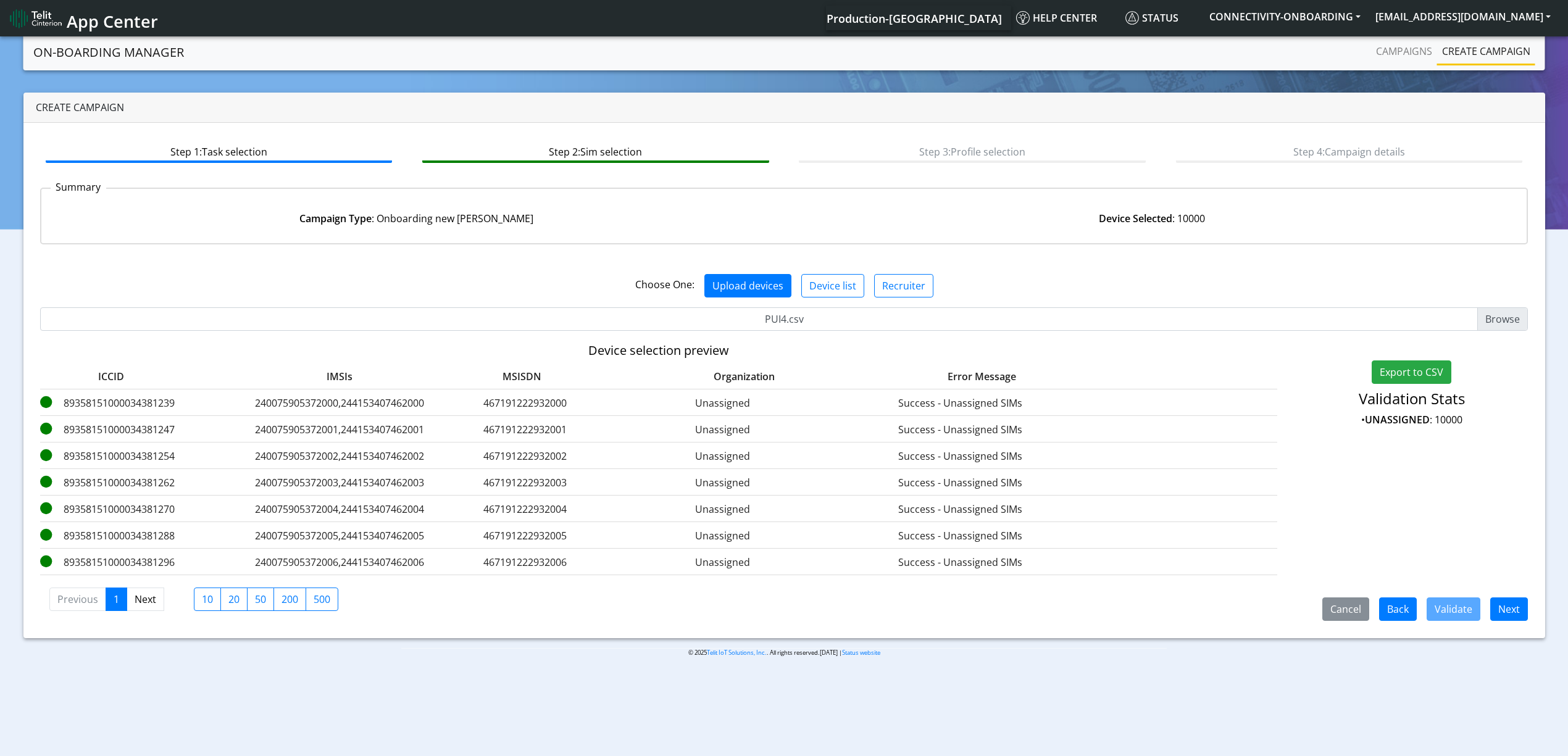
click at [1529, 613] on div "Cancel Back Validate Next" at bounding box center [1420, 609] width 234 height 23
click at [1515, 613] on button "Next" at bounding box center [1508, 609] width 38 height 23
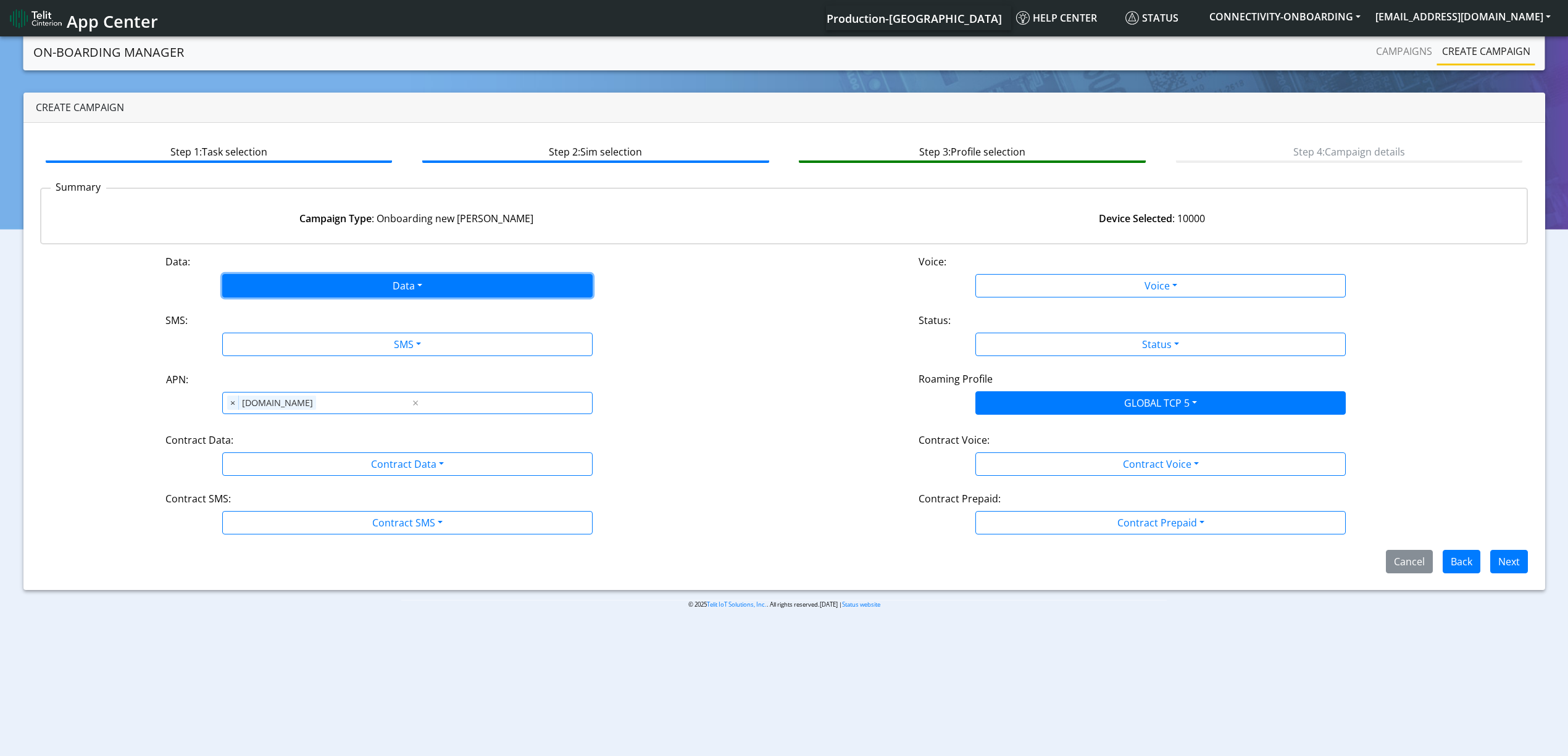
click at [339, 284] on button "Data" at bounding box center [407, 286] width 370 height 23
click at [268, 339] on button "Enabled" at bounding box center [407, 334] width 370 height 20
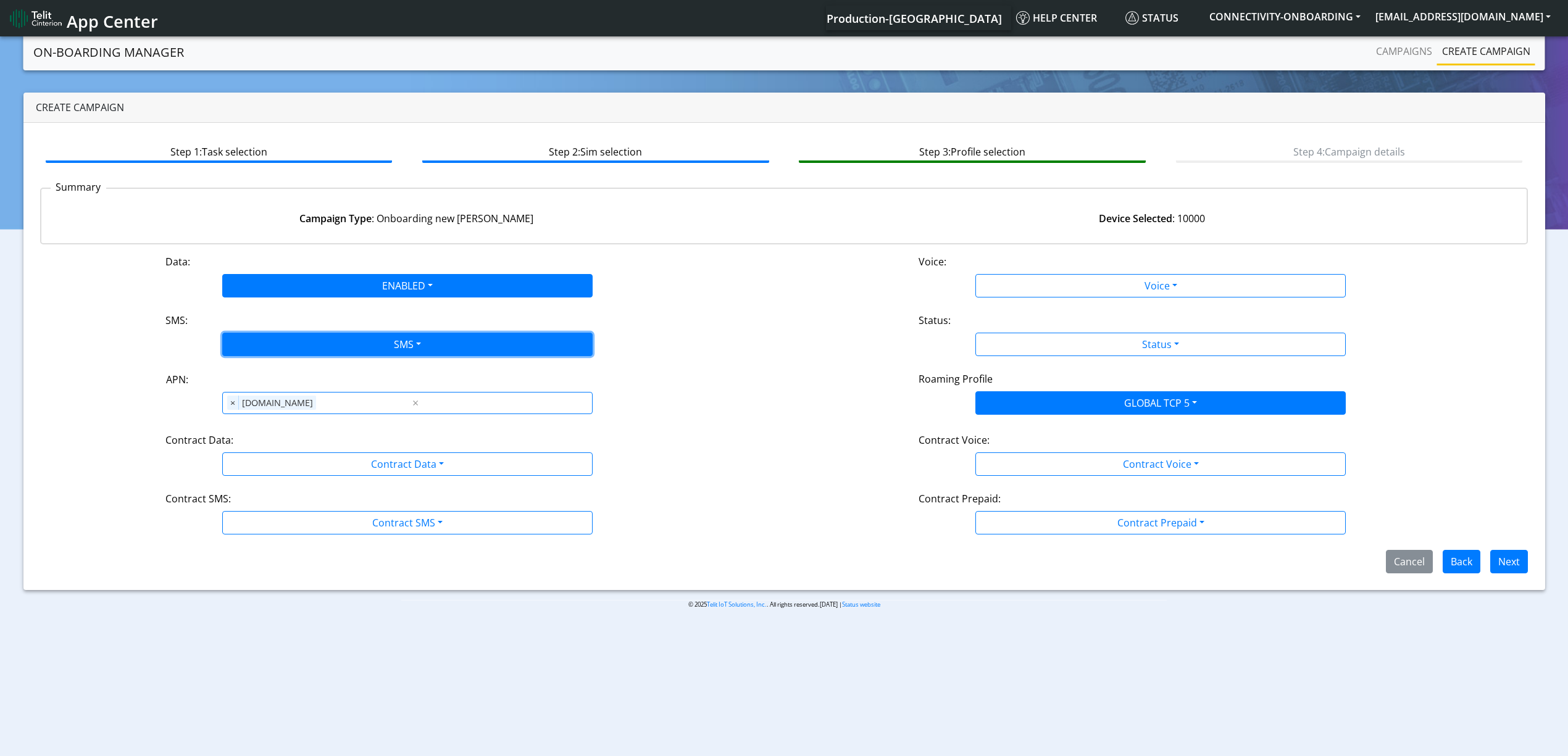
click at [269, 341] on button "SMS" at bounding box center [407, 344] width 370 height 23
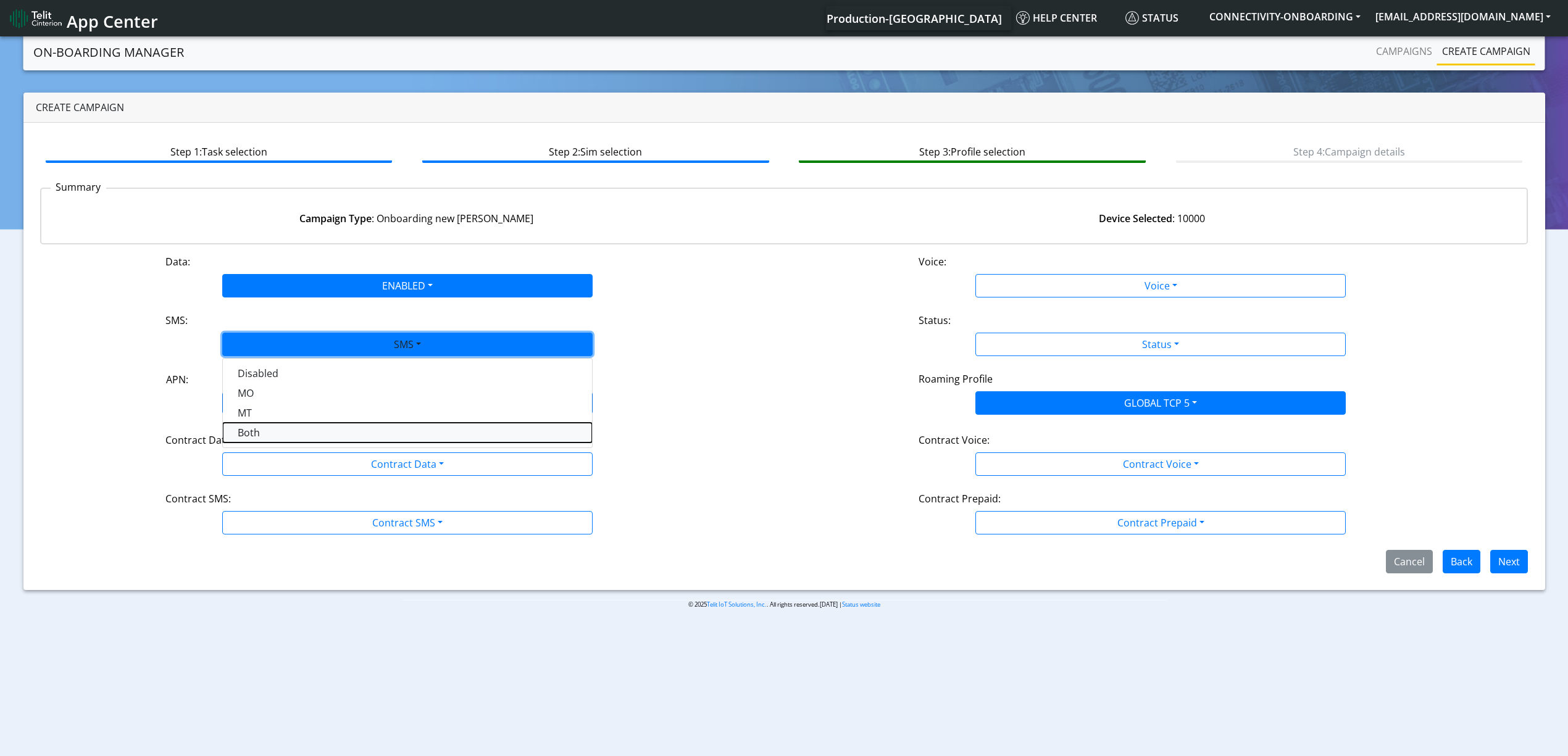
click at [273, 436] on button "Both" at bounding box center [407, 433] width 370 height 20
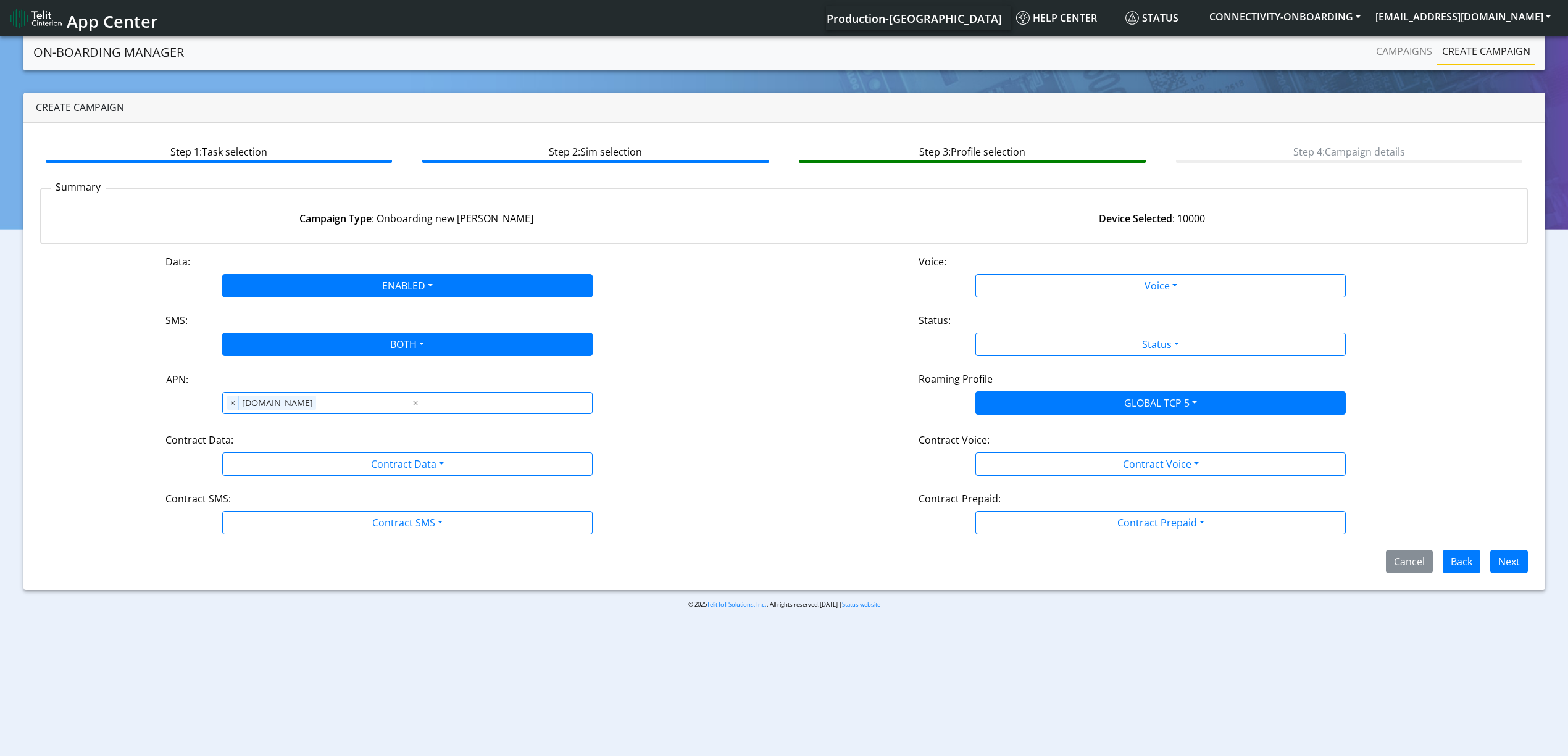
click at [272, 479] on div "Data: ENABLED Disabled Enabled Voice: Voice Disabled Enabled SMS: BOTH Disabled…" at bounding box center [784, 413] width 1488 height 319
click at [267, 479] on div "Data: ENABLED Disabled Enabled Voice: Voice Disabled Enabled SMS: BOTH Disabled…" at bounding box center [784, 413] width 1488 height 319
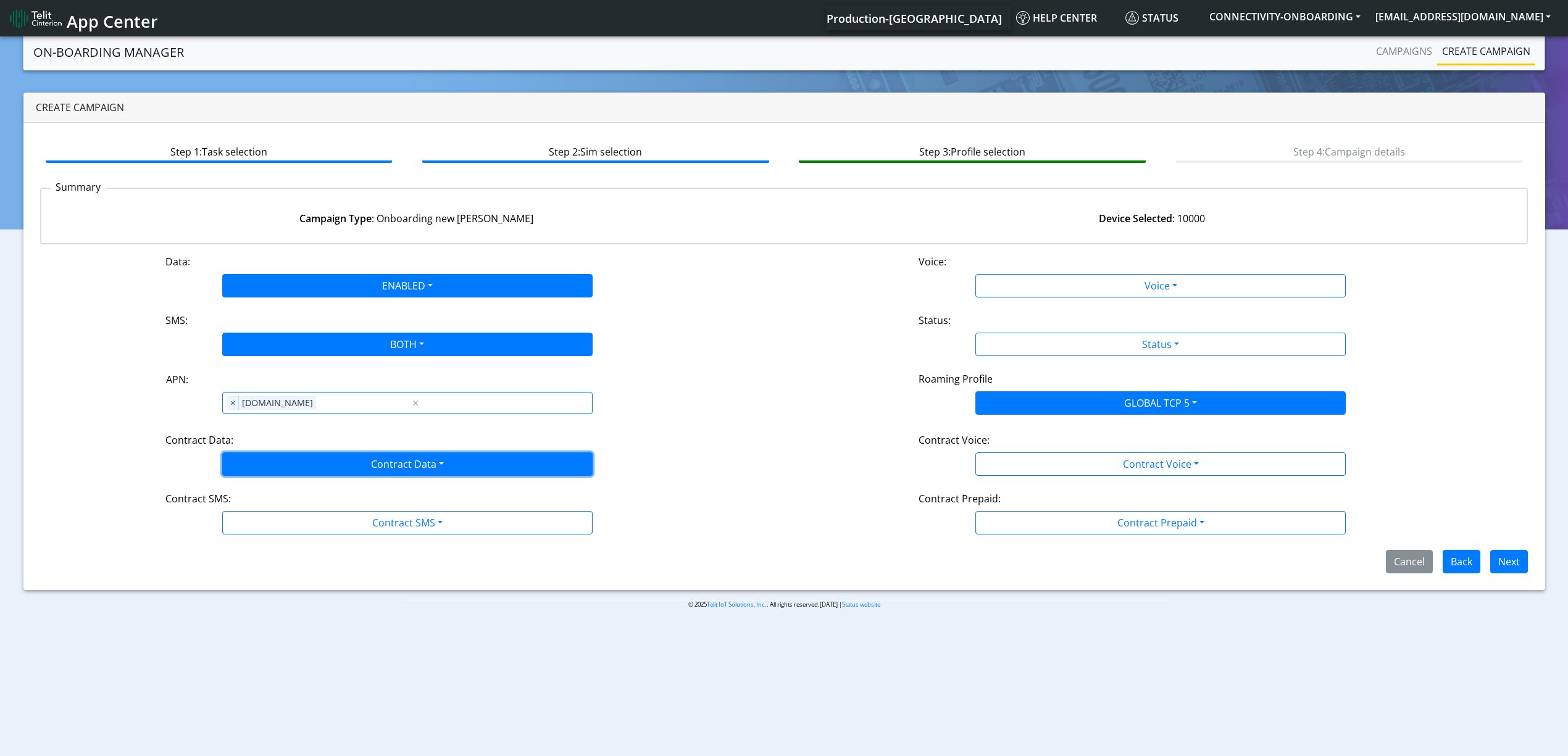
click at [272, 470] on button "Contract Data" at bounding box center [407, 464] width 370 height 23
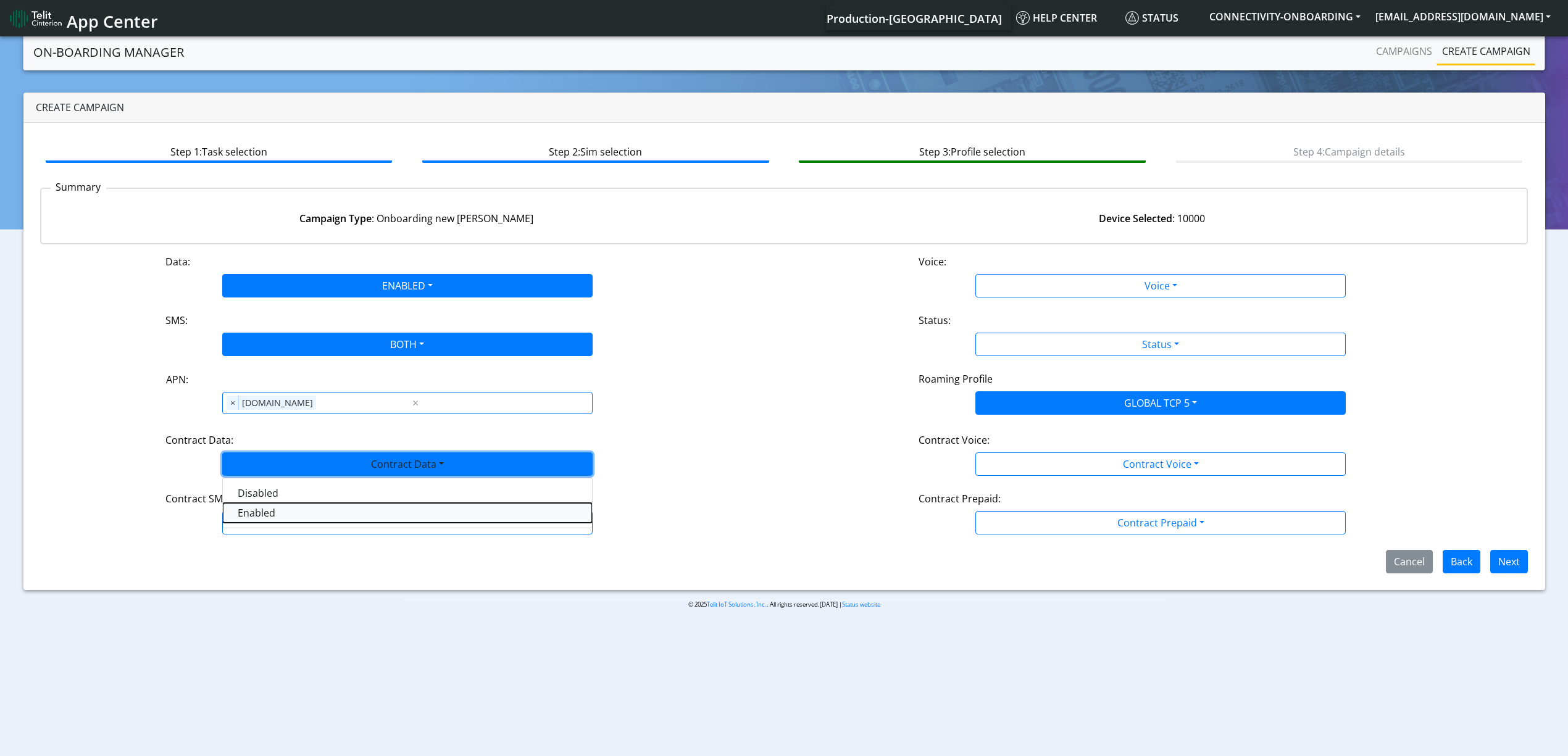
click at [252, 520] on Dataenabled-dropdown "Enabled" at bounding box center [407, 513] width 370 height 20
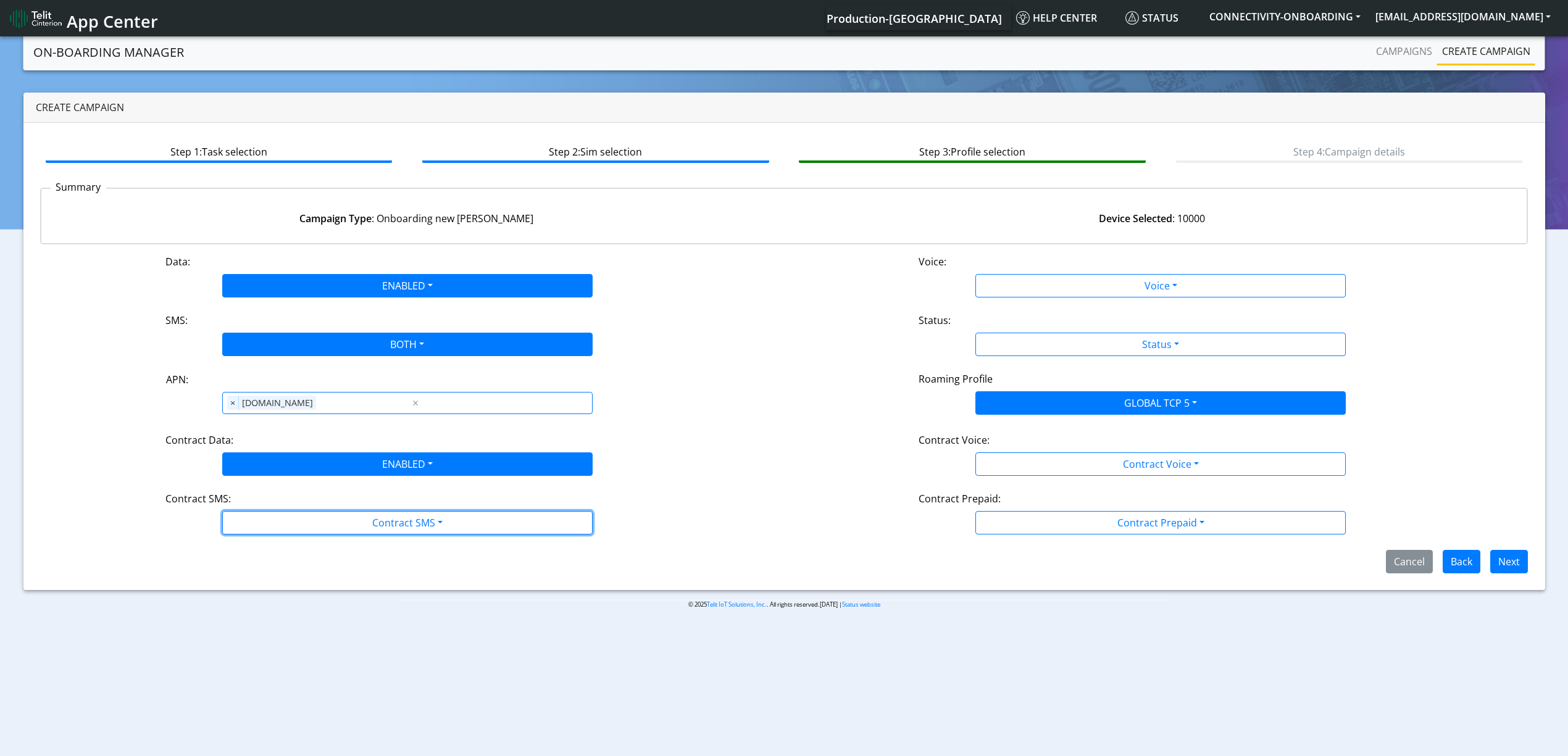
click at [256, 536] on div "Data: ENABLED Disabled Enabled Voice: Voice Disabled Enabled SMS: BOTH Disabled…" at bounding box center [784, 413] width 1488 height 319
click at [261, 537] on div "Data: ENABLED Disabled Enabled Voice: Voice Disabled Enabled SMS: BOTH Disabled…" at bounding box center [784, 413] width 1488 height 319
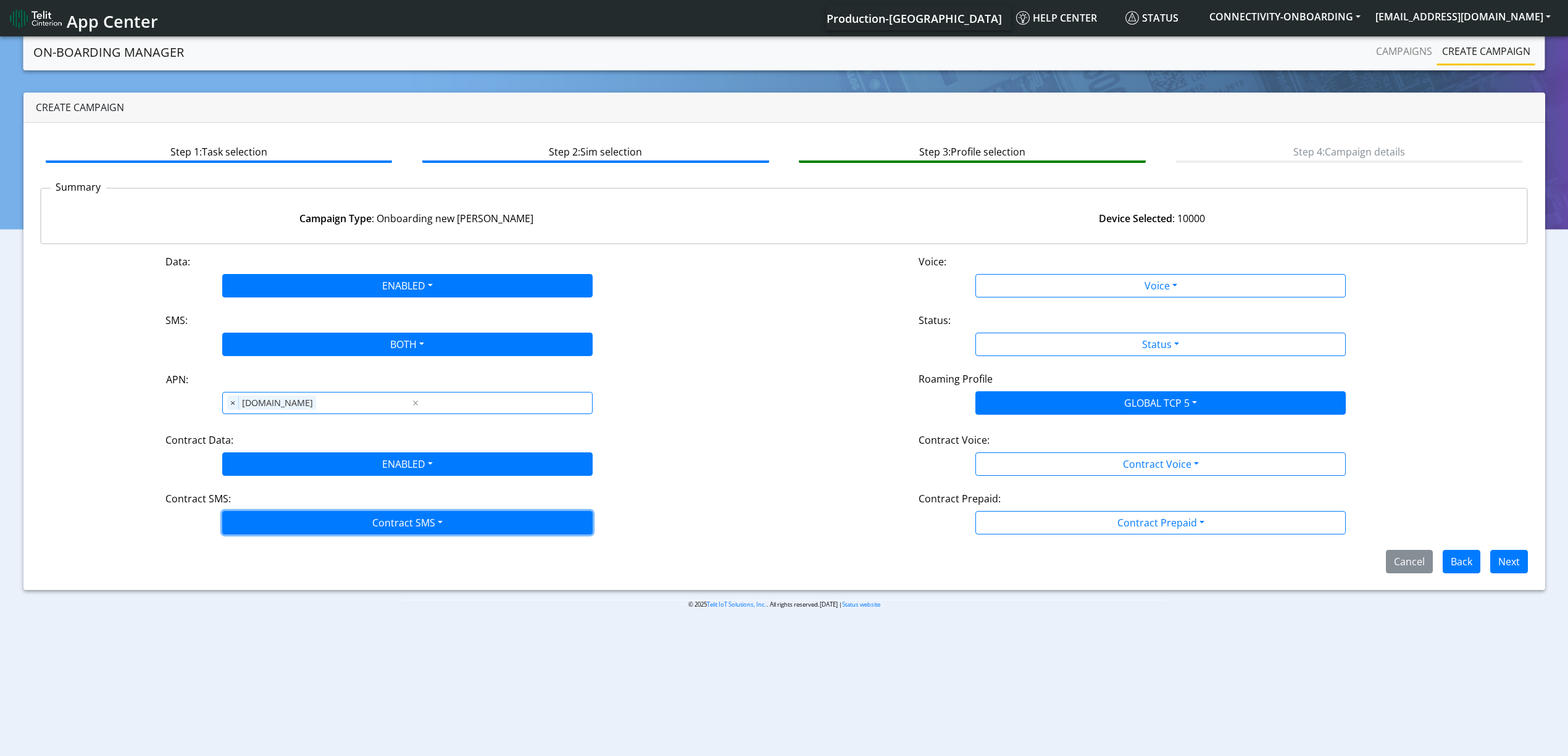
click at [261, 533] on button "Contract SMS" at bounding box center [407, 523] width 370 height 23
click at [271, 608] on SMSboth-dropdown "Both" at bounding box center [407, 611] width 370 height 20
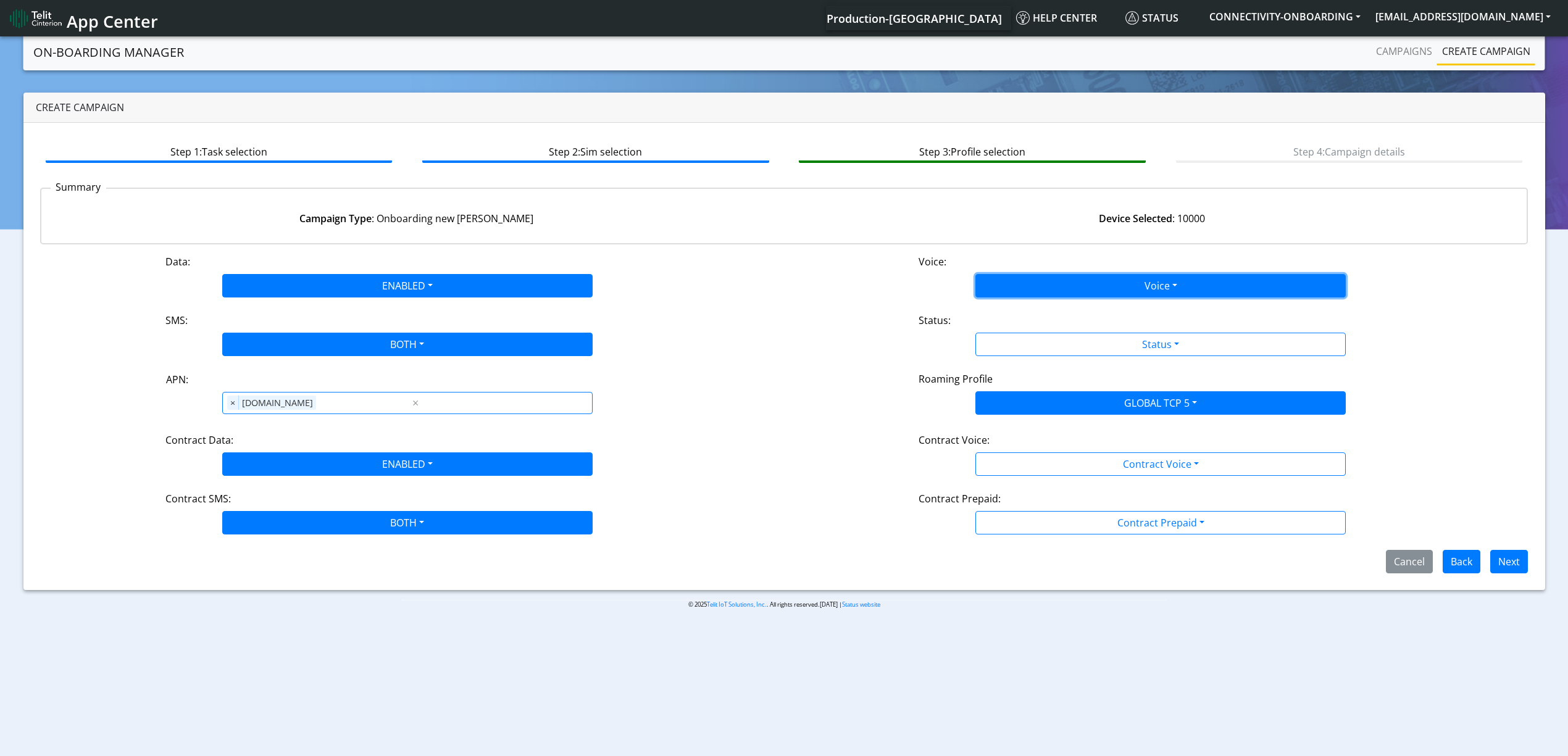
click at [1001, 293] on button "Voice" at bounding box center [1161, 286] width 370 height 23
click at [1007, 305] on button "Disabled" at bounding box center [1161, 315] width 370 height 20
click at [1017, 327] on div "Status:" at bounding box center [1161, 323] width 503 height 20
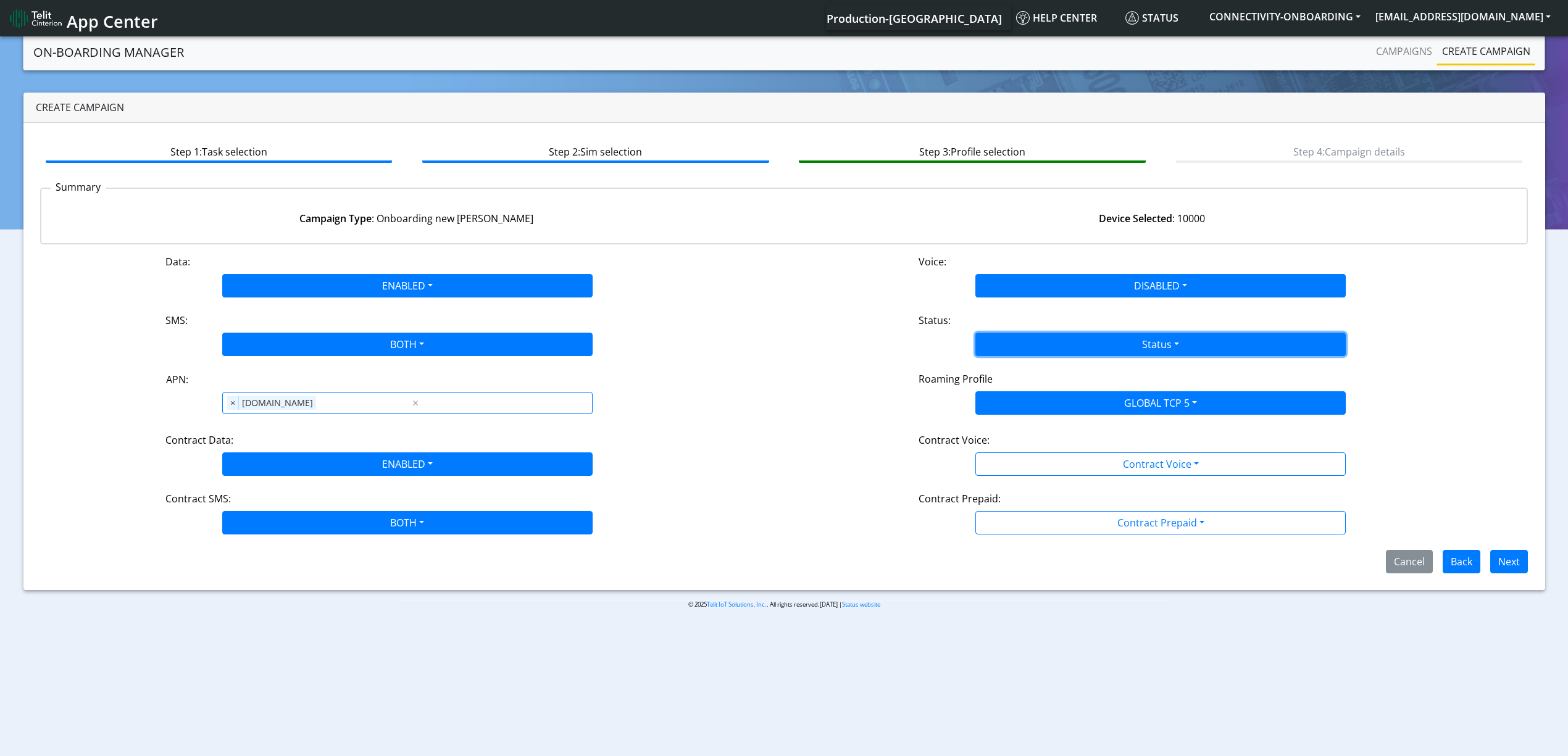
click at [1018, 339] on button "Status" at bounding box center [1161, 344] width 370 height 23
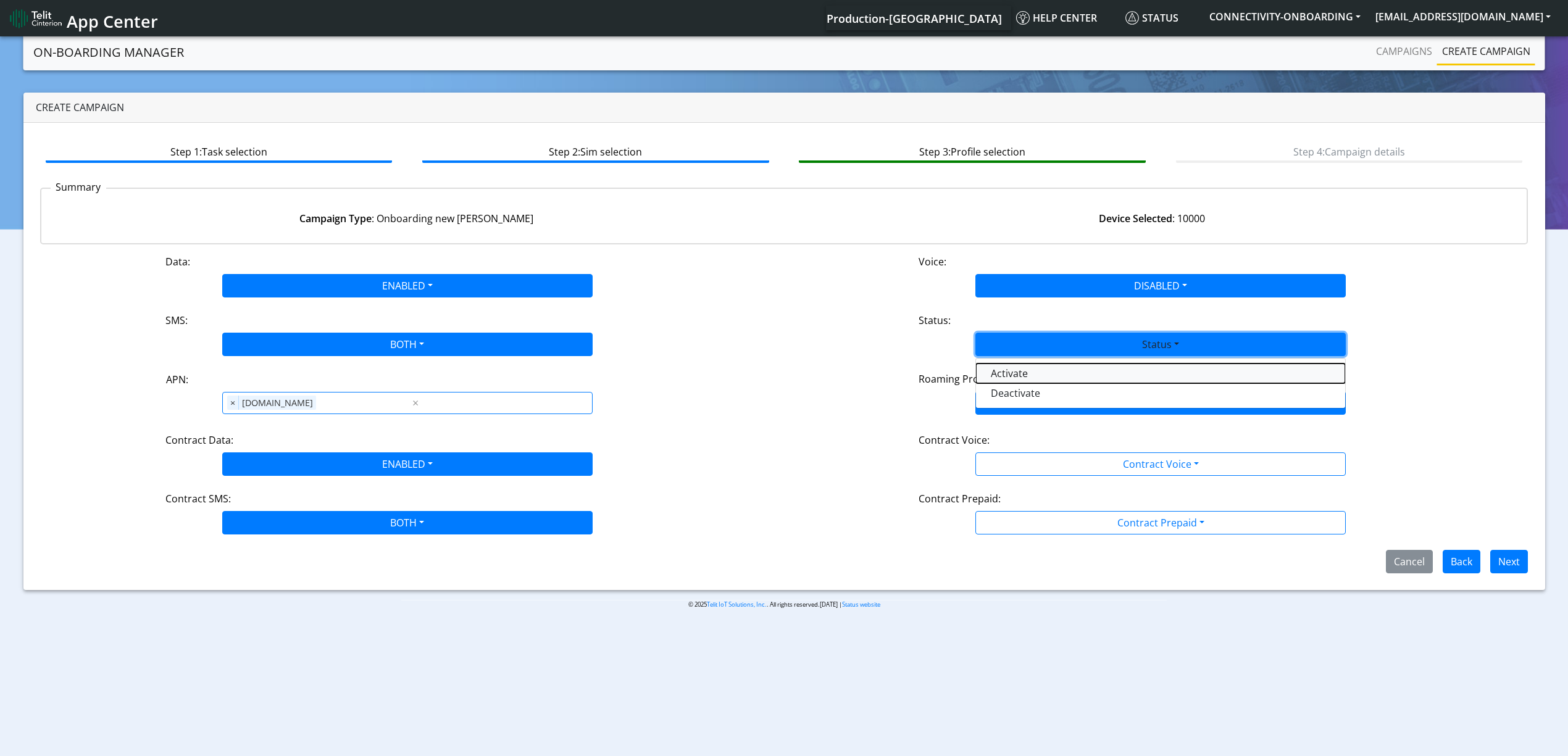
click at [1011, 381] on button "Activate" at bounding box center [1161, 374] width 370 height 20
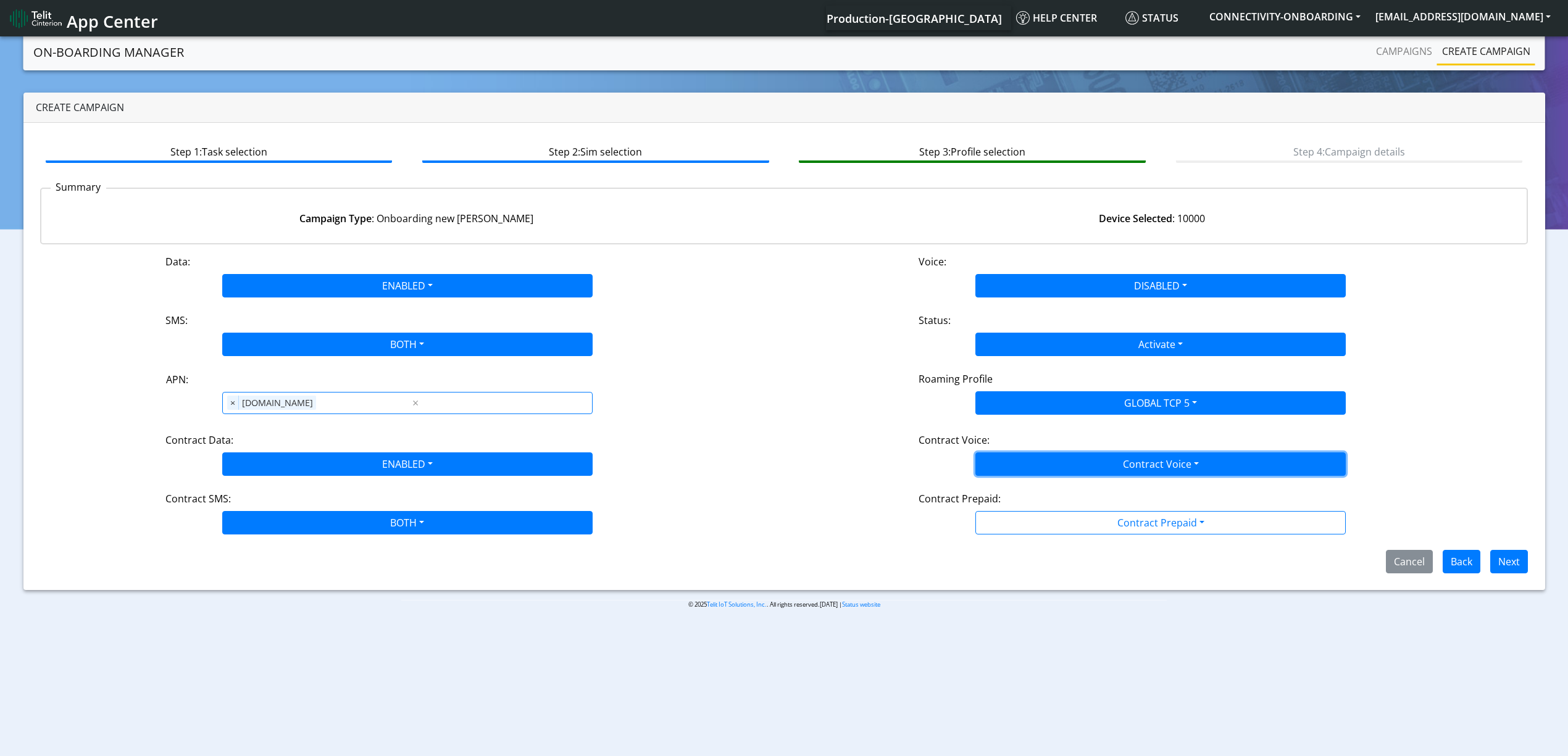
click at [1026, 463] on button "Contract Voice" at bounding box center [1161, 464] width 370 height 23
click at [1017, 484] on Voicedisabled-dropdown "Disabled" at bounding box center [1161, 494] width 370 height 20
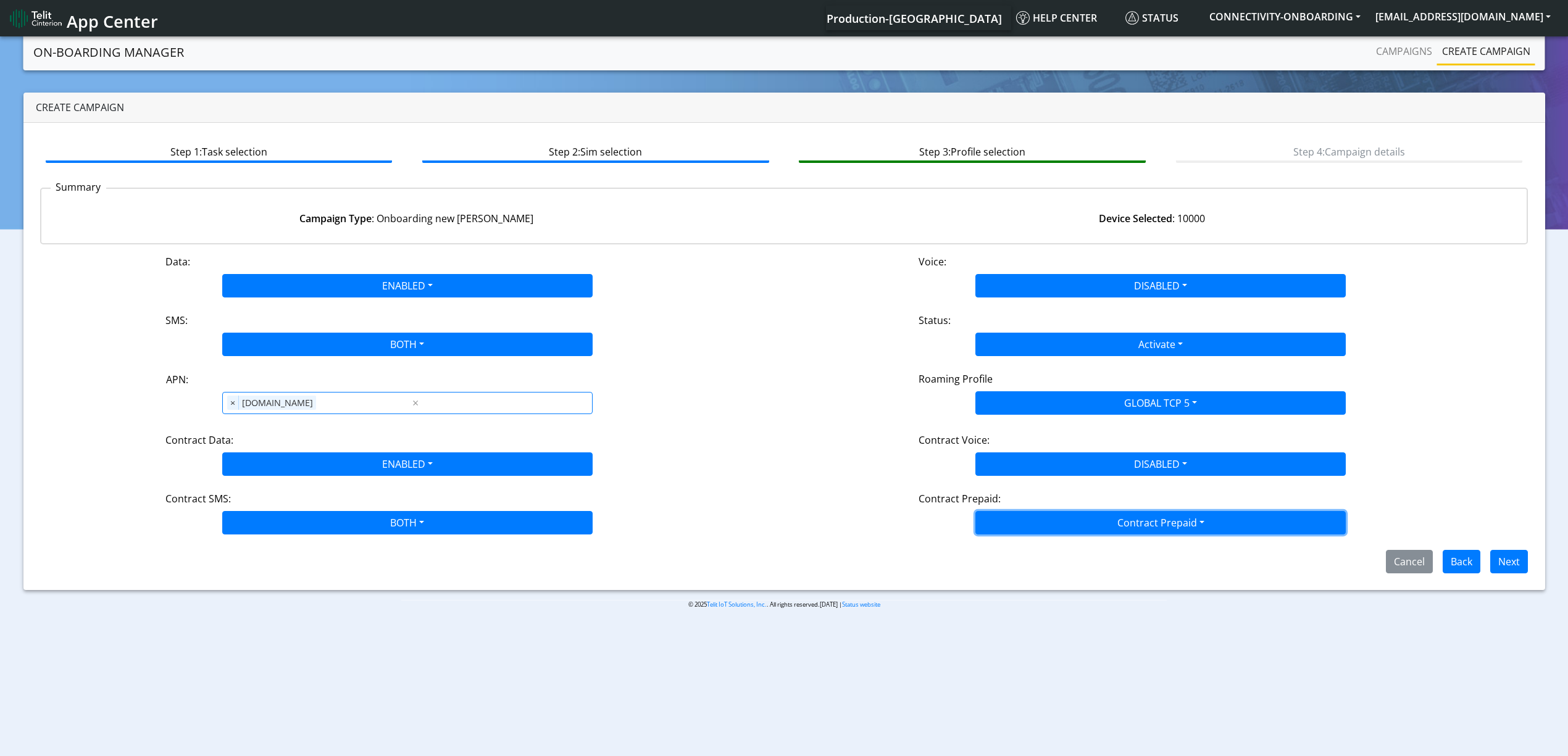
click at [1016, 517] on button "Contract Prepaid" at bounding box center [1161, 523] width 370 height 23
click at [1012, 567] on Prepaidnotprepaid-dropdown "No" at bounding box center [1161, 572] width 370 height 20
click at [1542, 556] on div "Step 1: Task selection Step 2: Sim selection Step 3: Profile selection Step 4: …" at bounding box center [784, 357] width 1522 height 468
click at [1534, 556] on div "Cancel Back Next" at bounding box center [784, 562] width 1507 height 23
click at [1519, 562] on button "Next" at bounding box center [1508, 562] width 38 height 23
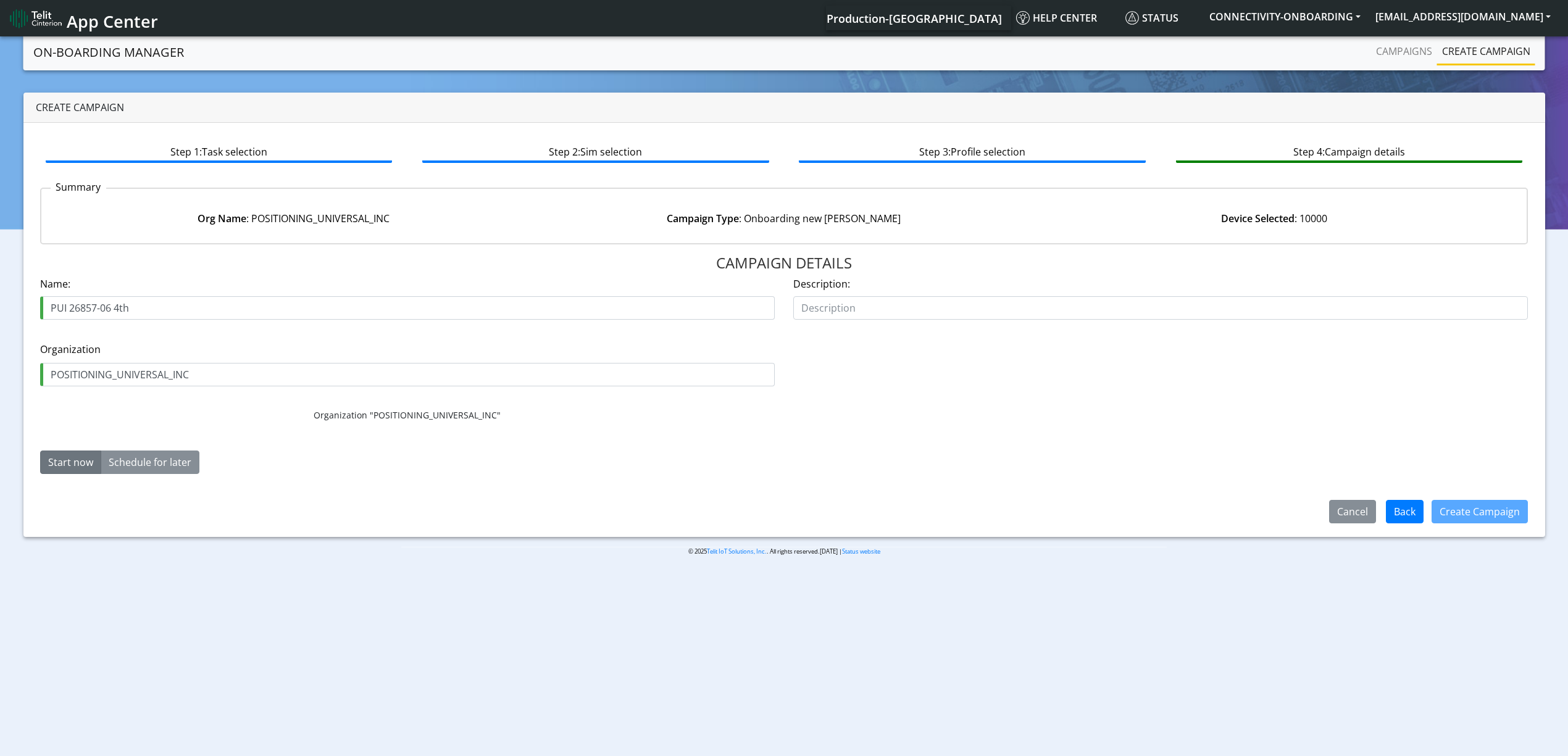
drag, startPoint x: 114, startPoint y: 305, endPoint x: 169, endPoint y: 305, distance: 55.0
click at [169, 305] on input "PUI 26857-06 4th" at bounding box center [407, 308] width 735 height 23
type input "PUI 26857-06 5th"
click at [1468, 500] on div "Create Campaign" at bounding box center [1479, 512] width 96 height 23
click at [1467, 505] on button "Create Campaign" at bounding box center [1479, 512] width 96 height 23
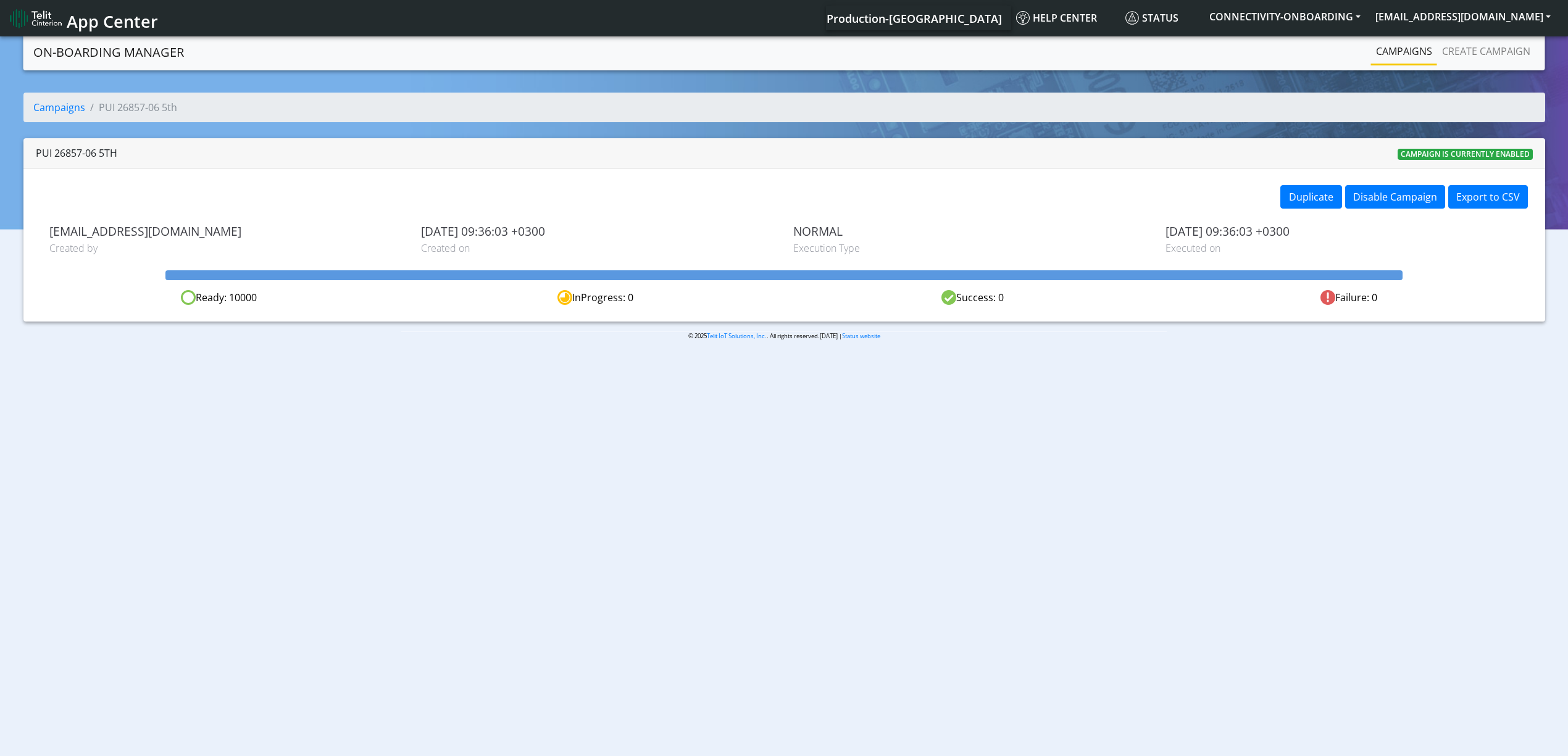
click at [1414, 65] on li "Campaigns" at bounding box center [1404, 52] width 66 height 27
click at [1394, 48] on link "Campaigns" at bounding box center [1404, 50] width 66 height 24
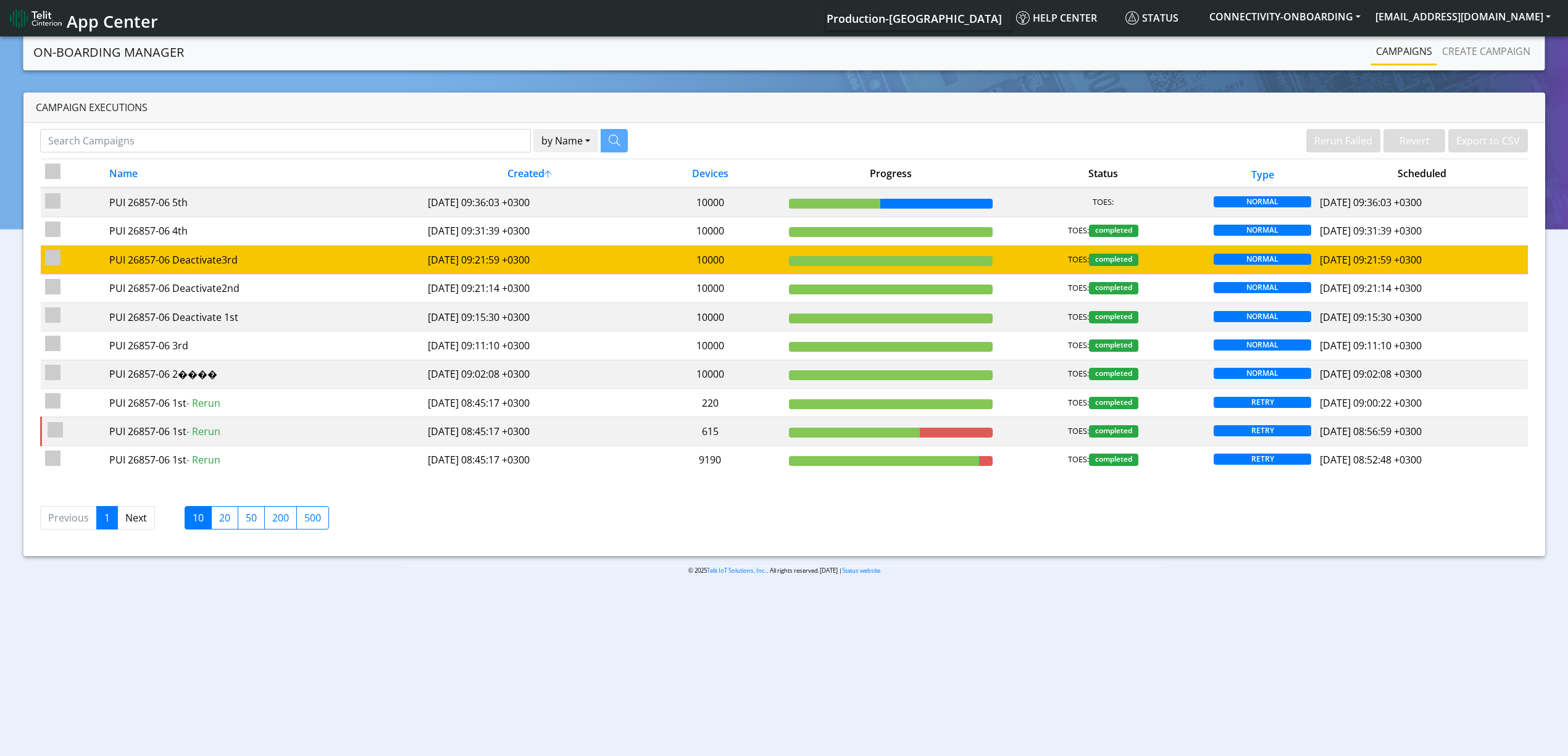
click at [546, 262] on td "[DATE] 09:21:59 +0300" at bounding box center [529, 260] width 212 height 28
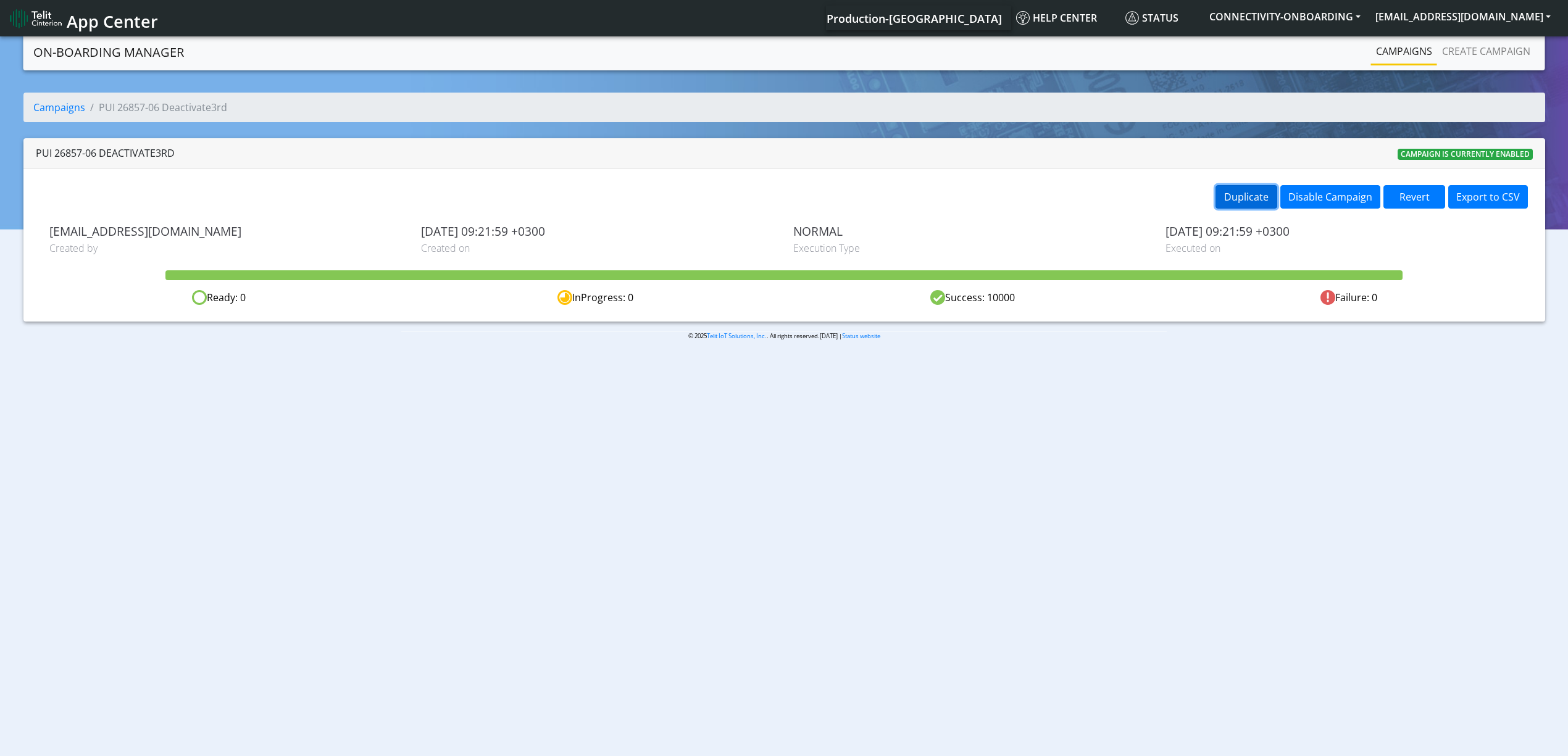
click at [1250, 206] on button "Duplicate" at bounding box center [1246, 197] width 62 height 23
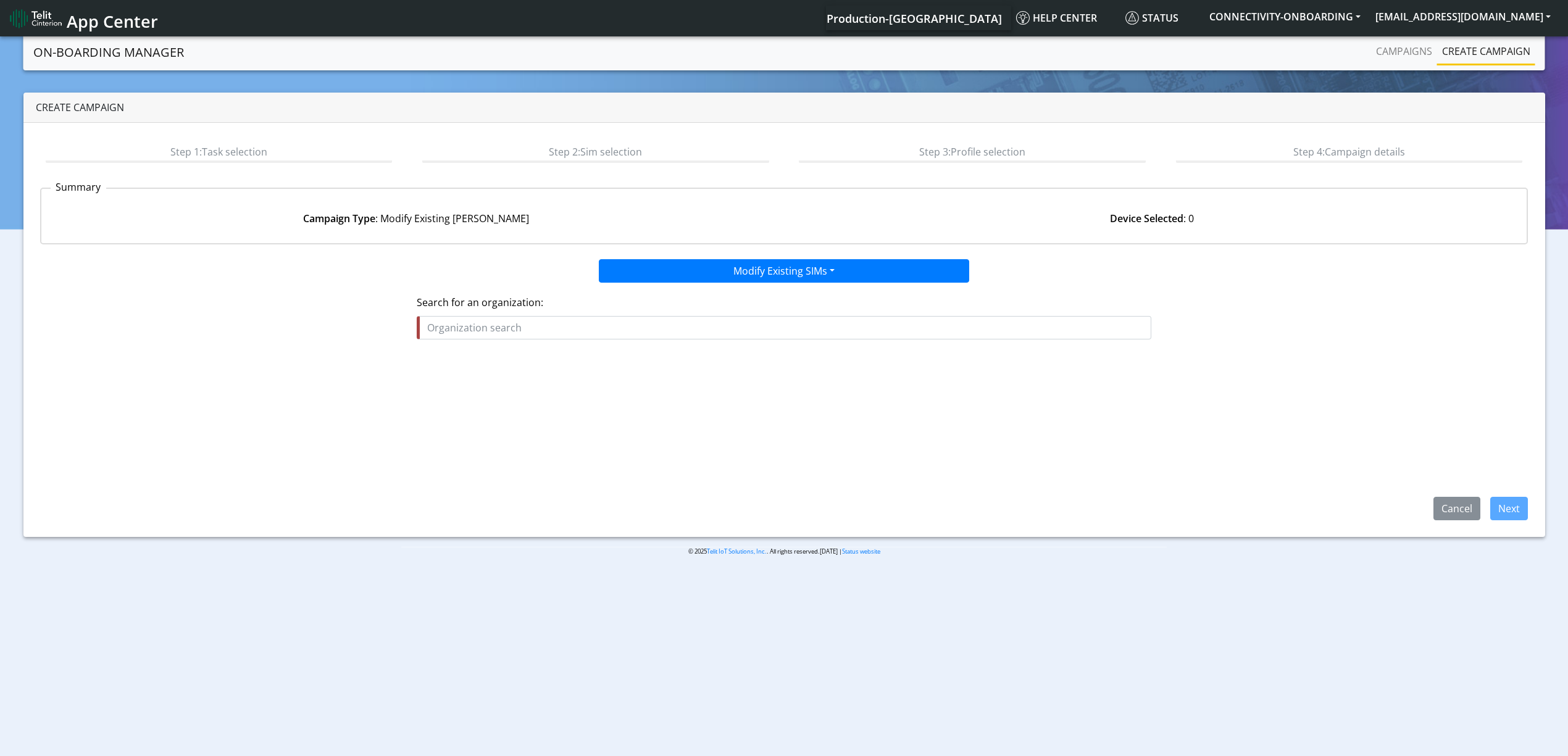
click at [717, 331] on input "text" at bounding box center [784, 328] width 735 height 23
click at [556, 355] on ngb-highlight "POS ITIONING_UNIVERSAL_INC" at bounding box center [502, 357] width 139 height 13
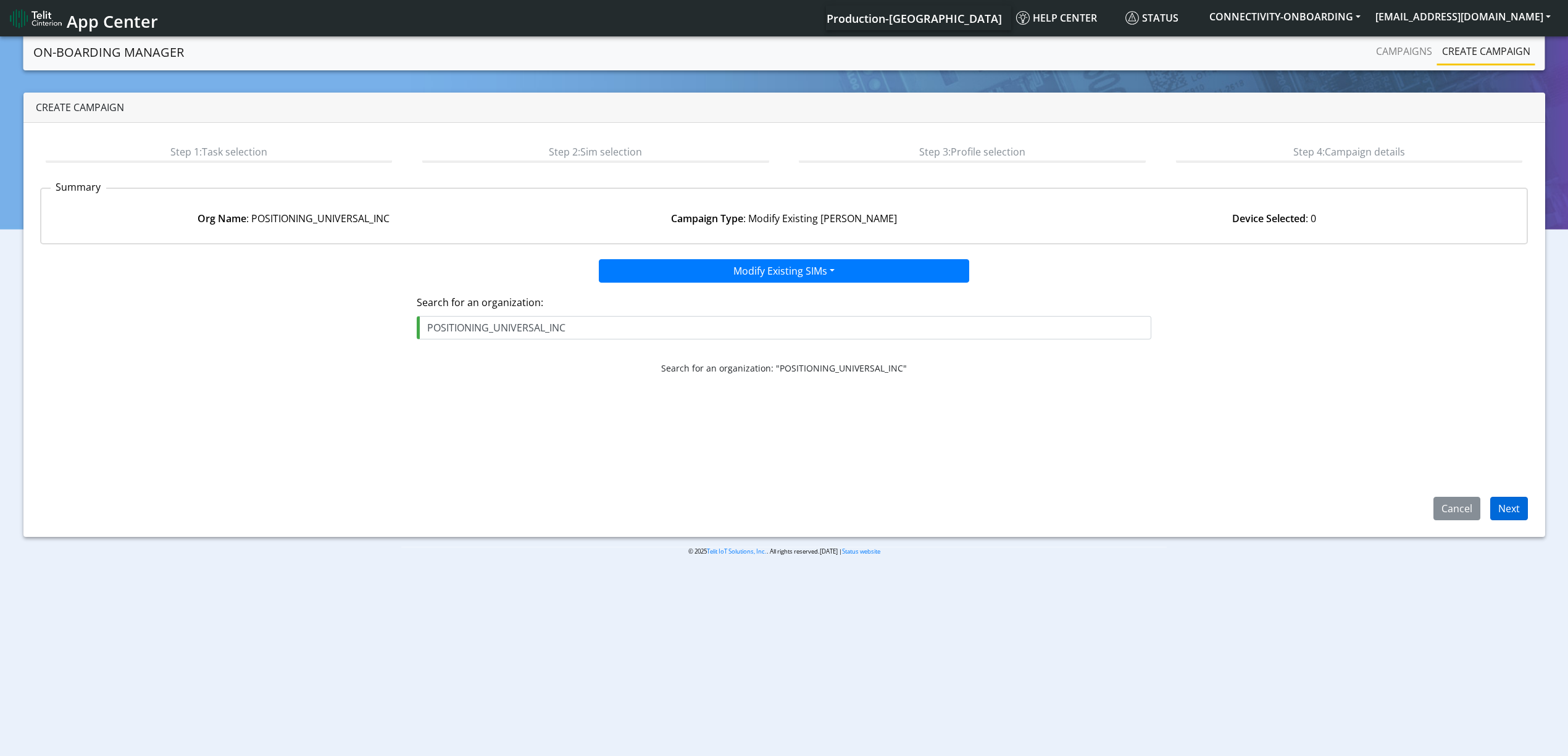
type input "POSITIONING_UNIVERSAL_INC"
click at [1516, 505] on button "Next" at bounding box center [1508, 509] width 38 height 23
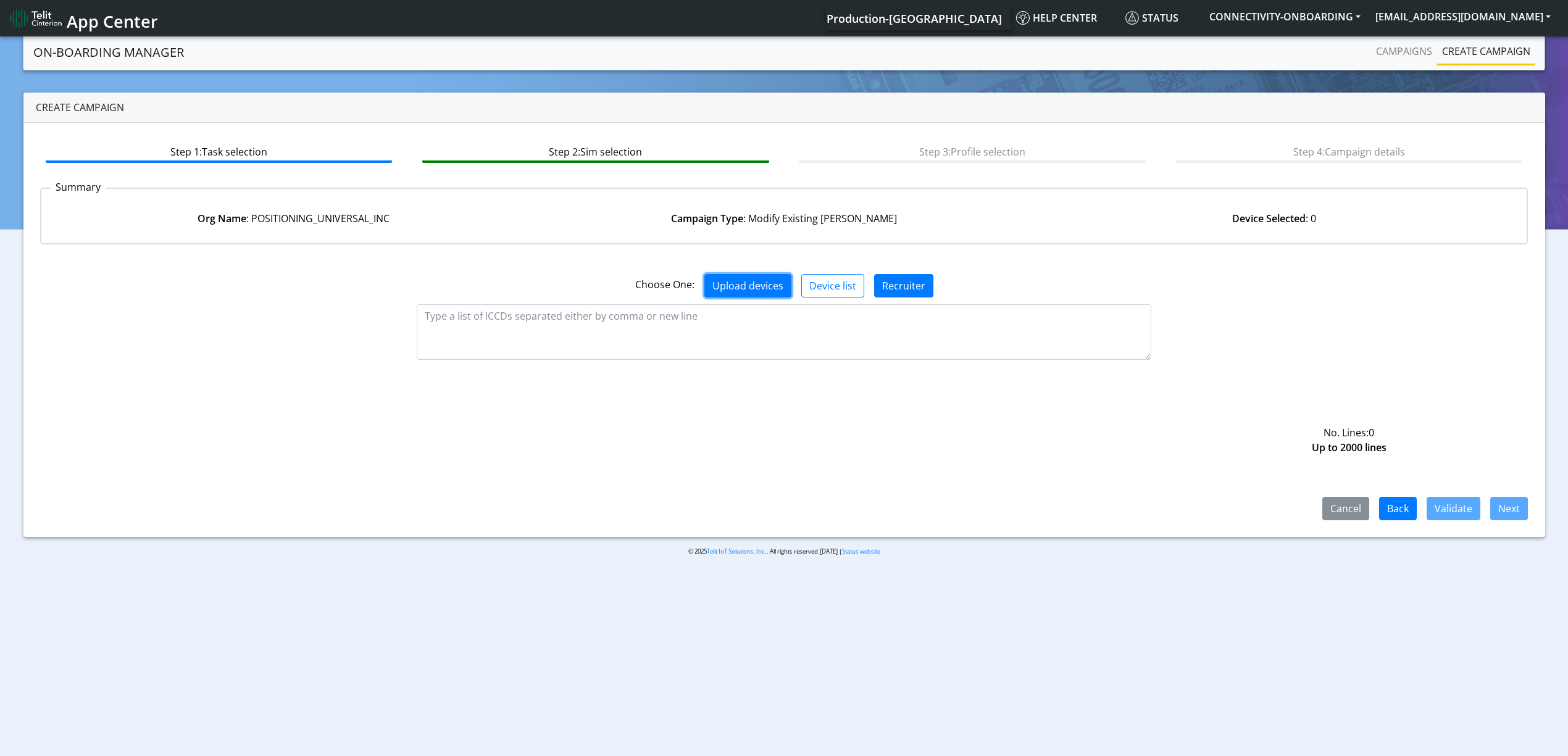
click at [728, 289] on button "Upload devices" at bounding box center [748, 286] width 87 height 23
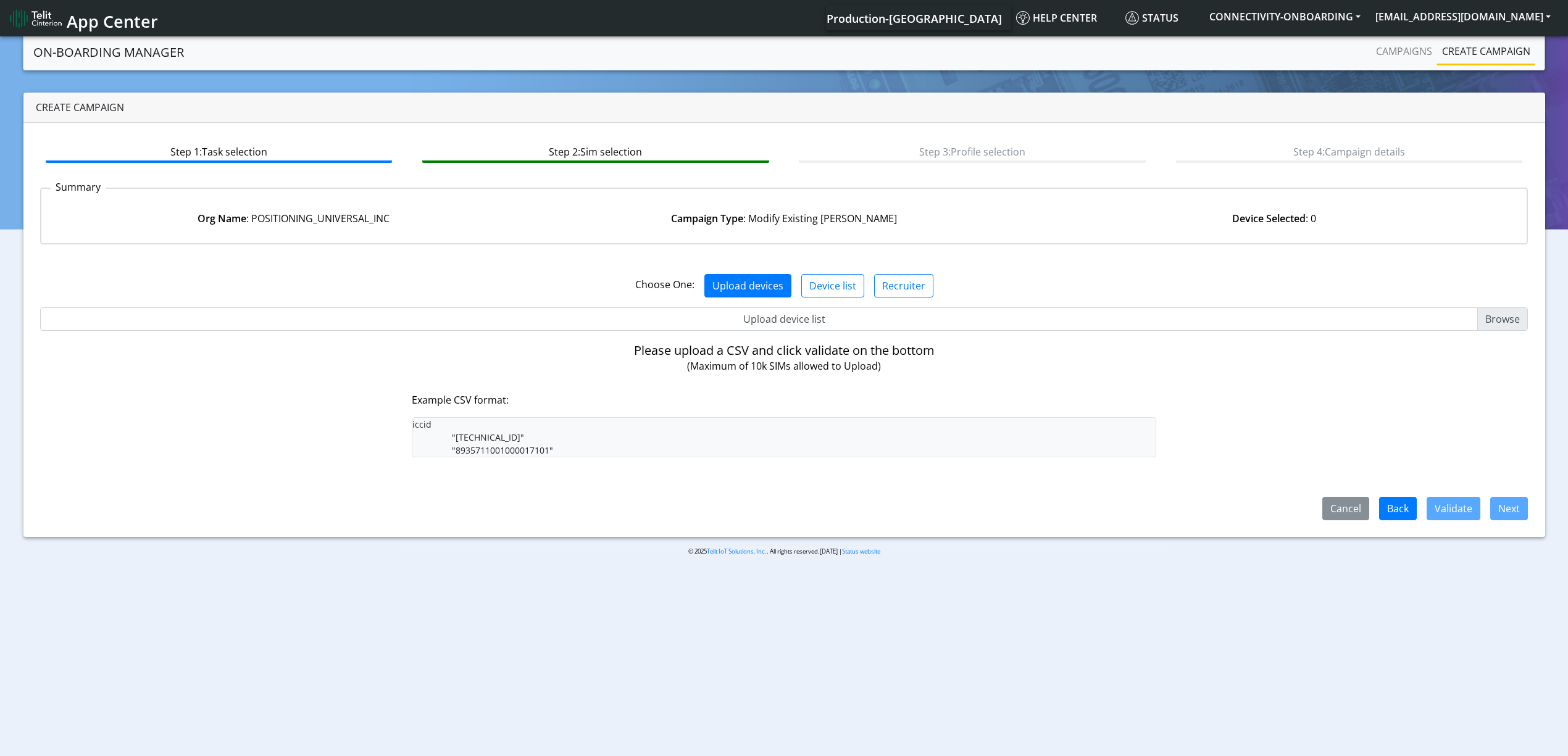
click at [734, 308] on input "Upload device list" at bounding box center [784, 319] width 1488 height 23
type input "C:\fakepath\PUI3.csv"
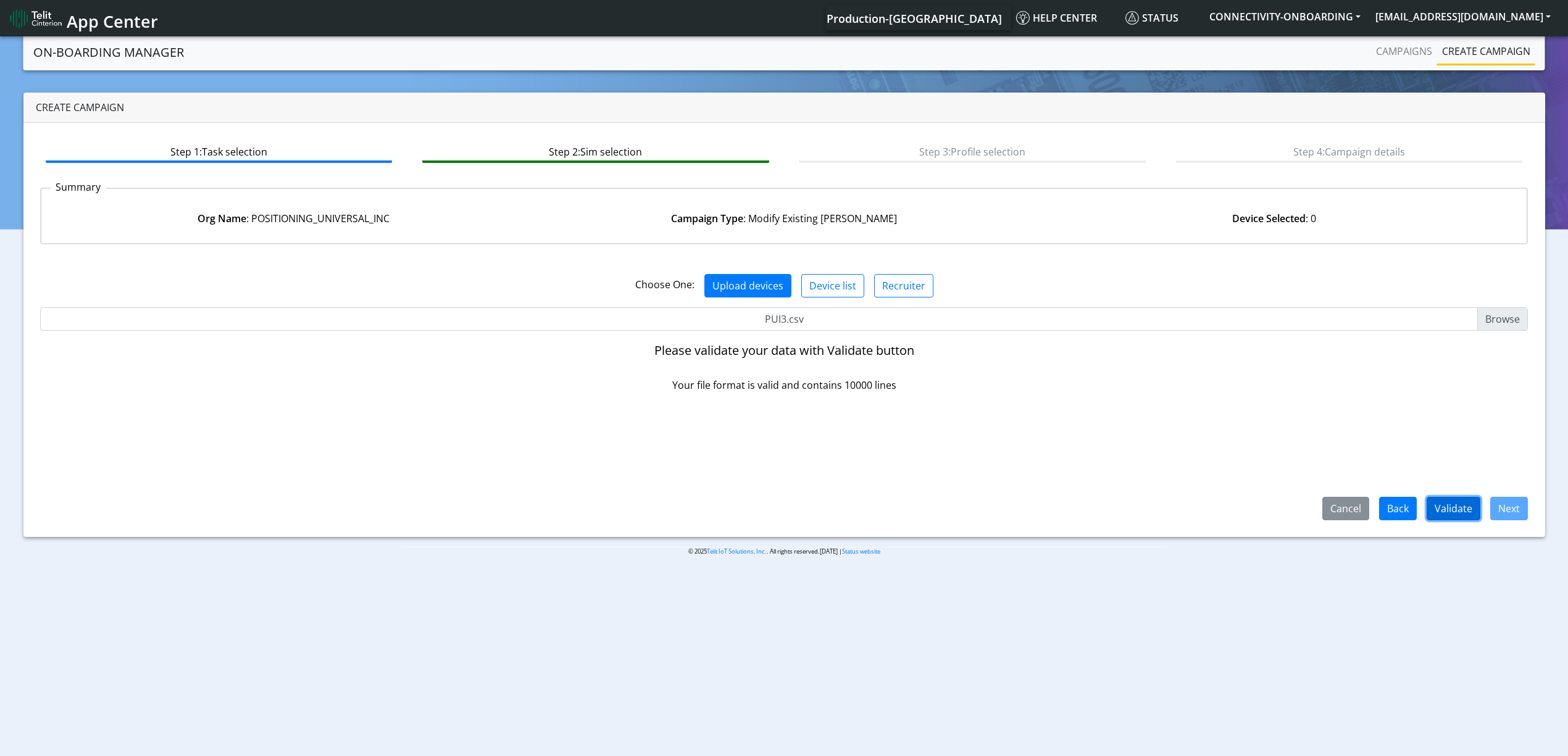
click at [1465, 506] on button "Validate" at bounding box center [1453, 509] width 54 height 23
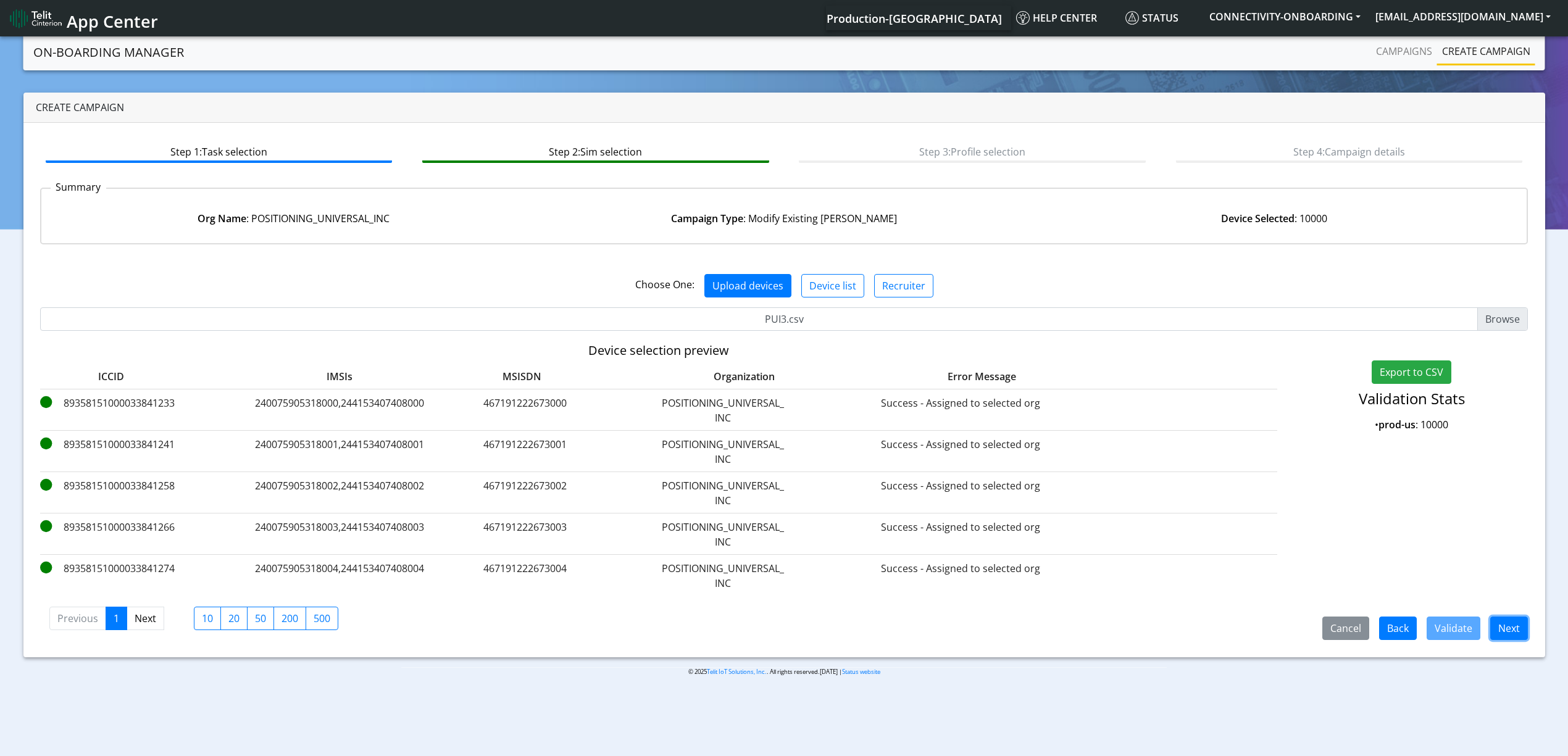
click at [1508, 627] on button "Next" at bounding box center [1508, 629] width 38 height 23
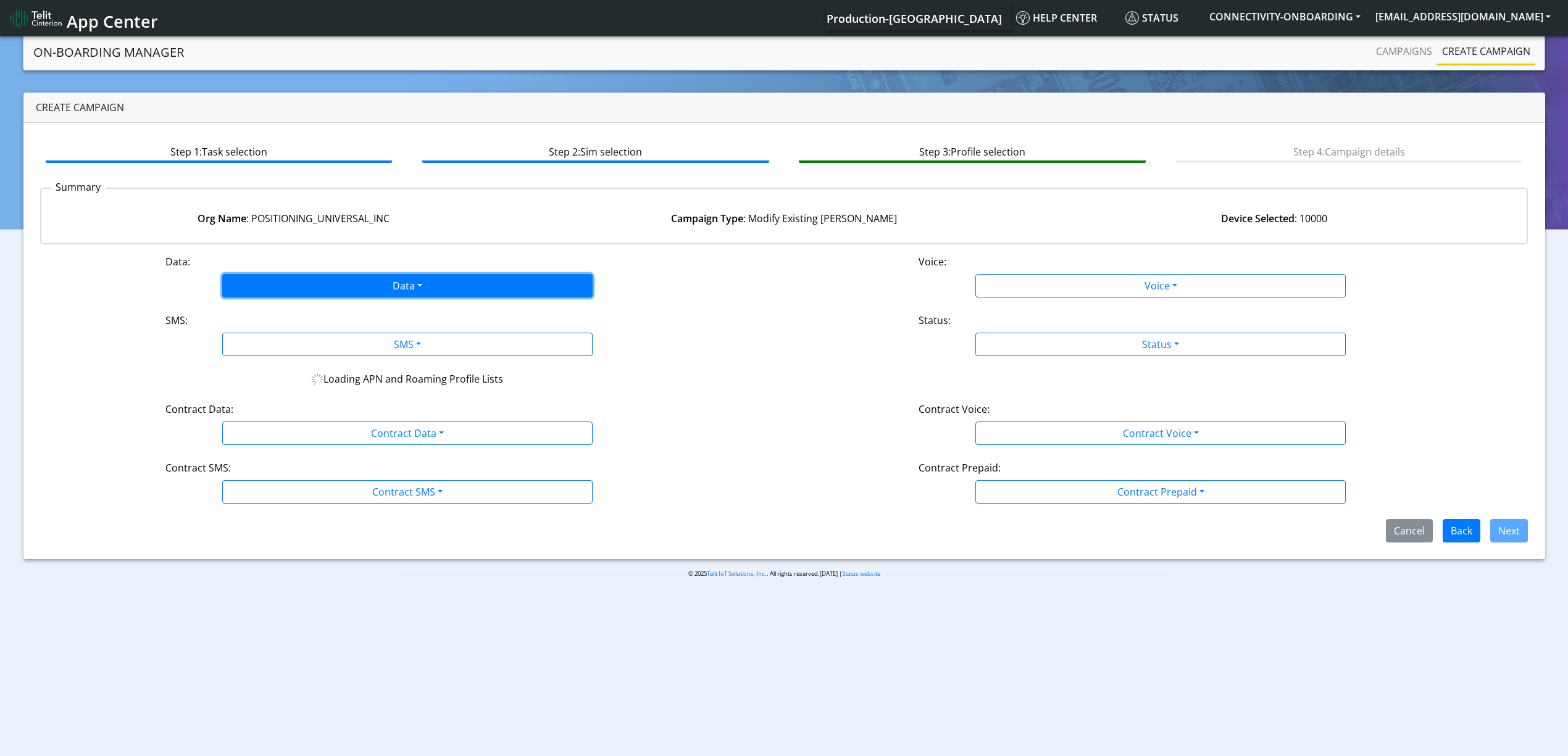
click at [370, 285] on button "Data" at bounding box center [407, 286] width 370 height 23
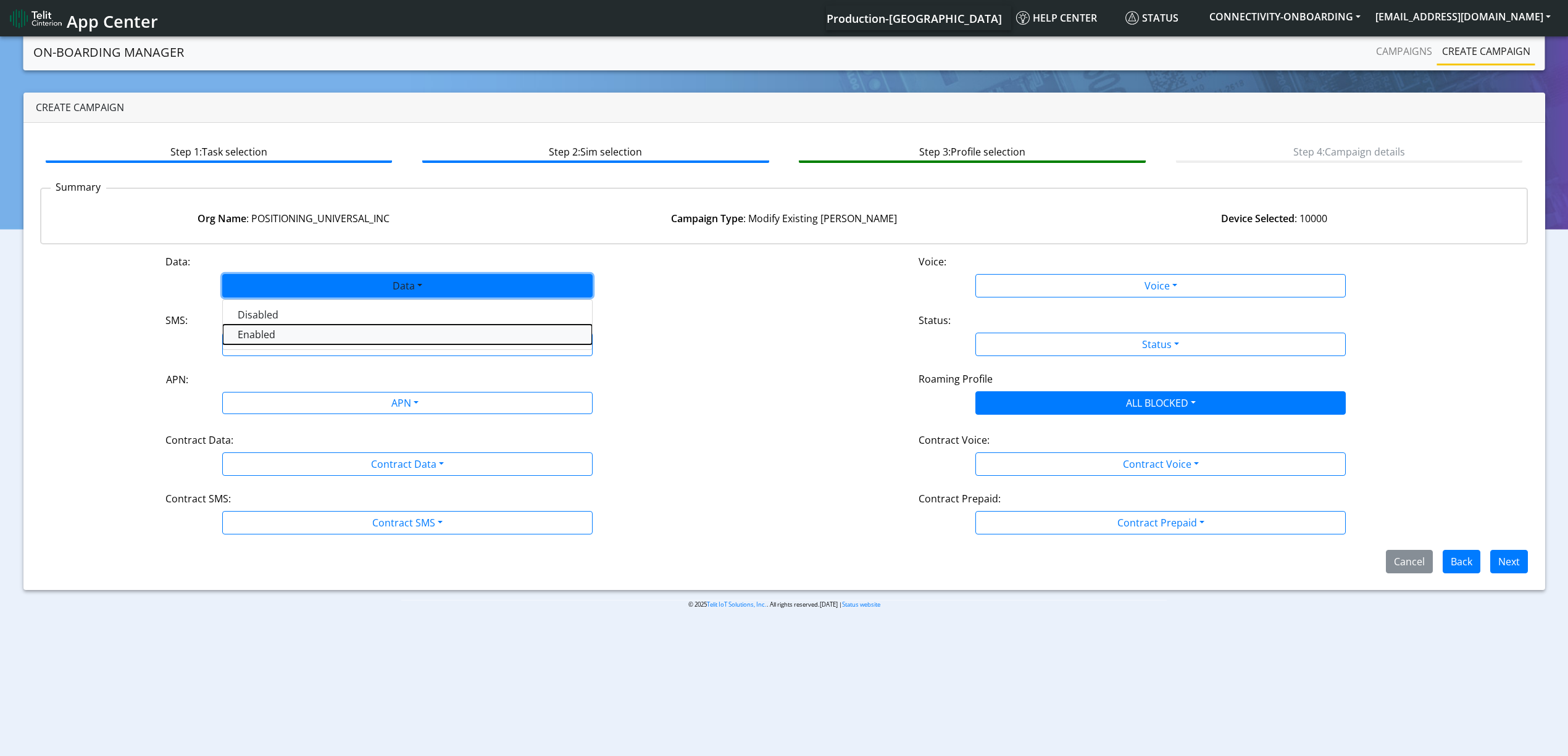
click at [298, 334] on button "Enabled" at bounding box center [407, 334] width 370 height 20
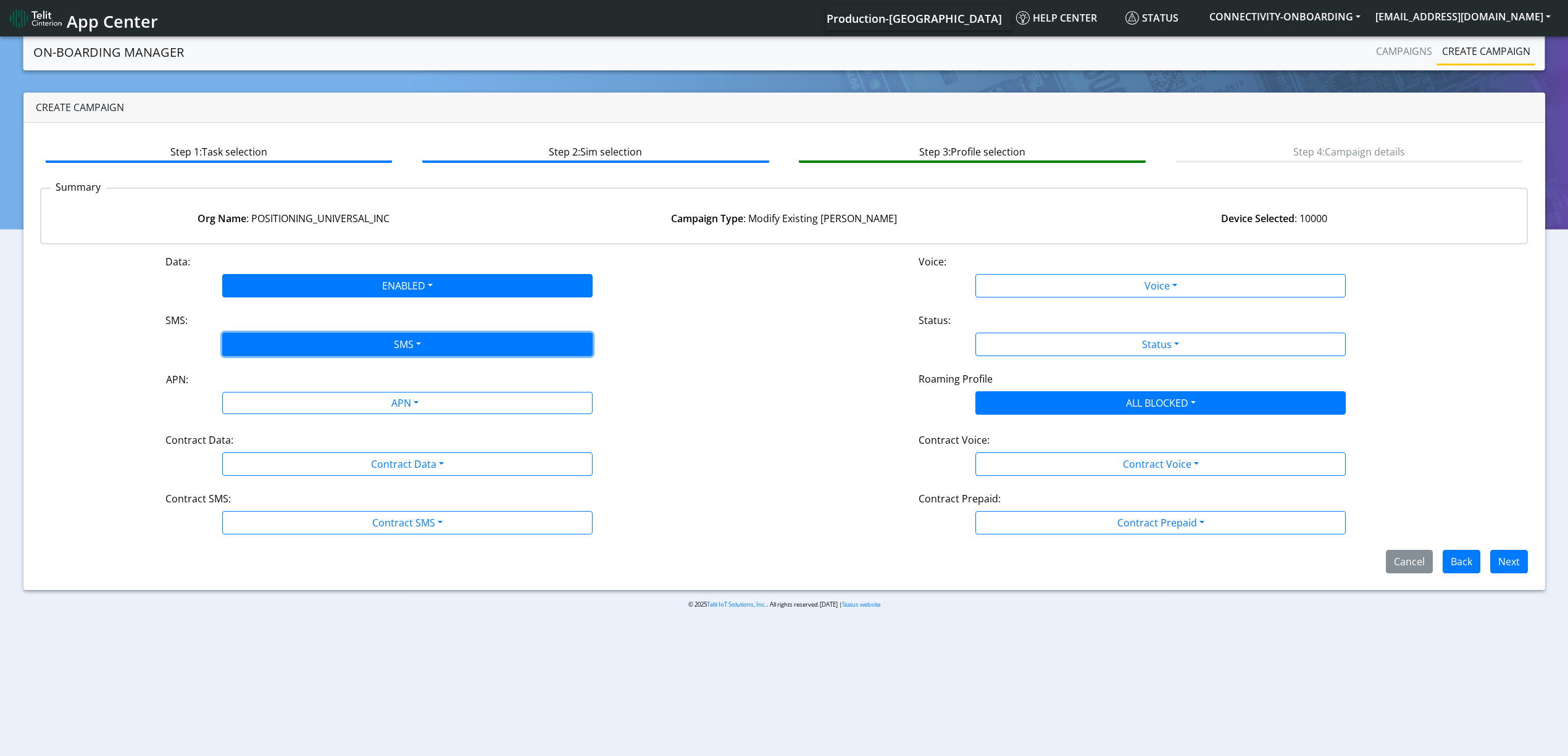
click at [297, 341] on button "SMS" at bounding box center [407, 344] width 370 height 23
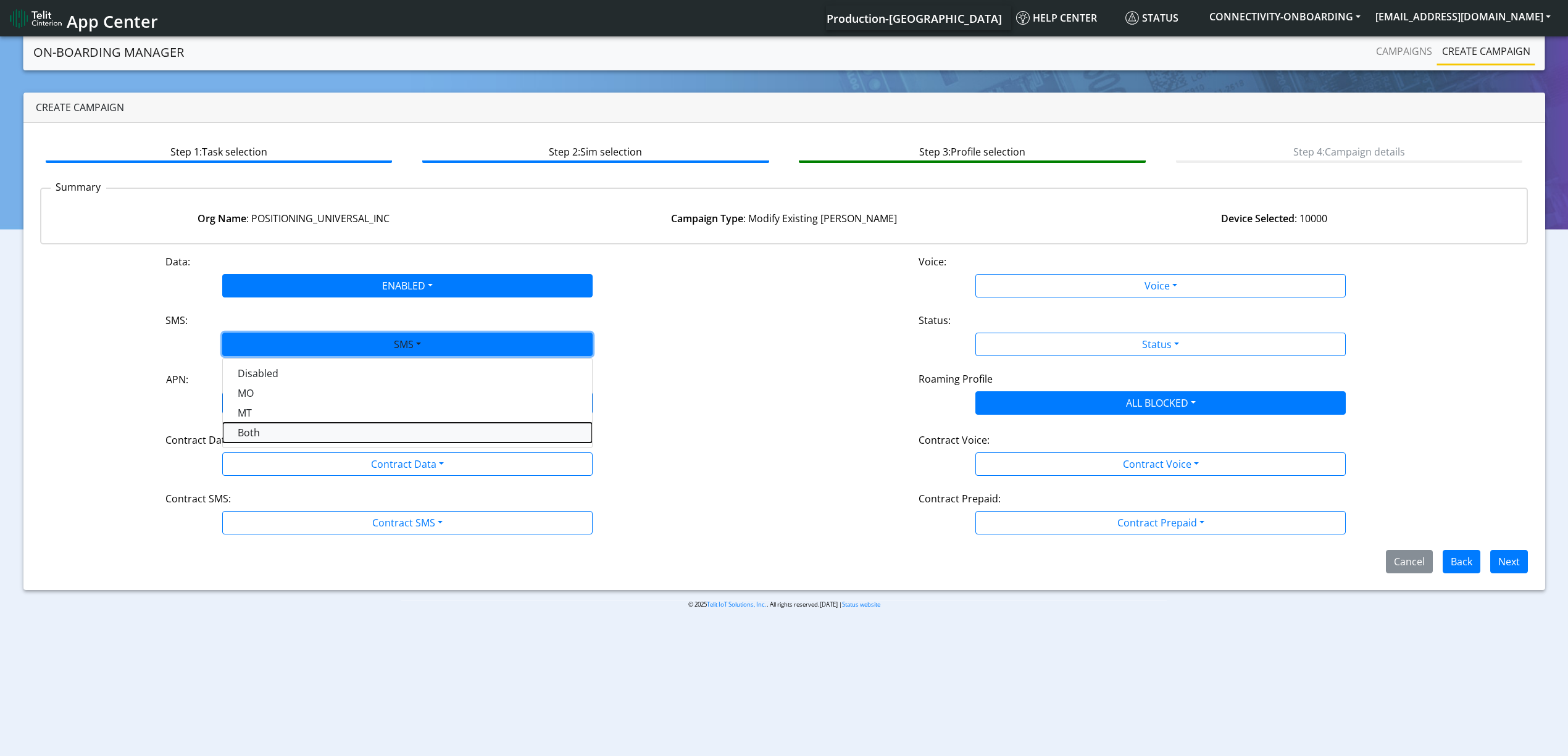
click at [277, 426] on button "Both" at bounding box center [407, 433] width 370 height 20
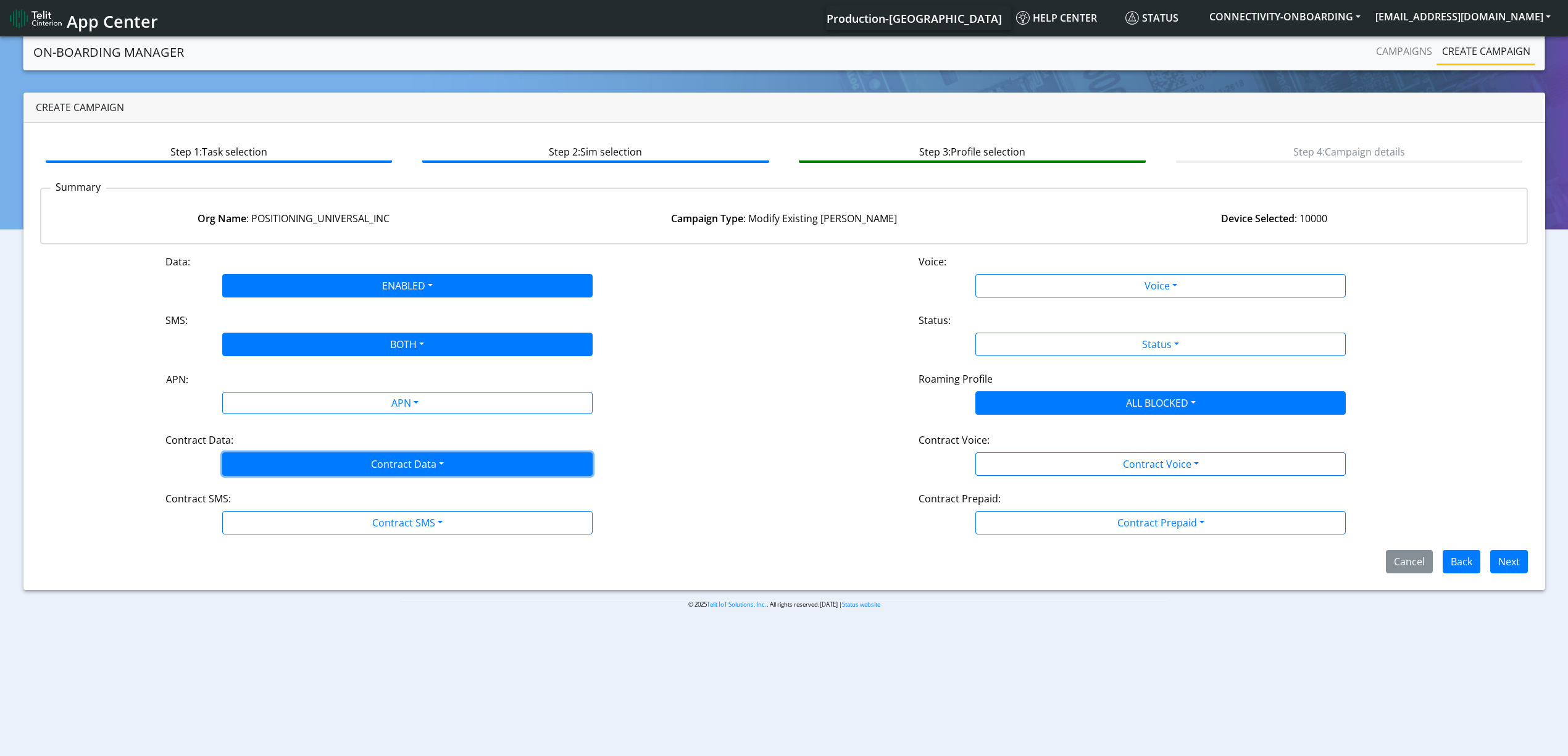
click at [292, 455] on button "Contract Data" at bounding box center [407, 464] width 370 height 23
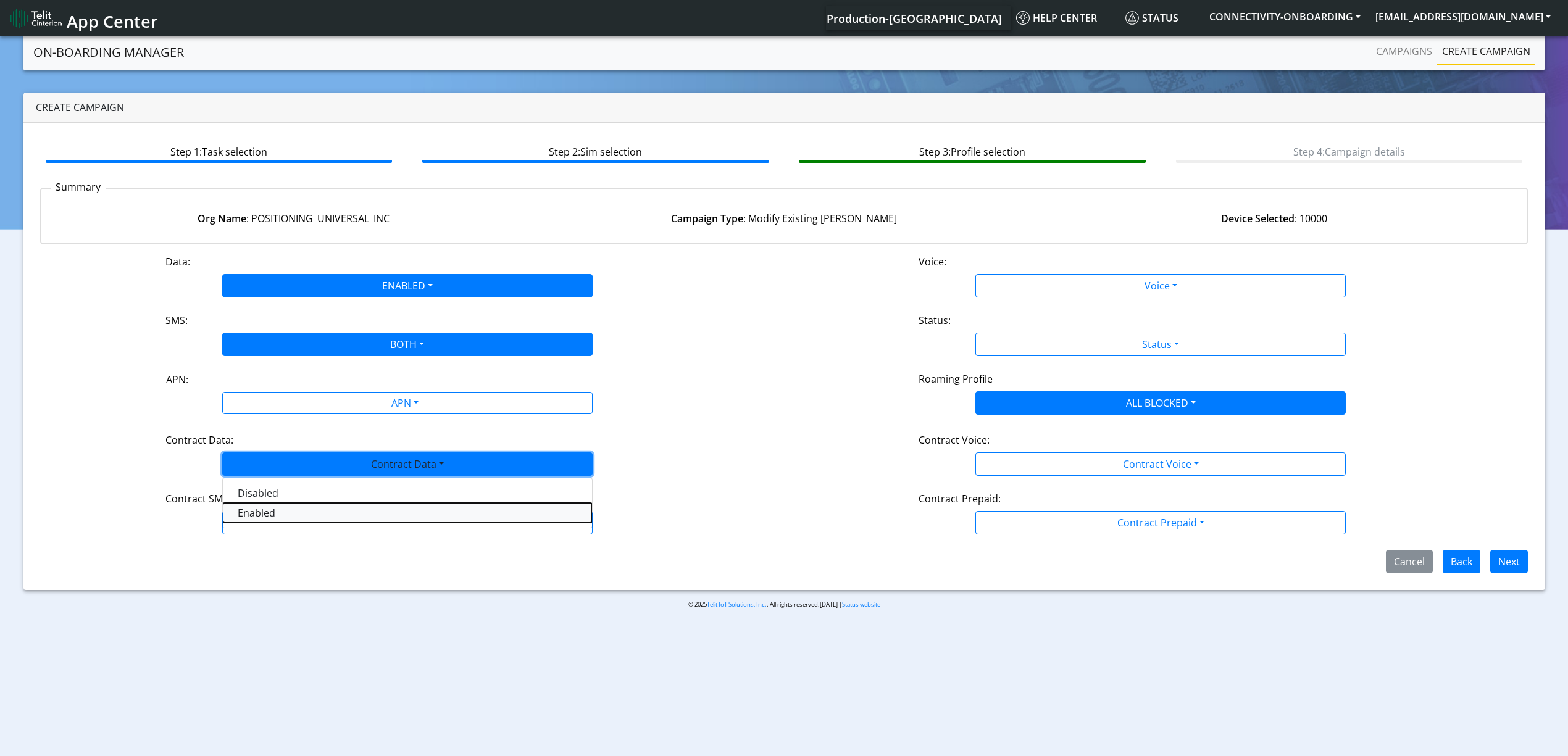
click at [247, 505] on Dataenabled-dropdown "Enabled" at bounding box center [407, 513] width 370 height 20
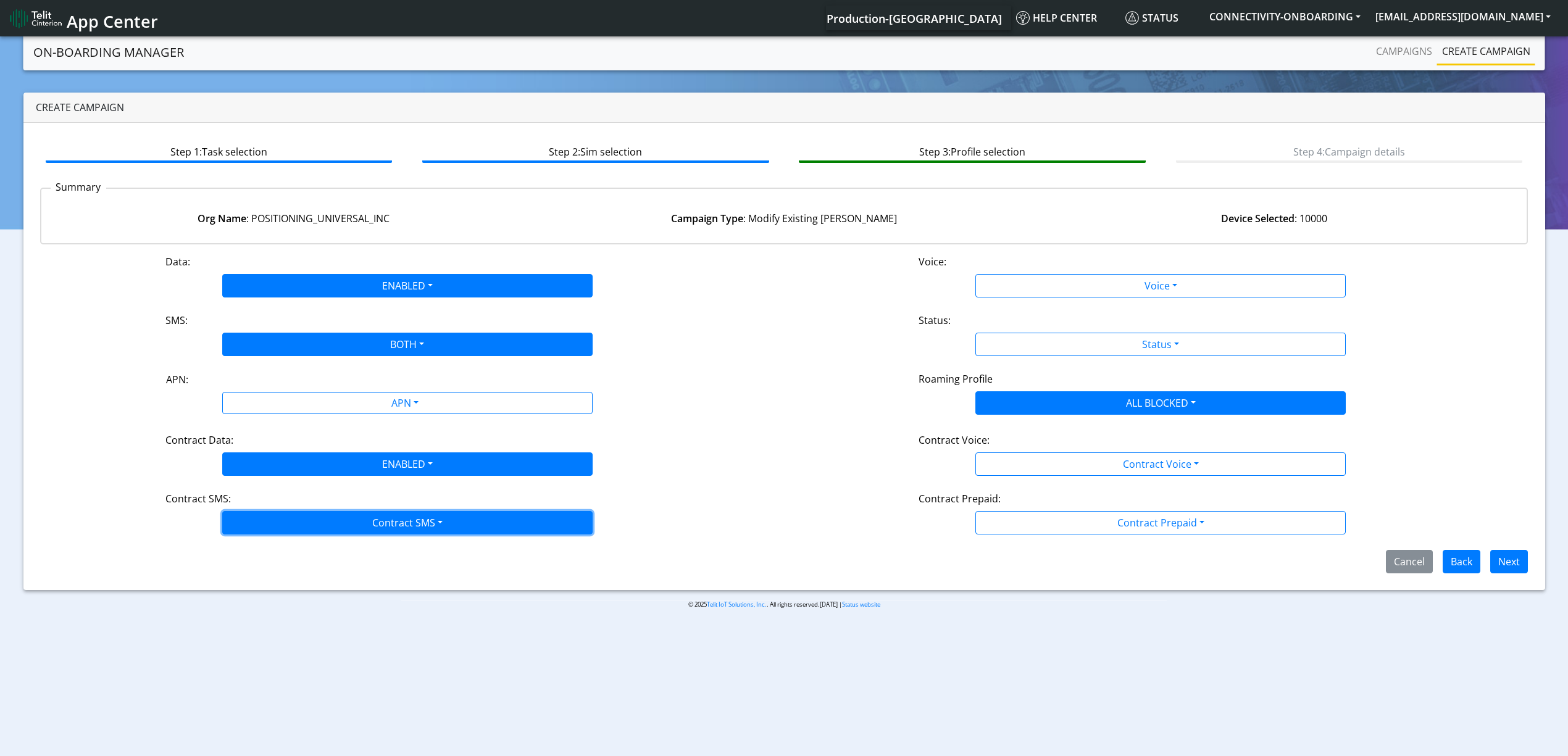
click at [261, 524] on button "Contract SMS" at bounding box center [407, 523] width 370 height 23
click at [275, 608] on SMSboth-dropdown "Both" at bounding box center [407, 611] width 370 height 20
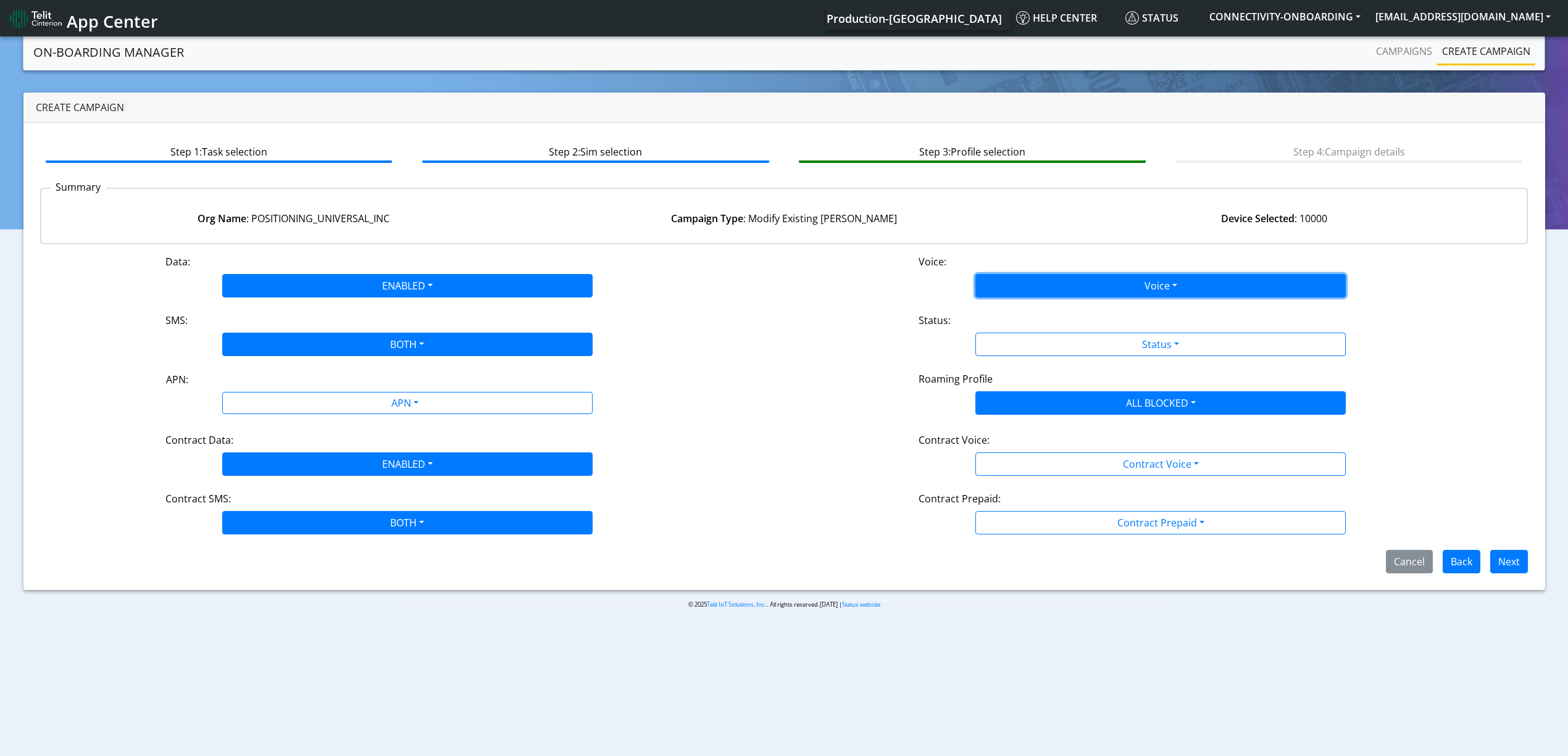
click at [1064, 287] on button "Voice" at bounding box center [1161, 286] width 370 height 23
click at [1046, 311] on button "Disabled" at bounding box center [1161, 315] width 370 height 20
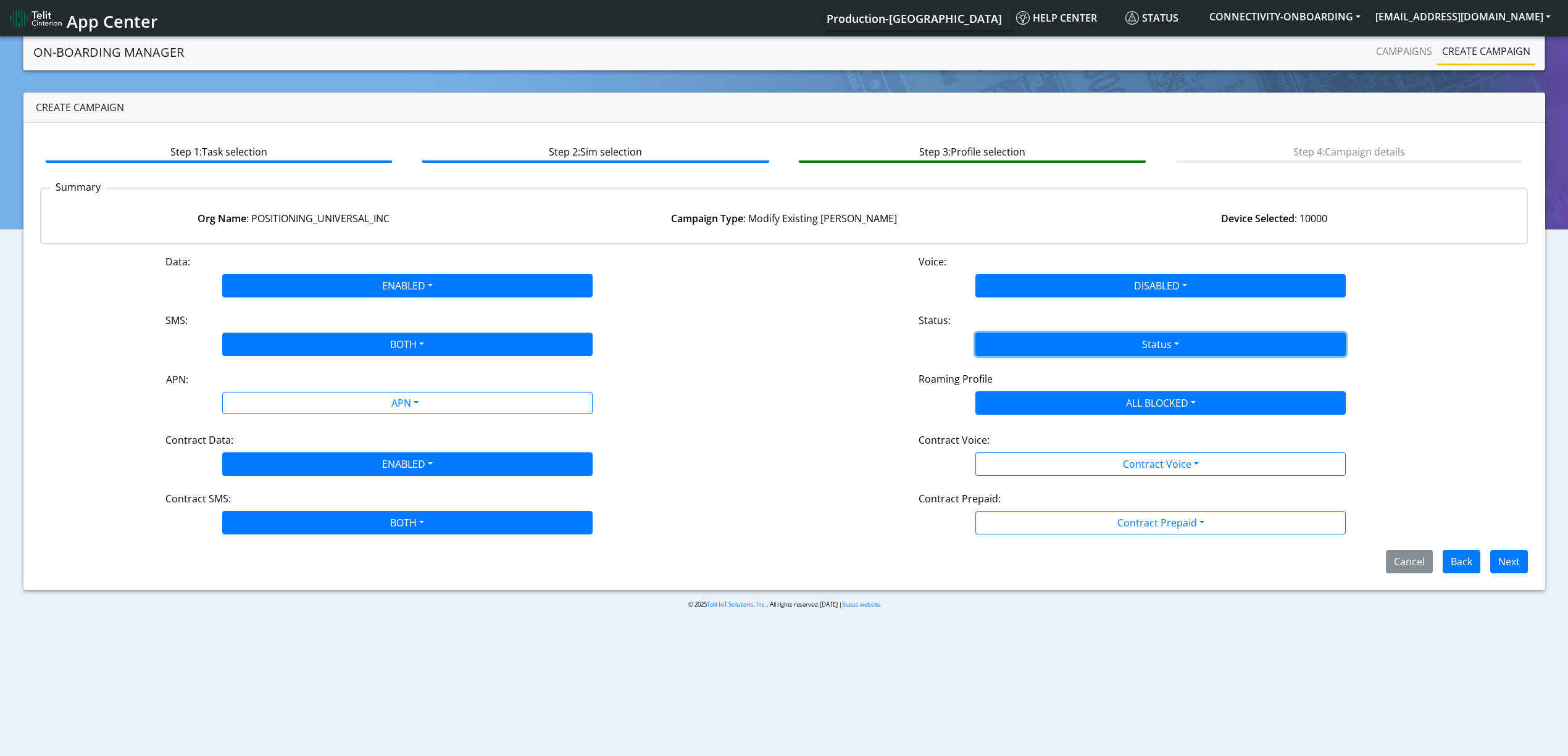
click at [1045, 341] on button "Status" at bounding box center [1161, 344] width 370 height 23
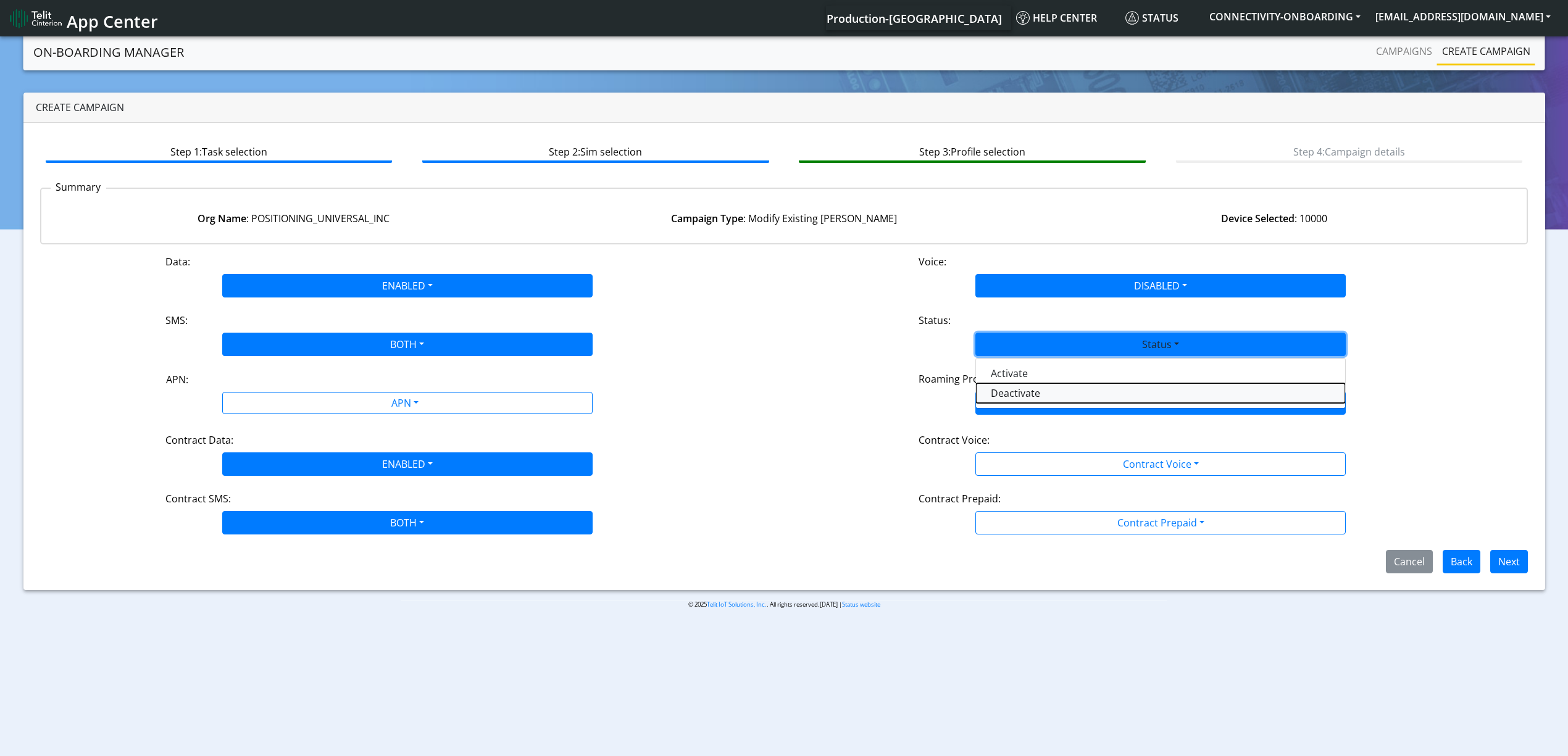
click at [1023, 391] on button "Deactivate" at bounding box center [1161, 393] width 370 height 20
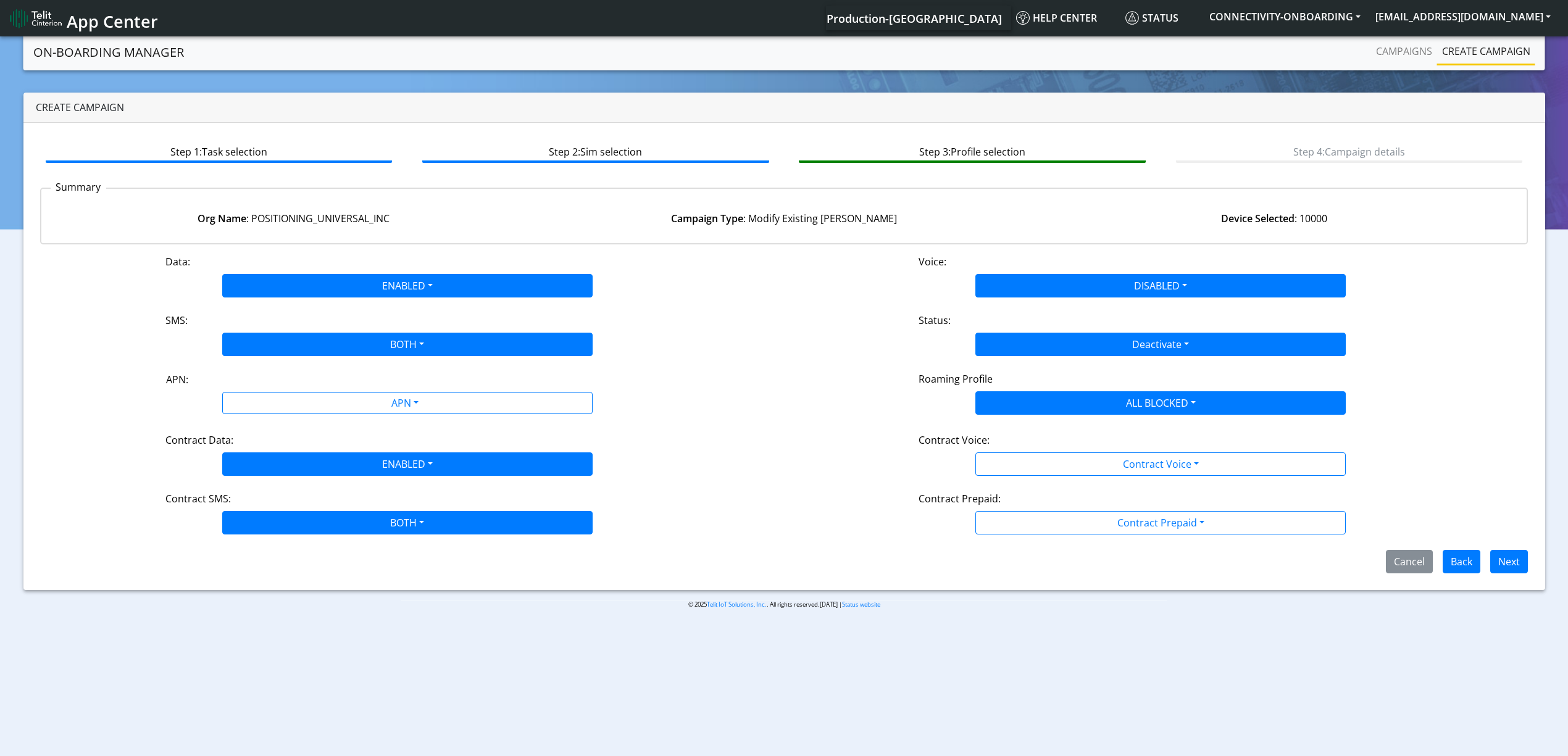
click at [1031, 446] on div "Contract Voice:" at bounding box center [1161, 443] width 503 height 20
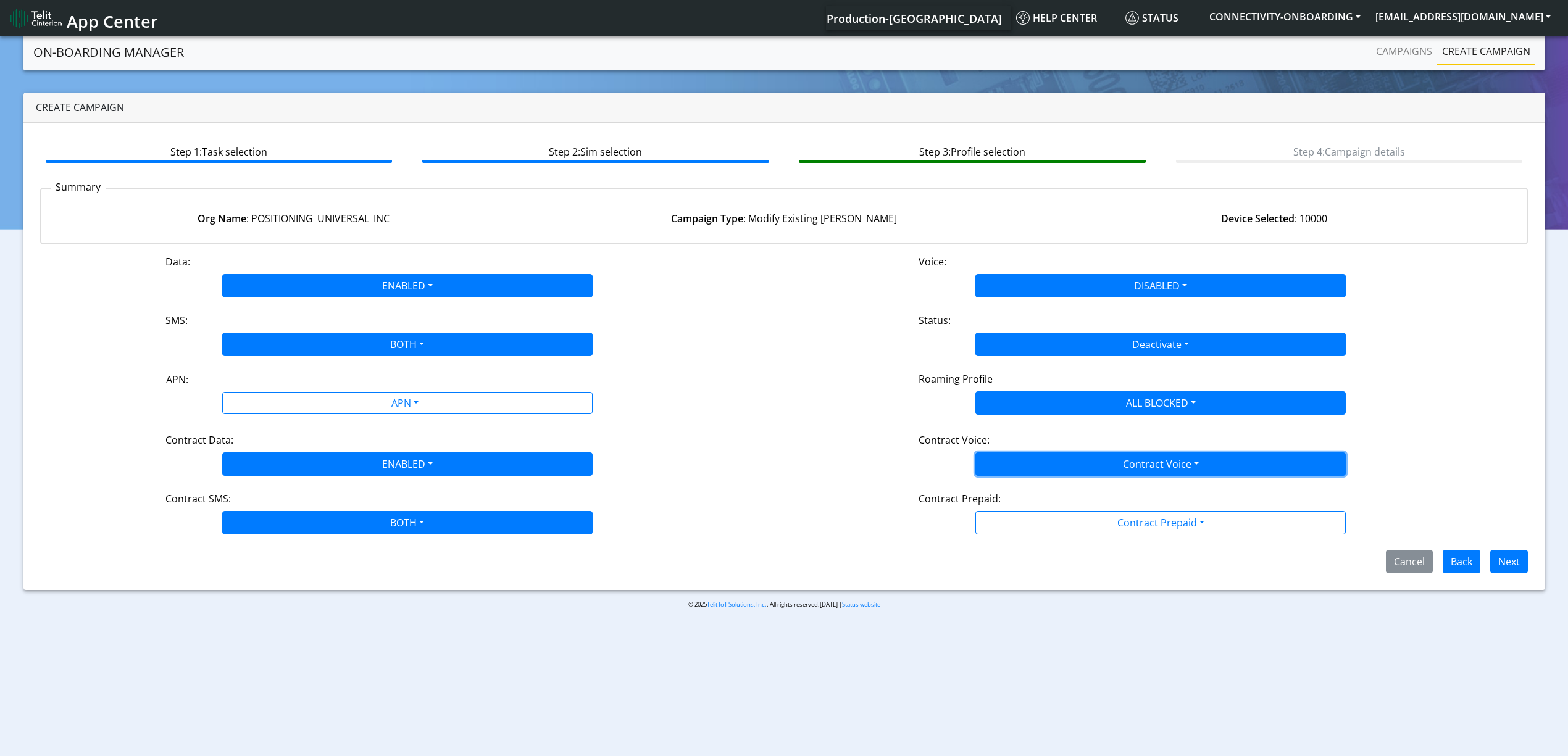
click at [1035, 461] on button "Contract Voice" at bounding box center [1161, 464] width 370 height 23
click at [1031, 486] on Voicedisabled-dropdown "Disabled" at bounding box center [1161, 494] width 370 height 20
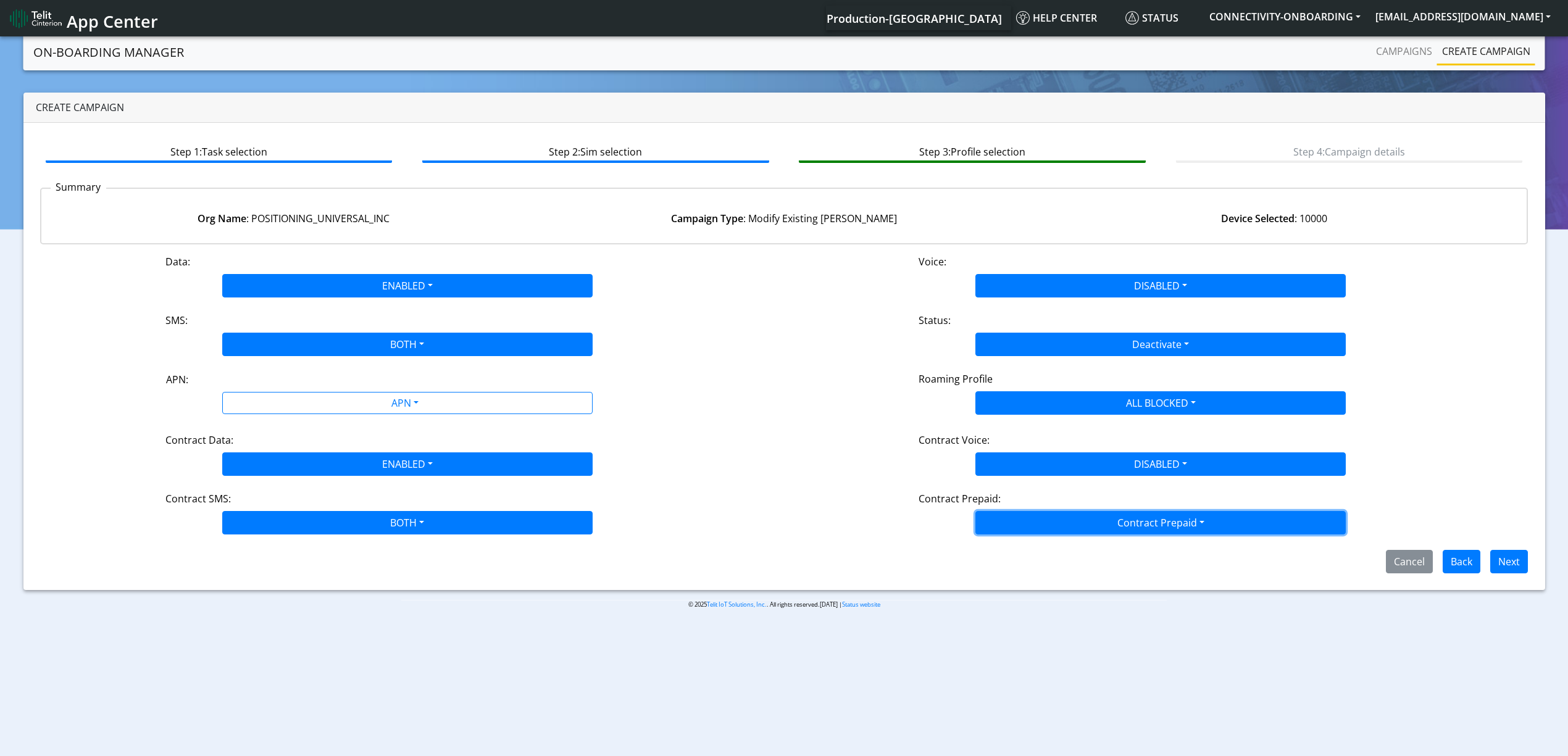
click at [1032, 531] on button "Contract Prepaid" at bounding box center [1161, 523] width 370 height 23
click at [1032, 571] on Prepaidnotprepaid-dropdown "No" at bounding box center [1161, 572] width 370 height 20
click at [1487, 563] on span "Next" at bounding box center [1503, 561] width 48 height 13
click at [1498, 563] on button "Next" at bounding box center [1508, 562] width 38 height 23
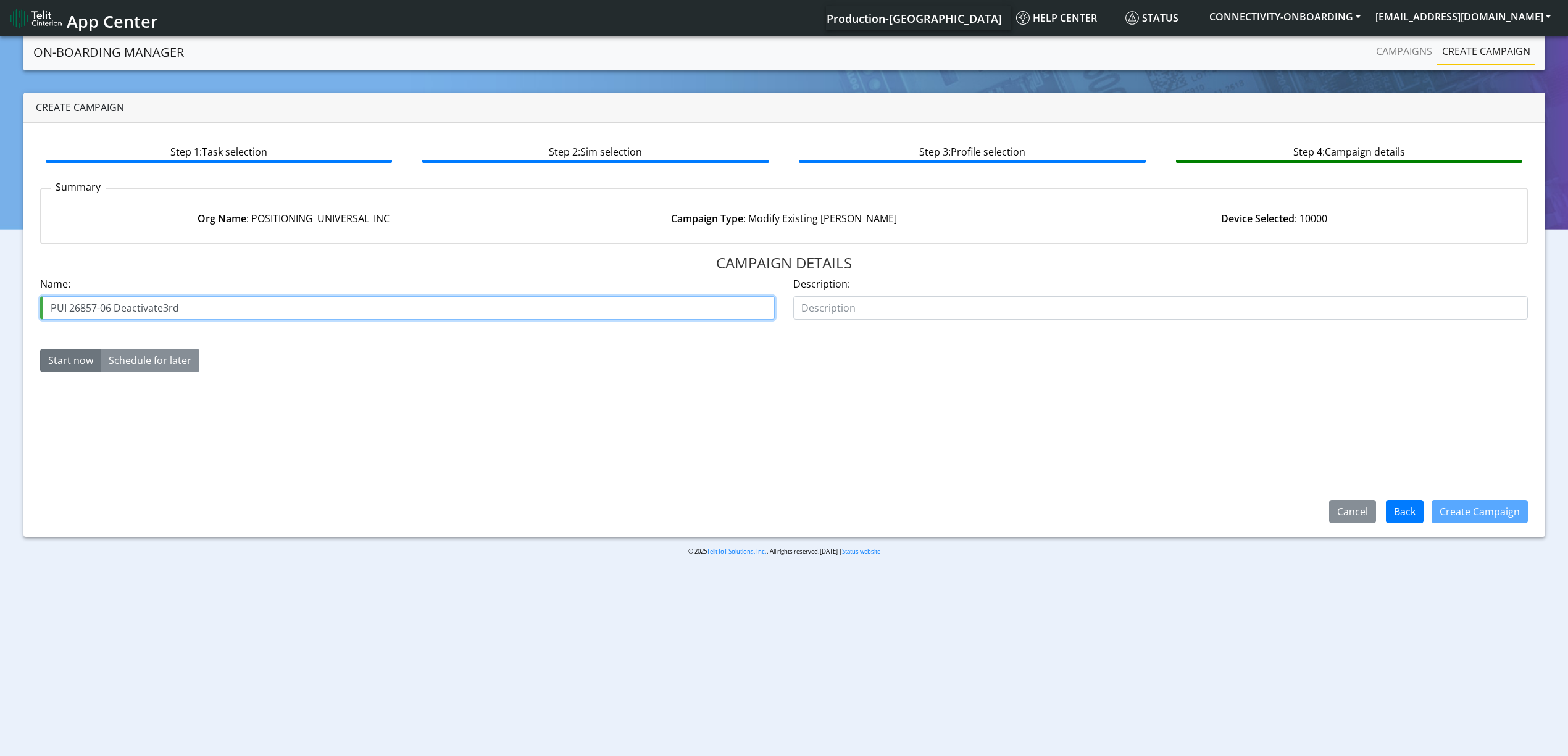
drag, startPoint x: 162, startPoint y: 310, endPoint x: 256, endPoint y: 310, distance: 94.0
click at [256, 310] on input "PUI 26857-06 Deactivate3rd" at bounding box center [407, 308] width 735 height 23
type input "PUI 26857-06 Deactivate4th"
click at [1459, 520] on button "Create Campaign" at bounding box center [1479, 512] width 96 height 23
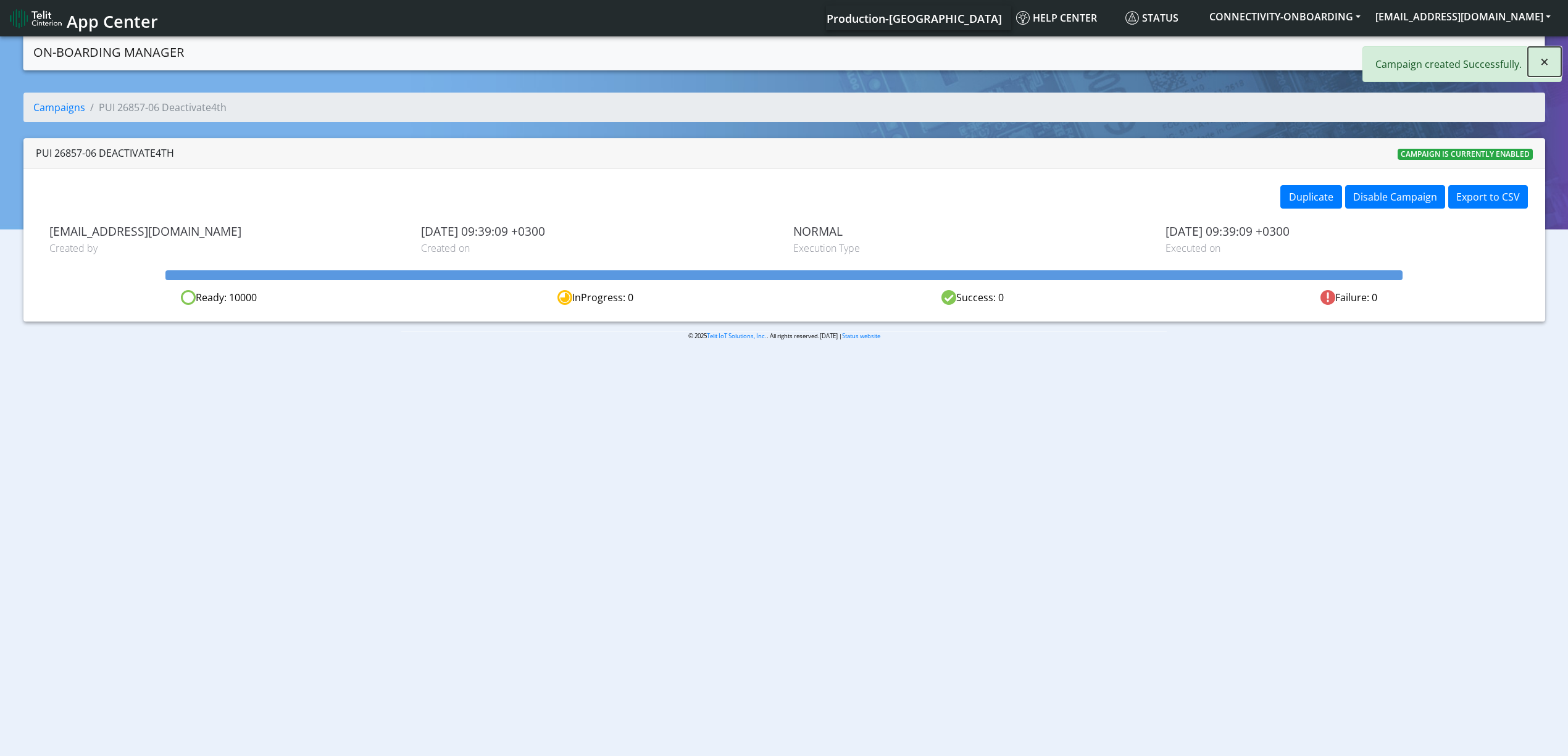
click at [1540, 62] on span "×" at bounding box center [1545, 61] width 8 height 20
click at [1421, 46] on link "Campaigns" at bounding box center [1404, 50] width 66 height 24
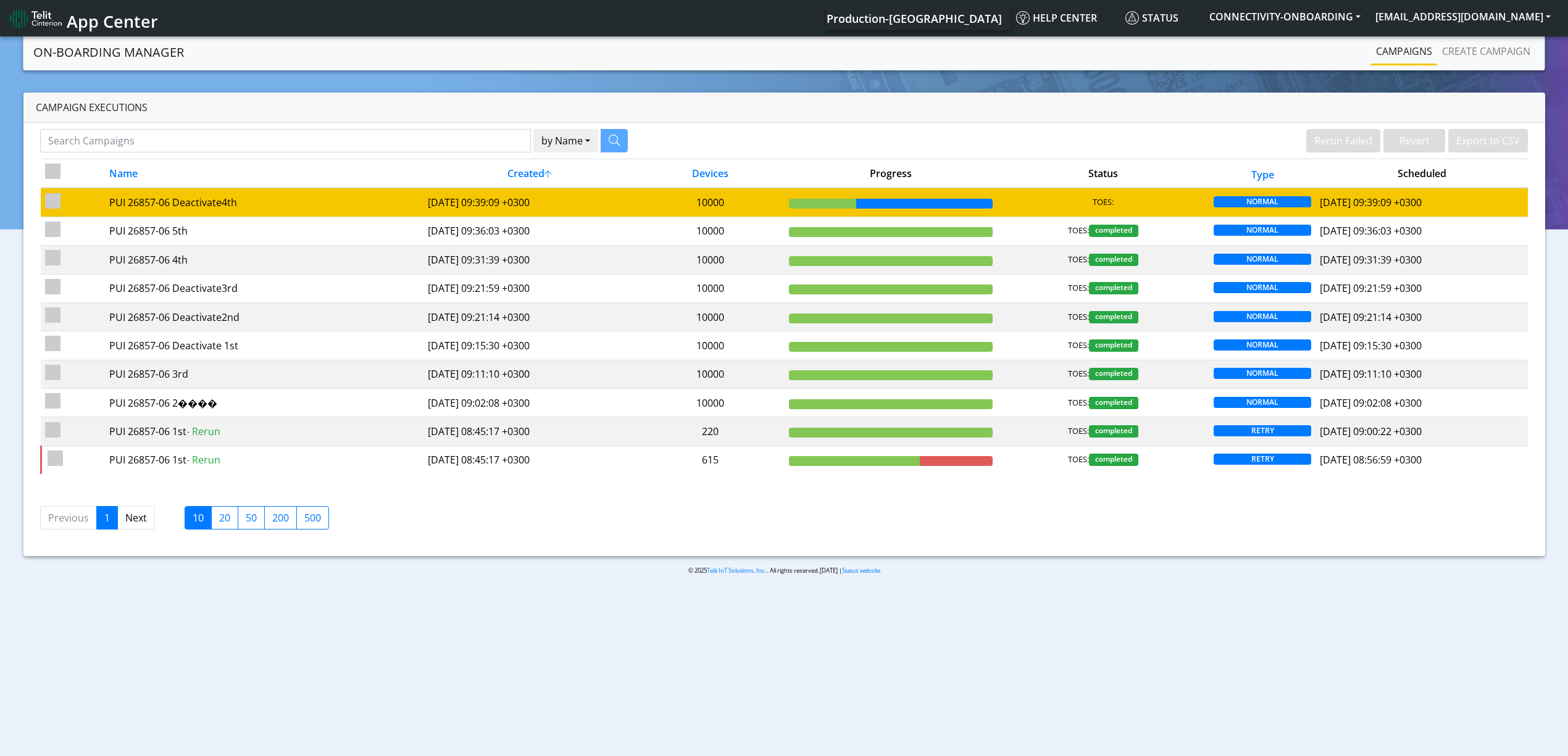
click at [603, 191] on td "[DATE] 09:39:09 +0300" at bounding box center [529, 202] width 212 height 29
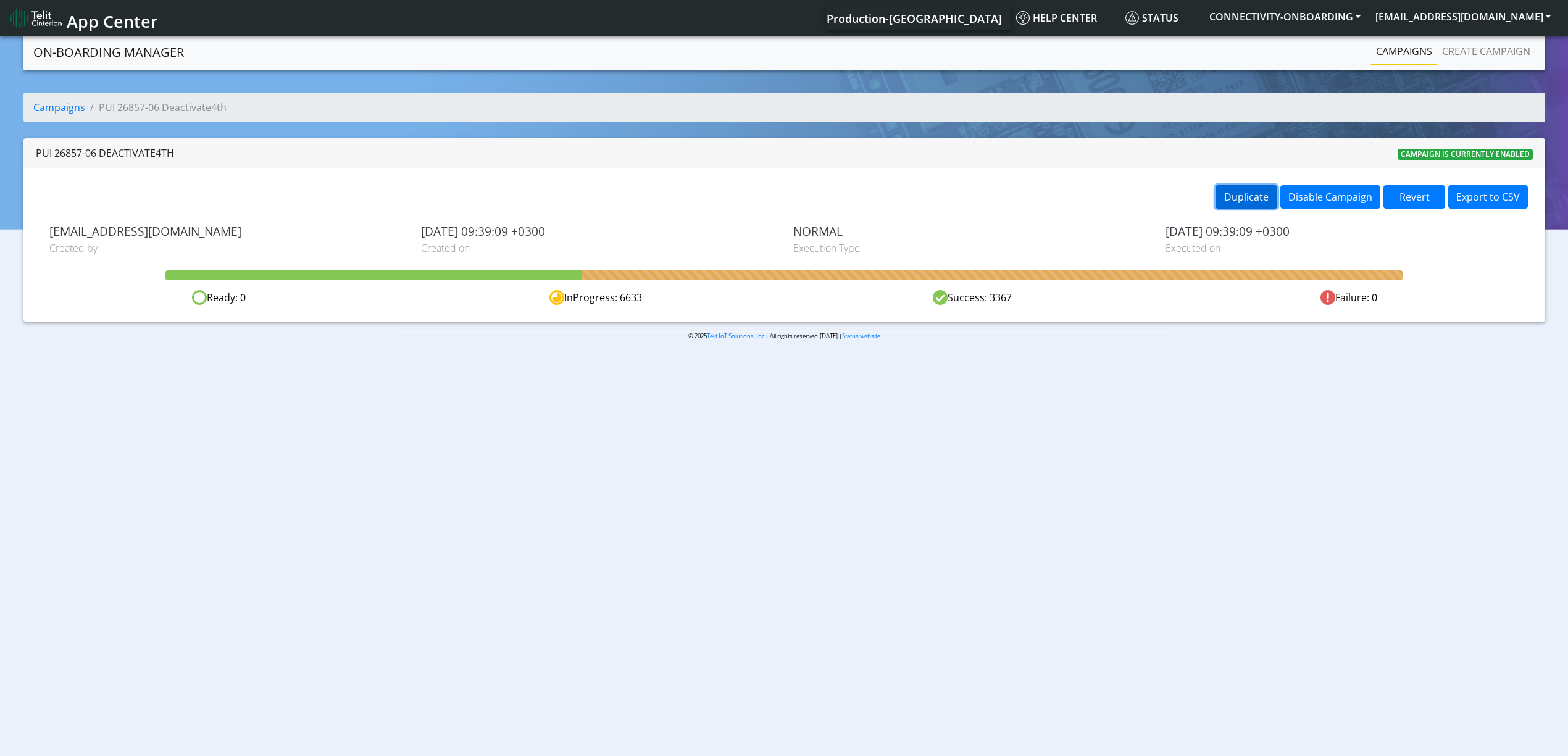
click at [1227, 189] on button "Duplicate" at bounding box center [1246, 197] width 62 height 23
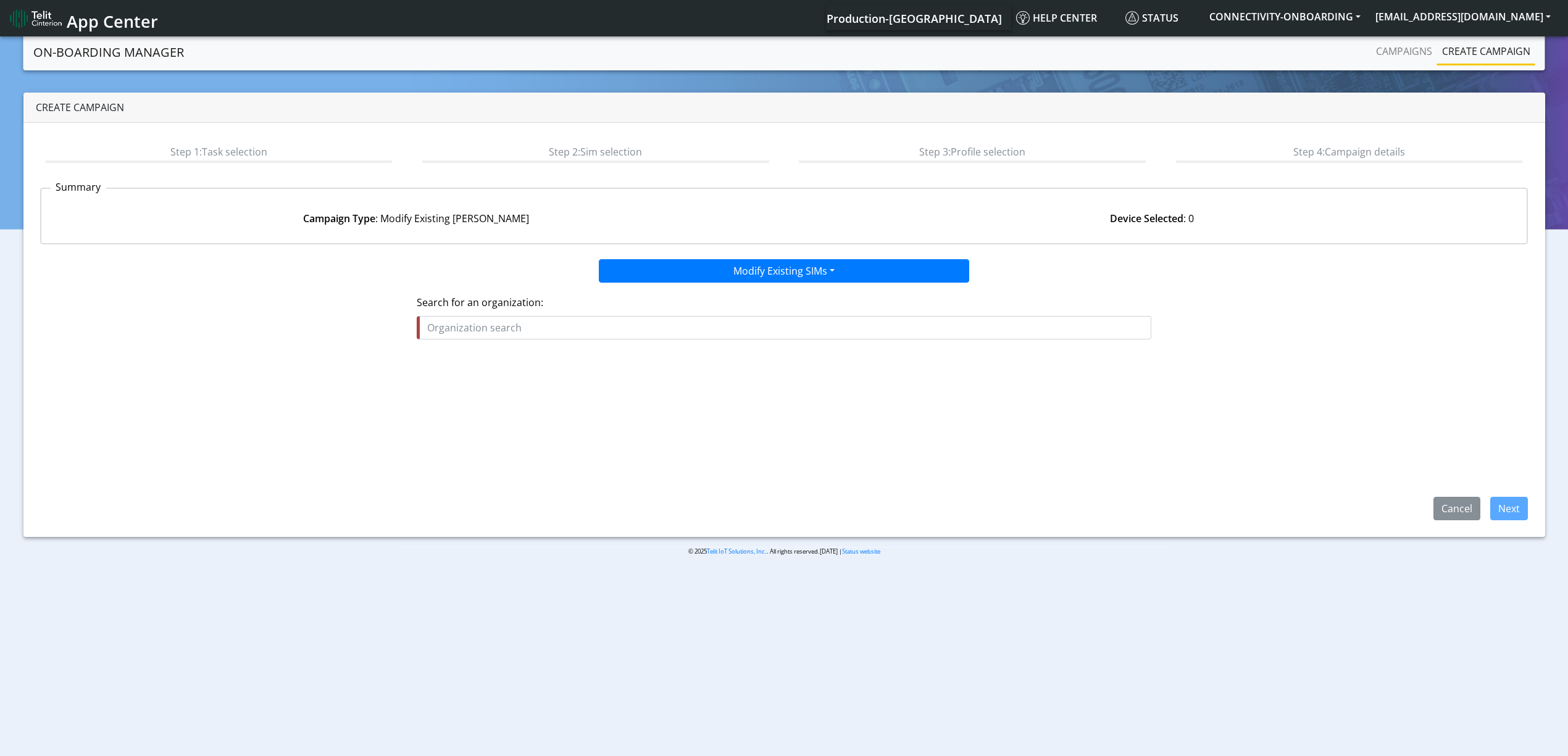
click at [712, 261] on div at bounding box center [784, 397] width 1568 height 727
click at [504, 323] on input "text" at bounding box center [784, 328] width 735 height 23
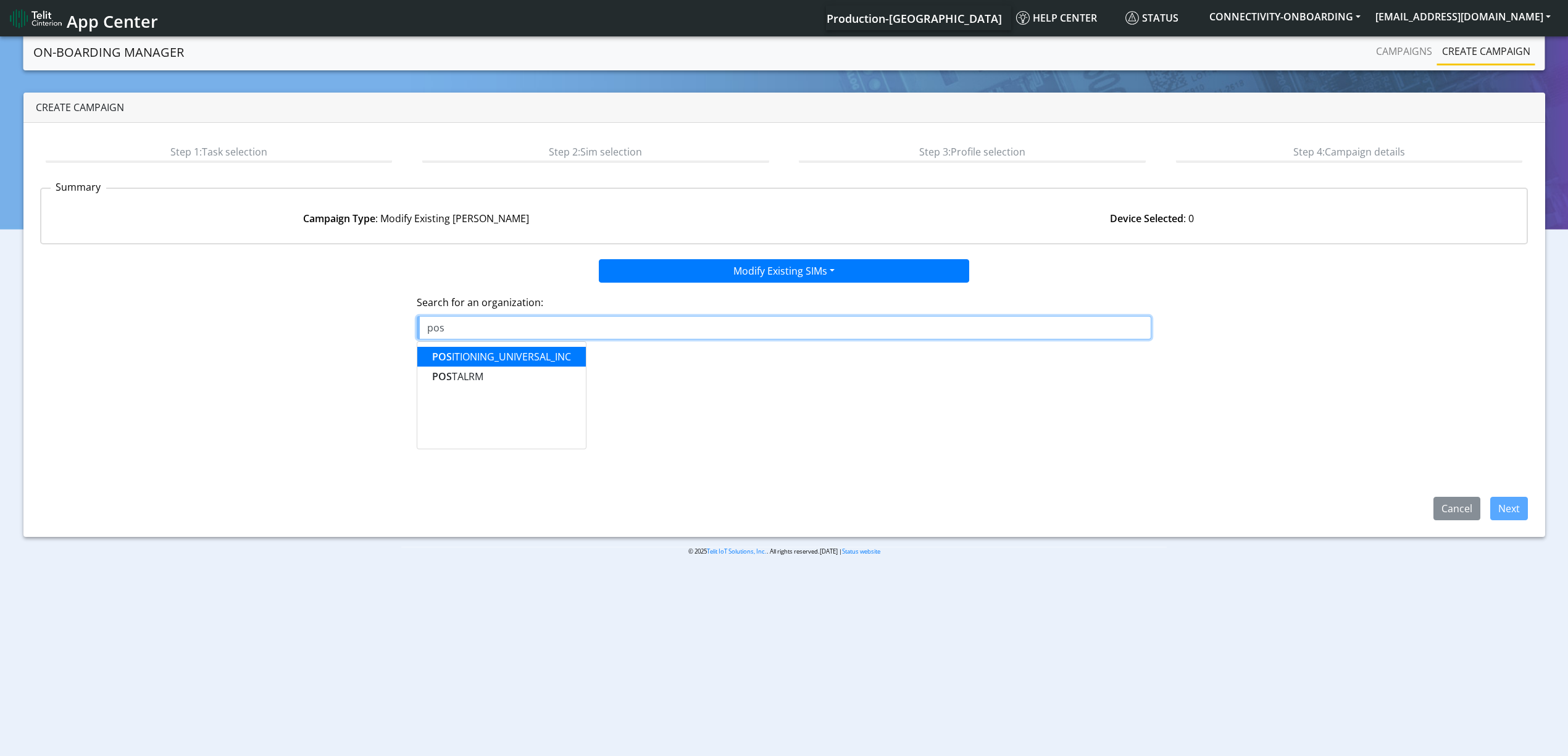
click at [484, 354] on ngb-highlight "POS ITIONING_UNIVERSAL_INC" at bounding box center [502, 357] width 139 height 13
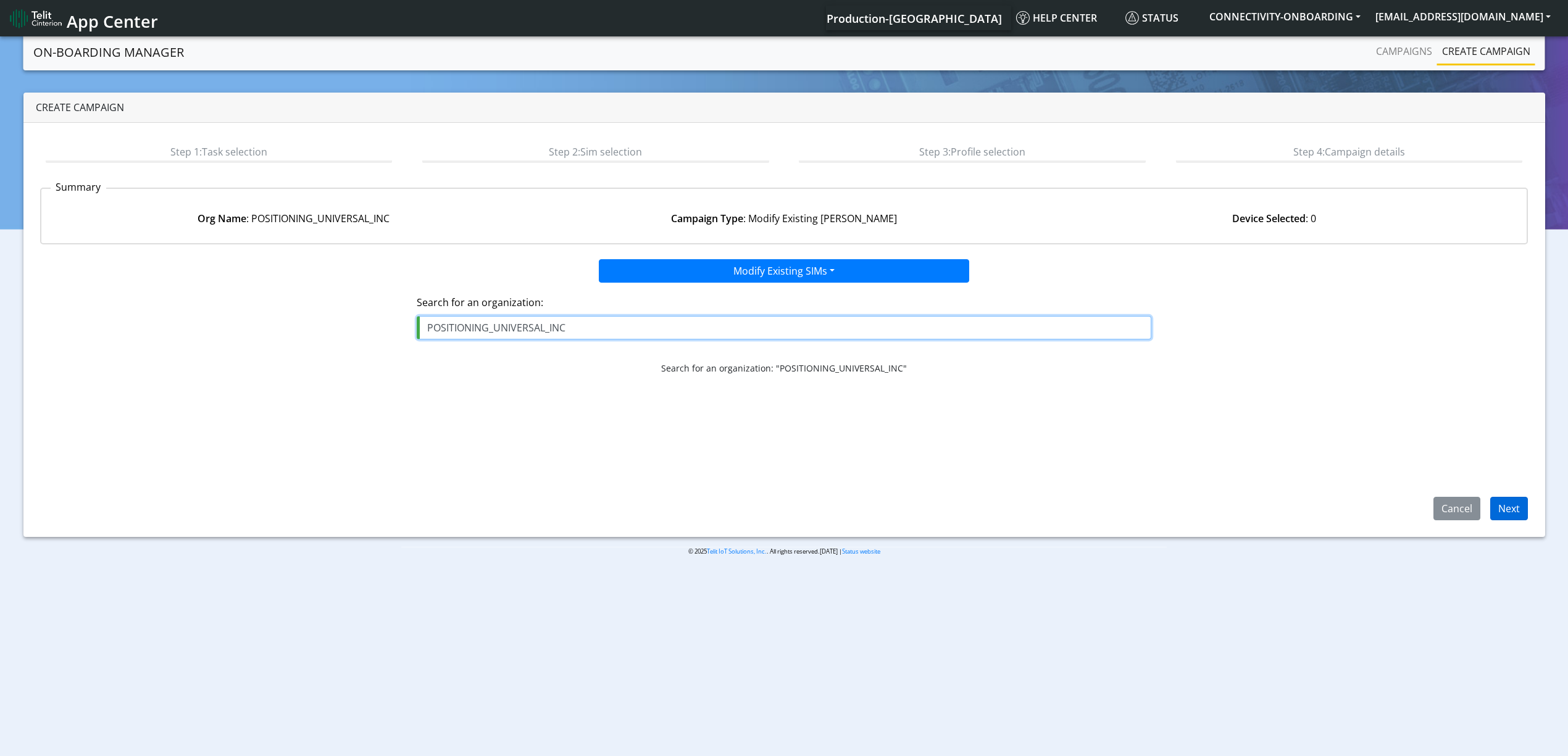
type input "POSITIONING_UNIVERSAL_INC"
click at [1494, 510] on button "Next" at bounding box center [1508, 509] width 38 height 23
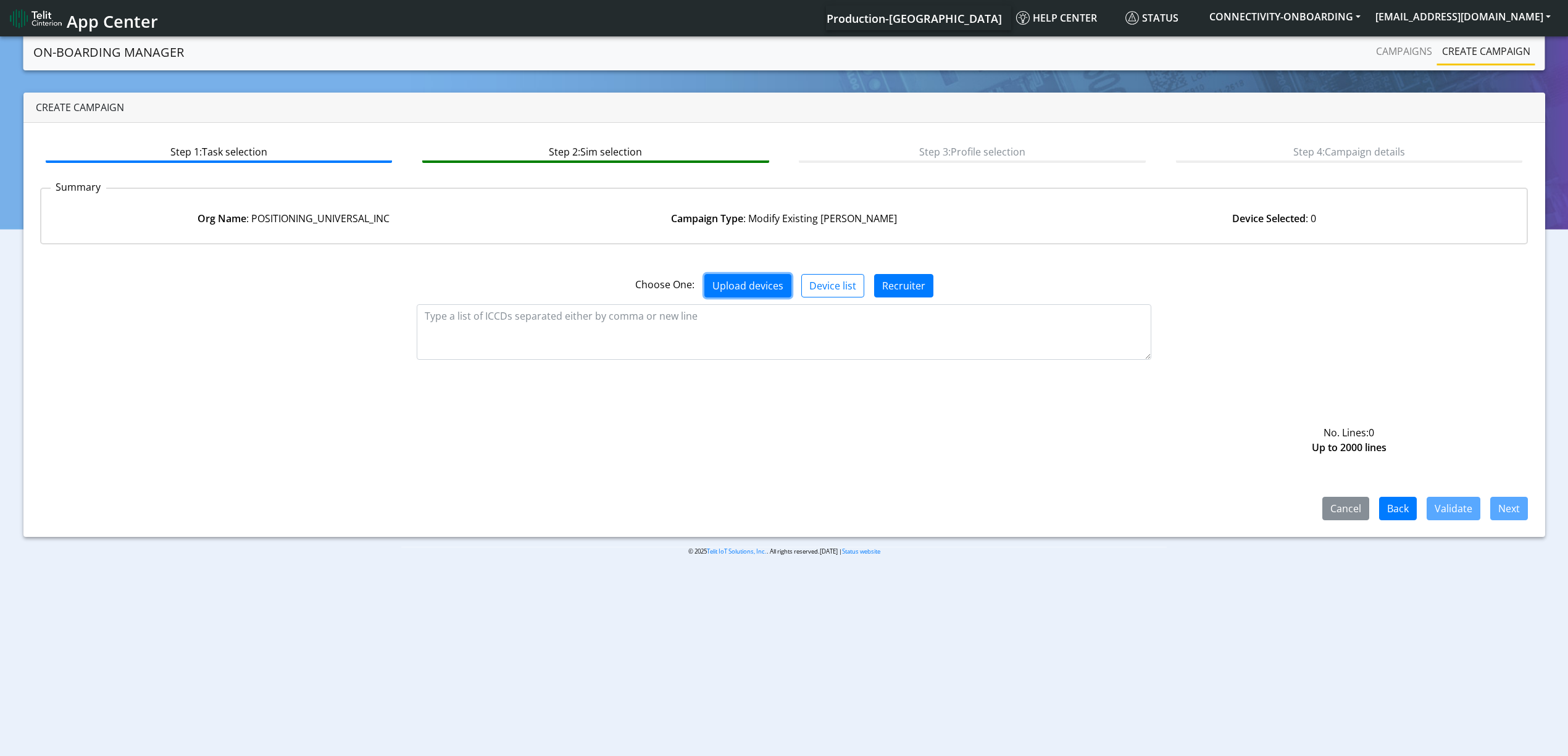
click at [726, 294] on button "Upload devices" at bounding box center [748, 286] width 87 height 23
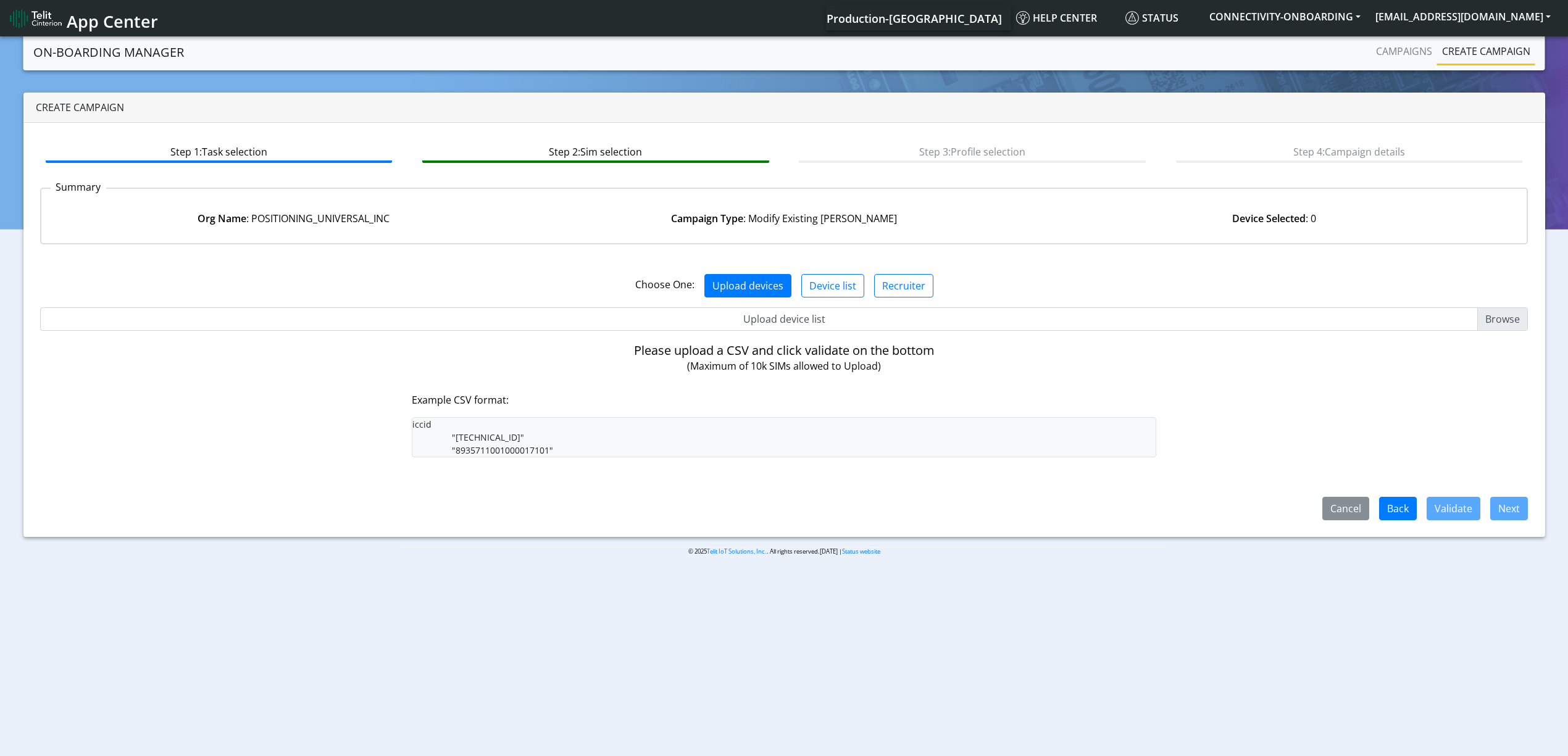
click at [723, 336] on div "Choose One: Upload devices Device list Recruiter No. Lines: 0 Up to 2000 lines …" at bounding box center [784, 386] width 1488 height 266
click at [723, 329] on input "Upload device list" at bounding box center [784, 319] width 1488 height 23
type input "C:\fakepath\PUI4.csv"
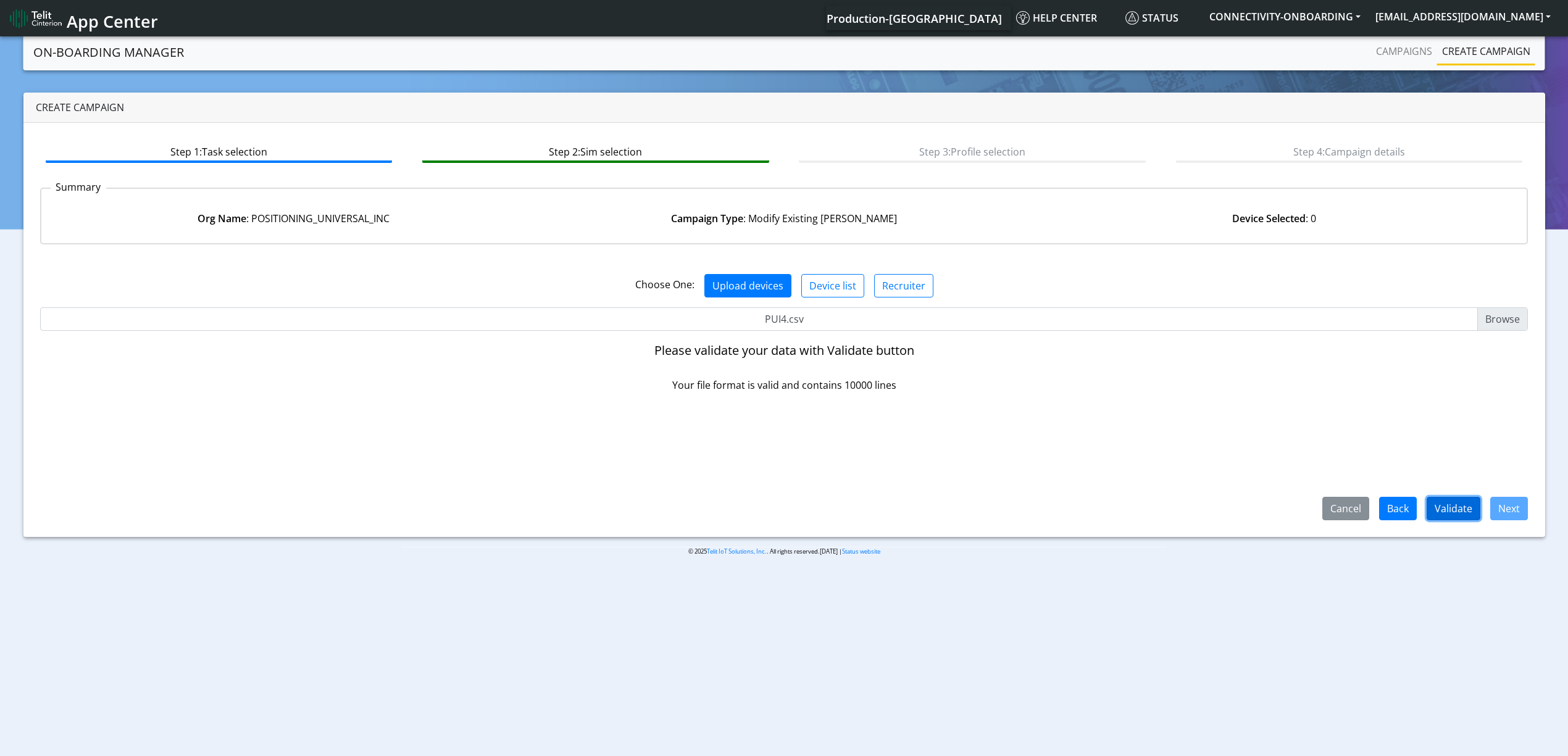
click at [1463, 515] on button "Validate" at bounding box center [1453, 509] width 54 height 23
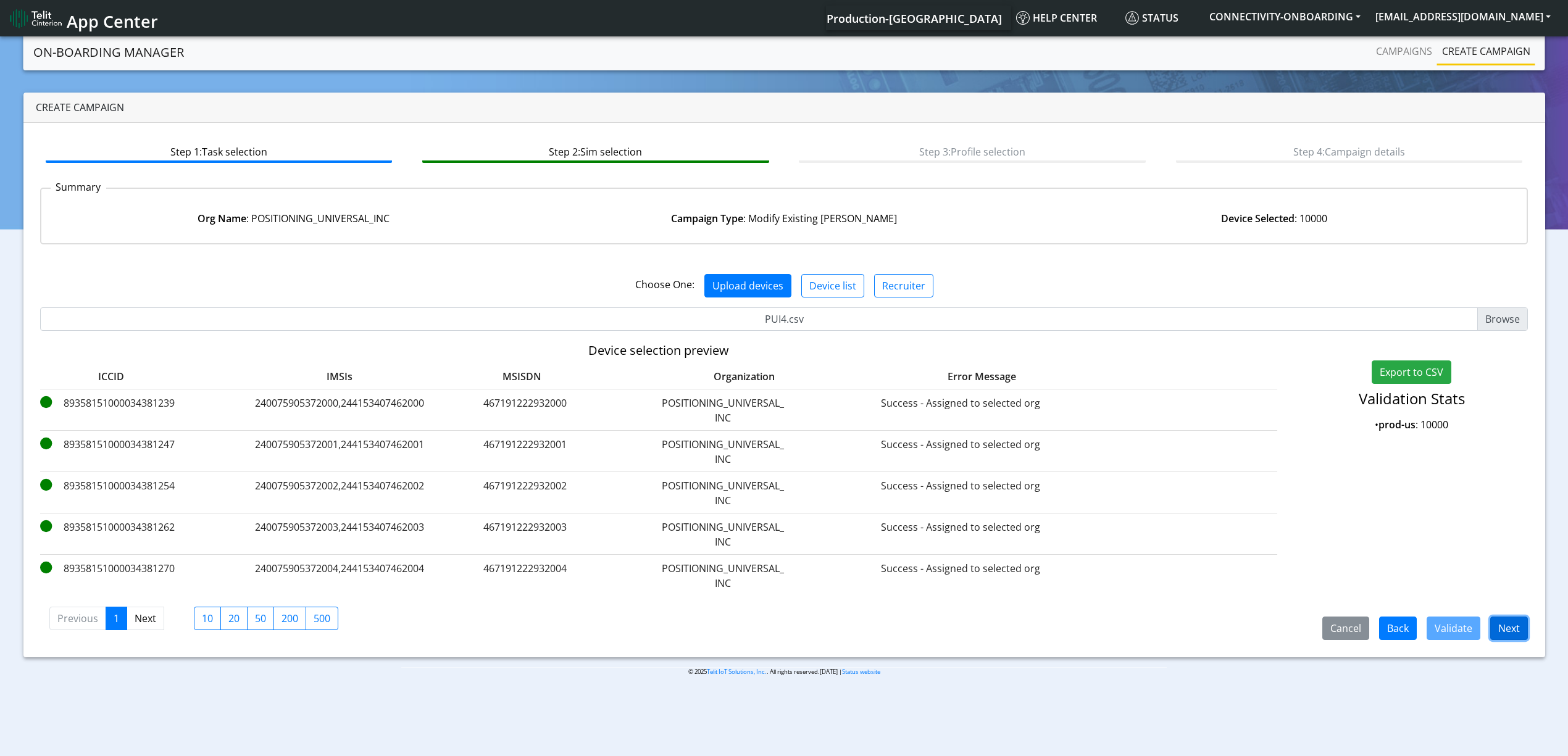
click at [1512, 624] on button "Next" at bounding box center [1508, 629] width 38 height 23
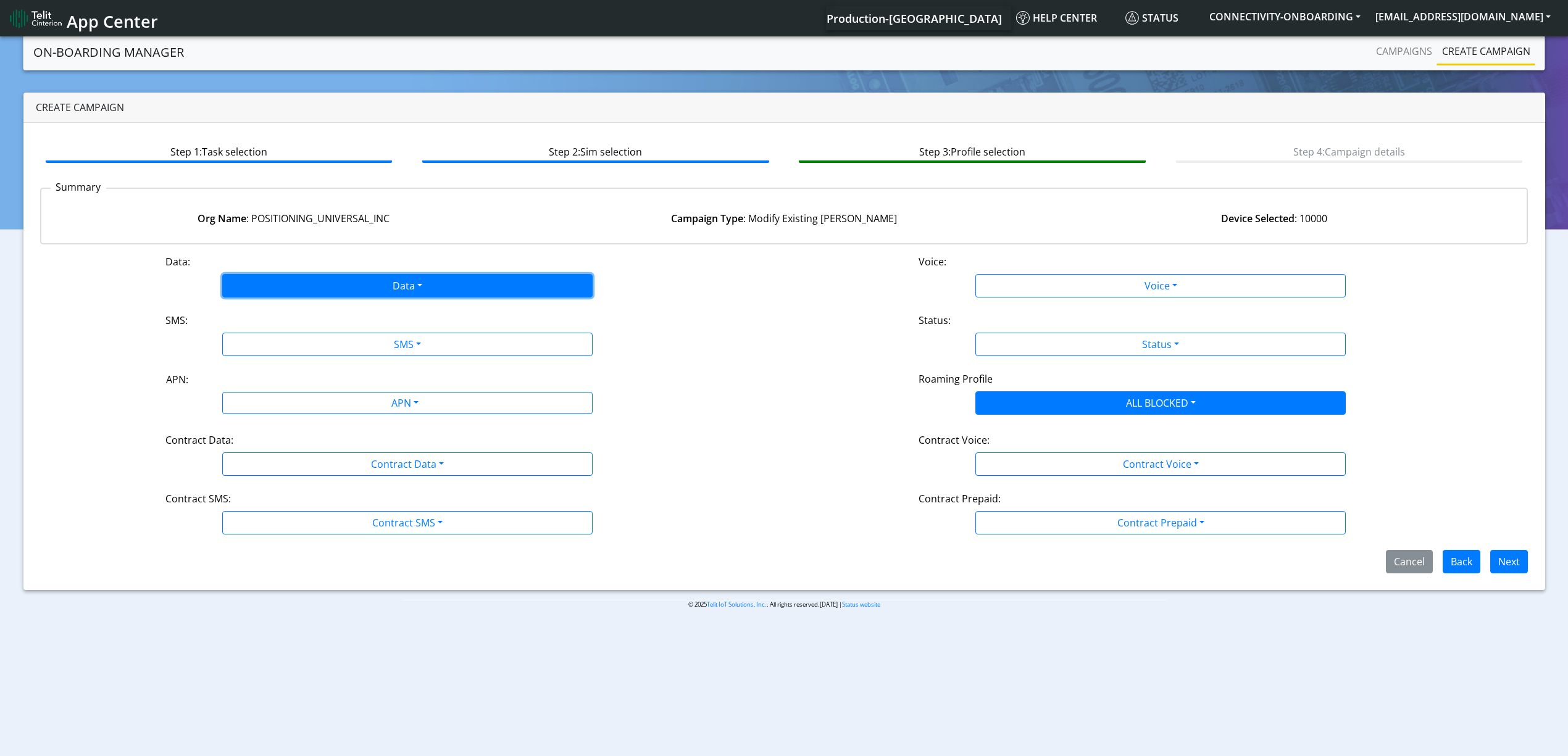
click at [284, 280] on button "Data" at bounding box center [407, 286] width 370 height 23
click at [273, 332] on button "Enabled" at bounding box center [407, 334] width 370 height 20
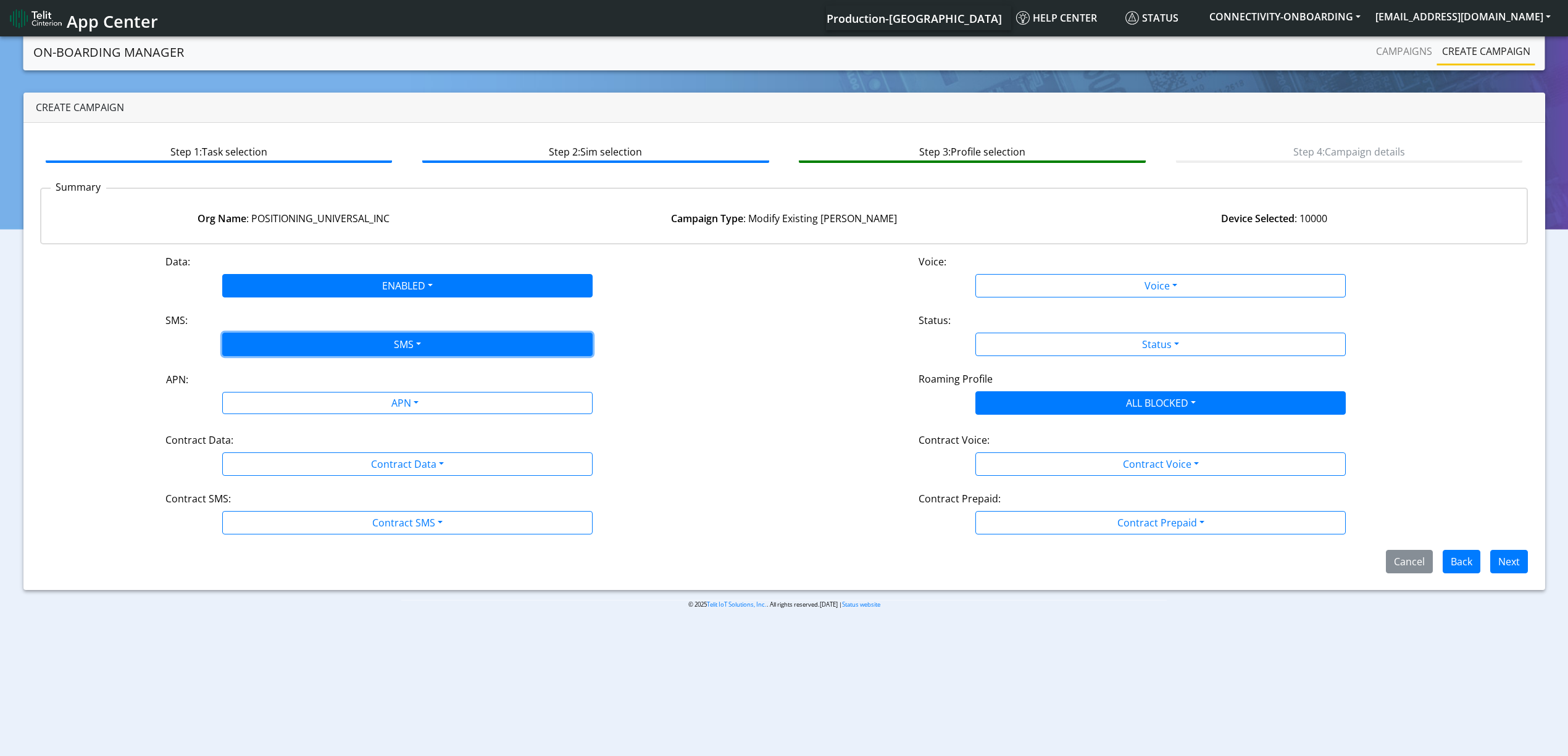
click at [279, 339] on button "SMS" at bounding box center [407, 344] width 370 height 23
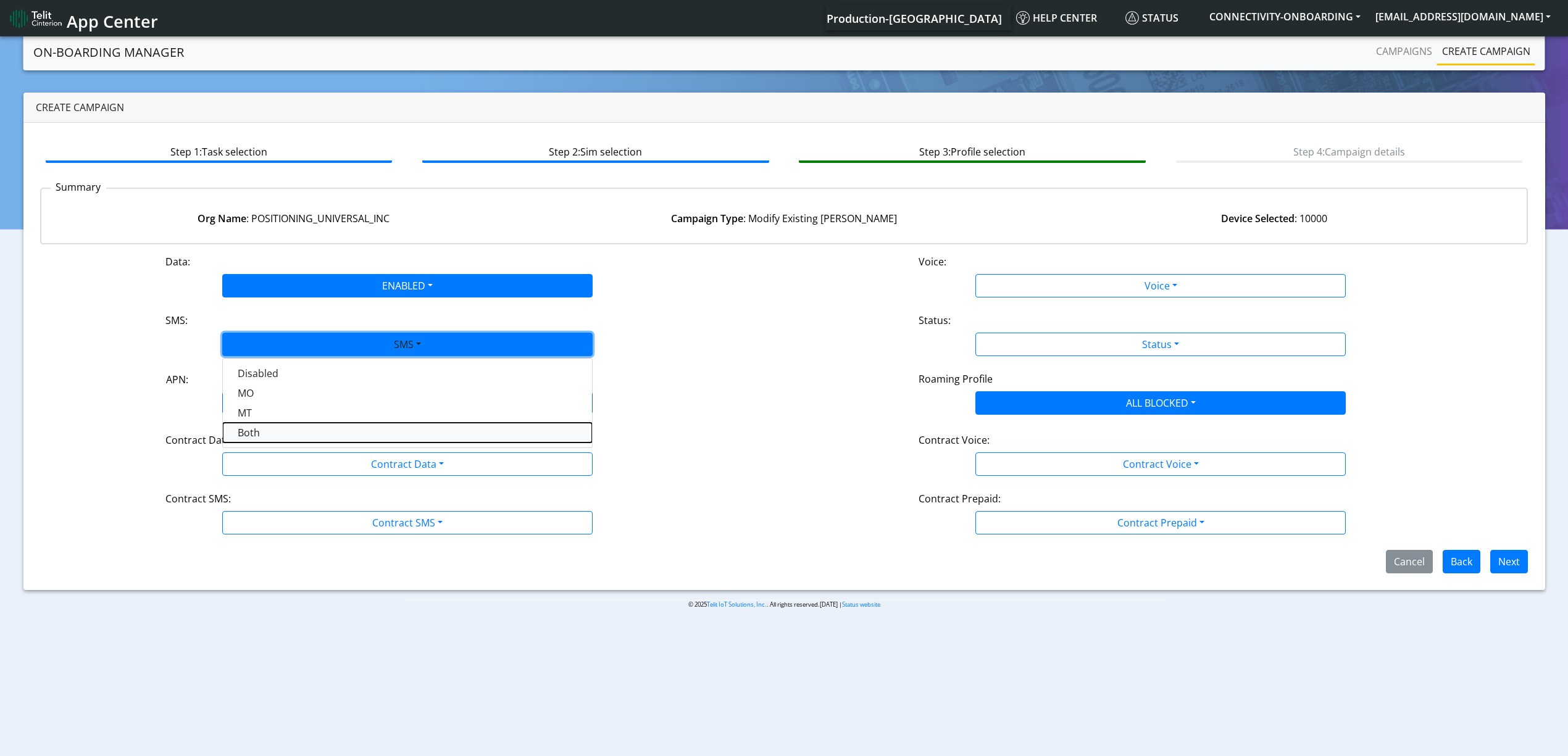
click at [270, 426] on button "Both" at bounding box center [407, 433] width 370 height 20
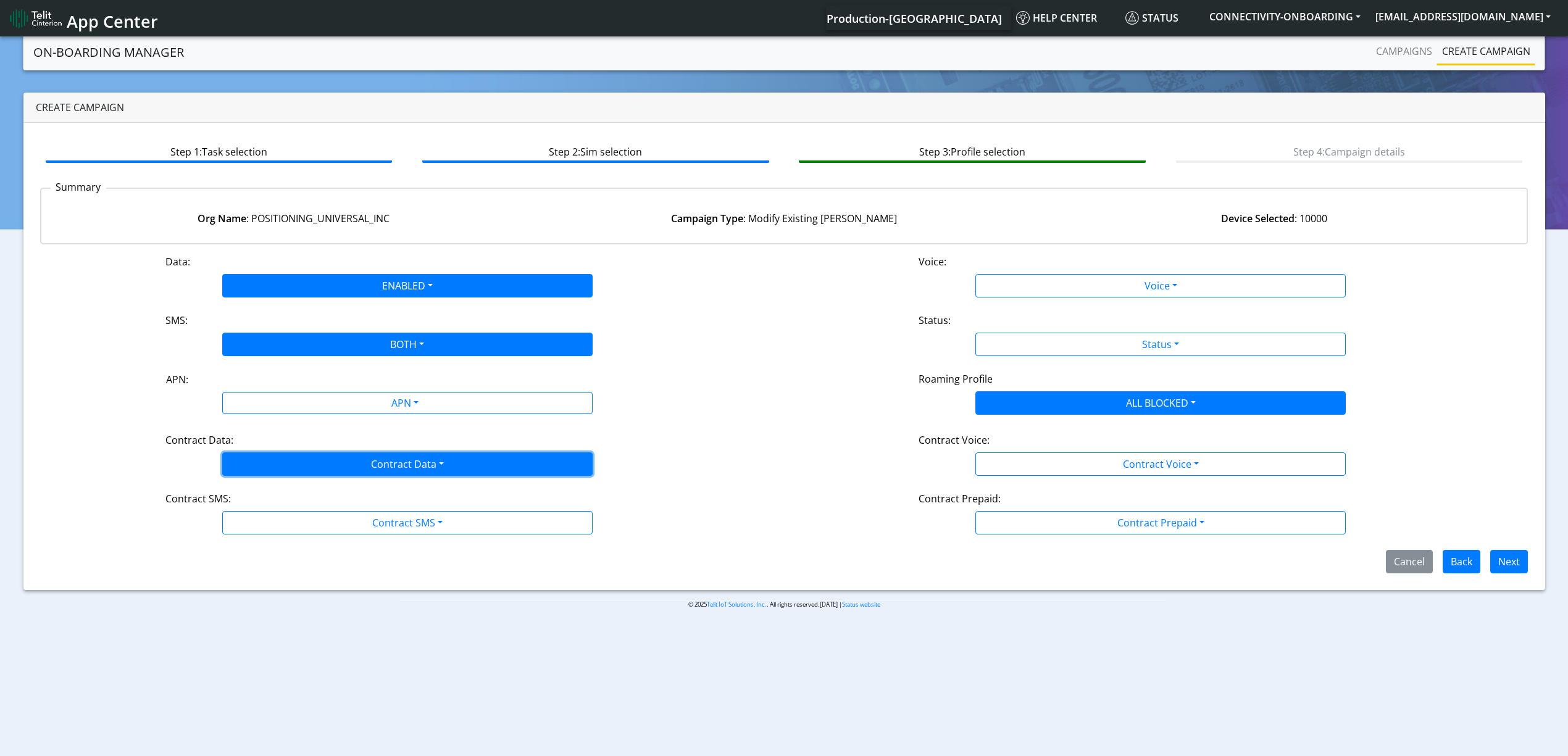
click at [279, 458] on button "Contract Data" at bounding box center [407, 464] width 370 height 23
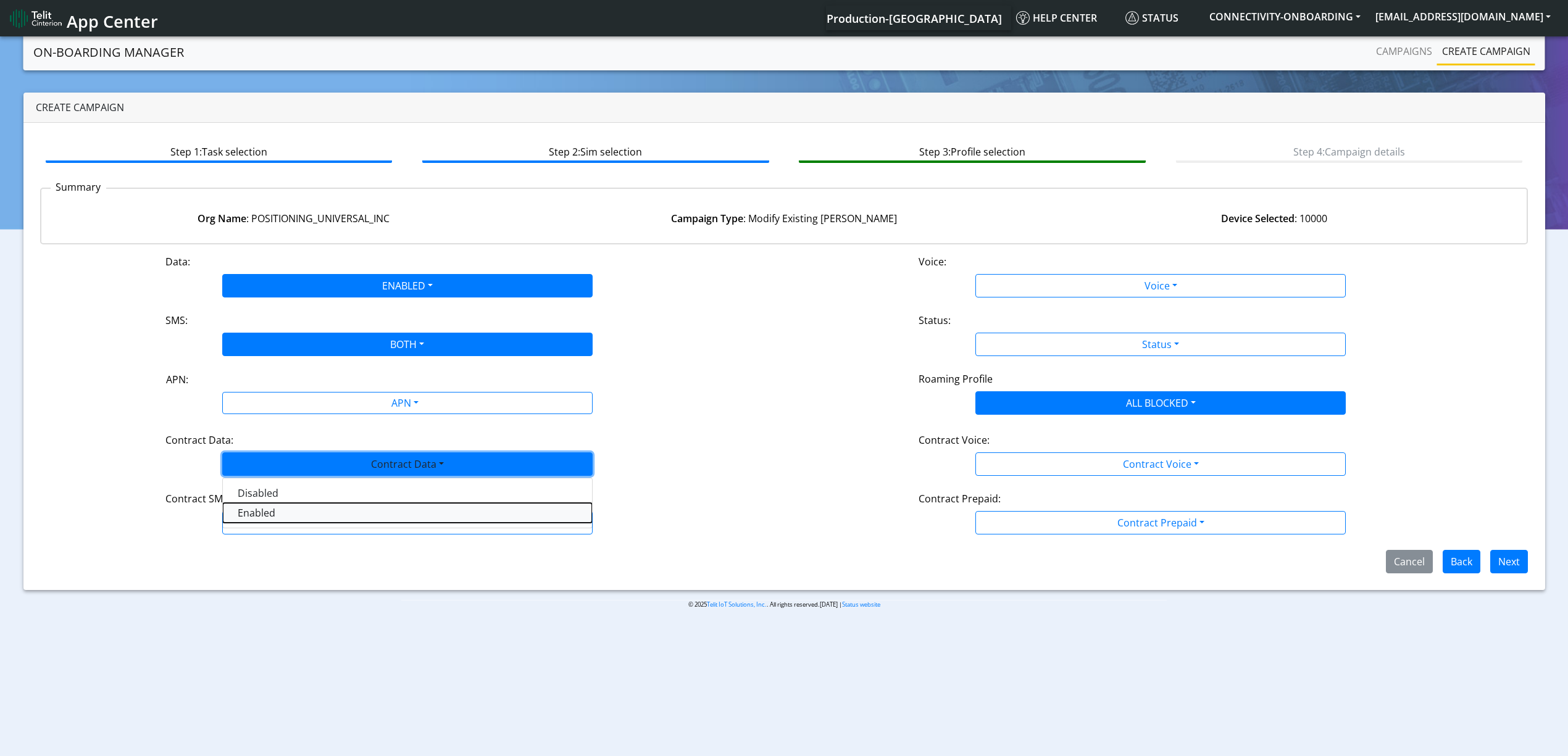
click at [265, 517] on Dataenabled-dropdown "Enabled" at bounding box center [407, 513] width 370 height 20
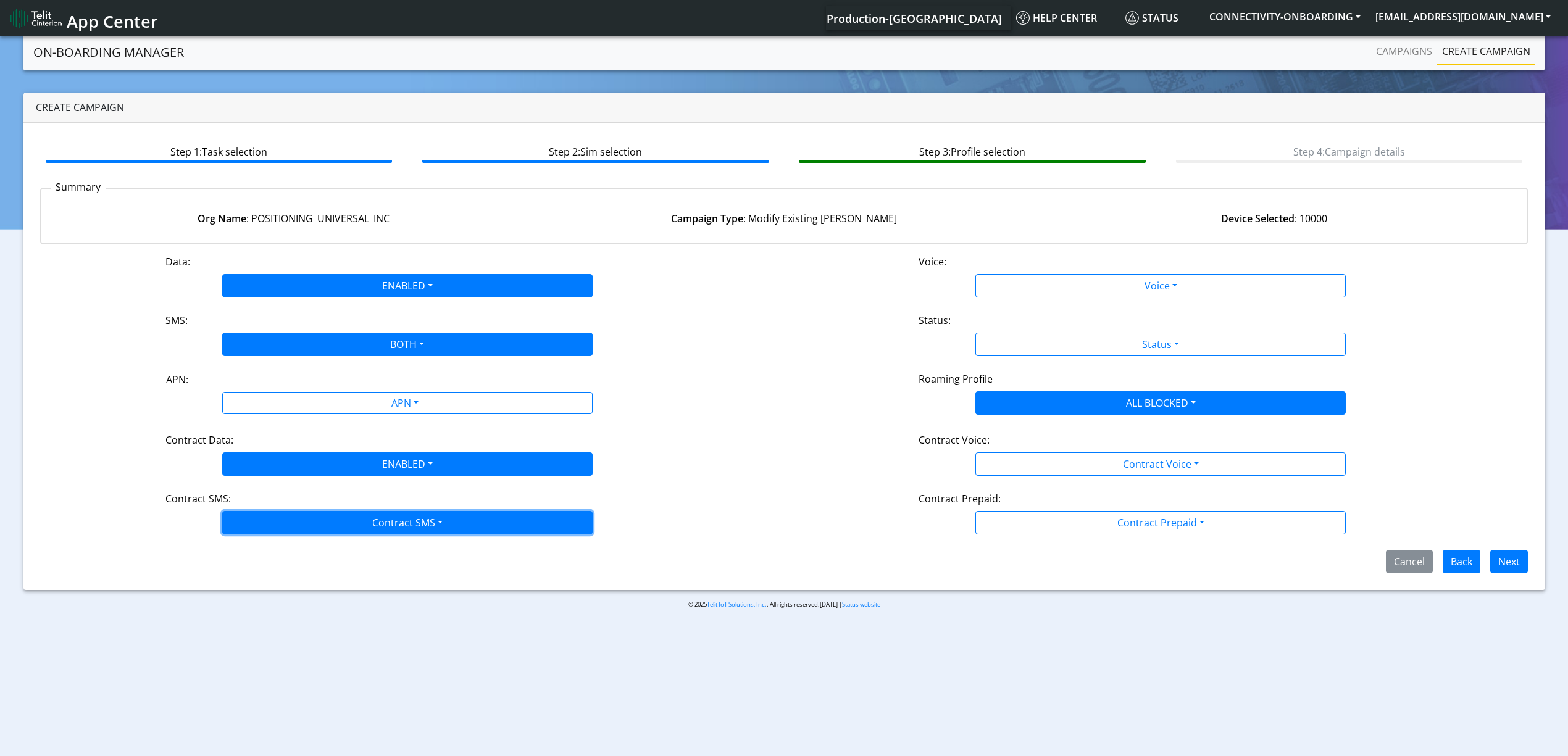
click at [267, 521] on button "Contract SMS" at bounding box center [407, 523] width 370 height 23
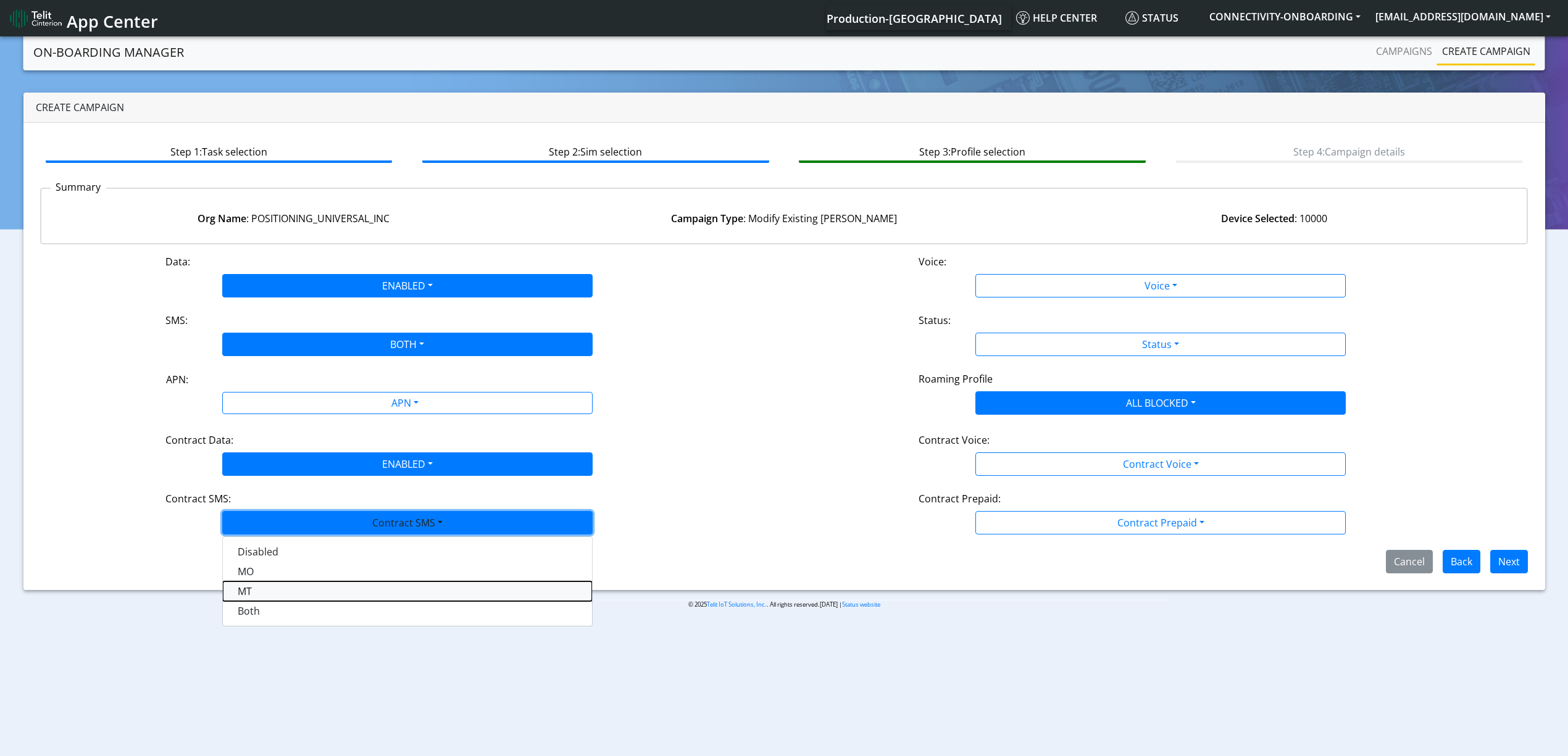
click at [257, 601] on SMSmt-dropdown "MT" at bounding box center [407, 592] width 370 height 20
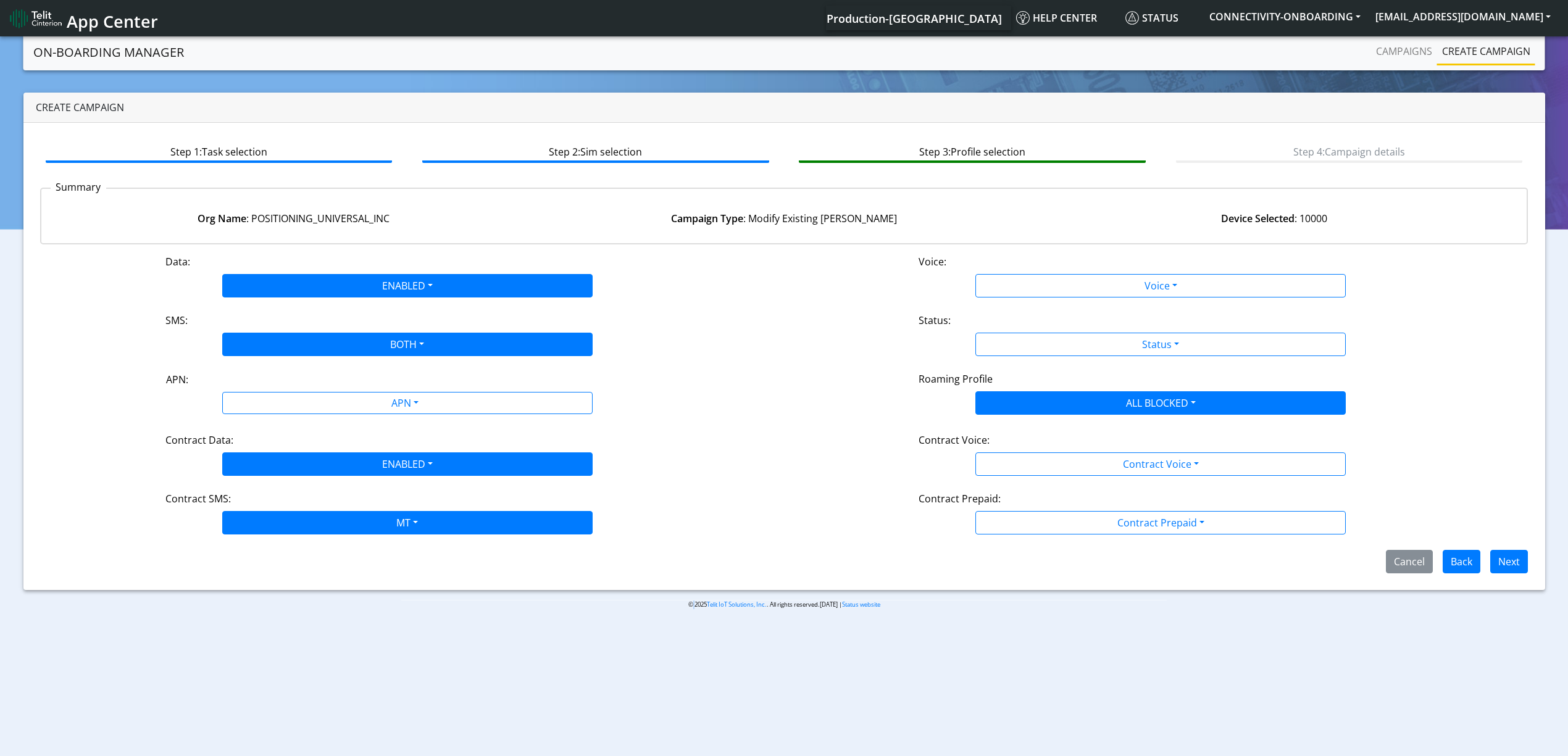
drag, startPoint x: 257, startPoint y: 601, endPoint x: 254, endPoint y: 558, distance: 43.1
click at [256, 601] on section "On-Boarding Manager Campaigns Create campaign Create campaign Step 1: Task sele…" at bounding box center [784, 331] width 1568 height 594
drag, startPoint x: 258, startPoint y: 541, endPoint x: 258, endPoint y: 527, distance: 14.0
click at [258, 538] on div "Data: ENABLED Disabled Enabled Voice: Voice Disabled Enabled SMS: BOTH Disabled…" at bounding box center [784, 413] width 1488 height 319
click at [258, 521] on button "MT" at bounding box center [407, 523] width 370 height 23
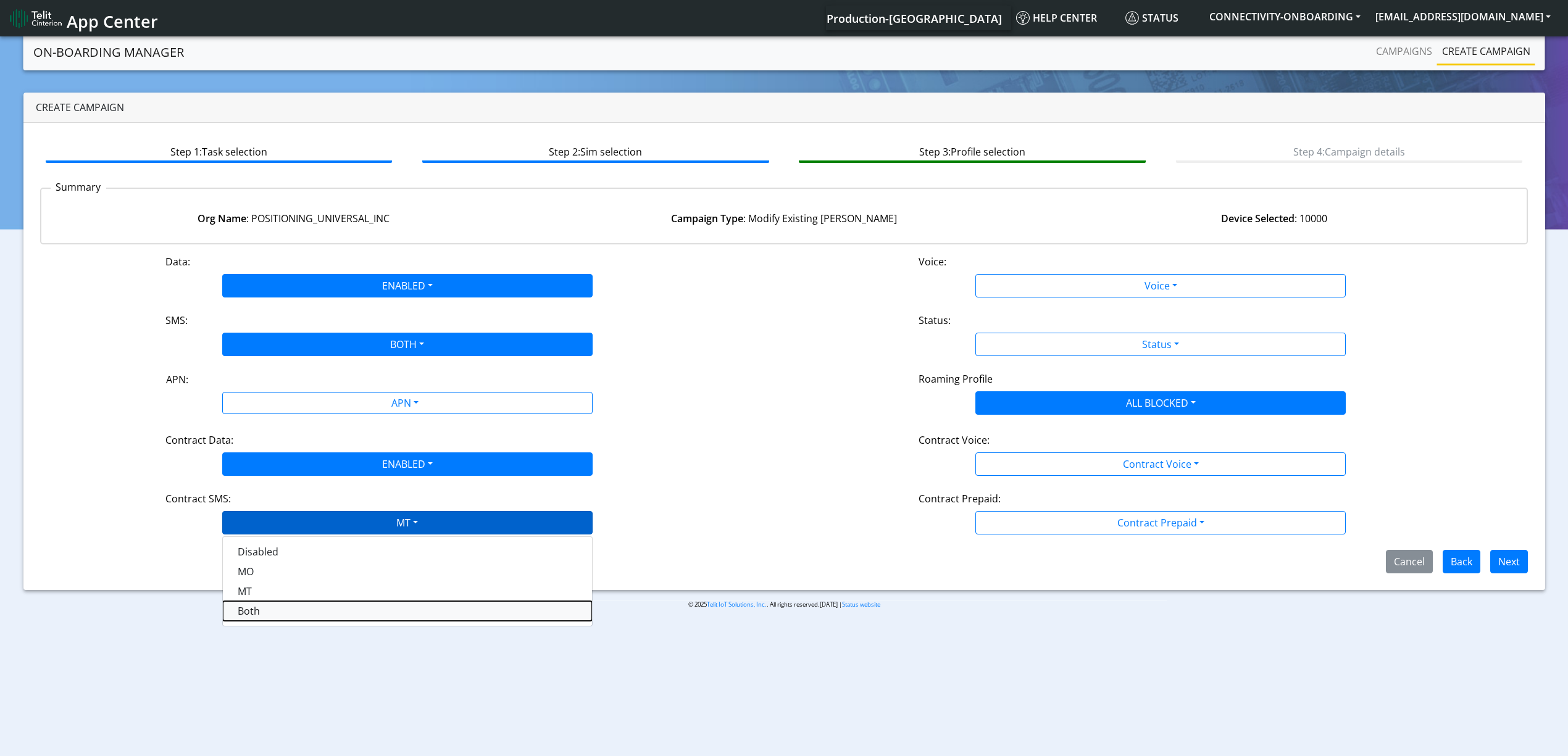
click at [266, 608] on SMSboth-dropdown "Both" at bounding box center [407, 611] width 370 height 20
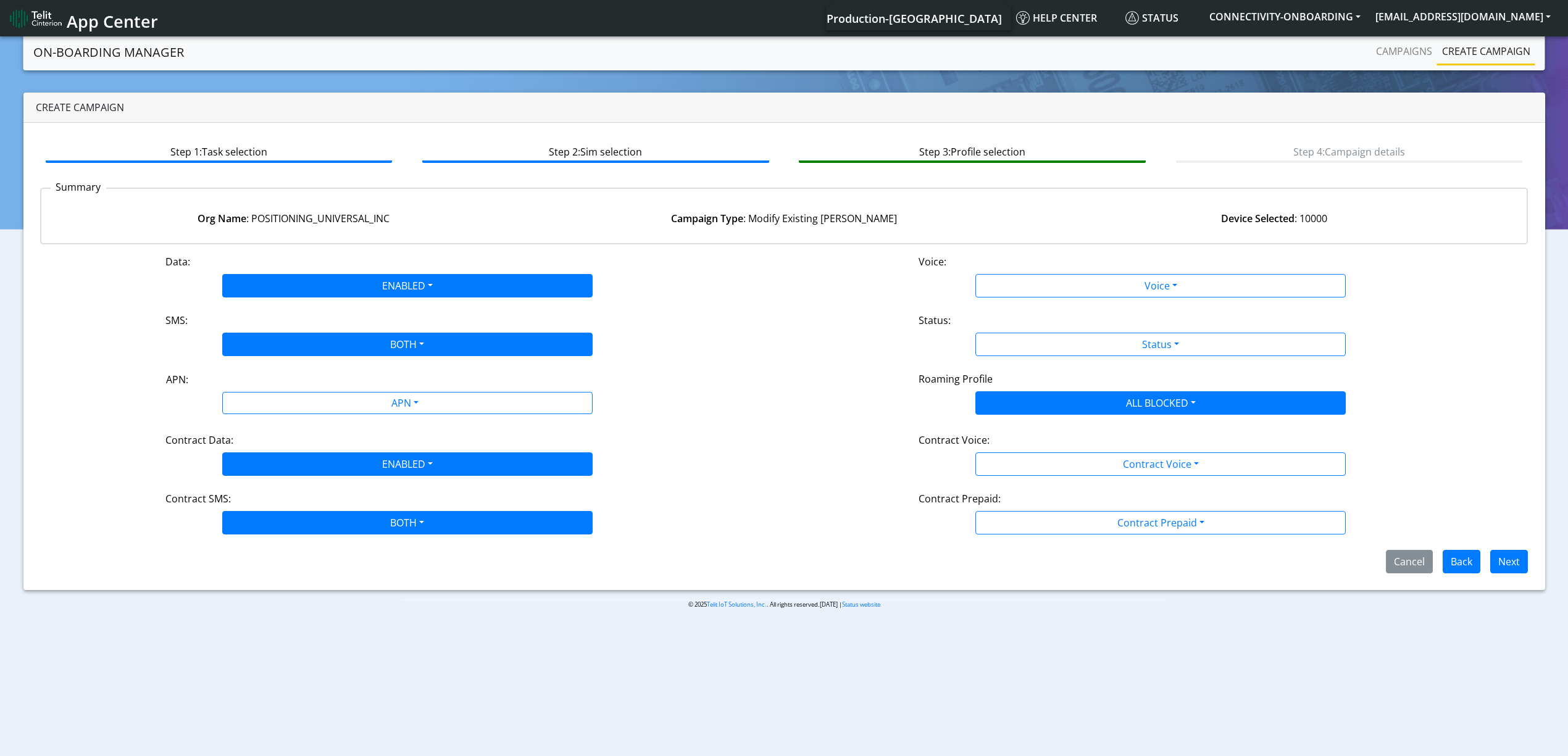
click at [970, 294] on div "Voice Disabled Enabled" at bounding box center [1161, 286] width 503 height 23
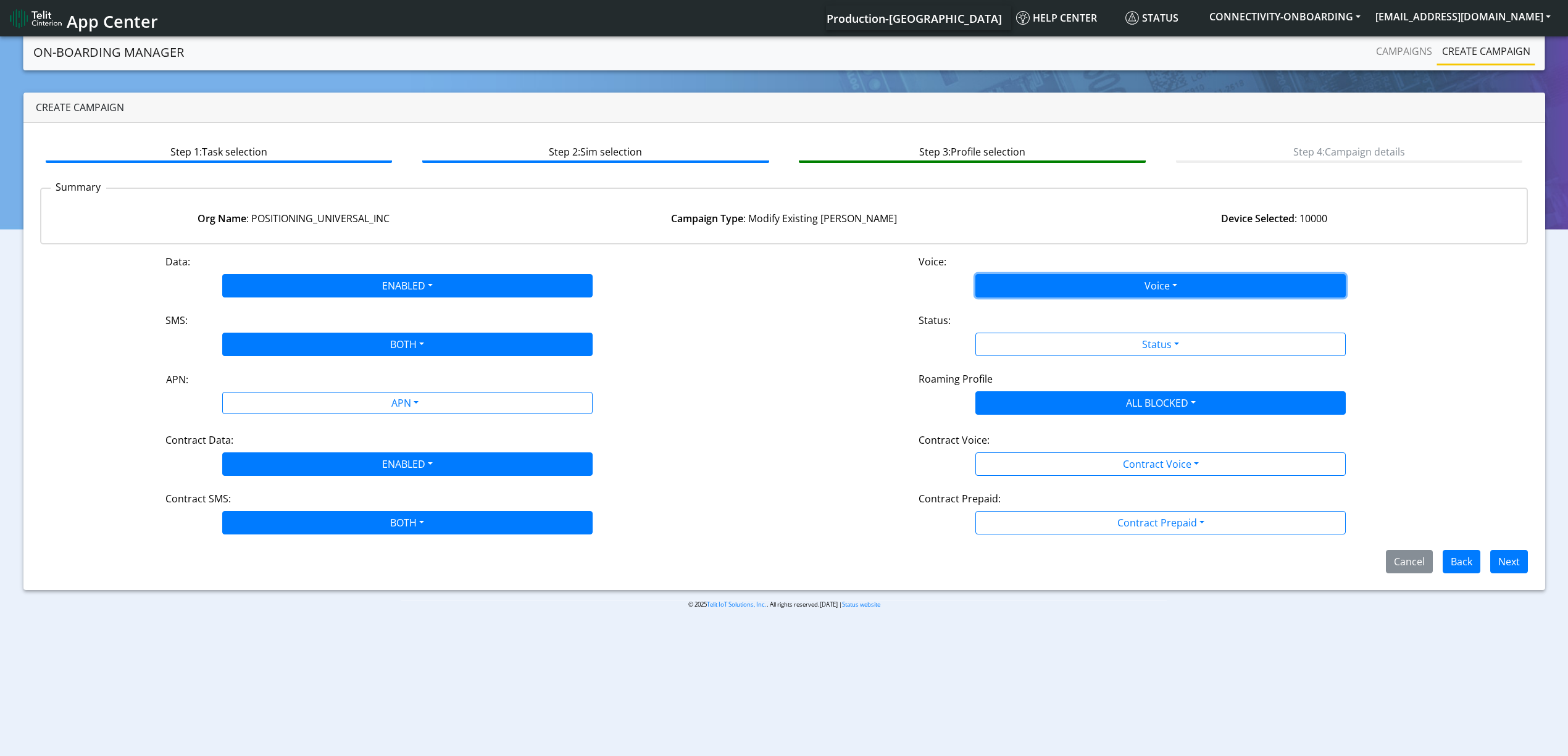
click at [988, 294] on button "Voice" at bounding box center [1161, 286] width 370 height 23
click at [986, 311] on button "Disabled" at bounding box center [1161, 315] width 370 height 20
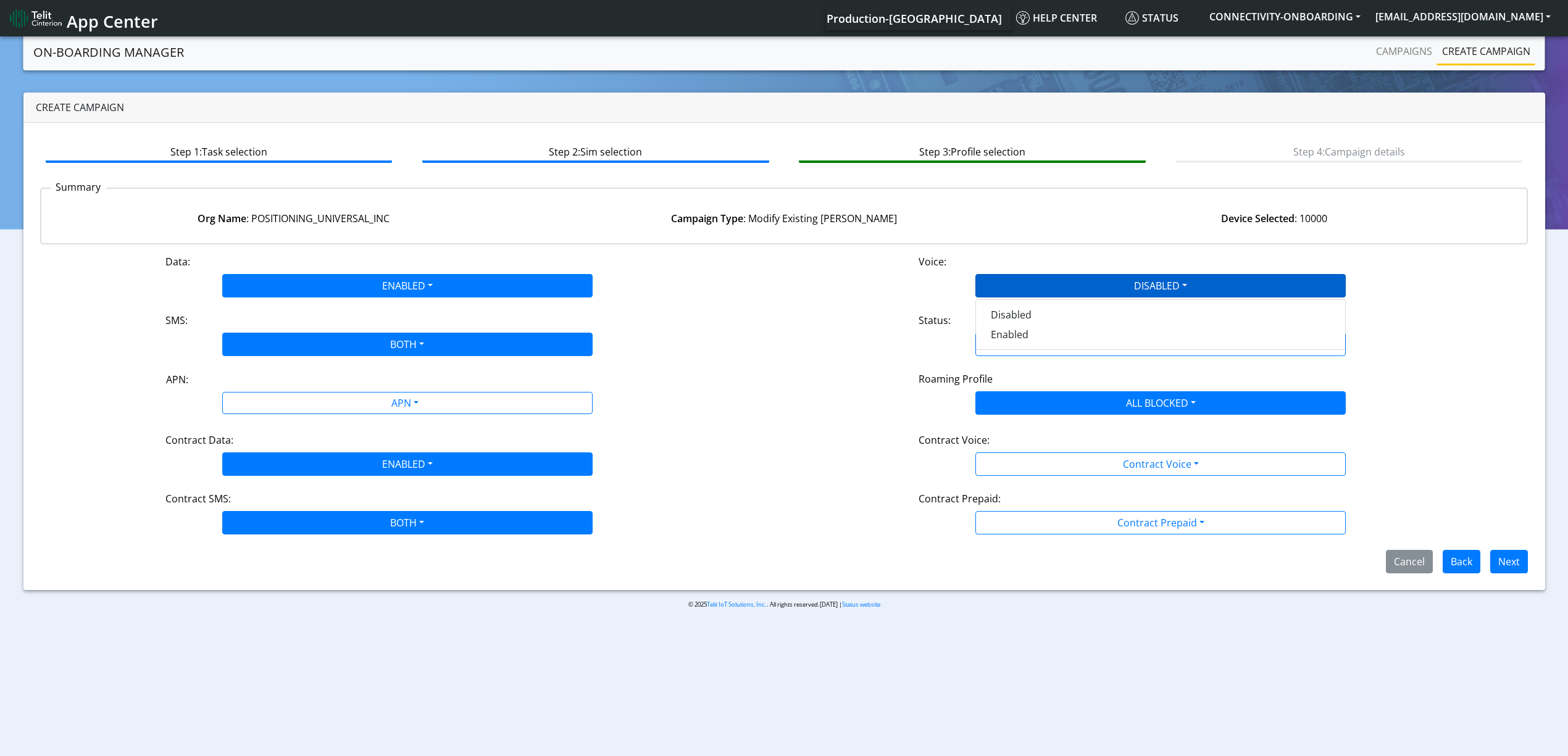
click at [997, 324] on div "Status:" at bounding box center [1161, 323] width 503 height 20
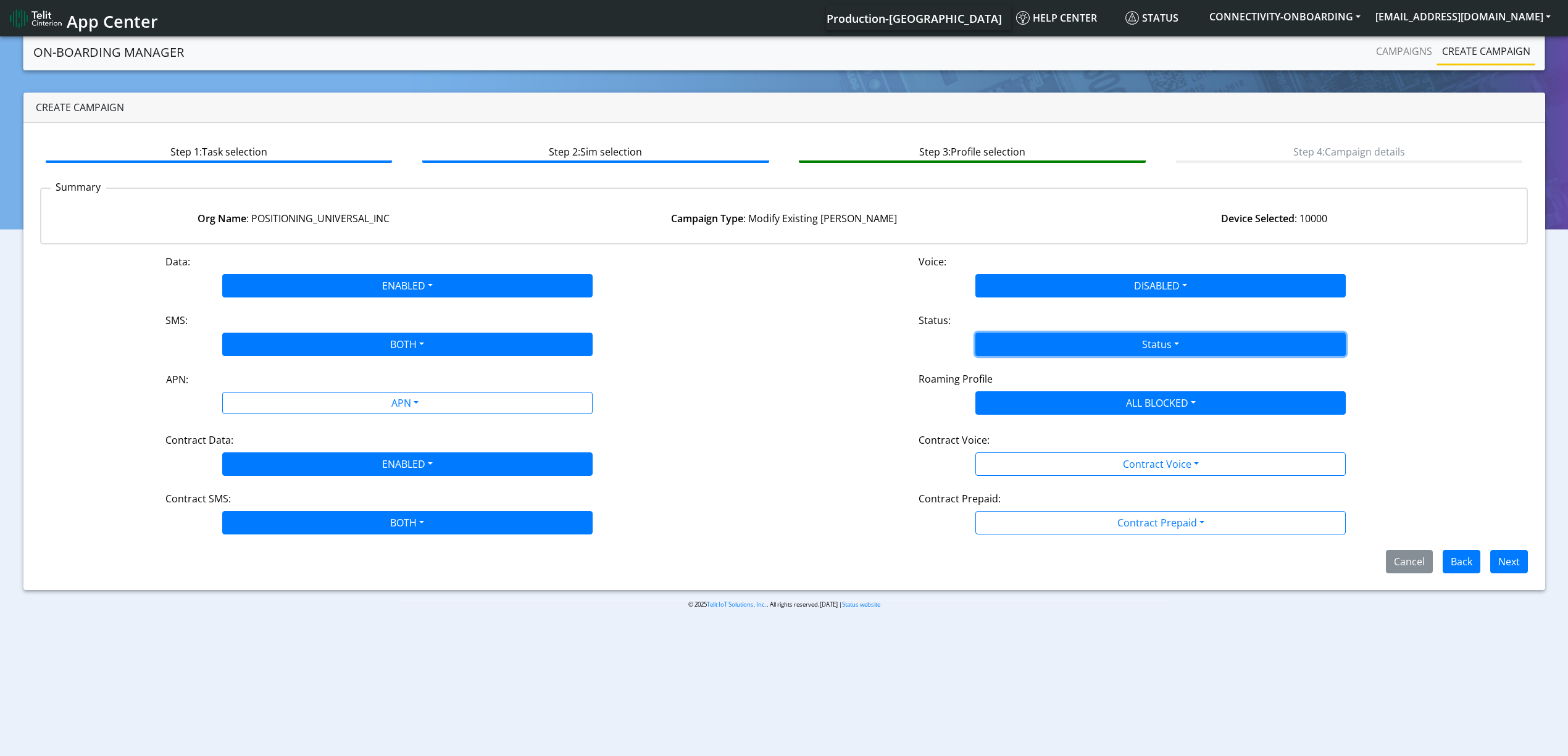
click at [999, 337] on button "Status" at bounding box center [1161, 344] width 370 height 23
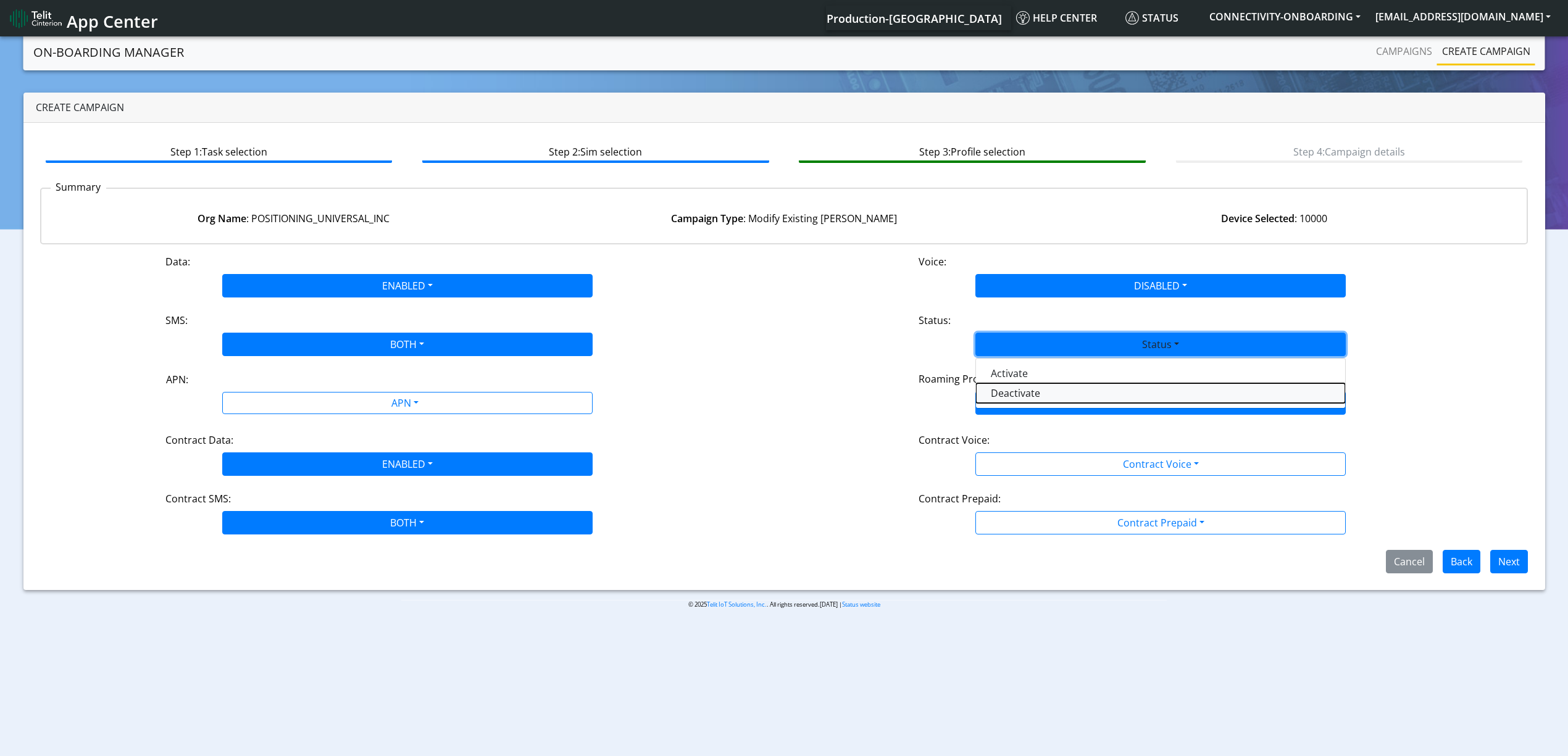
click at [1050, 397] on button "Deactivate" at bounding box center [1161, 393] width 370 height 20
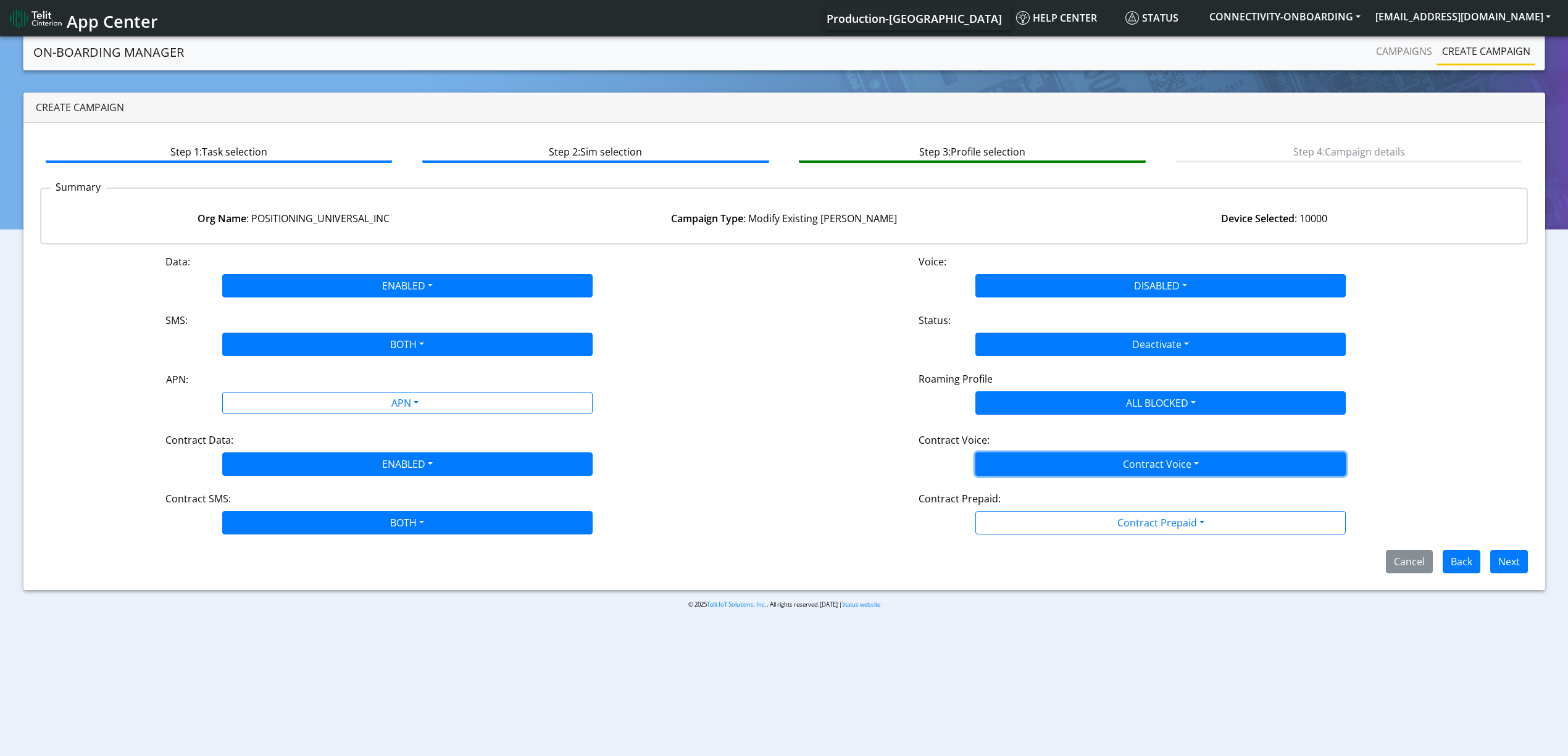
click at [1040, 457] on button "Contract Voice" at bounding box center [1161, 464] width 370 height 23
click at [1008, 501] on Voicedisabled-dropdown "Disabled" at bounding box center [1161, 494] width 370 height 20
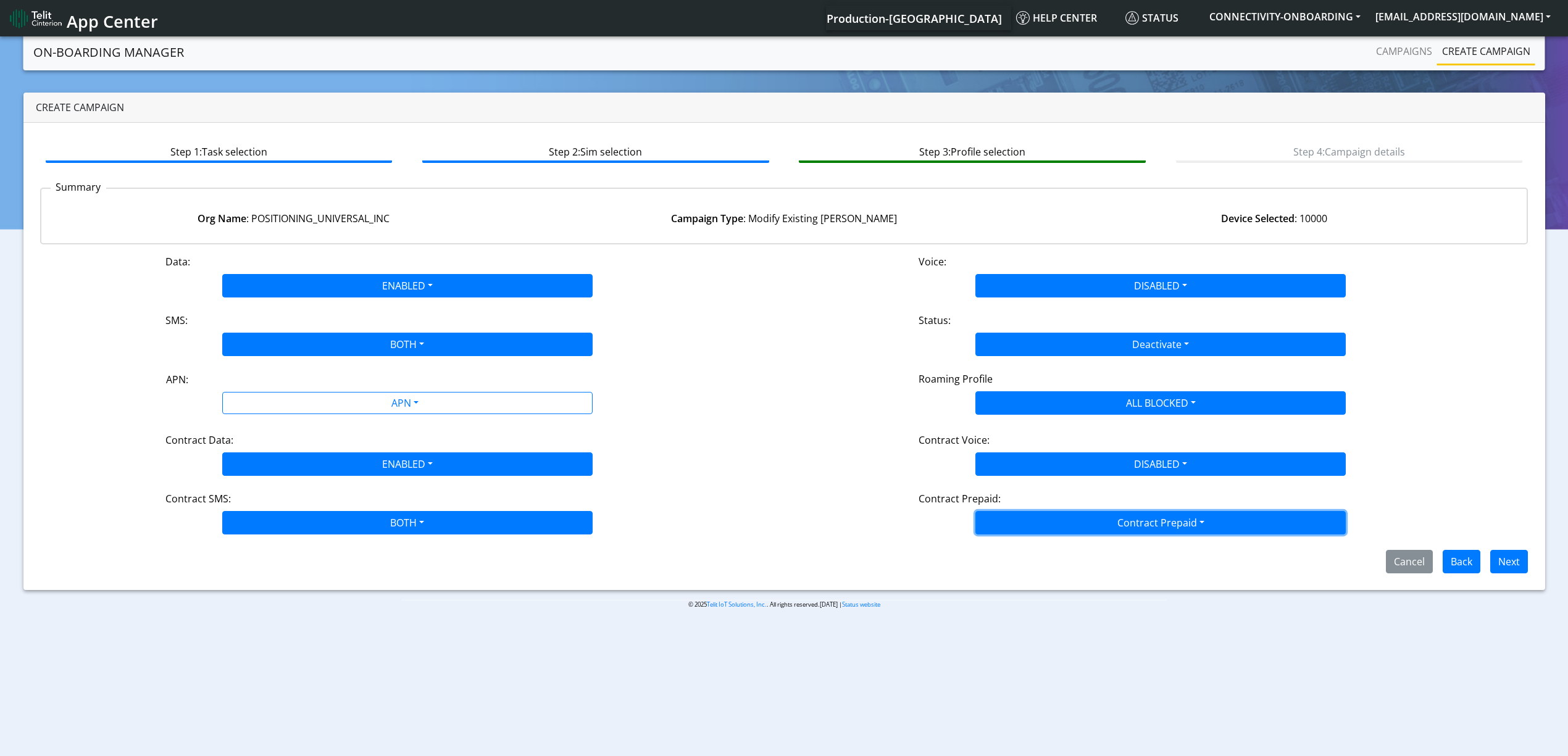
click at [1021, 526] on button "Contract Prepaid" at bounding box center [1161, 523] width 370 height 23
click at [1012, 564] on Prepaidnotprepaid-dropdown "No" at bounding box center [1161, 572] width 370 height 20
click at [1515, 564] on button "Next" at bounding box center [1508, 562] width 38 height 23
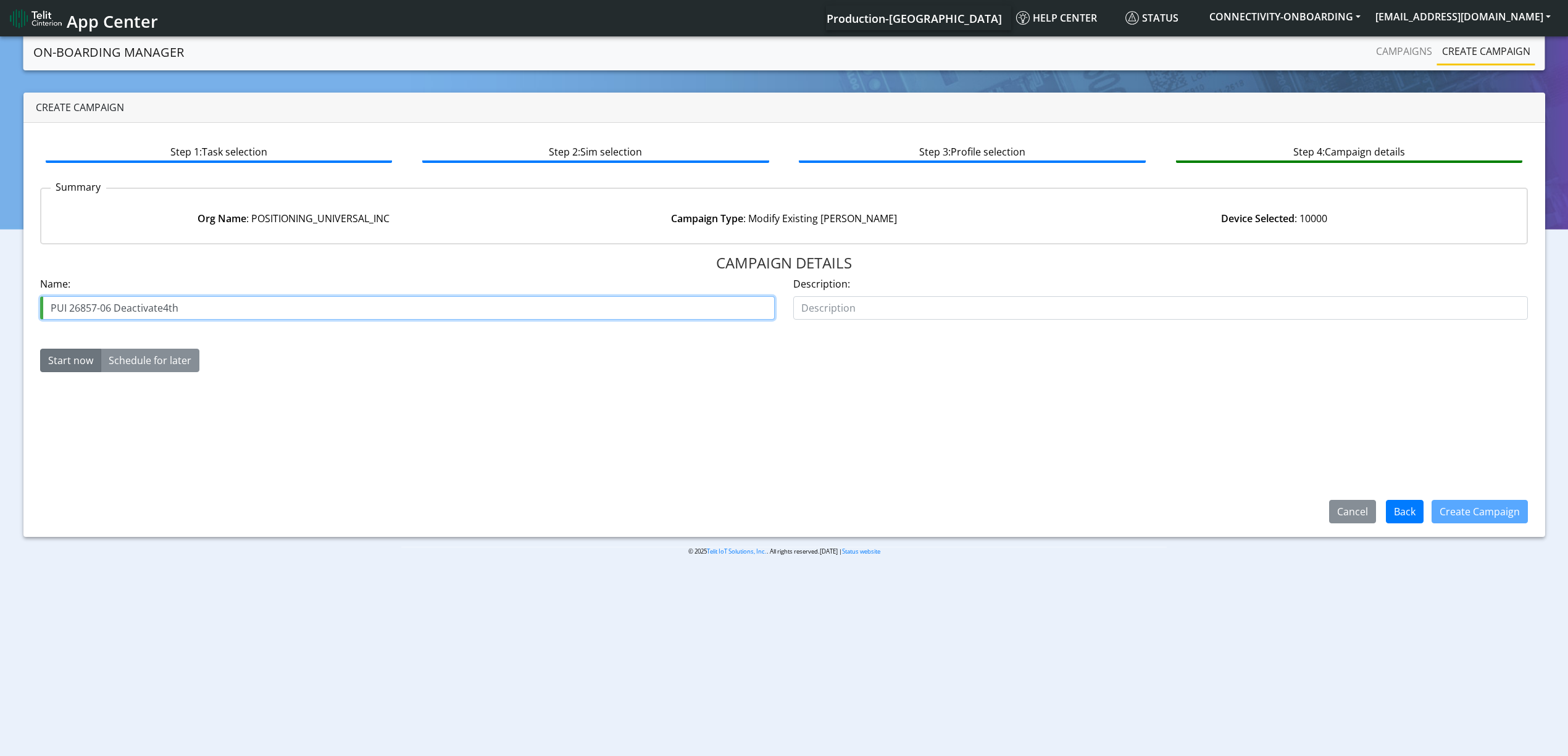
drag, startPoint x: 164, startPoint y: 310, endPoint x: 191, endPoint y: 310, distance: 27.0
click at [191, 310] on input "PUI 26857-06 Deactivate4th" at bounding box center [407, 308] width 735 height 23
type input "PUI 26857-06 Deactivate5th"
click at [1541, 505] on div "Cancel Back Create Campaign" at bounding box center [1427, 512] width 235 height 32
click at [1524, 505] on button "Create Campaign" at bounding box center [1479, 512] width 96 height 23
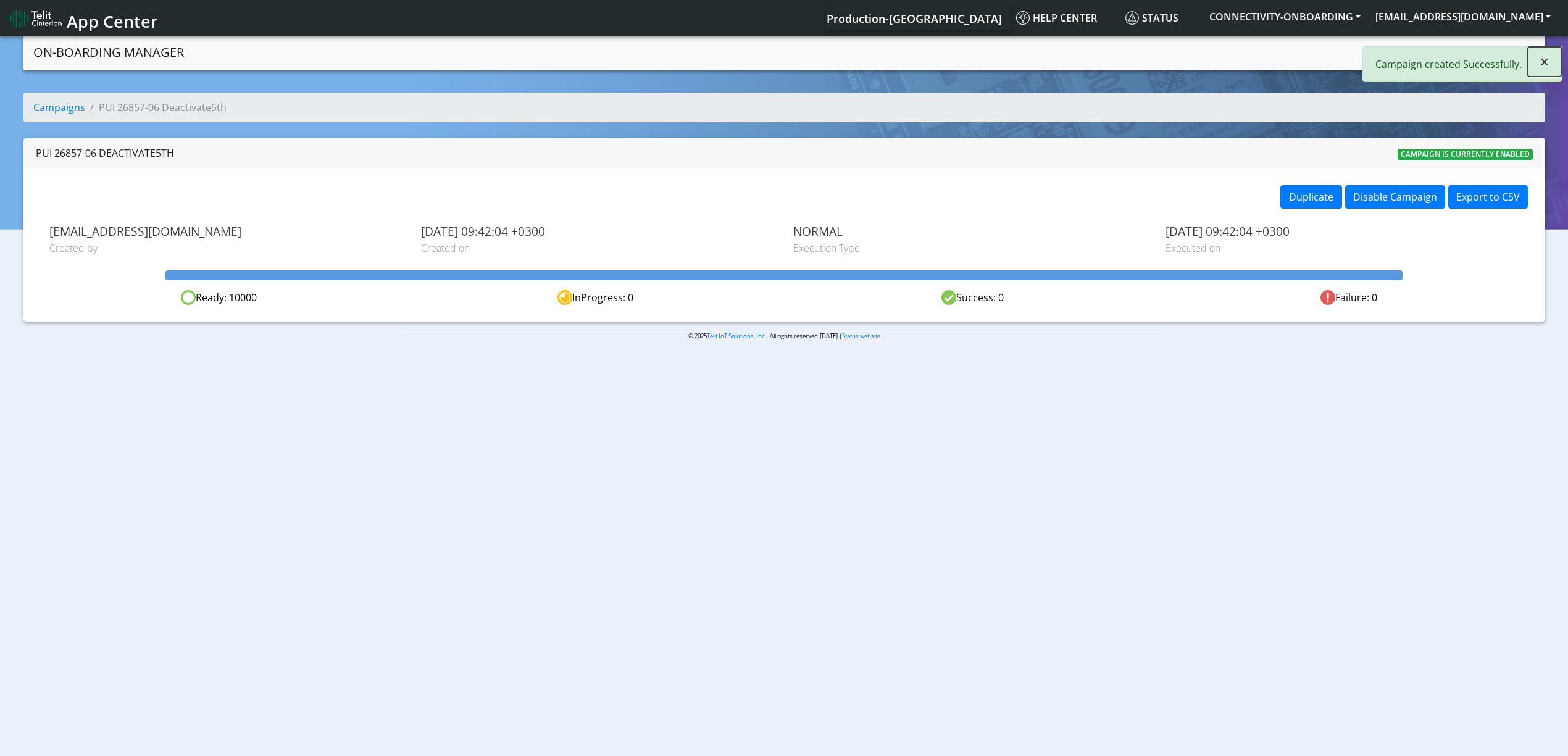
click at [1546, 70] on span "×" at bounding box center [1545, 61] width 8 height 20
click at [1408, 49] on link "Campaigns" at bounding box center [1404, 50] width 66 height 24
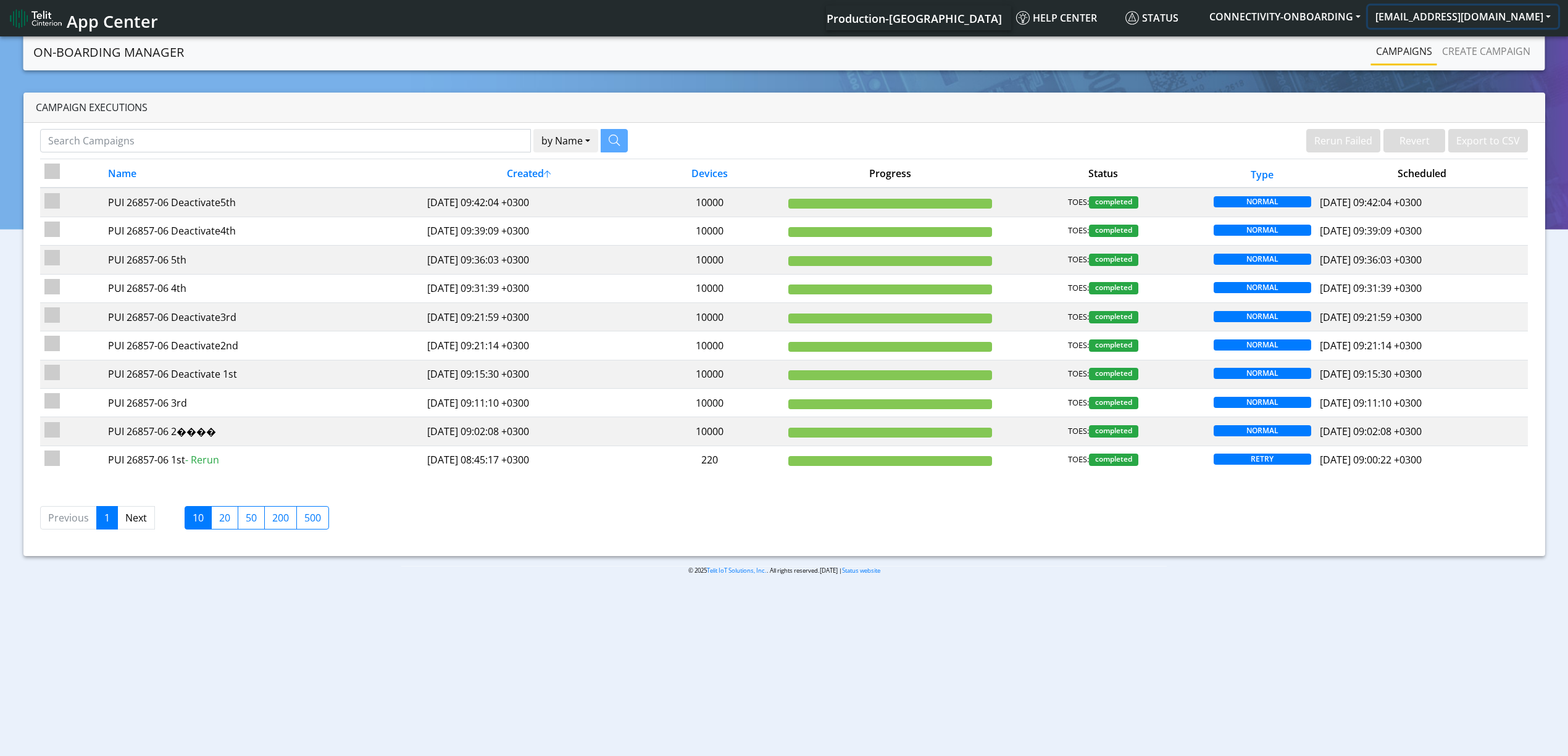
click at [1498, 27] on button "[EMAIL_ADDRESS][DOMAIN_NAME]" at bounding box center [1462, 17] width 190 height 23
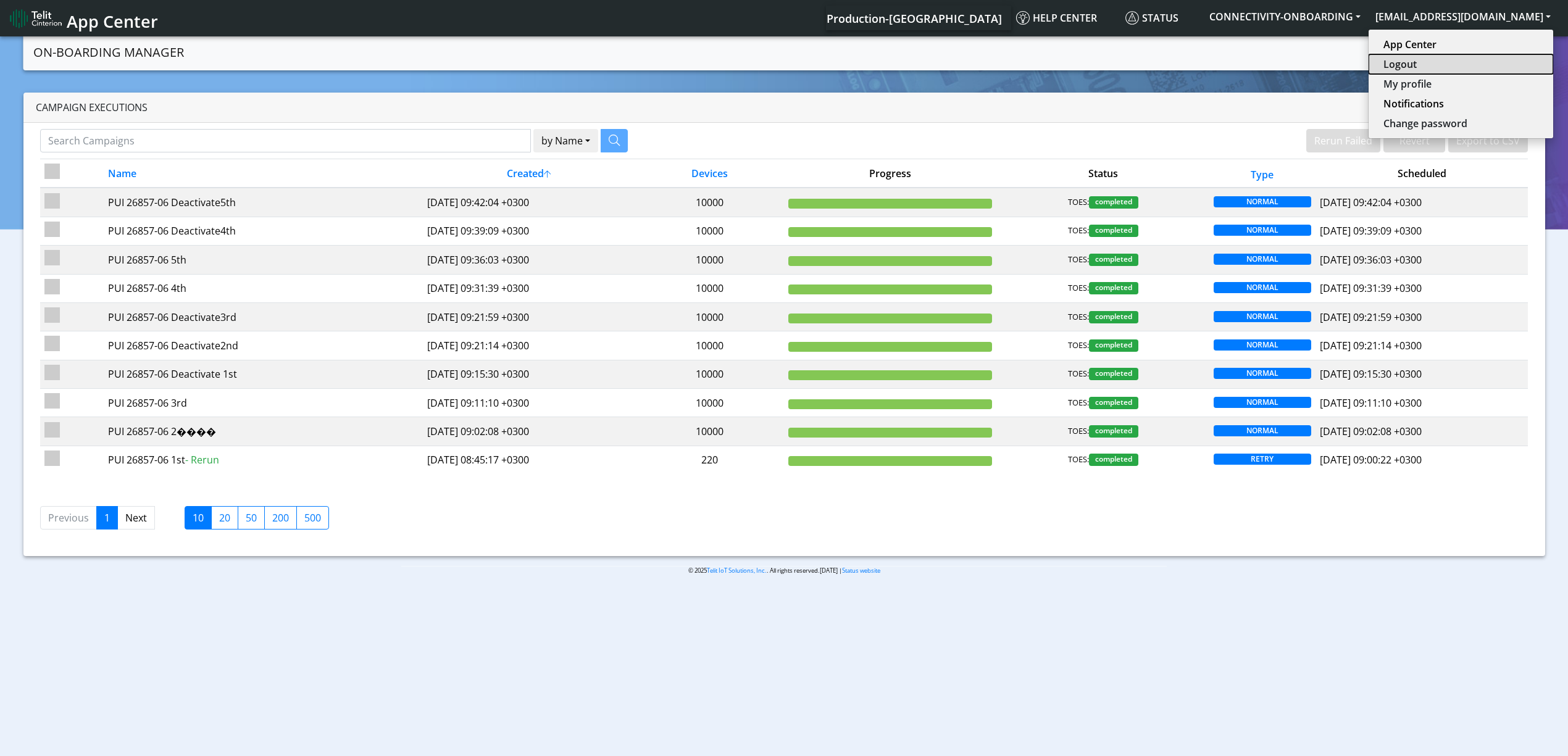
click at [1474, 70] on button "Logout" at bounding box center [1461, 65] width 184 height 20
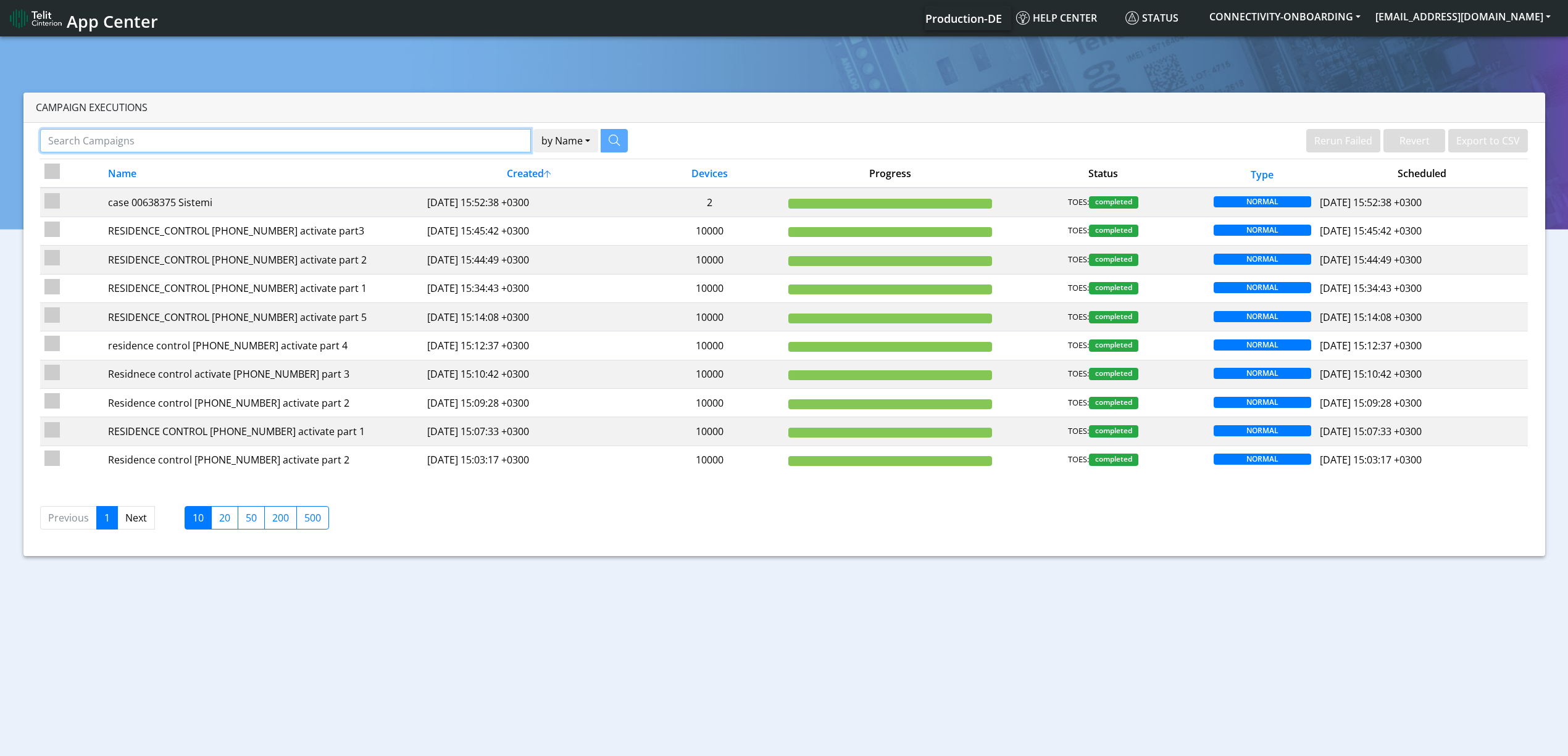
click at [365, 143] on input "Search Campaigns" at bounding box center [286, 141] width 491 height 23
paste input "16772"
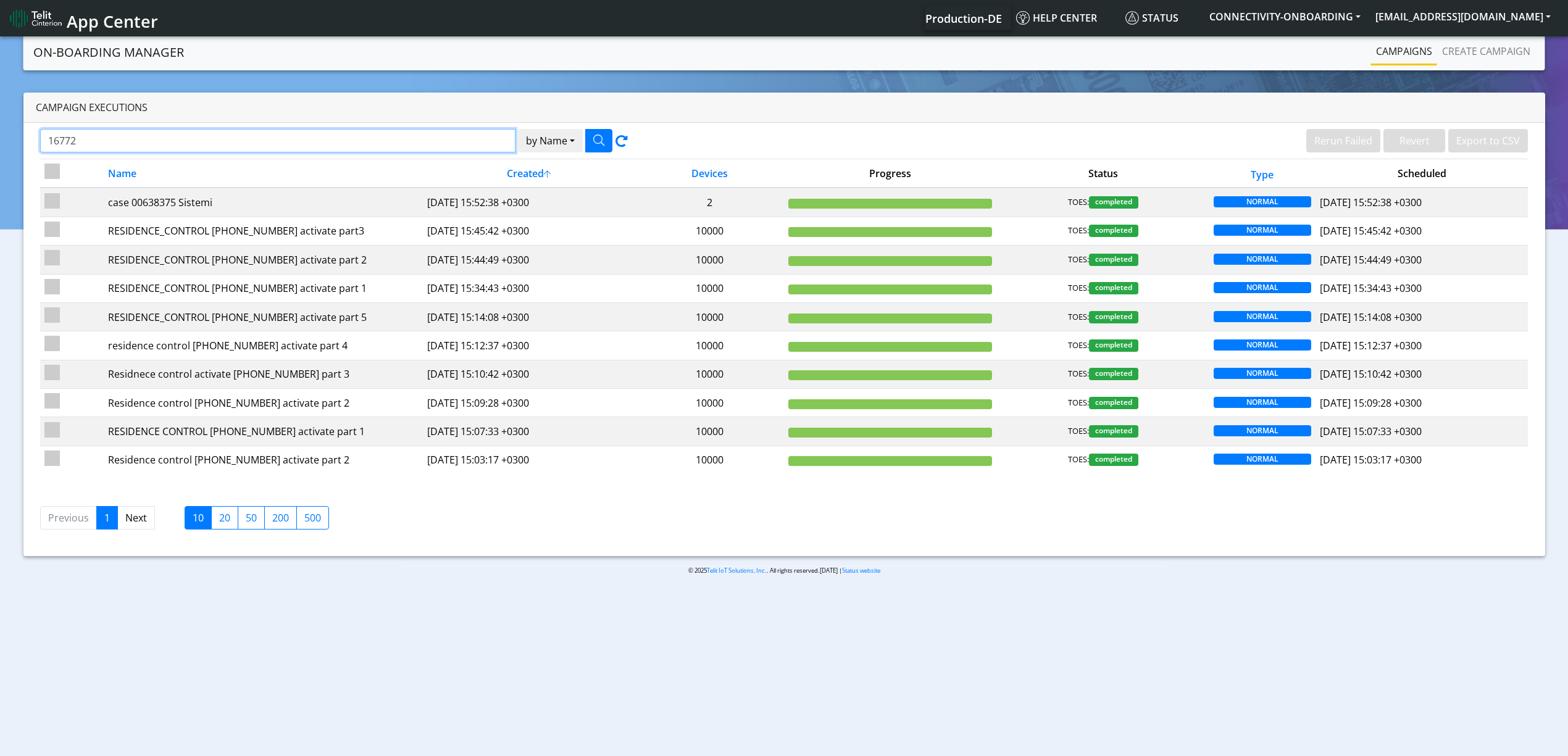
type input "16772"
click at [605, 142] on button "button" at bounding box center [598, 141] width 27 height 23
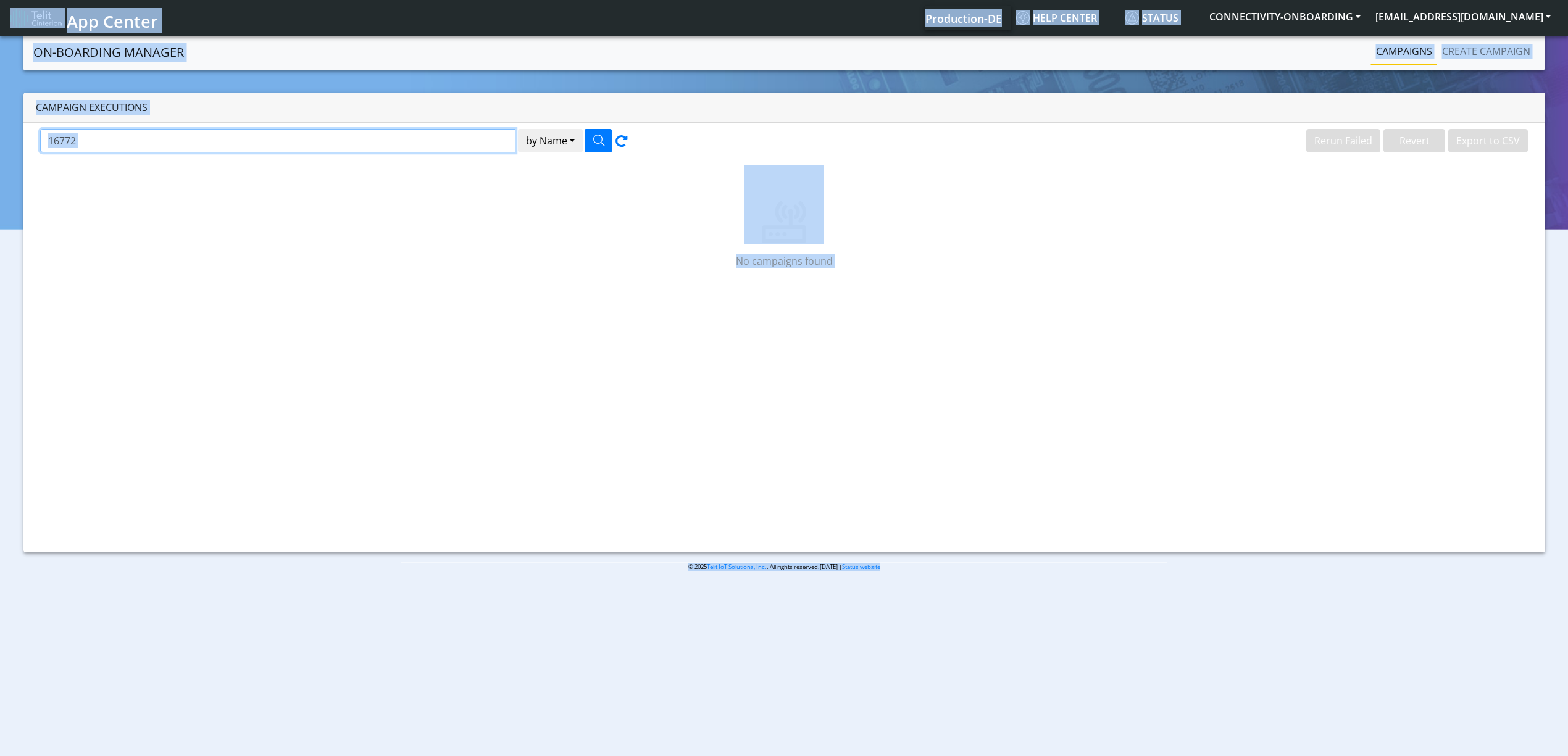
click at [446, 148] on input "16772" at bounding box center [277, 141] width 475 height 23
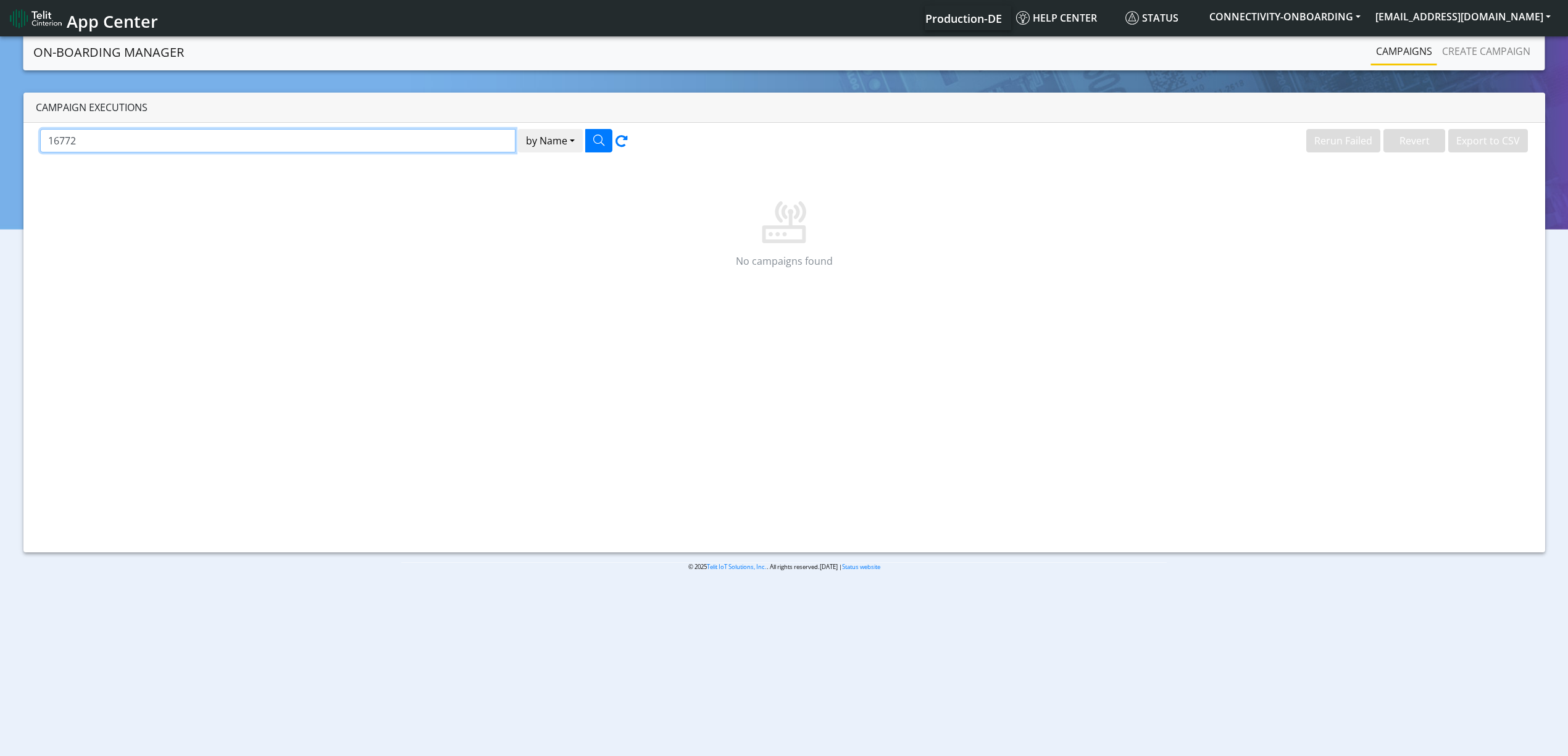
paste input "Plentify"
type input "Plentify"
click at [598, 139] on icon "button" at bounding box center [598, 140] width 11 height 11
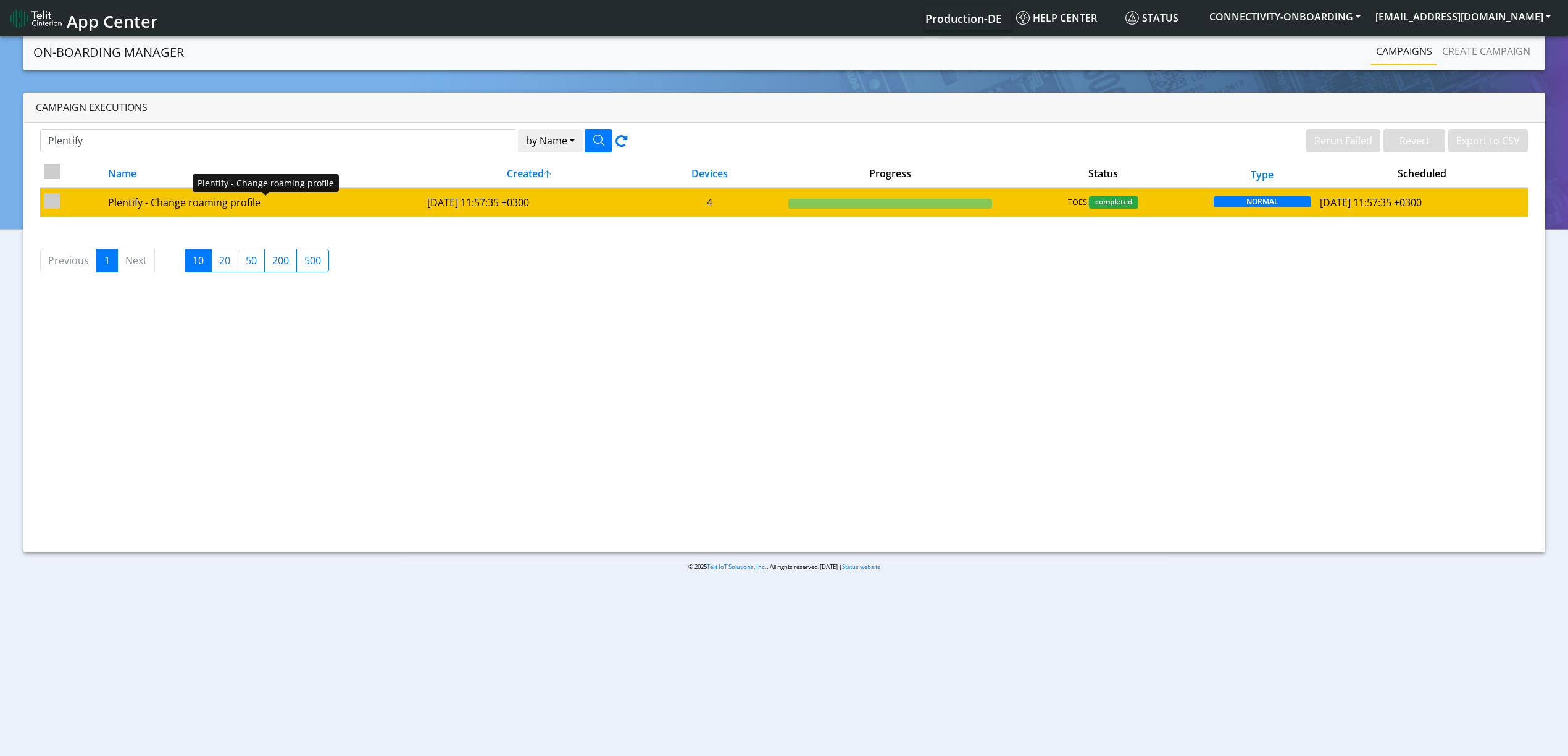
click at [394, 208] on div "Plentify - Change roaming profile" at bounding box center [263, 203] width 310 height 15
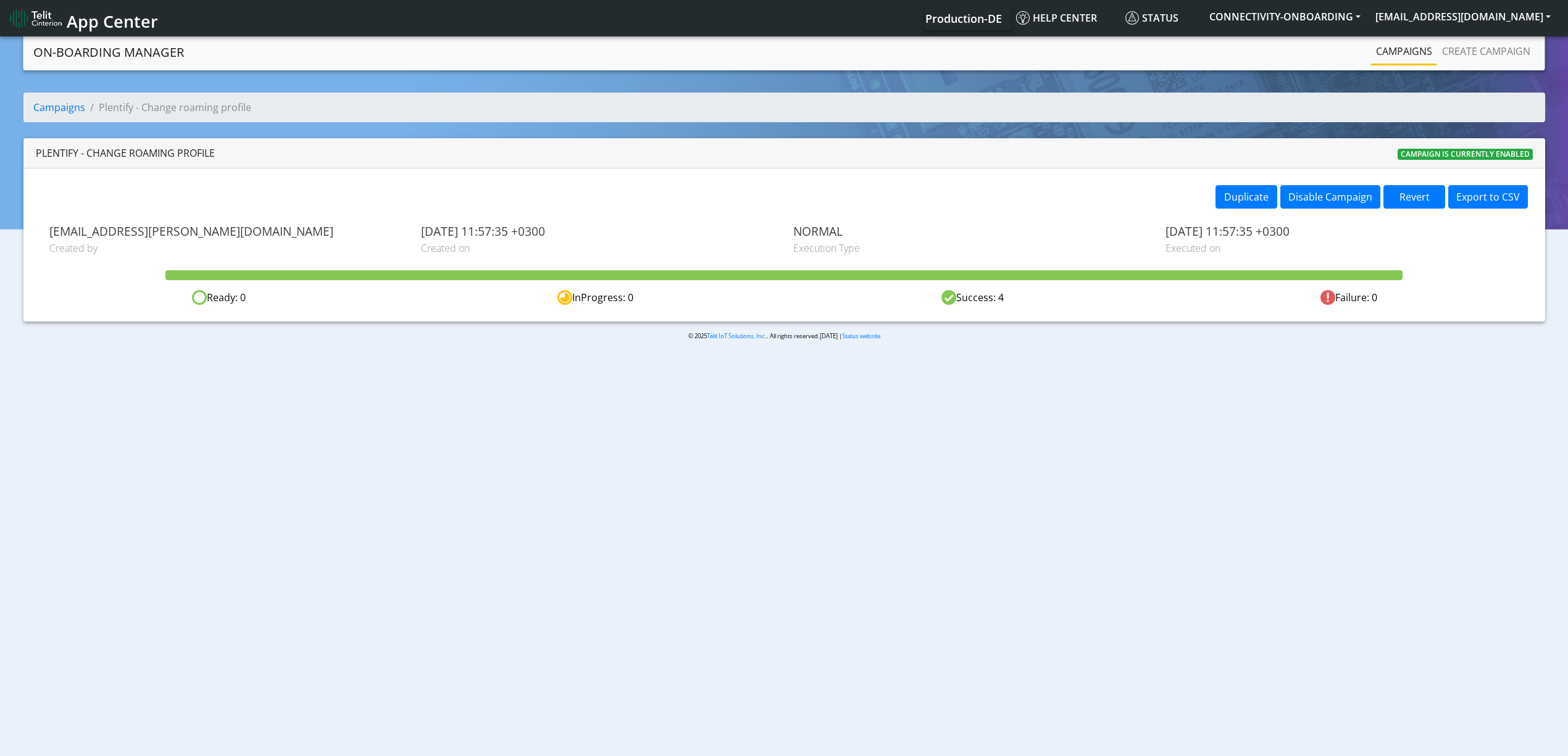
click at [1421, 48] on link "Campaigns" at bounding box center [1404, 50] width 66 height 24
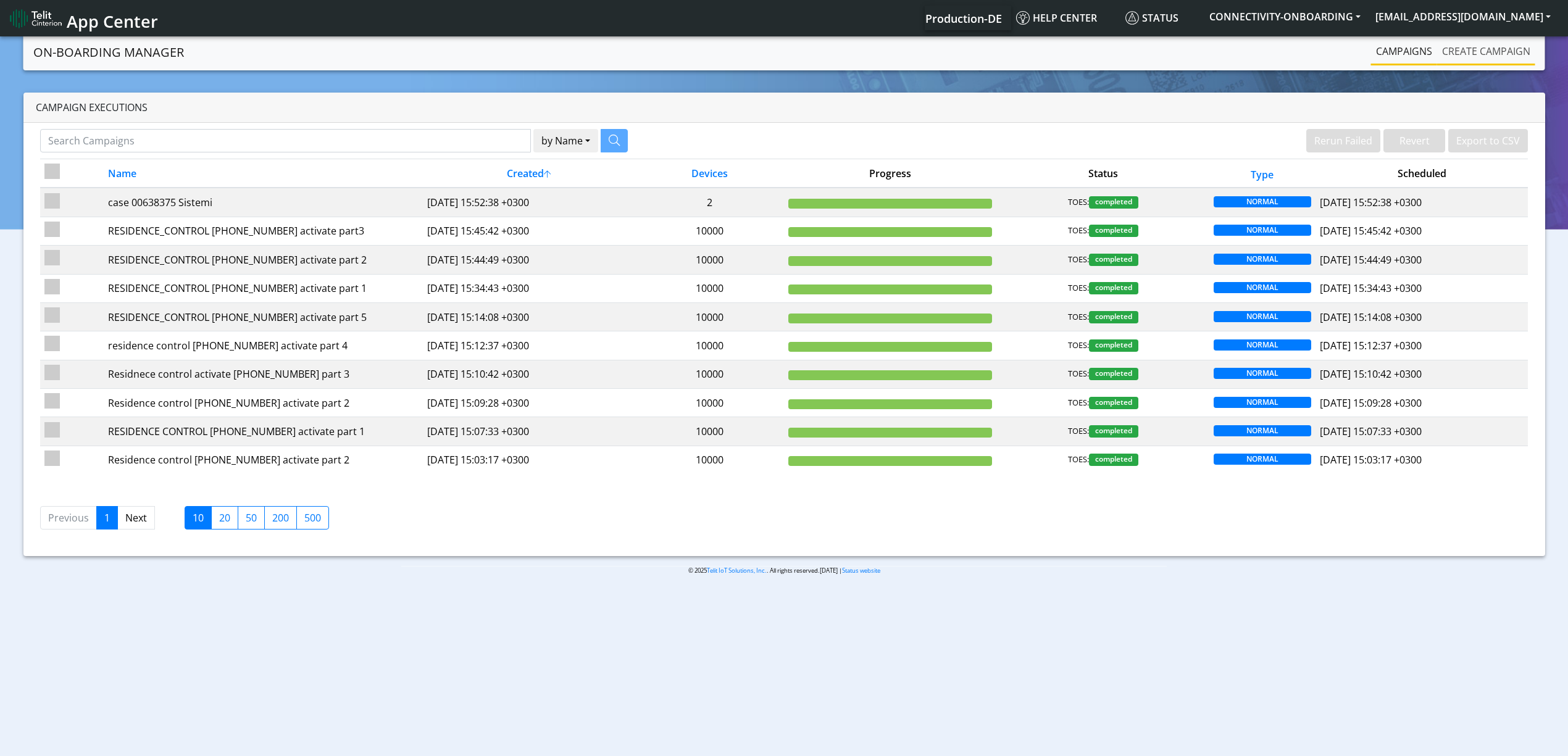
click at [1473, 58] on link "Create campaign" at bounding box center [1486, 50] width 98 height 24
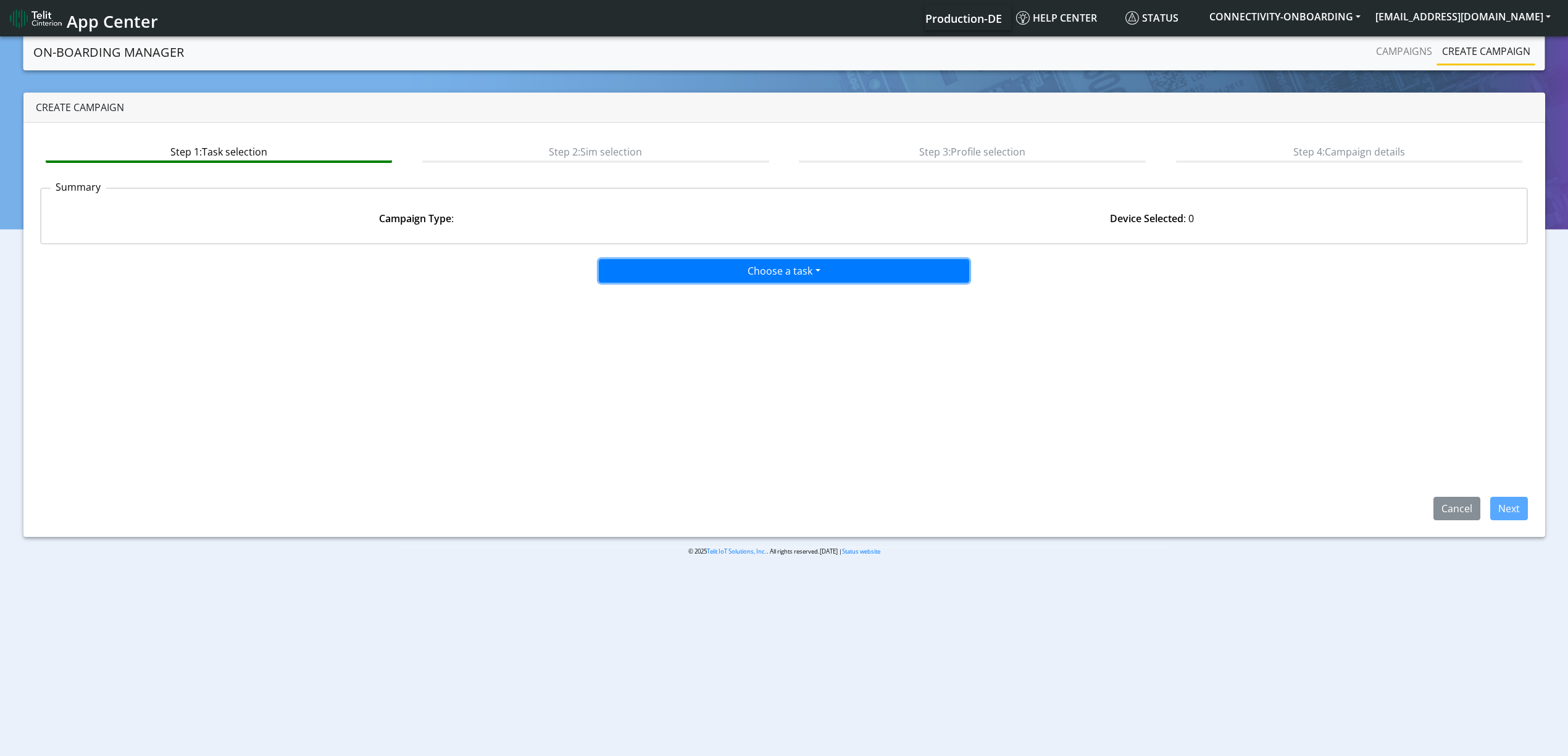
click at [728, 276] on button "Choose a task" at bounding box center [784, 271] width 370 height 23
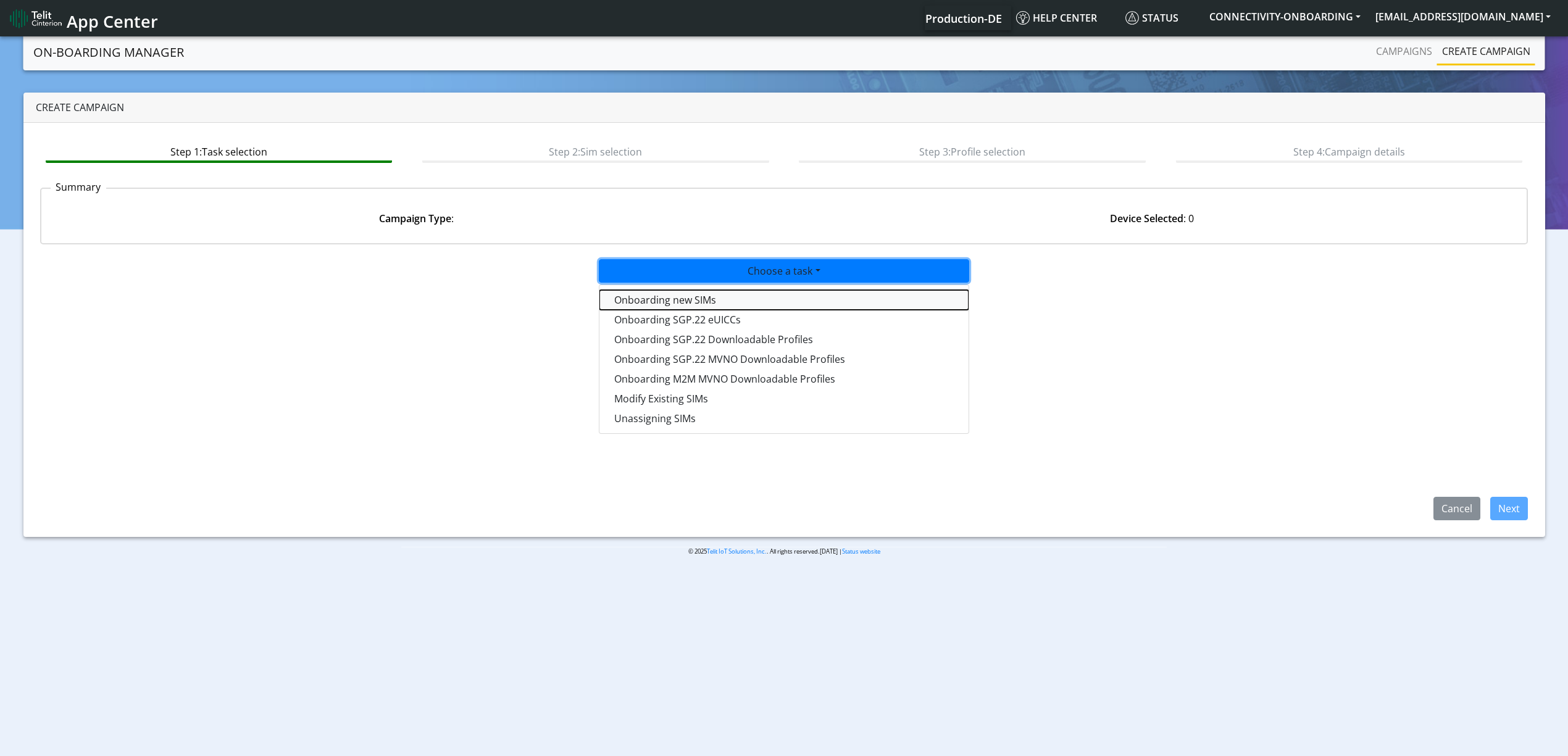
click at [690, 292] on tasktoes-dropdown "Onboarding new SIMs" at bounding box center [784, 300] width 370 height 20
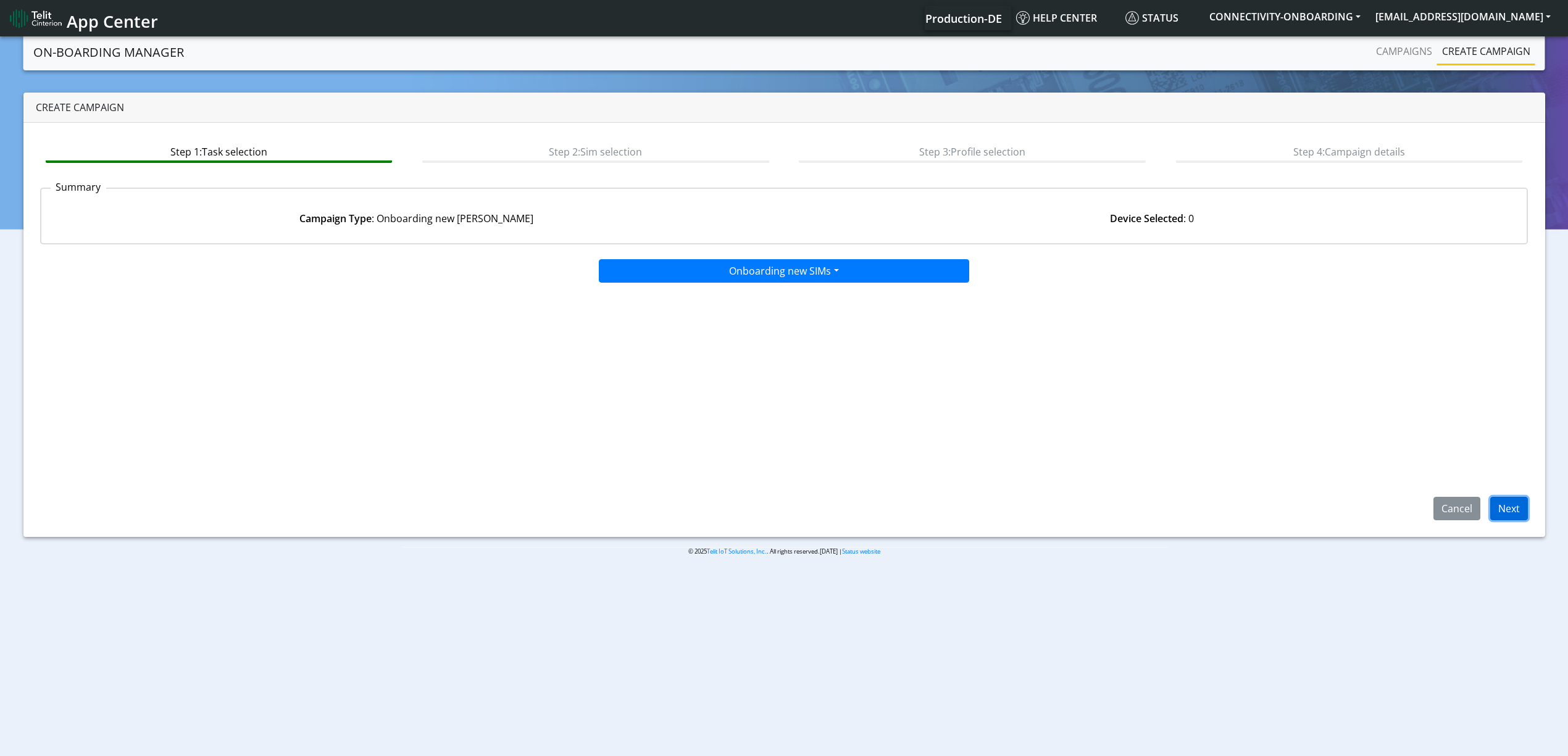
click at [1509, 505] on button "Next" at bounding box center [1508, 509] width 38 height 23
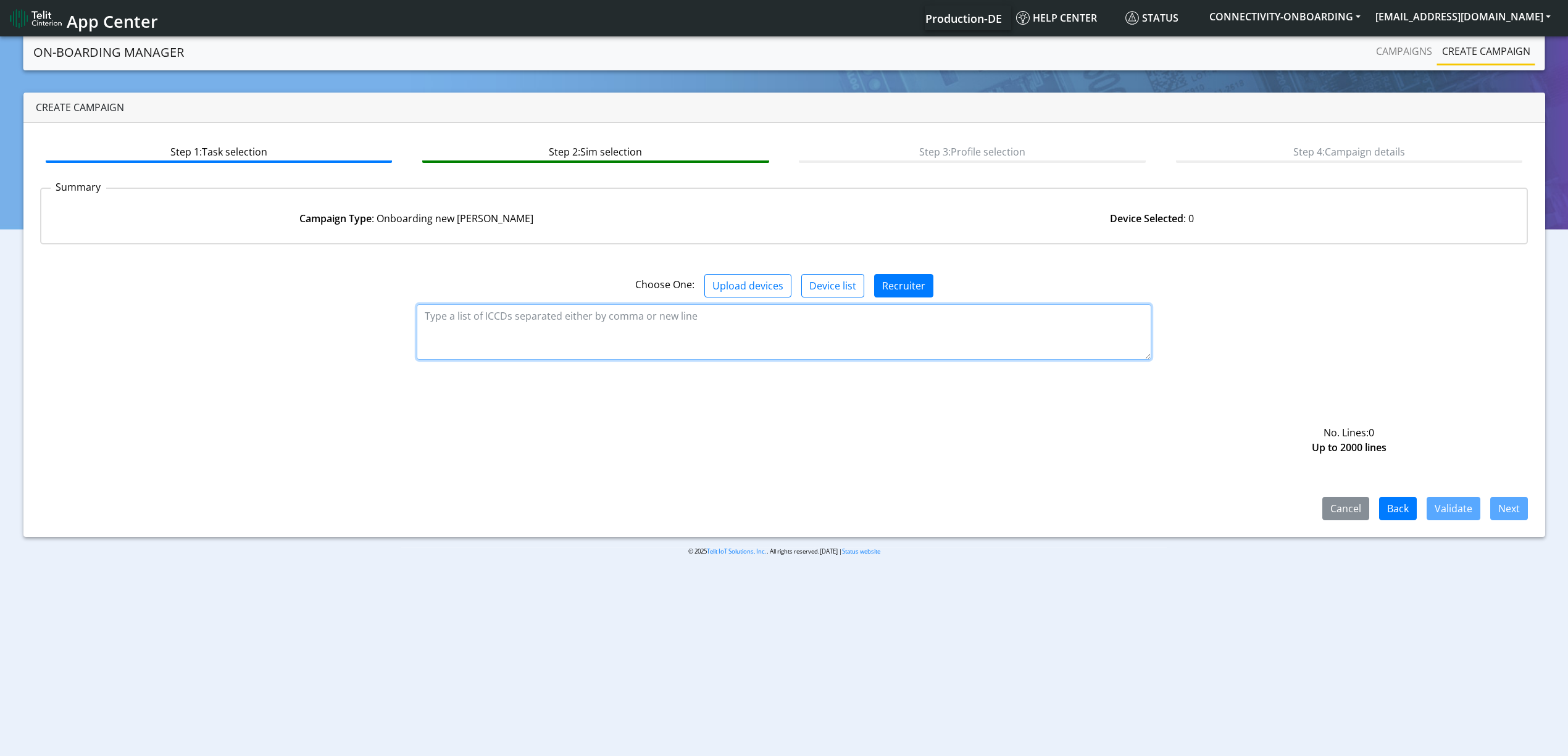
click at [632, 336] on textarea at bounding box center [784, 332] width 735 height 55
paste textarea "89358151000028660721 89358151000028660739 89358151000028660747 8935815100002866…"
type textarea "89358151000028660721 89358151000028660739 89358151000028660747 8935815100002866…"
click at [1460, 512] on button "Validate" at bounding box center [1453, 509] width 54 height 23
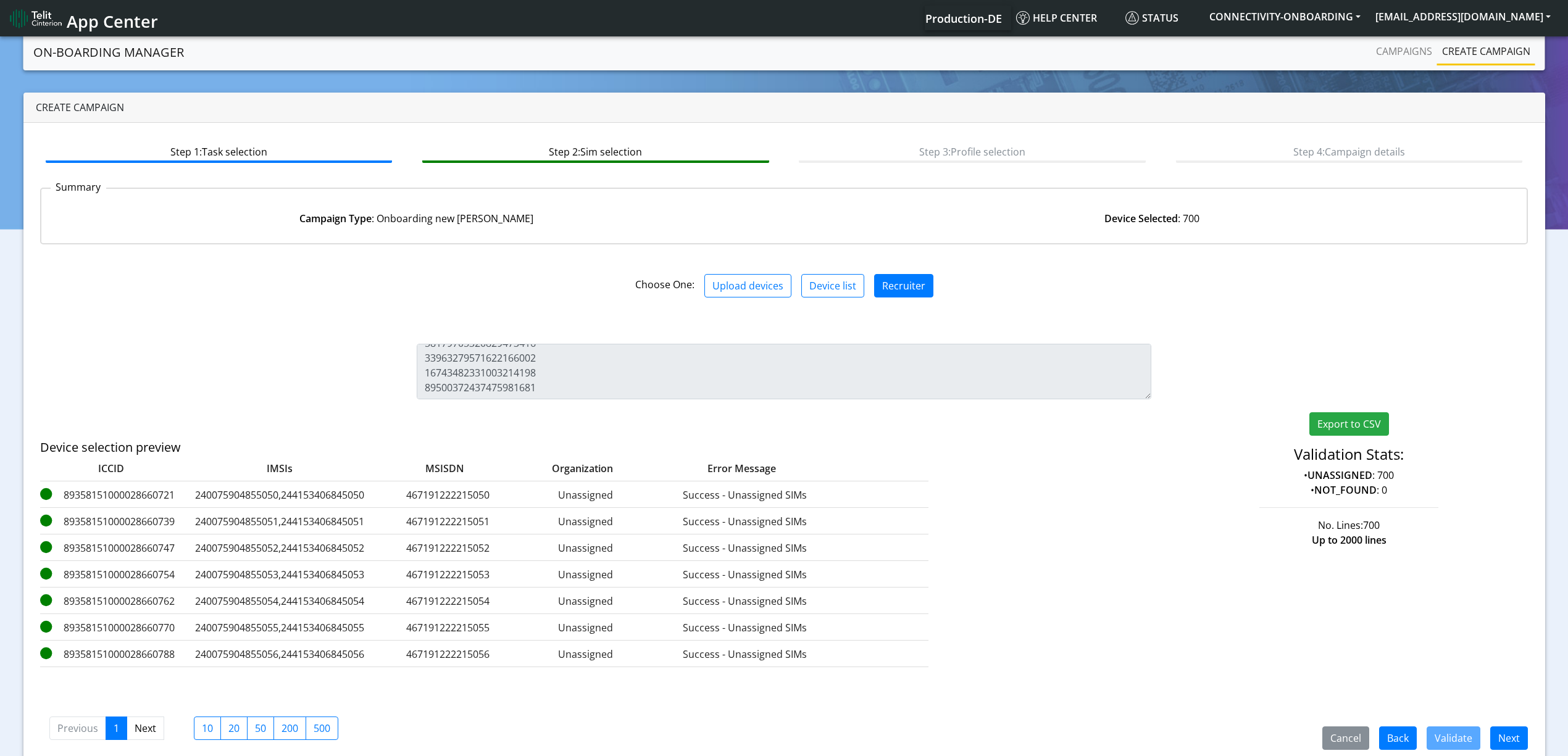
scroll to position [18, 0]
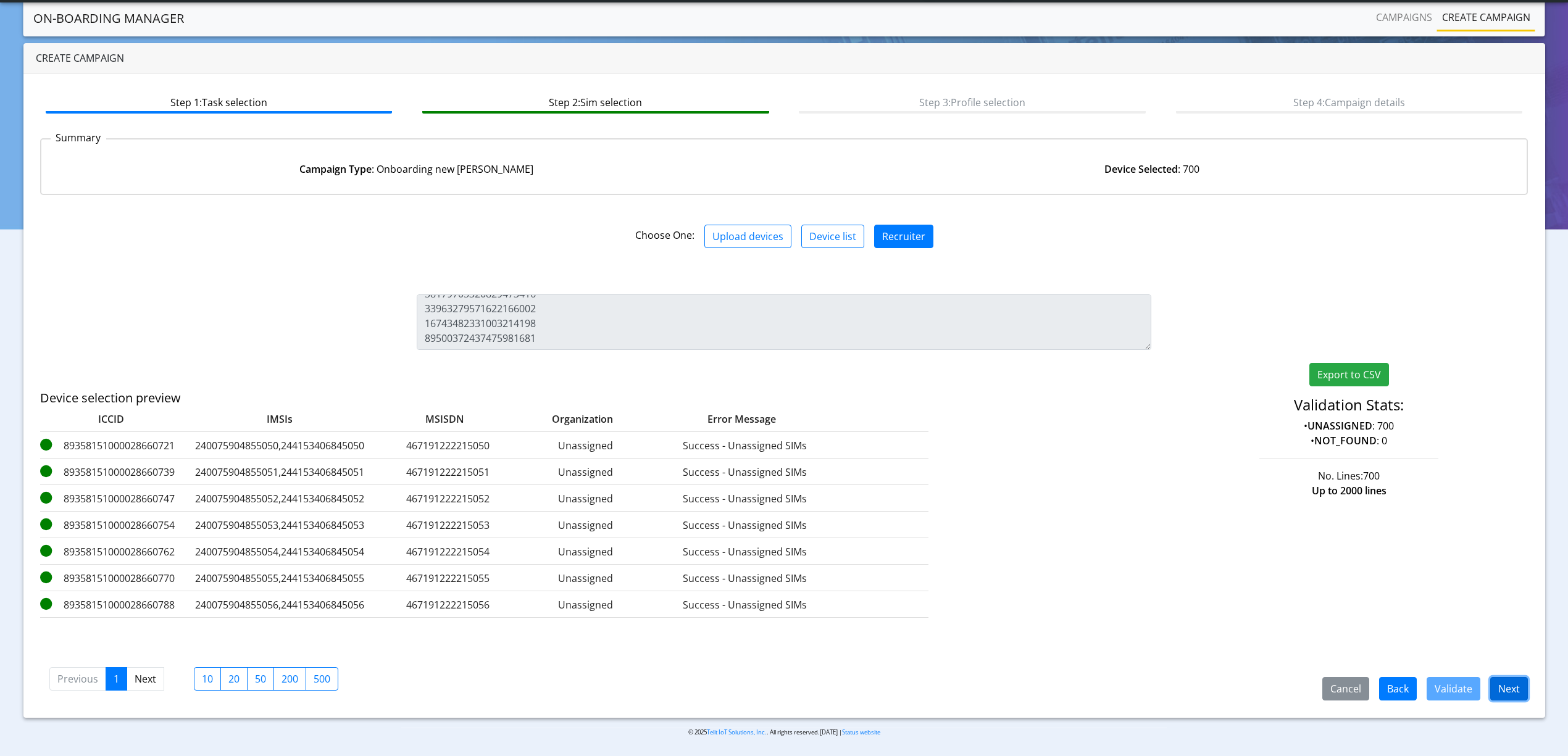
click at [1514, 686] on button "Next" at bounding box center [1508, 689] width 38 height 23
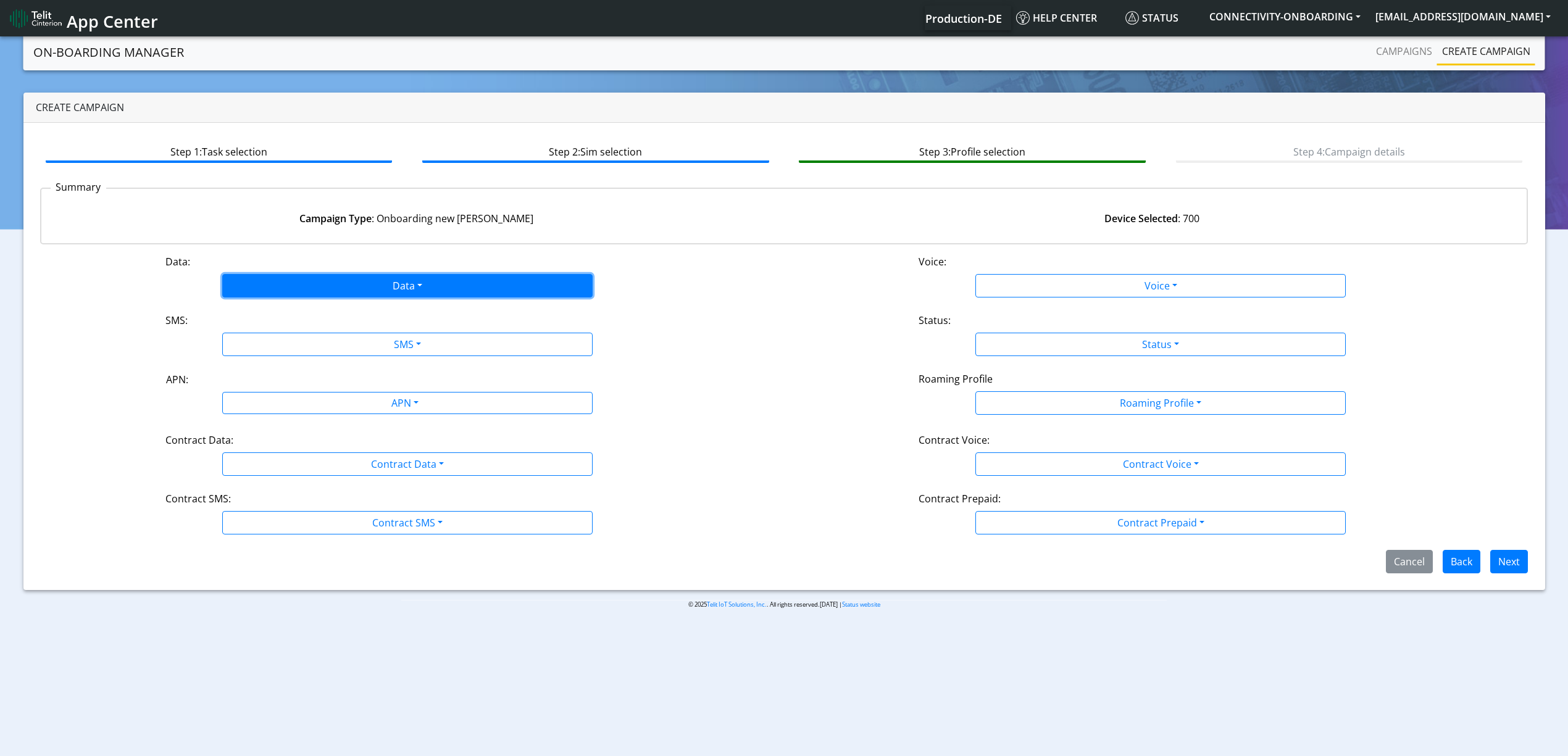
click at [371, 280] on button "Data" at bounding box center [407, 286] width 370 height 23
click at [303, 329] on button "Enabled" at bounding box center [407, 334] width 370 height 20
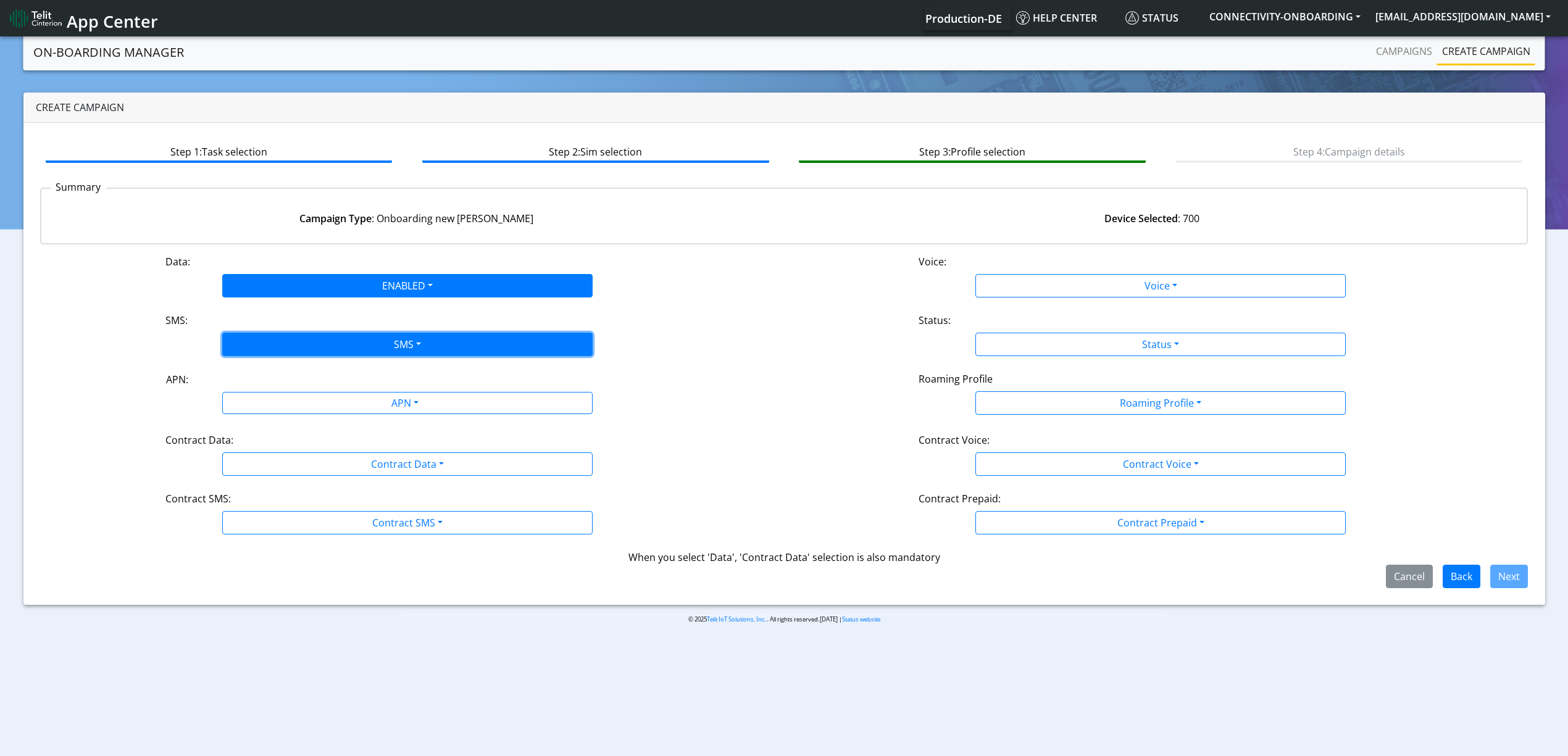
click at [300, 344] on button "SMS" at bounding box center [407, 344] width 370 height 23
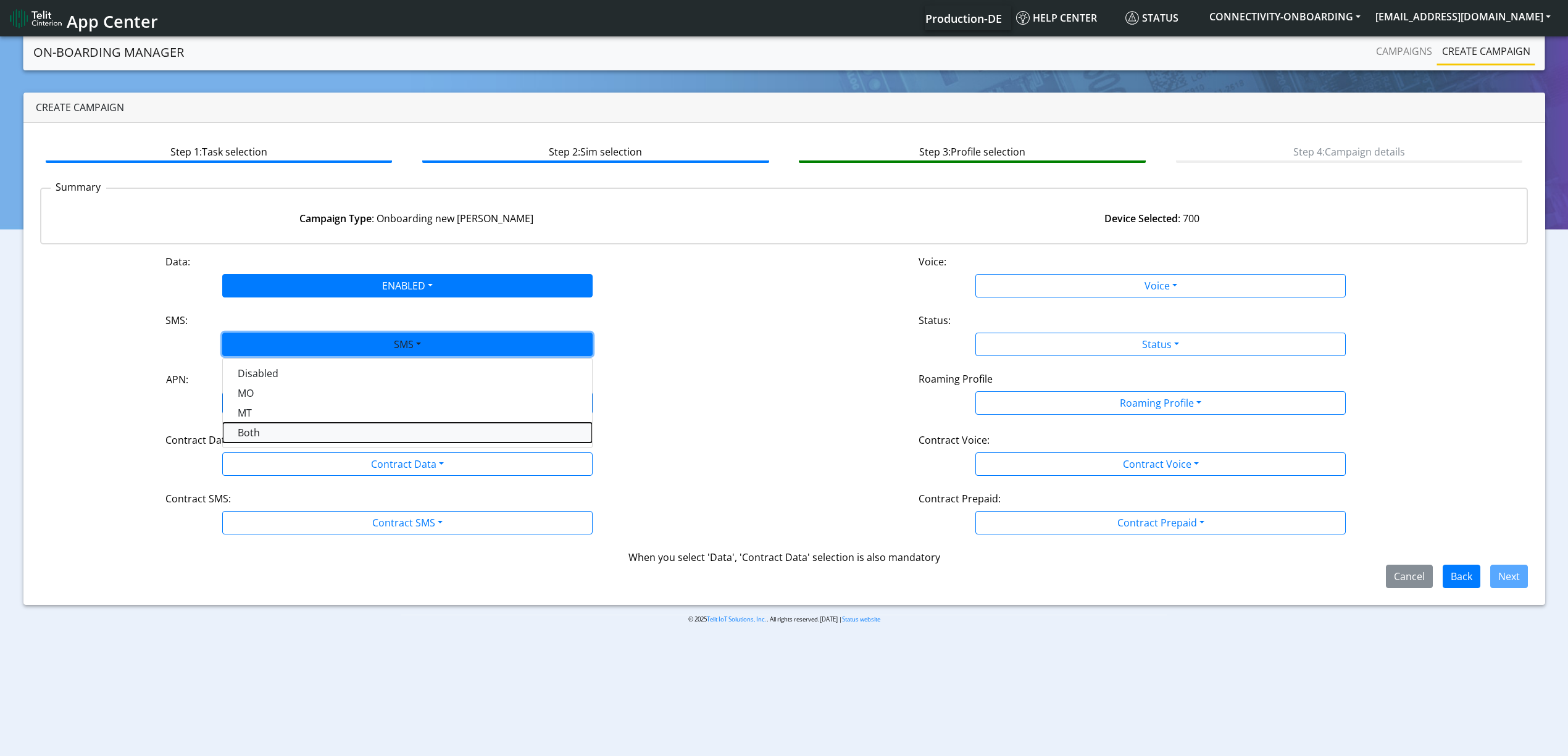
click at [275, 427] on button "Both" at bounding box center [407, 433] width 370 height 20
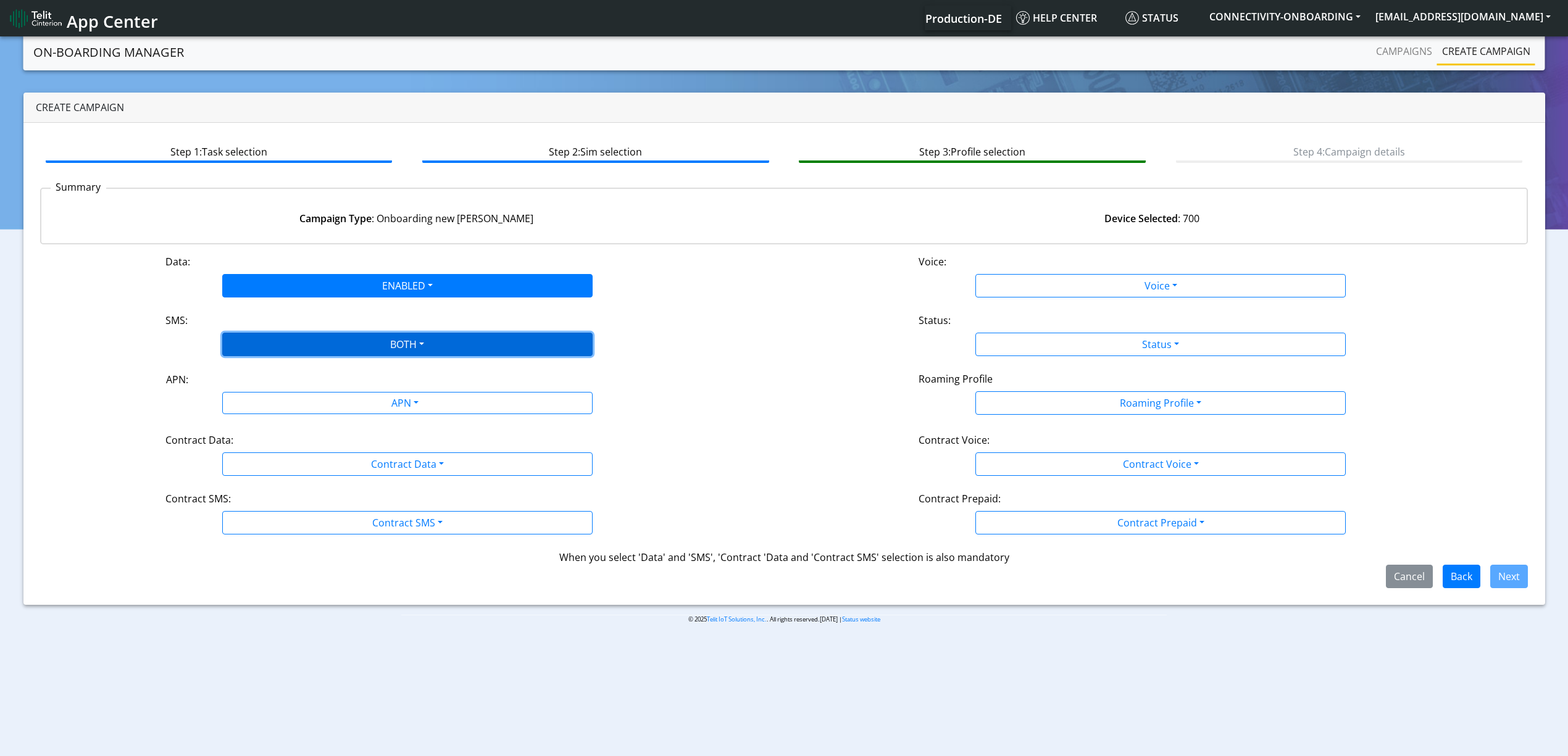
click at [383, 355] on button "BOTH" at bounding box center [407, 344] width 370 height 23
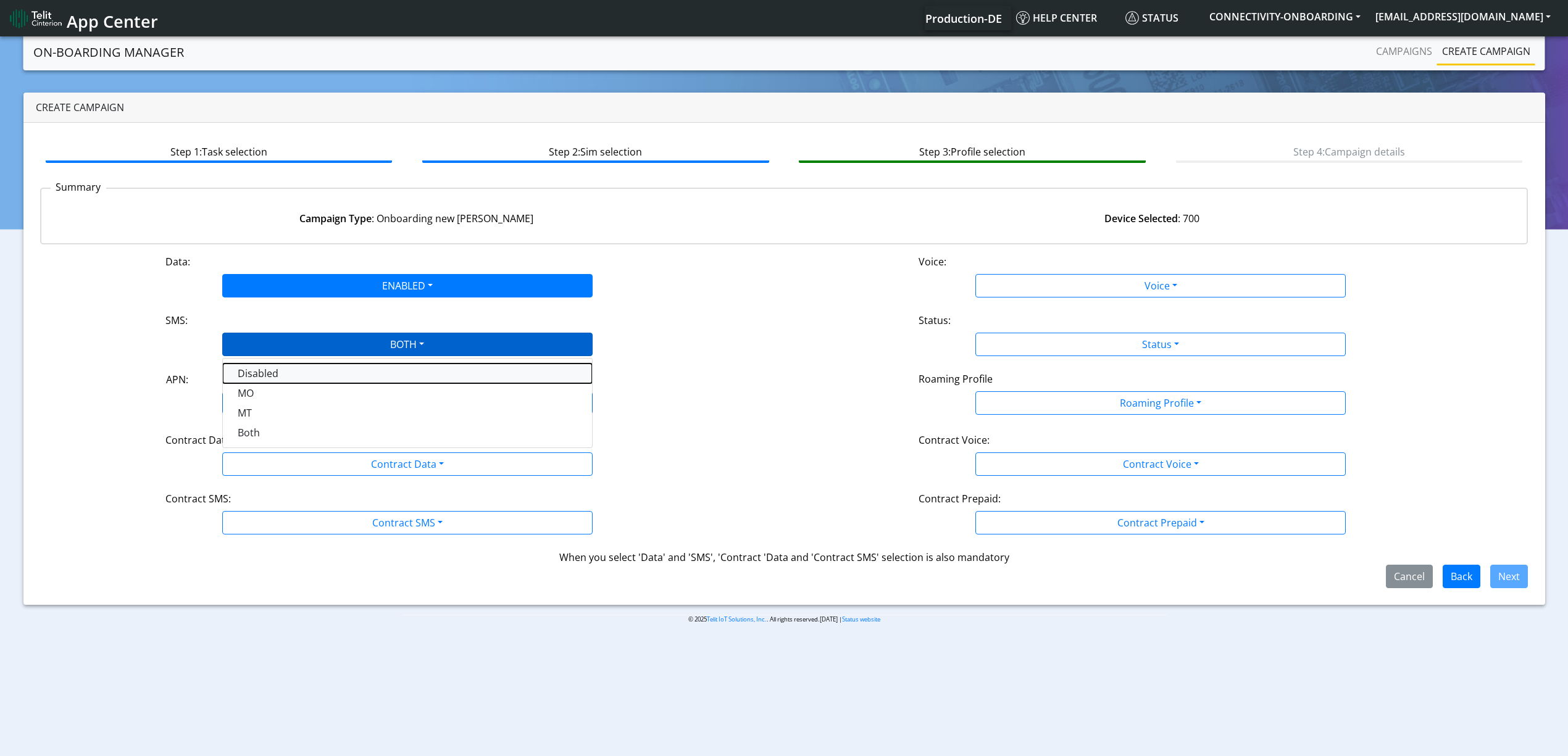
click at [290, 376] on button "Disabled" at bounding box center [407, 374] width 370 height 20
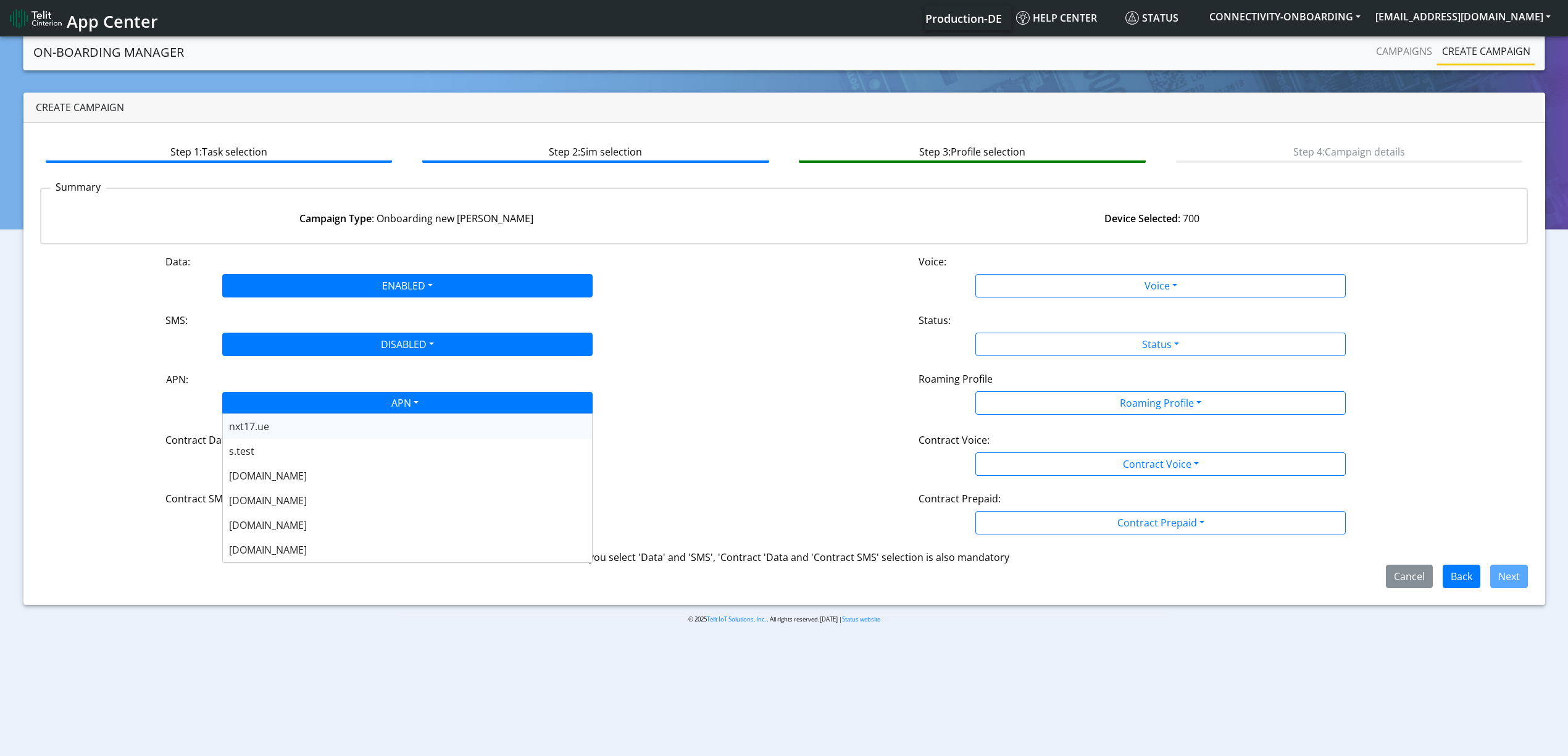
click at [395, 413] on body "App Center Production-DE Help center Status CONNECTIVITY-ONBOARDING yaniv.avrah…" at bounding box center [784, 397] width 1568 height 727
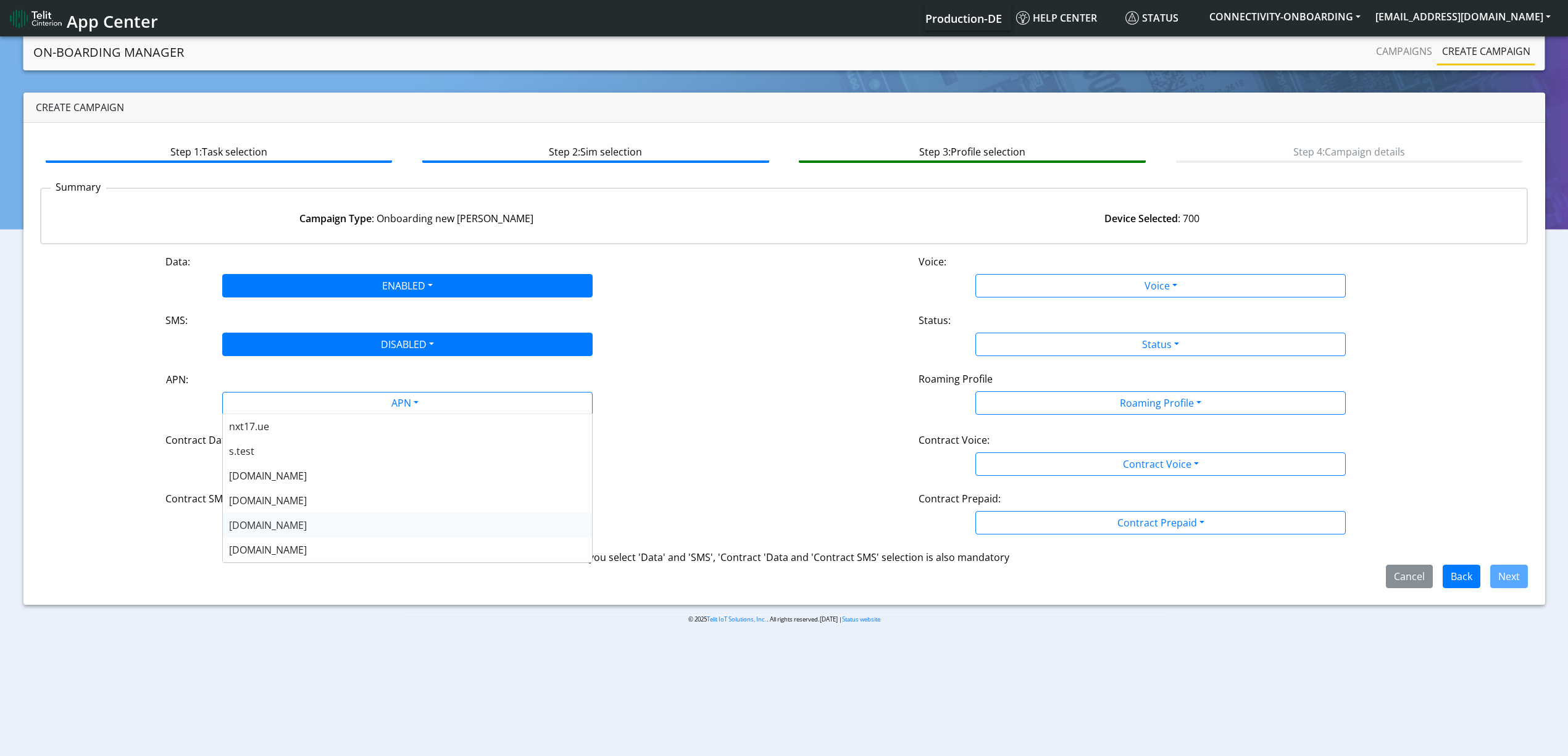
click at [295, 521] on div "nxt20b.net" at bounding box center [407, 525] width 370 height 24
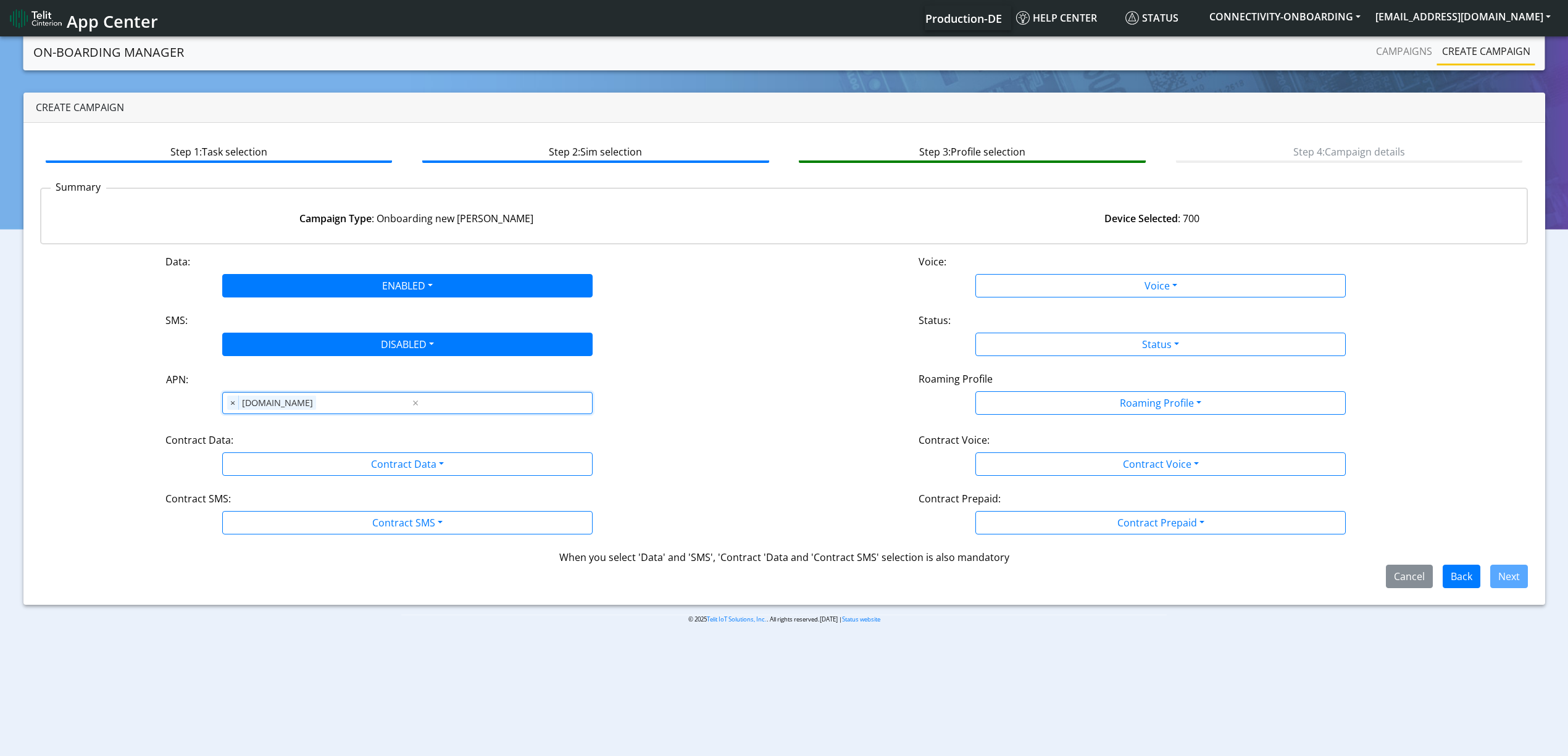
click at [292, 422] on div "Data: ENABLED Disabled Enabled Voice: Voice Disabled Enabled SMS: DISABLED Disa…" at bounding box center [784, 421] width 1488 height 334
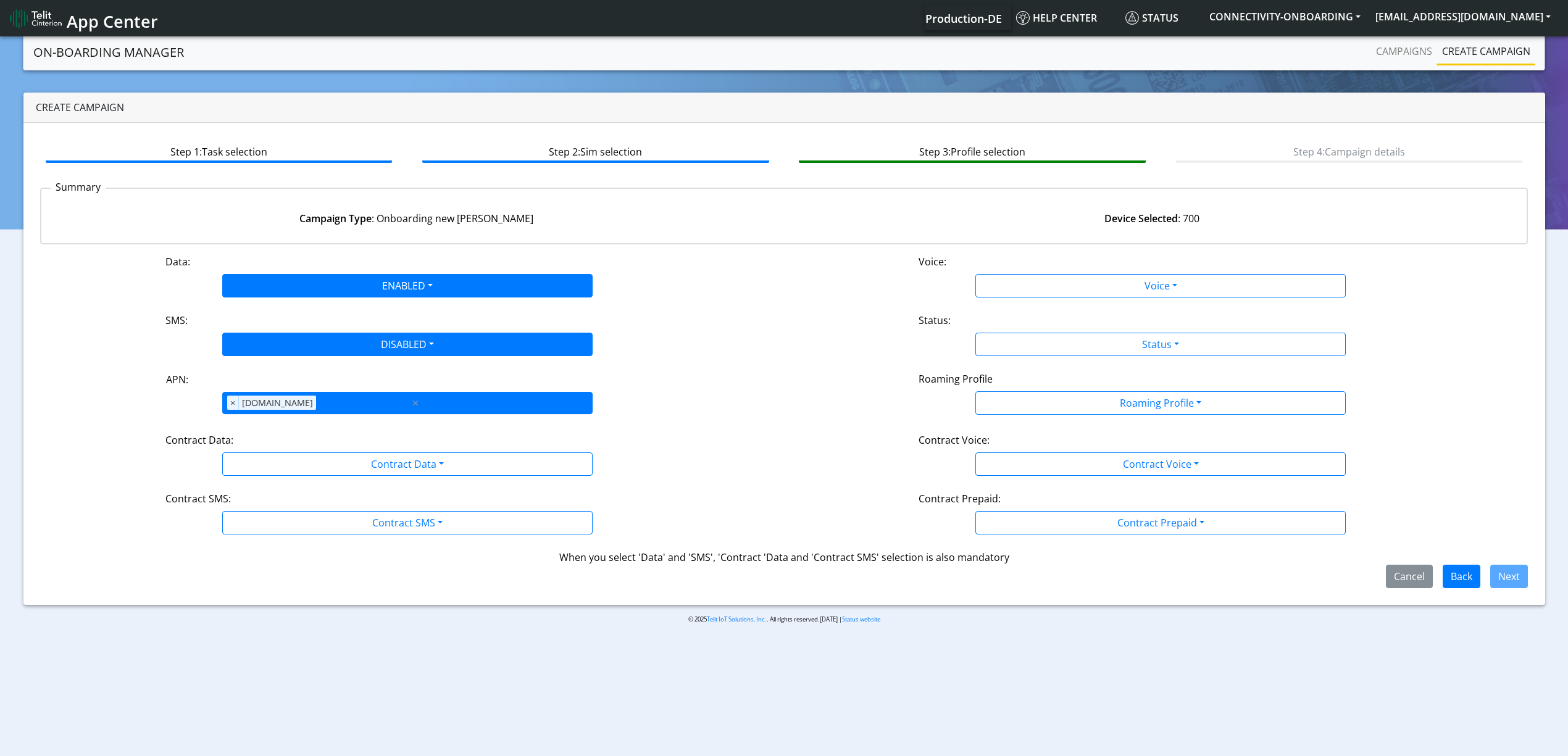
click at [230, 406] on span "×" at bounding box center [233, 403] width 12 height 15
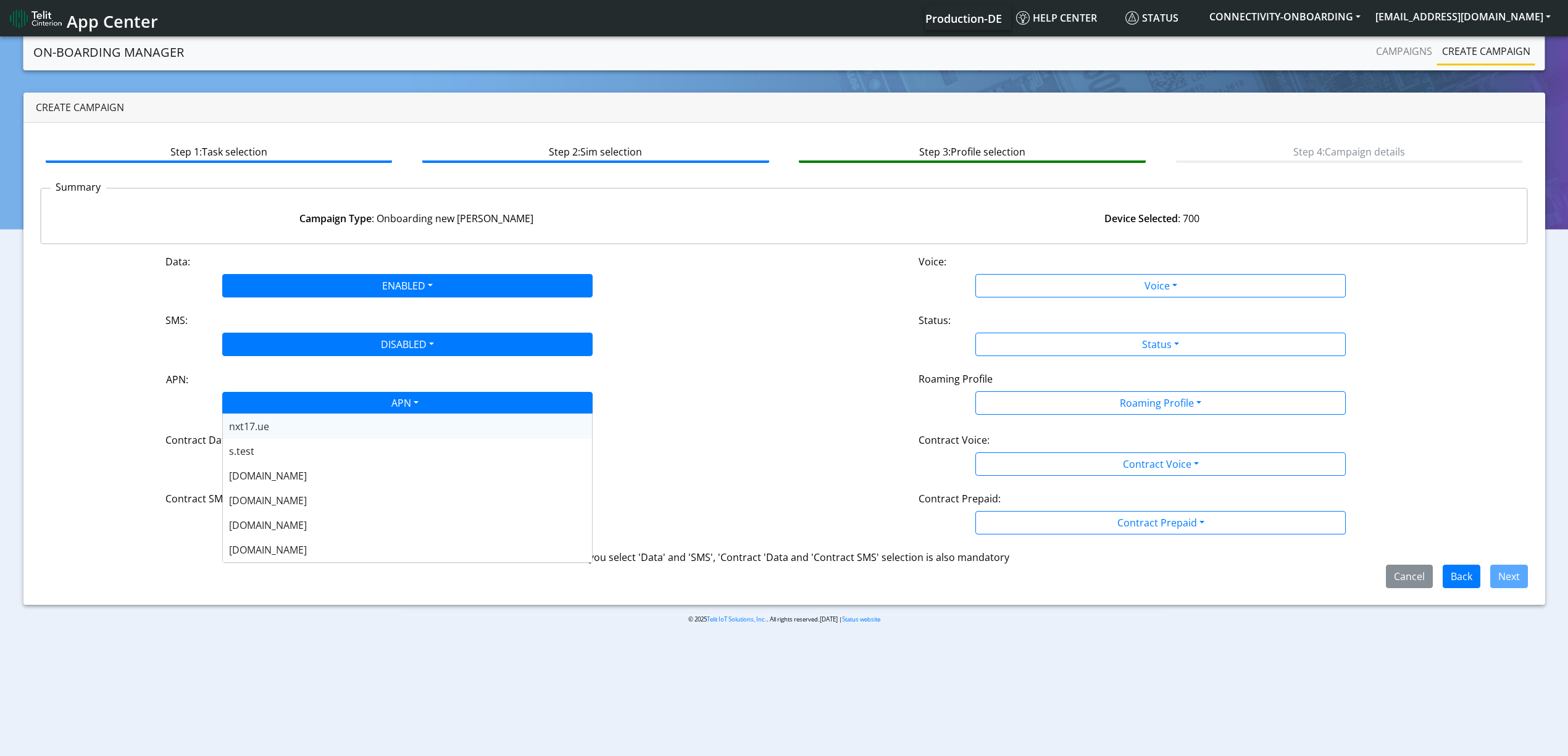
click at [258, 407] on div "APN" at bounding box center [404, 405] width 391 height 24
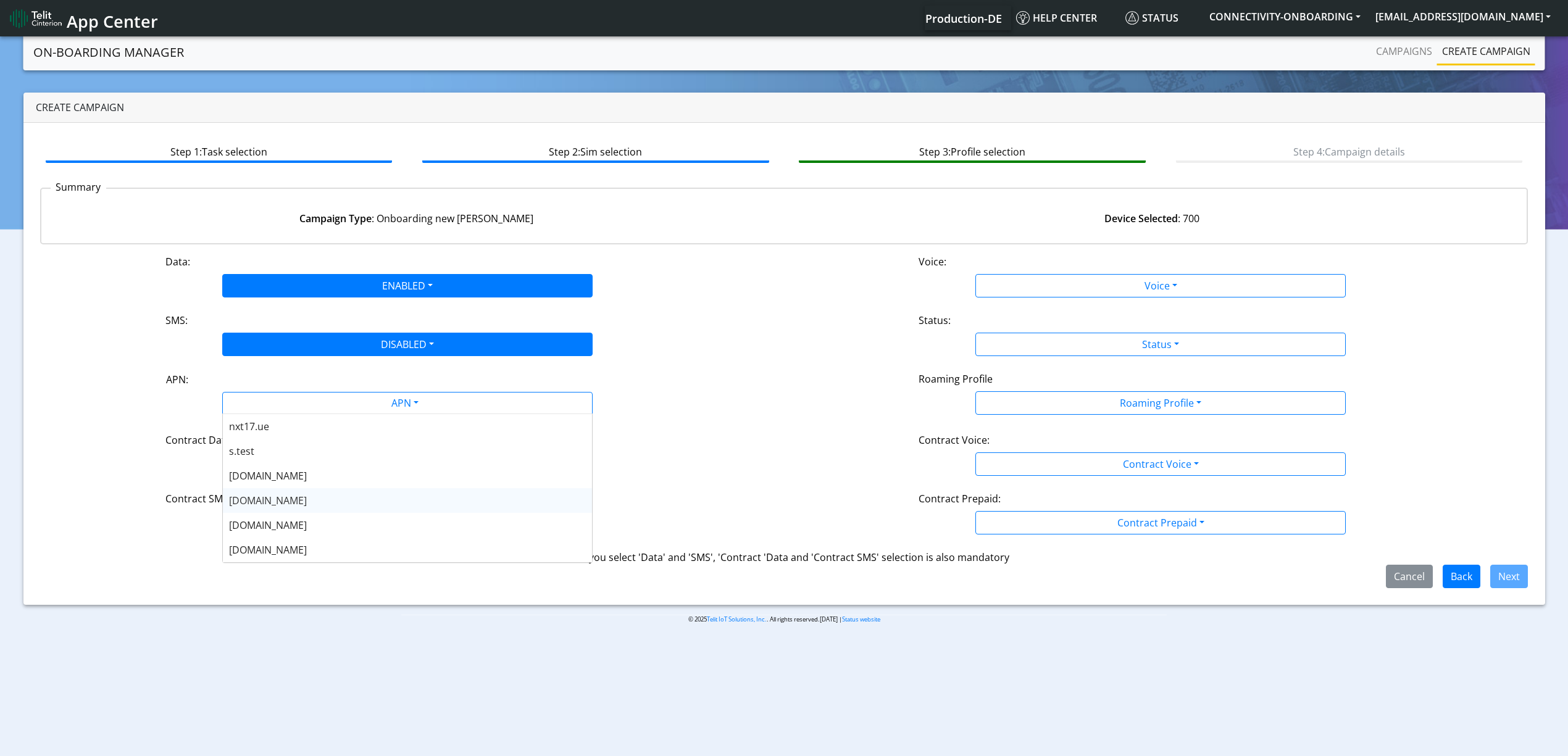
click at [295, 496] on div "nxt20.net" at bounding box center [407, 500] width 370 height 24
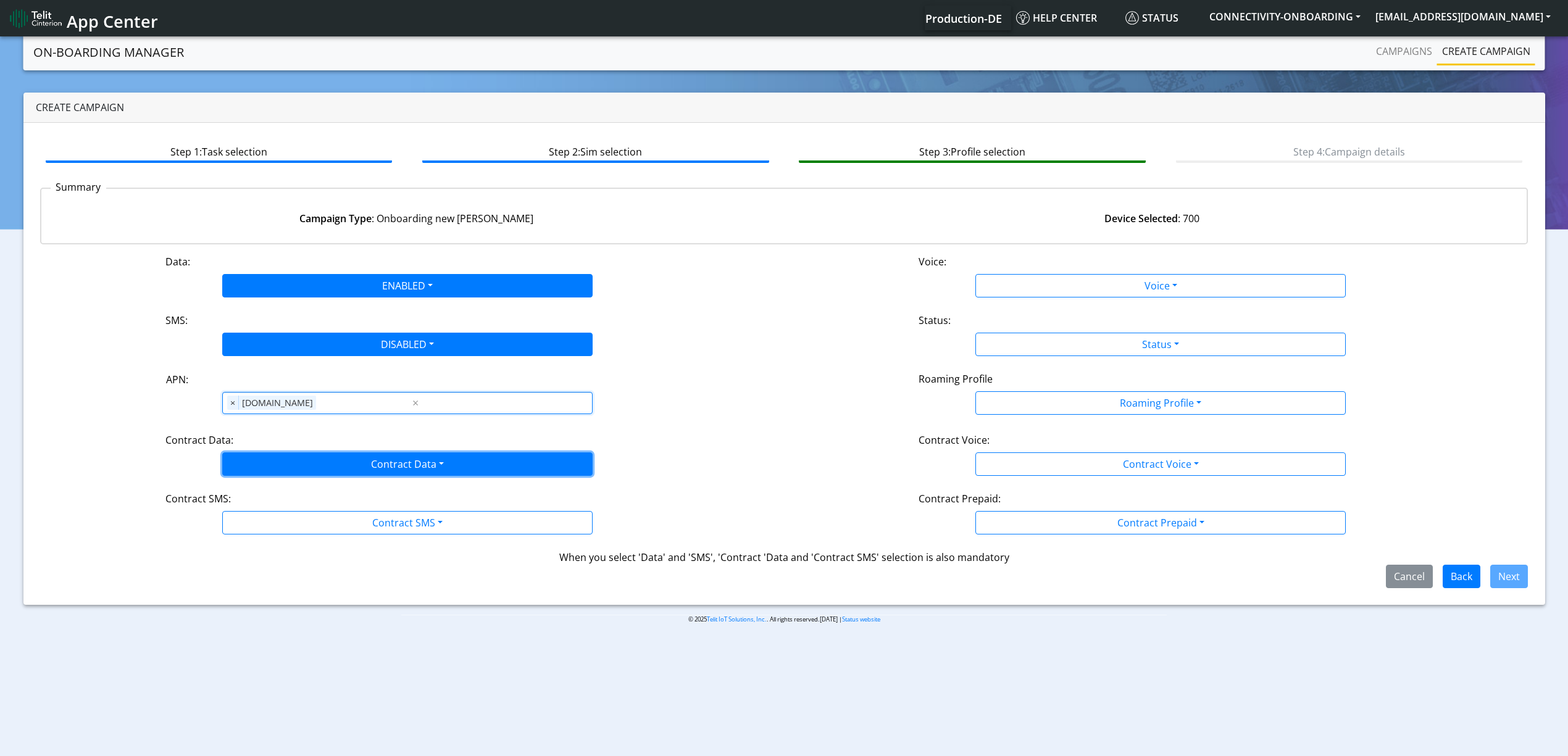
click at [300, 474] on button "Contract Data" at bounding box center [407, 464] width 370 height 23
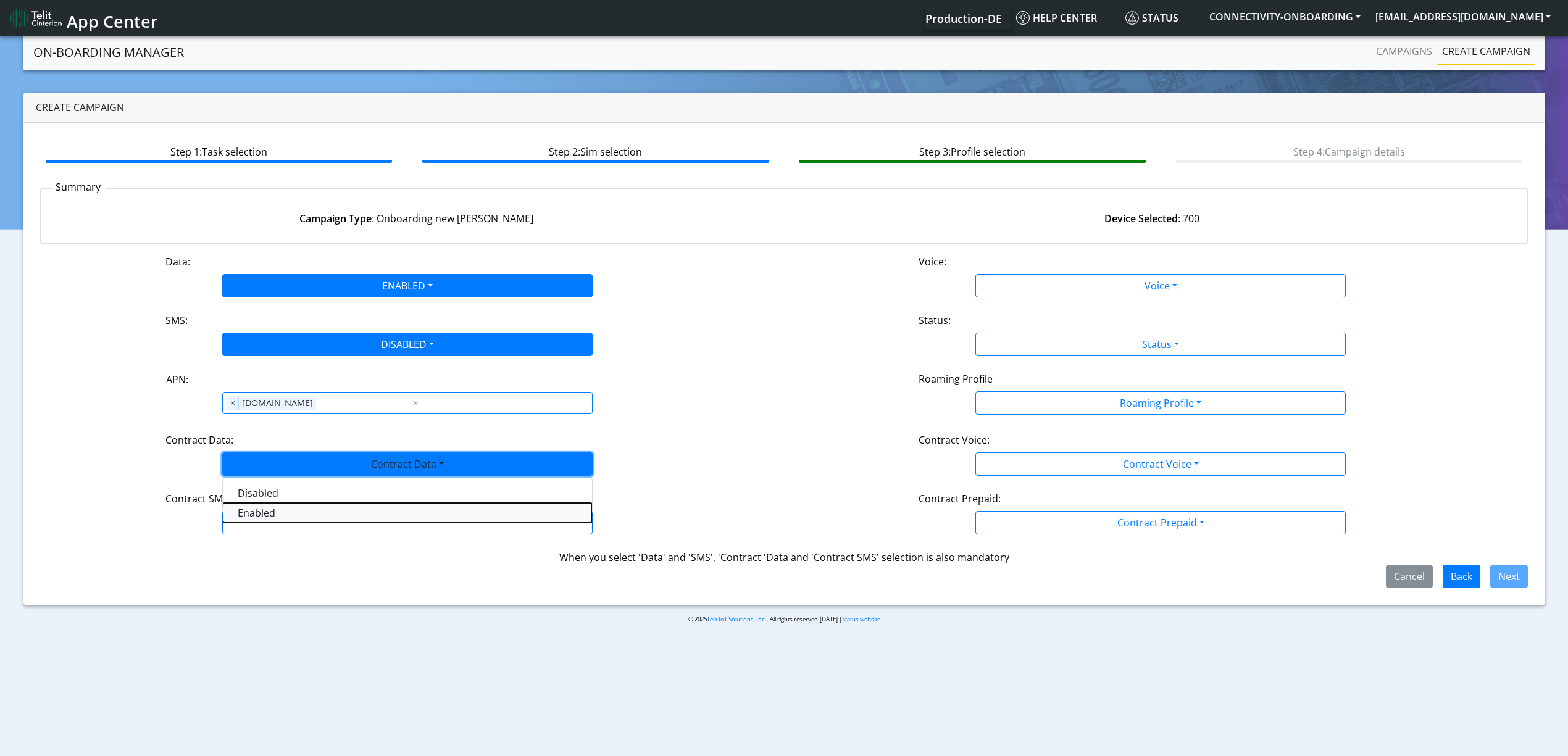
click at [287, 515] on Dataenabled-dropdown "Enabled" at bounding box center [407, 513] width 370 height 20
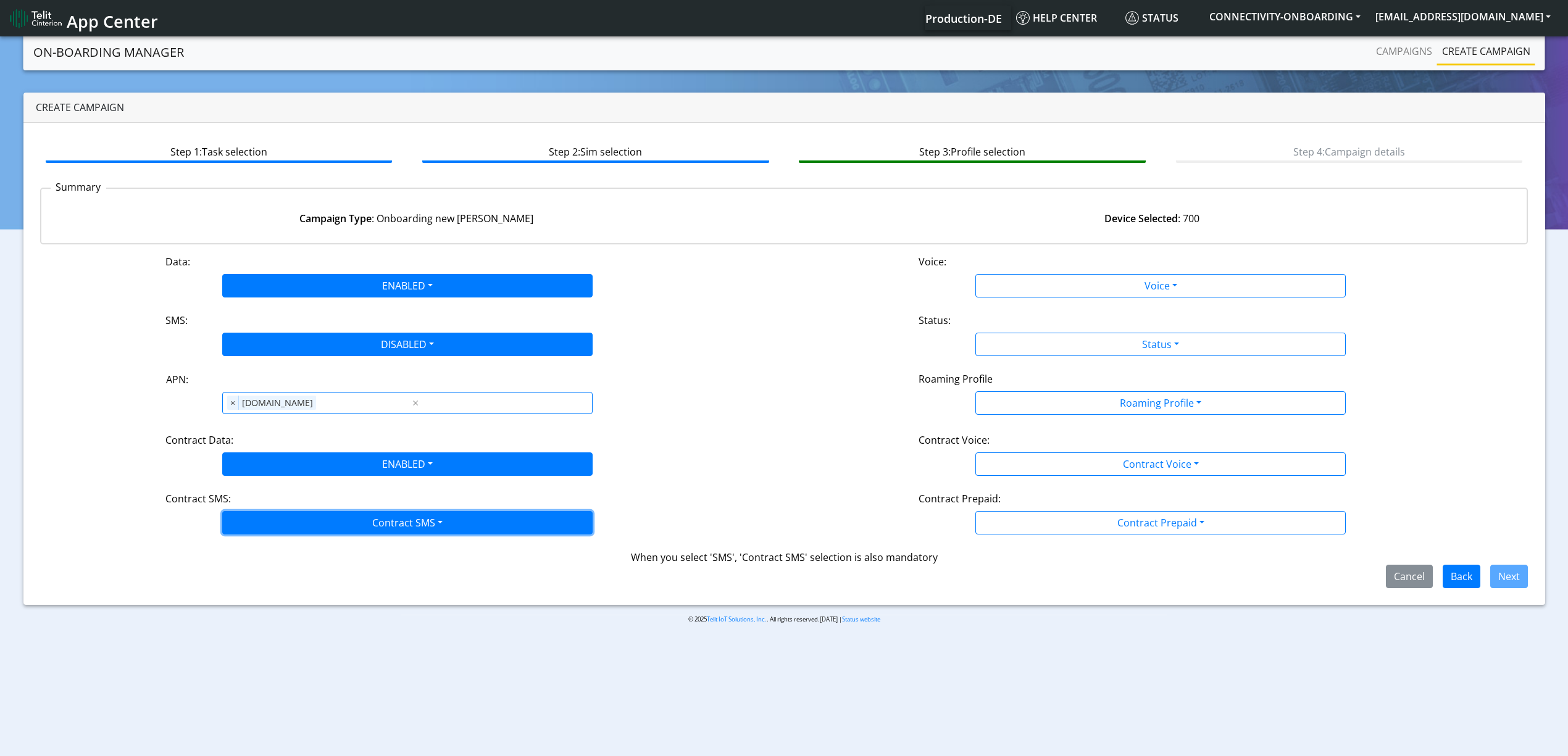
click at [297, 529] on button "Contract SMS" at bounding box center [407, 523] width 370 height 23
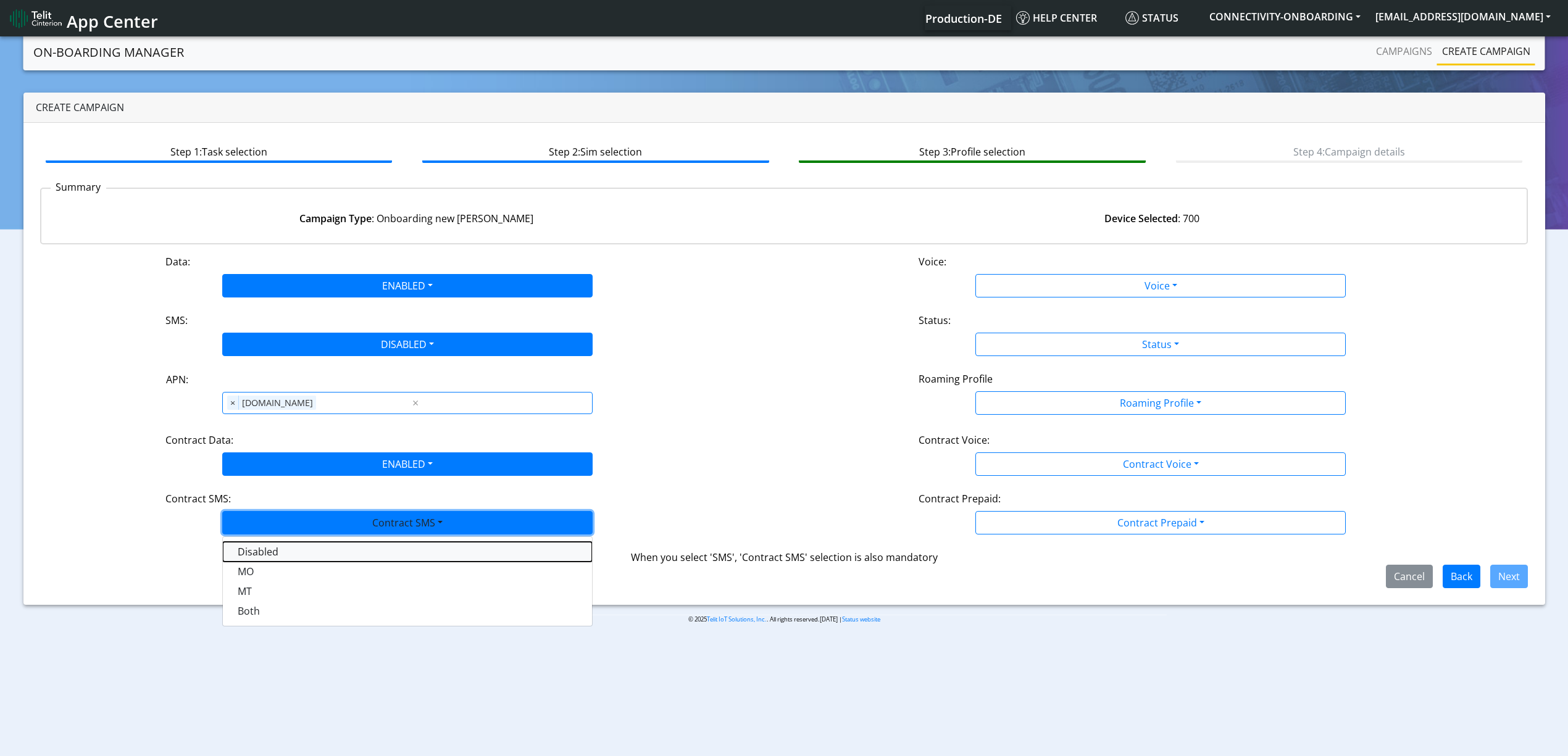
click at [287, 553] on SMSdisabled-dropdown "Disabled" at bounding box center [407, 552] width 370 height 20
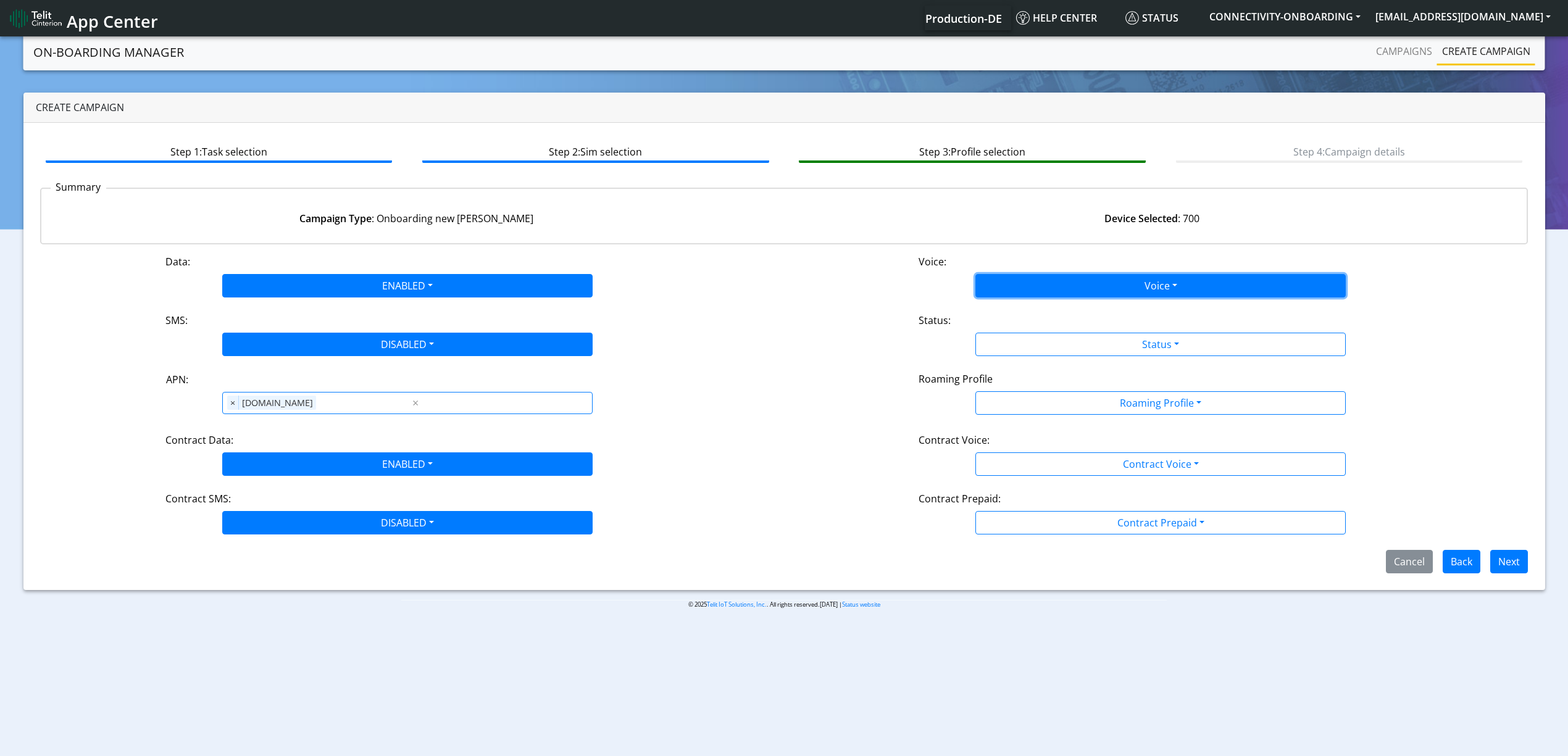
click at [1017, 287] on button "Voice" at bounding box center [1161, 286] width 370 height 23
click at [1021, 317] on button "Disabled" at bounding box center [1161, 315] width 370 height 20
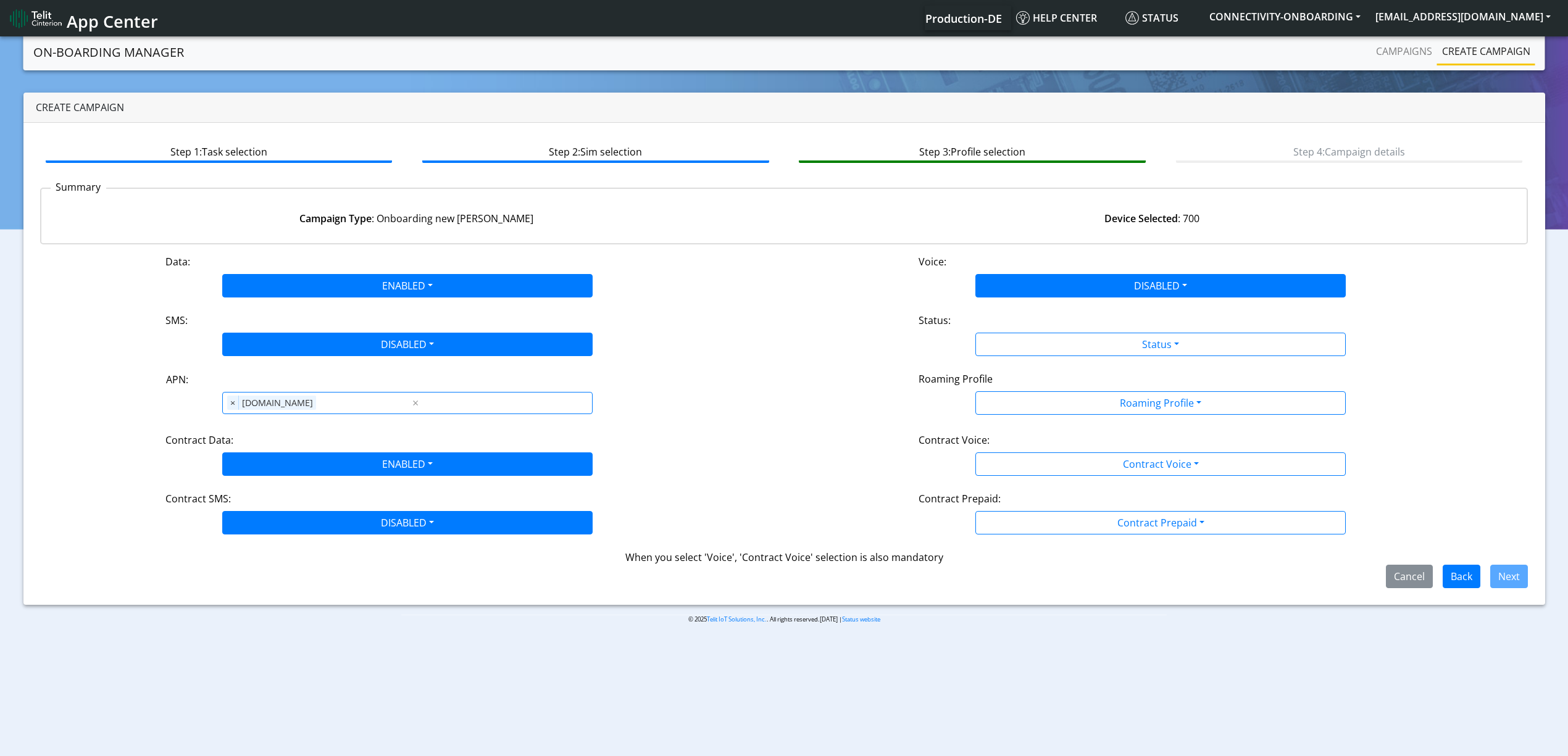
click at [1025, 359] on div "Data: ENABLED Disabled Enabled Voice: DISABLED Disabled Enabled SMS: DISABLED D…" at bounding box center [784, 421] width 1488 height 334
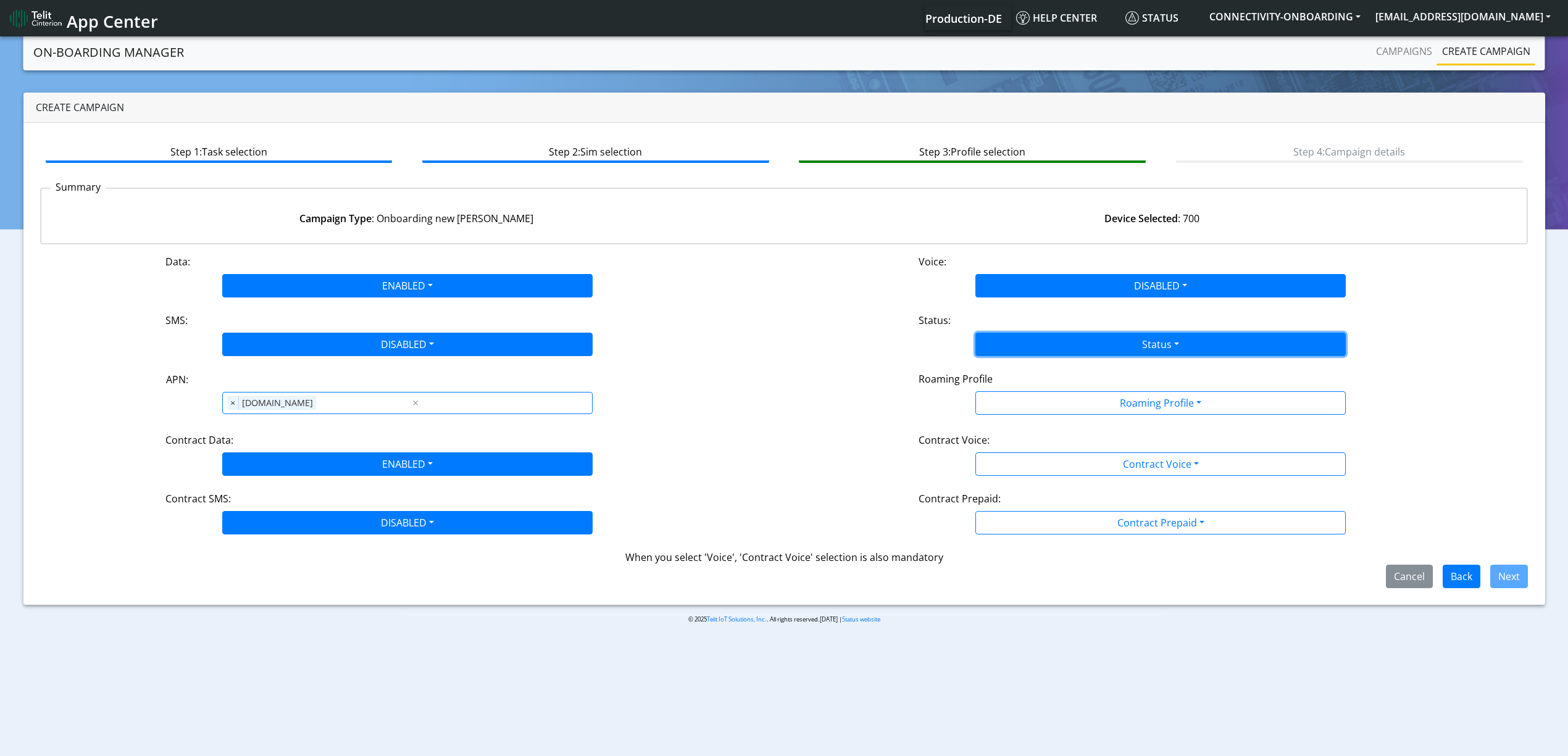
click at [1025, 334] on button "Status" at bounding box center [1161, 344] width 370 height 23
click at [1023, 379] on button "Activate" at bounding box center [1161, 374] width 370 height 20
click at [1108, 418] on div "Data: ENABLED Disabled Enabled Voice: DISABLED Disabled Enabled SMS: DISABLED D…" at bounding box center [784, 421] width 1488 height 334
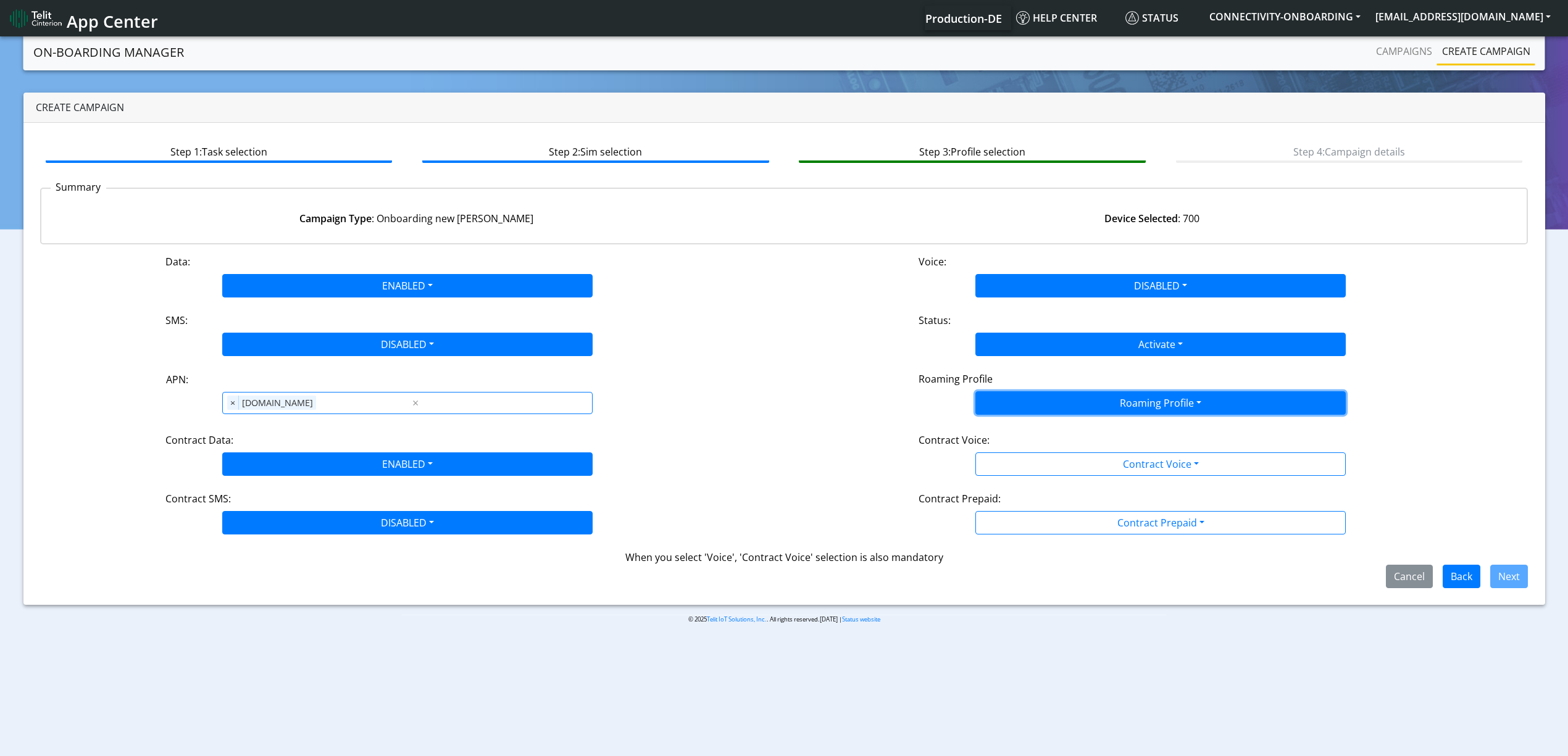
click at [1088, 404] on button "Roaming Profile" at bounding box center [1161, 403] width 370 height 23
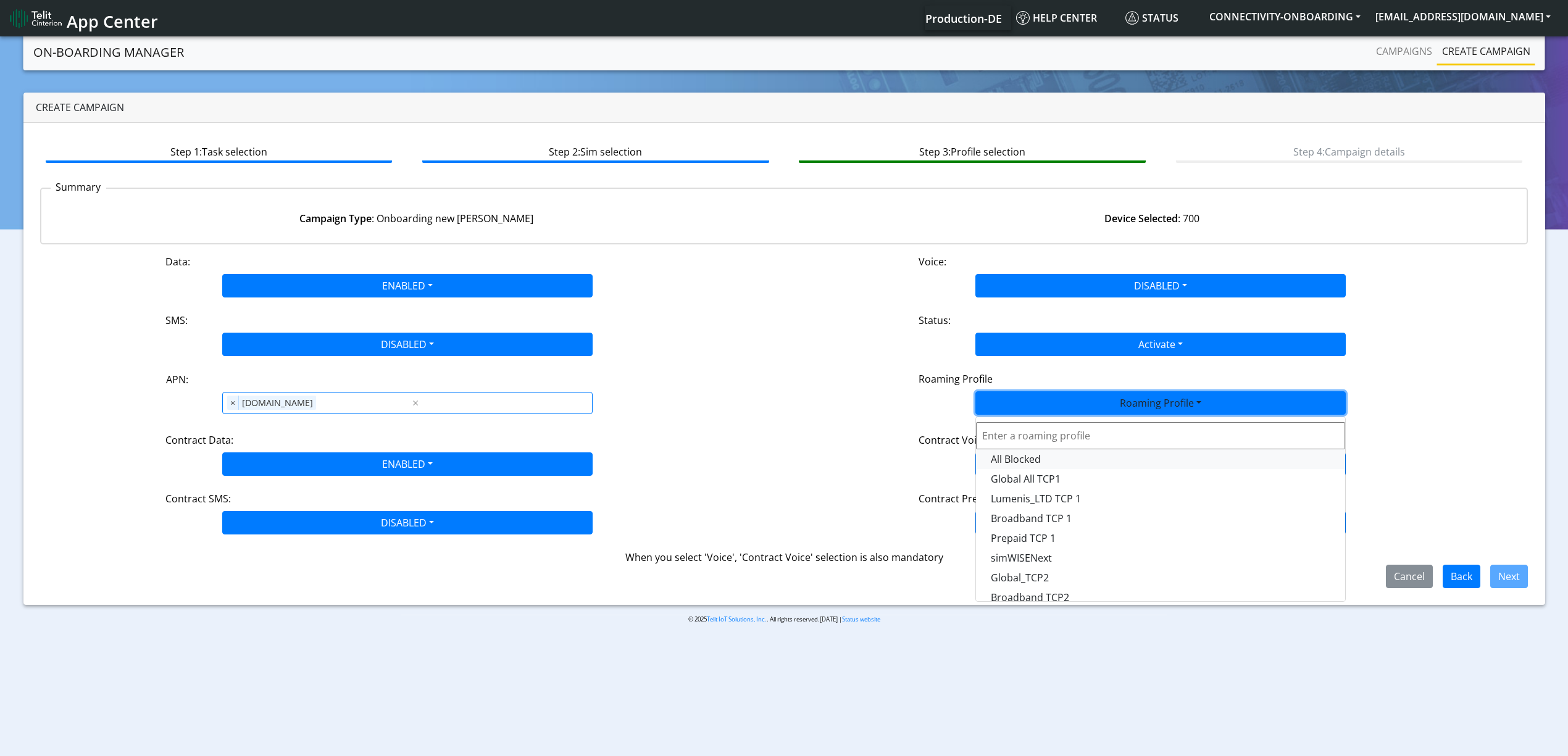
scroll to position [82, 0]
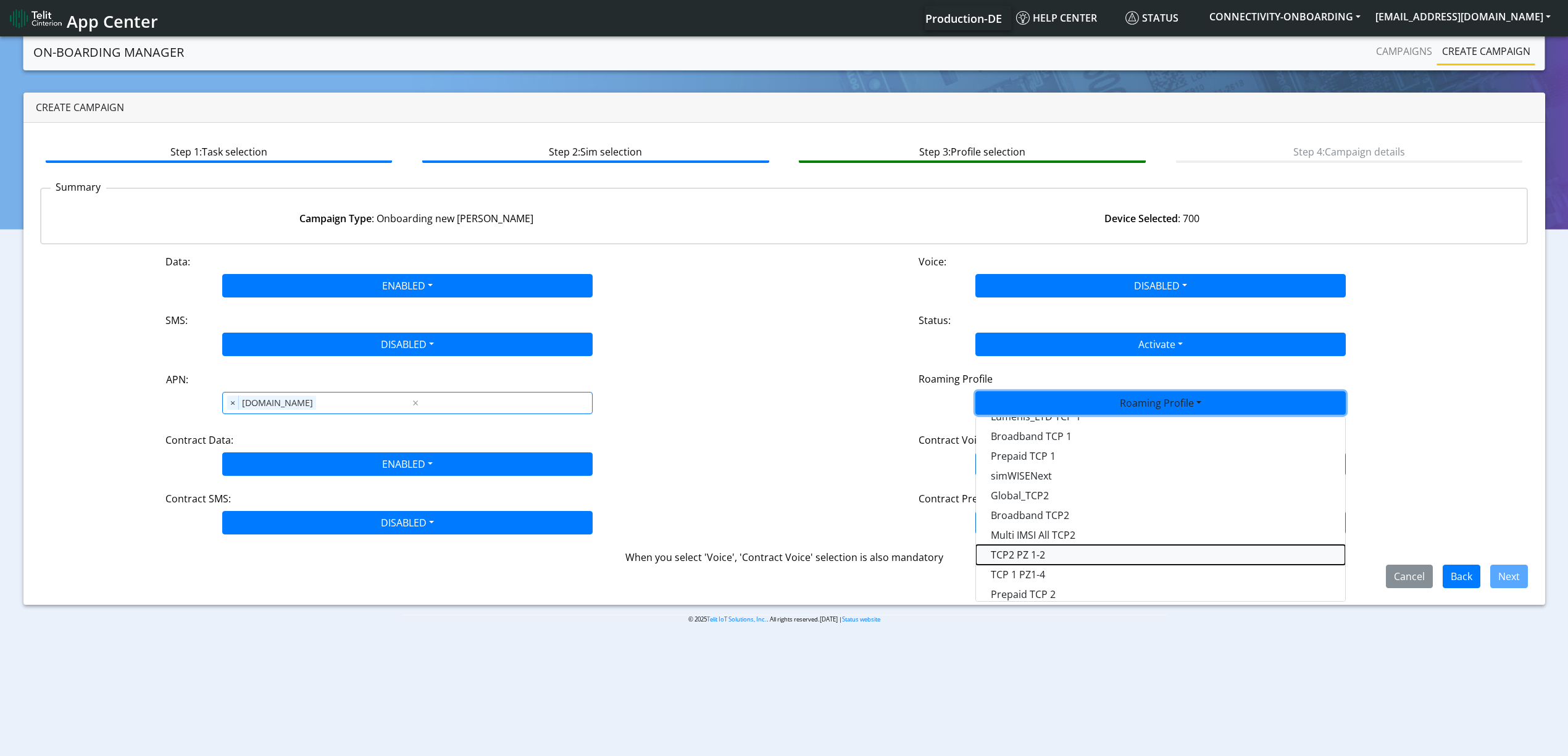
click at [1082, 557] on Profile-dropdown "TCP2 PZ 1-2" at bounding box center [1161, 555] width 370 height 20
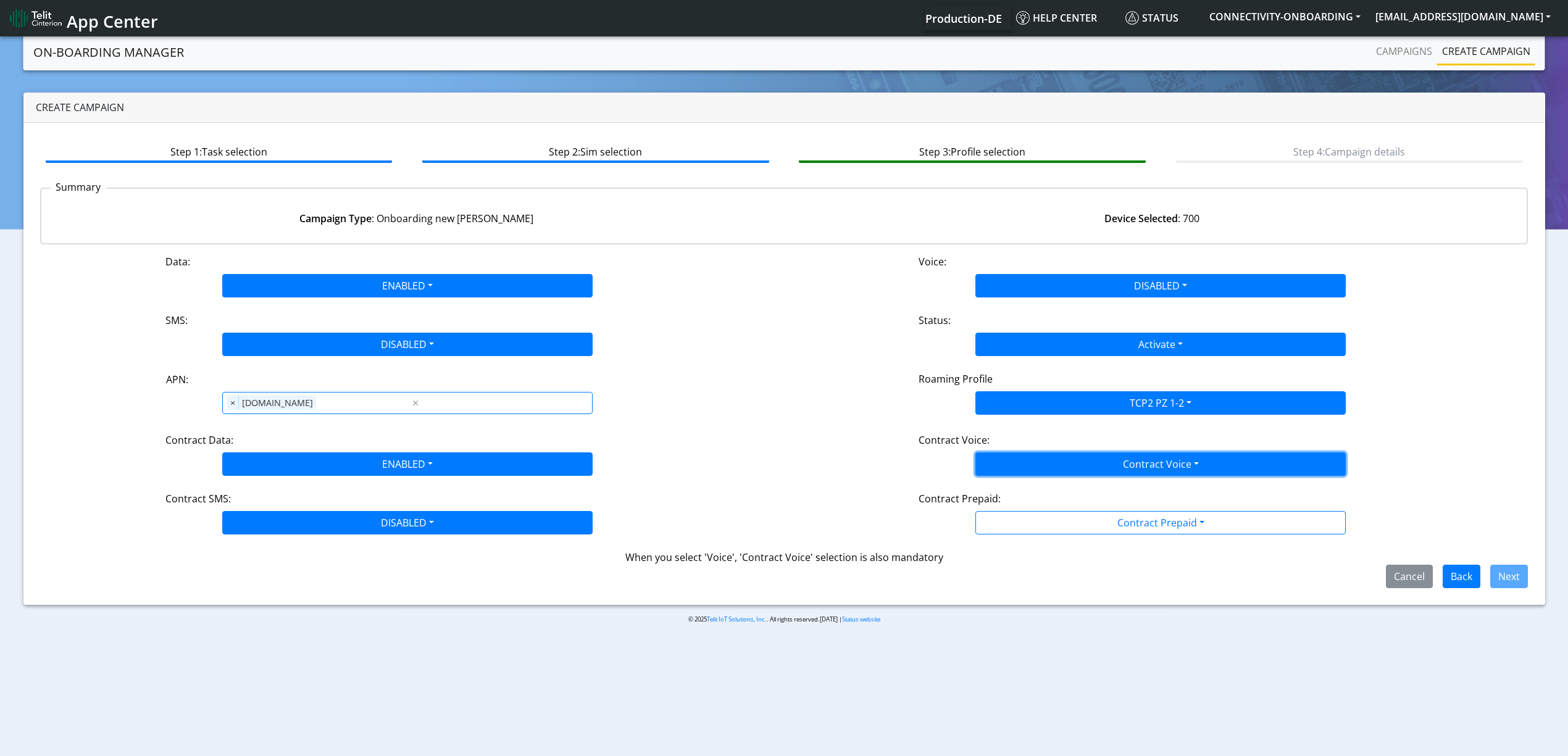
click at [1141, 465] on button "Contract Voice" at bounding box center [1161, 464] width 370 height 23
click at [1094, 490] on Voicedisabled-dropdown "Disabled" at bounding box center [1161, 494] width 370 height 20
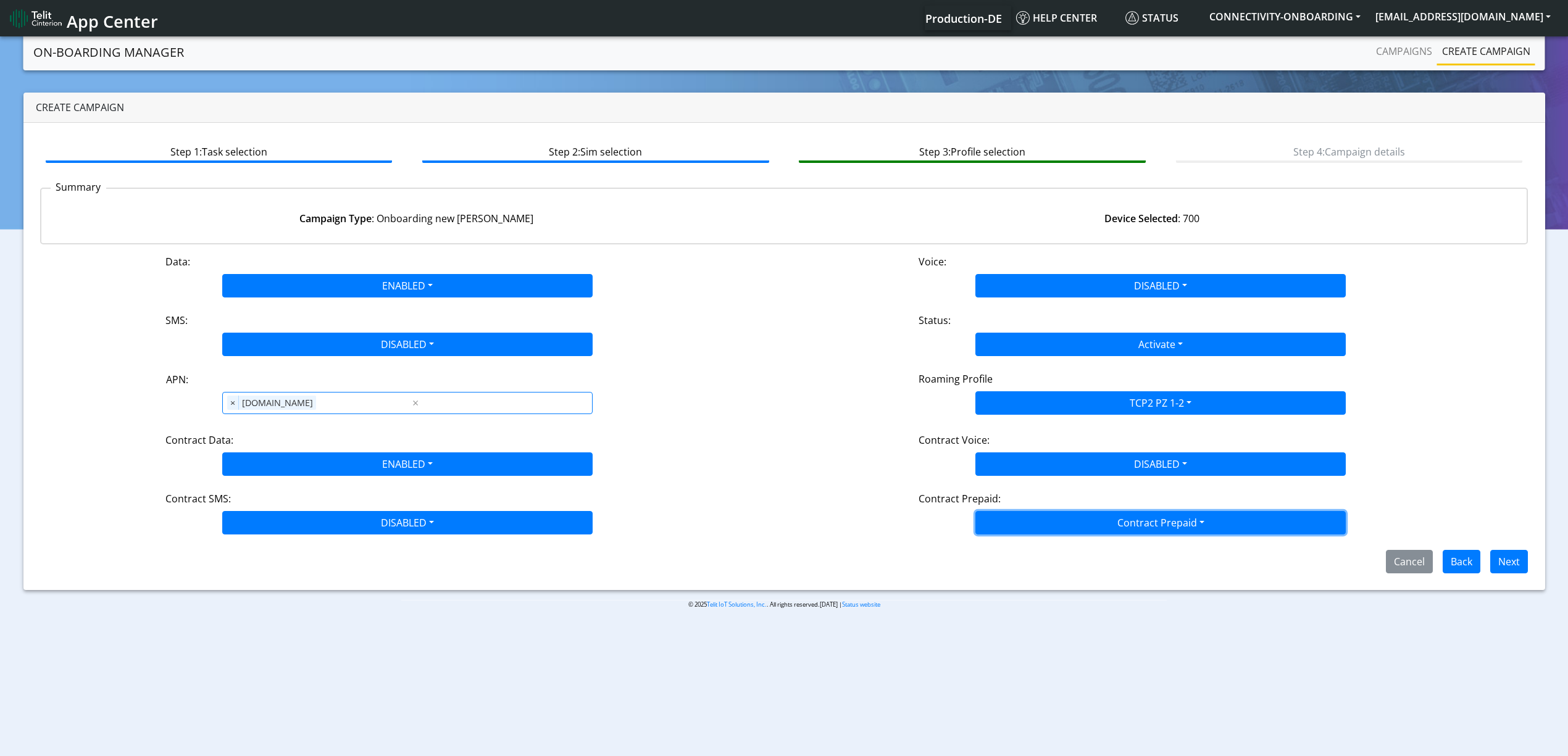
click at [1096, 522] on button "Contract Prepaid" at bounding box center [1161, 523] width 370 height 23
click at [1069, 568] on Prepaidnotprepaid-dropdown "No" at bounding box center [1161, 572] width 370 height 20
click at [1507, 561] on button "Next" at bounding box center [1508, 562] width 38 height 23
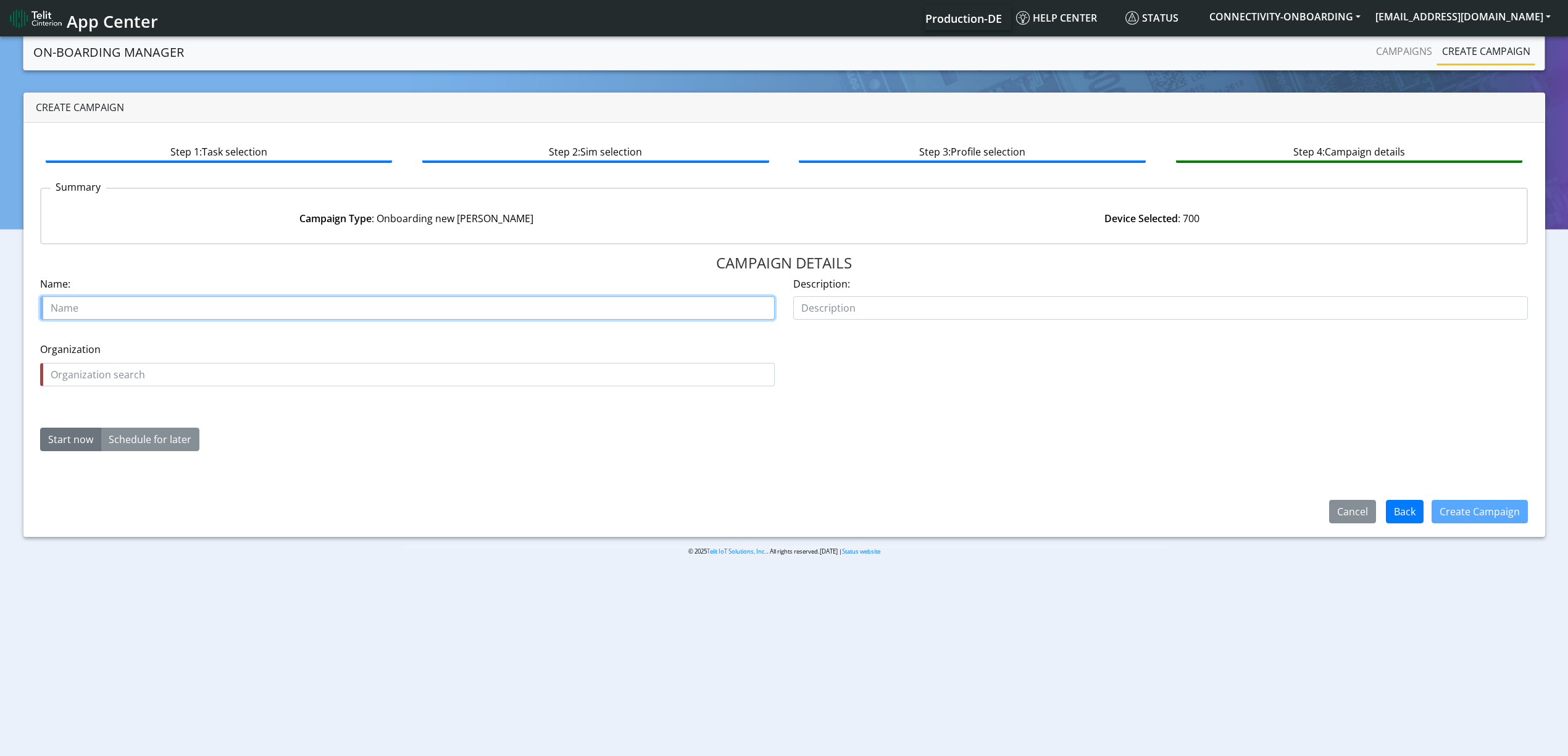
paste input "Plentify"
paste input "PO-10664 / 16772"
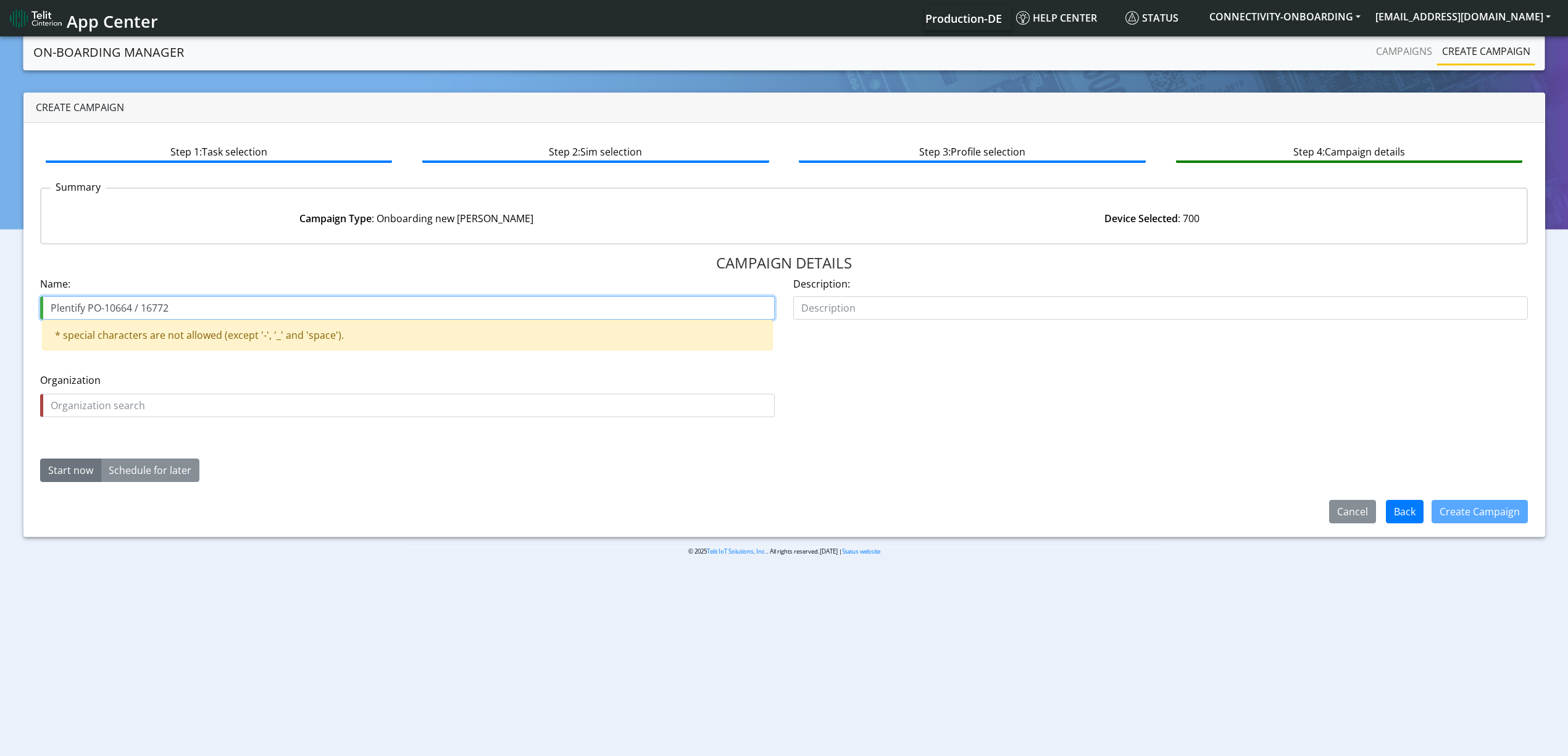
click at [139, 308] on input "Plentify PO-10664 / 16772" at bounding box center [407, 308] width 735 height 23
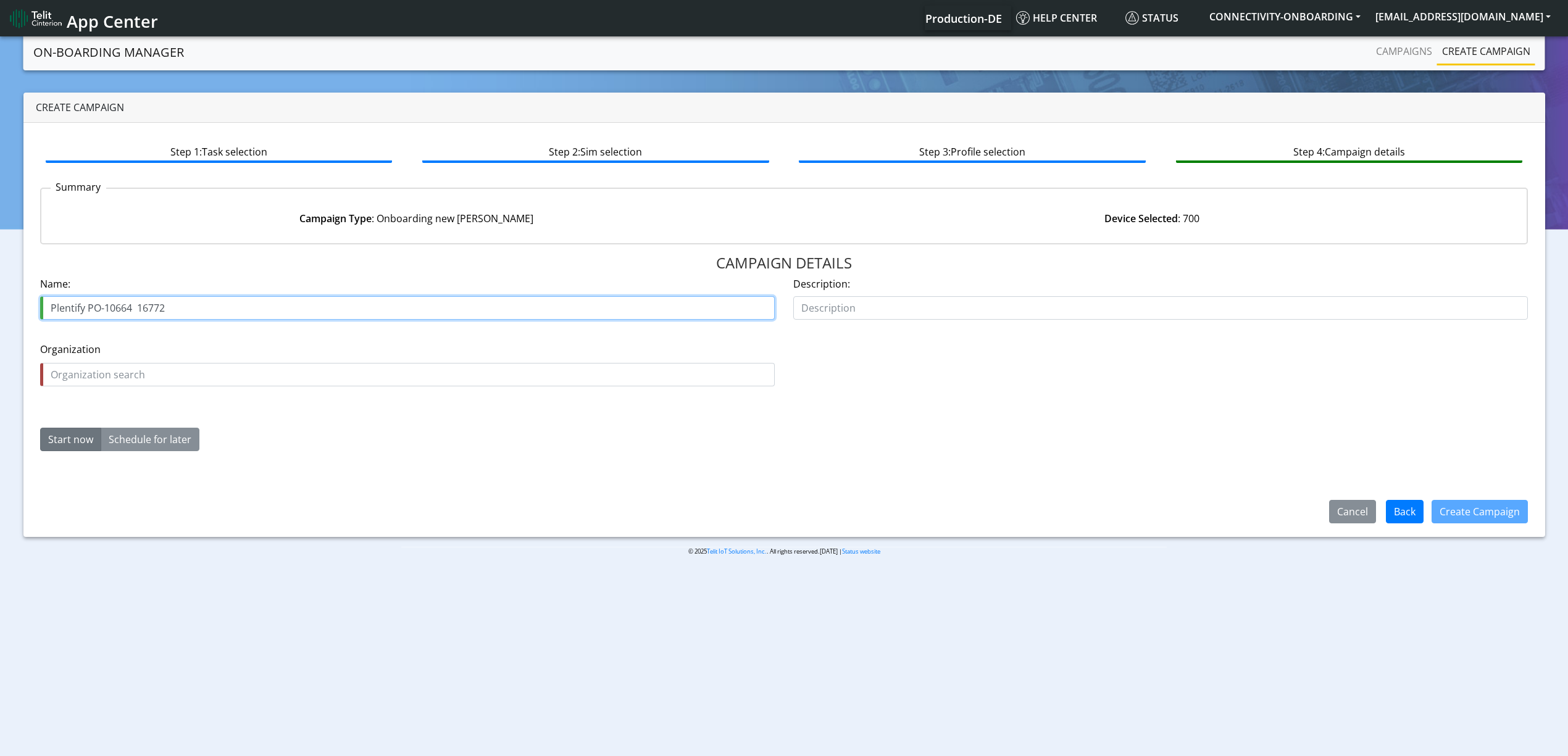
click at [215, 307] on input "Plentify PO-10664 16772" at bounding box center [407, 308] width 735 height 23
type input "Plentify PO-10664 16772"
click at [211, 383] on input "text" at bounding box center [407, 375] width 735 height 23
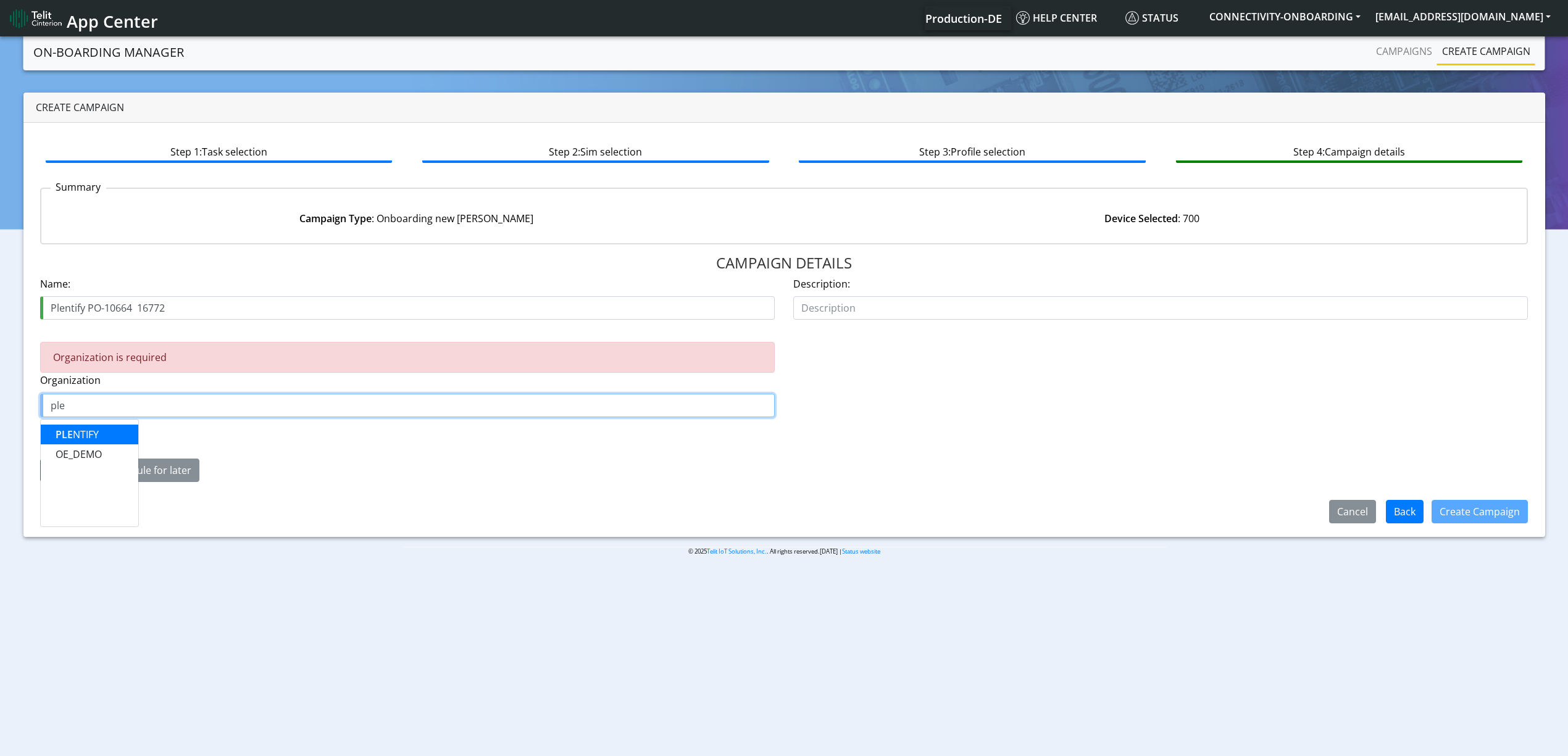
click at [128, 440] on button "PLE NTIFY" at bounding box center [90, 435] width 97 height 20
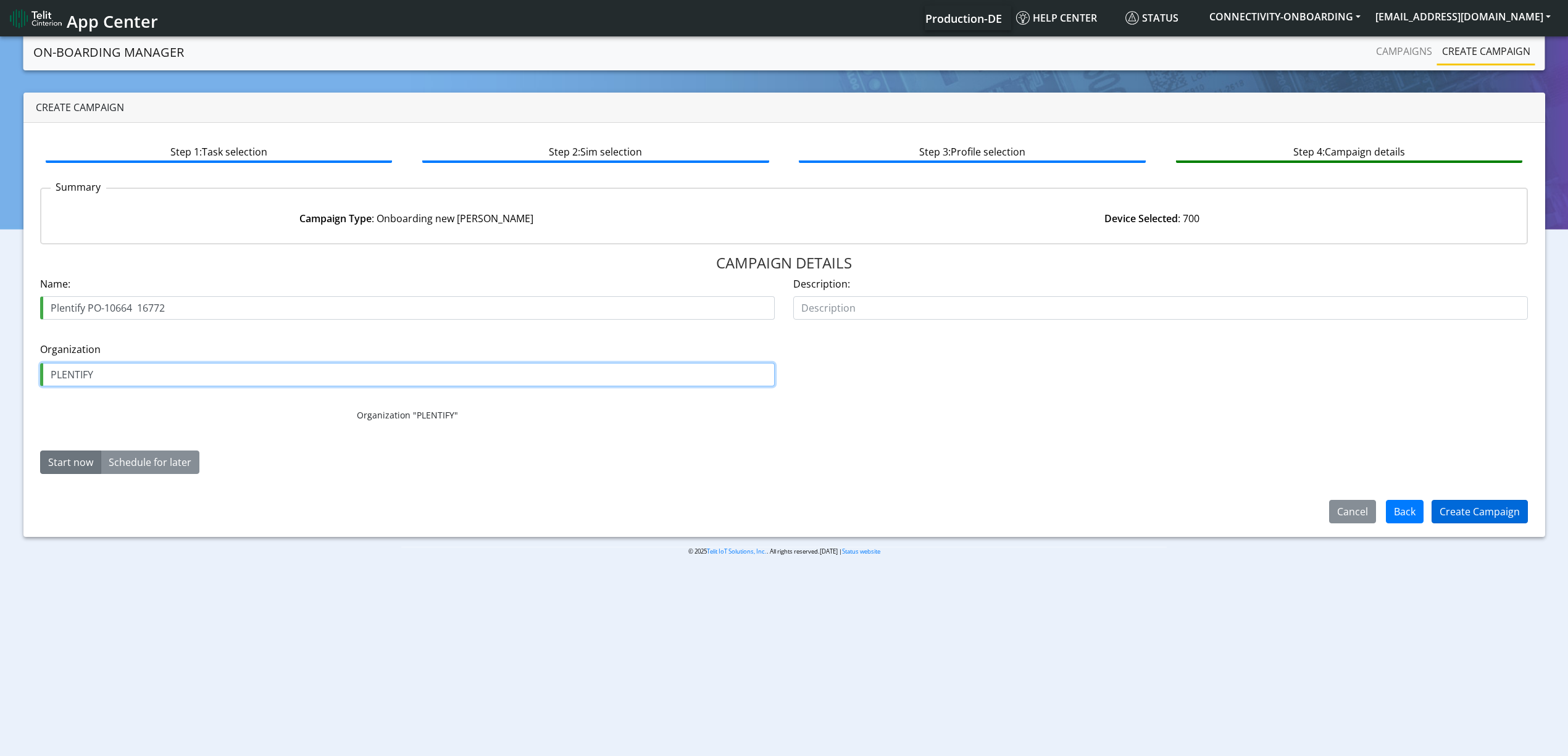
type input "PLENTIFY"
click at [1471, 514] on button "Create Campaign" at bounding box center [1479, 512] width 96 height 23
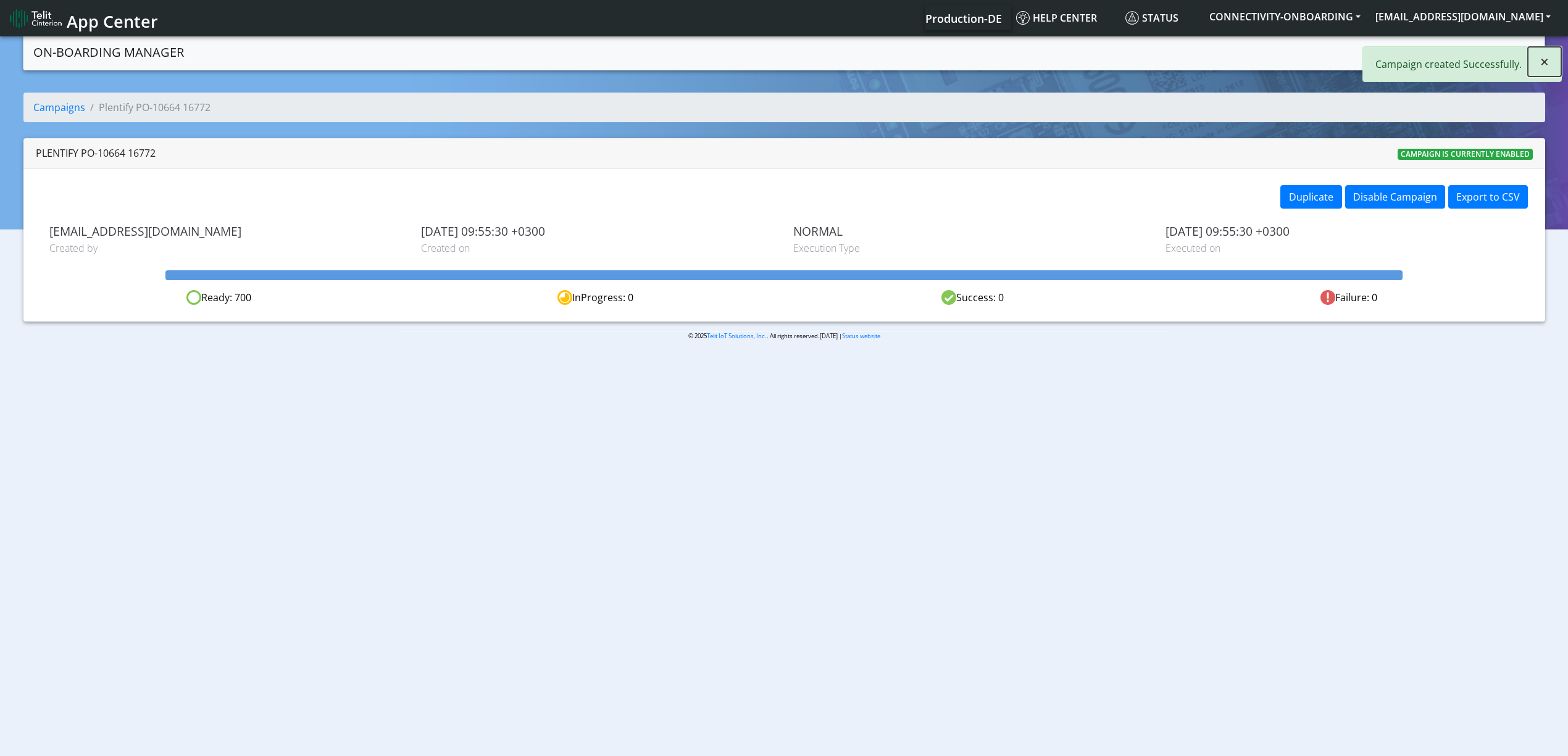
click at [1551, 58] on button "×" at bounding box center [1545, 61] width 34 height 29
click at [1403, 50] on link "Campaigns" at bounding box center [1404, 50] width 66 height 24
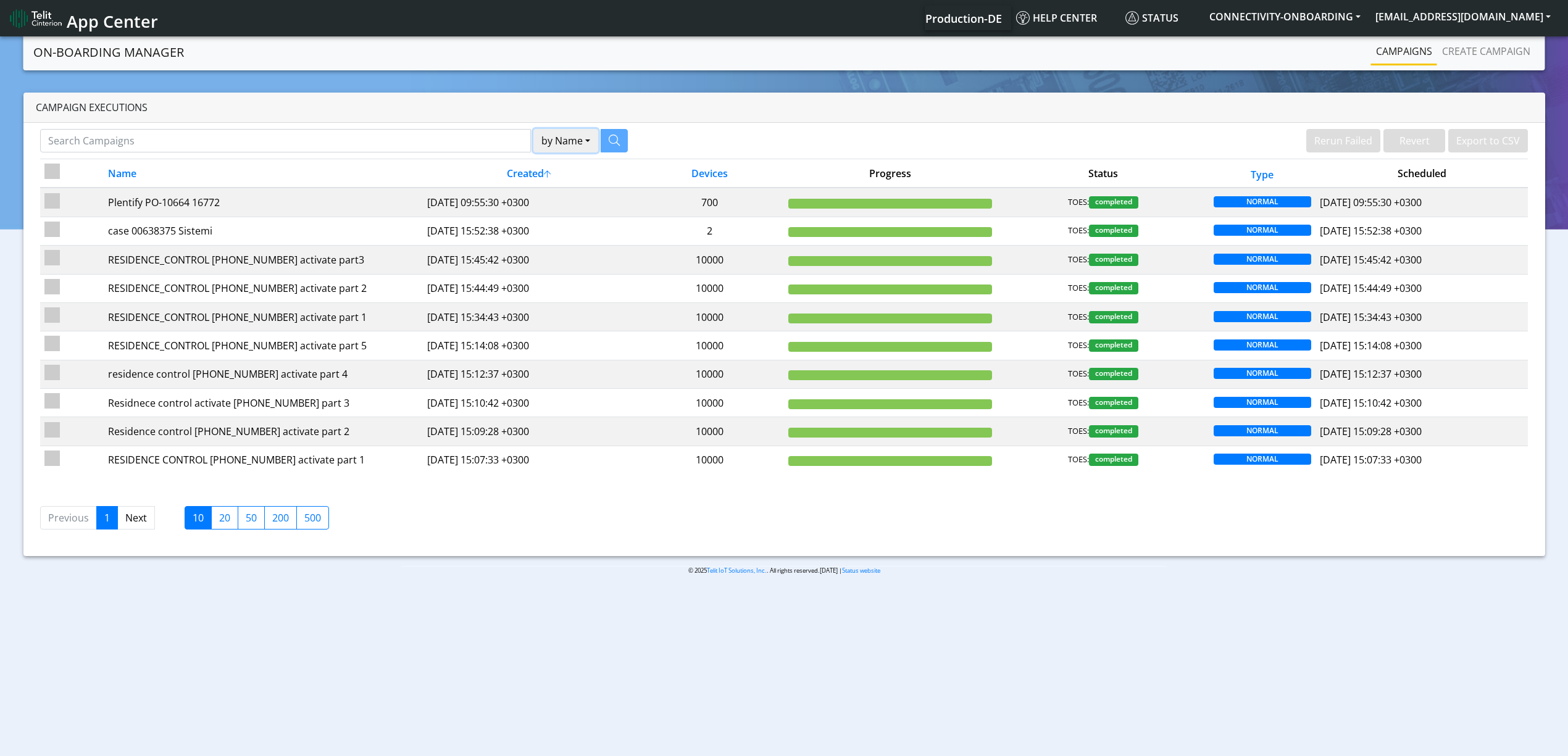
click at [533, 130] on button "by Name" at bounding box center [565, 141] width 65 height 23
click at [443, 147] on input "Search Campaigns" at bounding box center [286, 141] width 491 height 23
type input "euro"
click at [518, 129] on button "by Name" at bounding box center [550, 141] width 65 height 23
click at [610, 147] on button "button" at bounding box center [598, 141] width 27 height 23
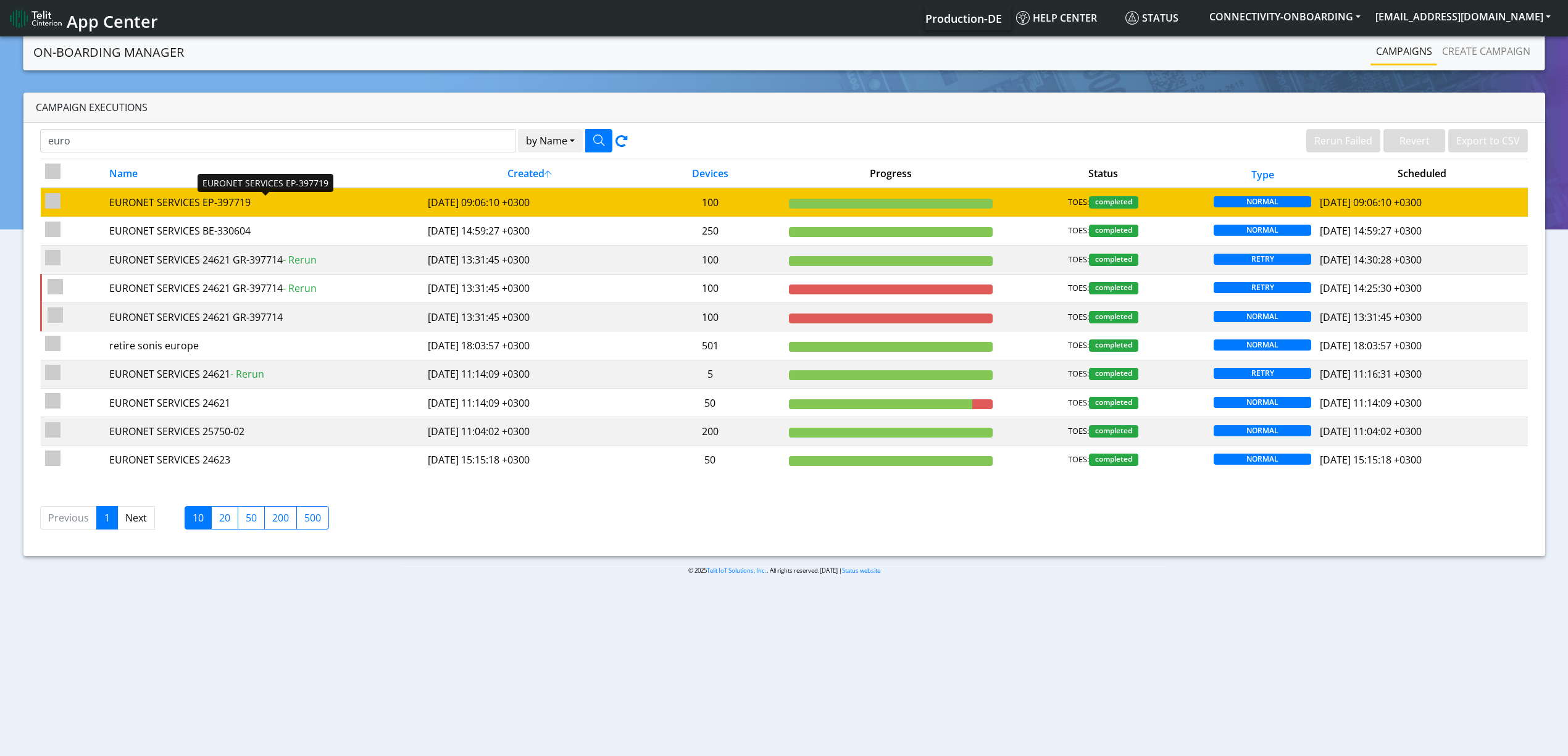
click at [302, 198] on div "EURONET SERVICES EP-397719" at bounding box center [264, 203] width 310 height 15
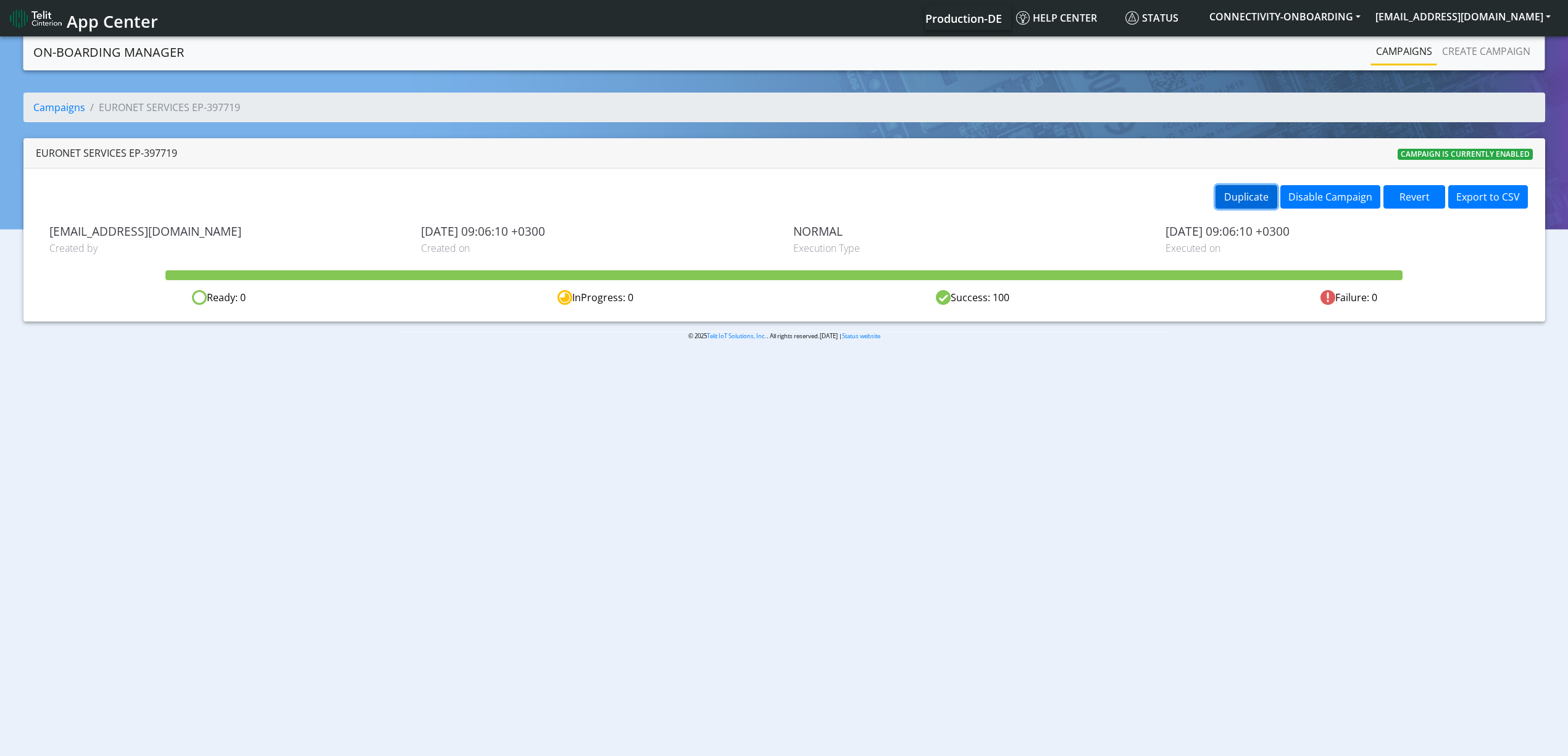
click at [1248, 186] on button "Duplicate" at bounding box center [1246, 197] width 62 height 23
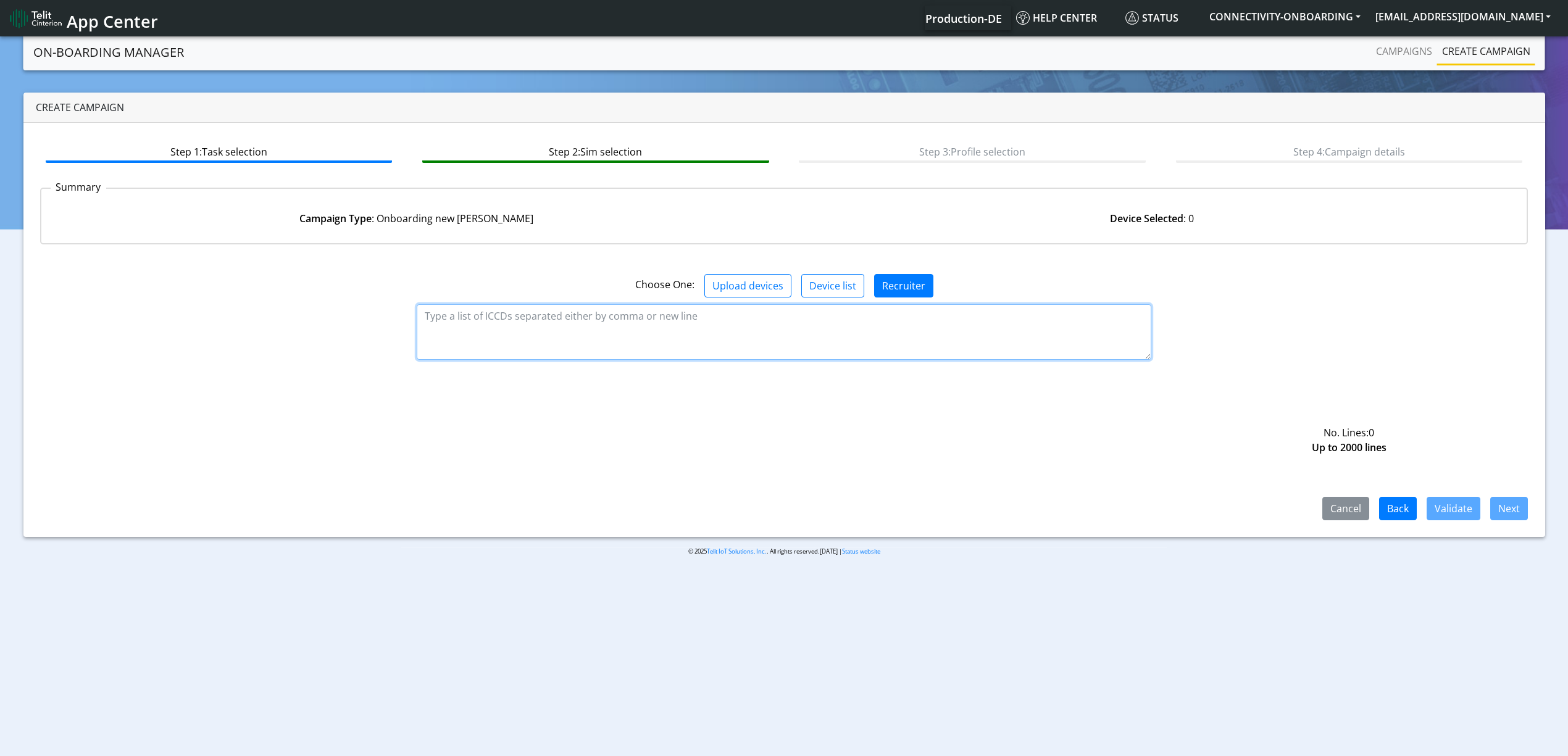
click at [642, 321] on textarea at bounding box center [784, 332] width 735 height 55
paste textarea "89358151000032123237 89358151000032123245 89358151000032123252 8935815100003212…"
type textarea "89358151000032123237 89358151000032123245 89358151000032123252 8935815100003212…"
click at [1446, 509] on button "Validate" at bounding box center [1453, 509] width 54 height 23
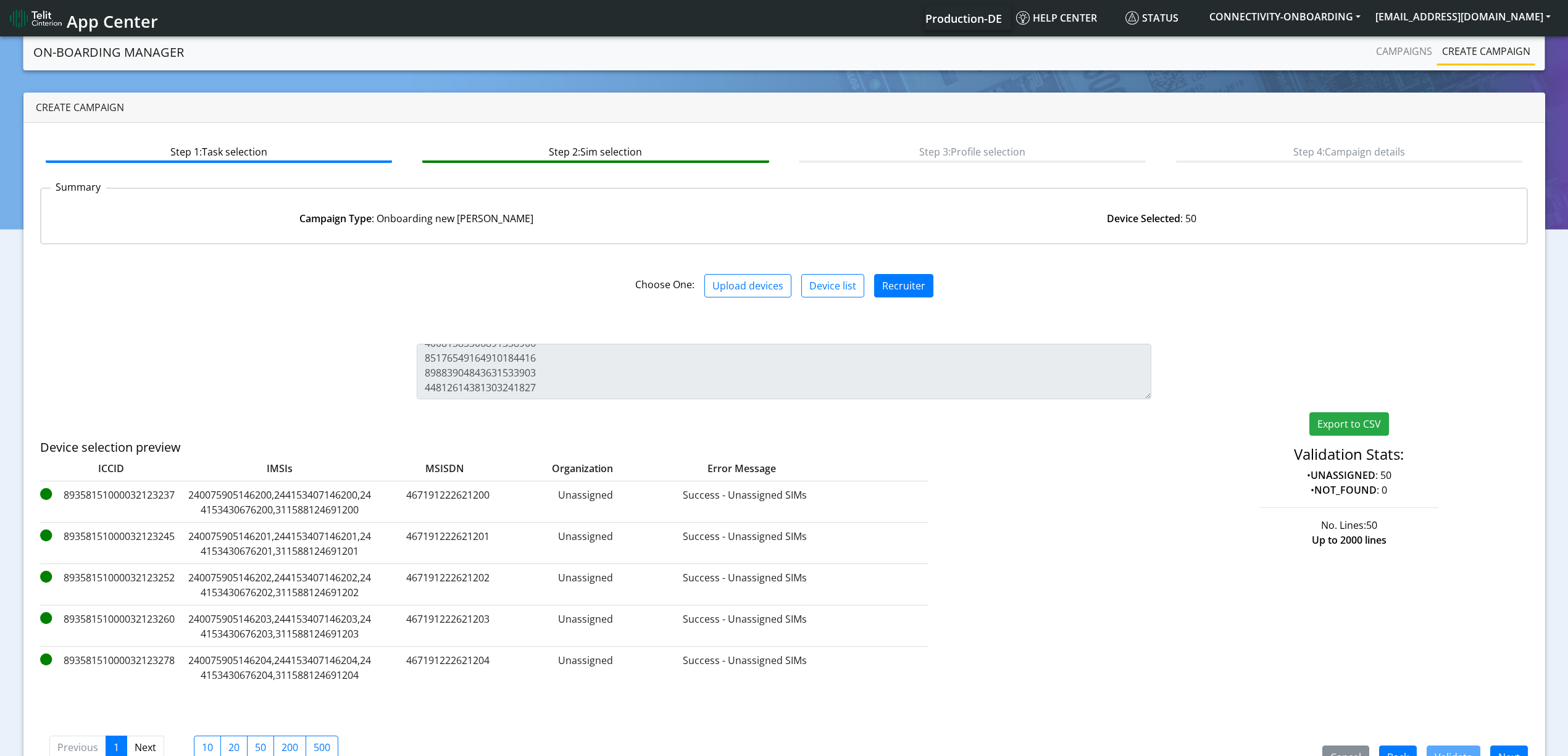
scroll to position [35, 0]
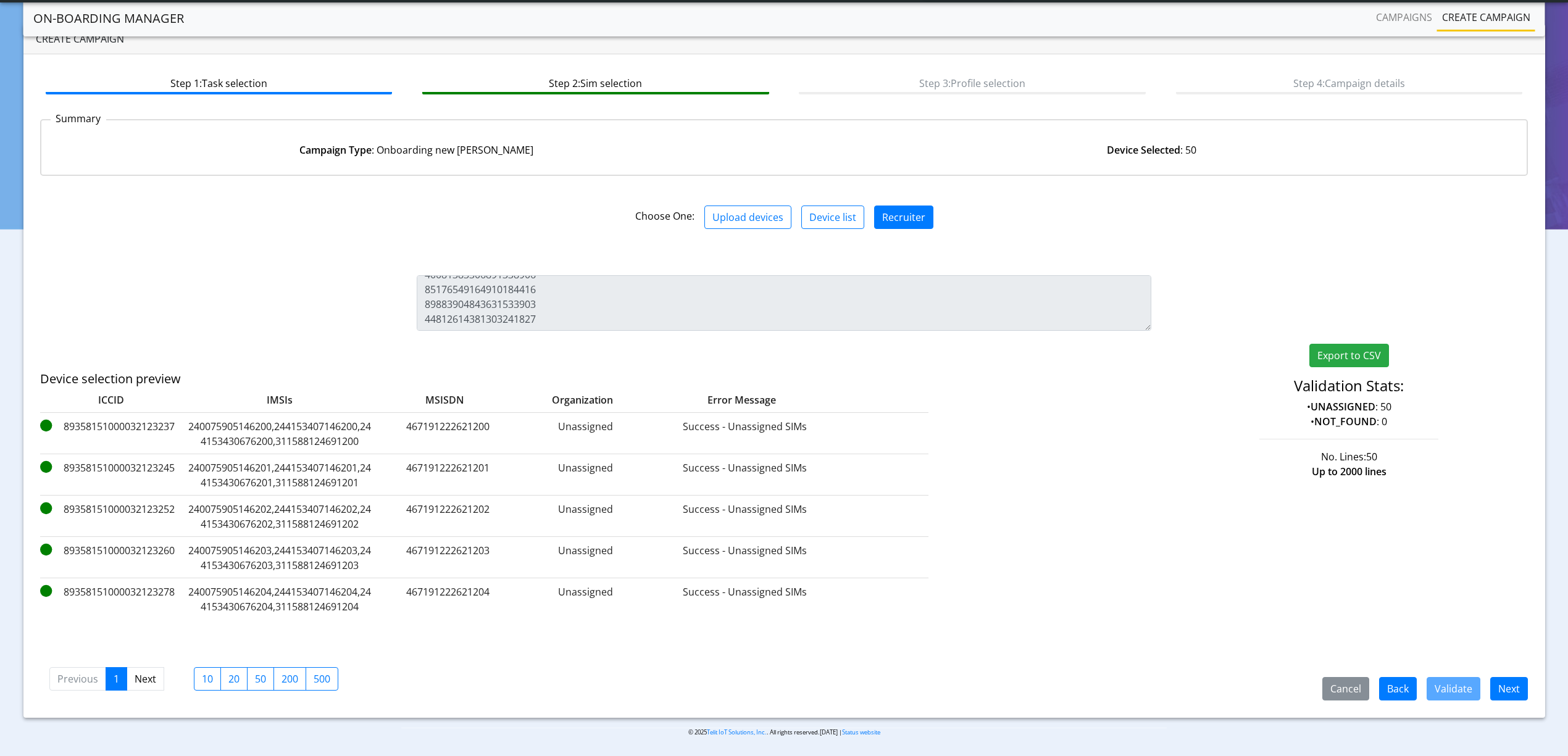
click at [1517, 665] on div "Cancel Back Validate Next Previous 1 Next 10 20 50 200 500" at bounding box center [784, 678] width 1488 height 46
click at [1515, 678] on button "Next" at bounding box center [1508, 689] width 38 height 23
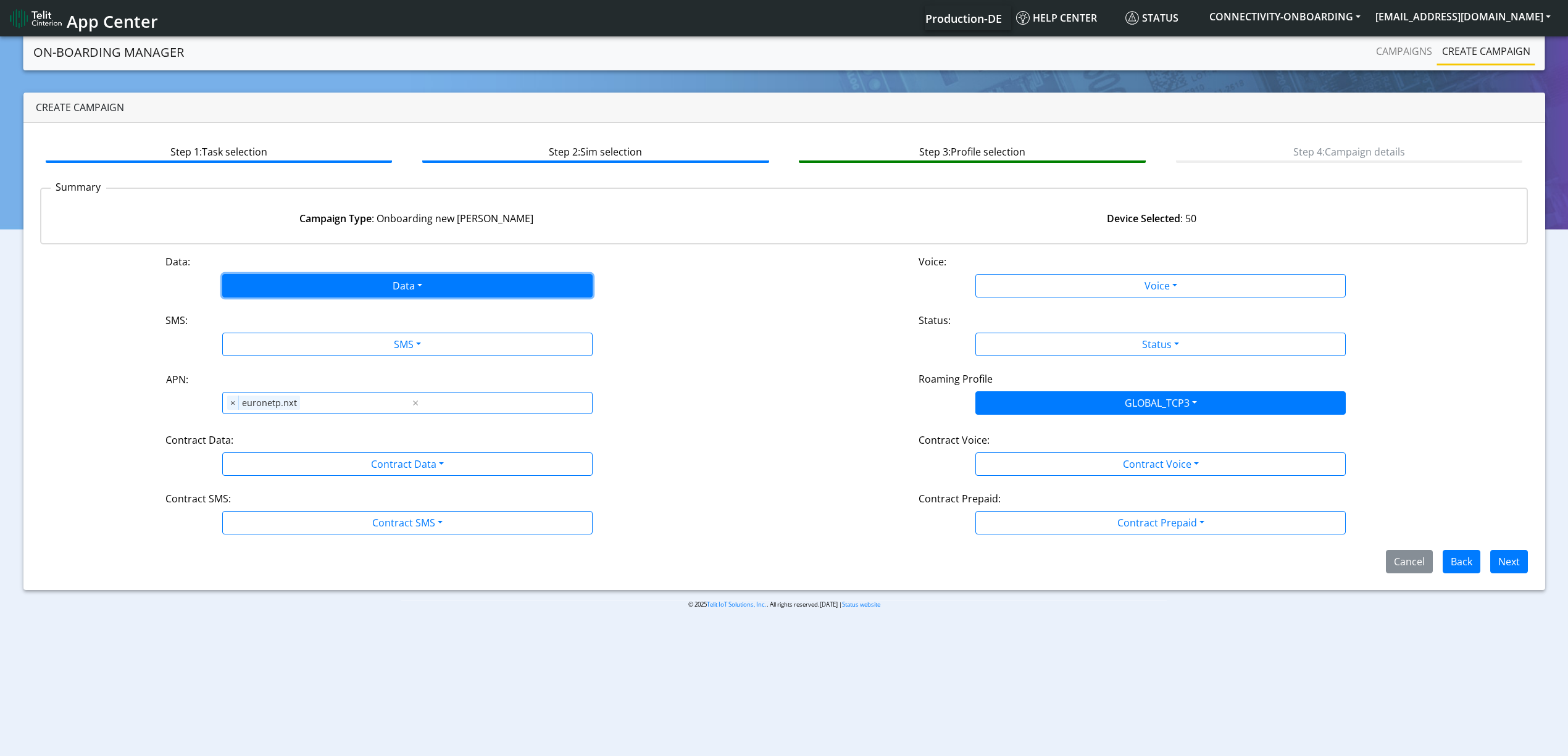
click at [374, 297] on button "Data" at bounding box center [407, 286] width 370 height 23
click at [282, 336] on button "Enabled" at bounding box center [407, 334] width 370 height 20
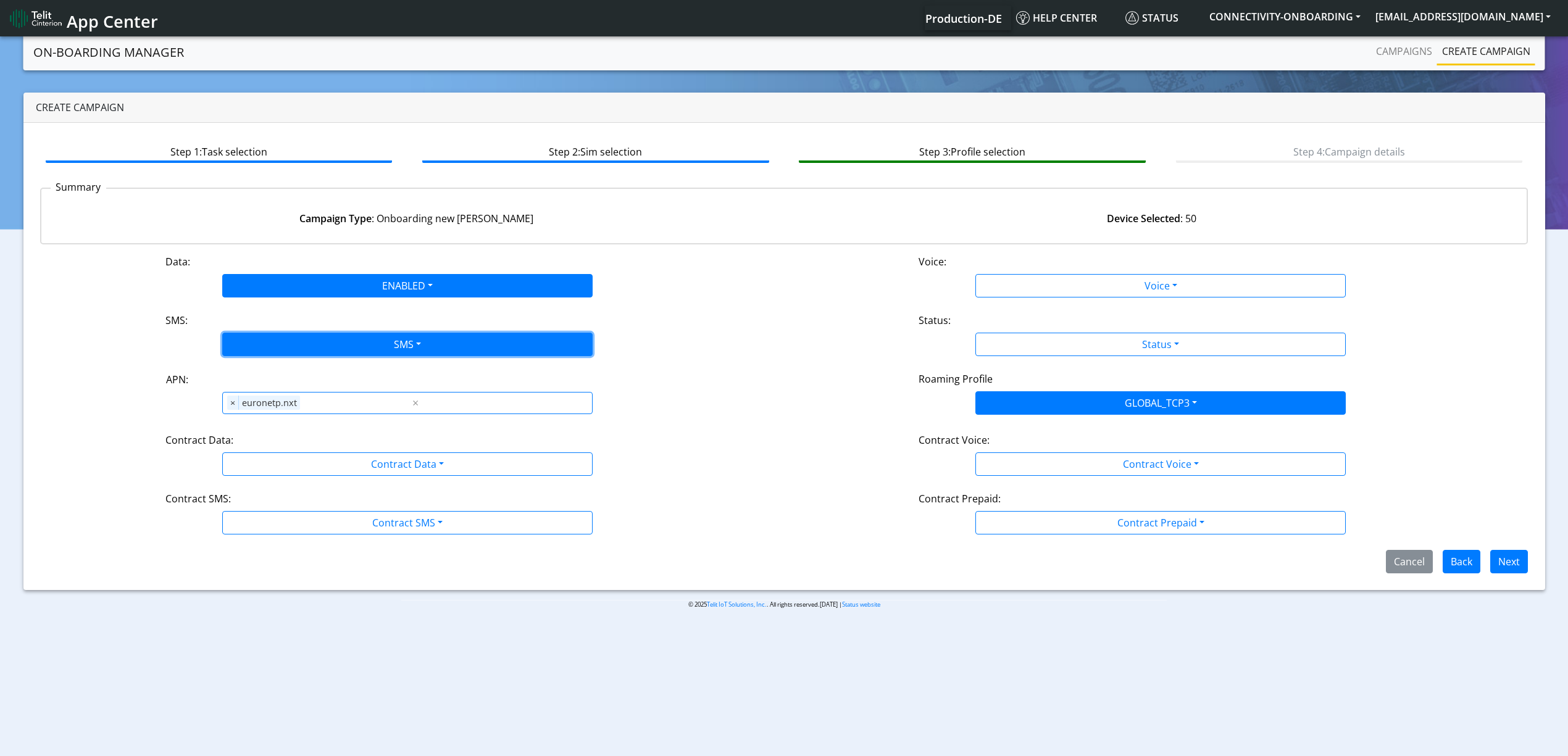
click at [289, 344] on button "SMS" at bounding box center [407, 344] width 370 height 23
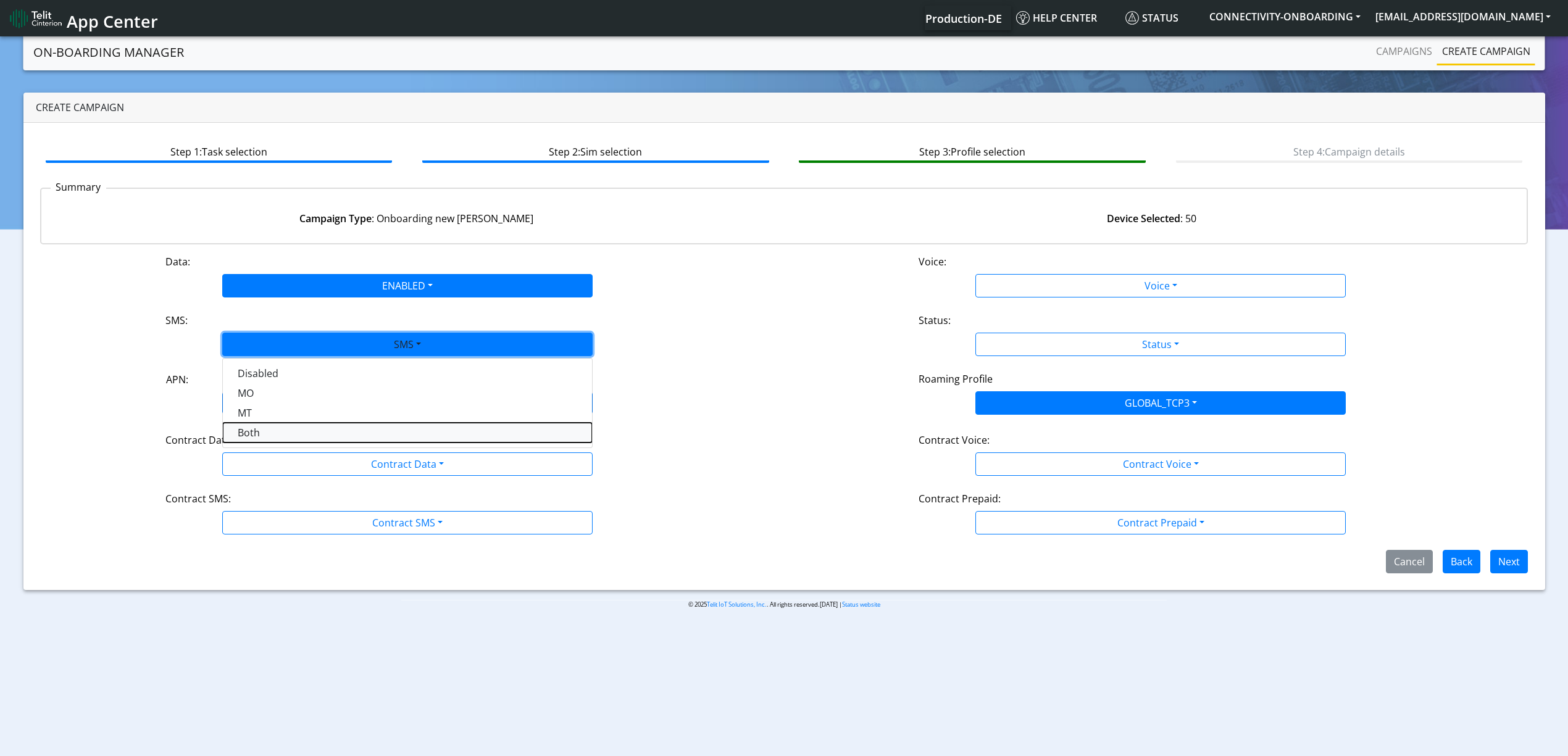
click at [285, 438] on button "Both" at bounding box center [407, 433] width 370 height 20
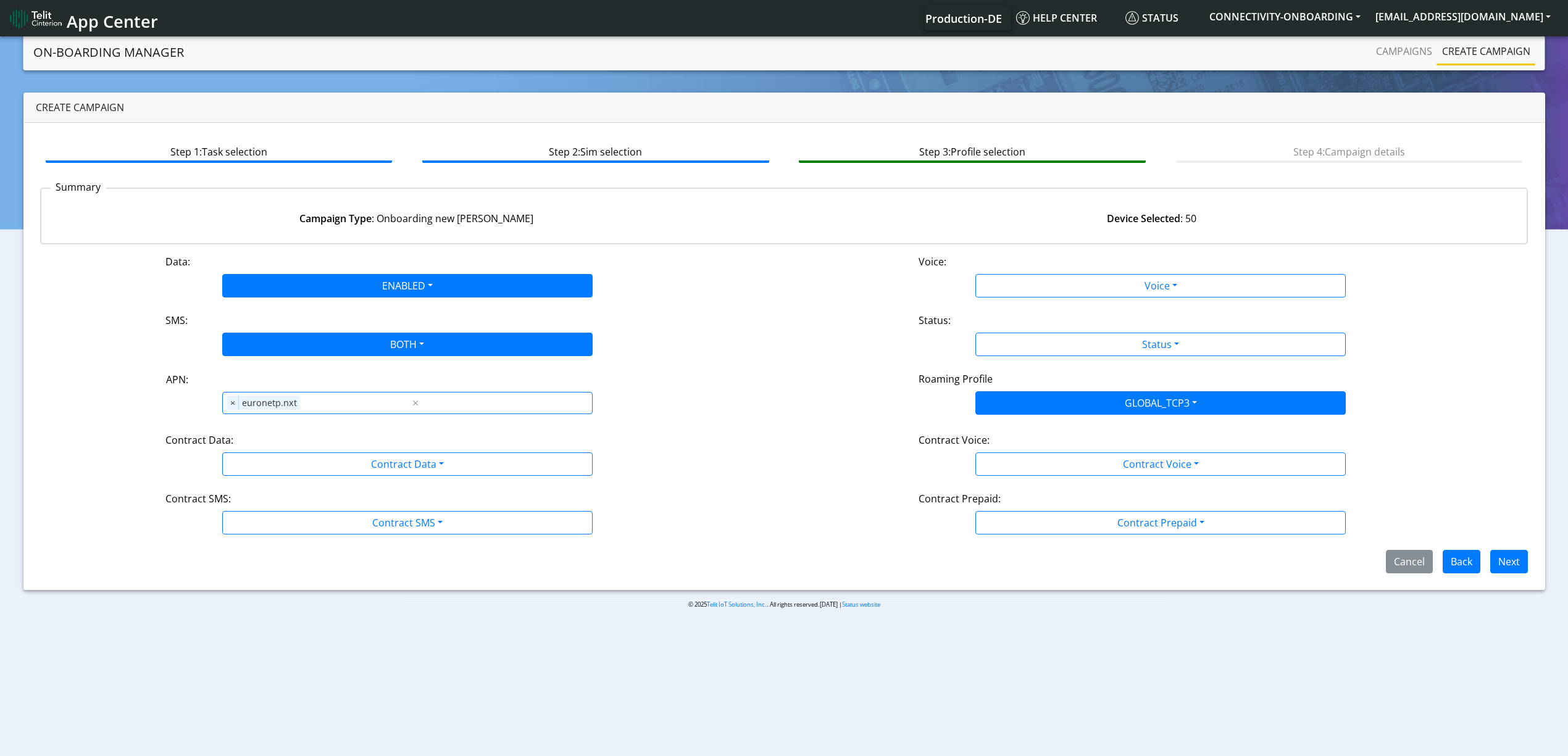
click at [292, 443] on div "Contract Data:" at bounding box center [407, 443] width 503 height 20
click at [292, 430] on div "Data: ENABLED Disabled Enabled Voice: Voice Disabled Enabled SMS: BOTH Disabled…" at bounding box center [784, 413] width 1488 height 319
click at [306, 500] on div "Contract SMS:" at bounding box center [407, 501] width 503 height 20
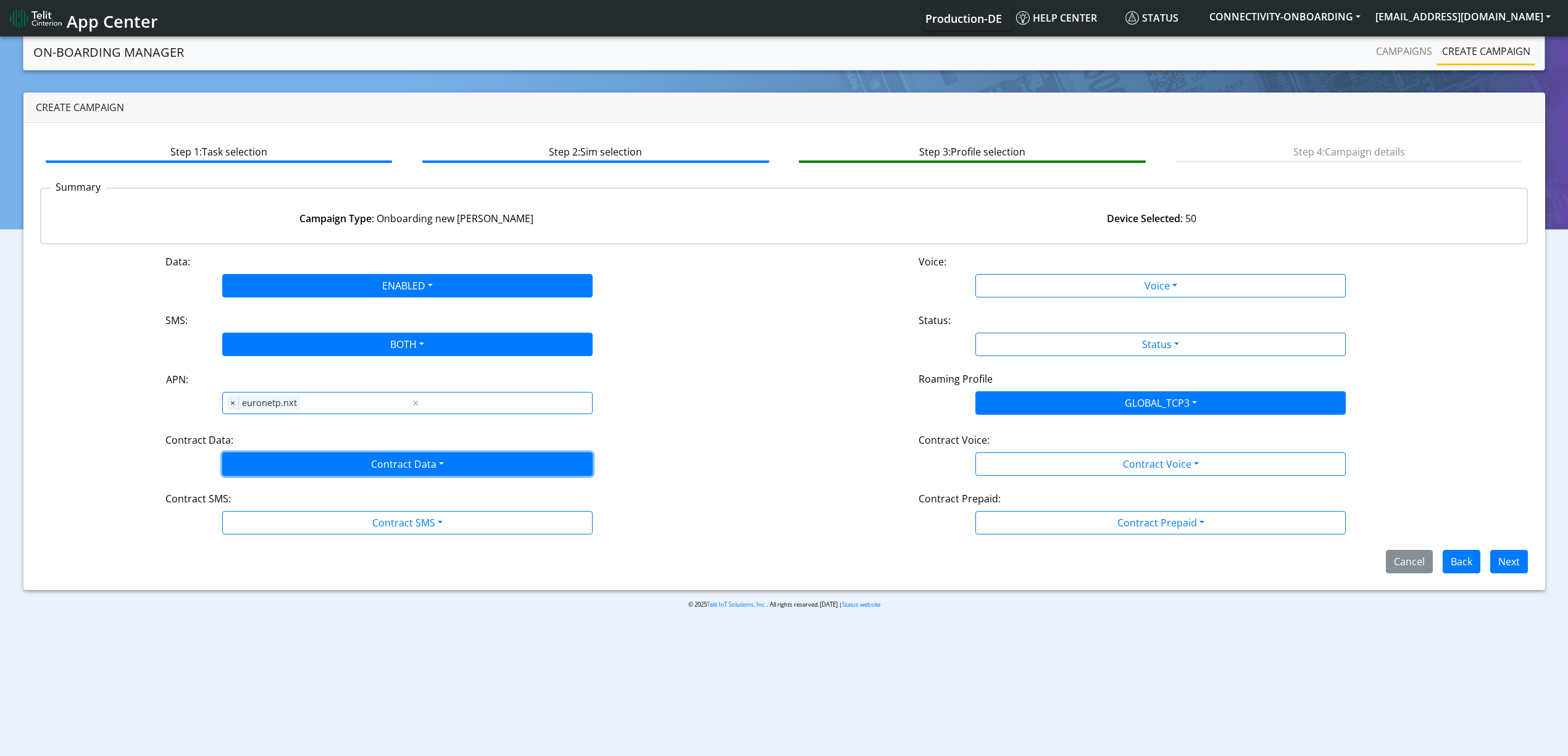
click at [303, 469] on button "Contract Data" at bounding box center [407, 464] width 370 height 23
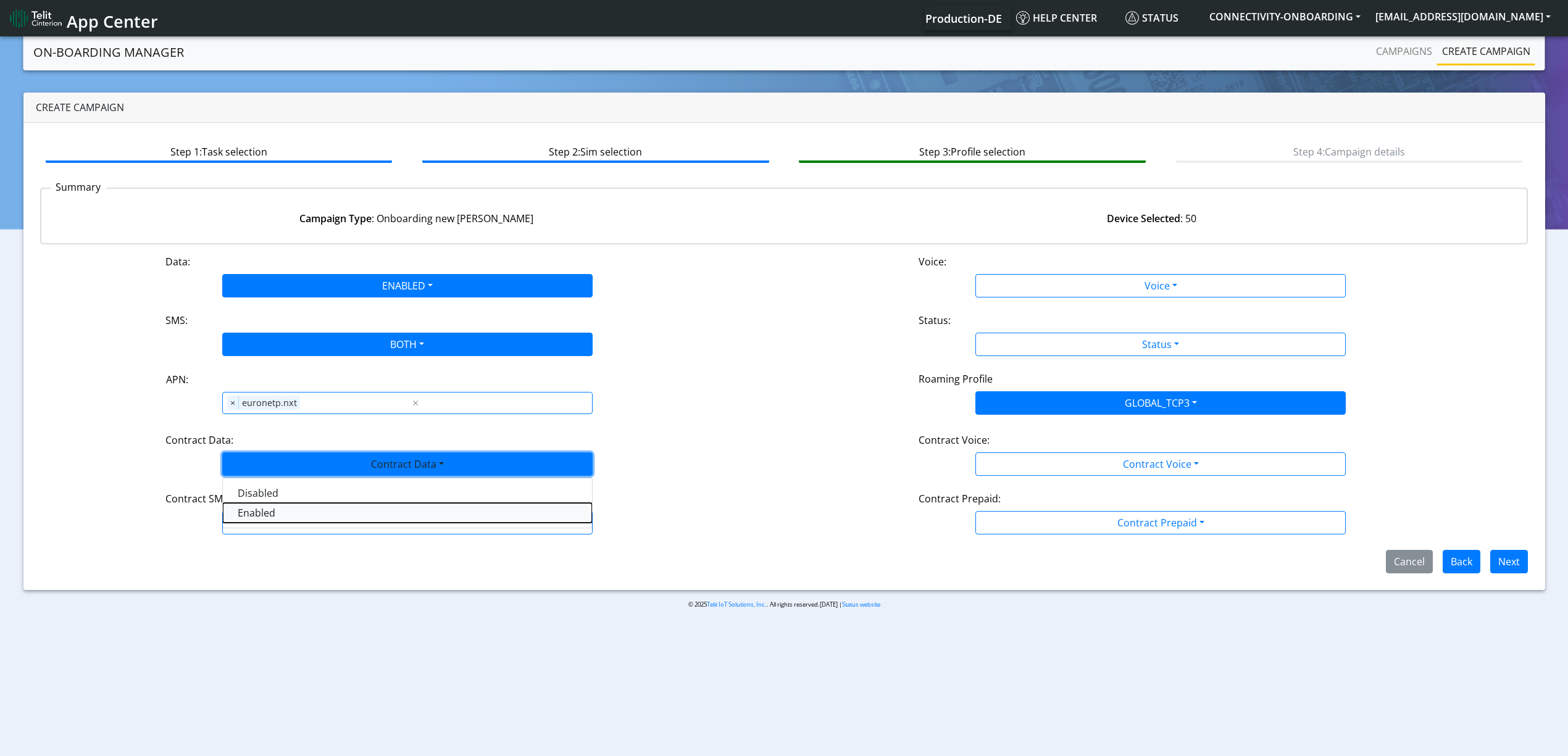
click at [287, 523] on Dataenabled-dropdown "Enabled" at bounding box center [407, 513] width 370 height 20
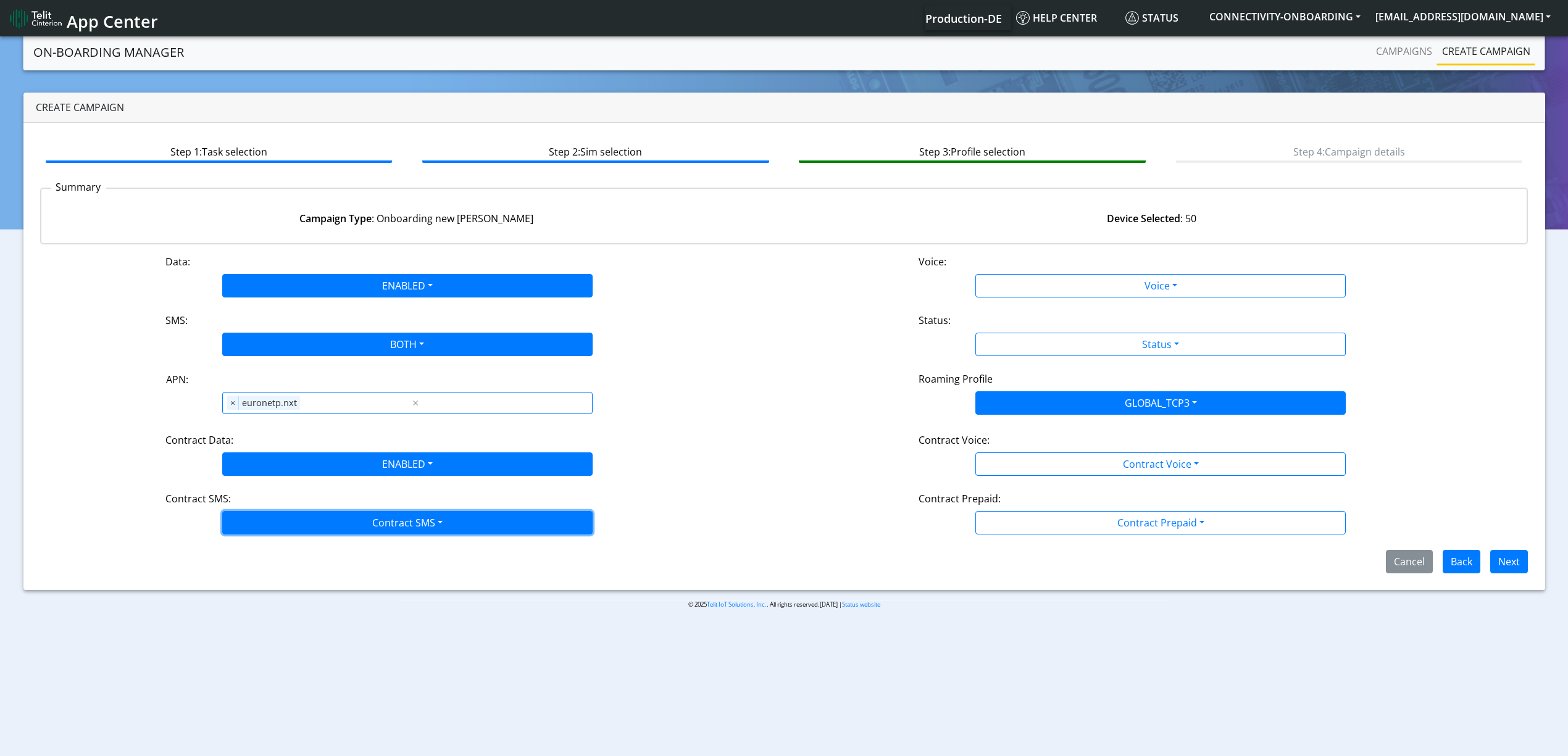
click at [294, 530] on button "Contract SMS" at bounding box center [407, 523] width 370 height 23
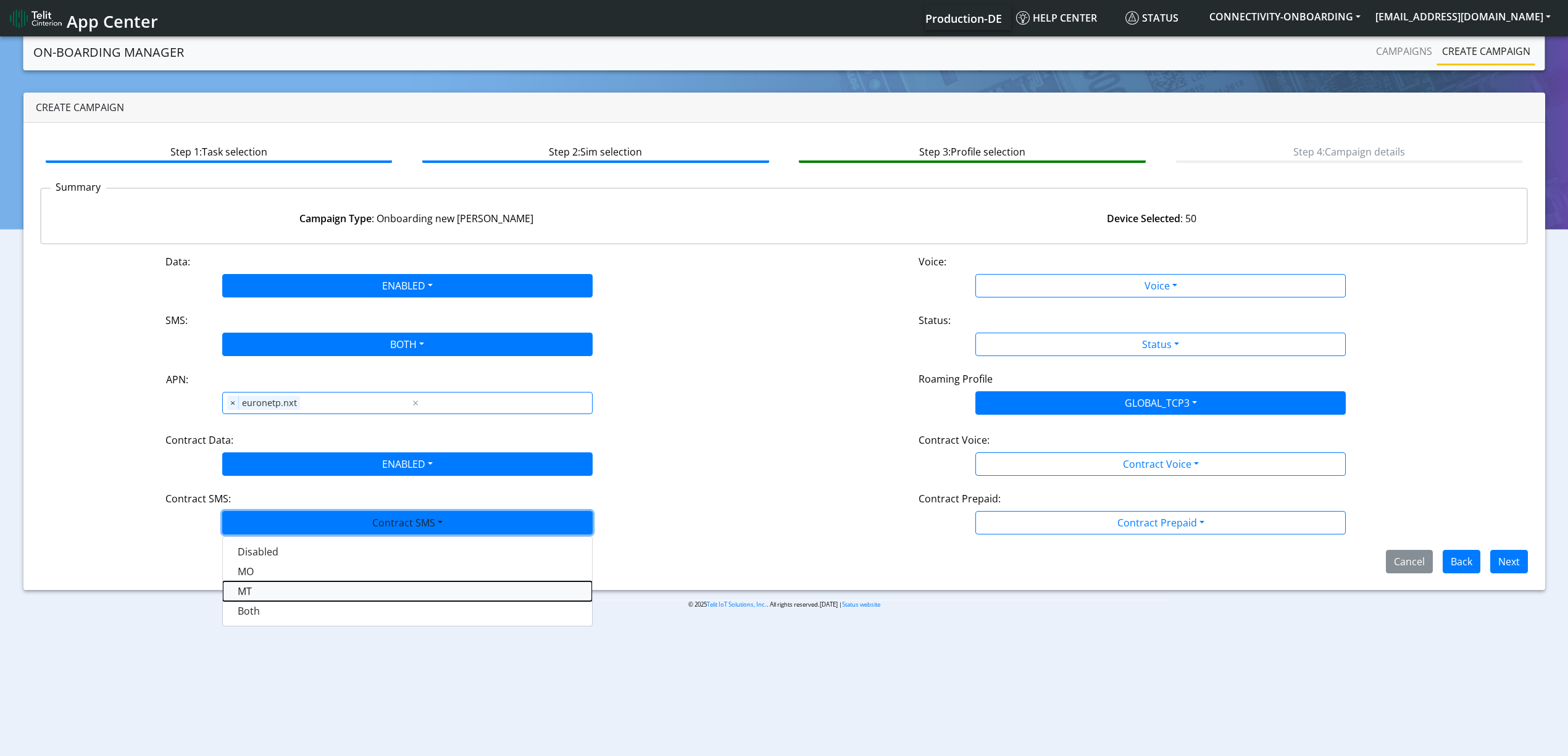
click at [269, 601] on SMSmt-dropdown "MT" at bounding box center [407, 592] width 370 height 20
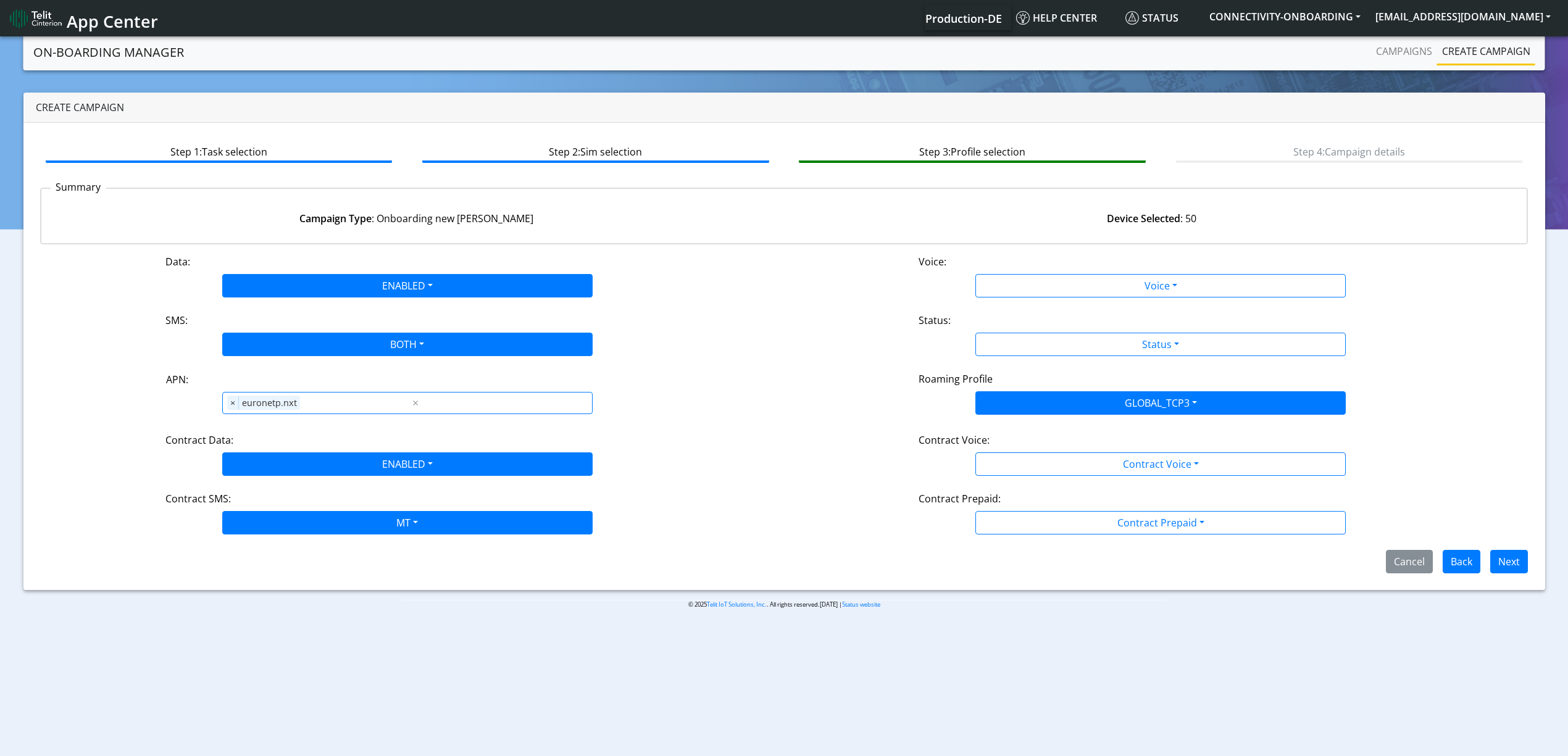
click at [270, 547] on div "Data: ENABLED Disabled Enabled Voice: Voice Disabled Enabled SMS: BOTH Disabled…" at bounding box center [784, 413] width 1488 height 319
click at [270, 531] on button "MT" at bounding box center [407, 523] width 370 height 23
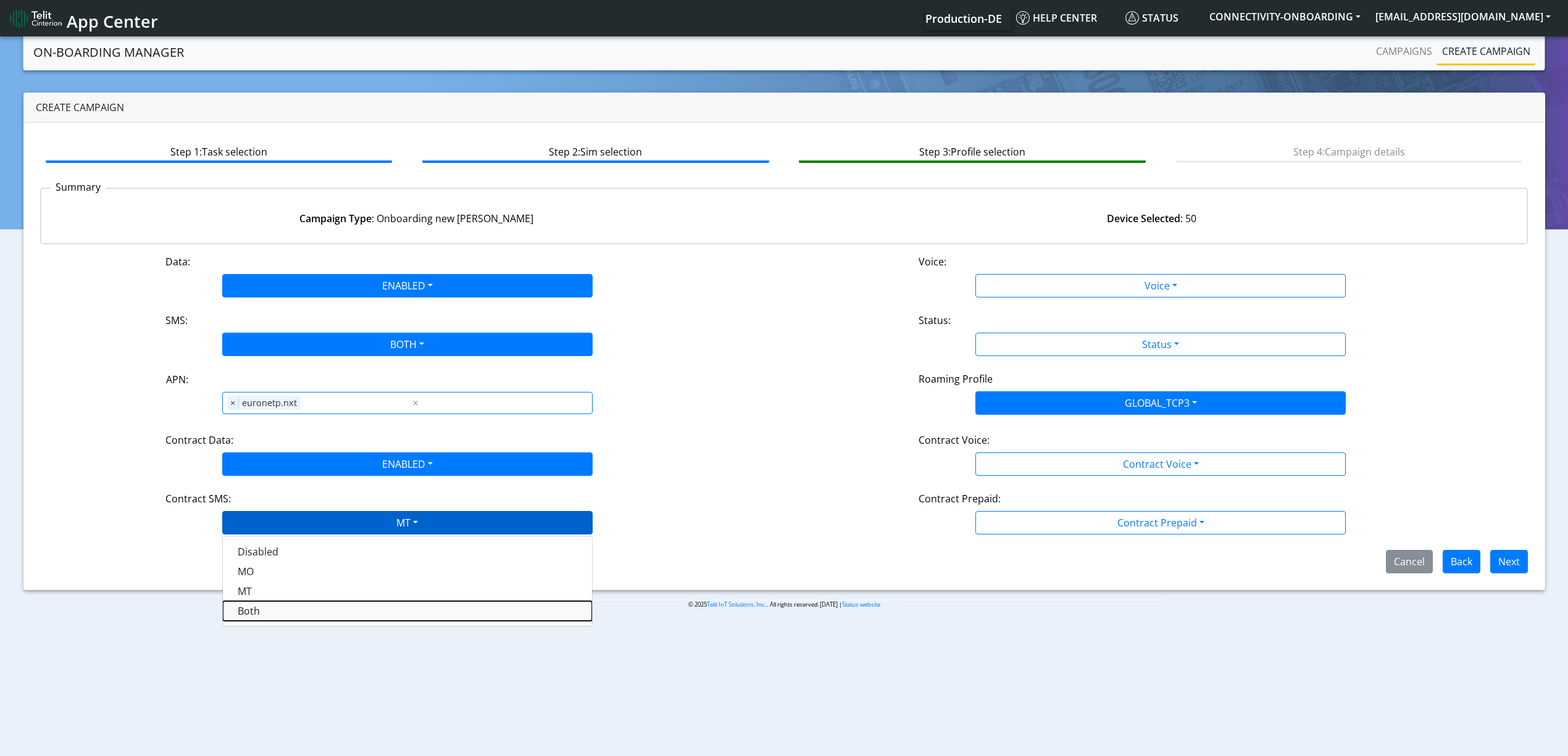
click at [272, 606] on SMSboth-dropdown "Both" at bounding box center [407, 611] width 370 height 20
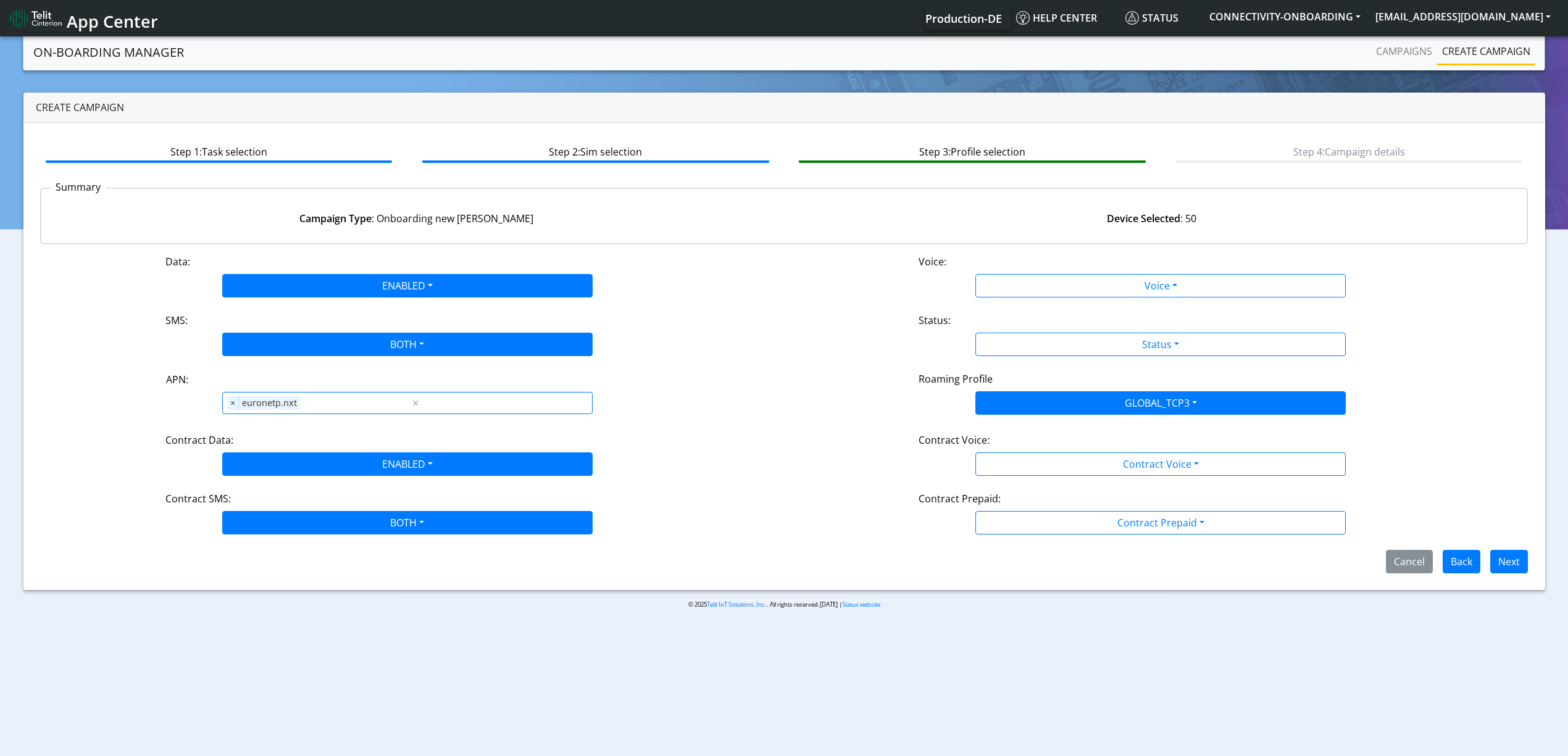
click at [1054, 299] on div "Data: ENABLED Disabled Enabled Voice: Voice Disabled Enabled SMS: BOTH Disabled…" at bounding box center [784, 413] width 1488 height 319
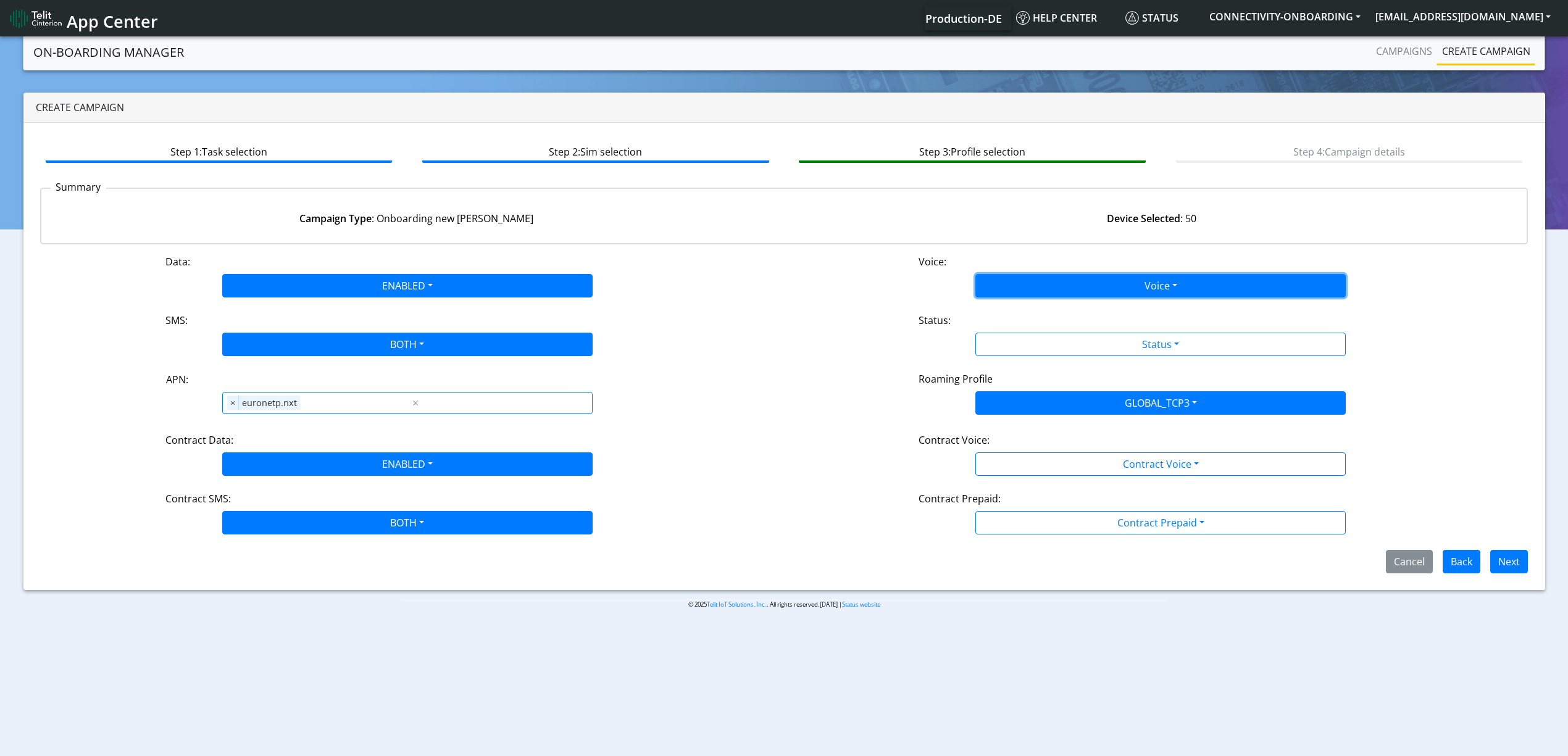
click at [1031, 282] on button "Voice" at bounding box center [1161, 286] width 370 height 23
click at [1007, 314] on button "Disabled" at bounding box center [1161, 315] width 370 height 20
click at [1017, 342] on button "Status" at bounding box center [1161, 344] width 370 height 23
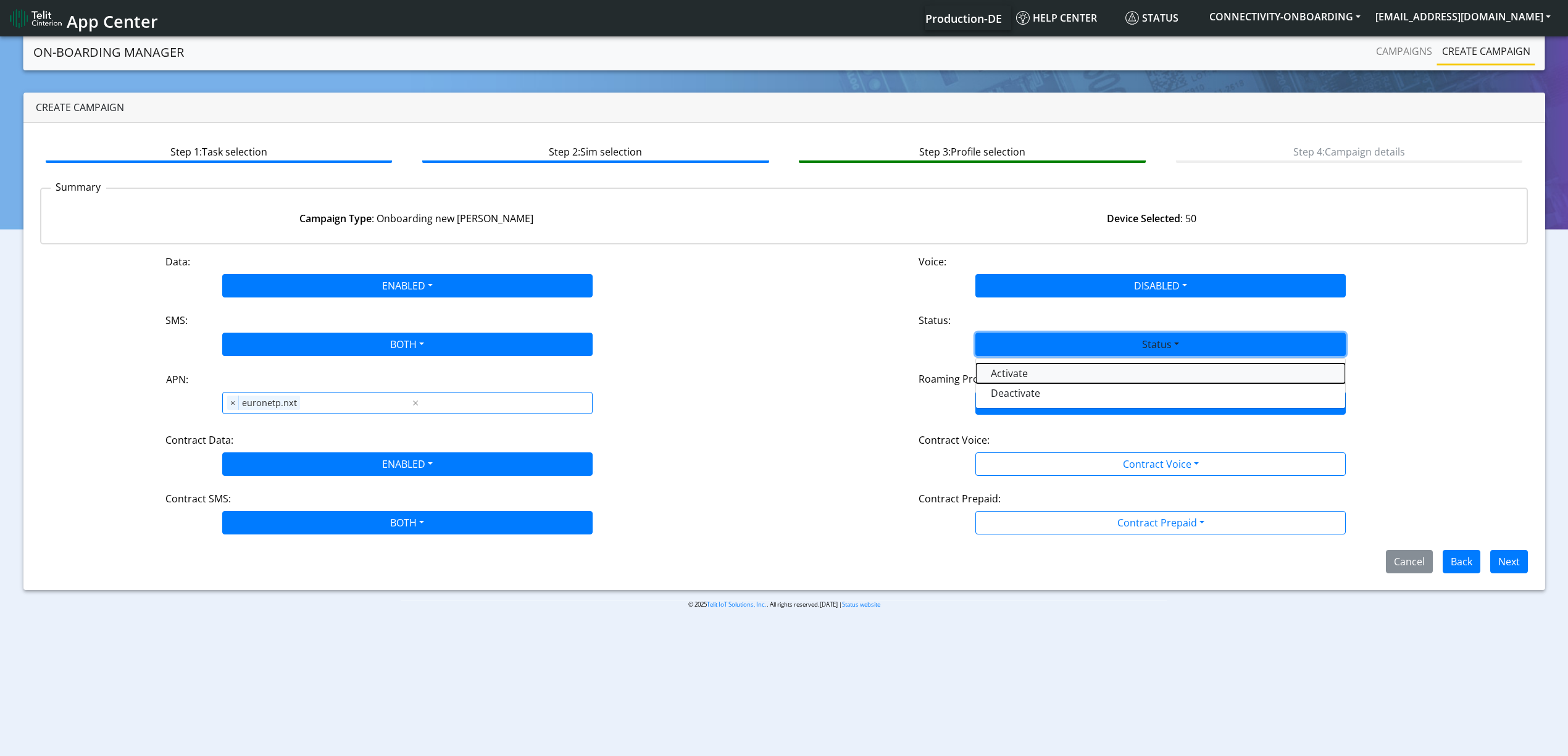
click at [1005, 378] on button "Activate" at bounding box center [1161, 374] width 370 height 20
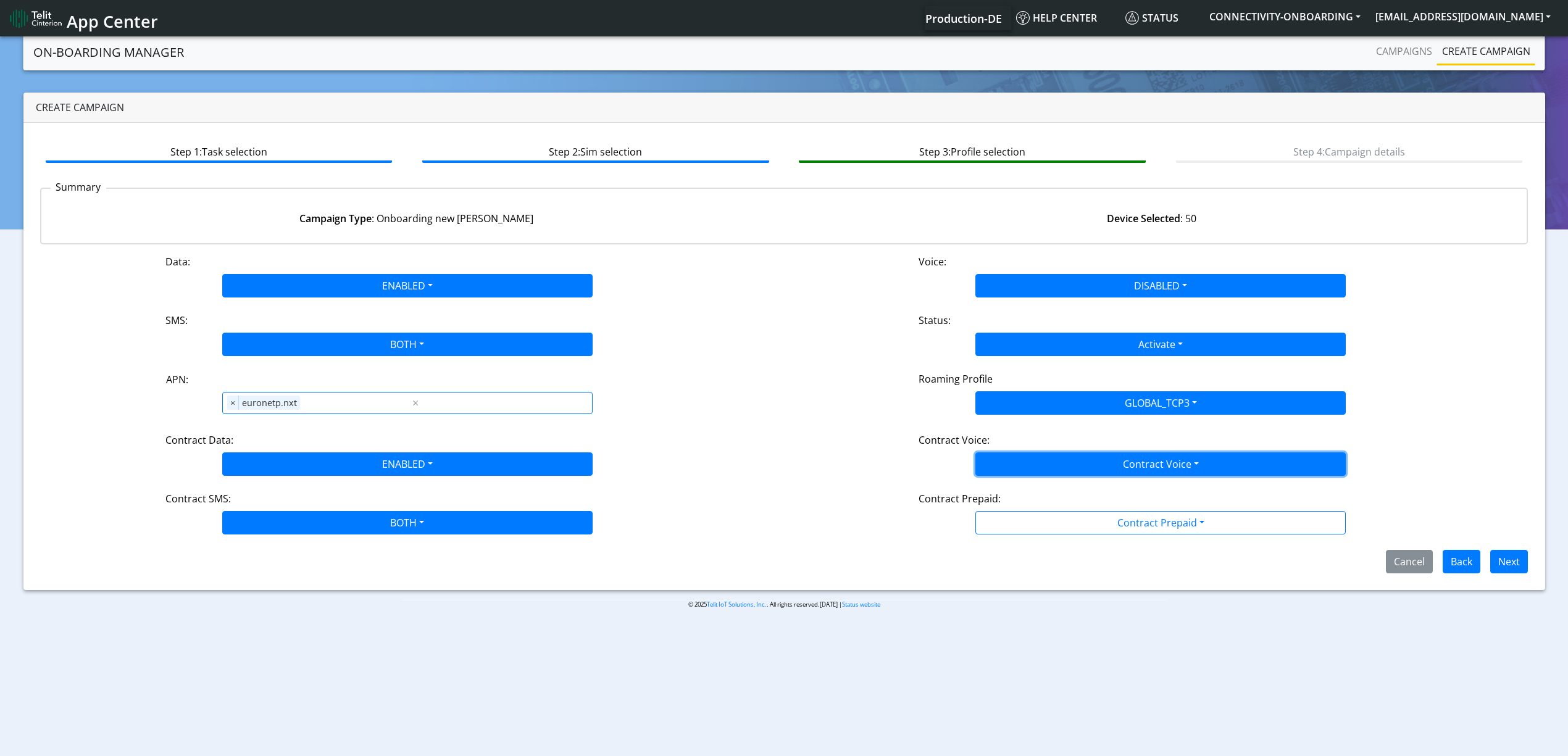
click at [1088, 460] on button "Contract Voice" at bounding box center [1161, 464] width 370 height 23
click at [1031, 495] on Voicedisabled-dropdown "Disabled" at bounding box center [1161, 494] width 370 height 20
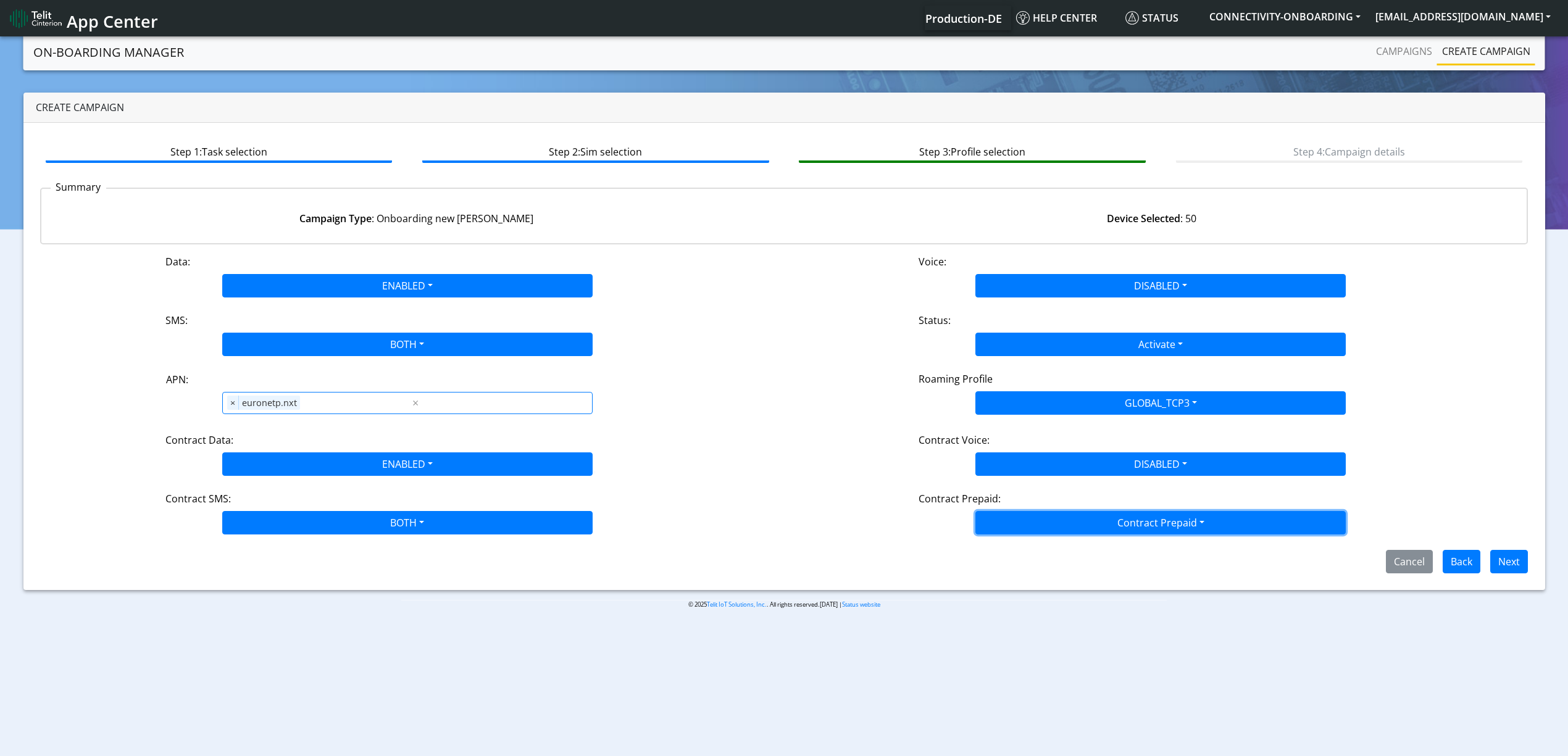
click at [1038, 521] on button "Contract Prepaid" at bounding box center [1161, 523] width 370 height 23
click at [1017, 574] on Prepaidnotprepaid-dropdown "No" at bounding box center [1161, 572] width 370 height 20
click at [1500, 564] on button "Next" at bounding box center [1508, 562] width 38 height 23
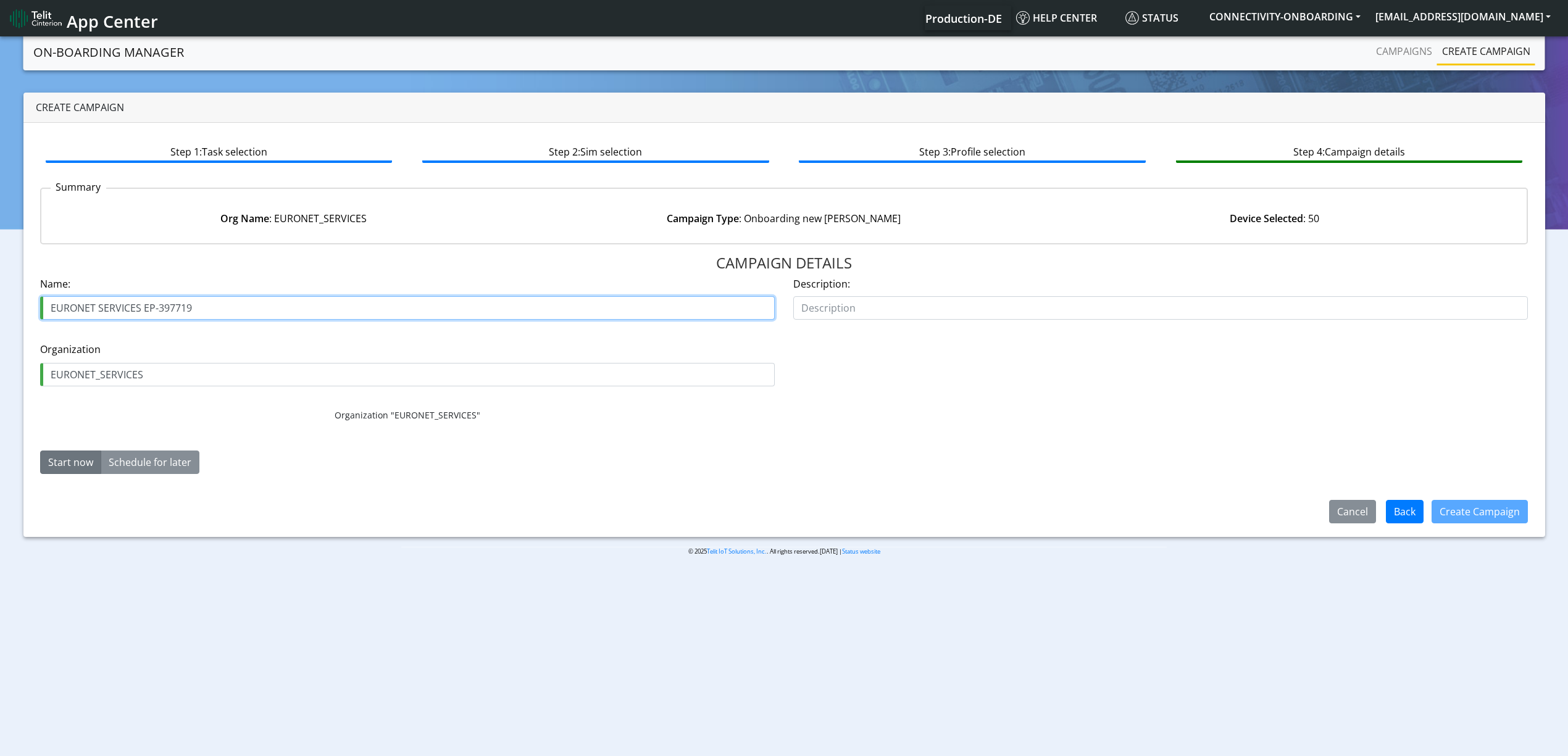
drag, startPoint x: 143, startPoint y: 306, endPoint x: 386, endPoint y: 309, distance: 243.0
click at [386, 309] on input "EURONET SERVICES EP-397719" at bounding box center [407, 308] width 735 height 23
paste input "24618"
type input "EURONET SERVICES 24618"
click at [1485, 517] on button "Create Campaign" at bounding box center [1479, 512] width 96 height 23
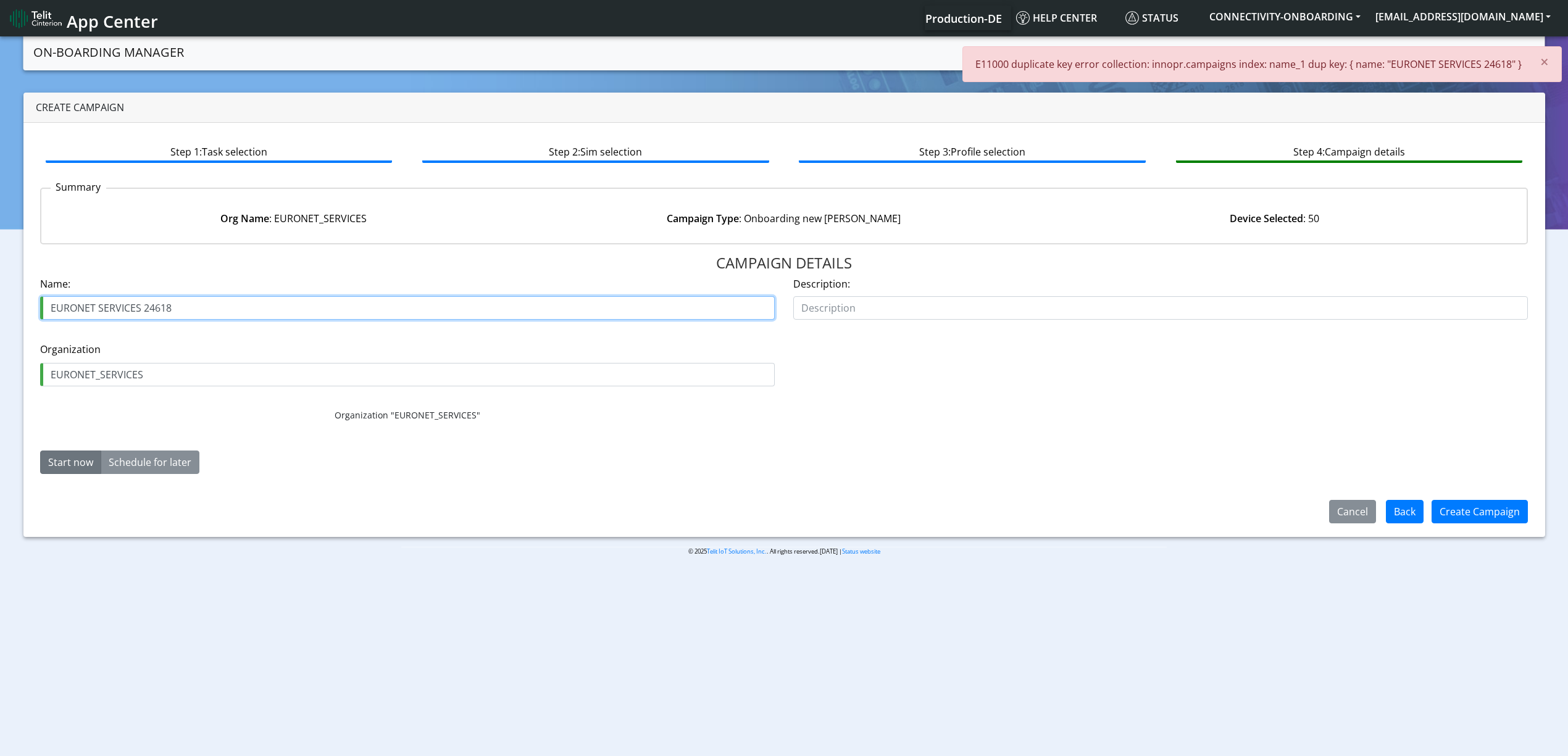
click at [142, 300] on input "EURONET SERVICES 24618" at bounding box center [407, 308] width 735 height 23
paste input "NI401754"
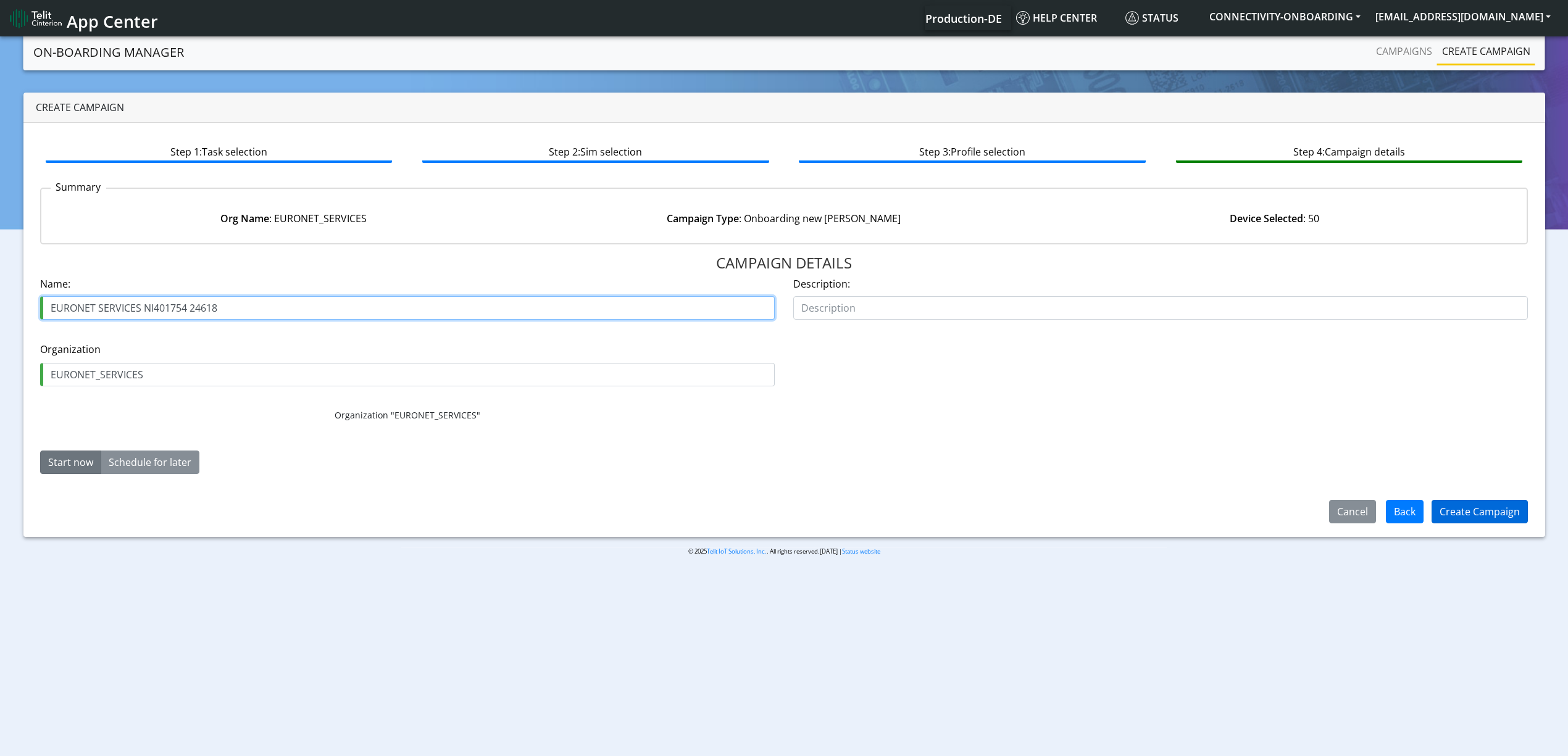
type input "EURONET SERVICES NI401754 24618"
click at [1499, 502] on button "Create Campaign" at bounding box center [1479, 512] width 96 height 23
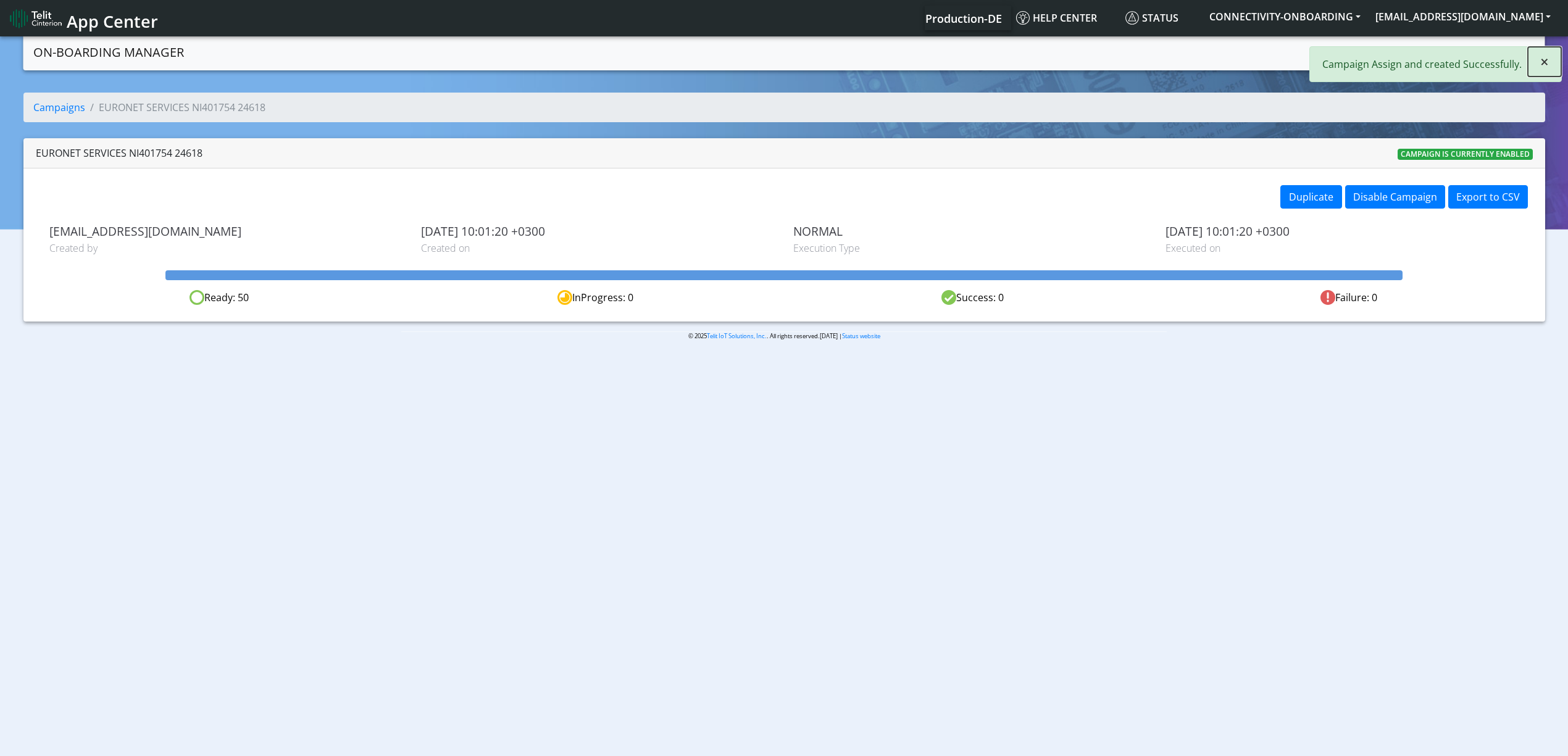
click at [1546, 75] on button "×" at bounding box center [1545, 61] width 34 height 29
click at [1401, 57] on link "Campaigns" at bounding box center [1404, 50] width 66 height 24
